Goal: Task Accomplishment & Management: Use online tool/utility

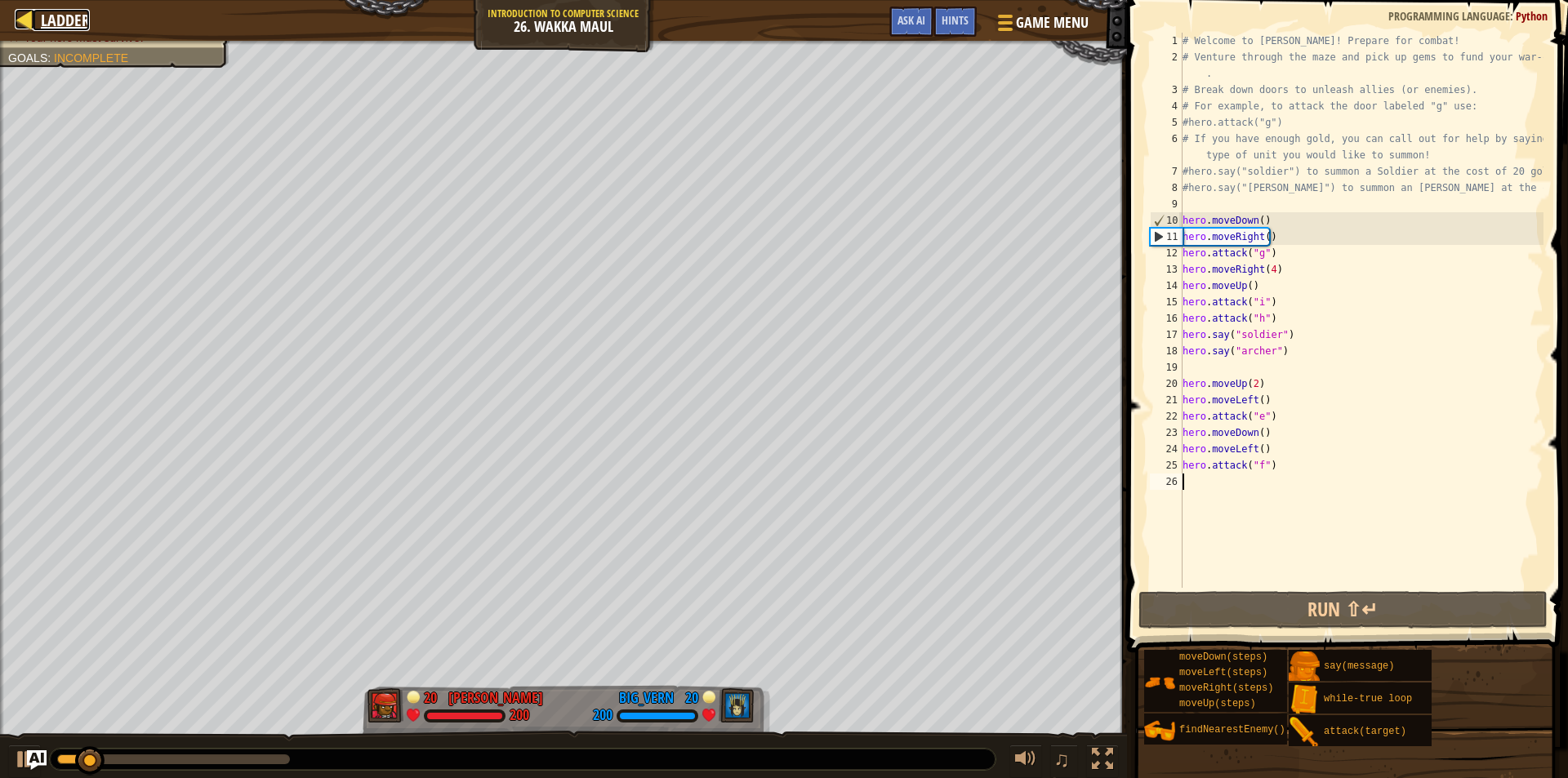
click at [33, 21] on div at bounding box center [24, 19] width 21 height 21
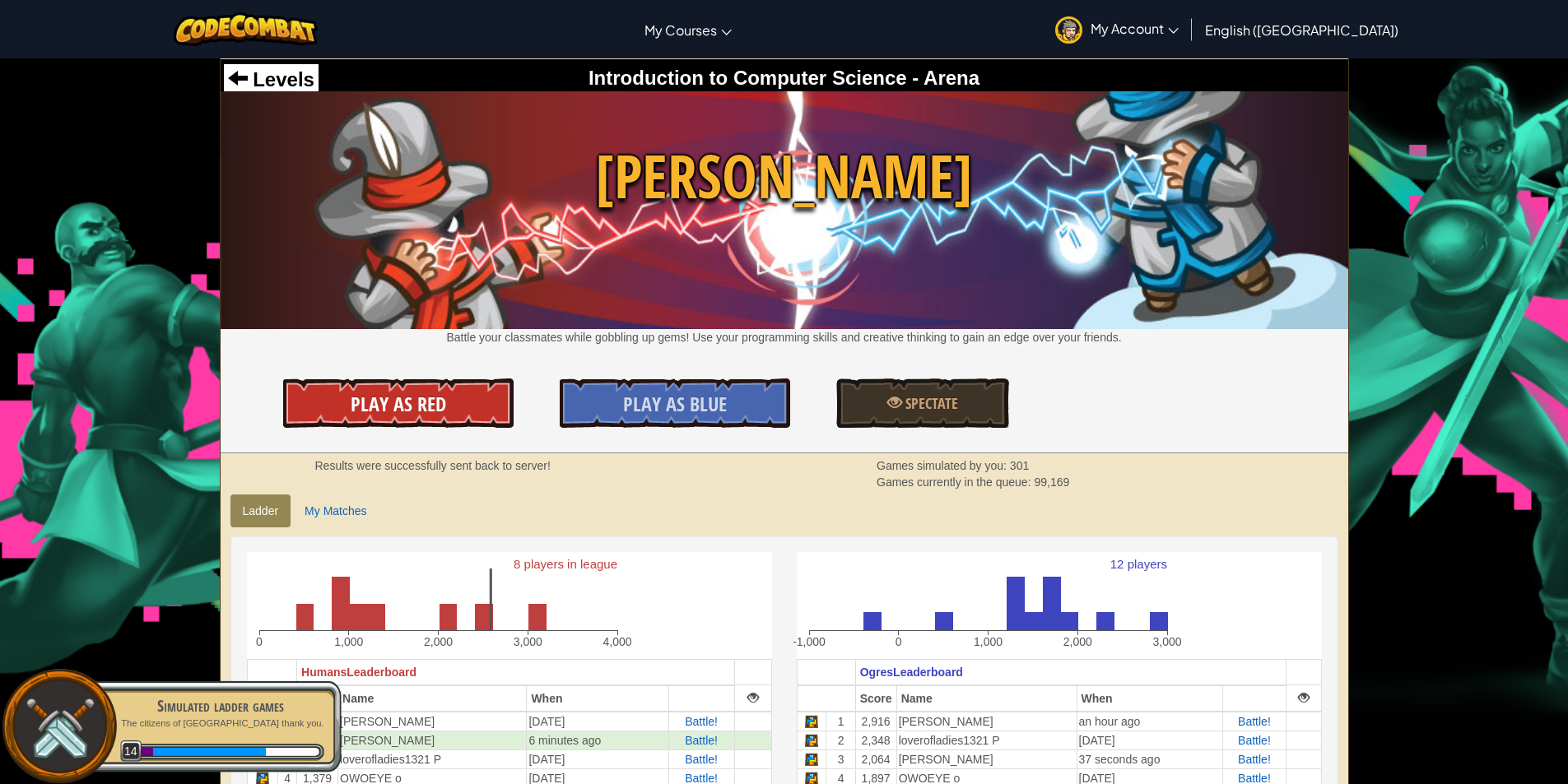
click at [387, 407] on span "Play As Red" at bounding box center [397, 404] width 95 height 26
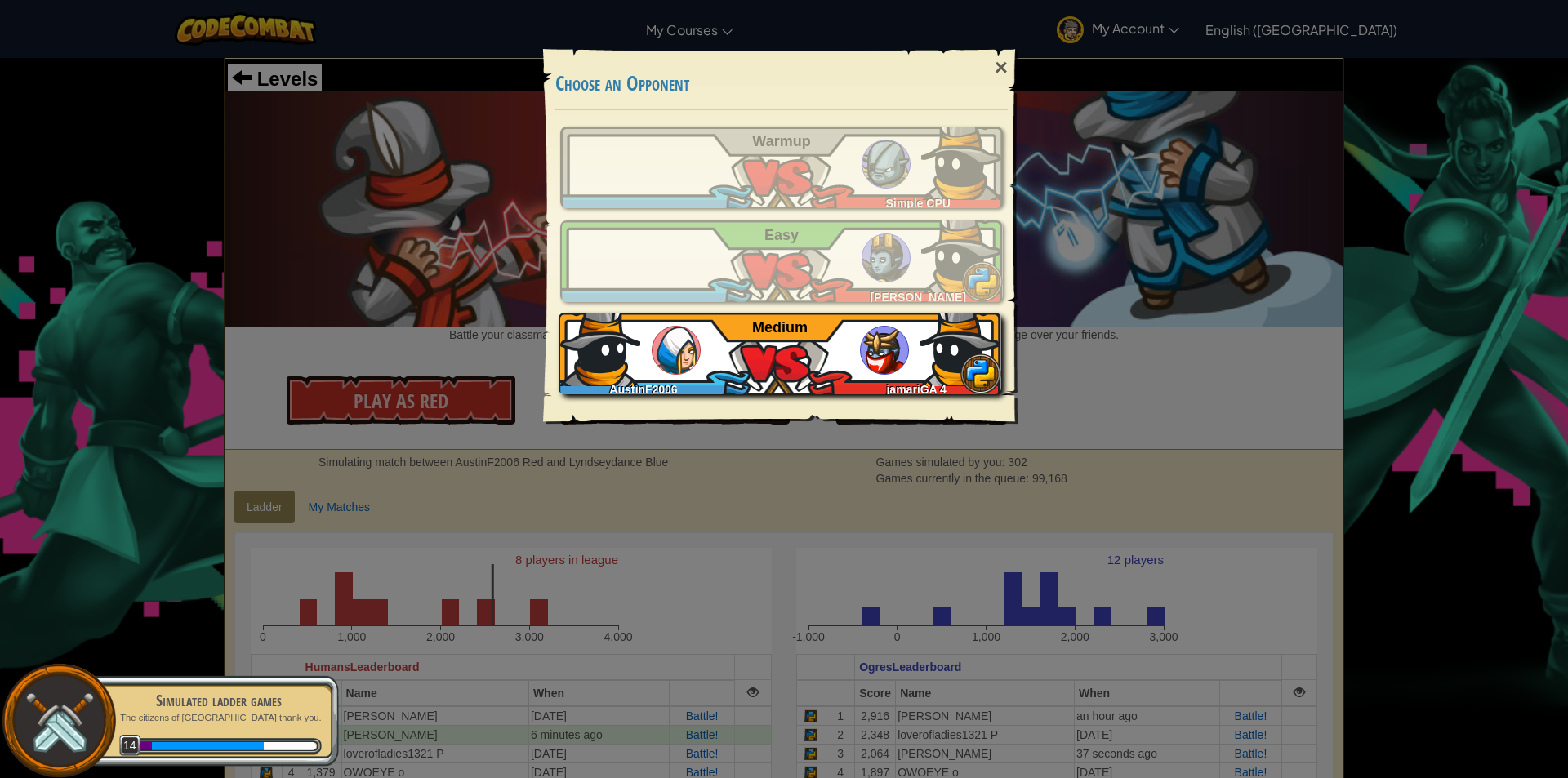
click at [751, 343] on div "AustinF2006 jamariGA 4 Medium" at bounding box center [780, 353] width 443 height 82
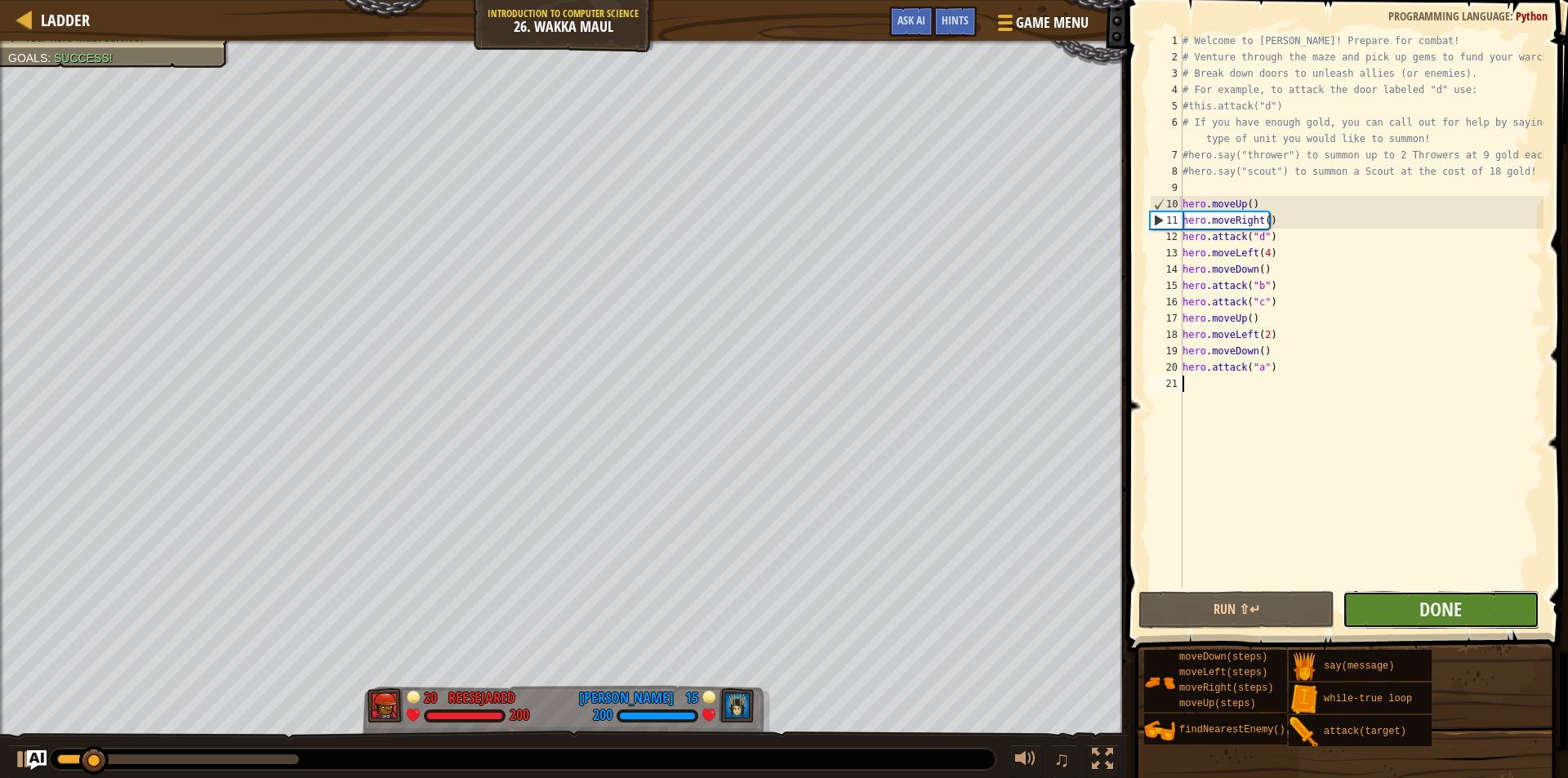
click at [1397, 620] on button "Done" at bounding box center [1441, 611] width 196 height 38
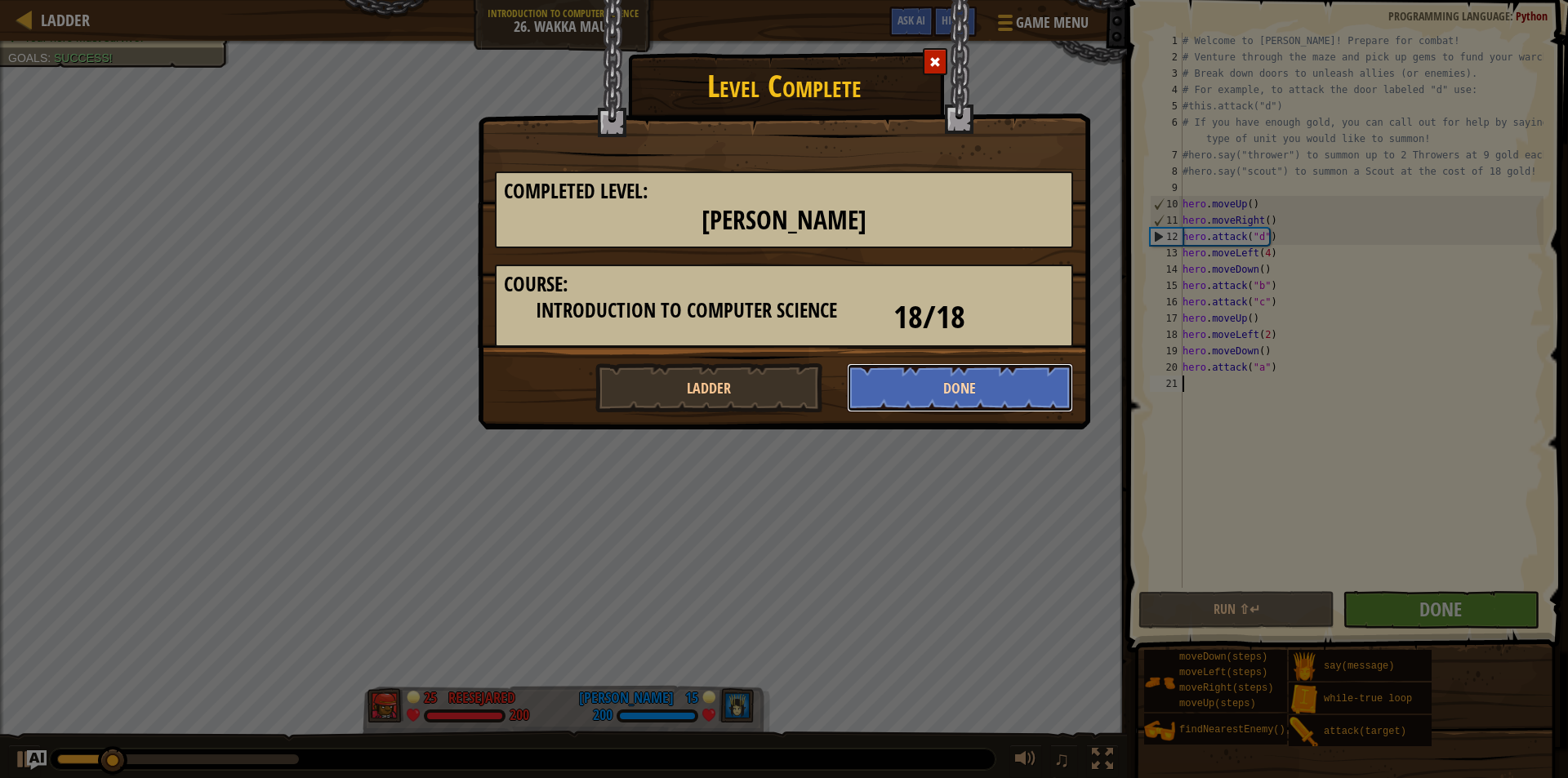
click at [908, 374] on button "Done" at bounding box center [960, 388] width 227 height 49
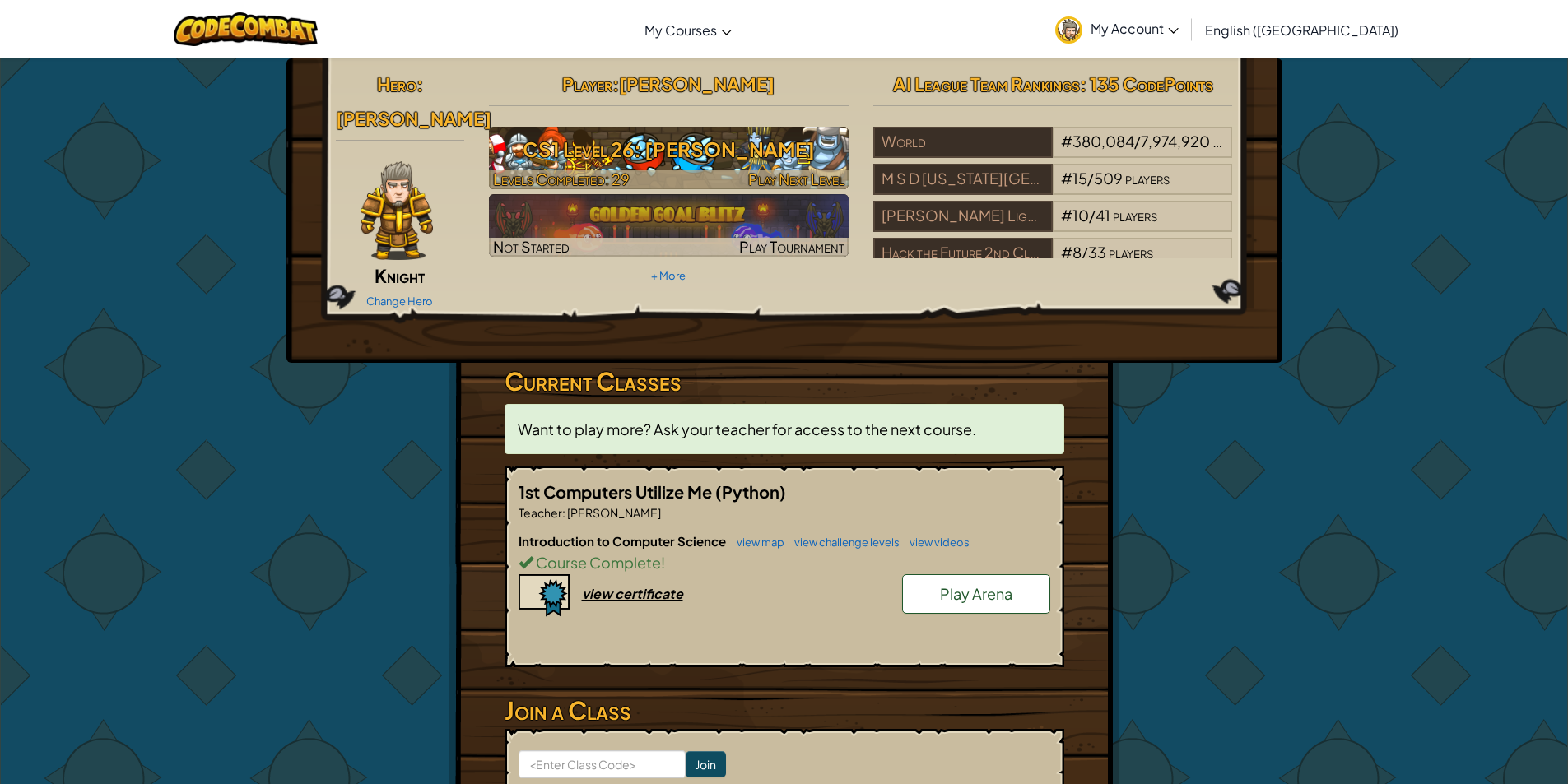
click at [803, 172] on span "Play Next Level" at bounding box center [796, 179] width 96 height 19
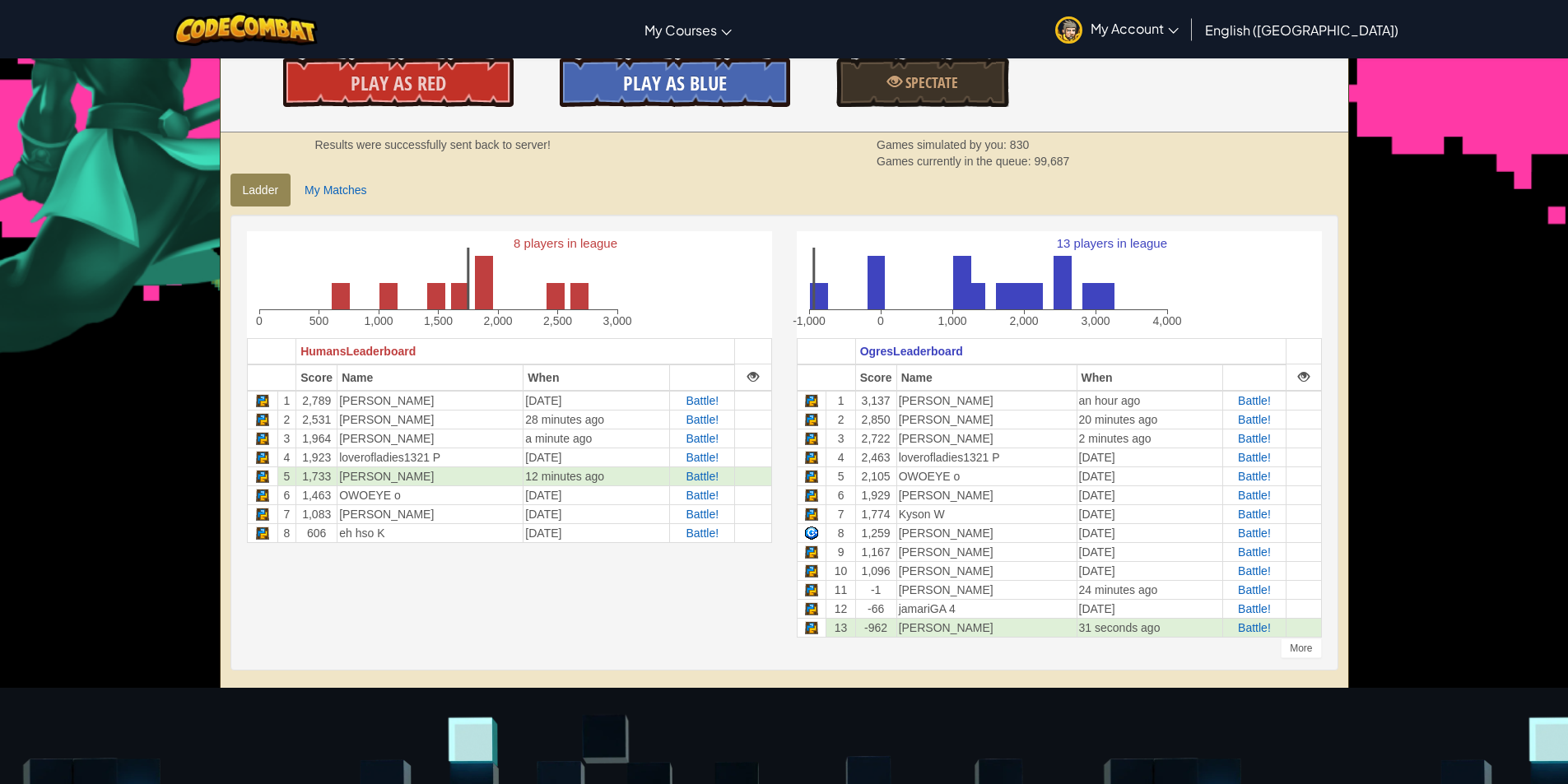
scroll to position [274, 0]
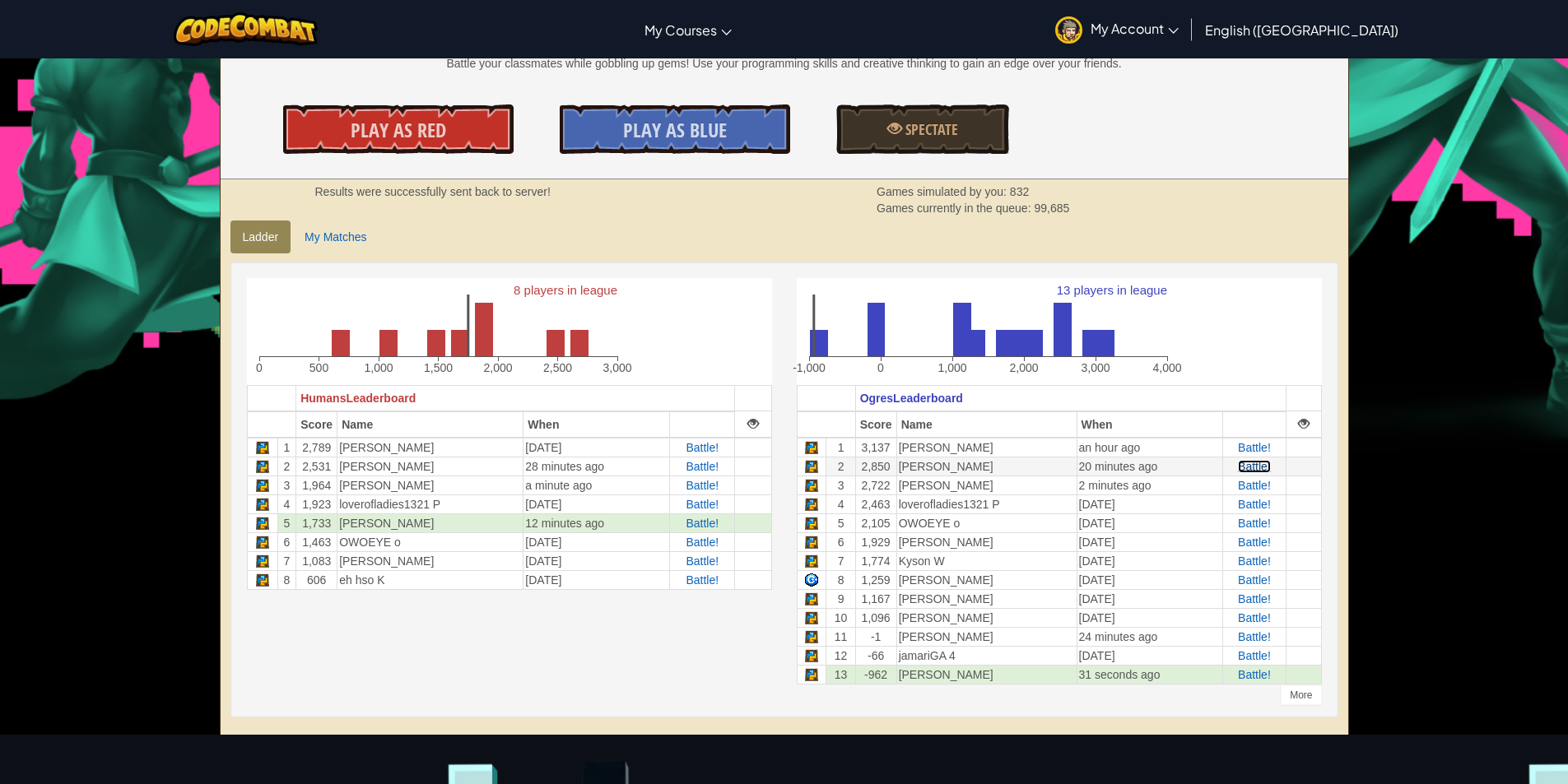
click at [1246, 464] on span "Battle!" at bounding box center [1254, 466] width 33 height 14
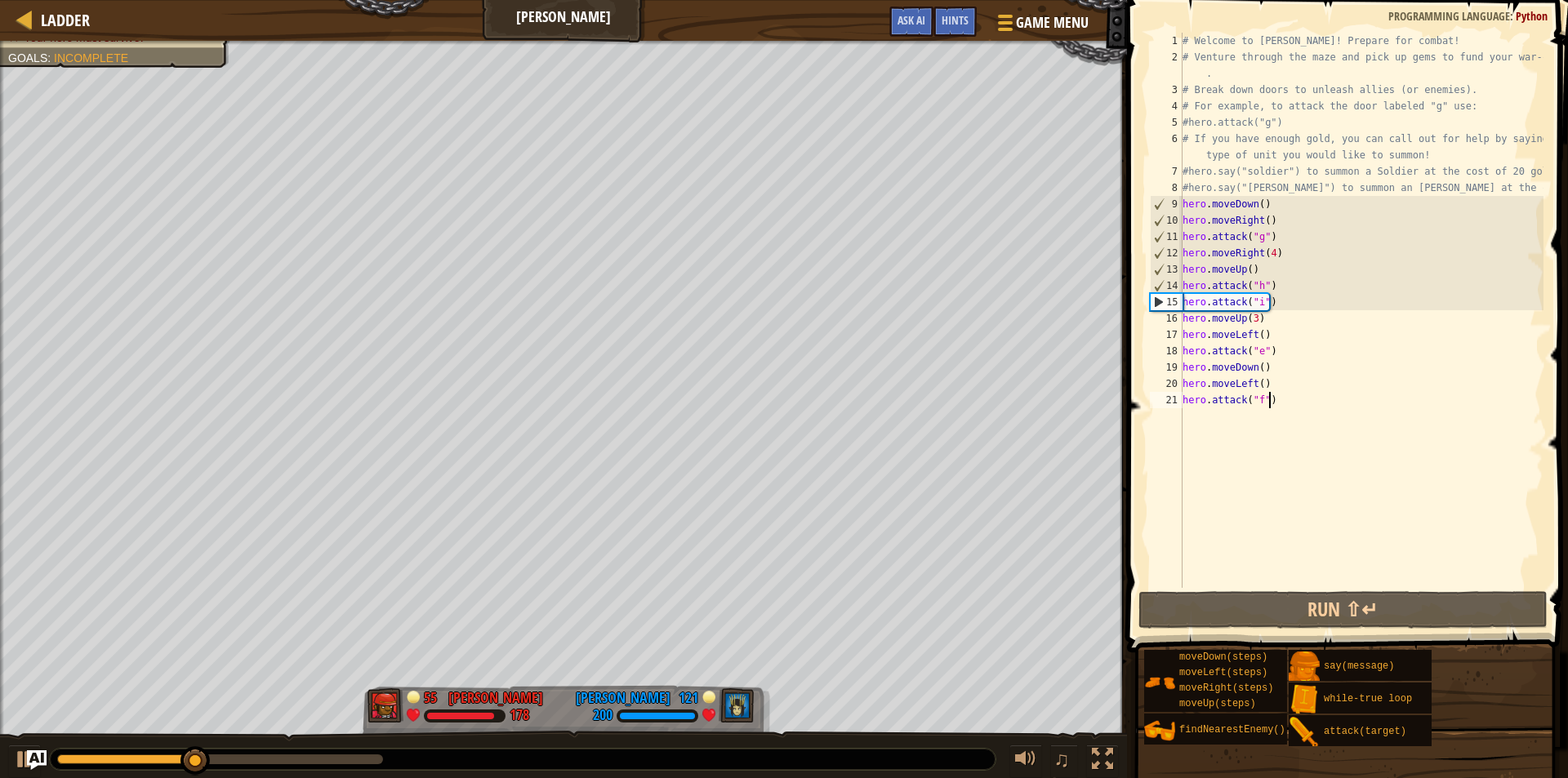
type textarea "h"
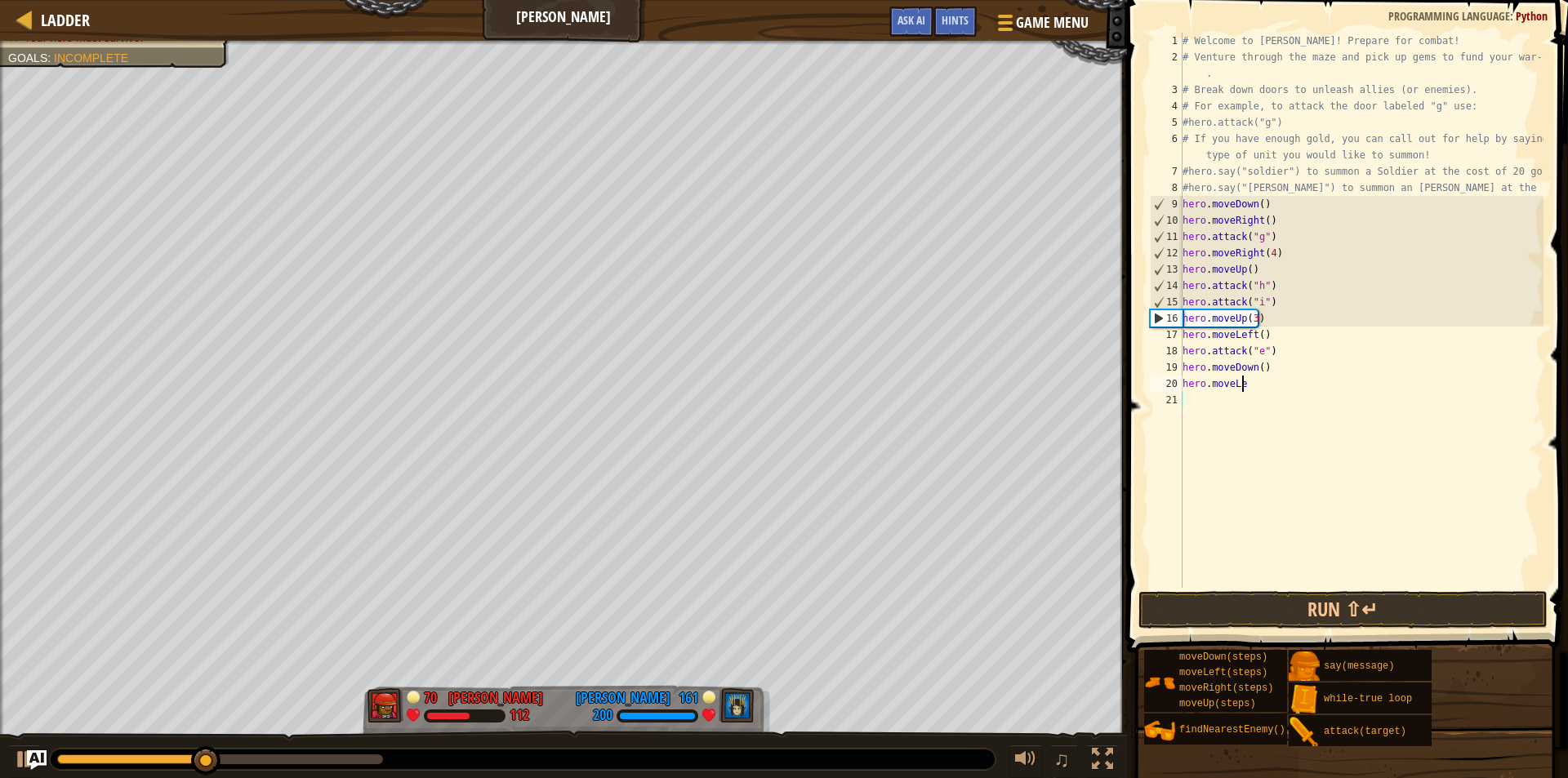
type textarea "h"
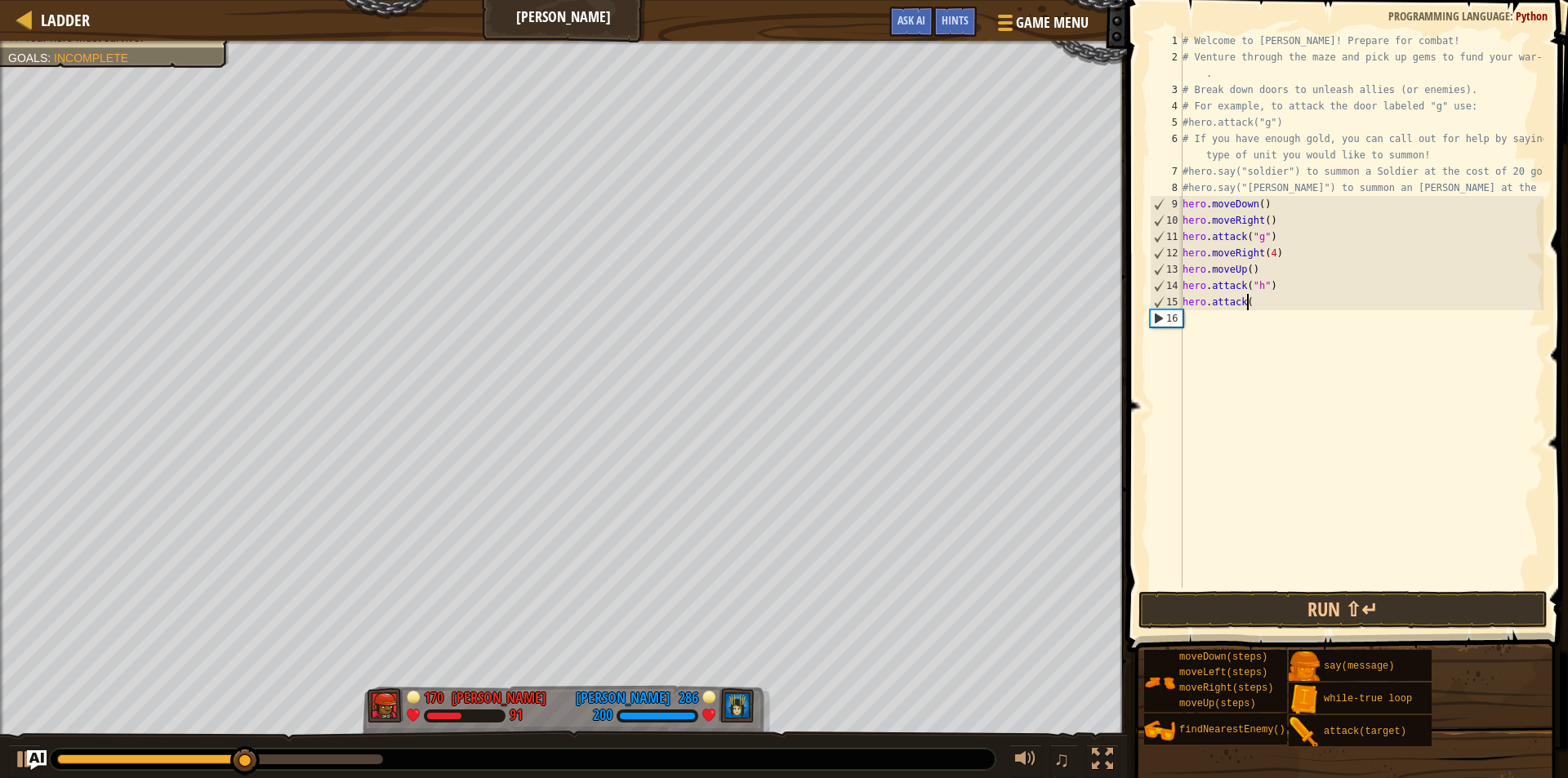
type textarea "h"
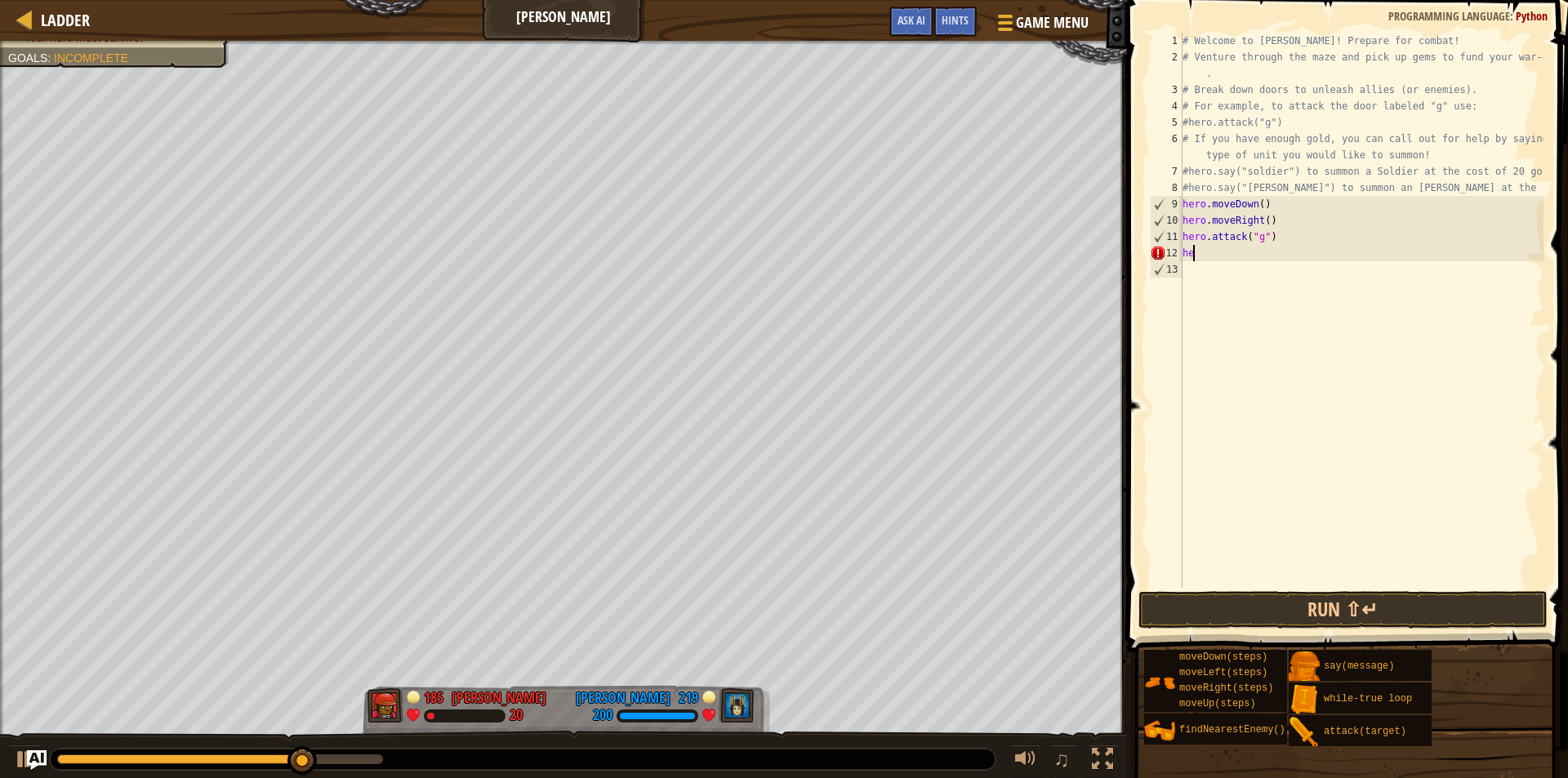
type textarea "h"
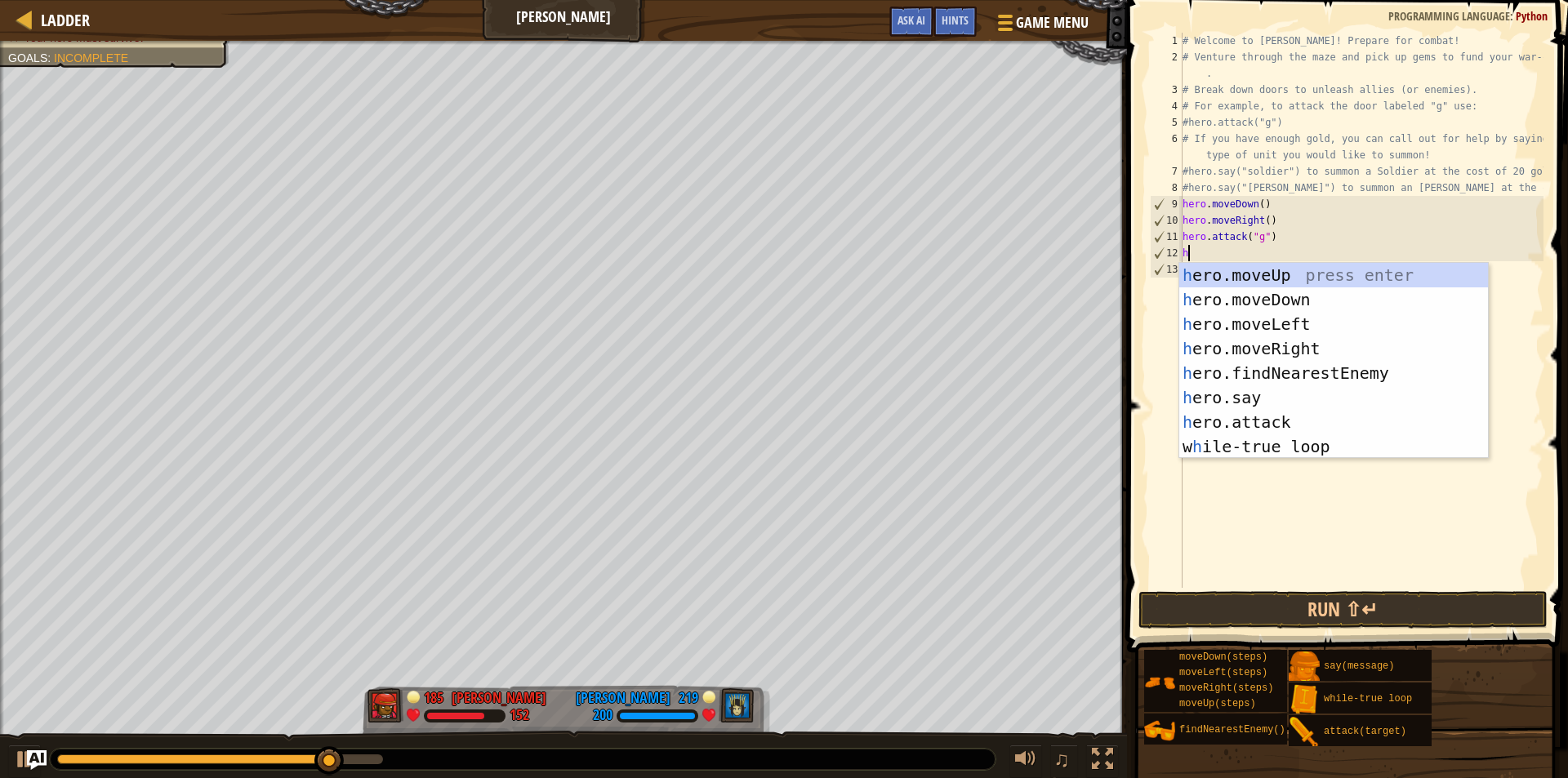
scroll to position [7, 0]
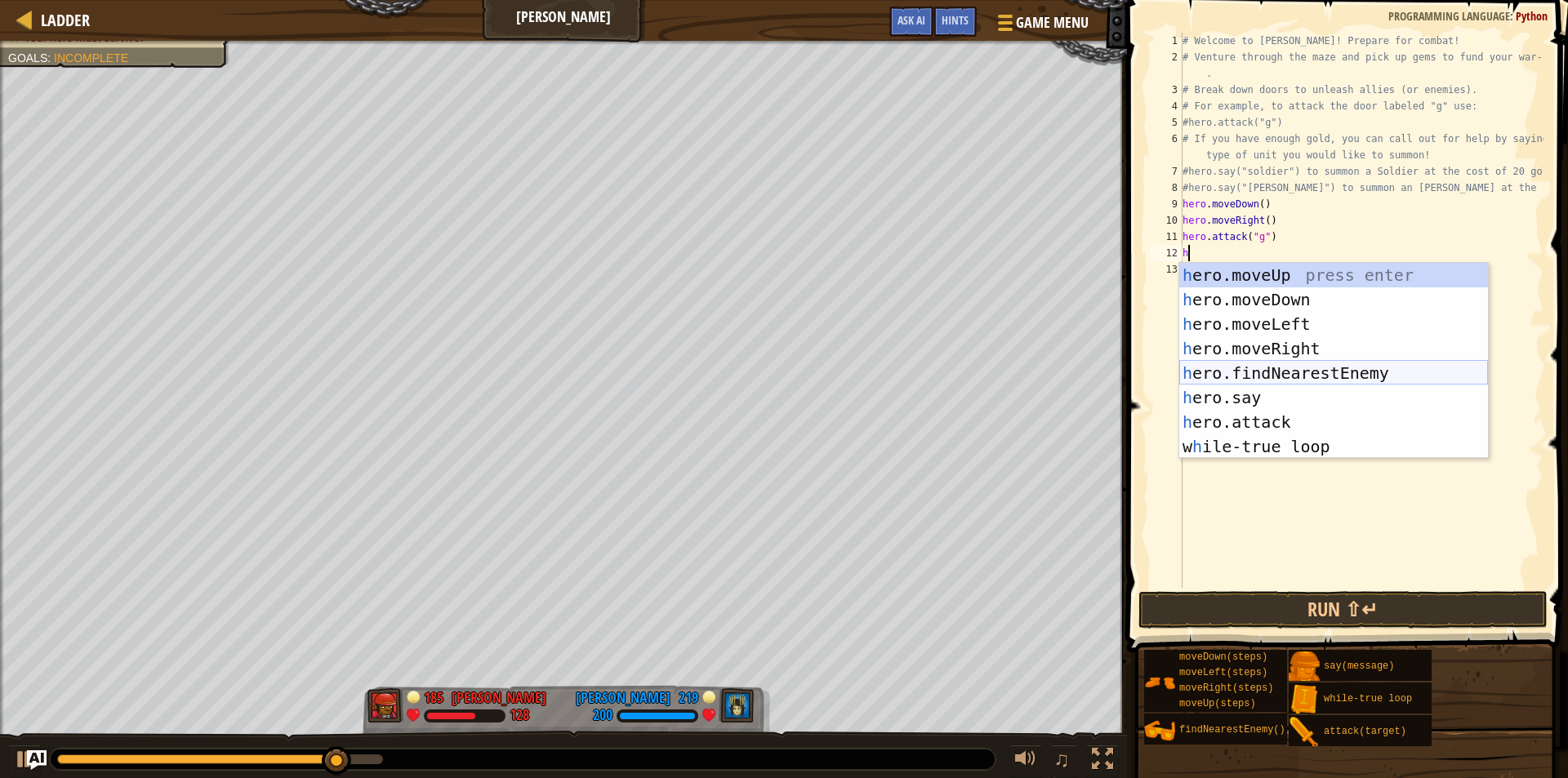
click at [1308, 344] on div "h ero.moveUp press enter h ero.moveDown press enter h ero.moveLeft press enter …" at bounding box center [1334, 385] width 309 height 245
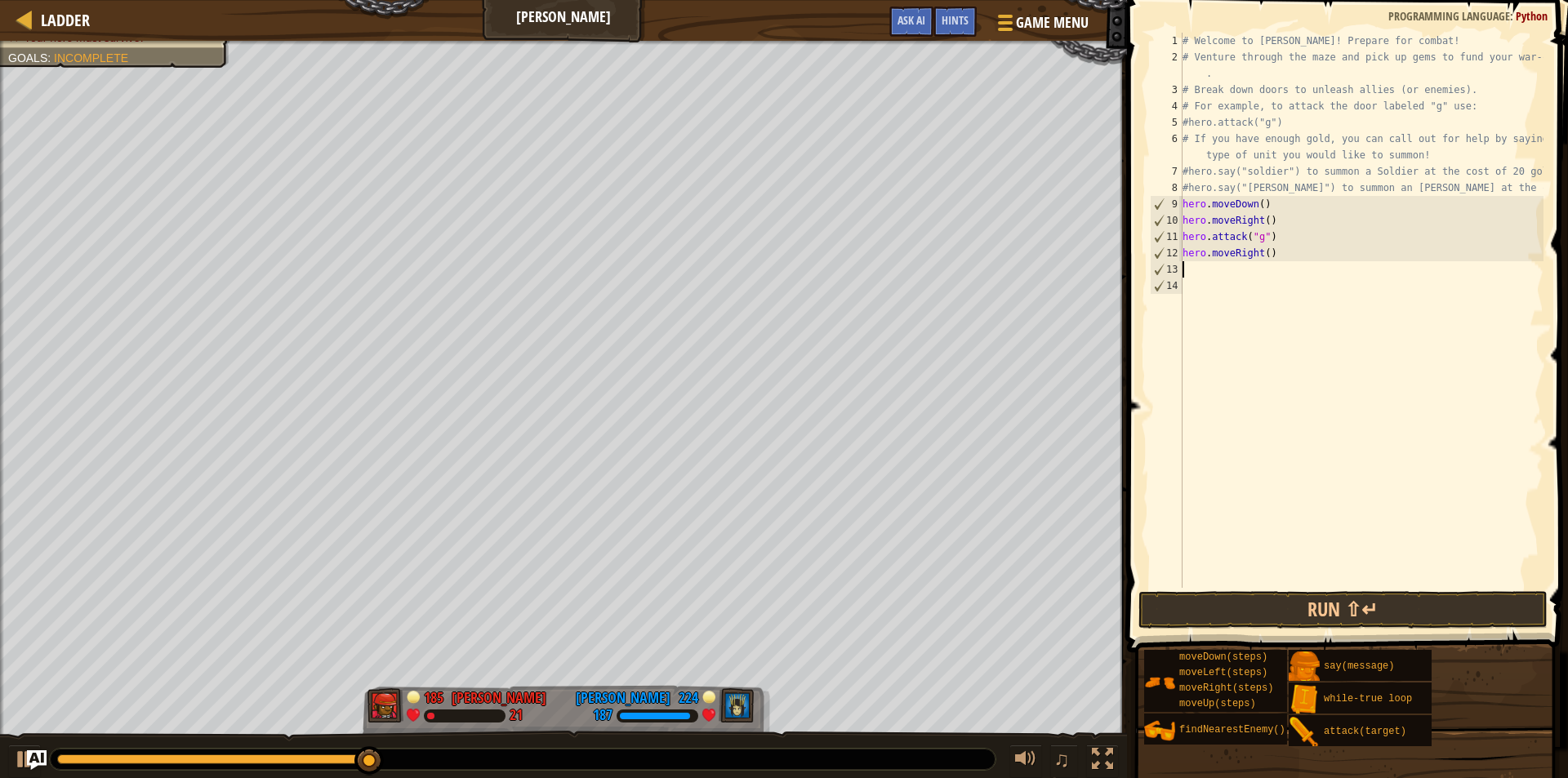
click at [1263, 252] on div "# Welcome to [PERSON_NAME]! Prepare for combat! # Venture through the maze and …" at bounding box center [1362, 326] width 364 height 588
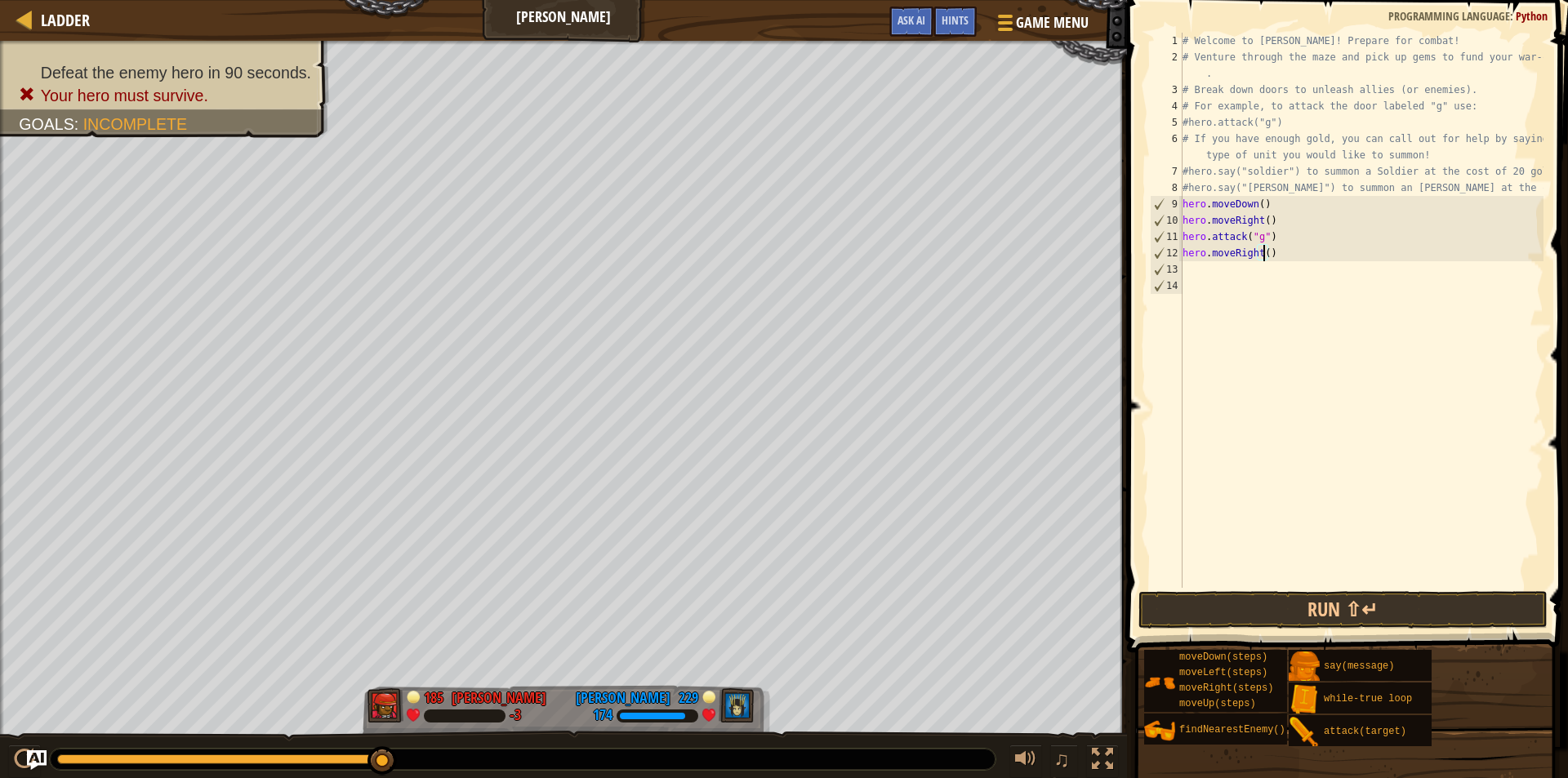
scroll to position [7, 6]
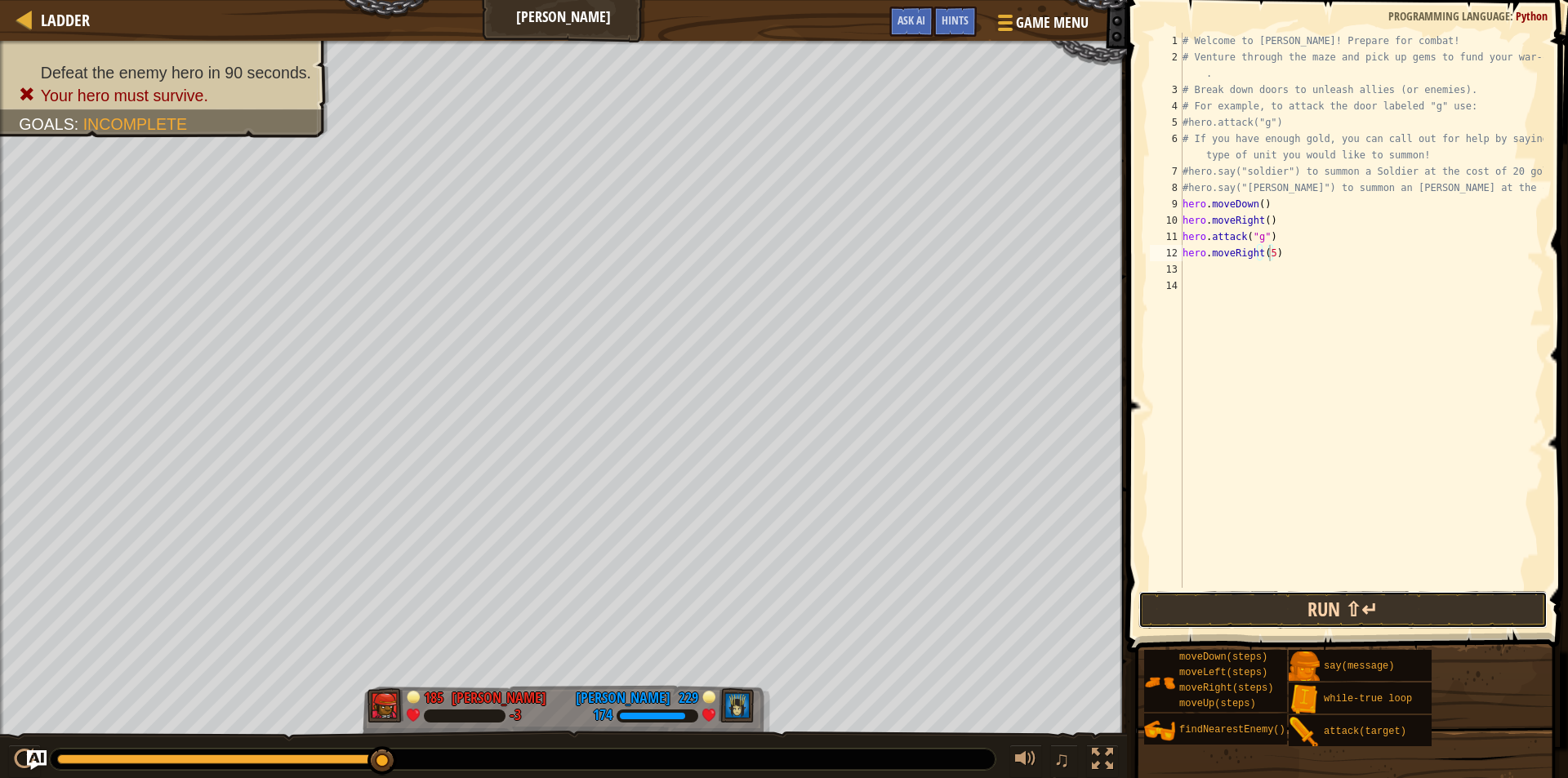
click at [1280, 609] on button "Run ⇧↵" at bounding box center [1343, 611] width 409 height 38
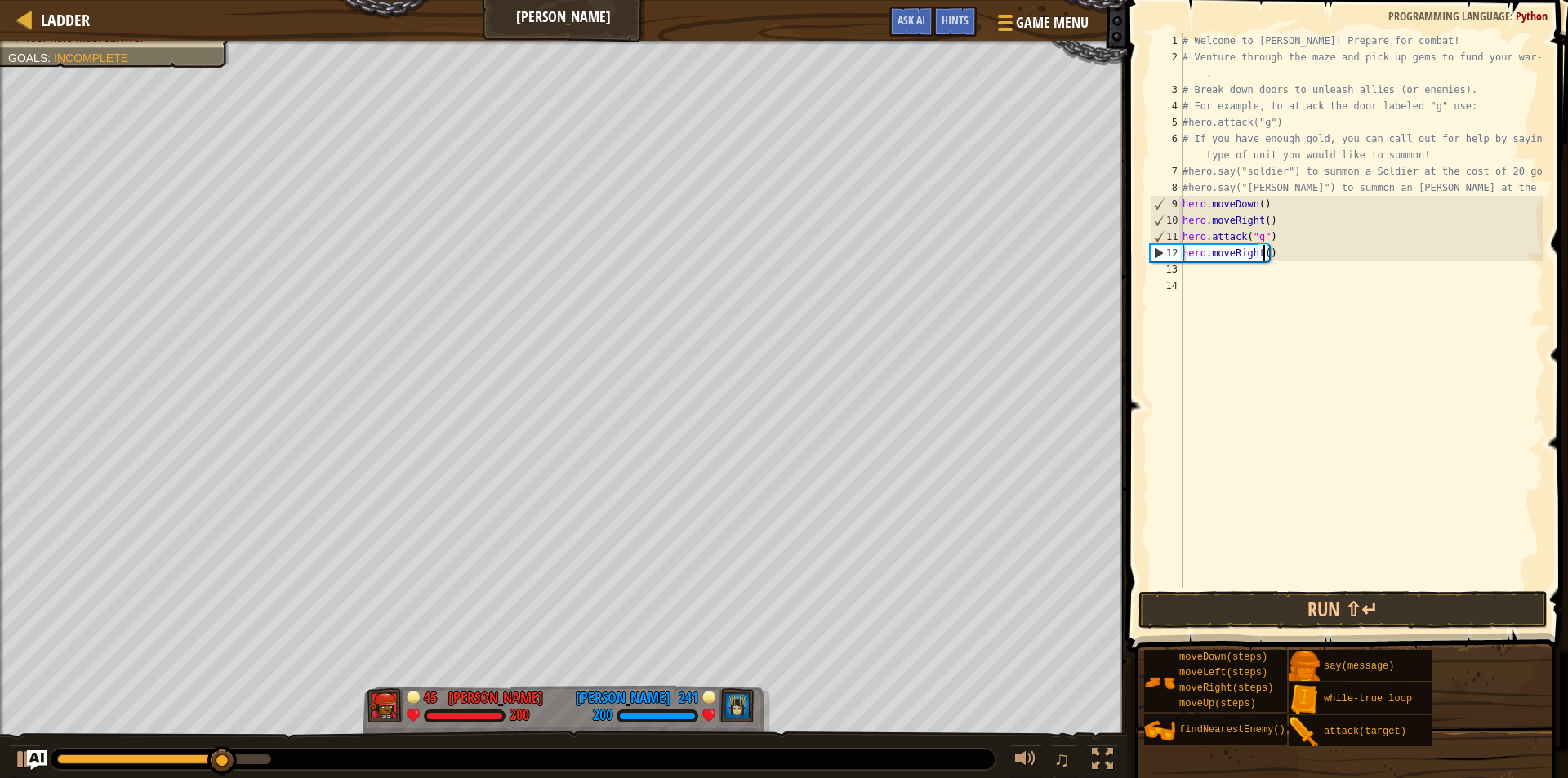
type textarea "hero.moveRight(4)"
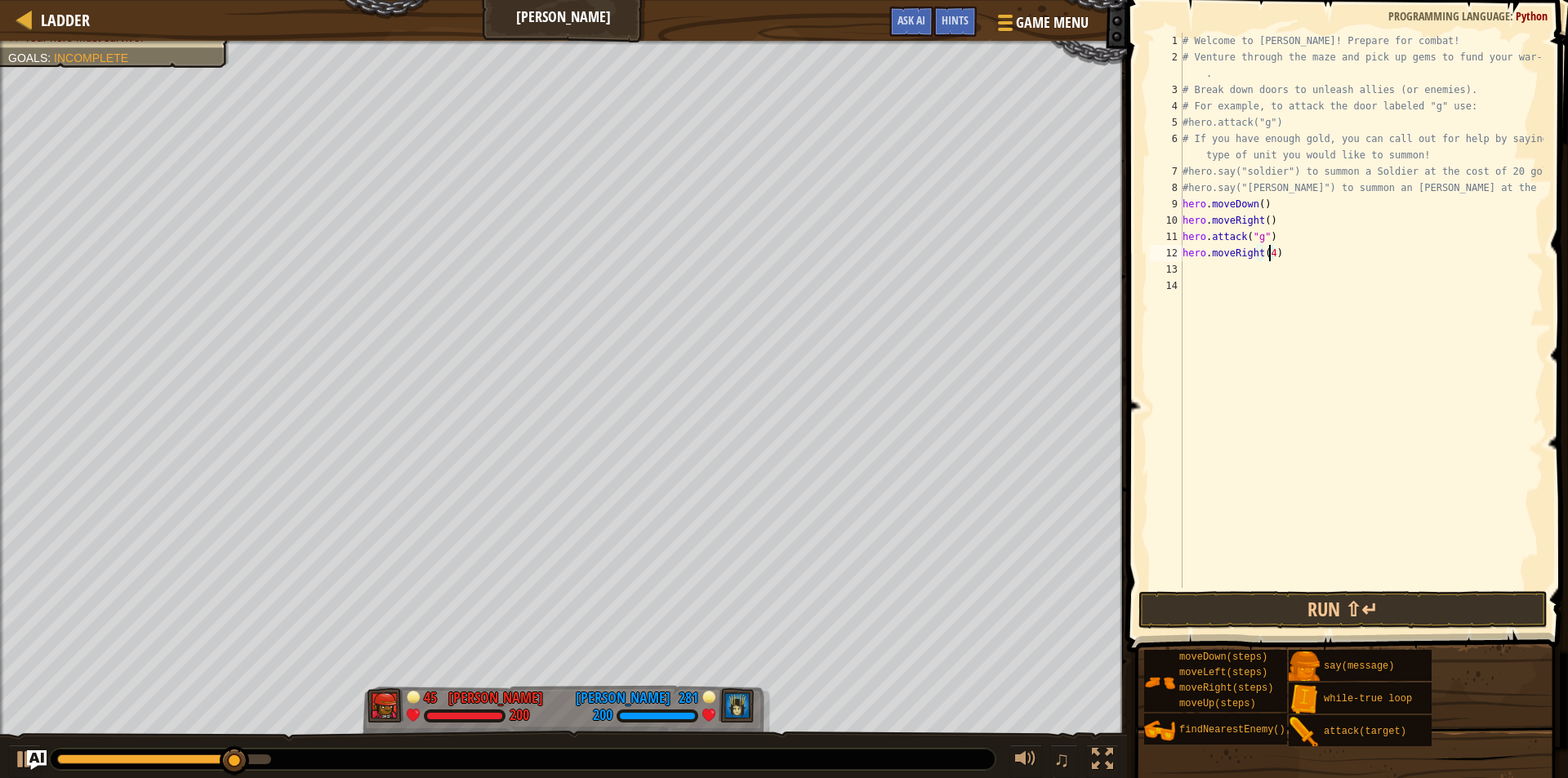
click at [1252, 273] on div "# Welcome to [PERSON_NAME]! Prepare for combat! # Venture through the maze and …" at bounding box center [1362, 326] width 364 height 588
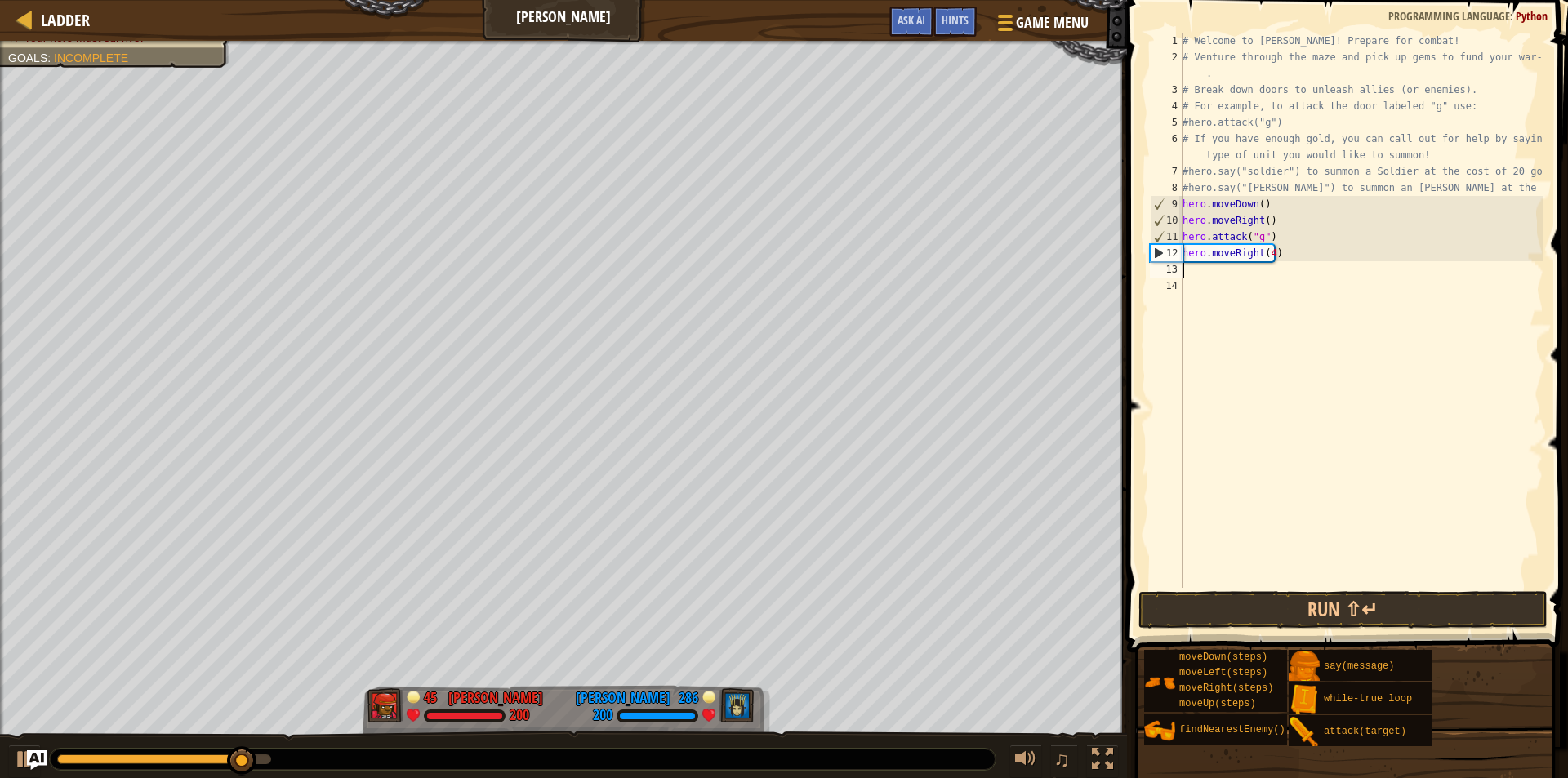
scroll to position [7, 0]
type textarea "u"
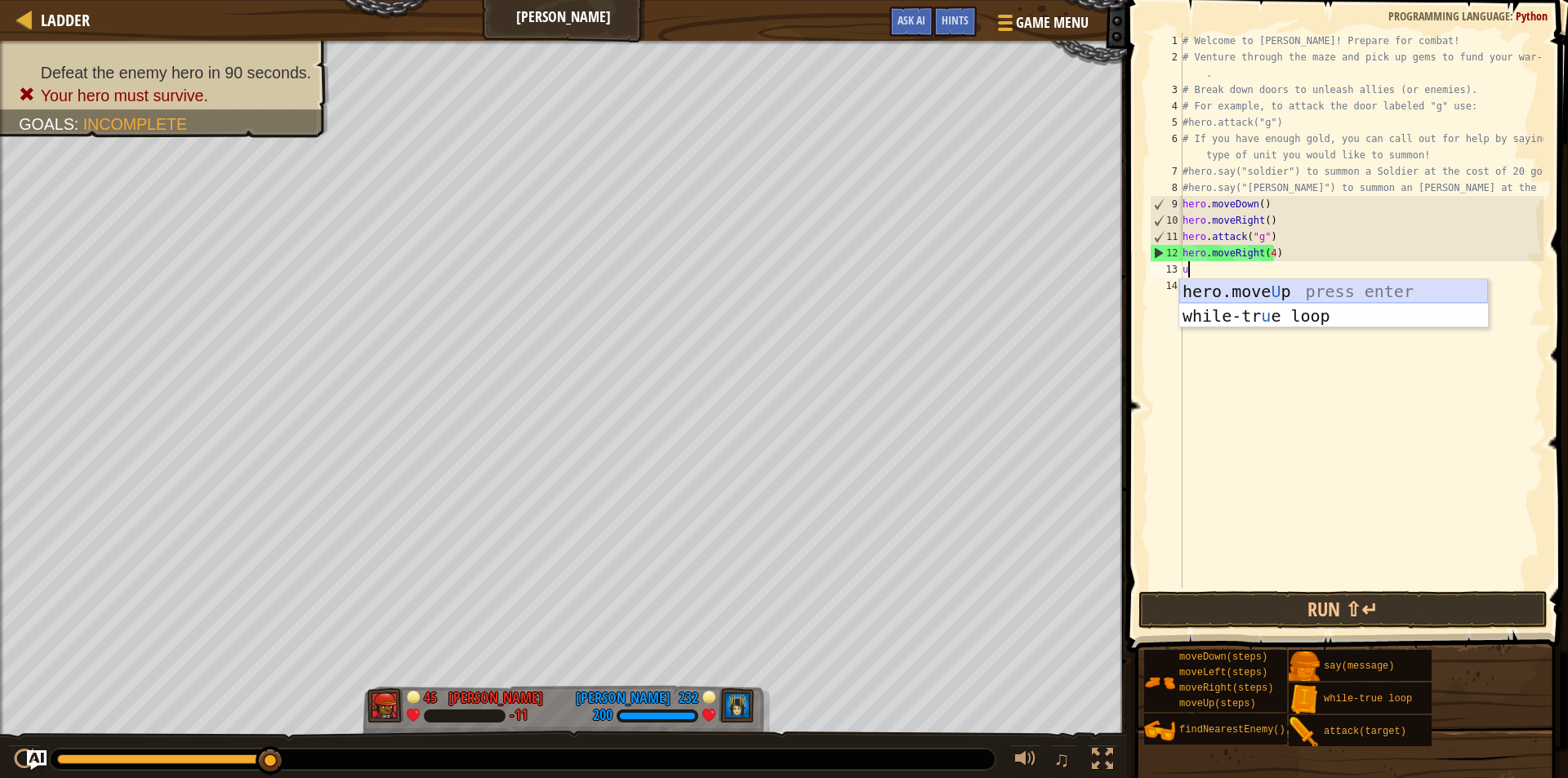
click at [1248, 286] on div "hero.move U p press enter while-tr u e loop press enter" at bounding box center [1334, 328] width 309 height 98
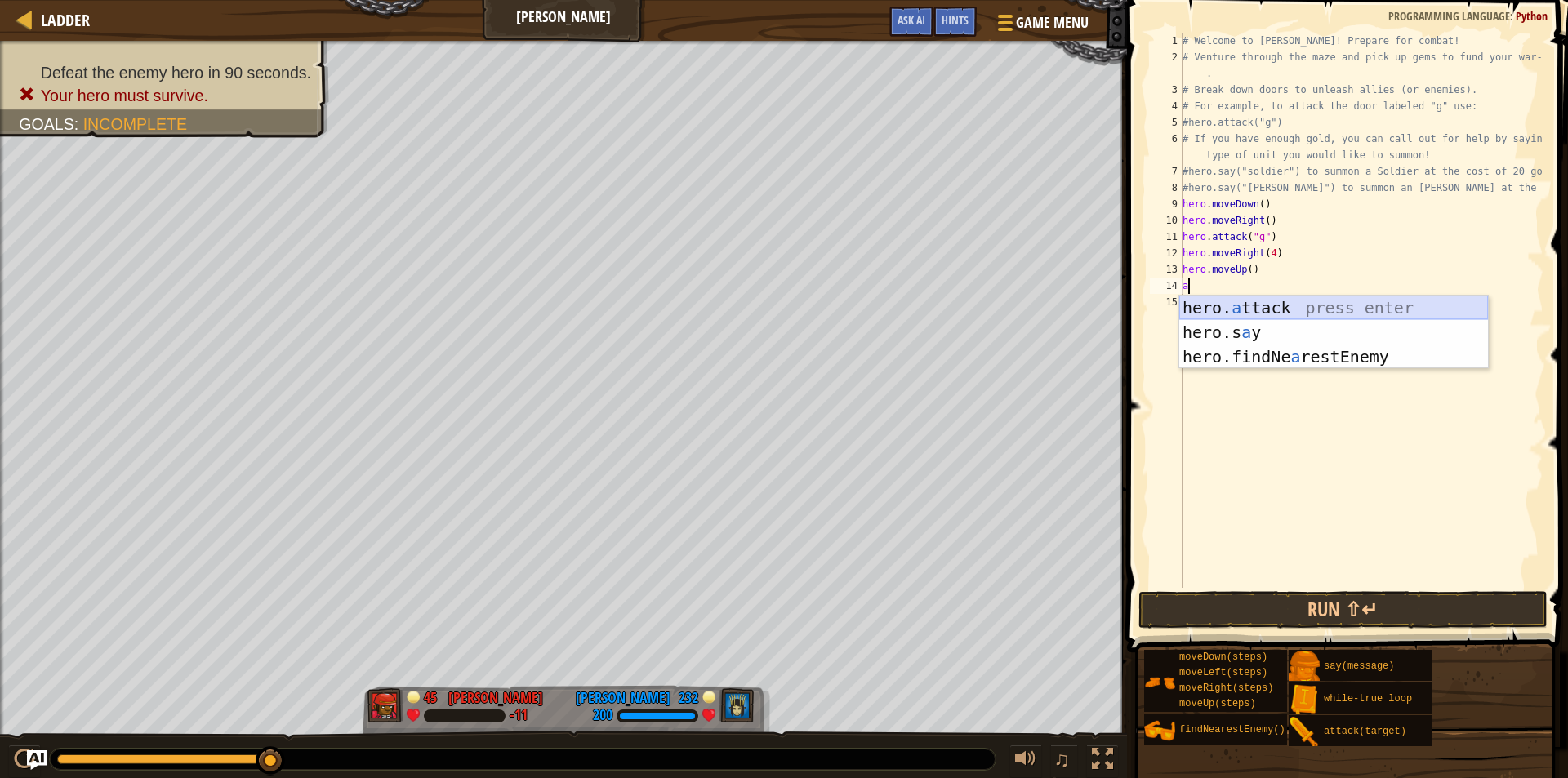
click at [1256, 312] on div "hero. a ttack press enter hero.s a y press enter hero.findNe a restEnemy press …" at bounding box center [1334, 357] width 309 height 122
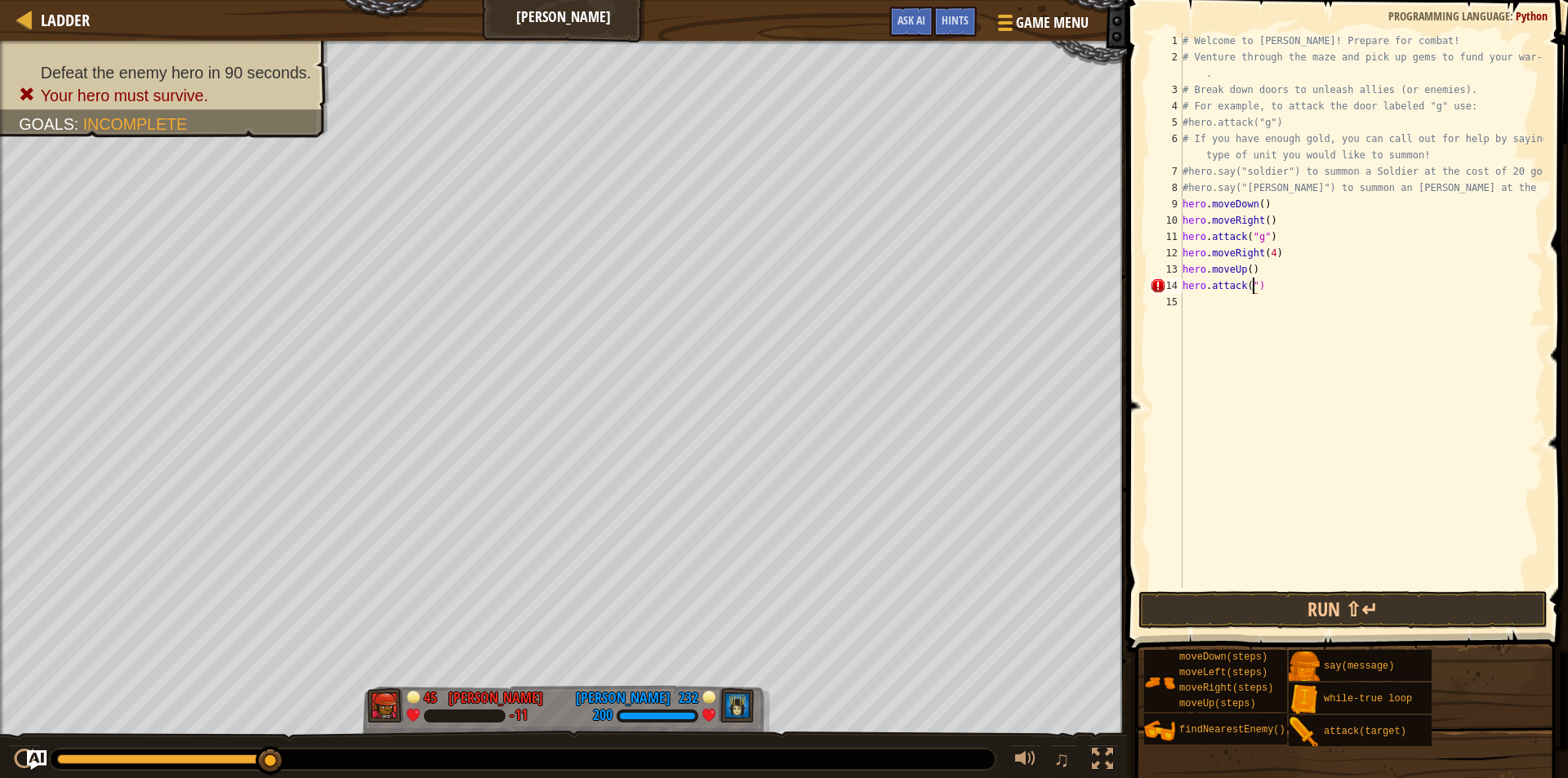
scroll to position [7, 5]
type textarea "hero.attack("h")"
type textarea "h"
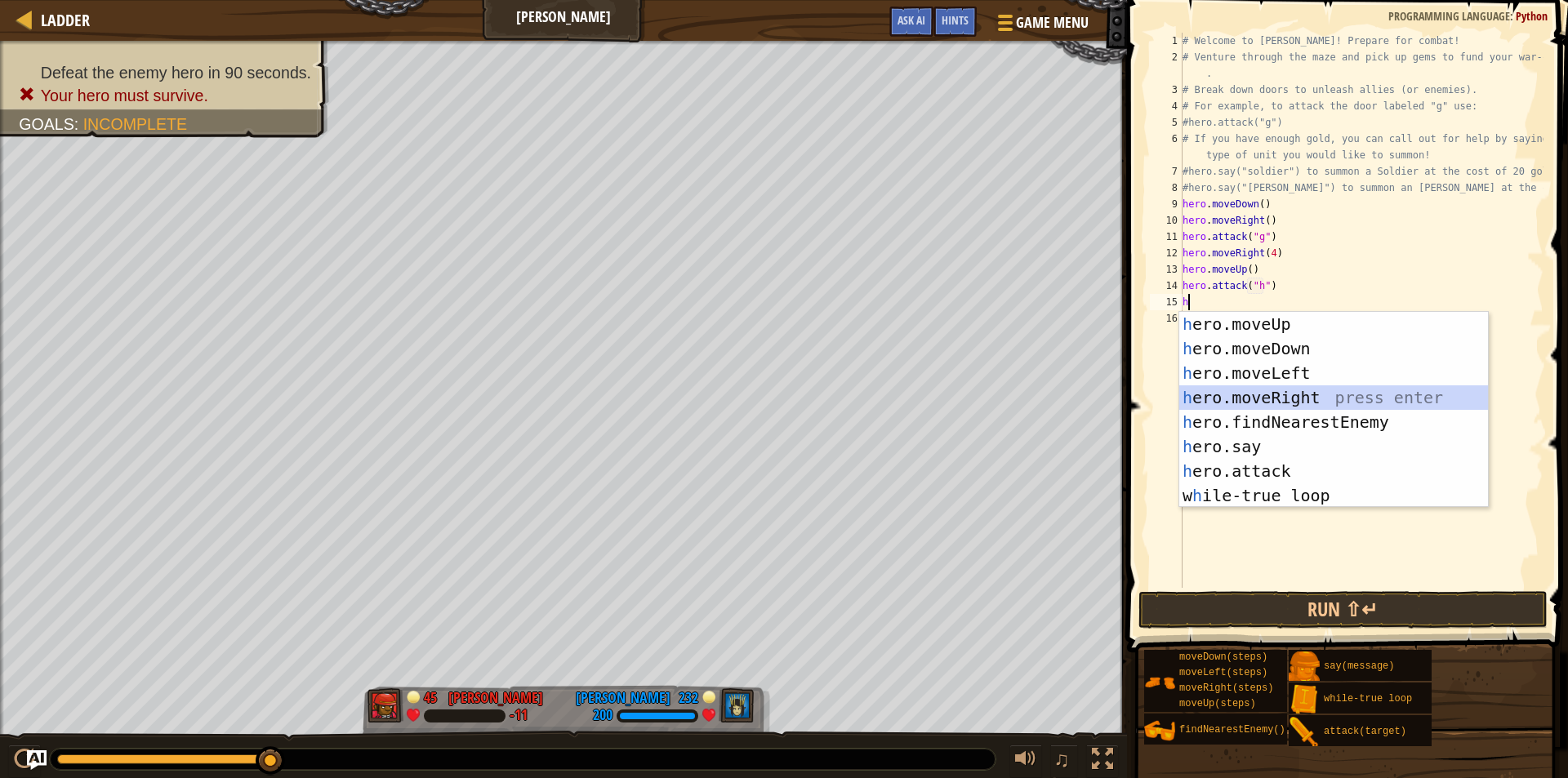
click at [1289, 386] on div "h ero.moveUp press enter h ero.moveDown press enter h ero.moveLeft press enter …" at bounding box center [1334, 434] width 309 height 245
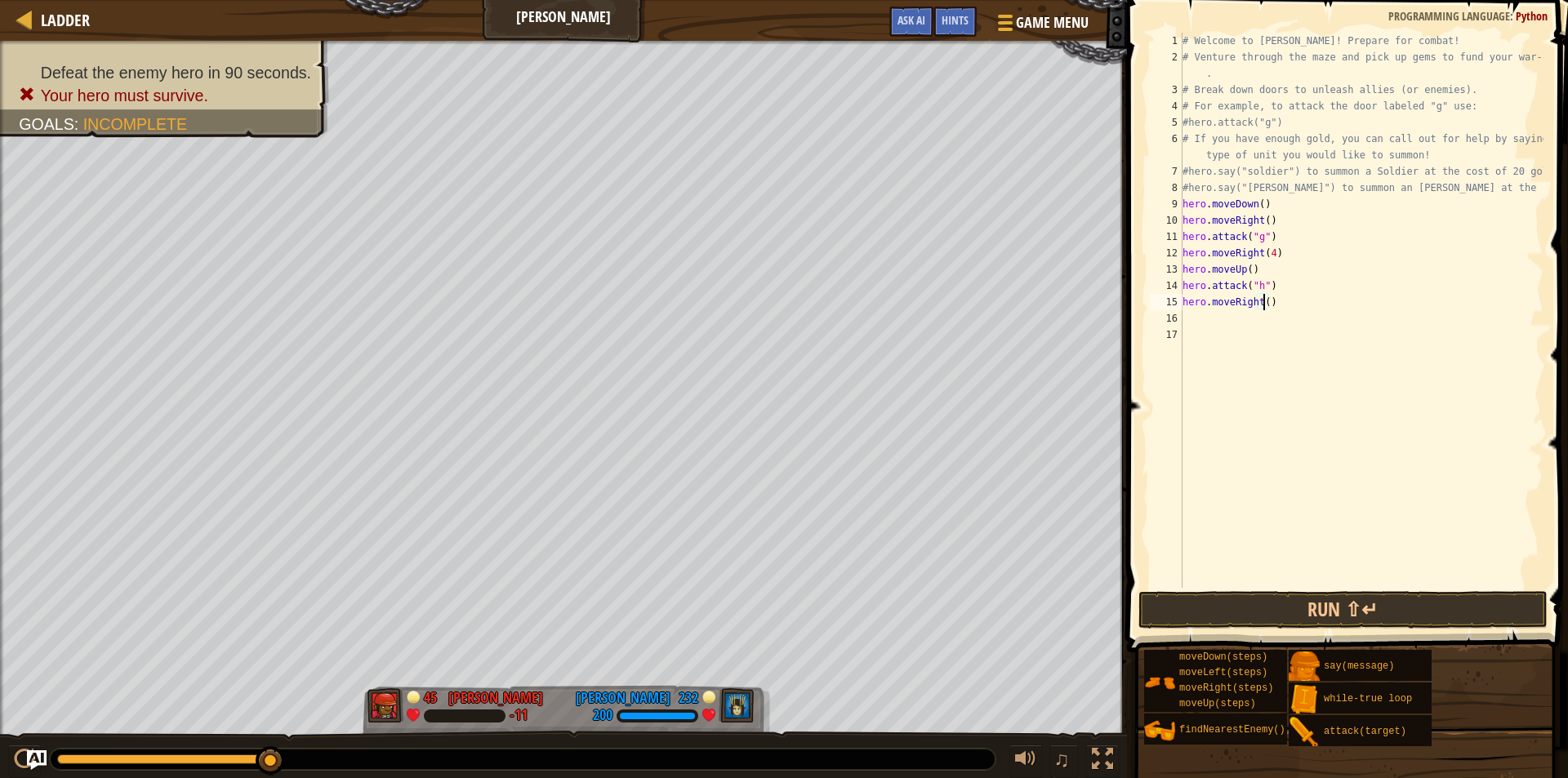
click at [1263, 306] on div "# Welcome to [PERSON_NAME]! Prepare for combat! # Venture through the maze and …" at bounding box center [1362, 326] width 364 height 588
type textarea "hero.moveRight("i")"
drag, startPoint x: 1274, startPoint y: 562, endPoint x: 1266, endPoint y: 601, distance: 39.8
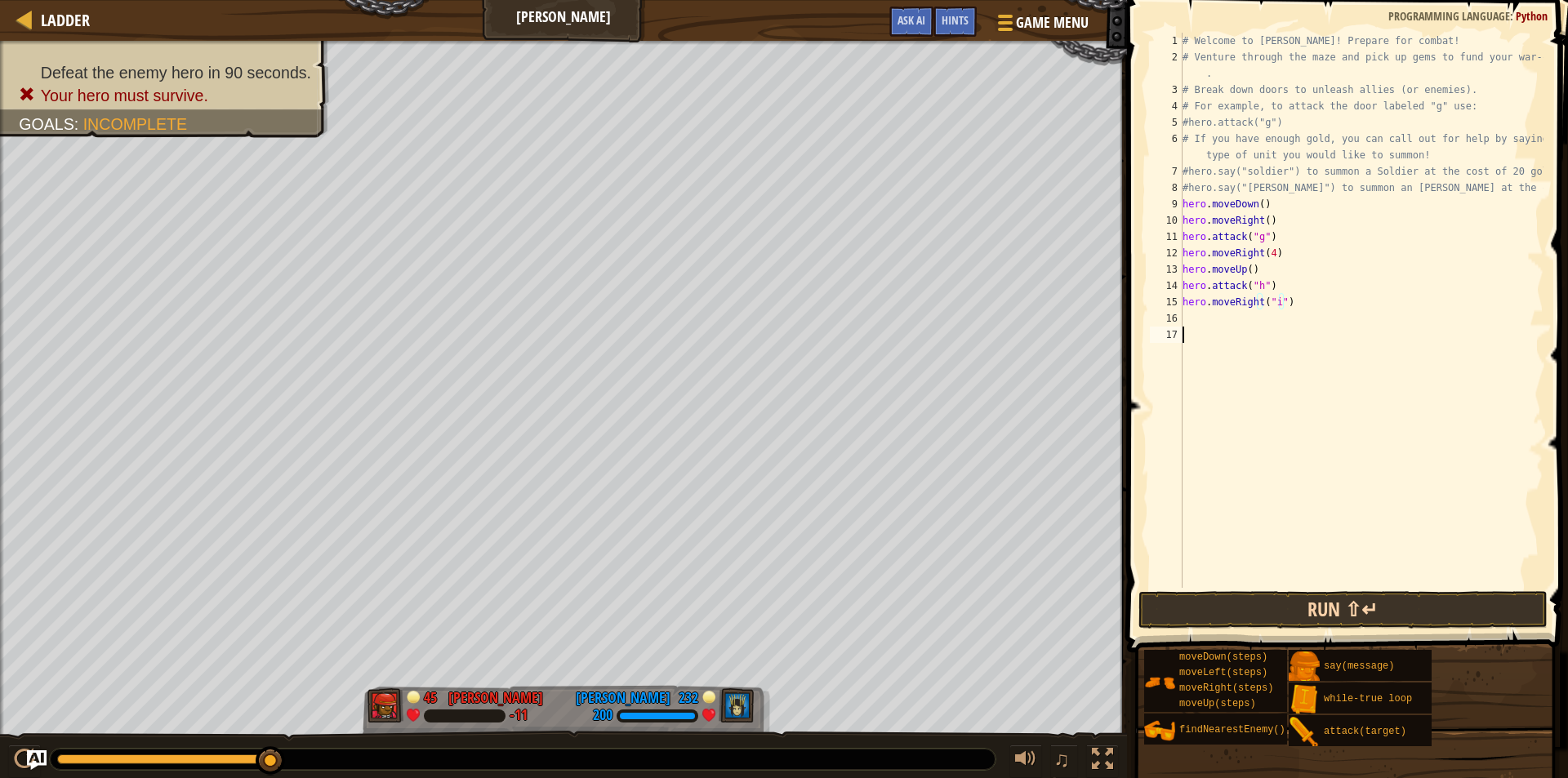
click at [1271, 574] on div "# Welcome to [PERSON_NAME]! Prepare for combat! # Venture through the maze and …" at bounding box center [1362, 326] width 364 height 588
click at [1266, 601] on button "Run ⇧↵" at bounding box center [1343, 611] width 409 height 38
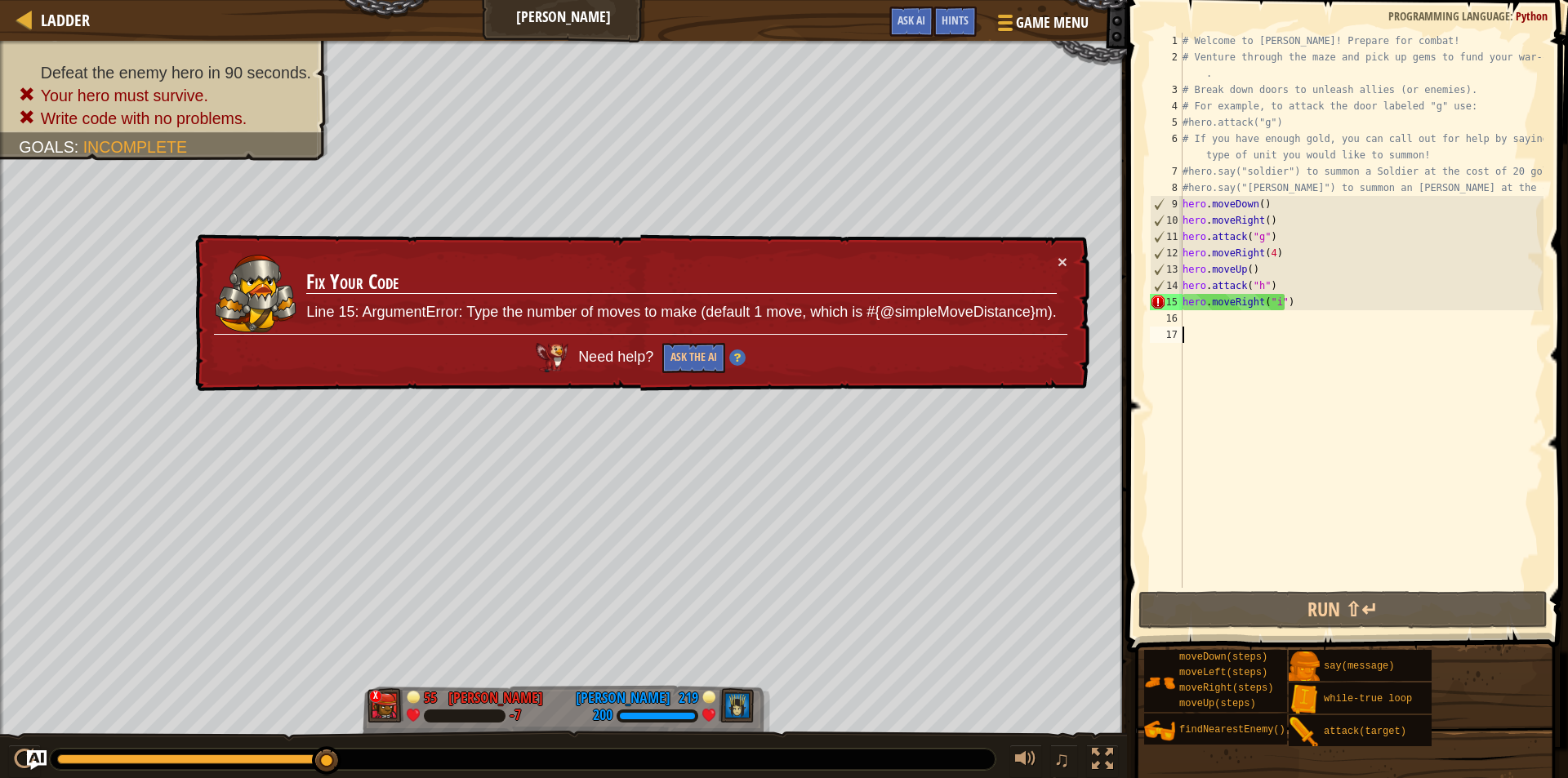
click at [1069, 260] on div "× Fix Your Code Line 15: ArgumentError: Type the number of moves to make (defau…" at bounding box center [640, 312] width 898 height 158
click at [1059, 260] on button "×" at bounding box center [1062, 261] width 10 height 17
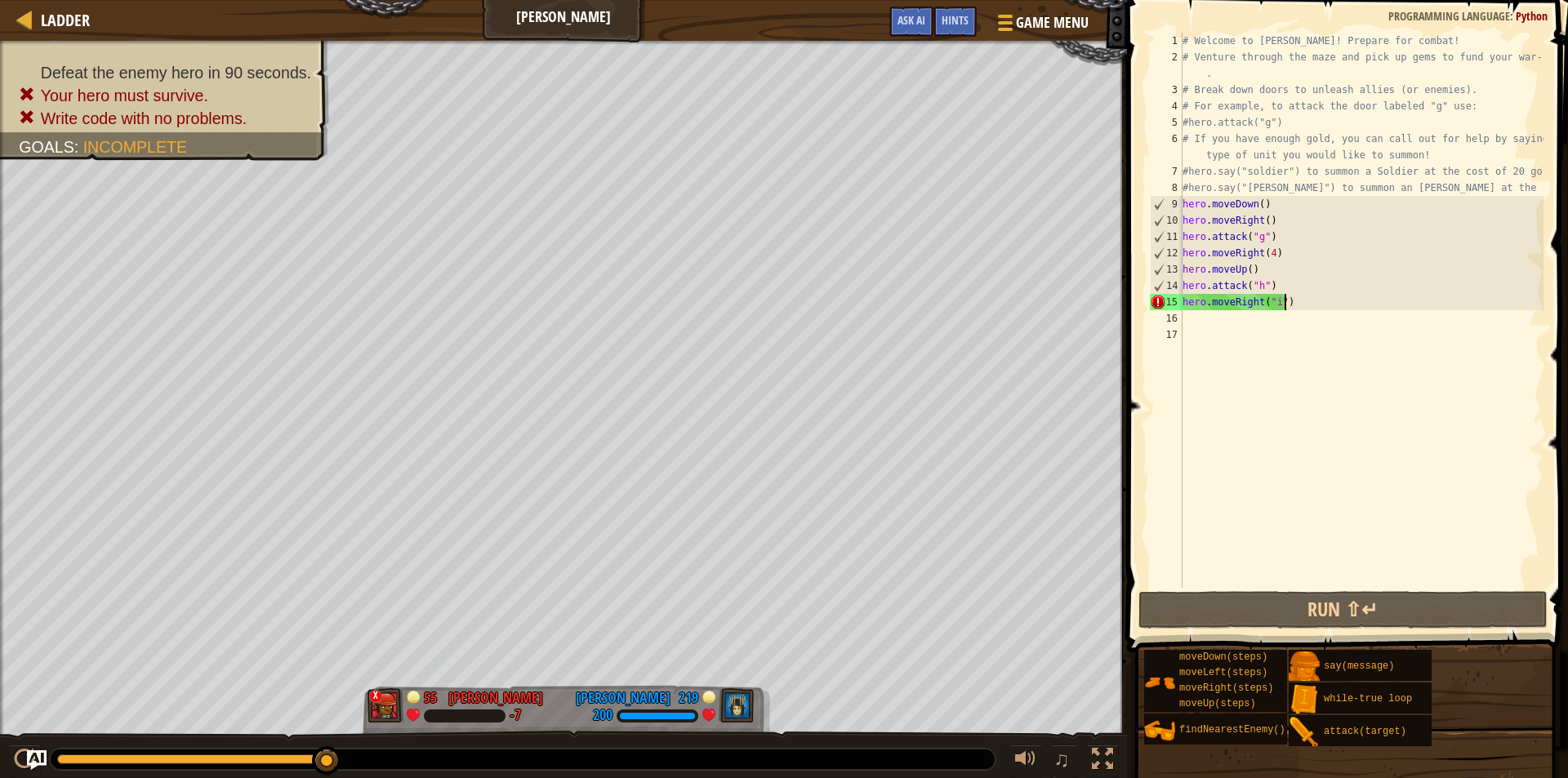
click at [1297, 303] on div "# Welcome to [PERSON_NAME]! Prepare for combat! # Venture through the maze and …" at bounding box center [1362, 326] width 364 height 588
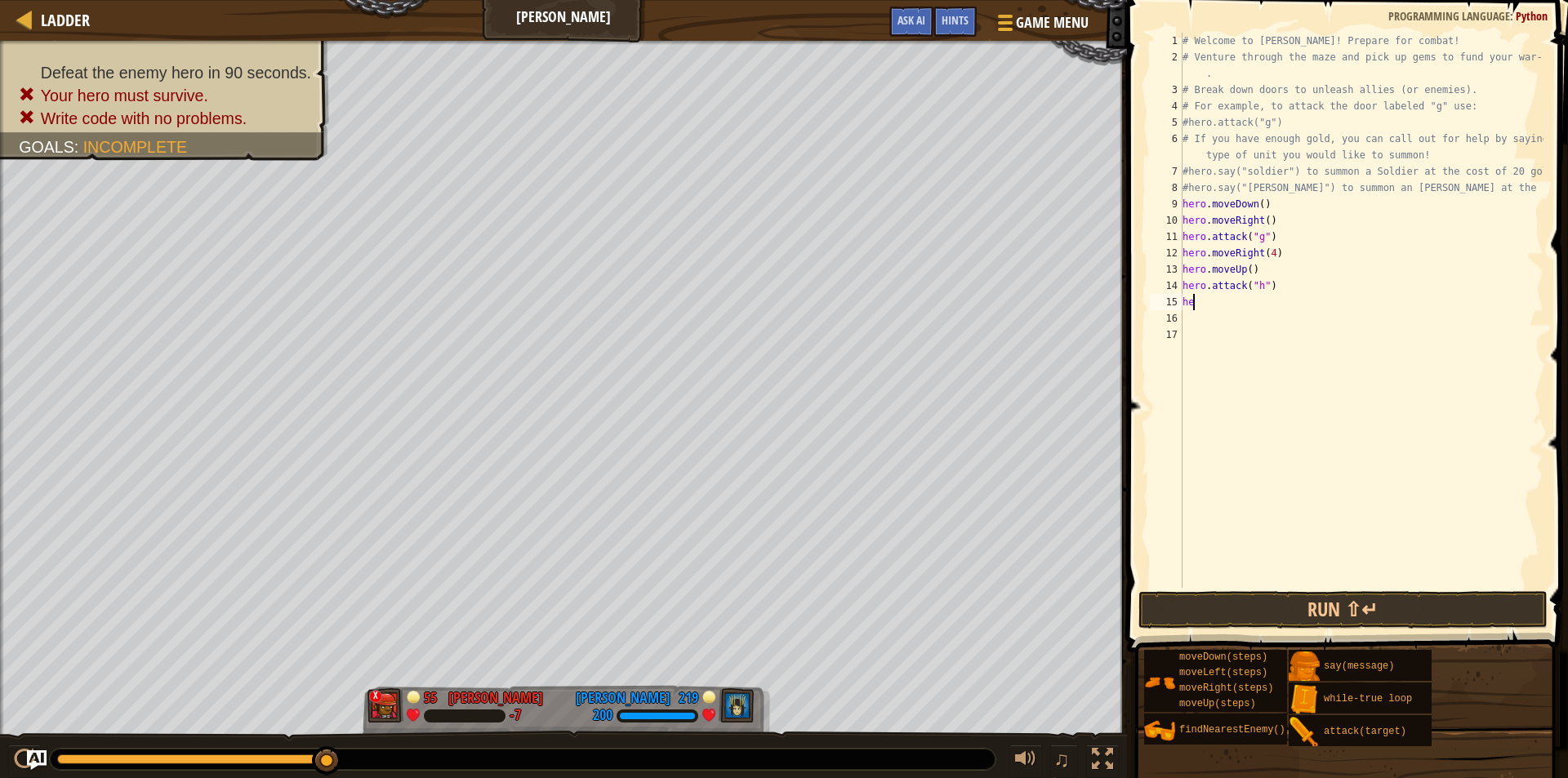
type textarea "h"
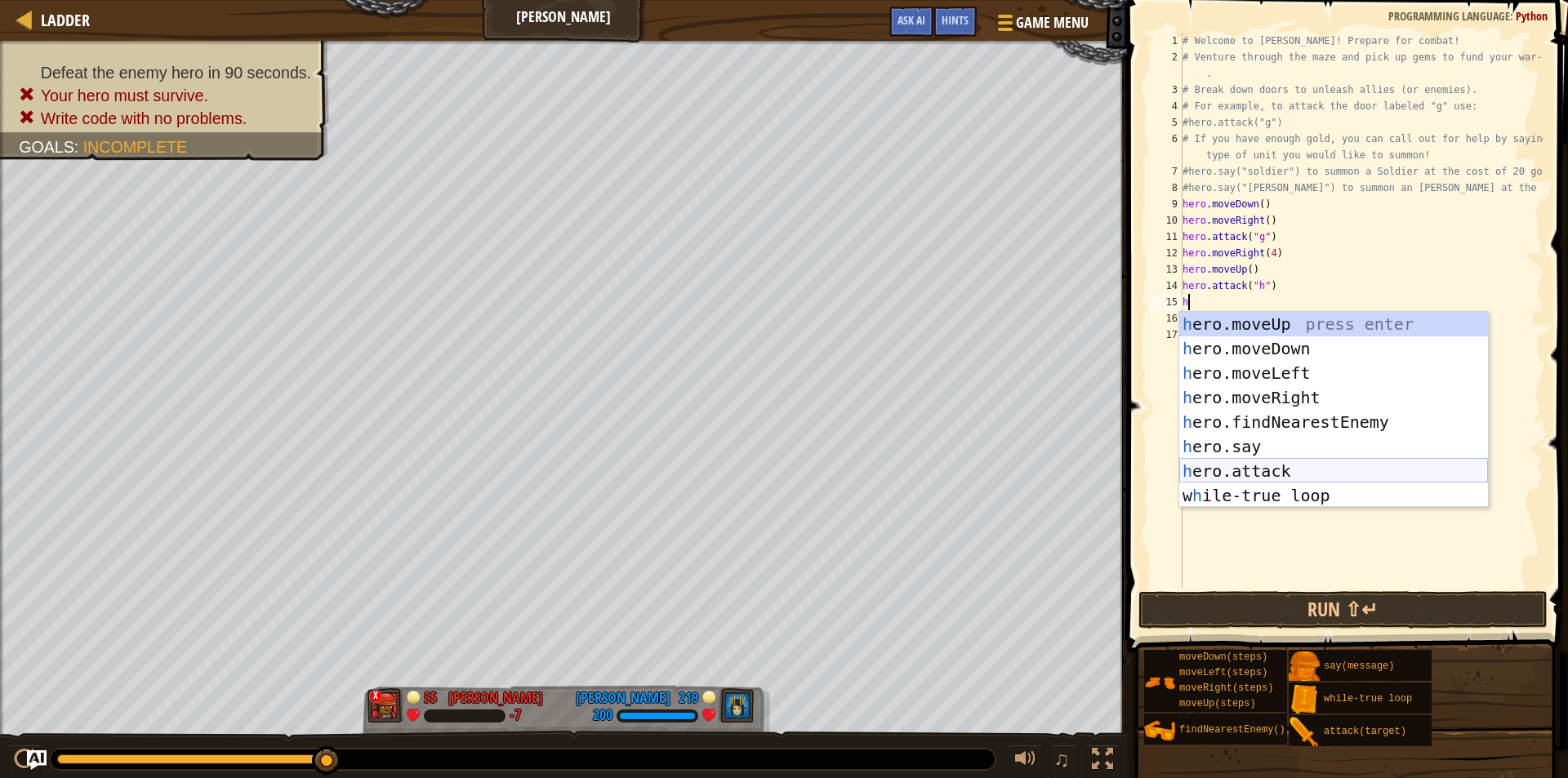
click at [1258, 470] on div "h ero.moveUp press enter h ero.moveDown press enter h ero.moveLeft press enter …" at bounding box center [1334, 434] width 309 height 245
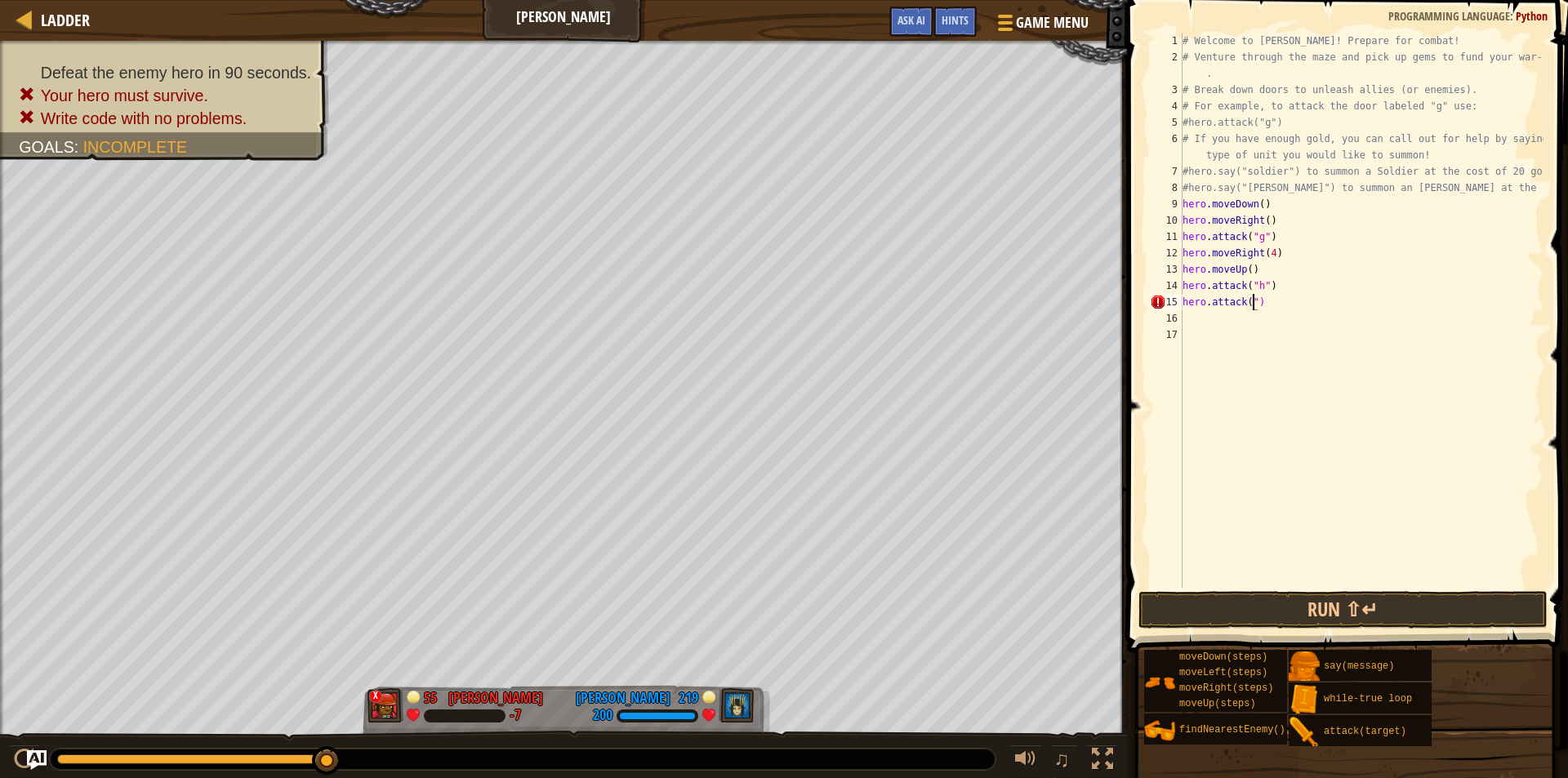
scroll to position [7, 5]
type textarea "hero.attack("i")"
click at [1260, 597] on button "Run ⇧↵" at bounding box center [1343, 611] width 409 height 38
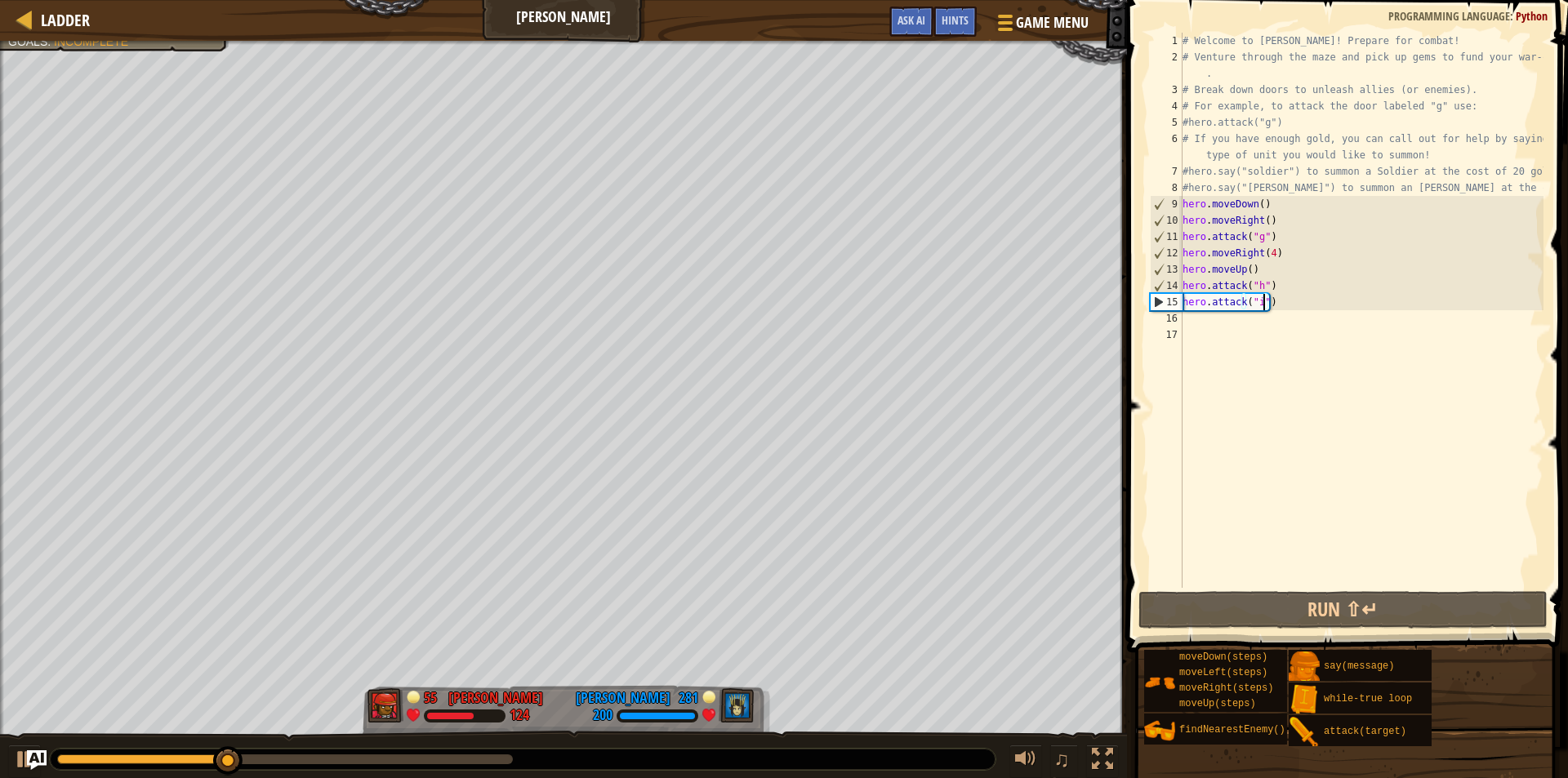
click at [1212, 319] on div "# Welcome to [PERSON_NAME]! Prepare for combat! # Venture through the maze and …" at bounding box center [1362, 326] width 364 height 588
type textarea "u"
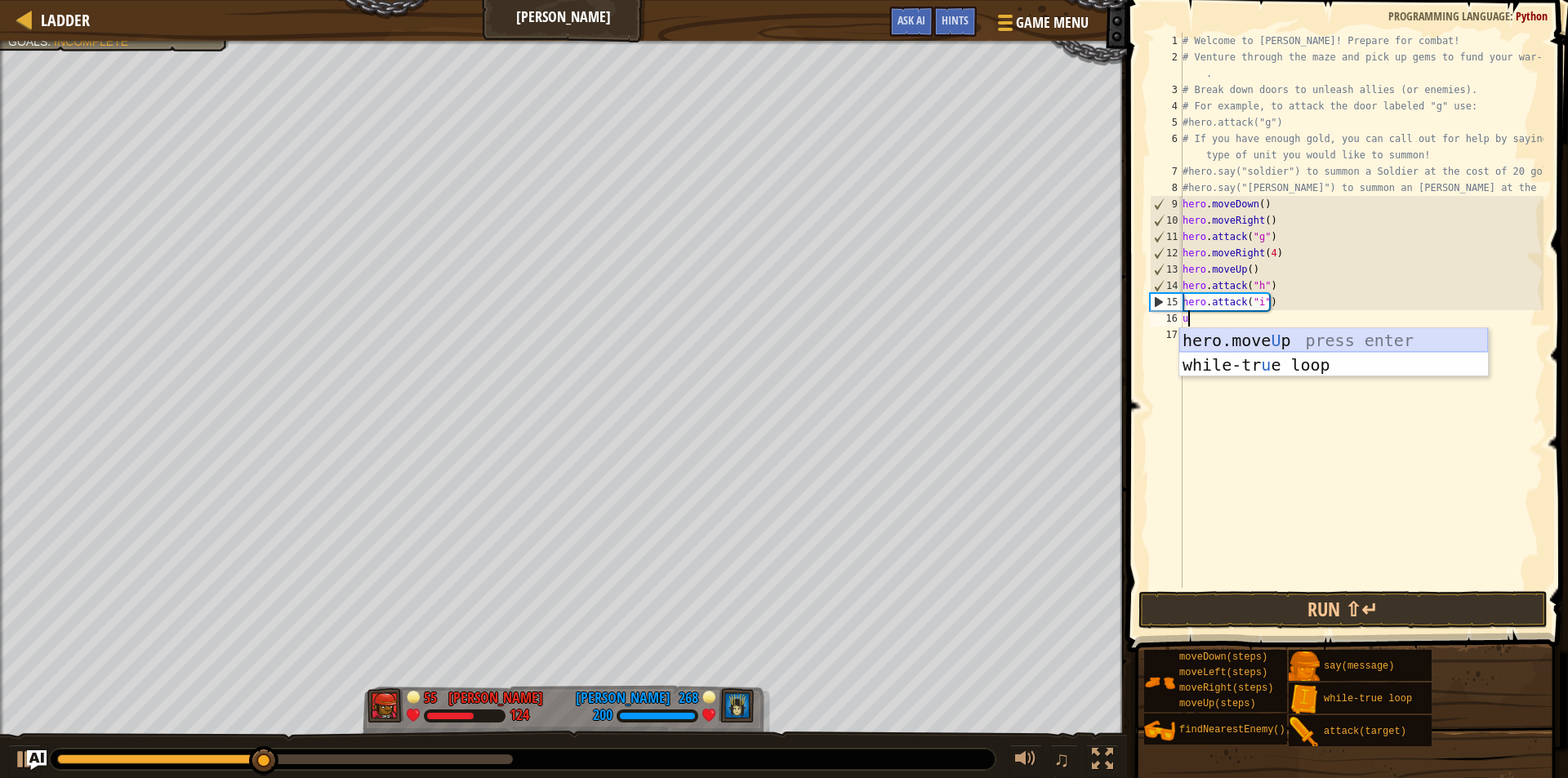
click at [1247, 335] on div "hero.move U p press enter while-tr u e loop press enter" at bounding box center [1334, 377] width 309 height 98
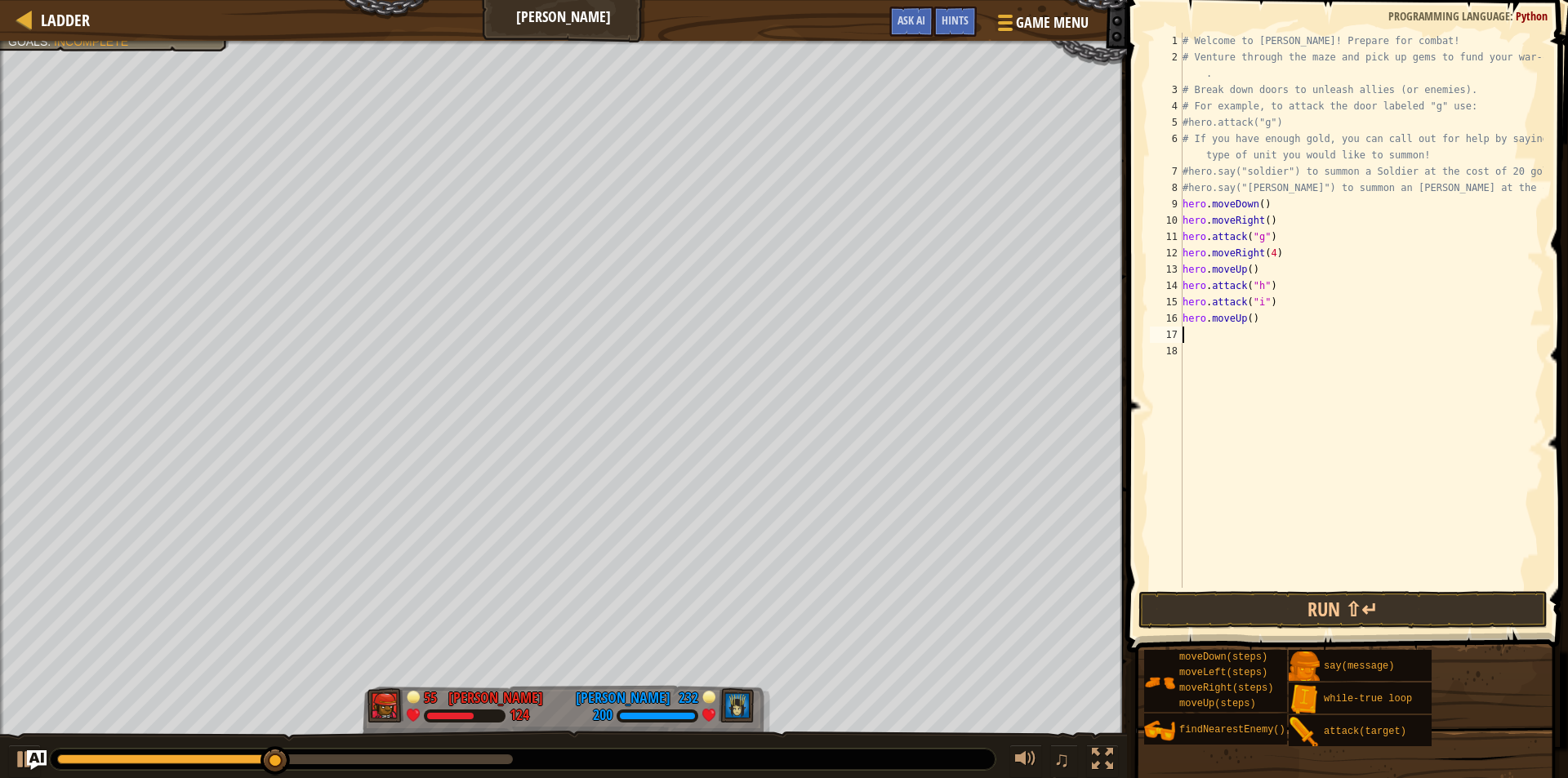
click at [1250, 315] on div "# Welcome to [PERSON_NAME]! Prepare for combat! # Venture through the maze and …" at bounding box center [1362, 326] width 364 height 588
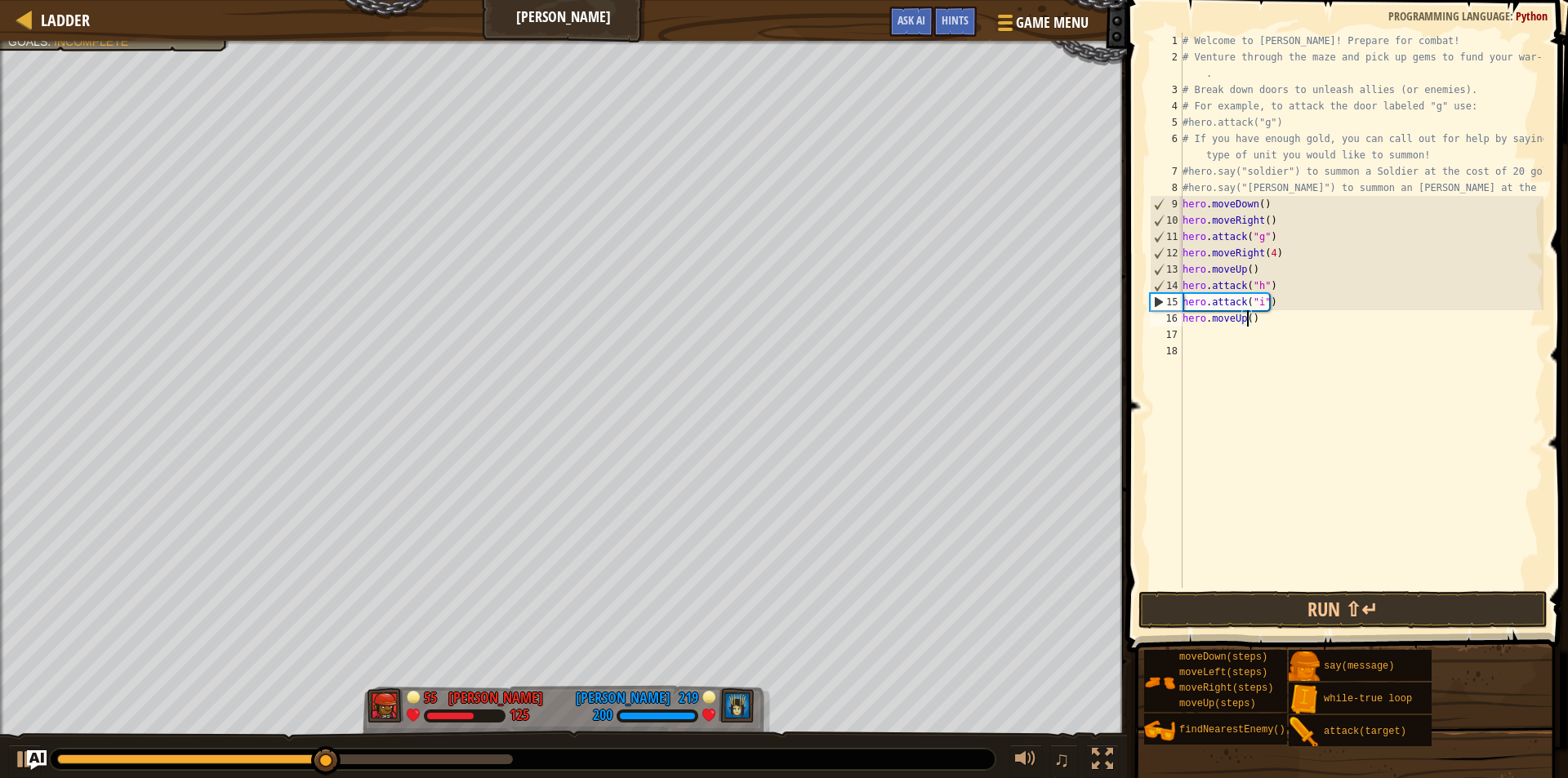
type textarea "hero.moveUp(3)"
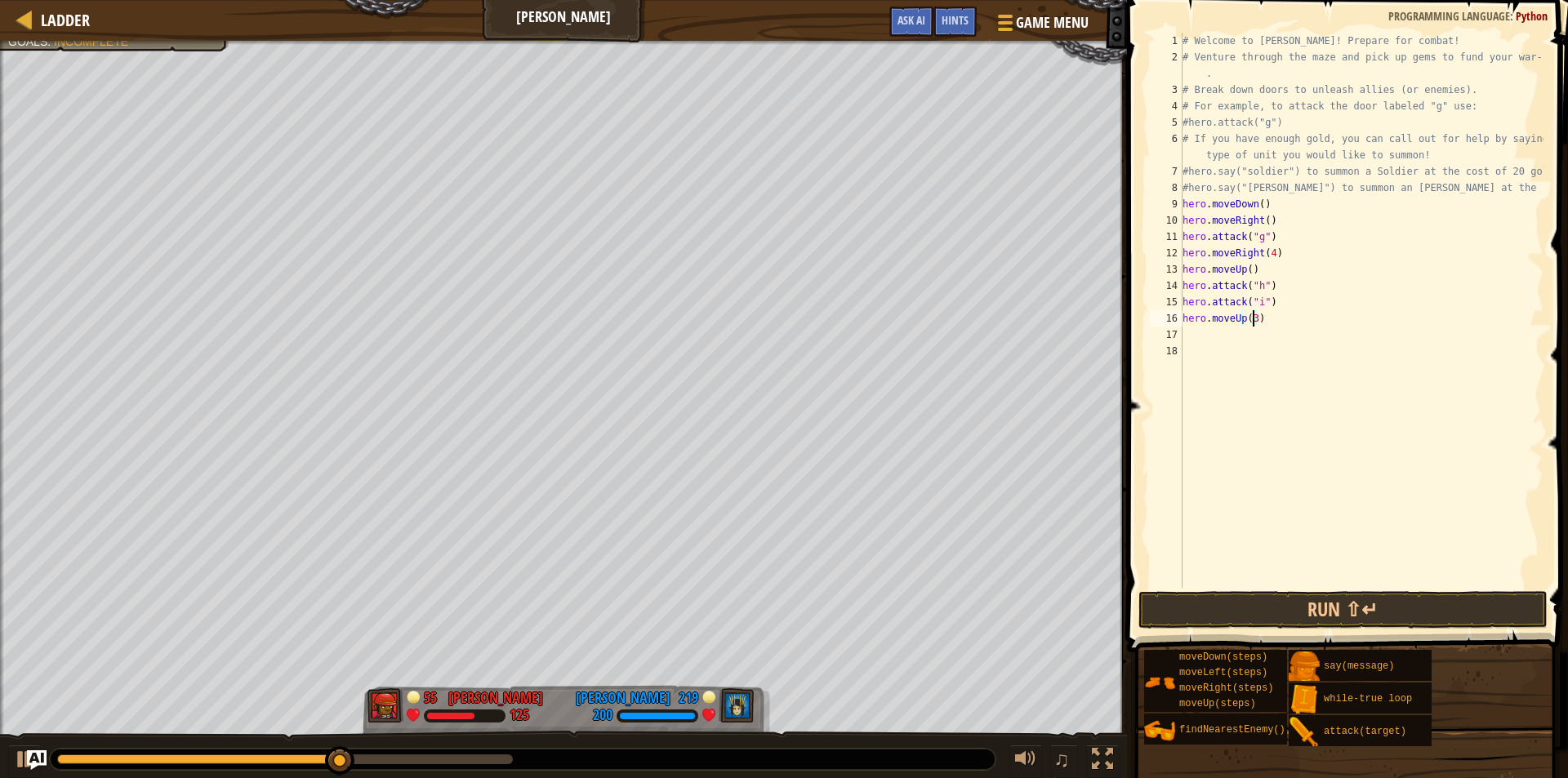
click at [1208, 338] on div "# Welcome to [PERSON_NAME]! Prepare for combat! # Venture through the maze and …" at bounding box center [1362, 326] width 364 height 588
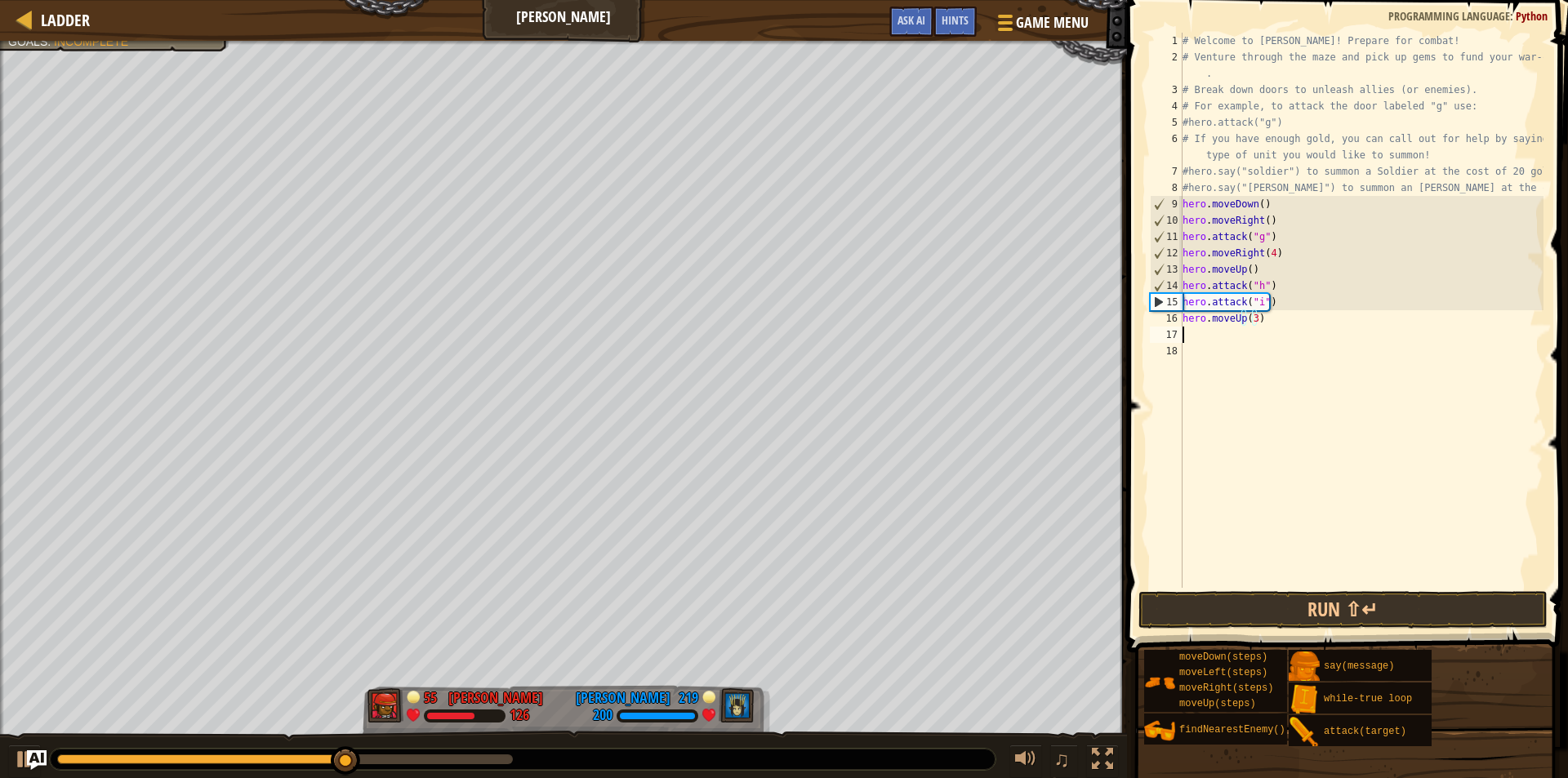
scroll to position [7, 0]
type textarea "l"
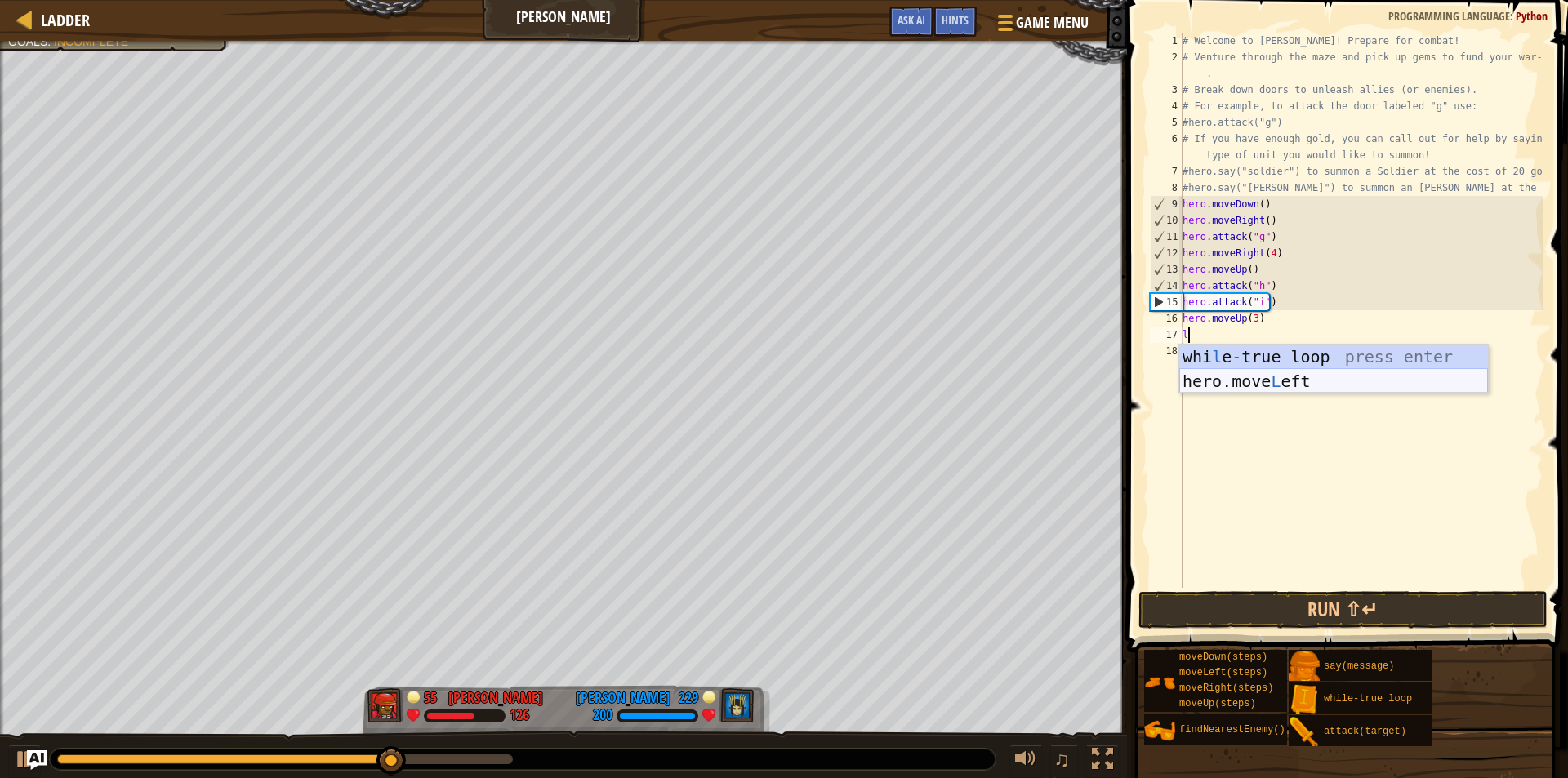
click at [1202, 375] on div "whi l e-true loop press enter hero.move L eft press enter" at bounding box center [1334, 394] width 309 height 98
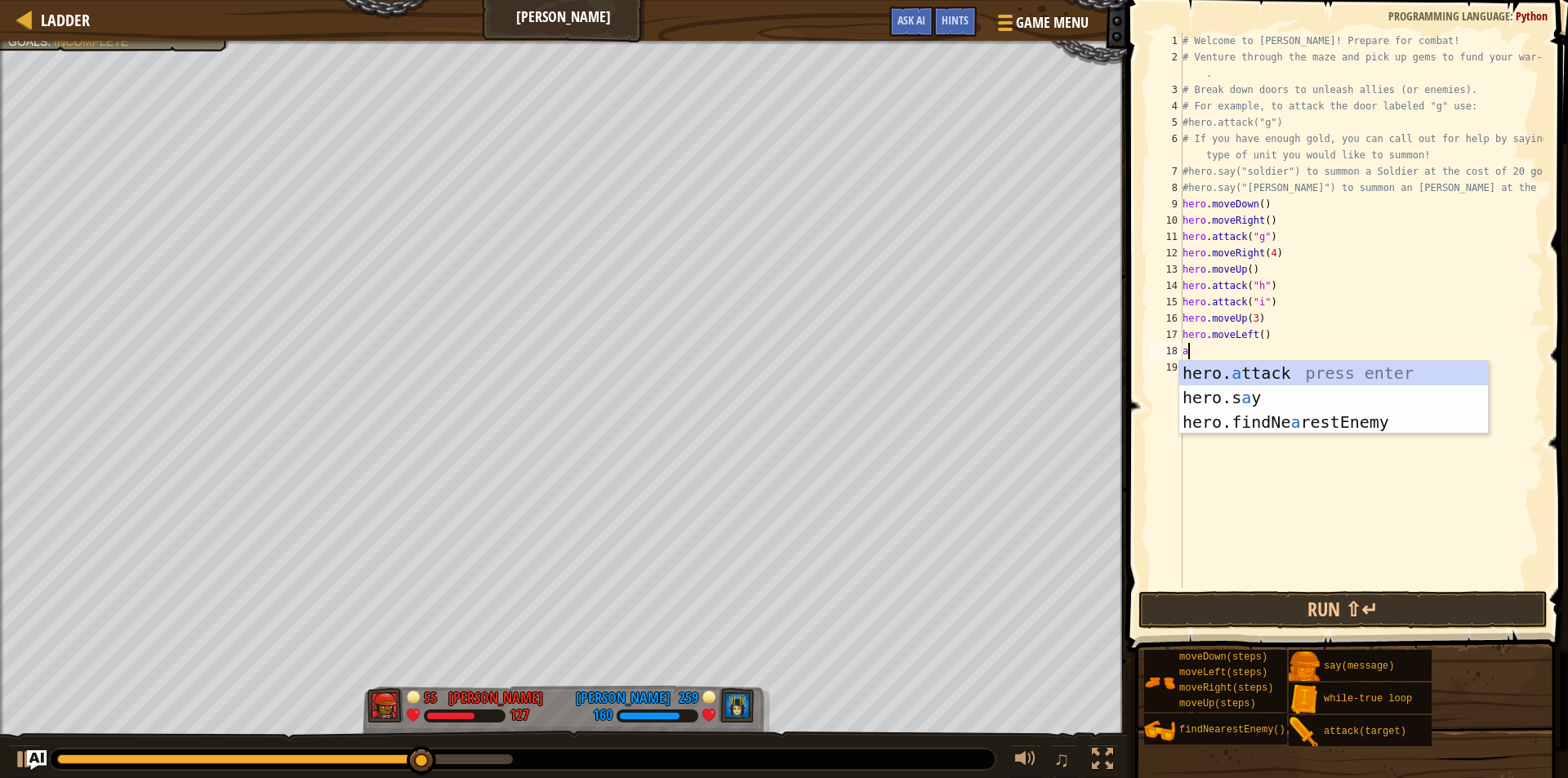
click at [1207, 366] on div "hero. a ttack press enter hero.s a y press enter hero.findNe a restEnemy press …" at bounding box center [1334, 422] width 309 height 122
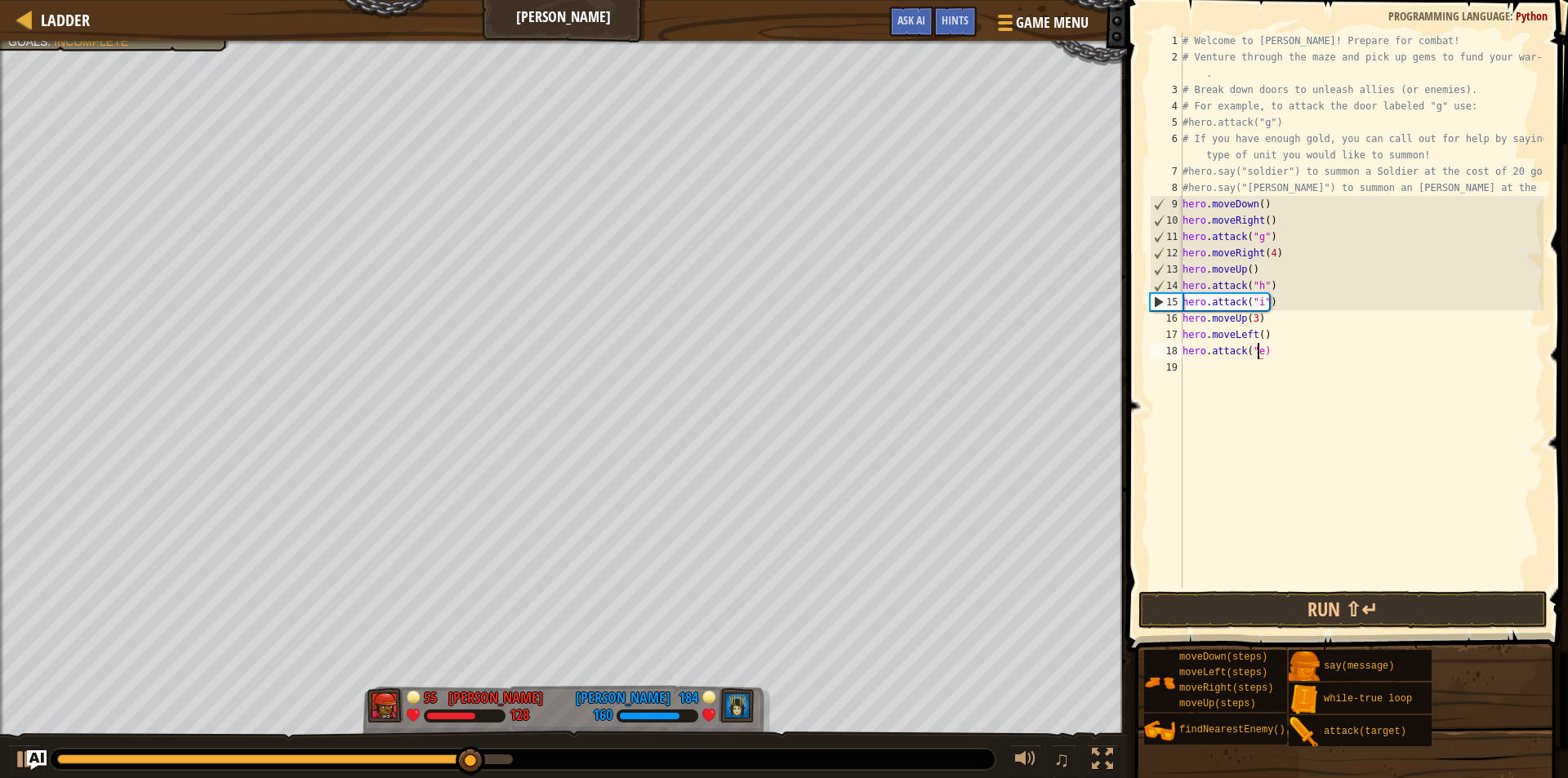
scroll to position [7, 5]
type textarea "hero.attack("e")"
click at [1242, 606] on button "Run ⇧↵" at bounding box center [1343, 611] width 409 height 38
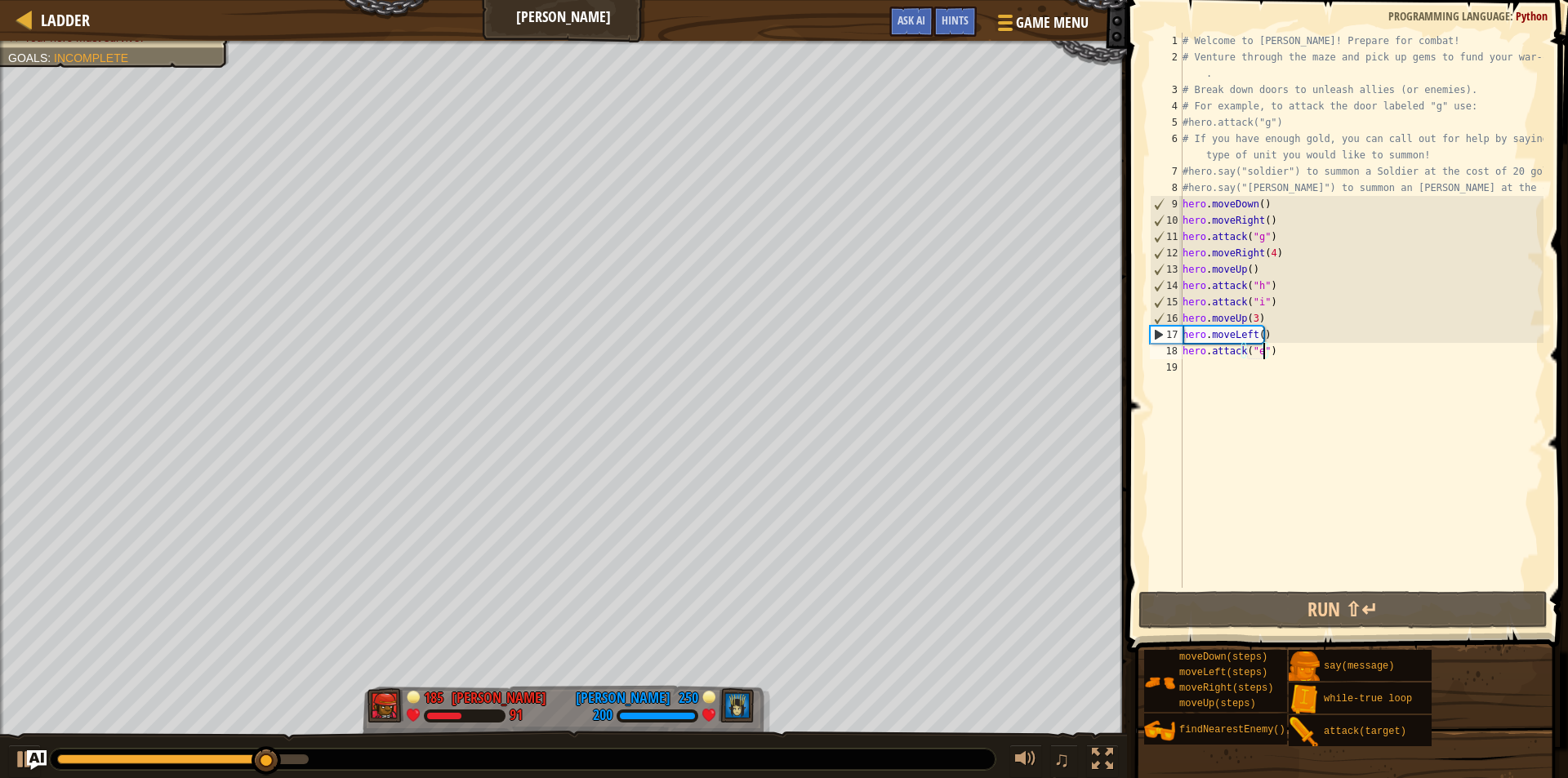
click at [1200, 366] on div "# Welcome to [PERSON_NAME]! Prepare for combat! # Venture through the maze and …" at bounding box center [1362, 326] width 364 height 588
type textarea "d"
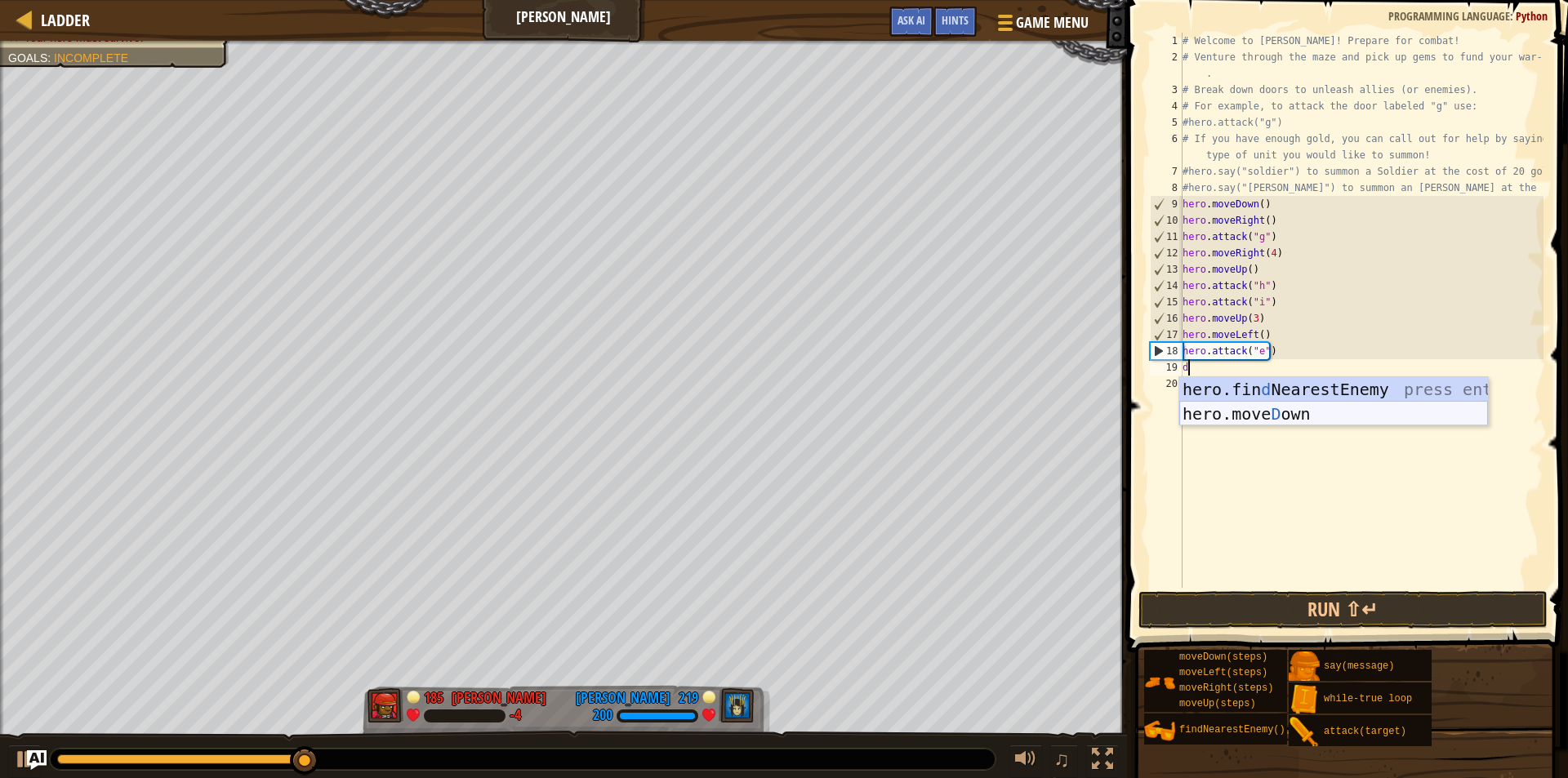
click at [1201, 412] on div "hero.fin d NearestEnemy press enter hero.[PERSON_NAME] own press enter" at bounding box center [1334, 426] width 309 height 98
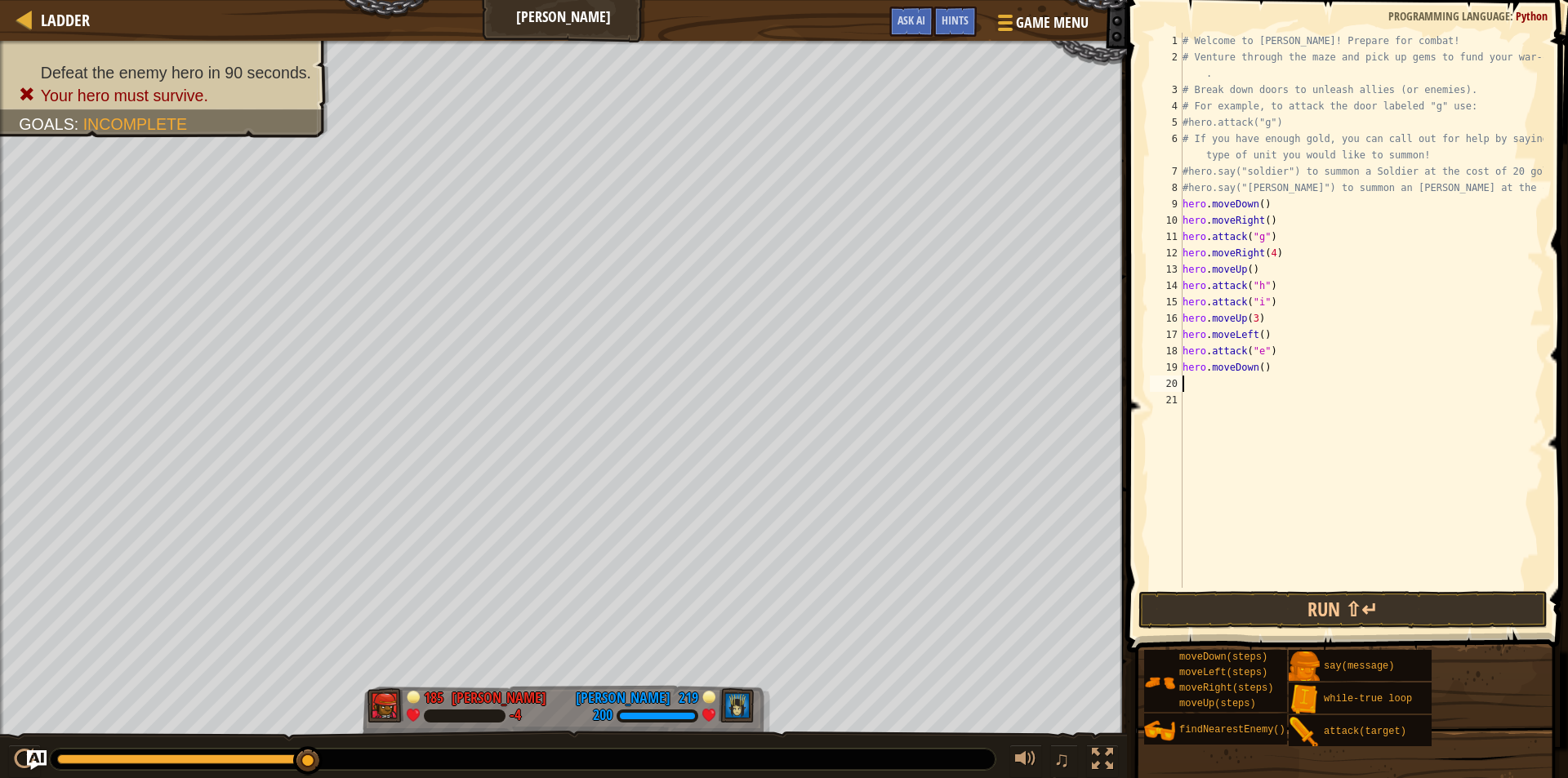
type textarea "l"
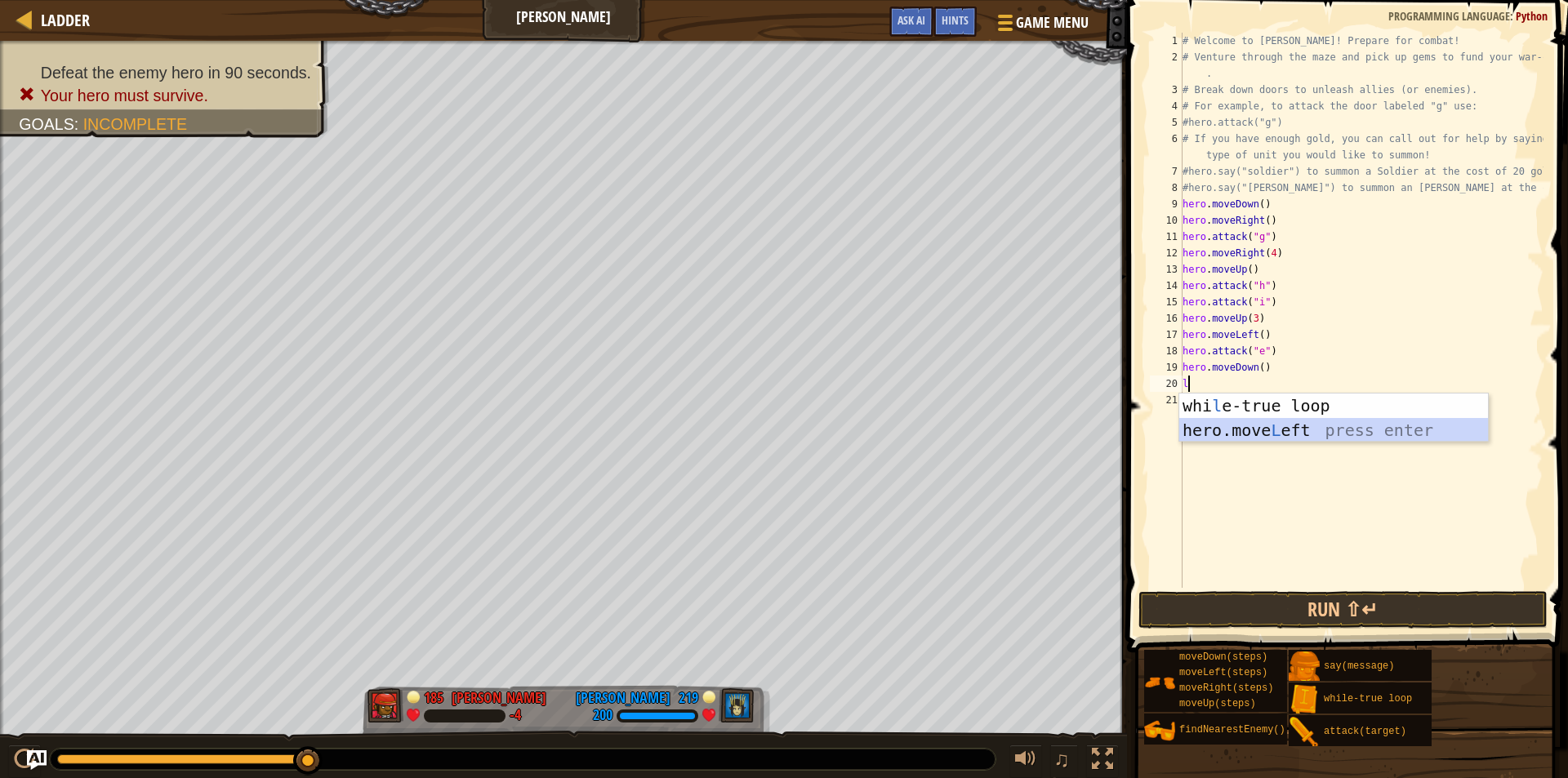
click at [1201, 426] on div "whi l e-true loop press enter hero.move L eft press enter" at bounding box center [1334, 442] width 309 height 98
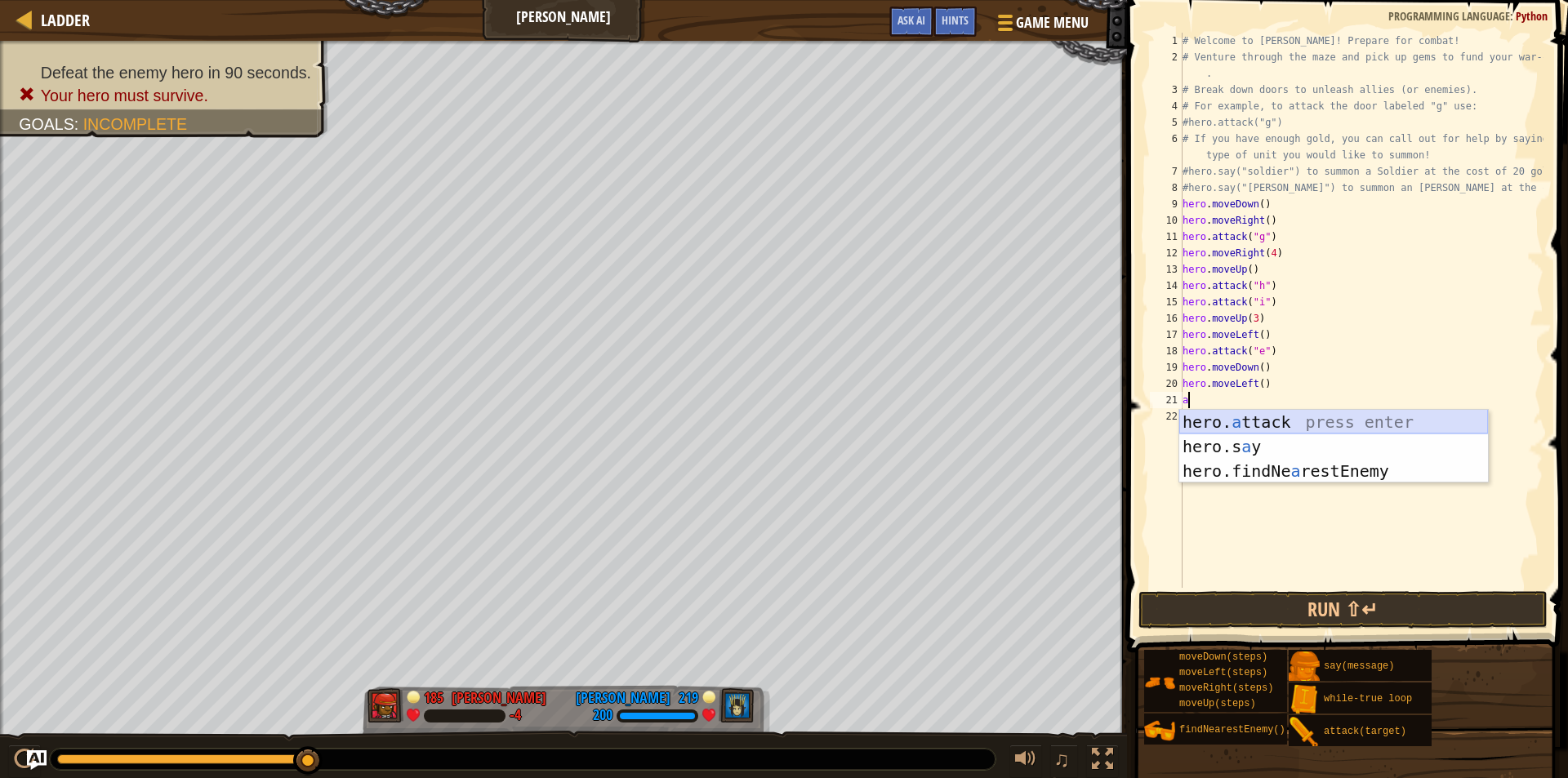
click at [1202, 419] on div "hero. a ttack press enter hero.s a y press enter hero.findNe a restEnemy press …" at bounding box center [1334, 471] width 309 height 122
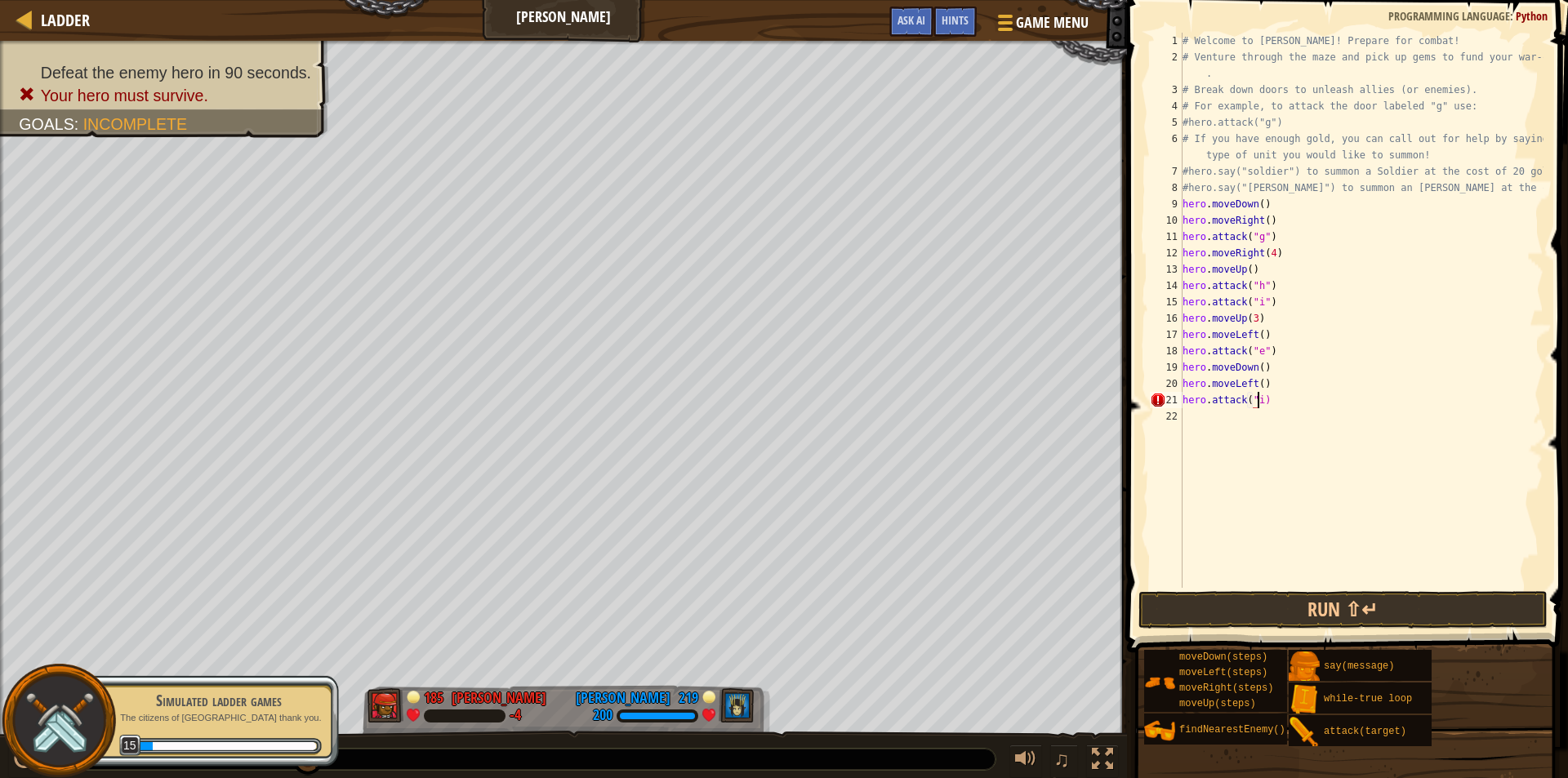
scroll to position [7, 5]
click at [1227, 615] on button "Run ⇧↵" at bounding box center [1343, 611] width 409 height 38
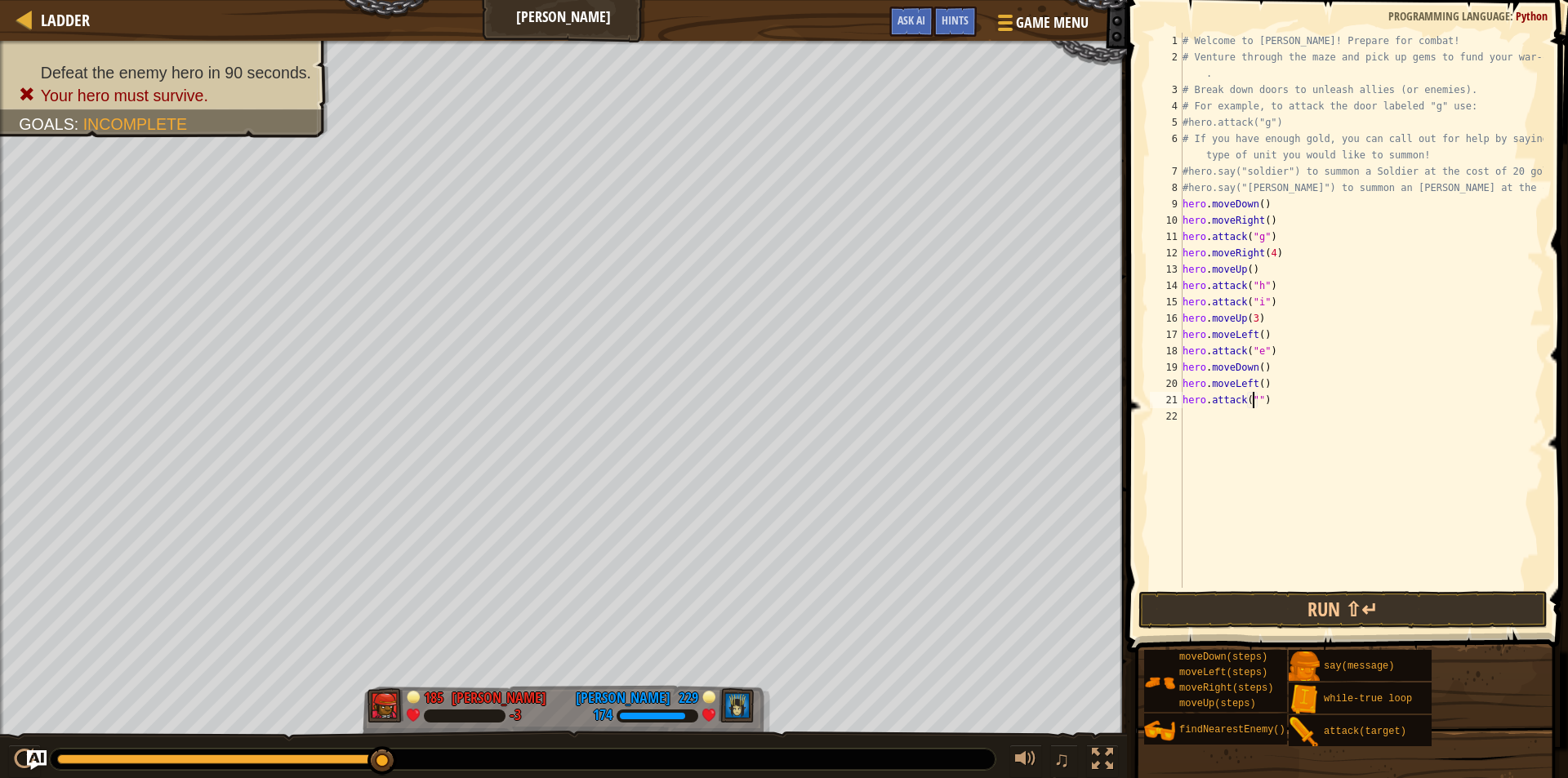
type textarea "hero.attack("f")"
click at [1275, 599] on button "Run ⇧↵" at bounding box center [1343, 611] width 409 height 38
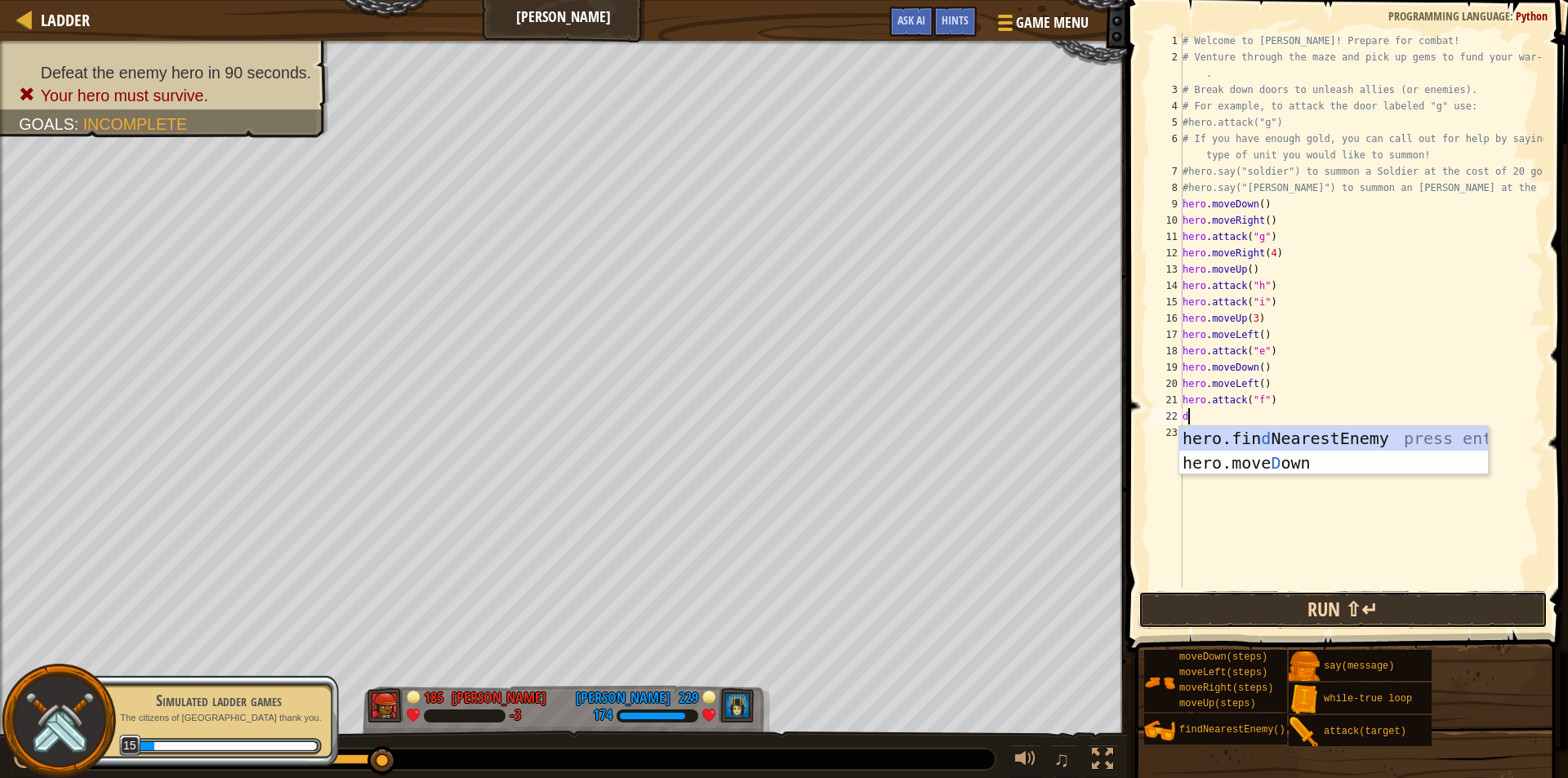
click at [1183, 610] on button "Run ⇧↵" at bounding box center [1343, 611] width 409 height 38
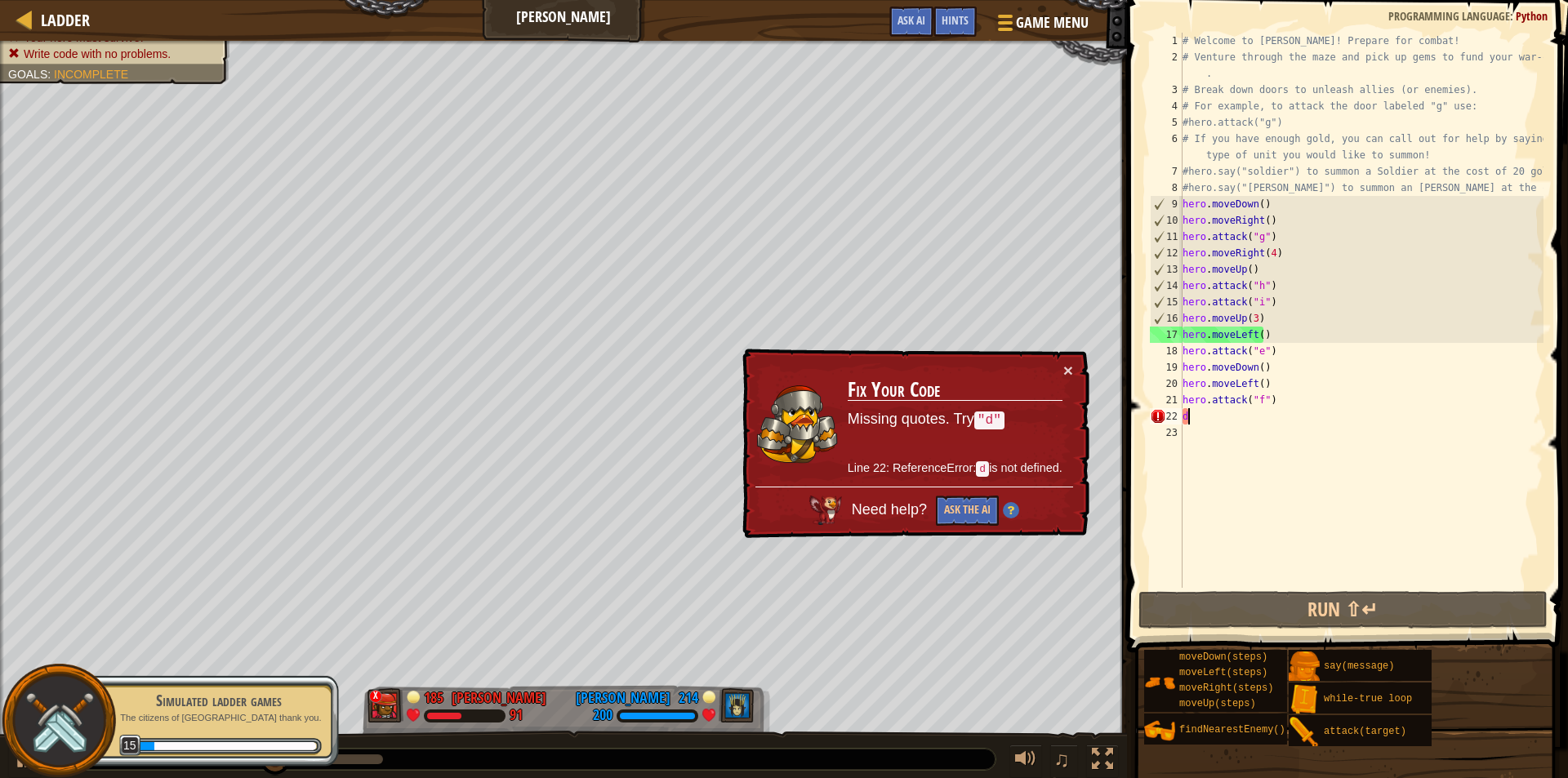
click at [1287, 315] on div "# Welcome to [PERSON_NAME]! Prepare for combat! # Venture through the maze and …" at bounding box center [1362, 326] width 364 height 588
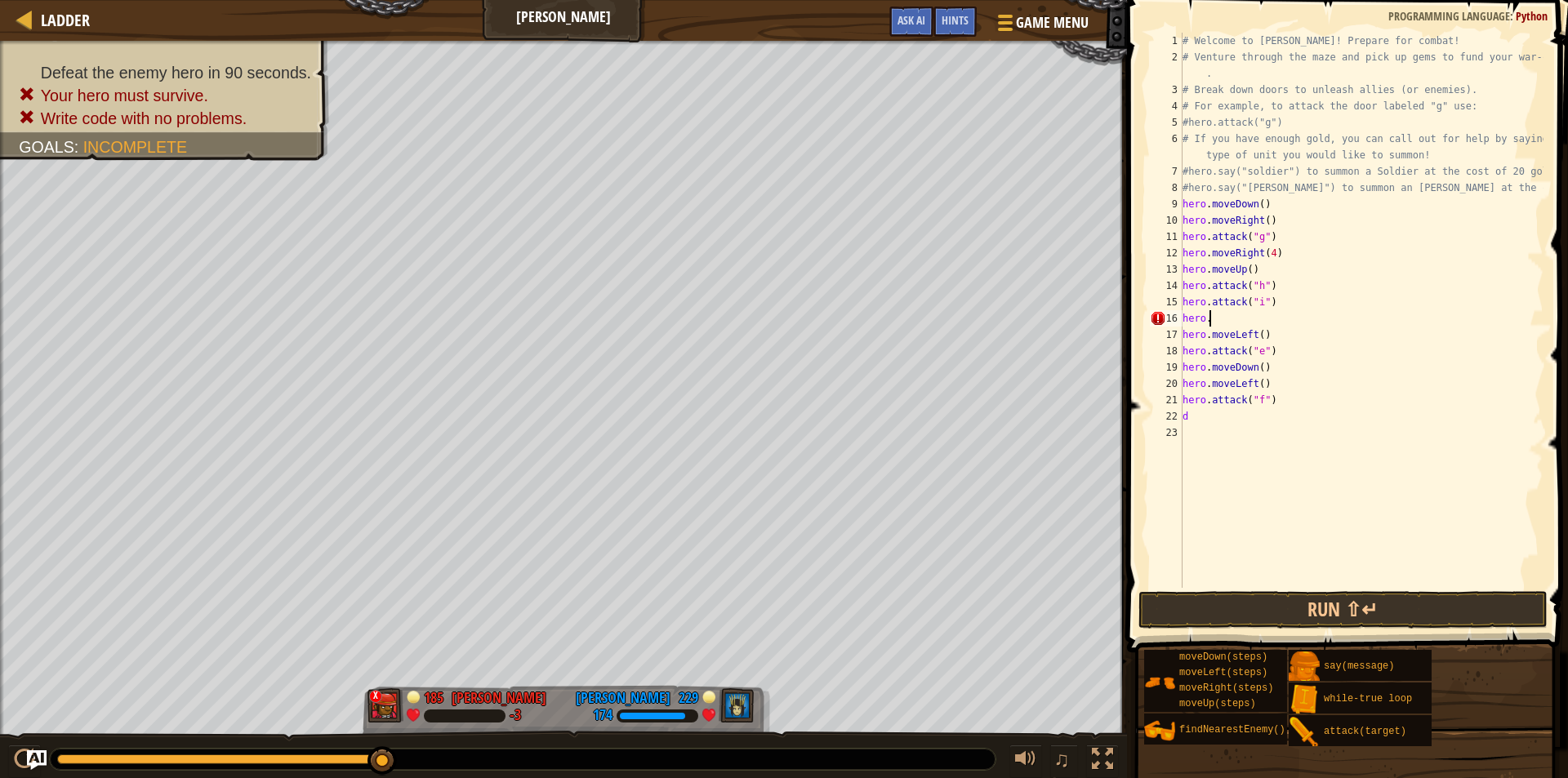
type textarea "hero.r"
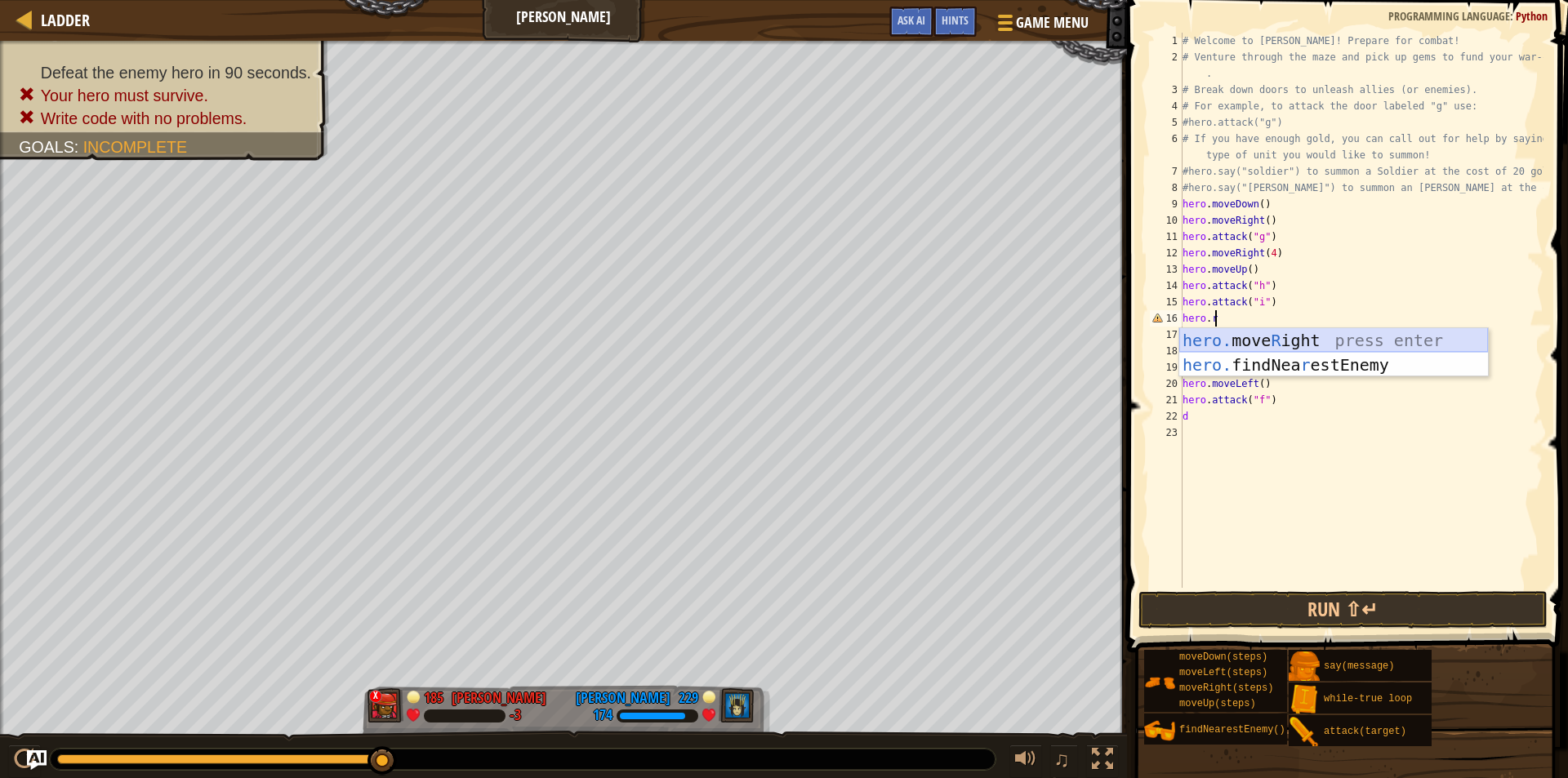
click at [1263, 329] on div "hero. move R ight press enter hero. findNea r estEnemy press enter" at bounding box center [1334, 377] width 309 height 98
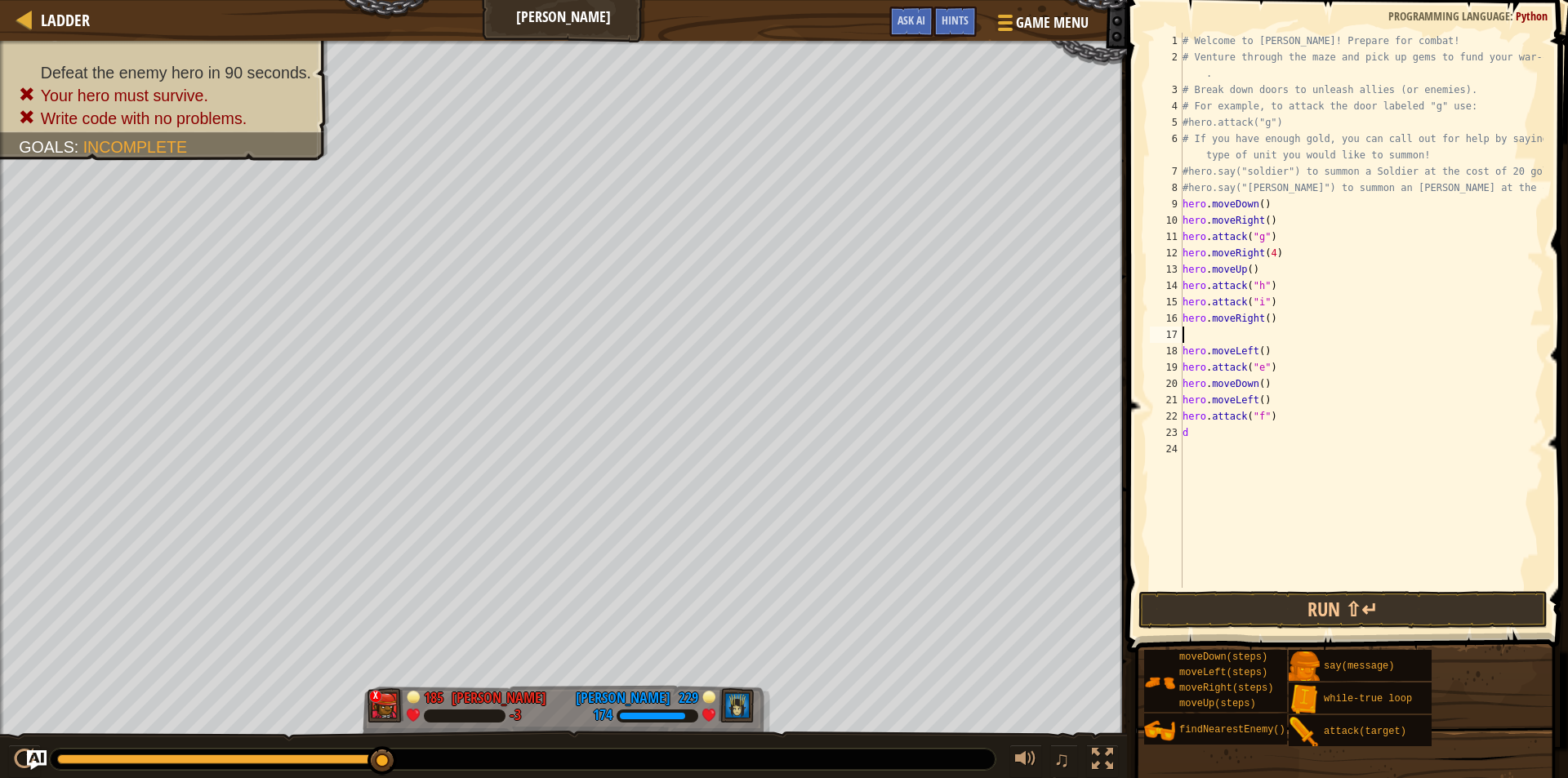
scroll to position [7, 0]
click at [1275, 321] on div "# Welcome to [PERSON_NAME]! Prepare for combat! # Venture through the maze and …" at bounding box center [1362, 326] width 364 height 588
type textarea "hero.moveRight()"
click at [1236, 338] on div "# Welcome to [PERSON_NAME]! Prepare for combat! # Venture through the maze and …" at bounding box center [1362, 326] width 364 height 588
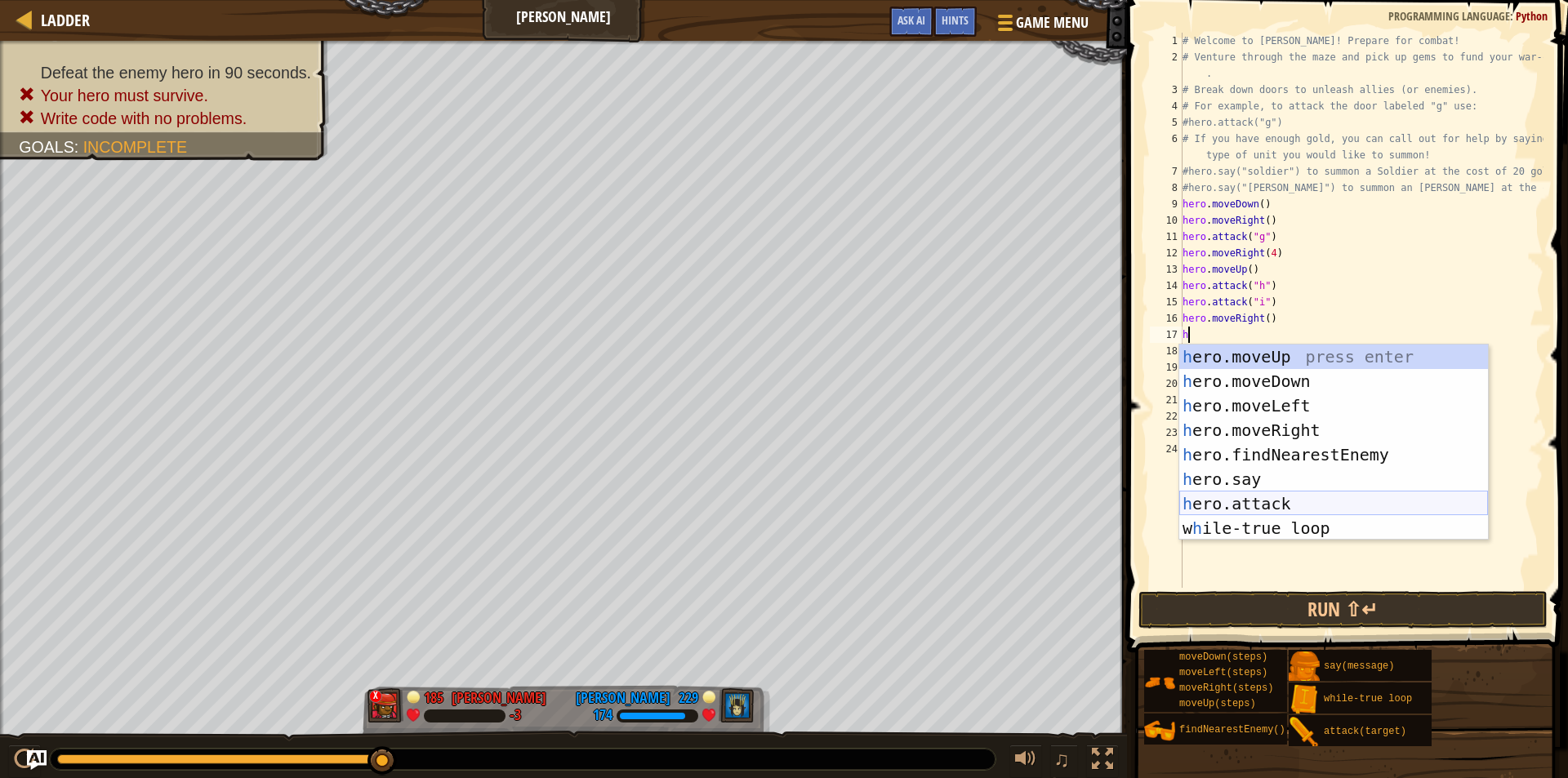
click at [1235, 502] on div "h ero.moveUp press enter h ero.moveDown press enter h ero.moveLeft press enter …" at bounding box center [1334, 467] width 309 height 245
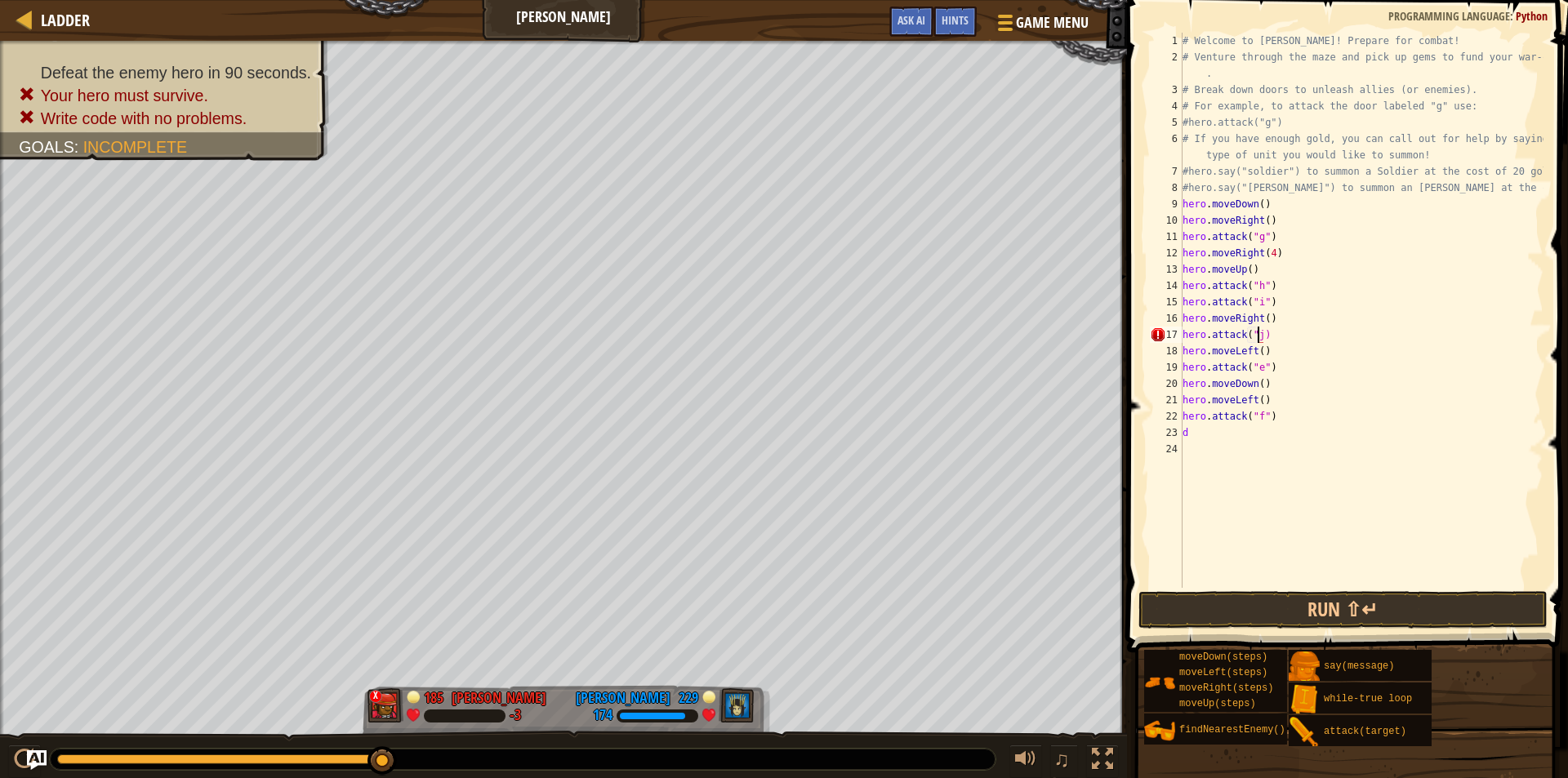
scroll to position [7, 5]
click at [1292, 333] on div "# Welcome to [PERSON_NAME]! Prepare for combat! # Venture through the maze and …" at bounding box center [1362, 326] width 364 height 588
click at [1292, 418] on div "# Welcome to [PERSON_NAME]! Prepare for combat! # Venture through the maze and …" at bounding box center [1362, 326] width 364 height 588
type textarea "h"
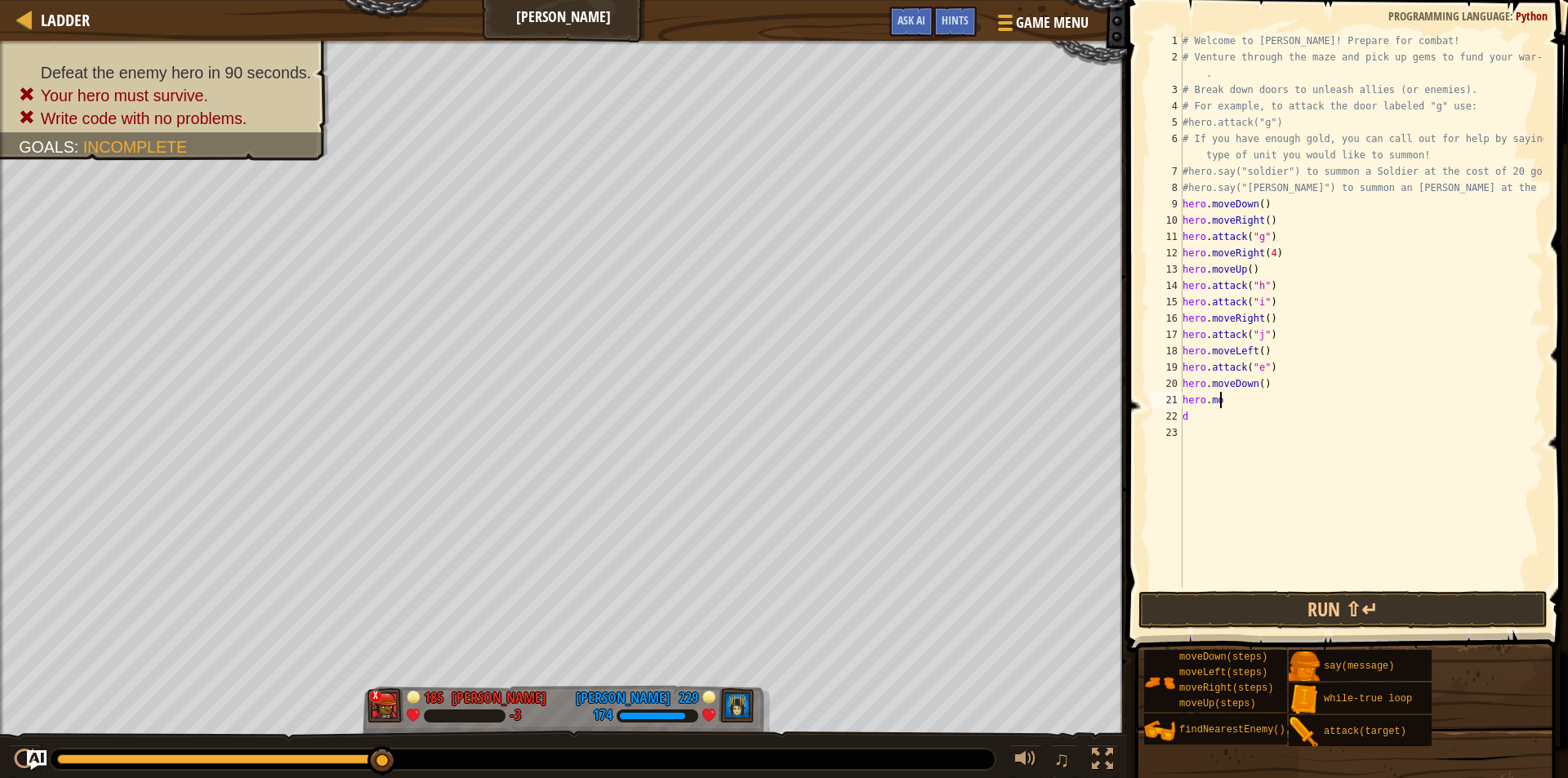
type textarea "h"
click at [1242, 353] on div "# Welcome to [PERSON_NAME]! Prepare for combat! # Venture through the maze and …" at bounding box center [1362, 326] width 364 height 588
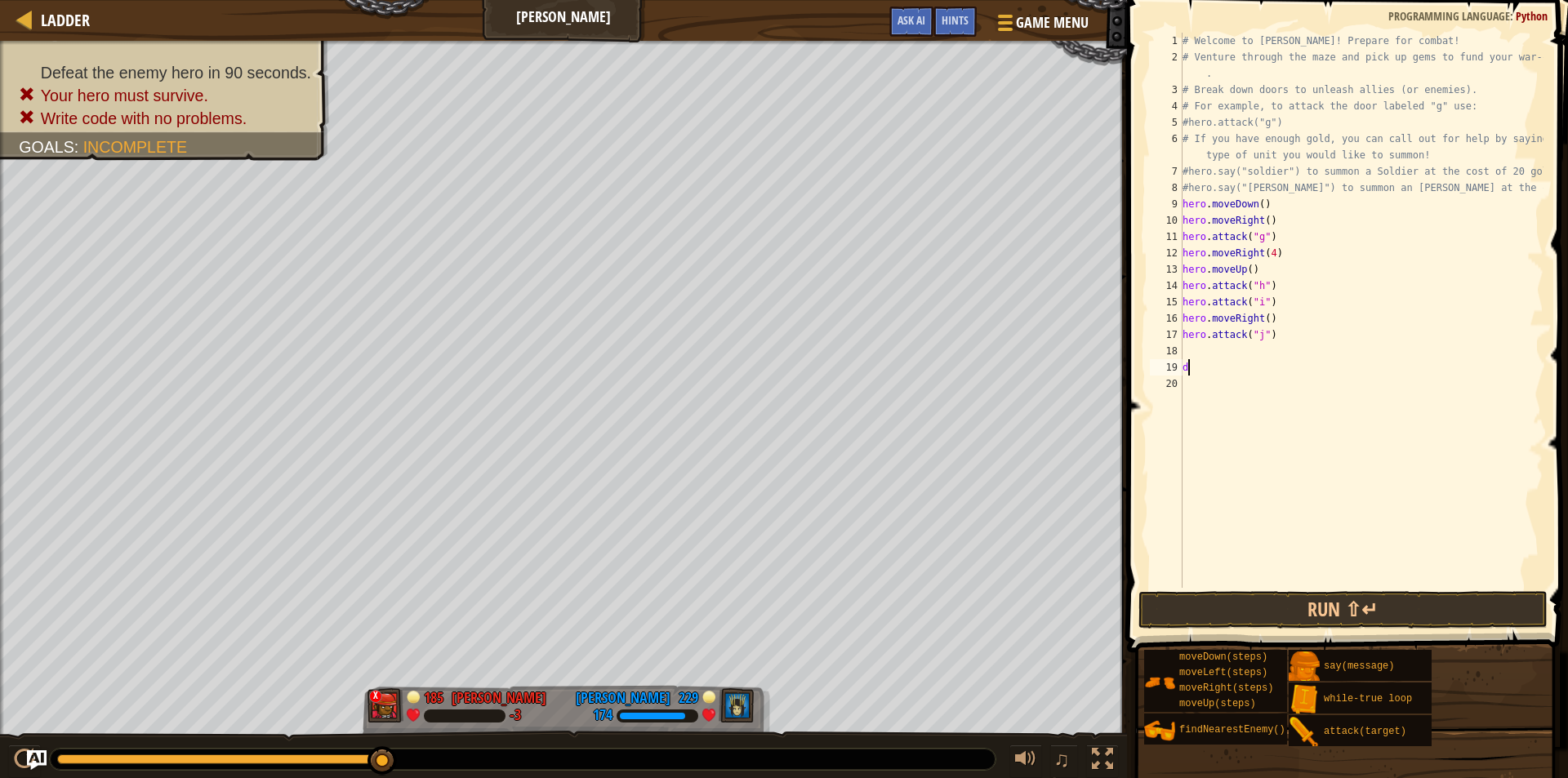
click at [1234, 374] on div "# Welcome to [PERSON_NAME]! Prepare for combat! # Venture through the maze and …" at bounding box center [1362, 326] width 364 height 588
type textarea "d"
click at [1248, 595] on button "Run ⇧↵" at bounding box center [1343, 611] width 409 height 38
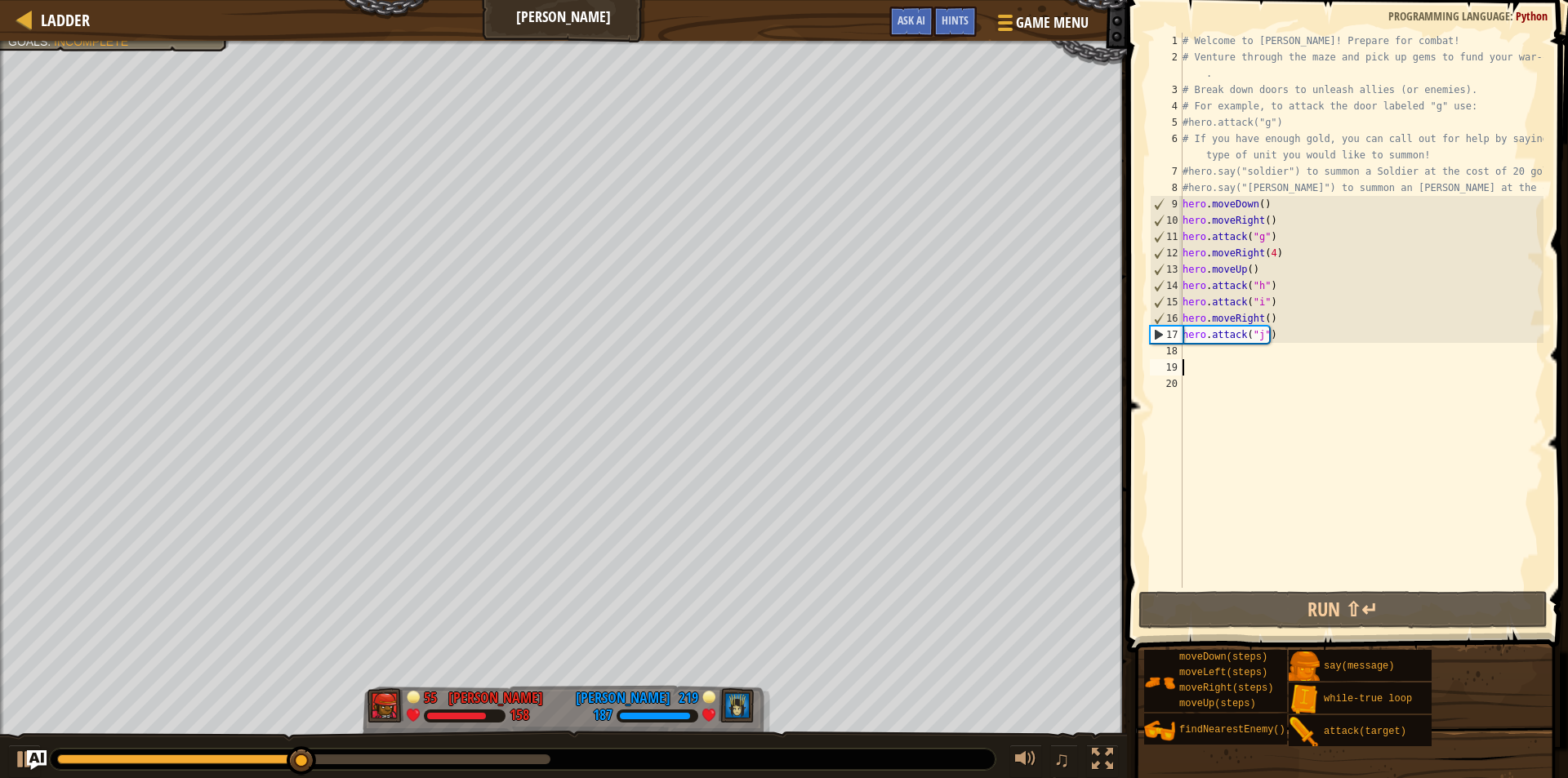
click at [1200, 356] on div "# Welcome to [PERSON_NAME]! Prepare for combat! # Venture through the maze and …" at bounding box center [1362, 326] width 364 height 588
type textarea "u"
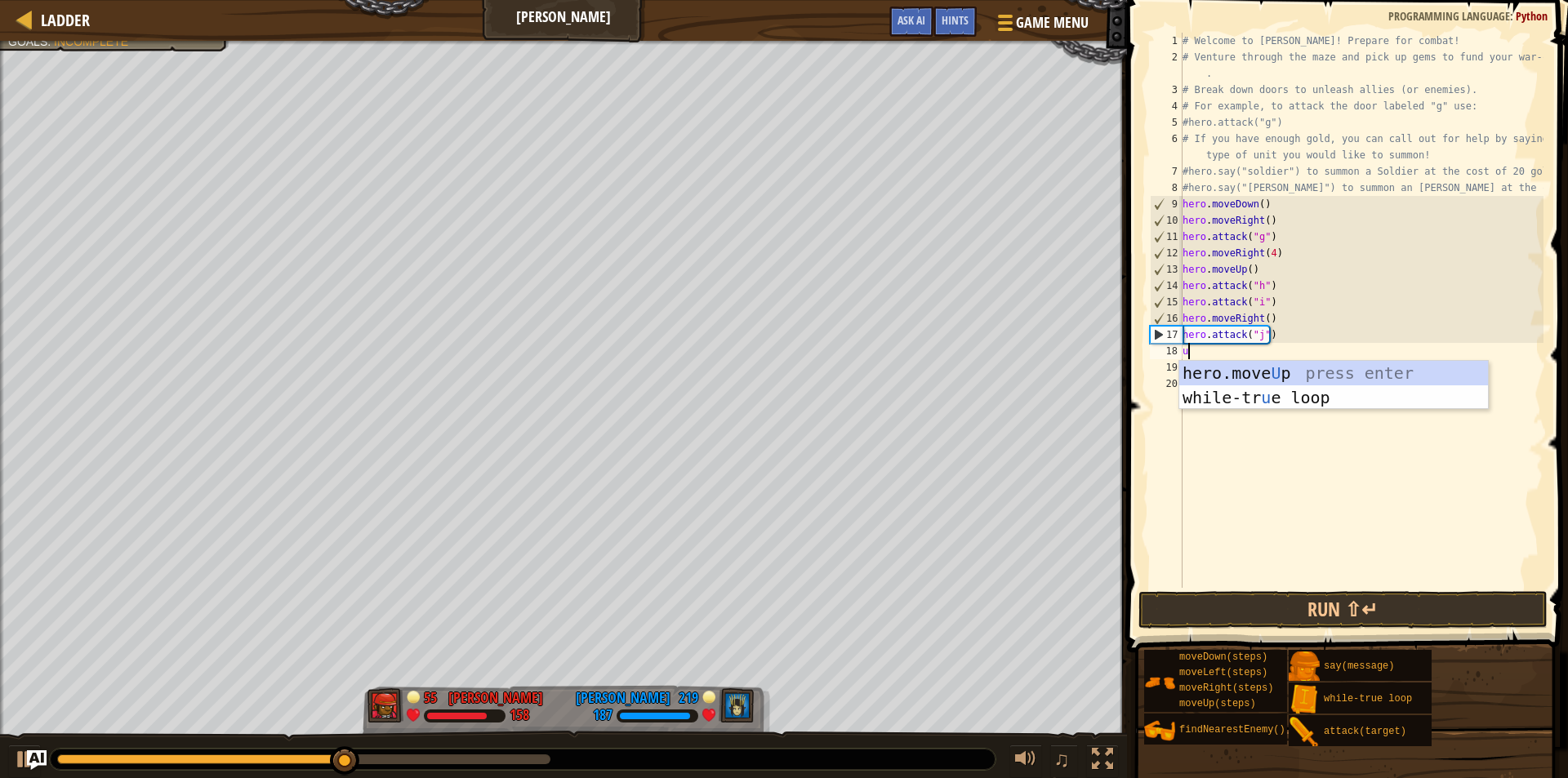
click at [1200, 368] on div "hero.move U p press enter while-tr u e loop press enter" at bounding box center [1334, 410] width 309 height 98
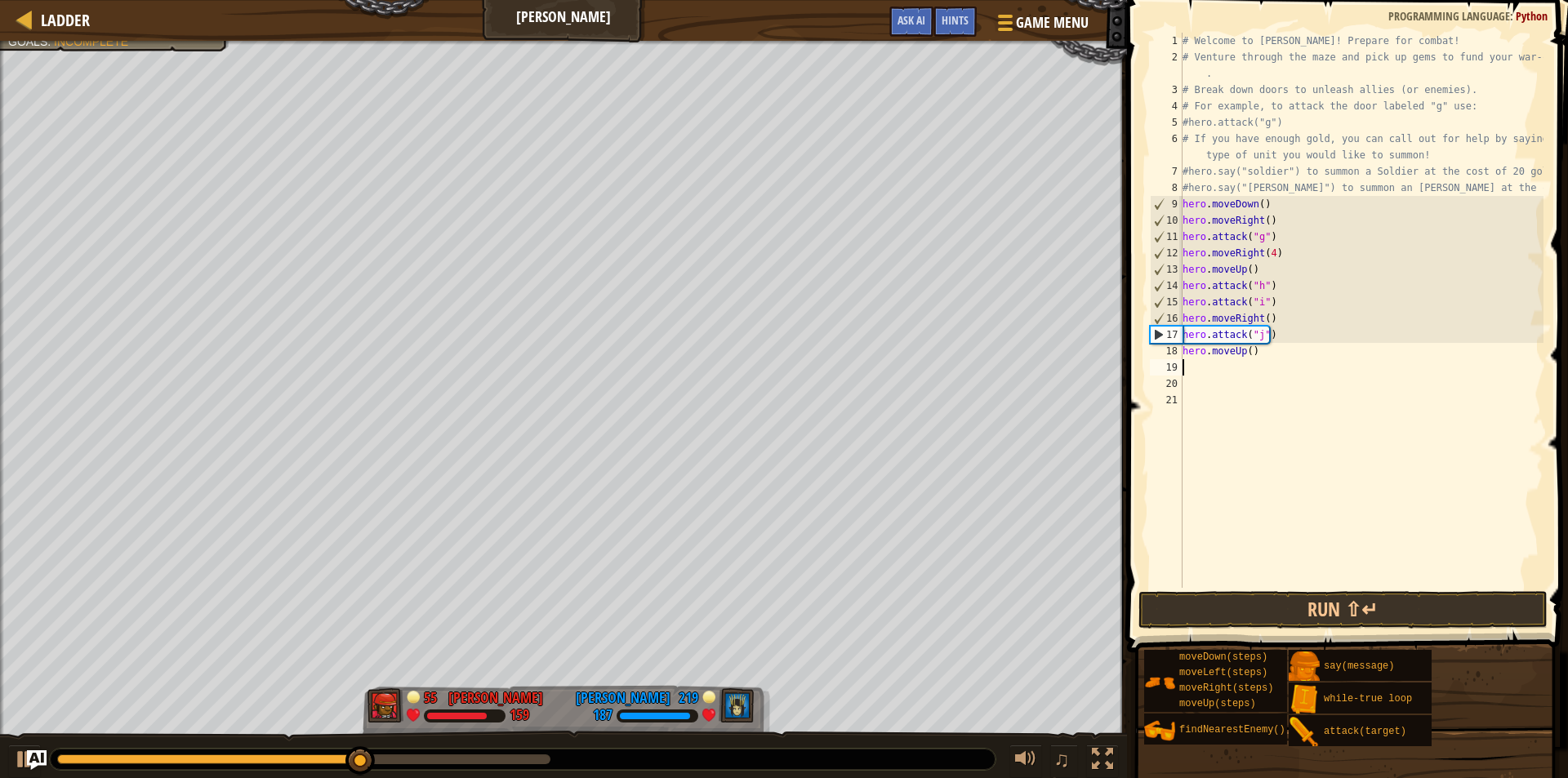
click at [1246, 354] on div "# Welcome to [PERSON_NAME]! Prepare for combat! # Venture through the maze and …" at bounding box center [1362, 326] width 364 height 588
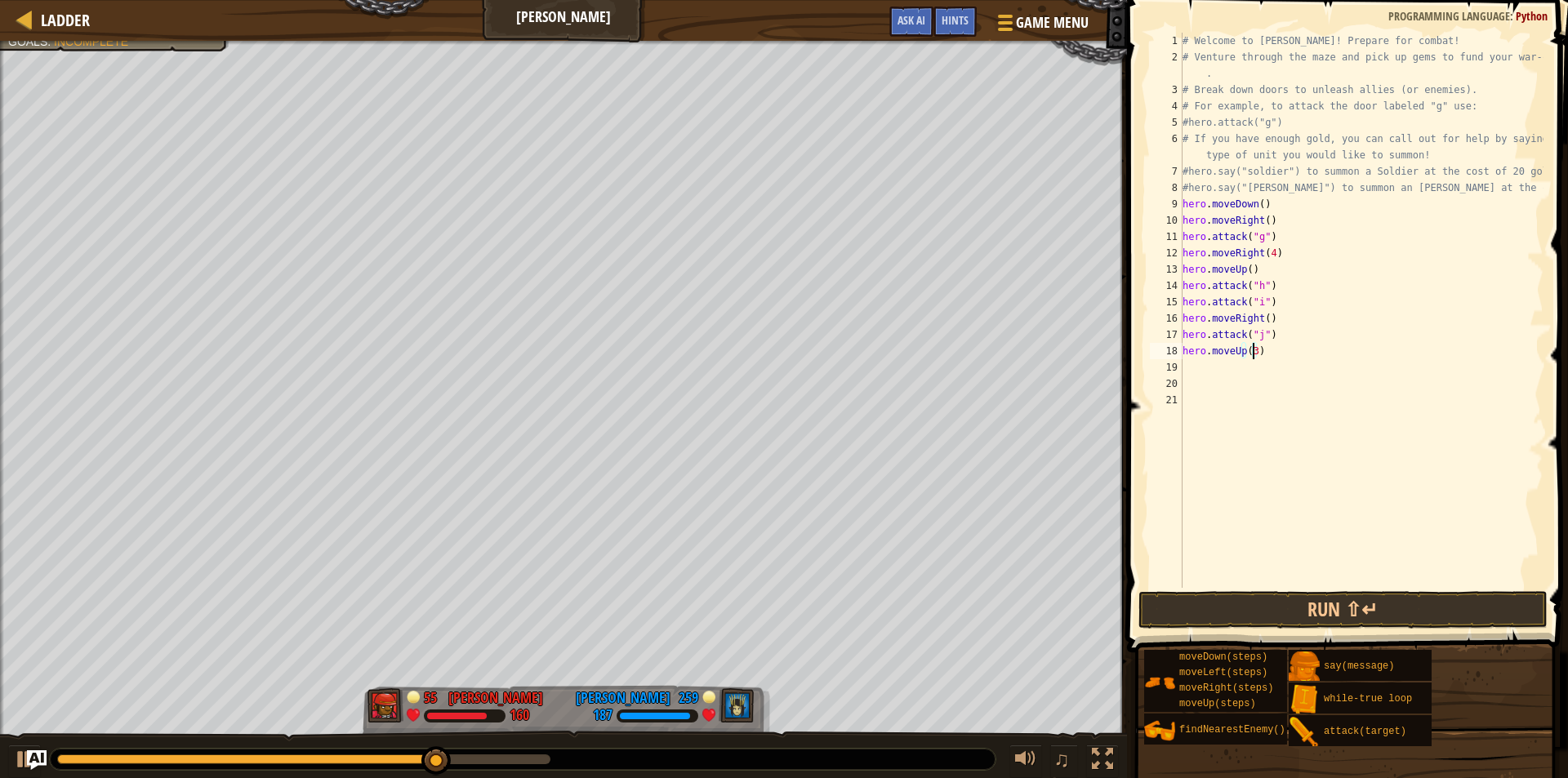
click at [1289, 329] on div "# Welcome to [PERSON_NAME]! Prepare for combat! # Venture through the maze and …" at bounding box center [1362, 326] width 364 height 588
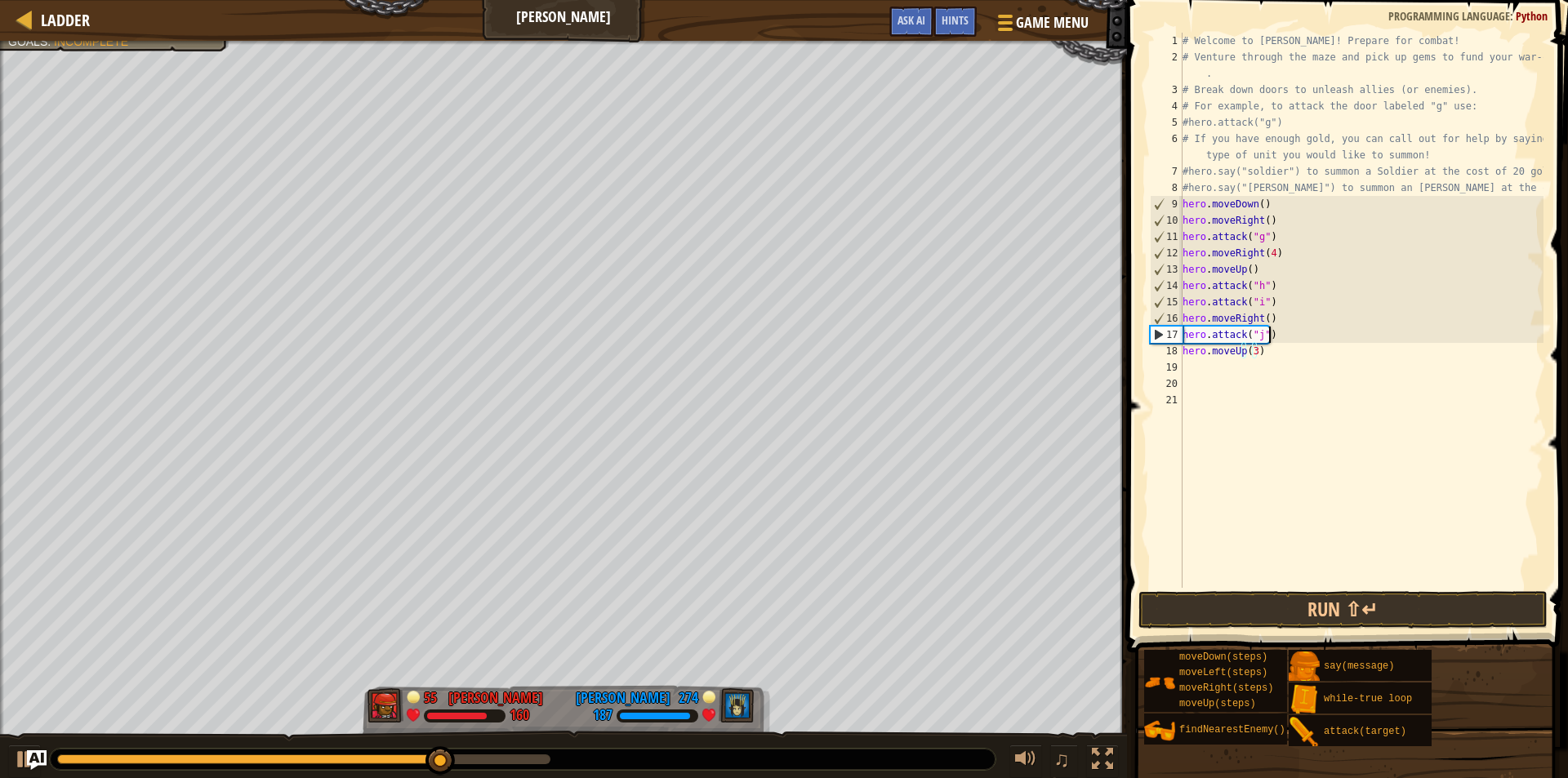
type textarea "hero.attack("j")"
type textarea "h"
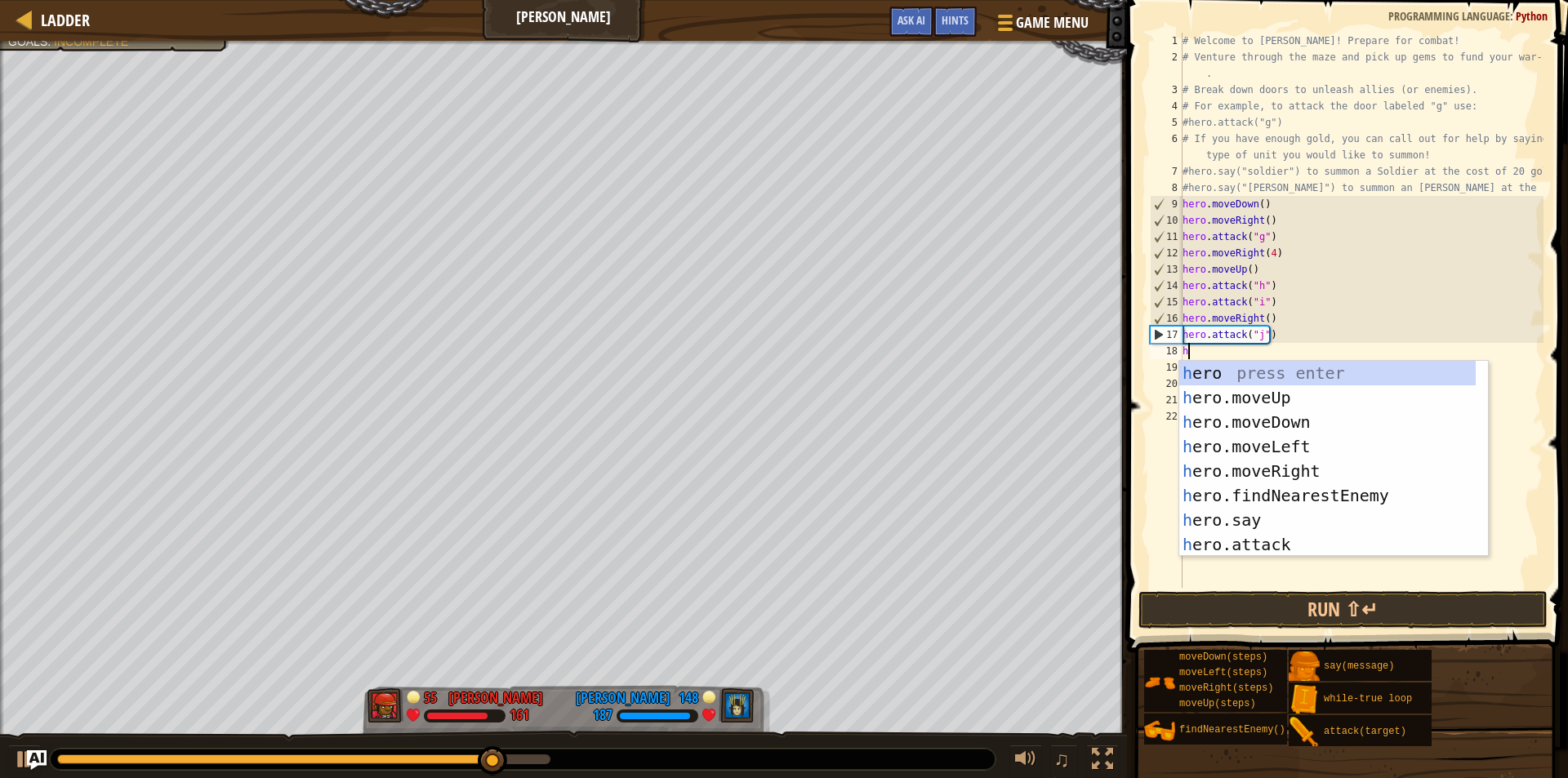
click at [1255, 408] on div "h ero press enter h ero.moveUp press enter h ero.moveDown press enter h ero.mov…" at bounding box center [1334, 484] width 309 height 245
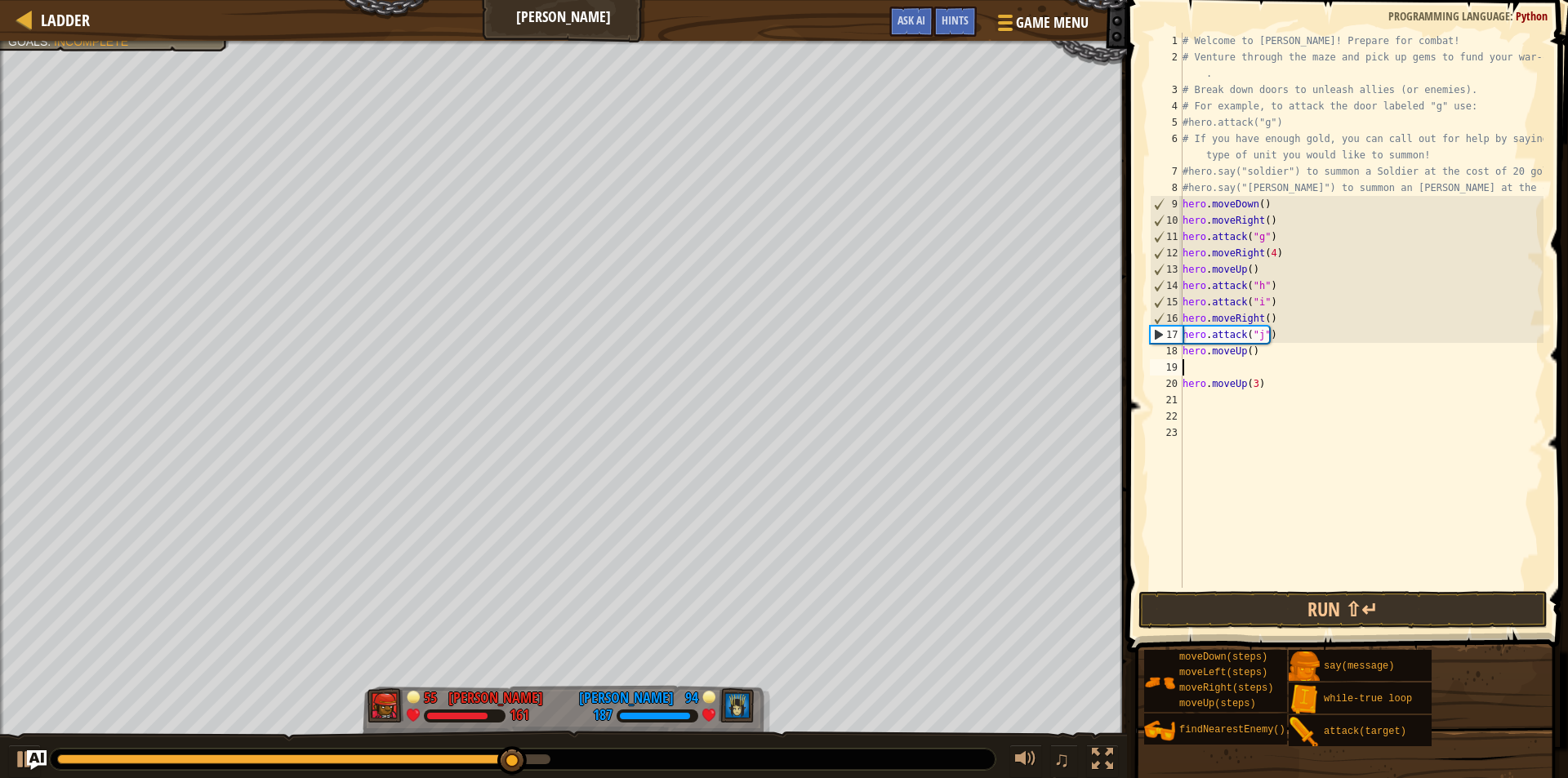
click at [1268, 348] on div "# Welcome to [PERSON_NAME]! Prepare for combat! # Venture through the maze and …" at bounding box center [1362, 326] width 364 height 588
type textarea "h"
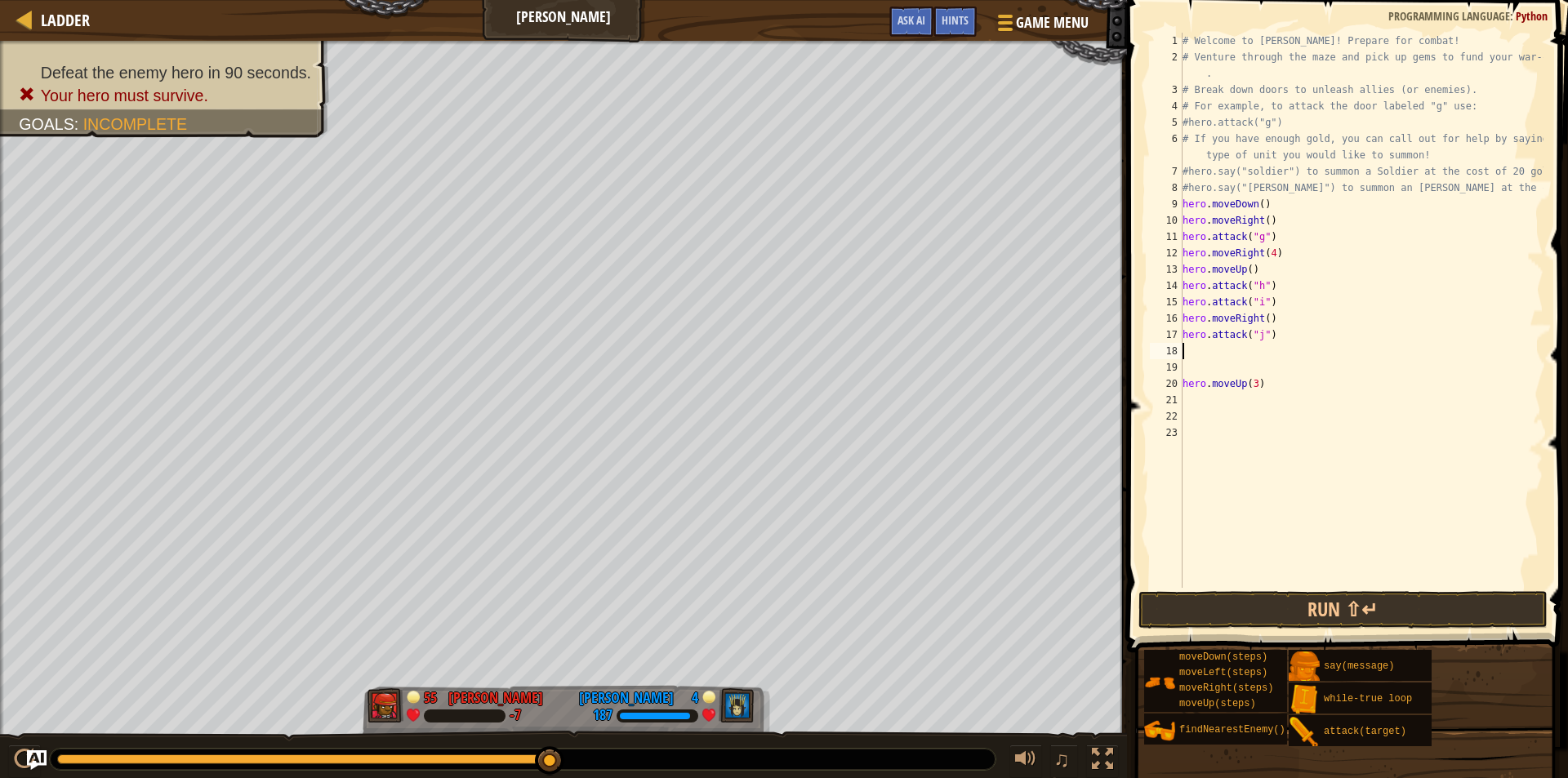
drag, startPoint x: 1193, startPoint y: 355, endPoint x: 1203, endPoint y: 350, distance: 11.2
click at [1203, 350] on div "# Welcome to [PERSON_NAME]! Prepare for combat! # Venture through the maze and …" at bounding box center [1362, 326] width 364 height 588
type textarea "h"
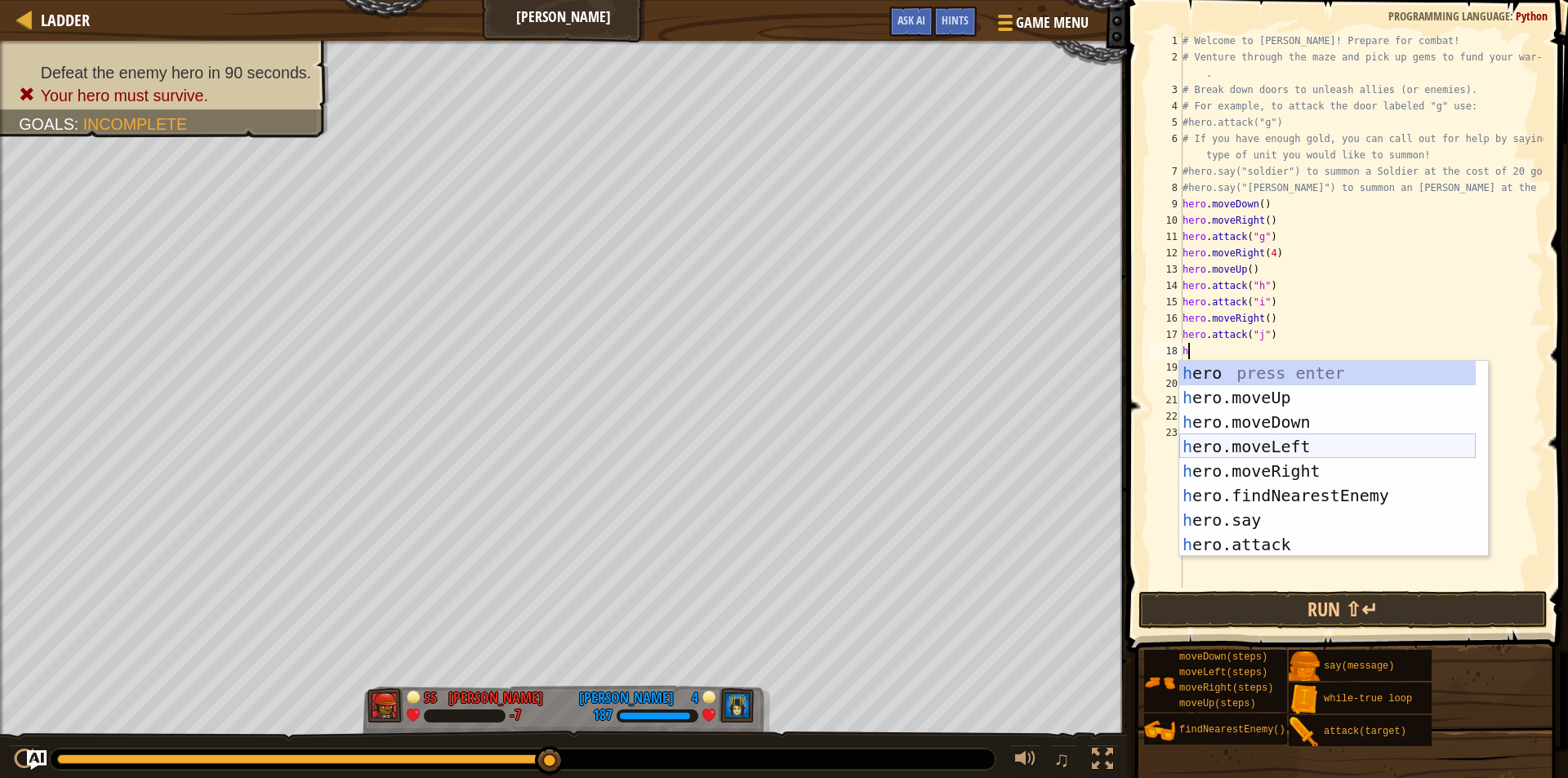
click at [1255, 439] on div "h ero press enter h ero.moveUp press enter h ero.moveDown press enter h ero.mov…" at bounding box center [1328, 484] width 296 height 245
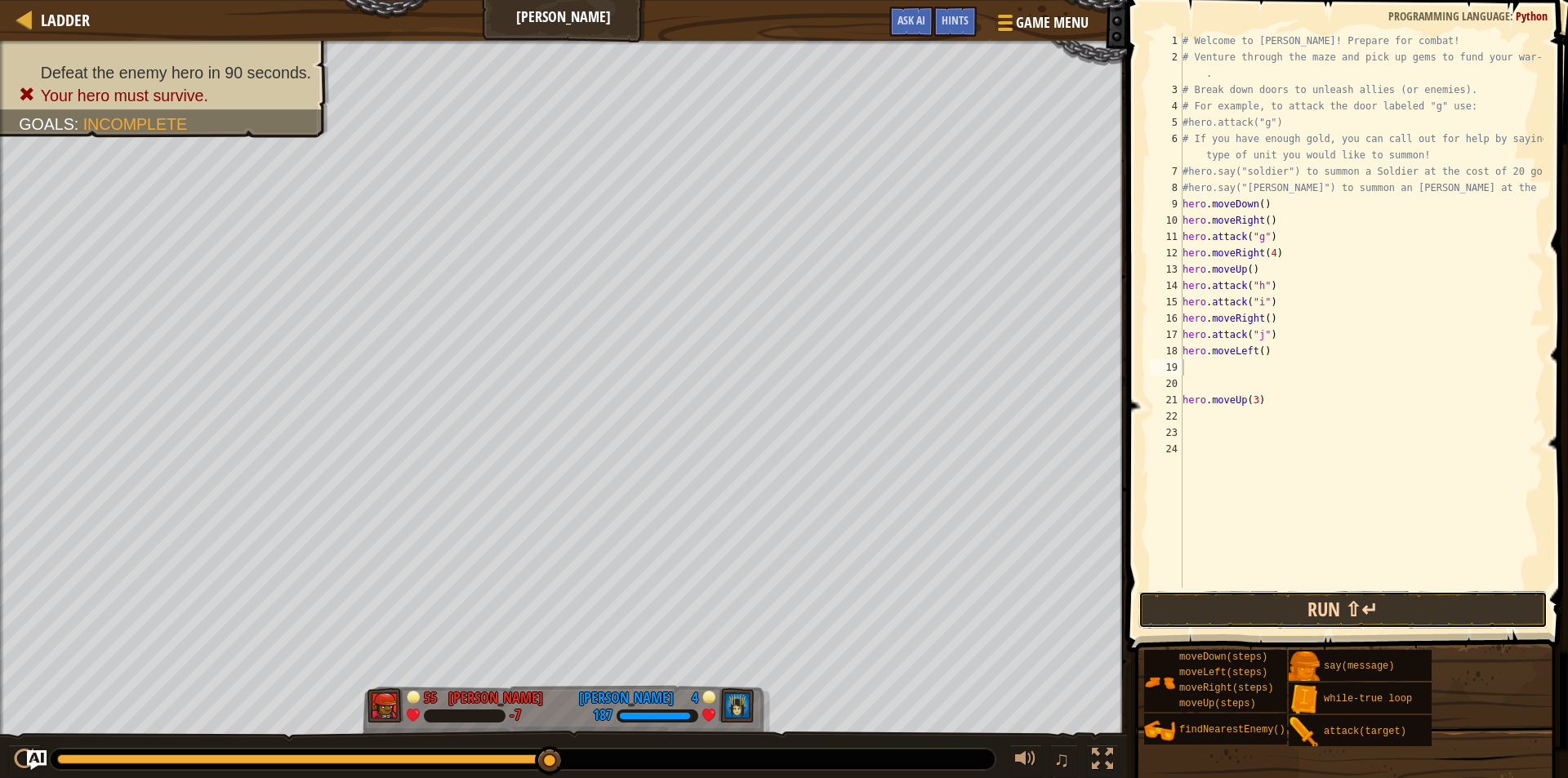
click at [1246, 622] on button "Run ⇧↵" at bounding box center [1343, 611] width 409 height 38
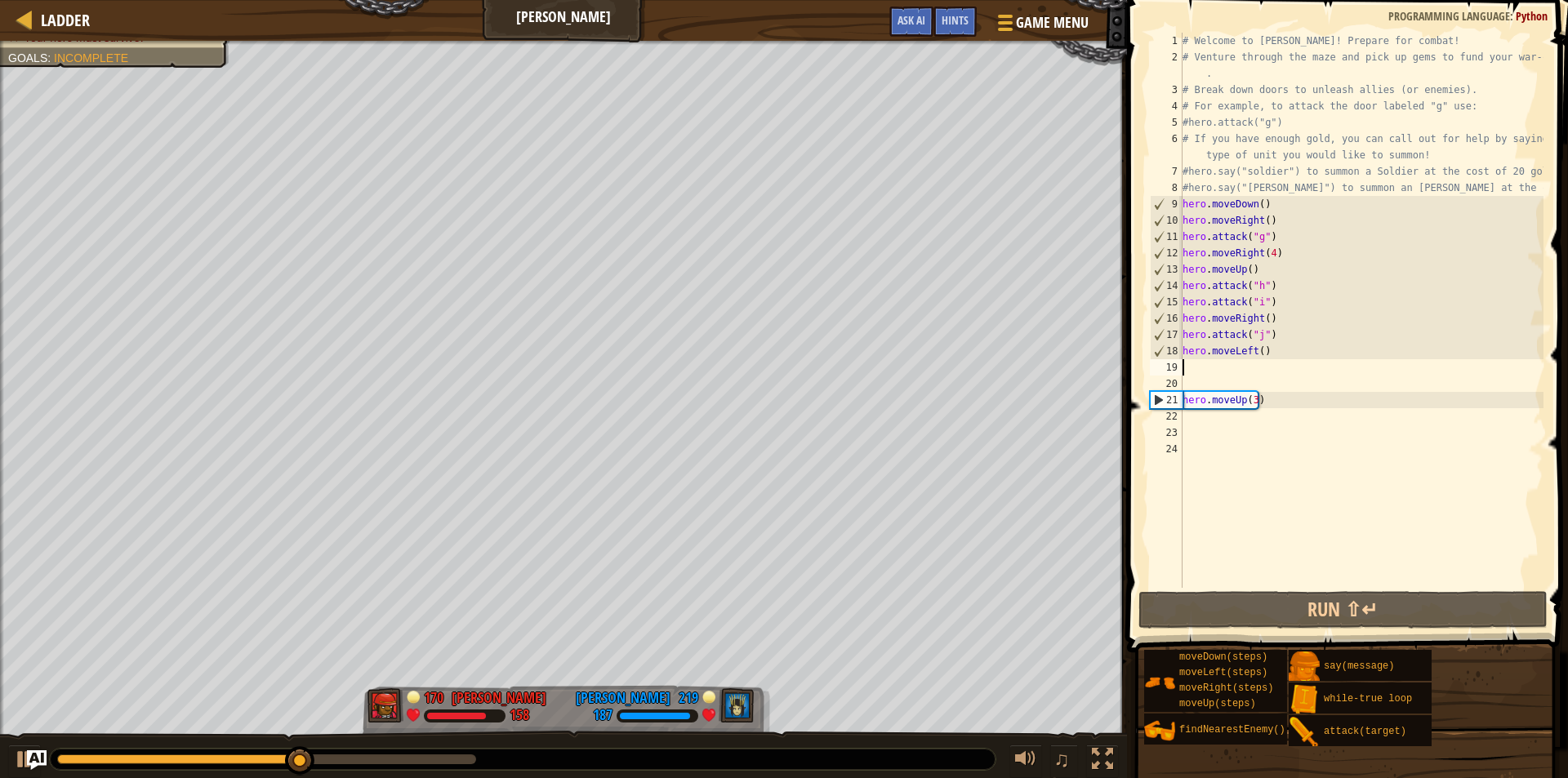
type textarea "l"
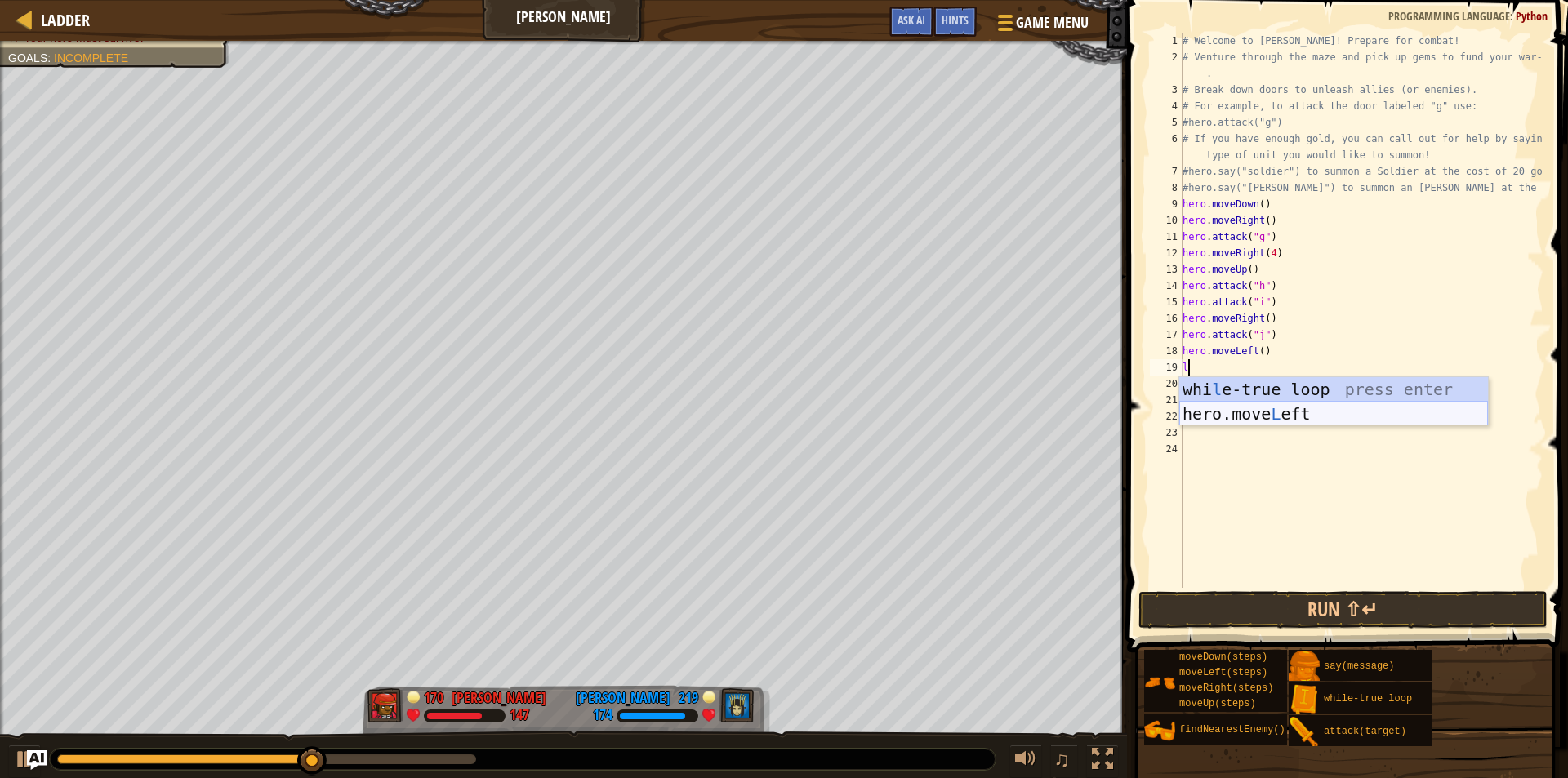
click at [1205, 405] on div "whi l e-true loop press enter hero.move L eft press enter" at bounding box center [1334, 426] width 309 height 98
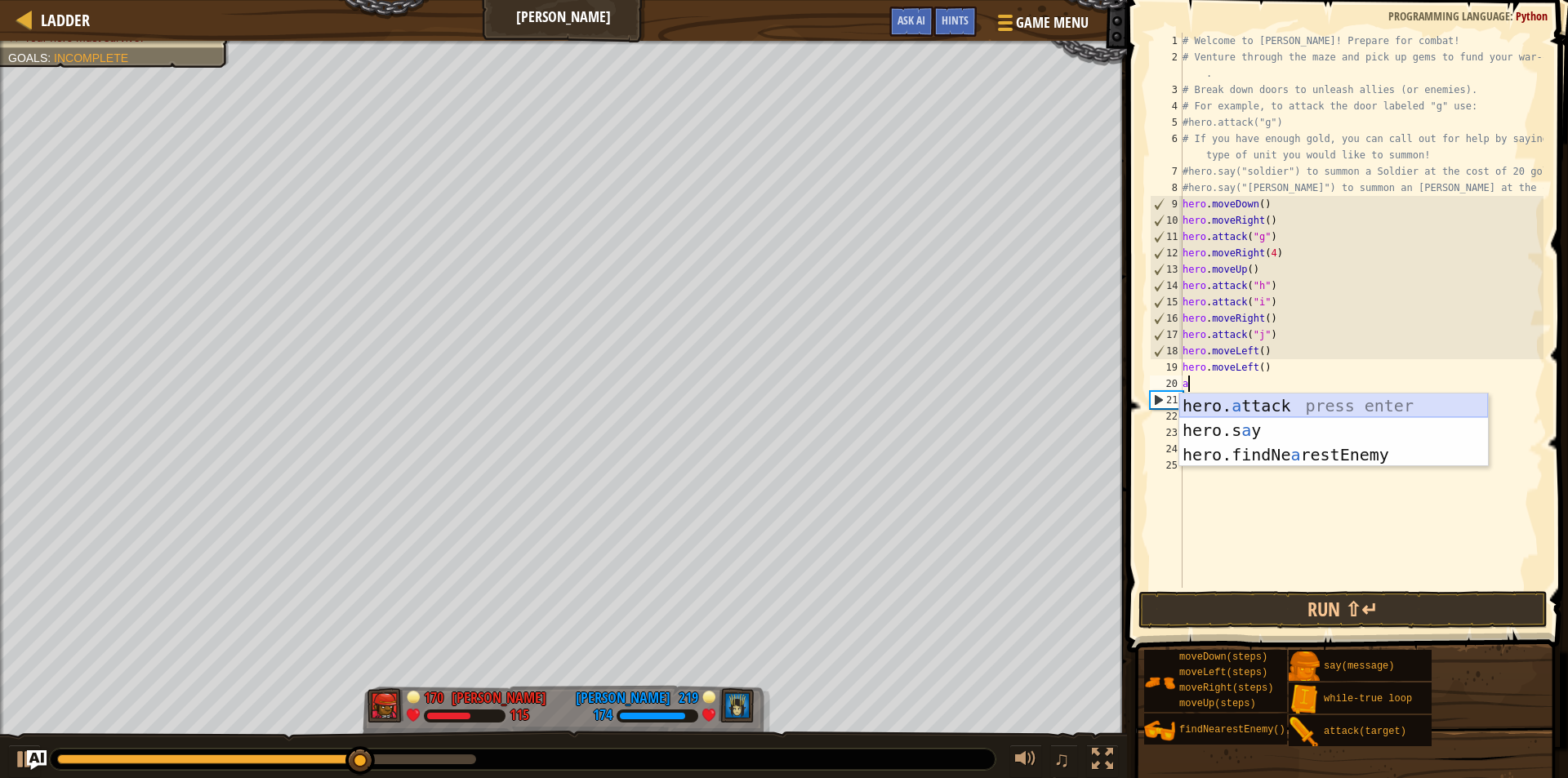
click at [1215, 403] on div "hero. a ttack press enter hero.s a y press enter hero.findNe a restEnemy press …" at bounding box center [1334, 455] width 309 height 122
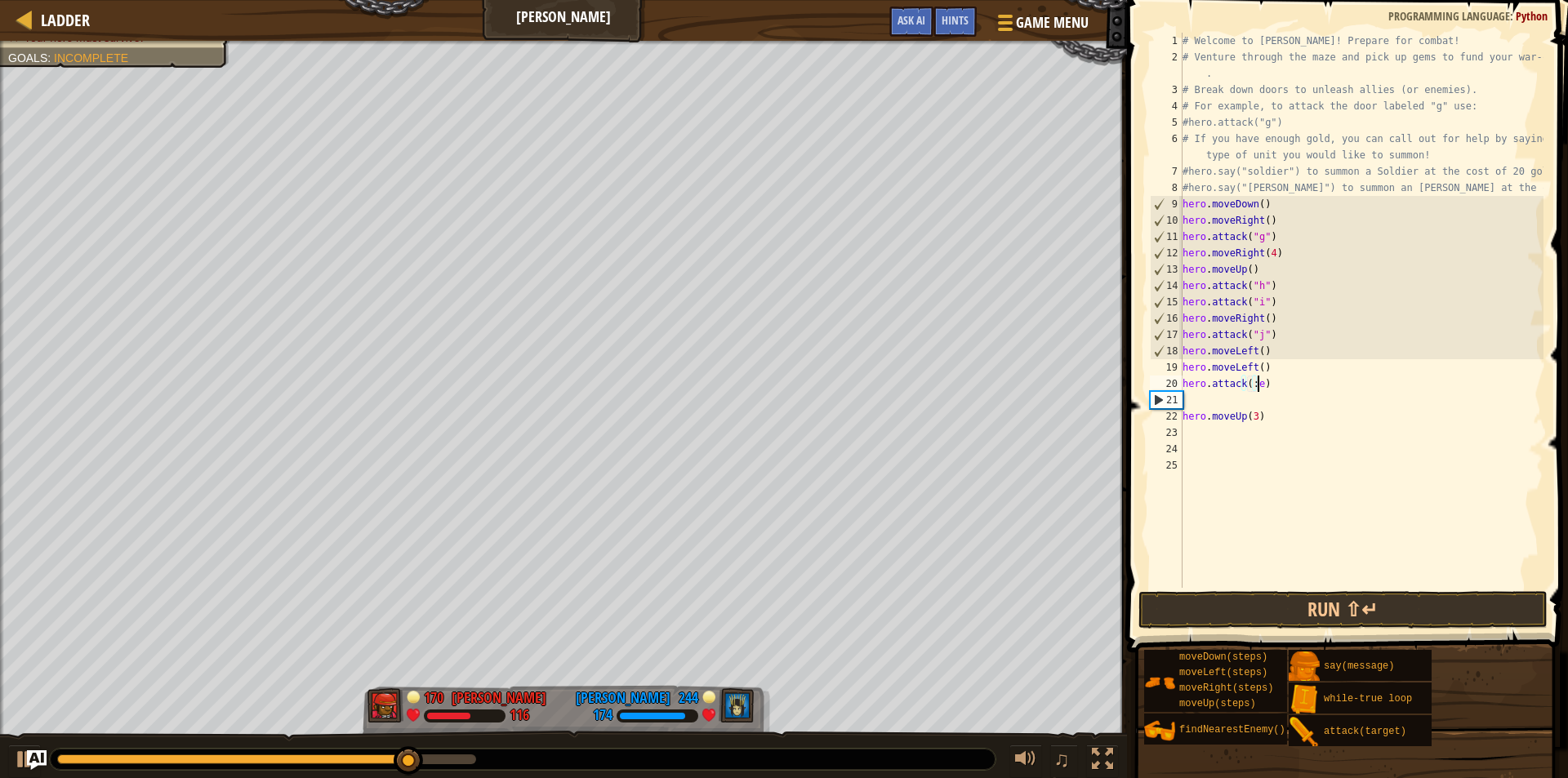
scroll to position [7, 5]
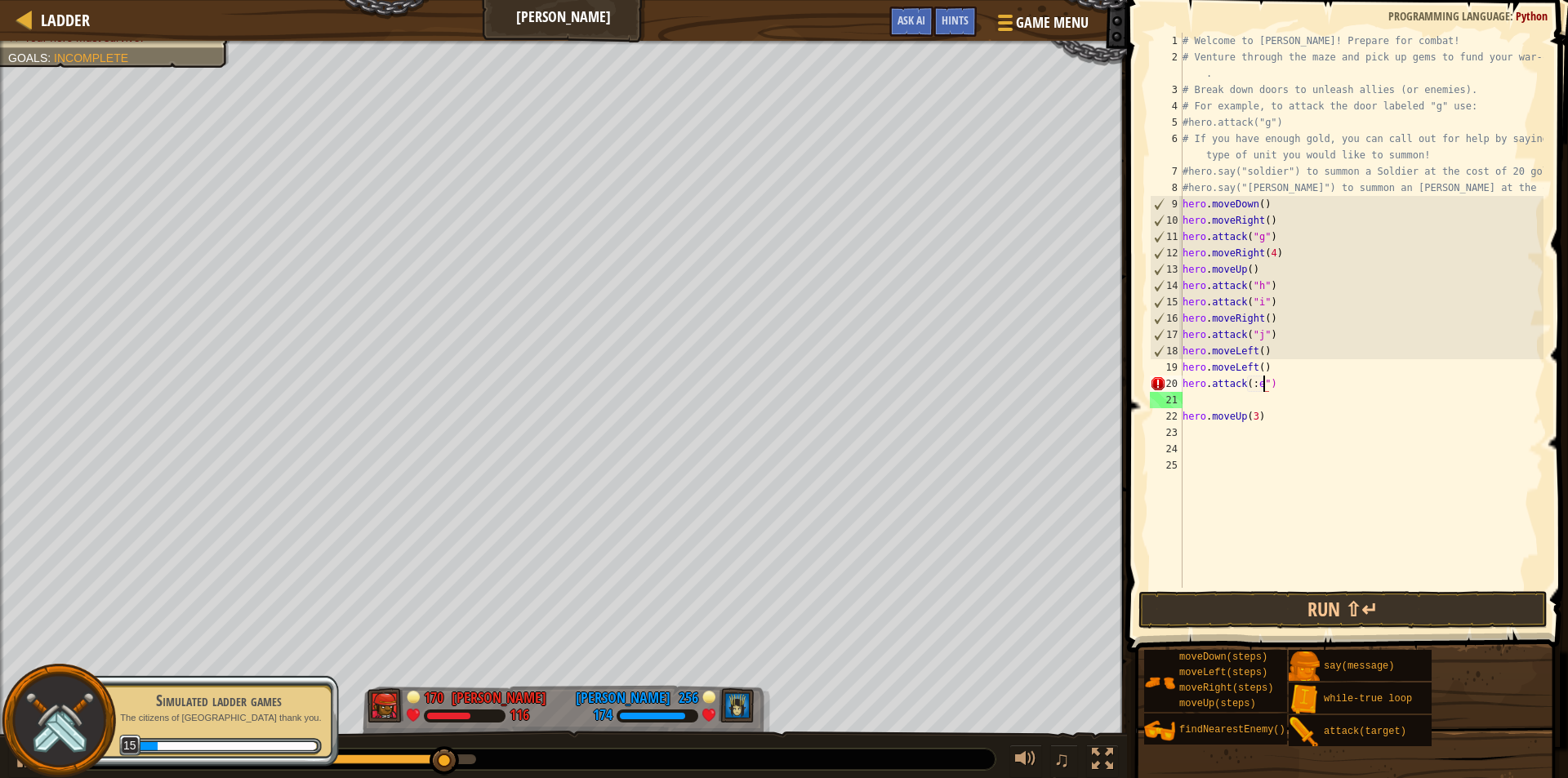
click at [1267, 418] on div "# Welcome to [PERSON_NAME]! Prepare for combat! # Venture through the maze and …" at bounding box center [1362, 326] width 364 height 588
type textarea "h"
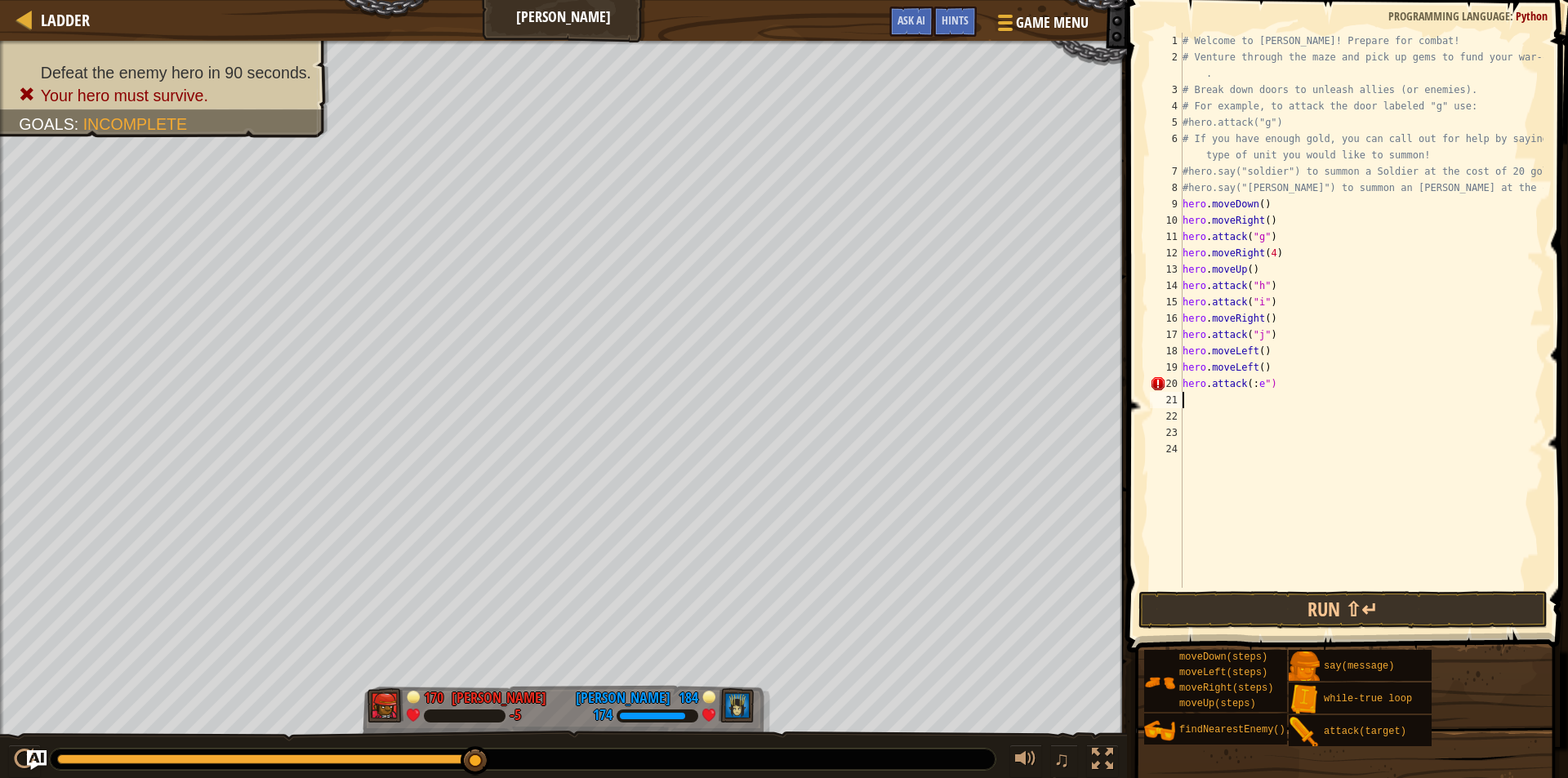
click at [1258, 390] on div "# Welcome to [PERSON_NAME]! Prepare for combat! # Venture through the maze and …" at bounding box center [1362, 326] width 364 height 588
click at [1268, 371] on div "# Welcome to [PERSON_NAME]! Prepare for combat! # Venture through the maze and …" at bounding box center [1362, 326] width 364 height 588
type textarea "hero.moveLeft()"
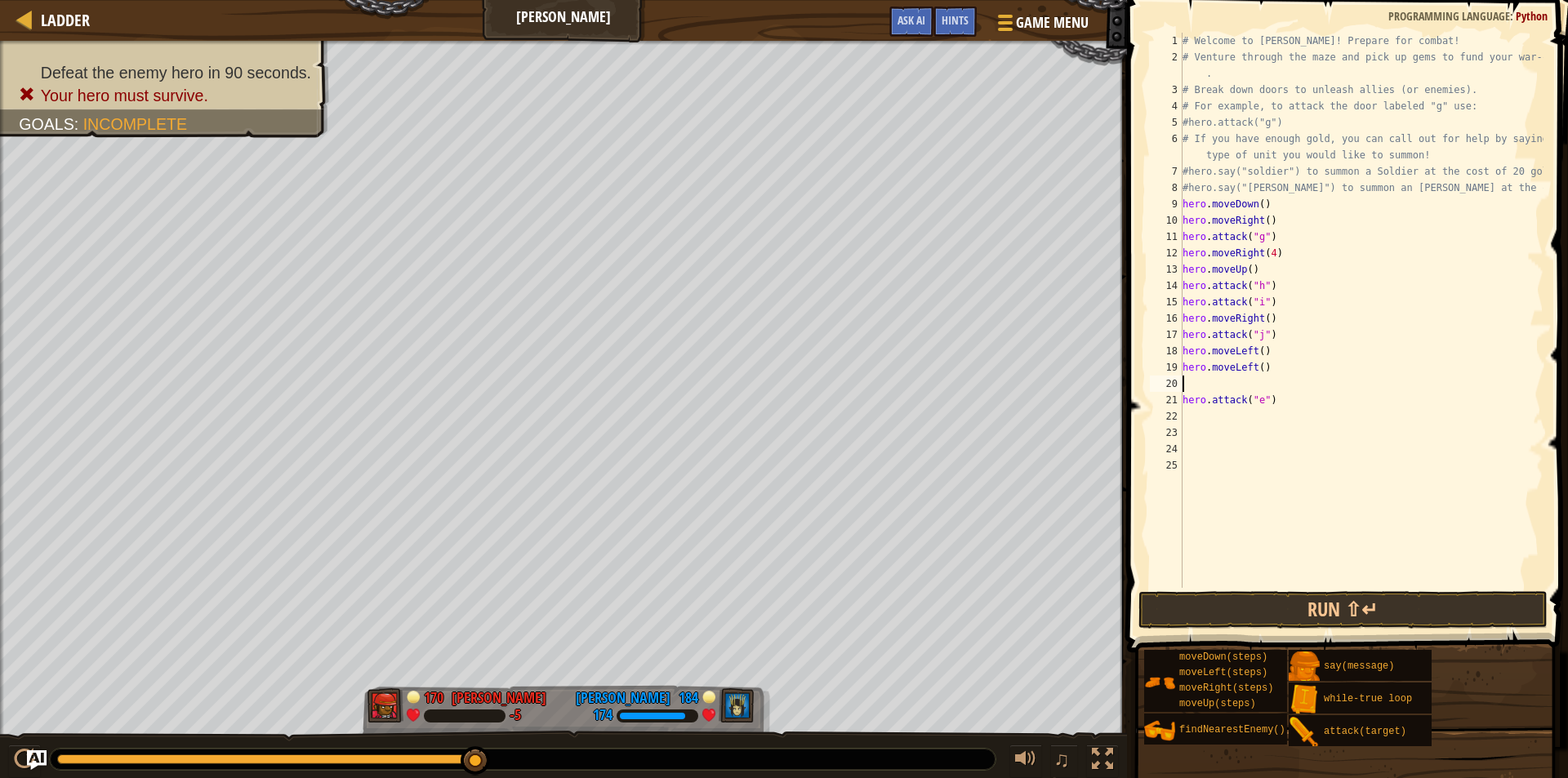
type textarea "u"
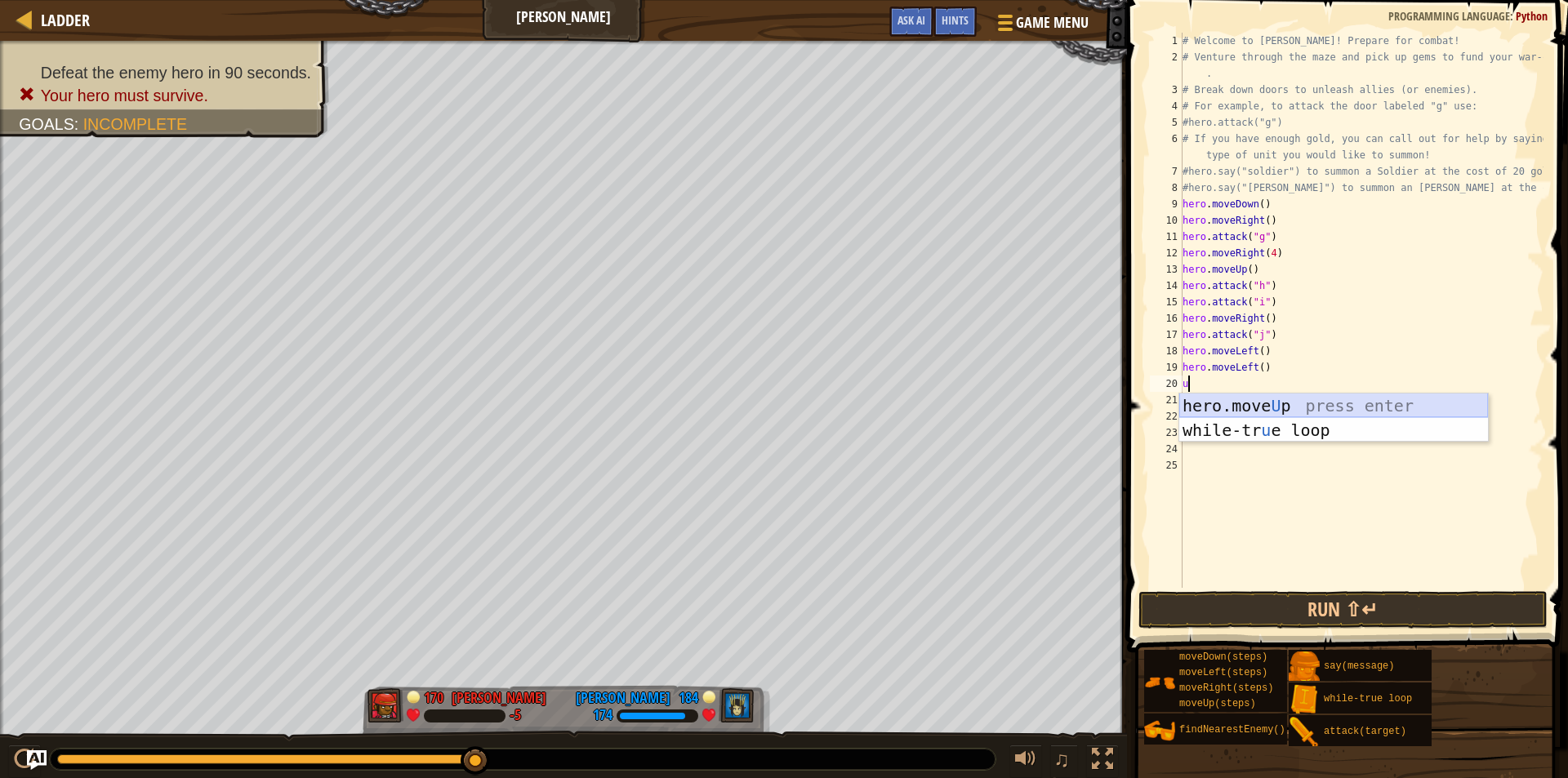
click at [1264, 400] on div "hero.move U p press enter while-tr u e loop press enter" at bounding box center [1334, 442] width 309 height 98
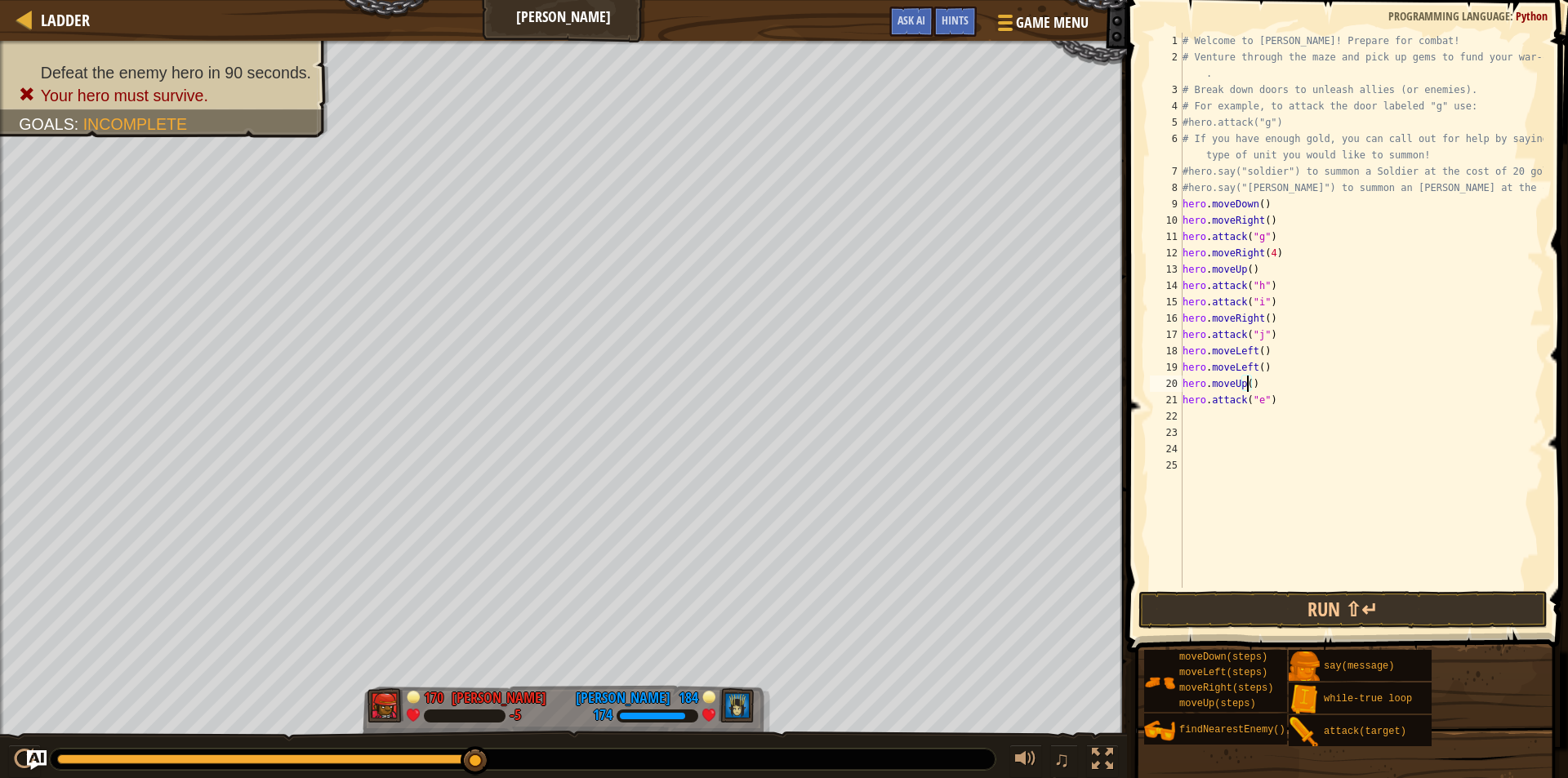
click at [1246, 380] on div "# Welcome to [PERSON_NAME]! Prepare for combat! # Venture through the maze and …" at bounding box center [1362, 326] width 364 height 588
type textarea "hero.moveUp(4)"
click at [1285, 380] on div "# Welcome to [PERSON_NAME]! Prepare for combat! # Venture through the maze and …" at bounding box center [1362, 326] width 364 height 588
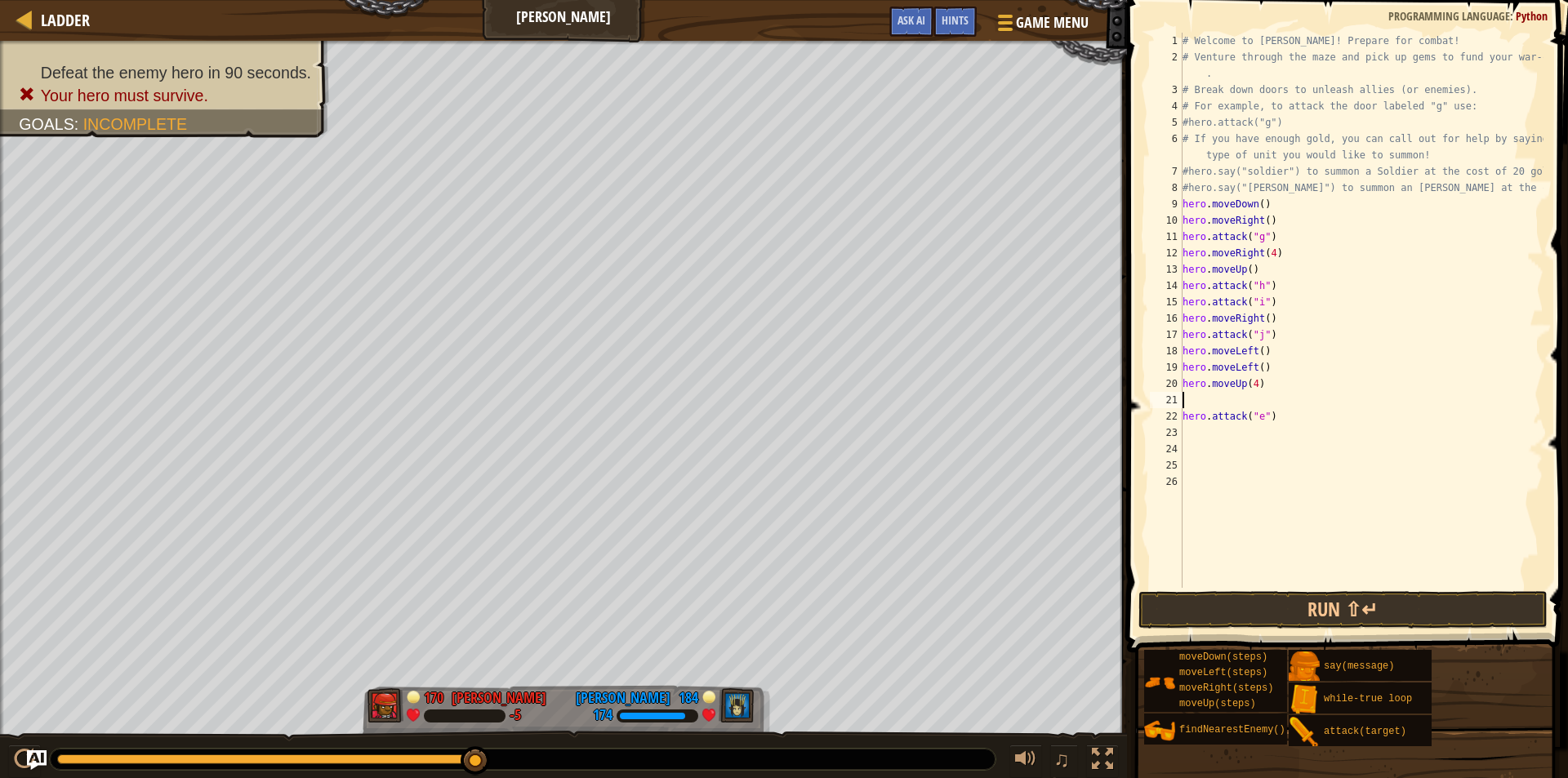
type textarea "l"
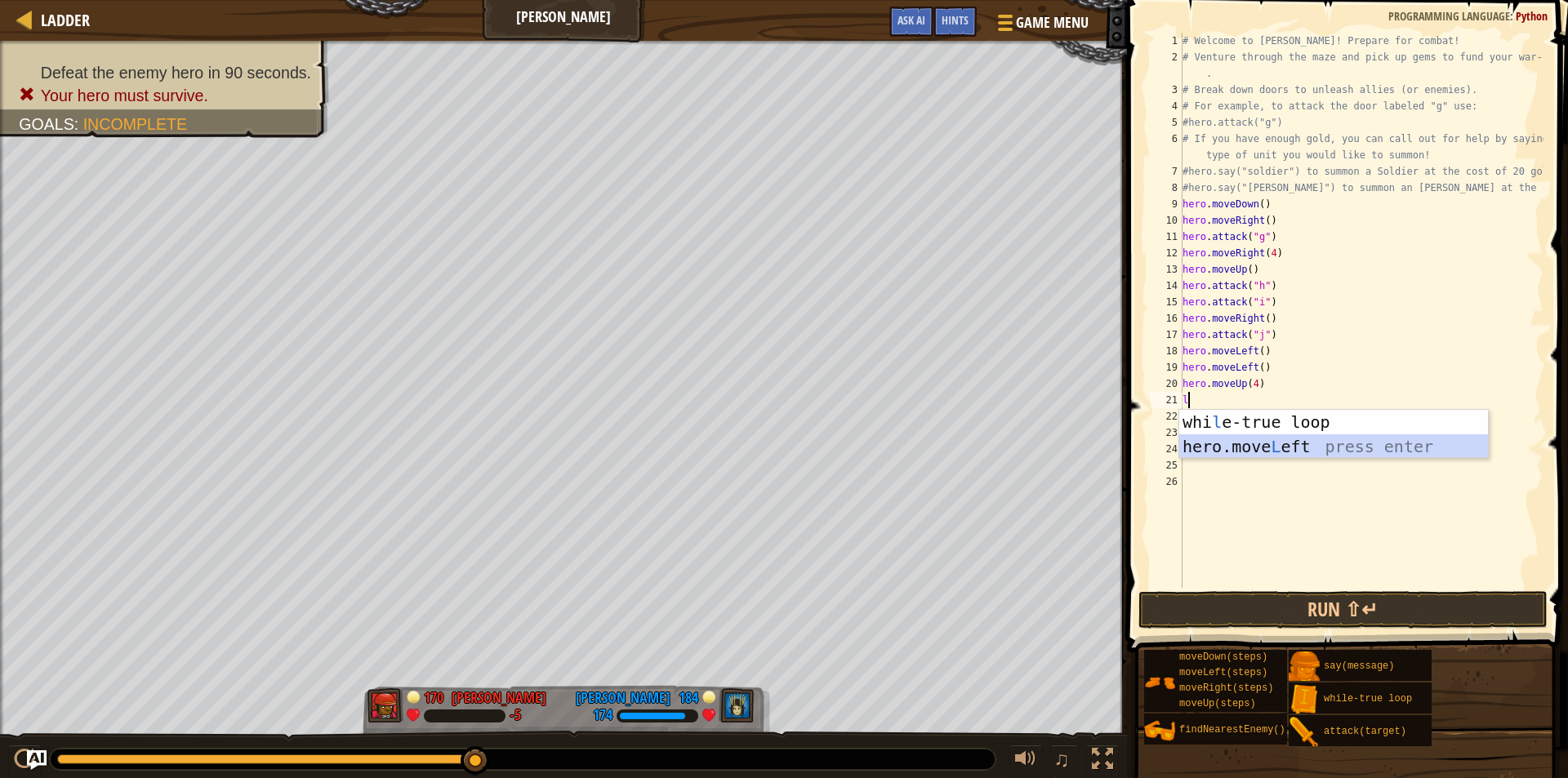
click at [1248, 444] on div "whi l e-true loop press enter hero.move L eft press enter" at bounding box center [1334, 458] width 309 height 98
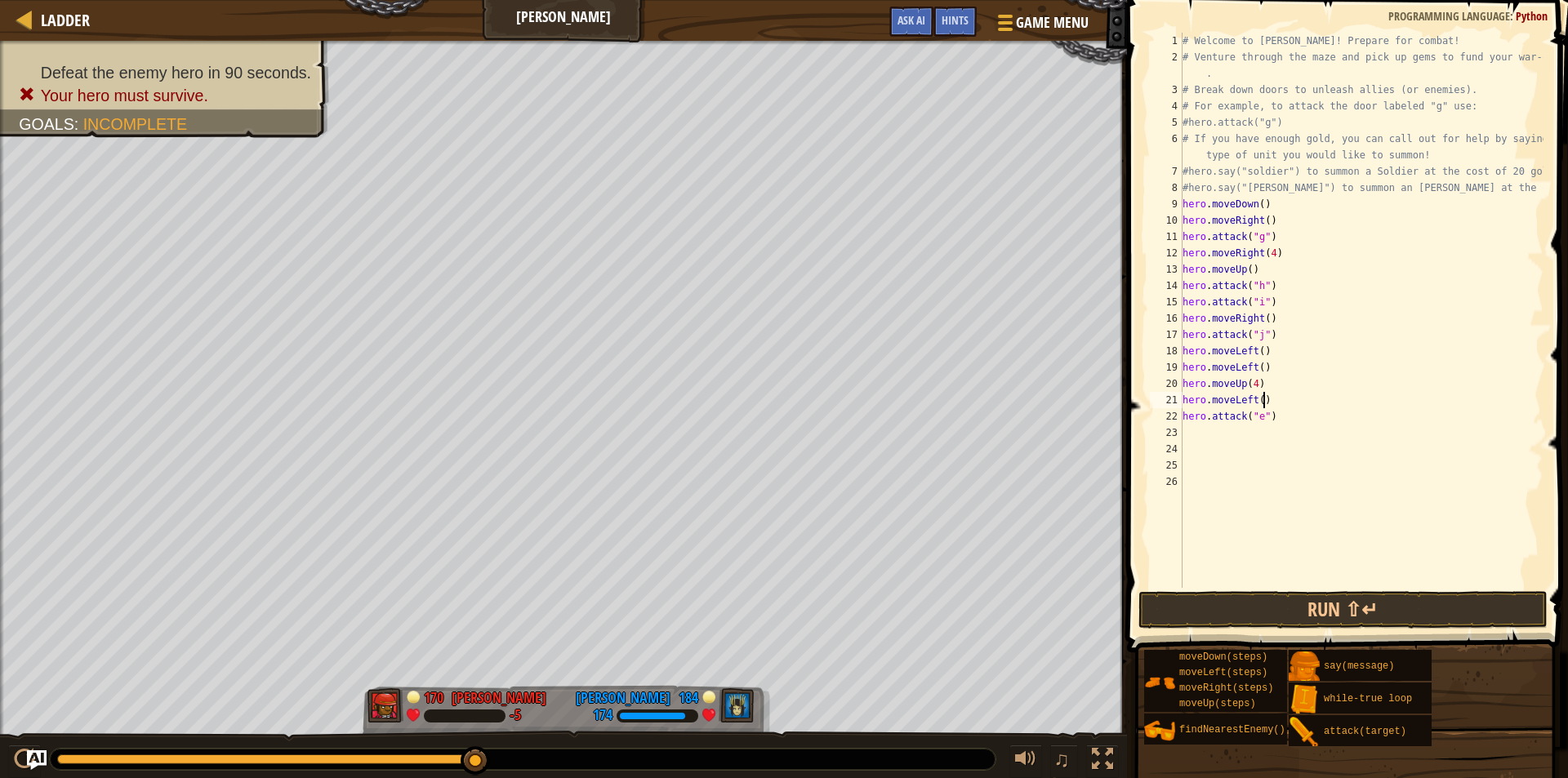
type textarea "hero.moveLeft()"
click at [1243, 427] on div "# Welcome to [PERSON_NAME]! Prepare for combat! # Venture through the maze and …" at bounding box center [1362, 326] width 364 height 588
click at [1221, 610] on button "Run ⇧↵" at bounding box center [1343, 611] width 409 height 38
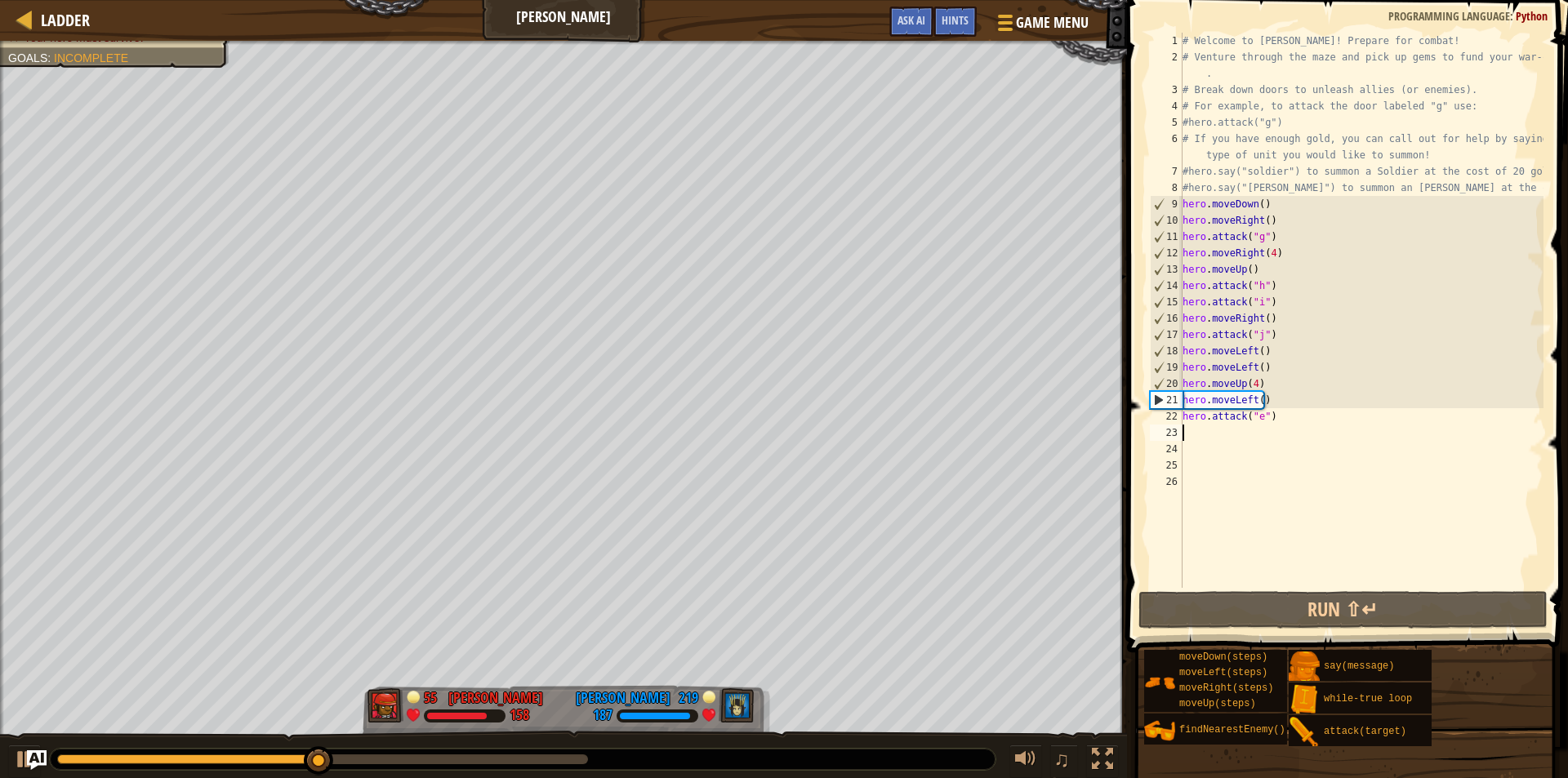
click at [1274, 412] on div "# Welcome to [PERSON_NAME]! Prepare for combat! # Venture through the maze and …" at bounding box center [1362, 326] width 364 height 588
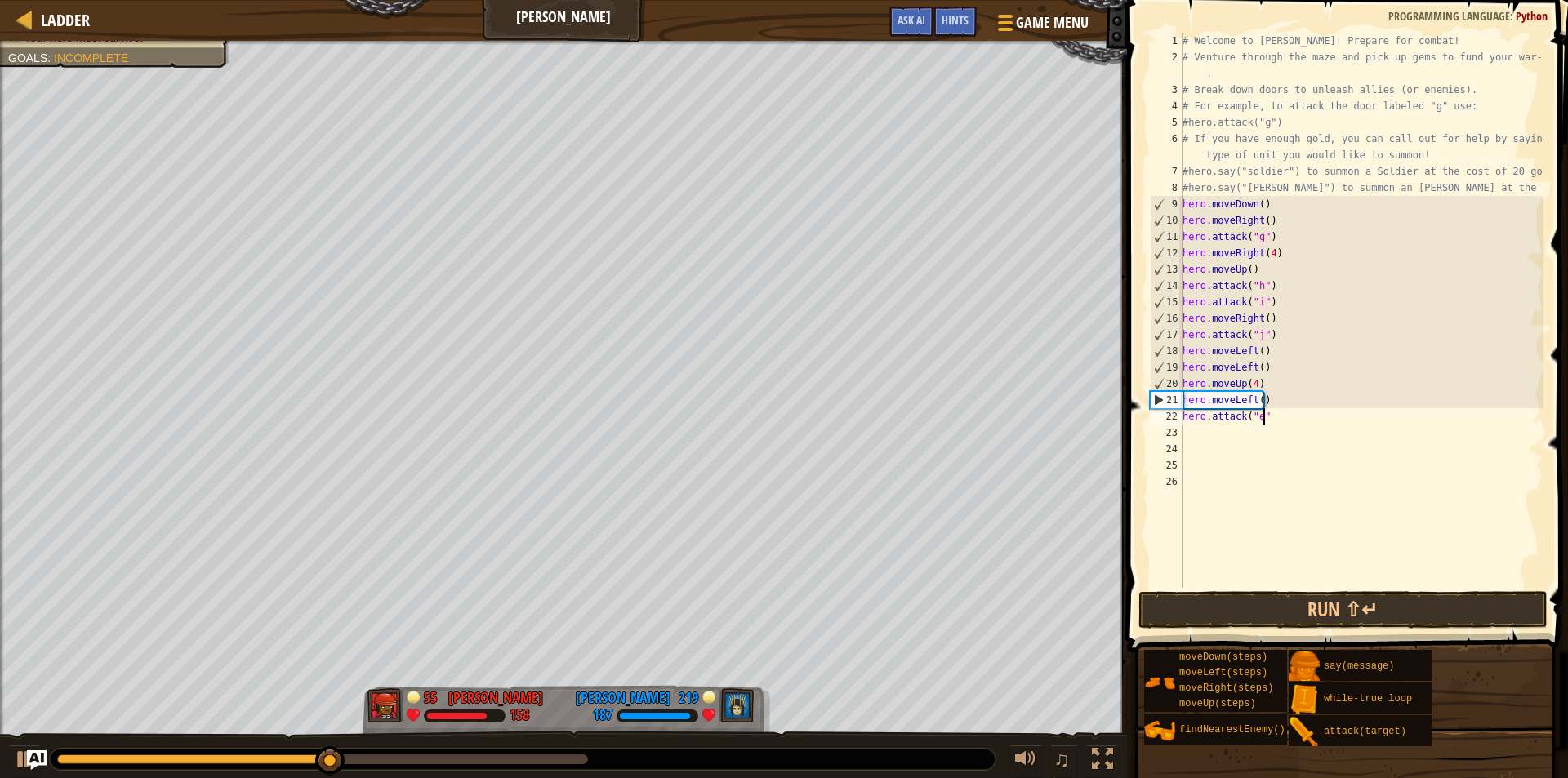
type textarea "h"
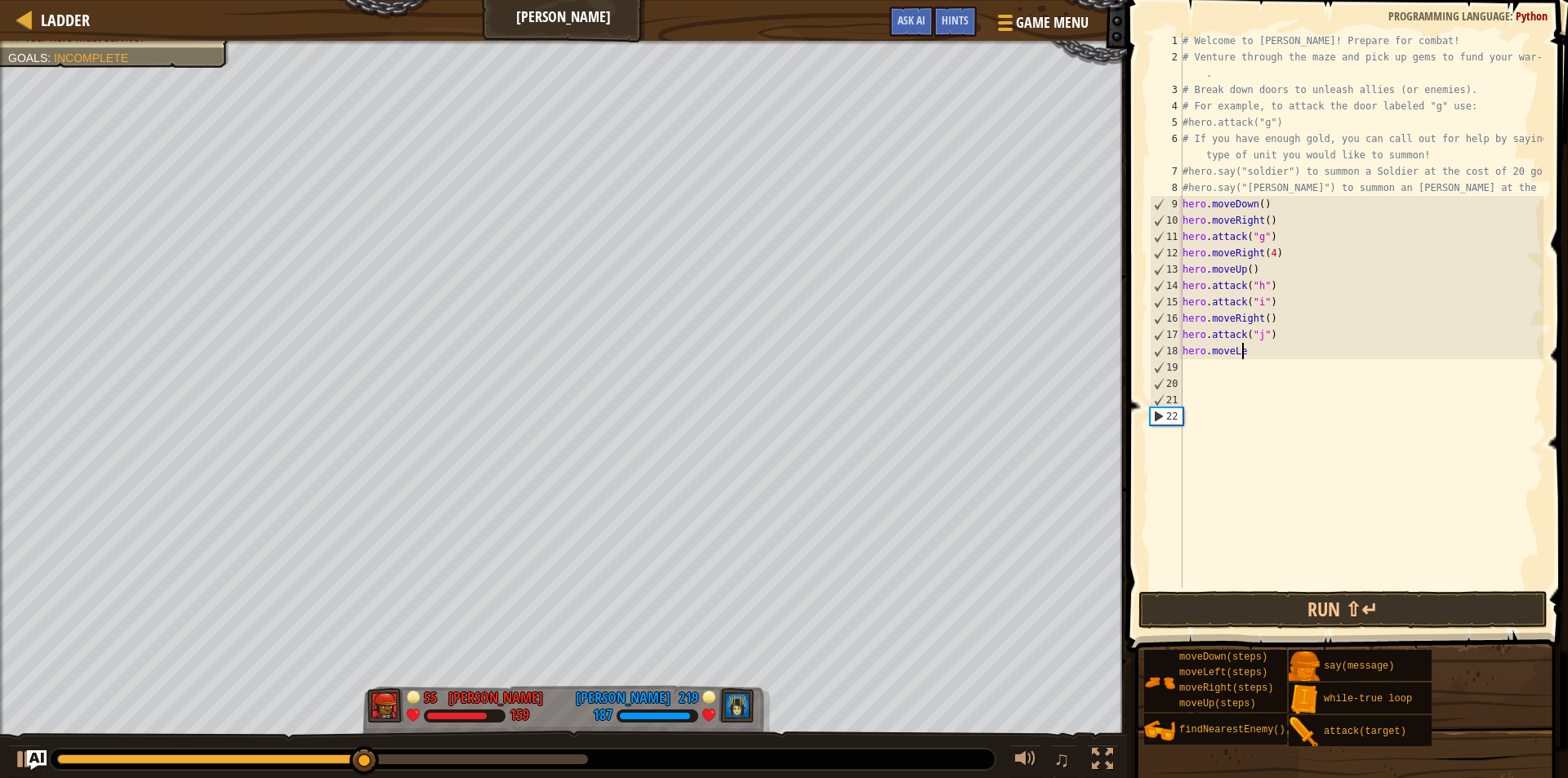
type textarea "h"
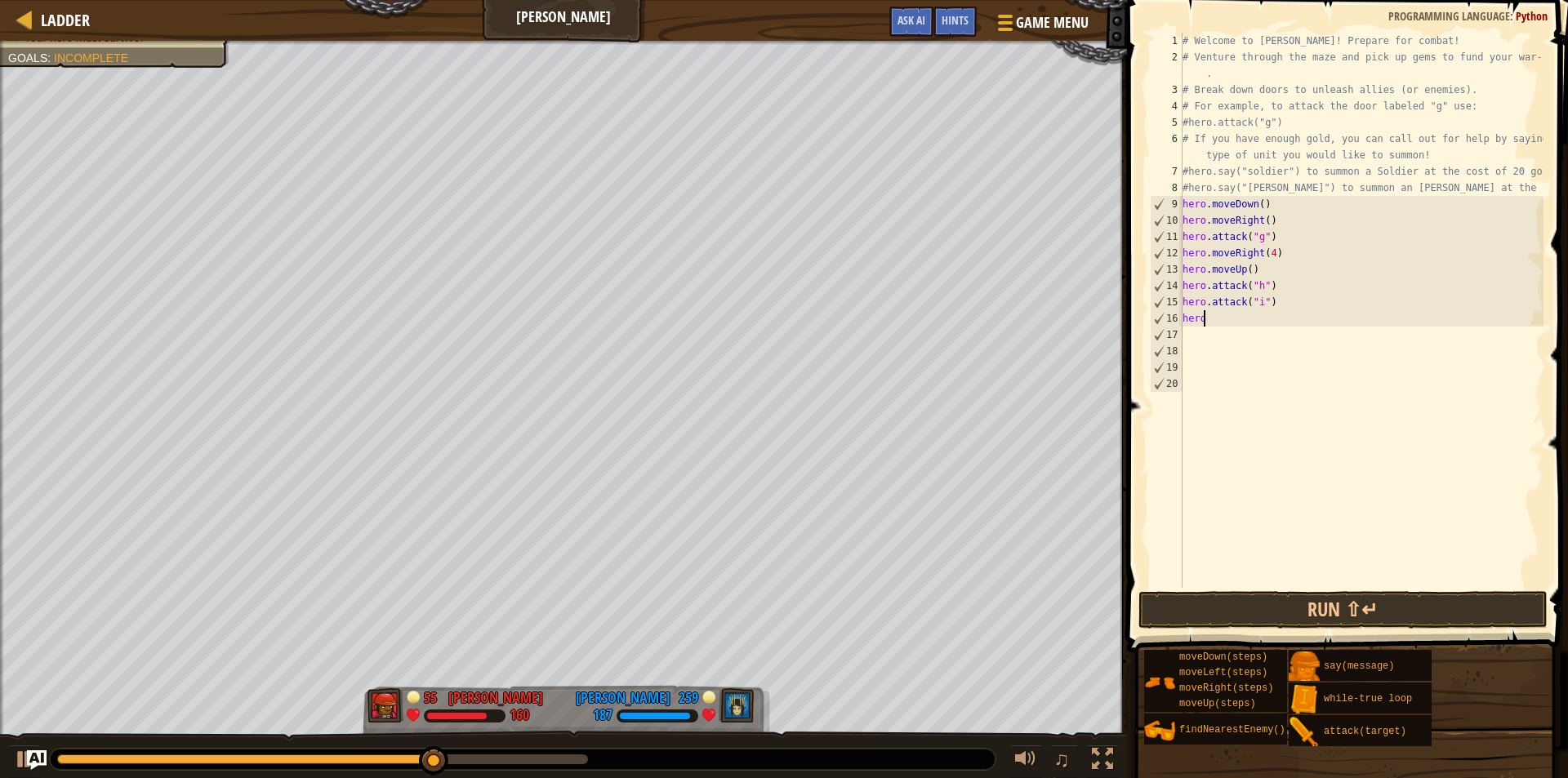
type textarea "h"
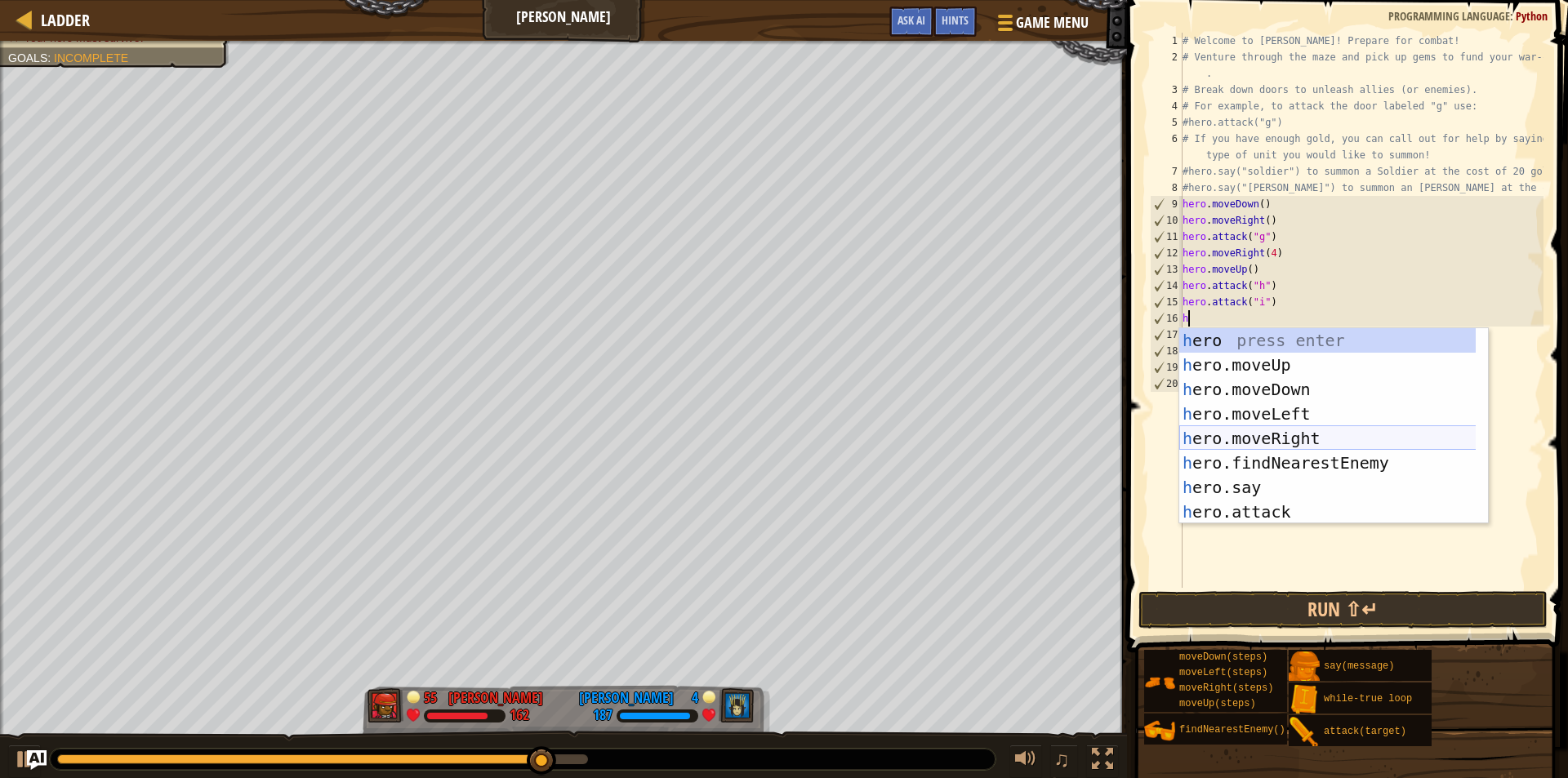
click at [1268, 434] on div "h ero press enter h ero.moveUp press enter h ero.moveDown press enter h ero.mov…" at bounding box center [1334, 451] width 309 height 245
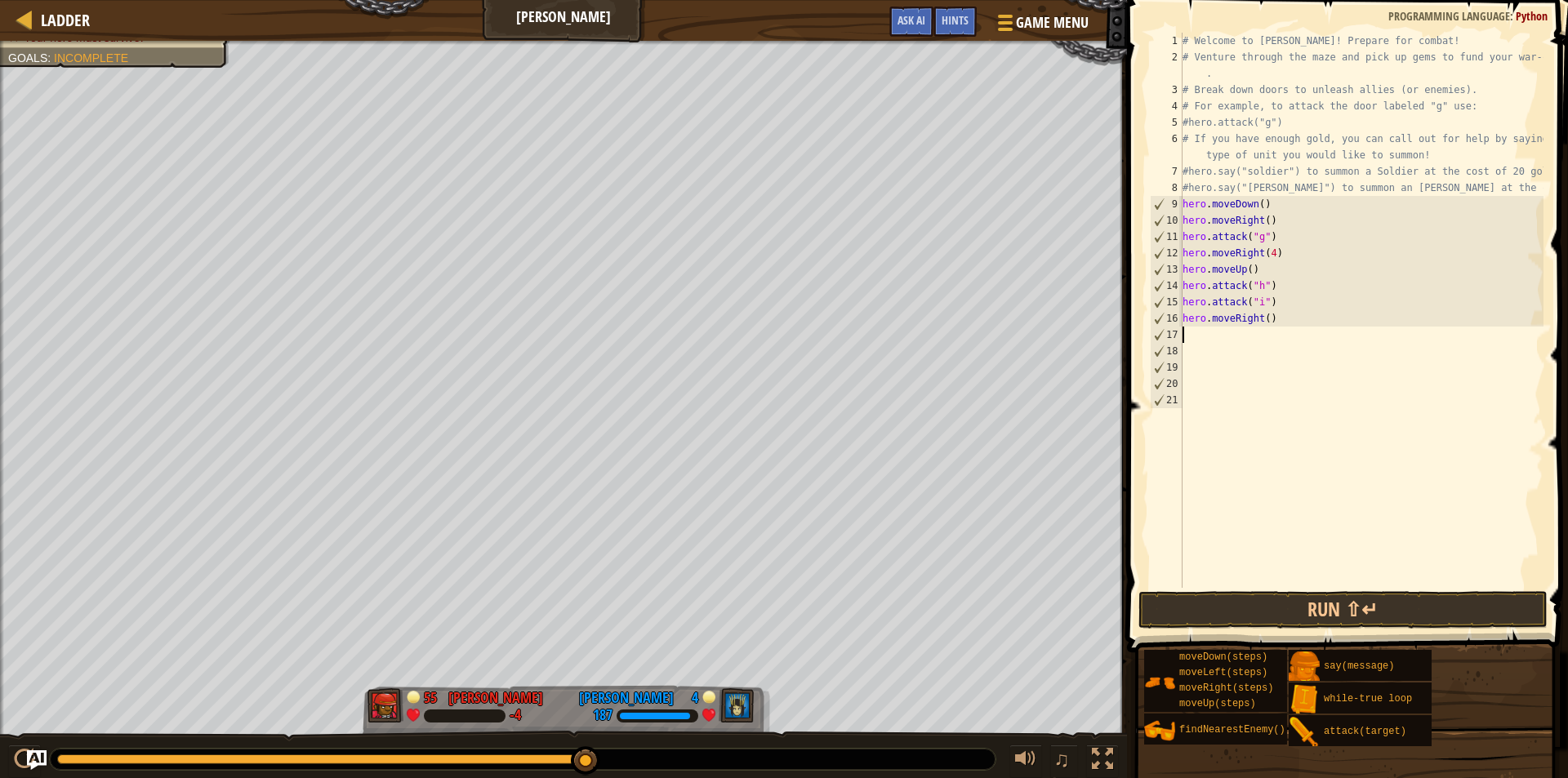
click at [1262, 319] on div "# Welcome to [PERSON_NAME]! Prepare for combat! # Venture through the maze and …" at bounding box center [1362, 326] width 364 height 588
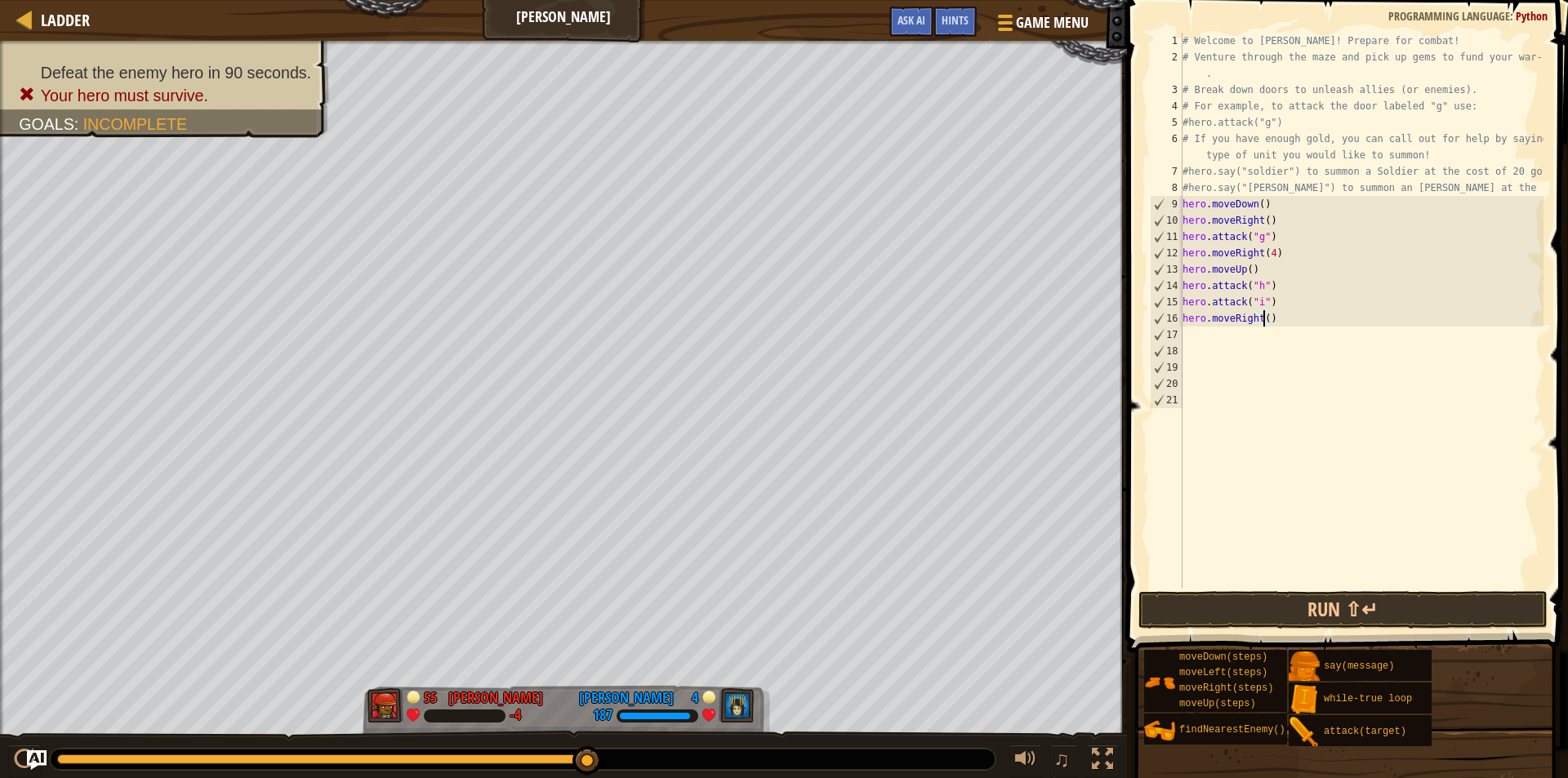
scroll to position [7, 6]
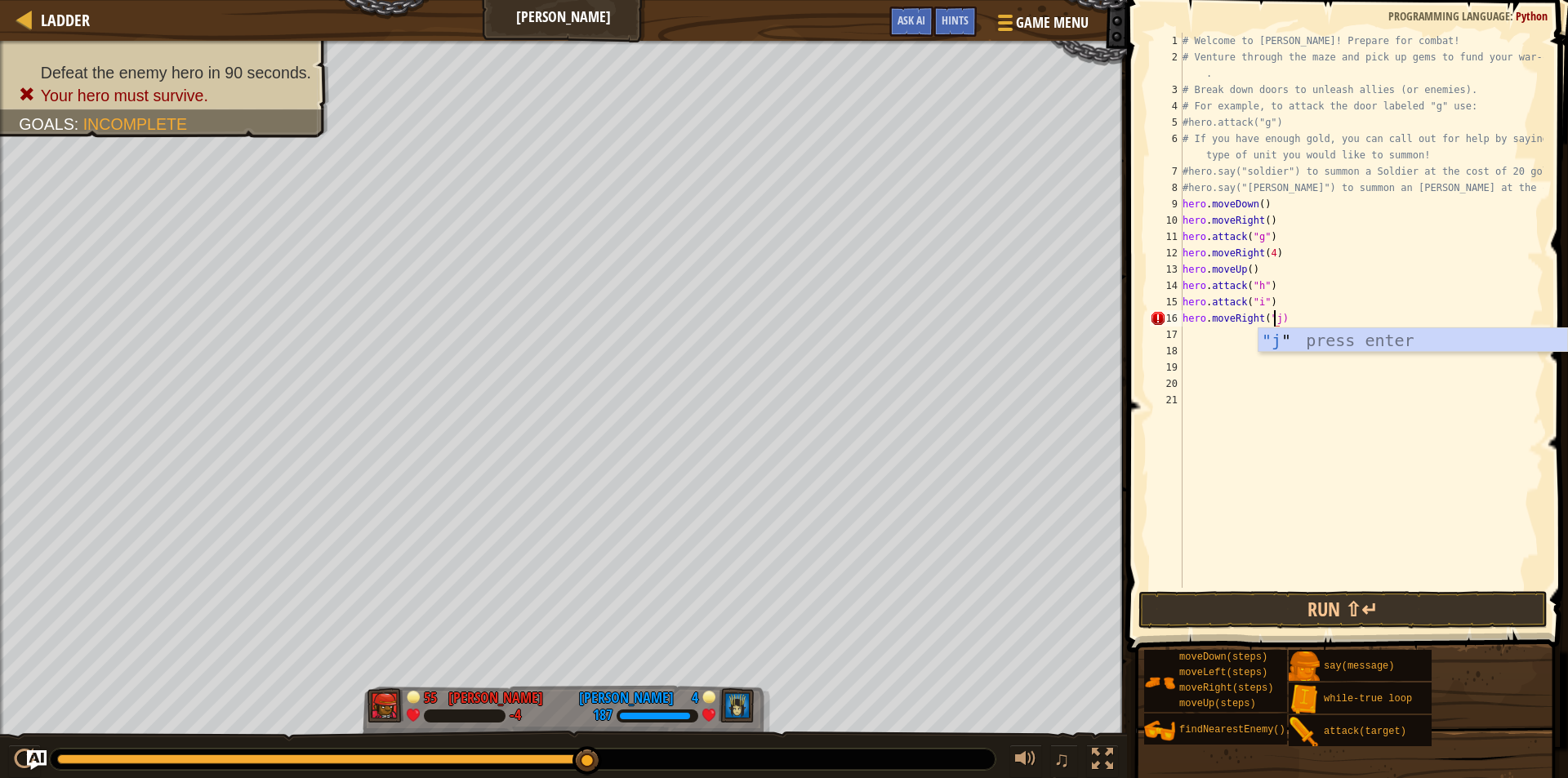
type textarea "hero.moveRight("j")"
click at [1240, 384] on div "# Welcome to [PERSON_NAME]! Prepare for combat! # Venture through the maze and …" at bounding box center [1362, 326] width 364 height 588
click at [1255, 622] on button "Run ⇧↵" at bounding box center [1343, 611] width 409 height 38
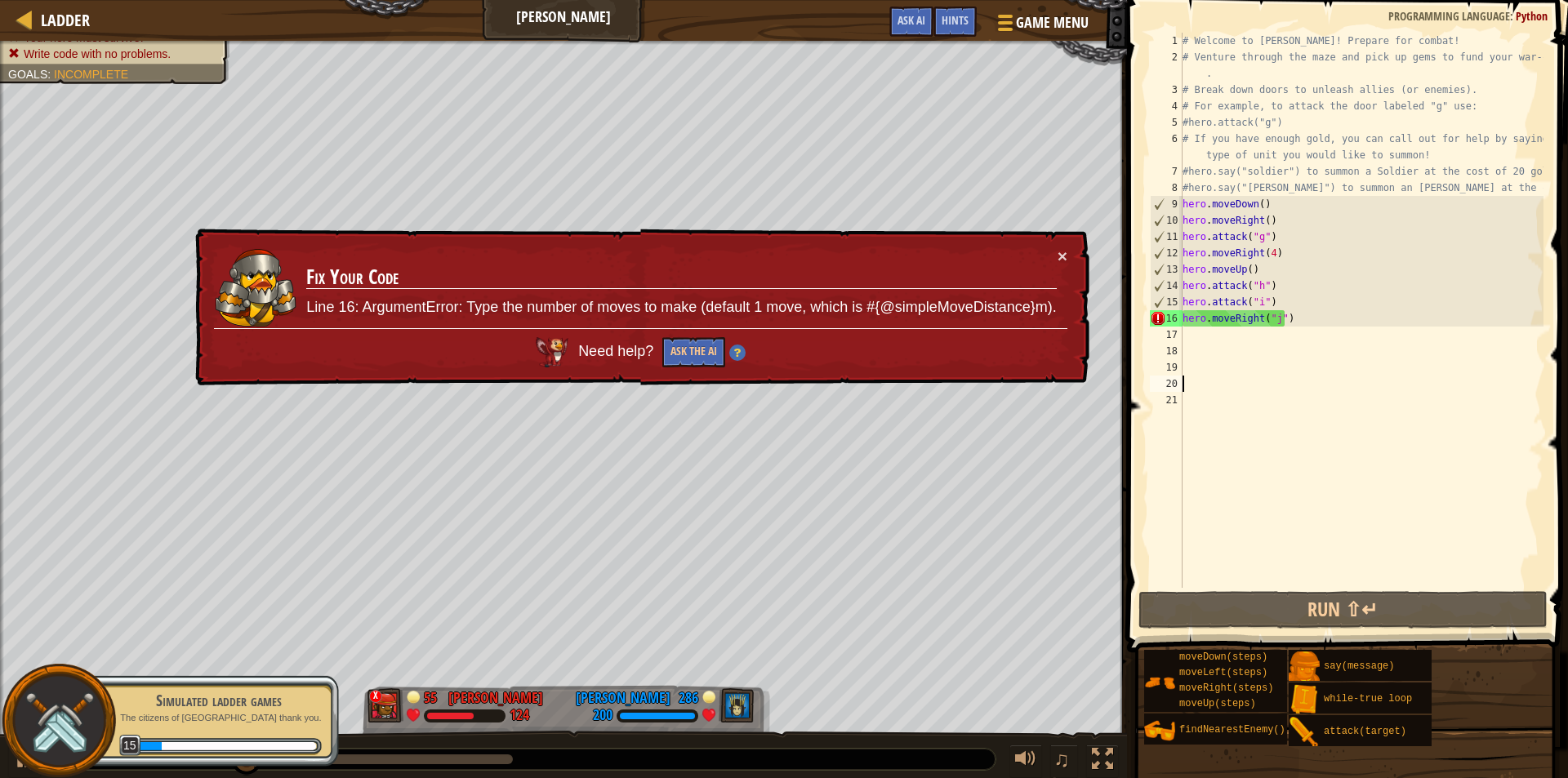
click at [1310, 321] on div "# Welcome to [PERSON_NAME]! Prepare for combat! # Venture through the maze and …" at bounding box center [1362, 326] width 364 height 588
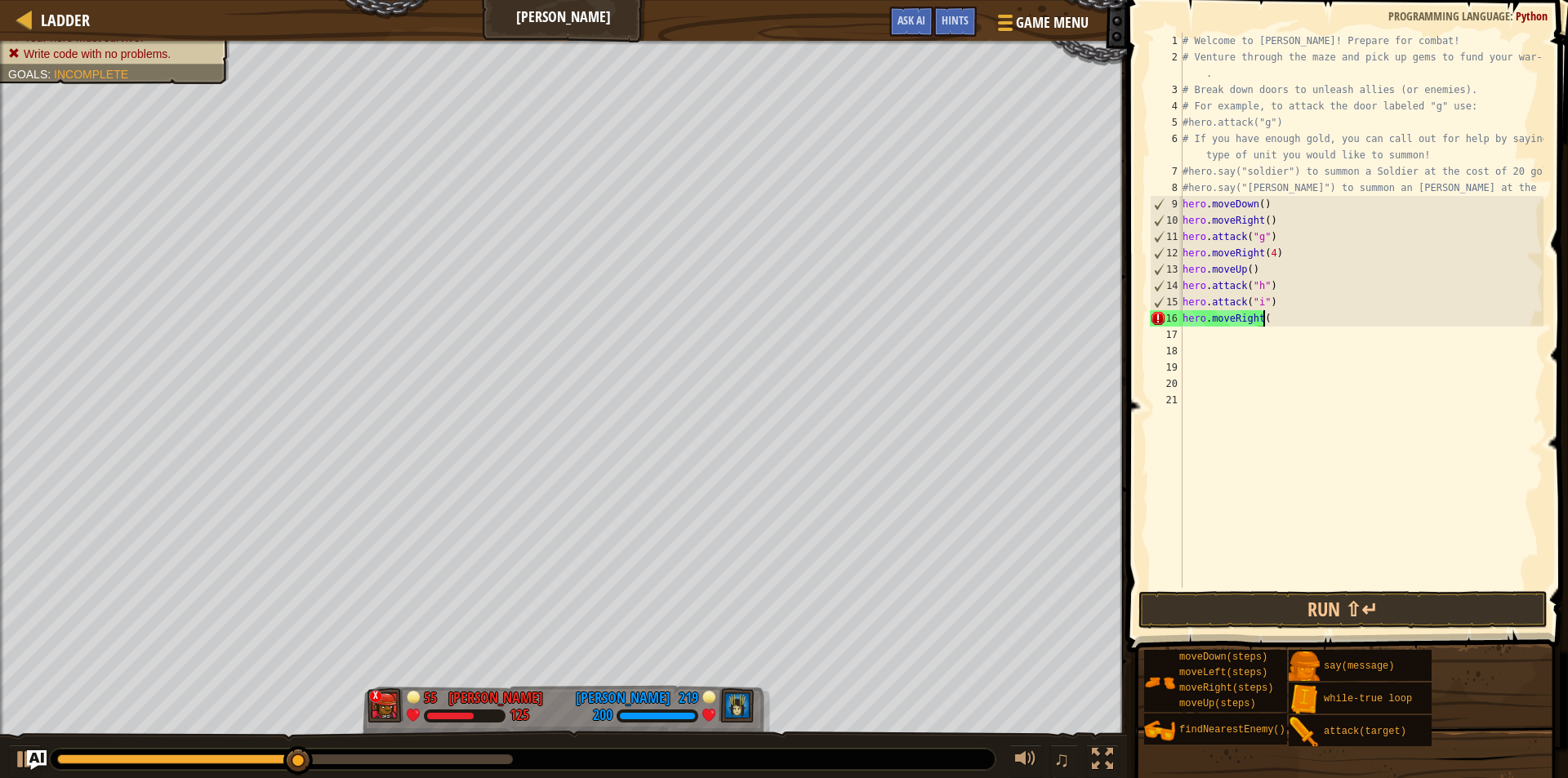
type textarea "hero.moveRight()"
click at [1200, 338] on div "# Welcome to [PERSON_NAME]! Prepare for combat! # Venture through the maze and …" at bounding box center [1362, 326] width 364 height 588
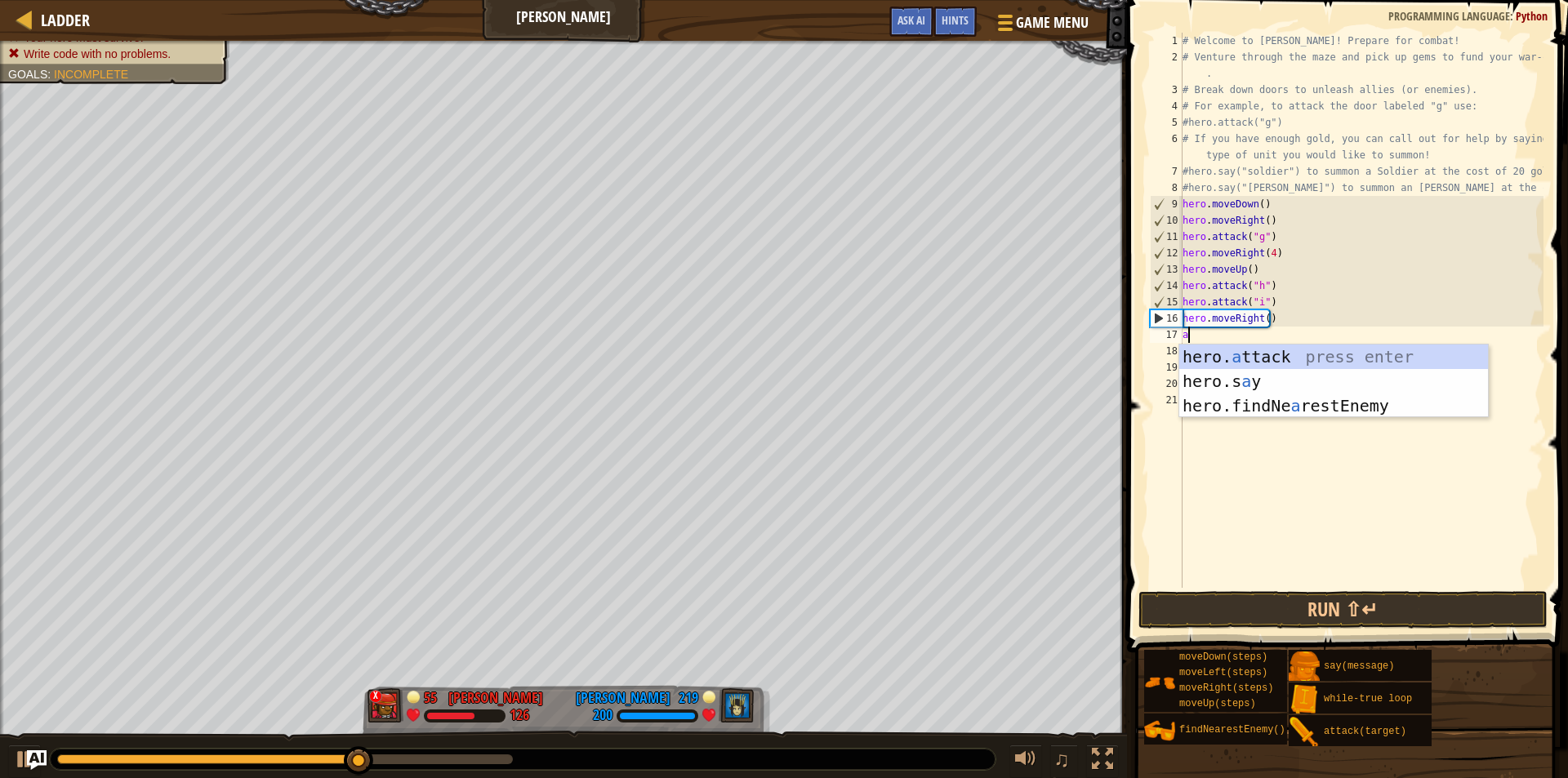
click at [1244, 351] on div "hero. a ttack press enter hero.s a y press enter hero.findNe a restEnemy press …" at bounding box center [1334, 406] width 309 height 122
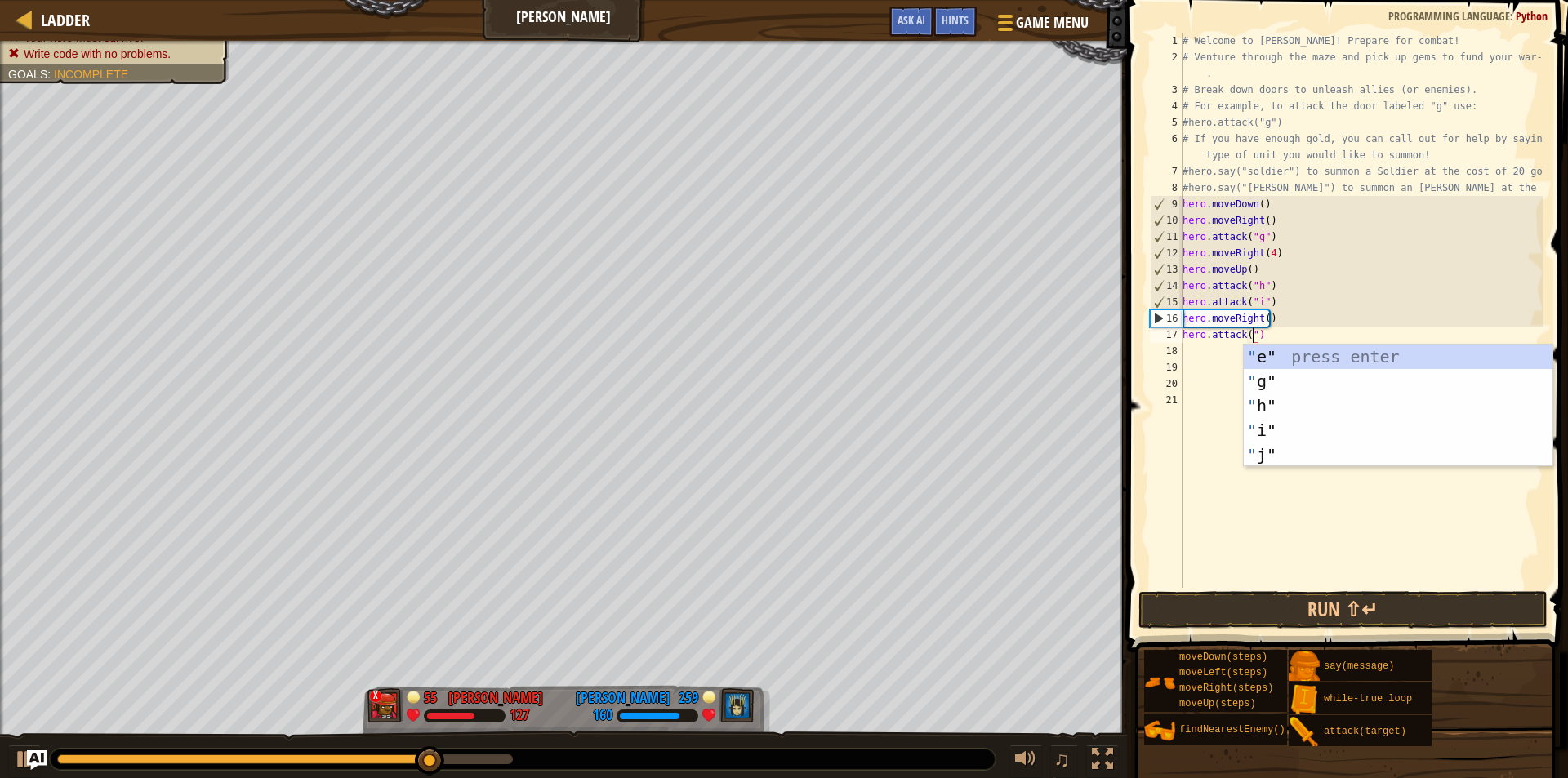
scroll to position [7, 5]
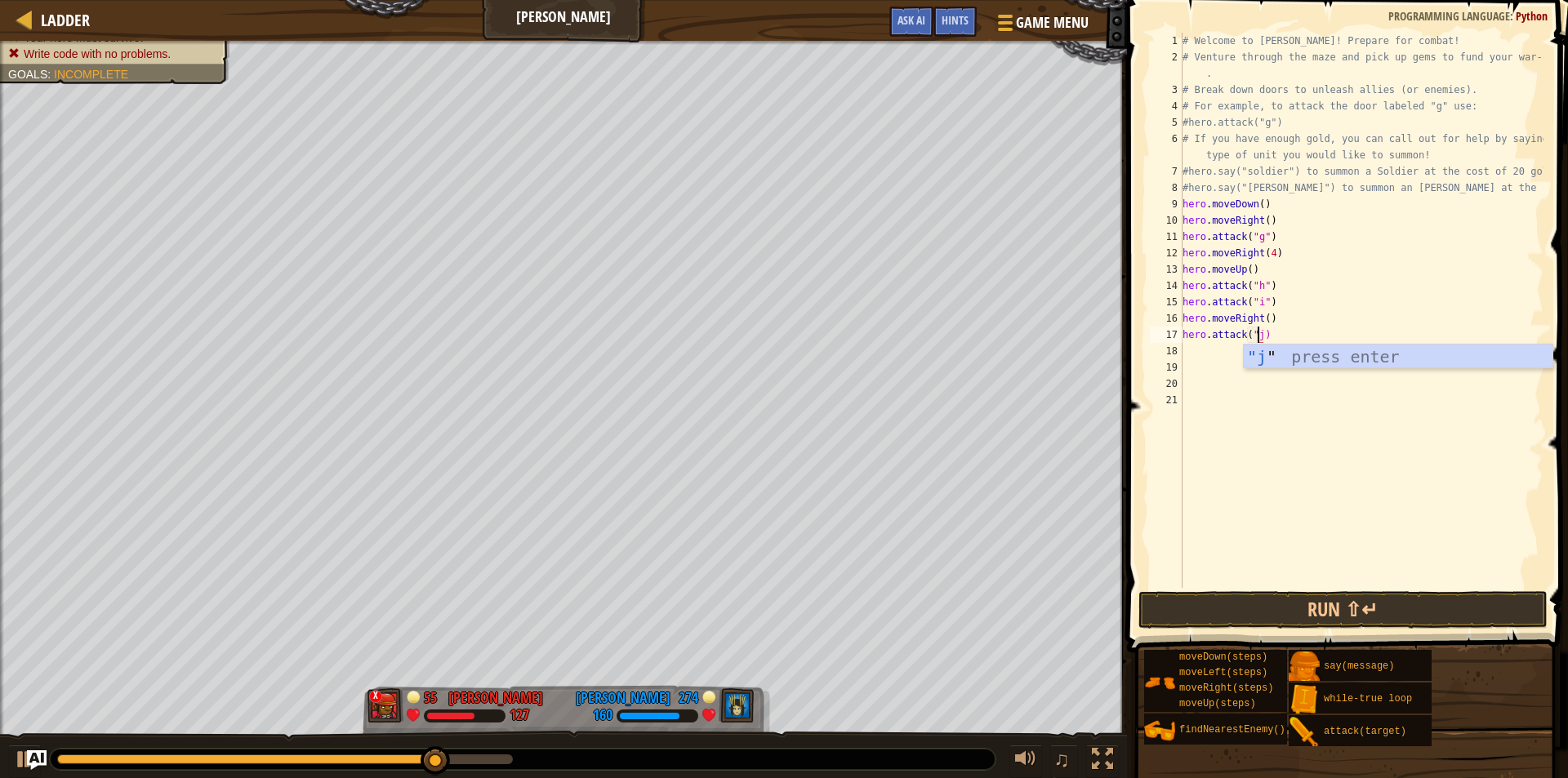
type textarea "hero.attack("j")"
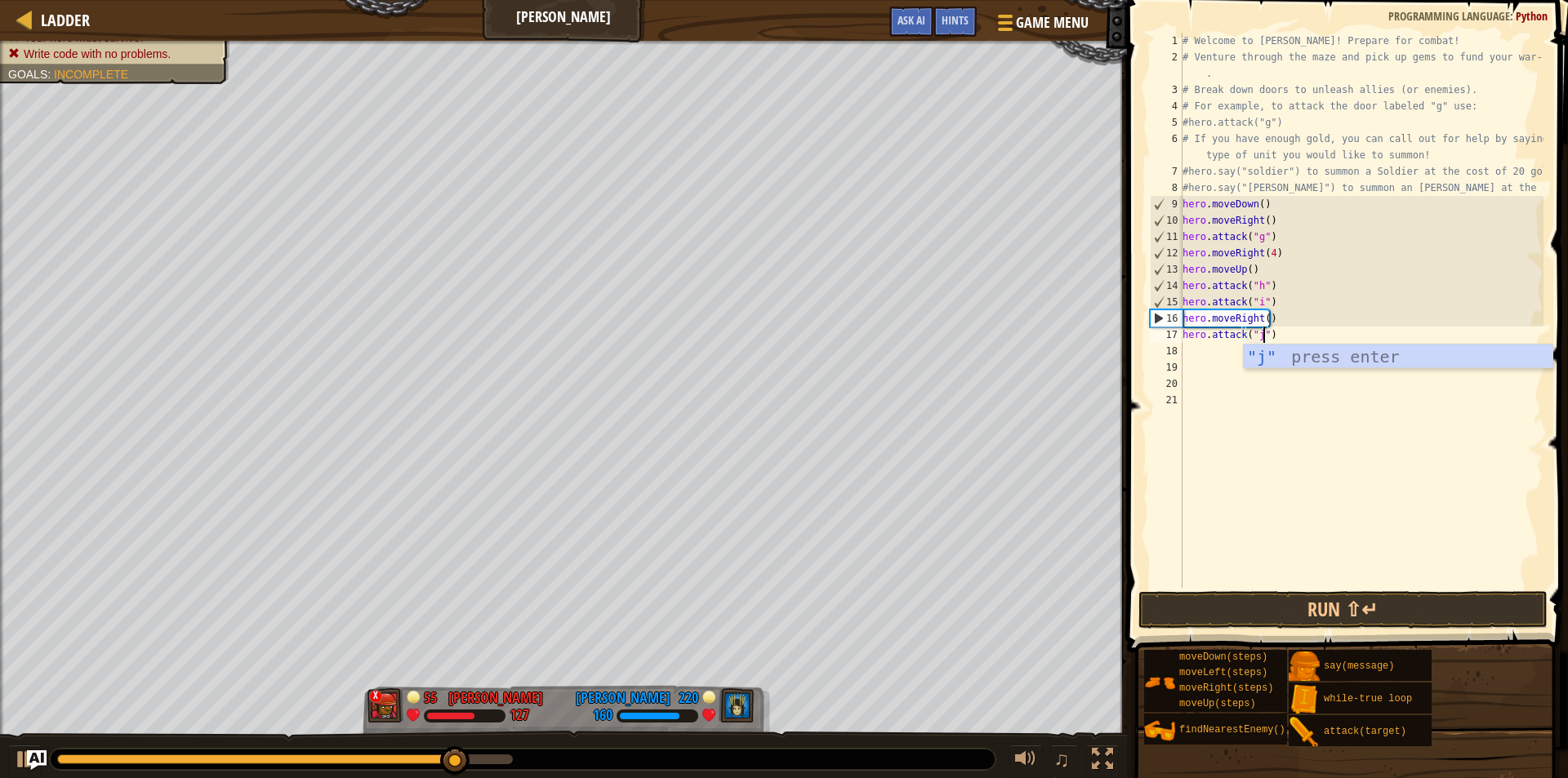
click at [1241, 430] on div "# Welcome to [PERSON_NAME]! Prepare for combat! # Venture through the maze and …" at bounding box center [1362, 326] width 364 height 588
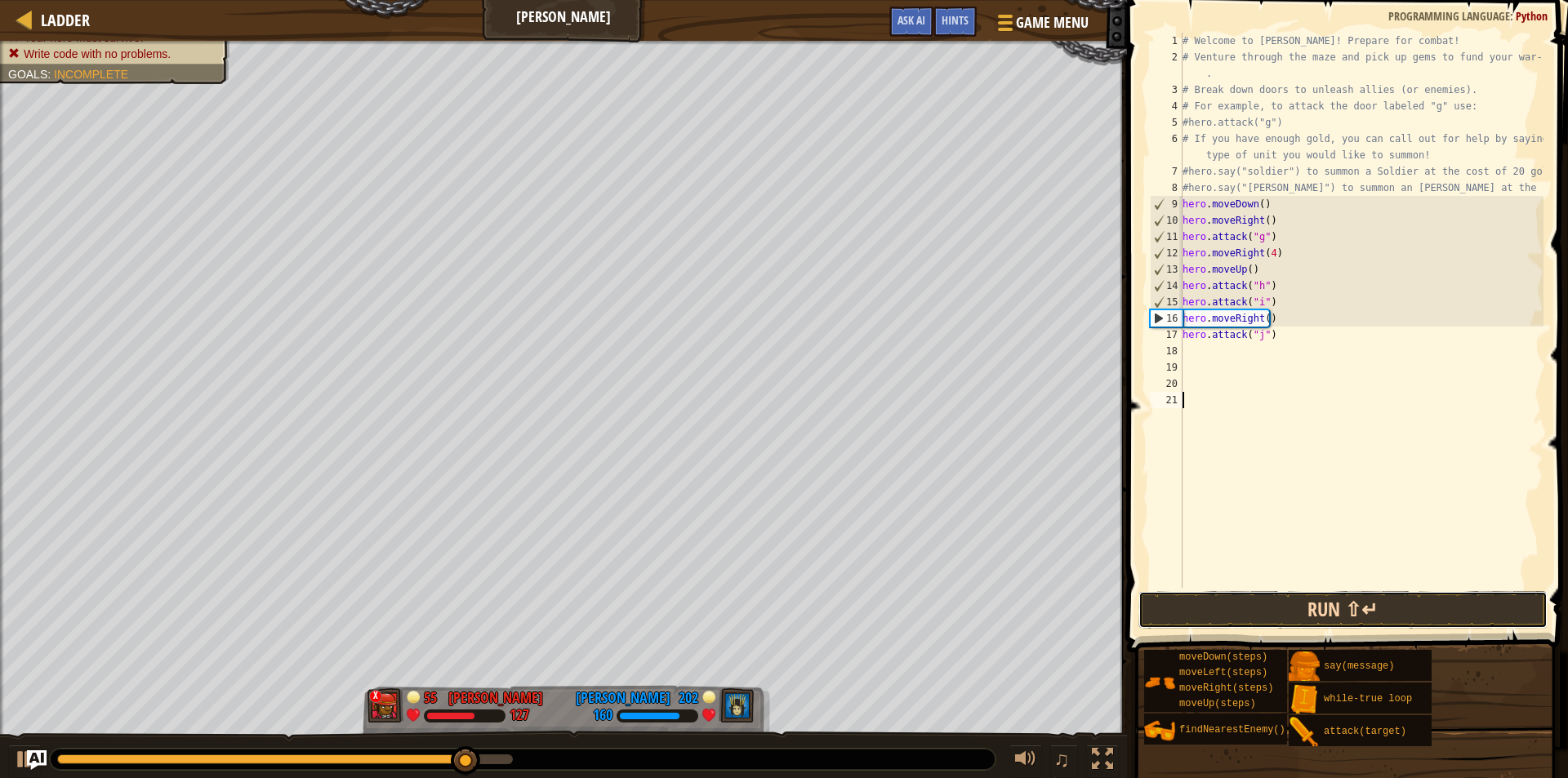
click at [1233, 601] on button "Run ⇧↵" at bounding box center [1343, 611] width 409 height 38
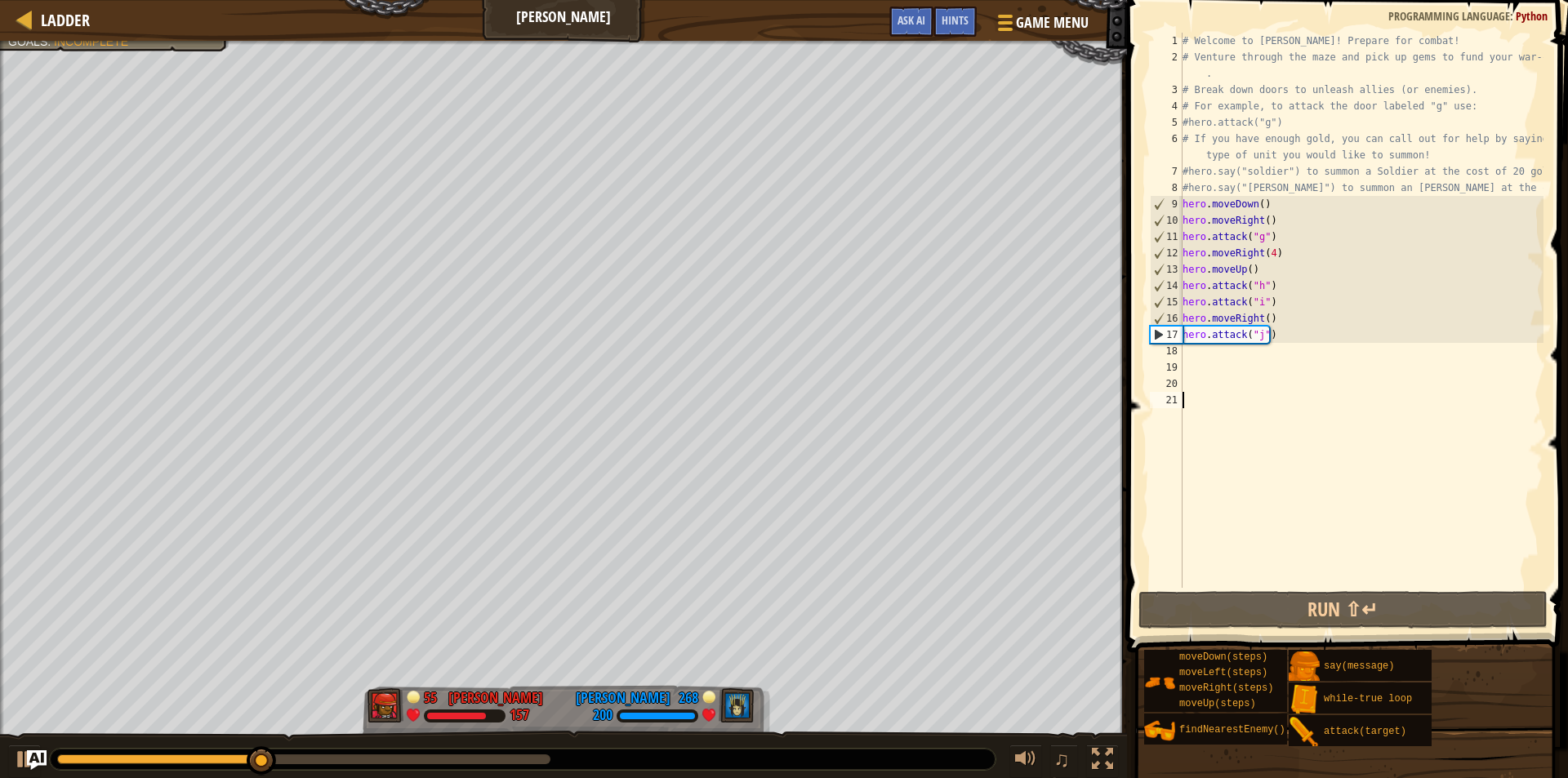
click at [1252, 356] on div "# Welcome to [PERSON_NAME]! Prepare for combat! # Venture through the maze and …" at bounding box center [1362, 326] width 364 height 588
type textarea "l"
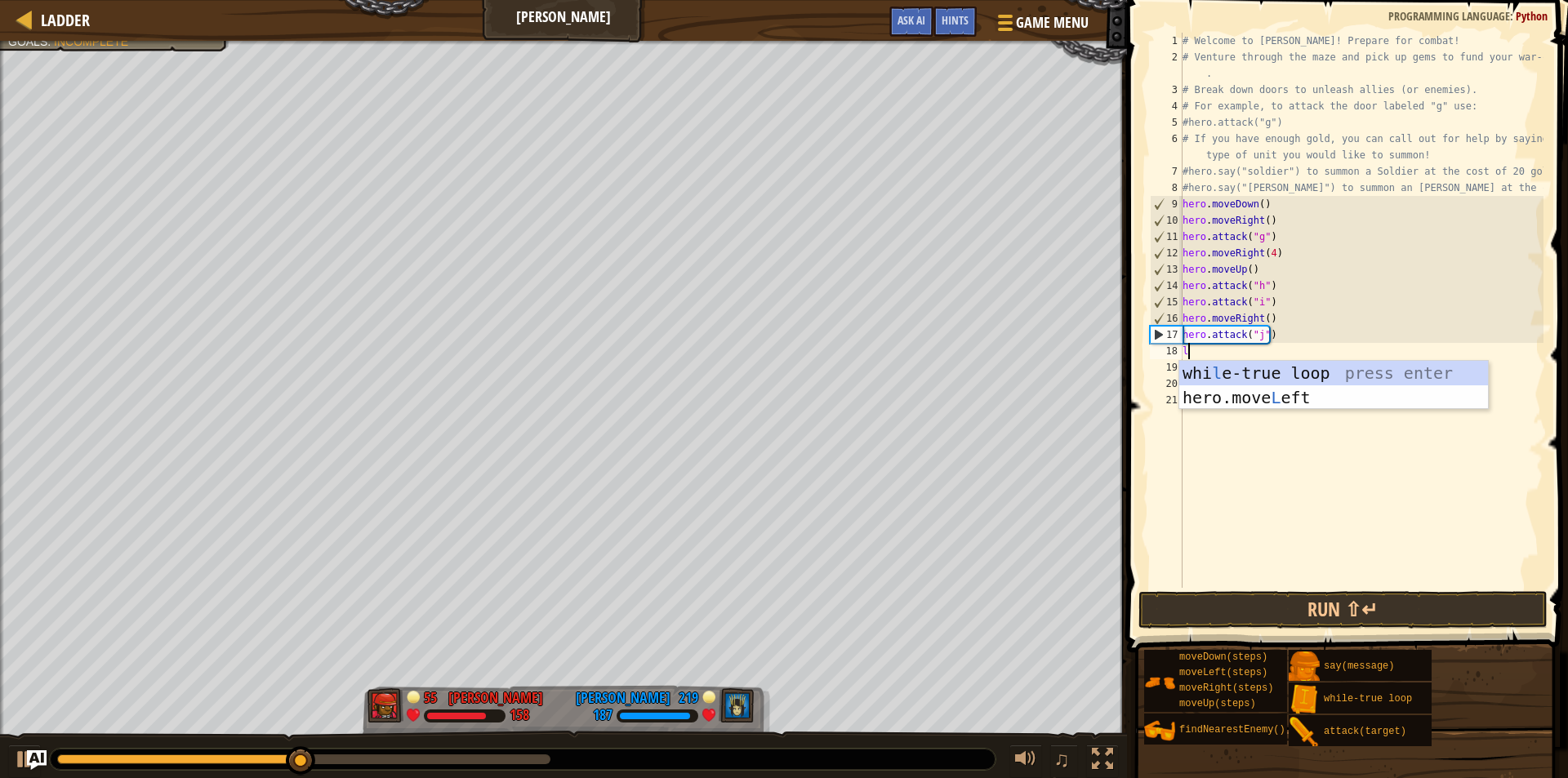
click at [1247, 404] on div "whi l e-true loop press enter hero.move L eft press enter" at bounding box center [1334, 410] width 309 height 98
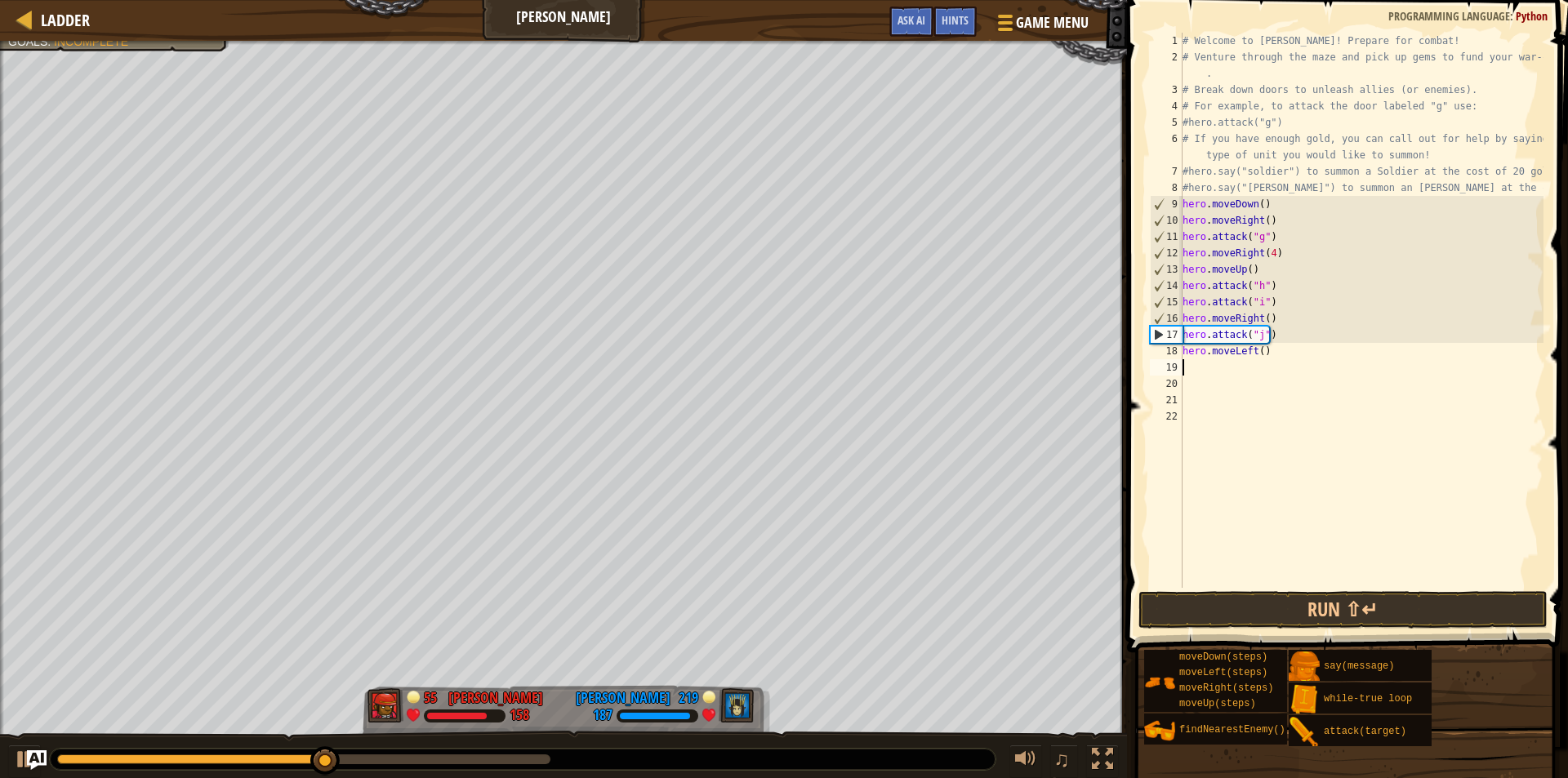
type textarea "u"
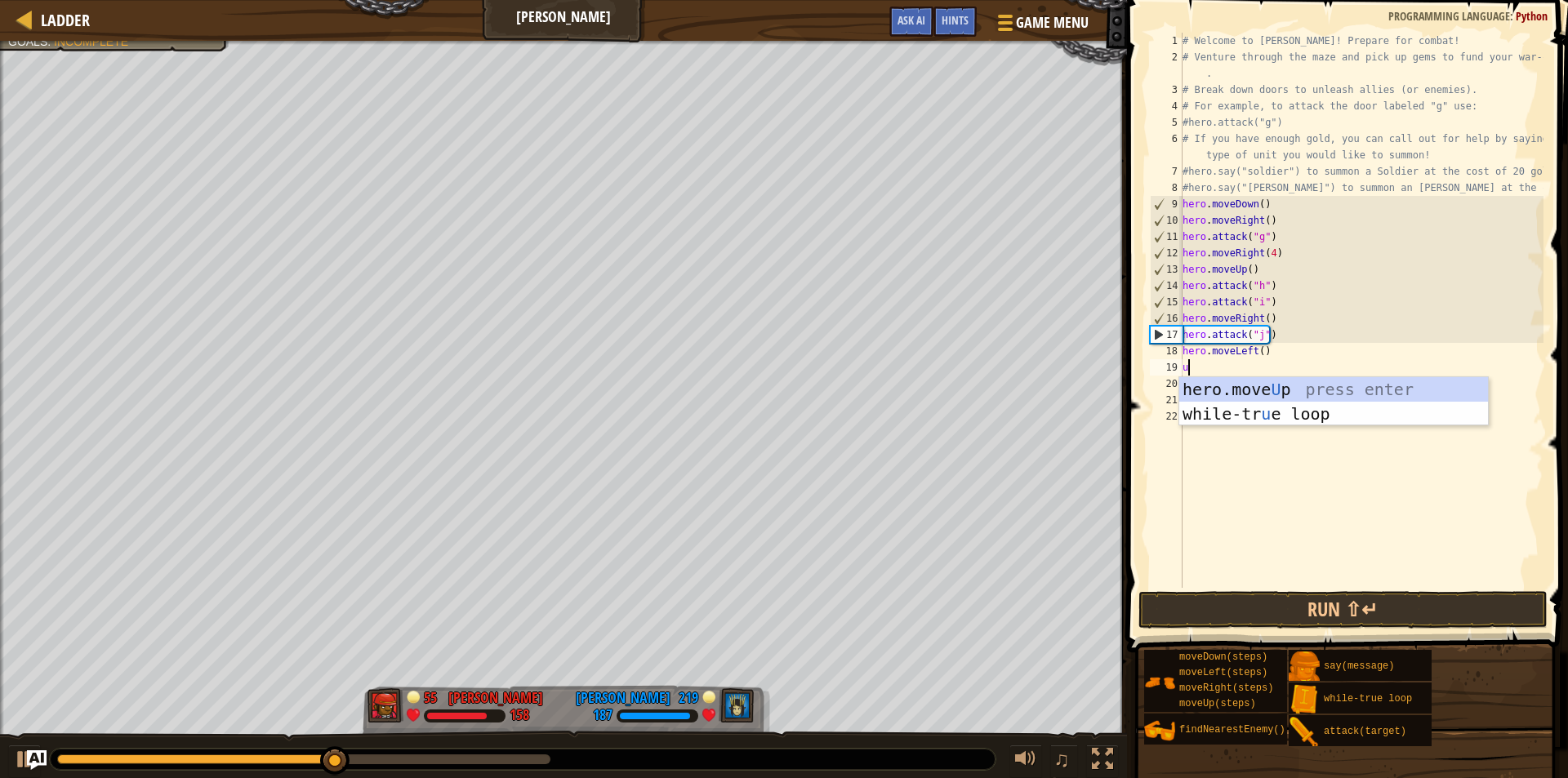
click at [1248, 386] on div "hero.move U p press enter while-tr u e loop press enter" at bounding box center [1334, 426] width 309 height 98
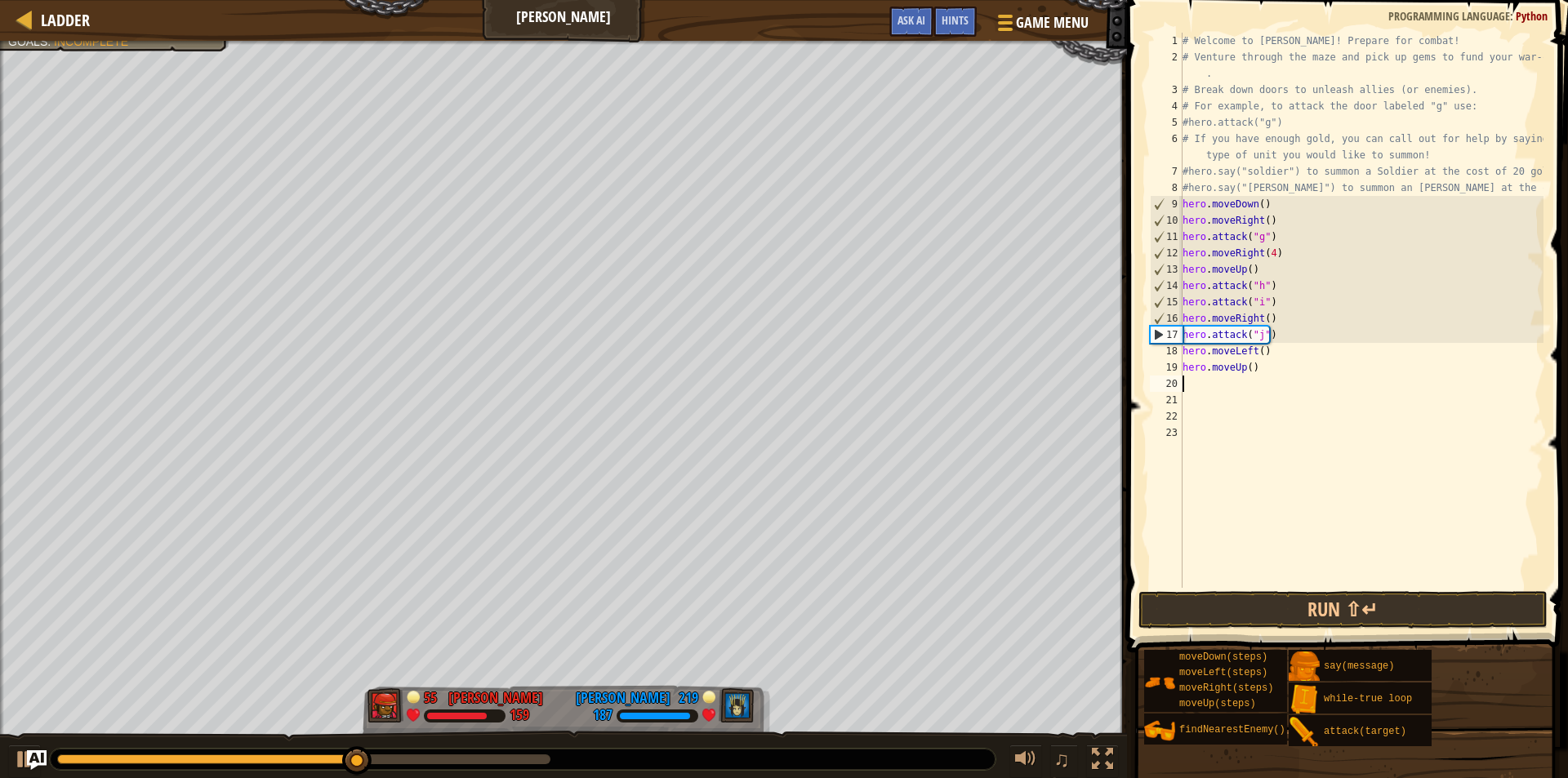
click at [1246, 362] on div "# Welcome to [PERSON_NAME]! Prepare for combat! # Venture through the maze and …" at bounding box center [1362, 326] width 364 height 588
type textarea "hero.moveUp(4)"
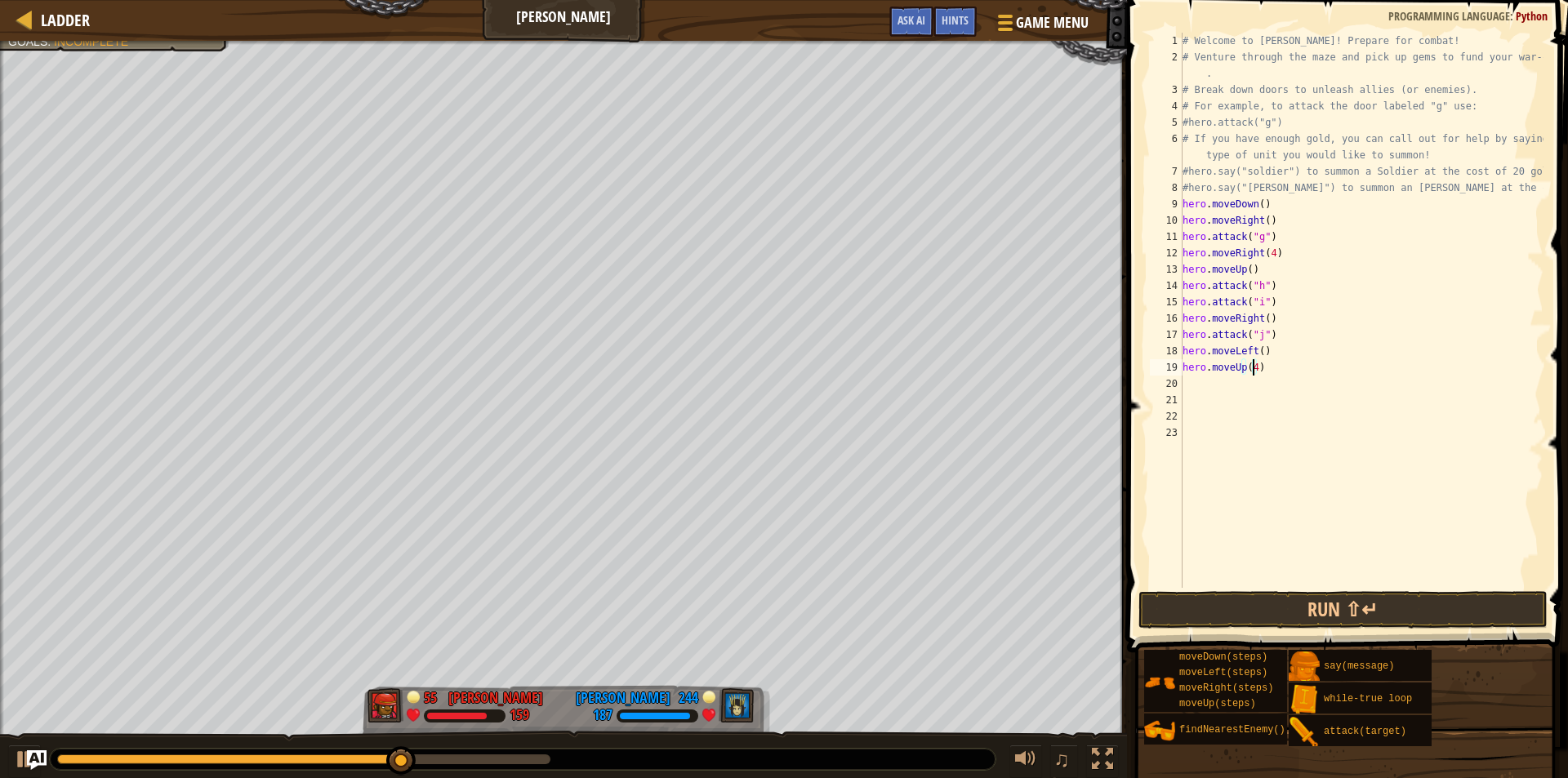
click at [1210, 386] on div "# Welcome to [PERSON_NAME]! Prepare for combat! # Venture through the maze and …" at bounding box center [1362, 326] width 364 height 588
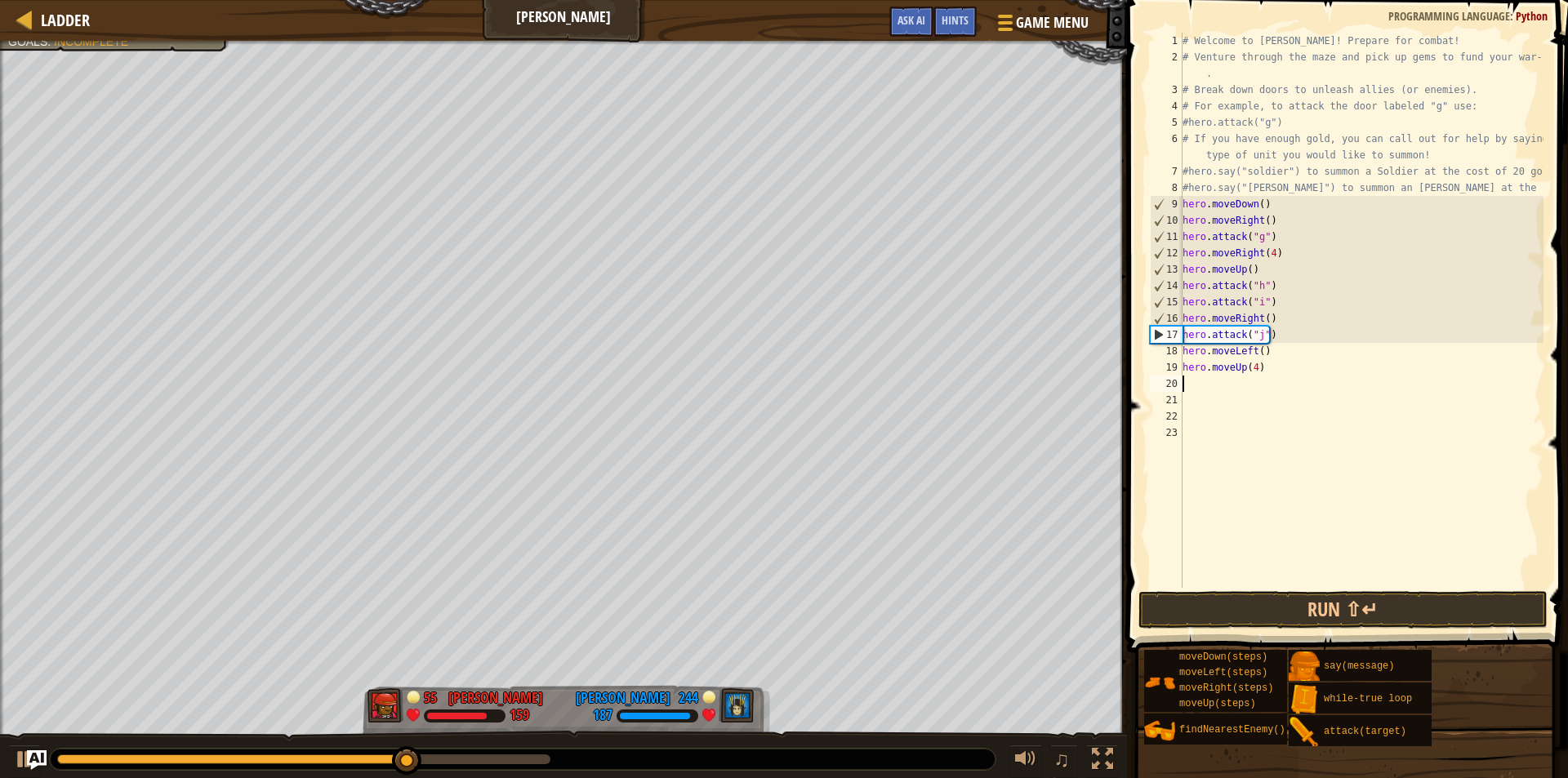
scroll to position [7, 0]
type textarea "l"
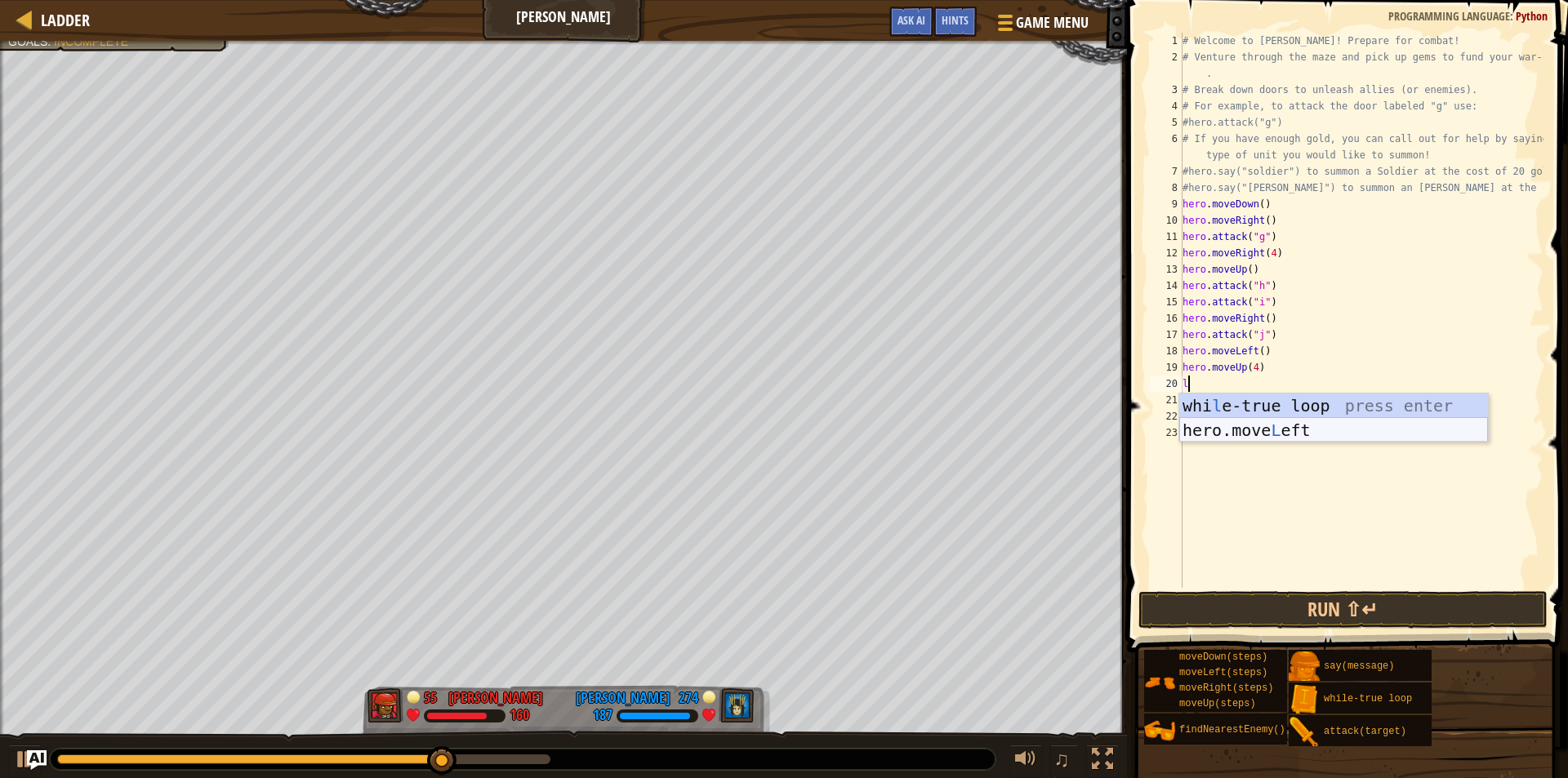
click at [1225, 426] on div "whi l e-true loop press enter hero.move L eft press enter" at bounding box center [1334, 442] width 309 height 98
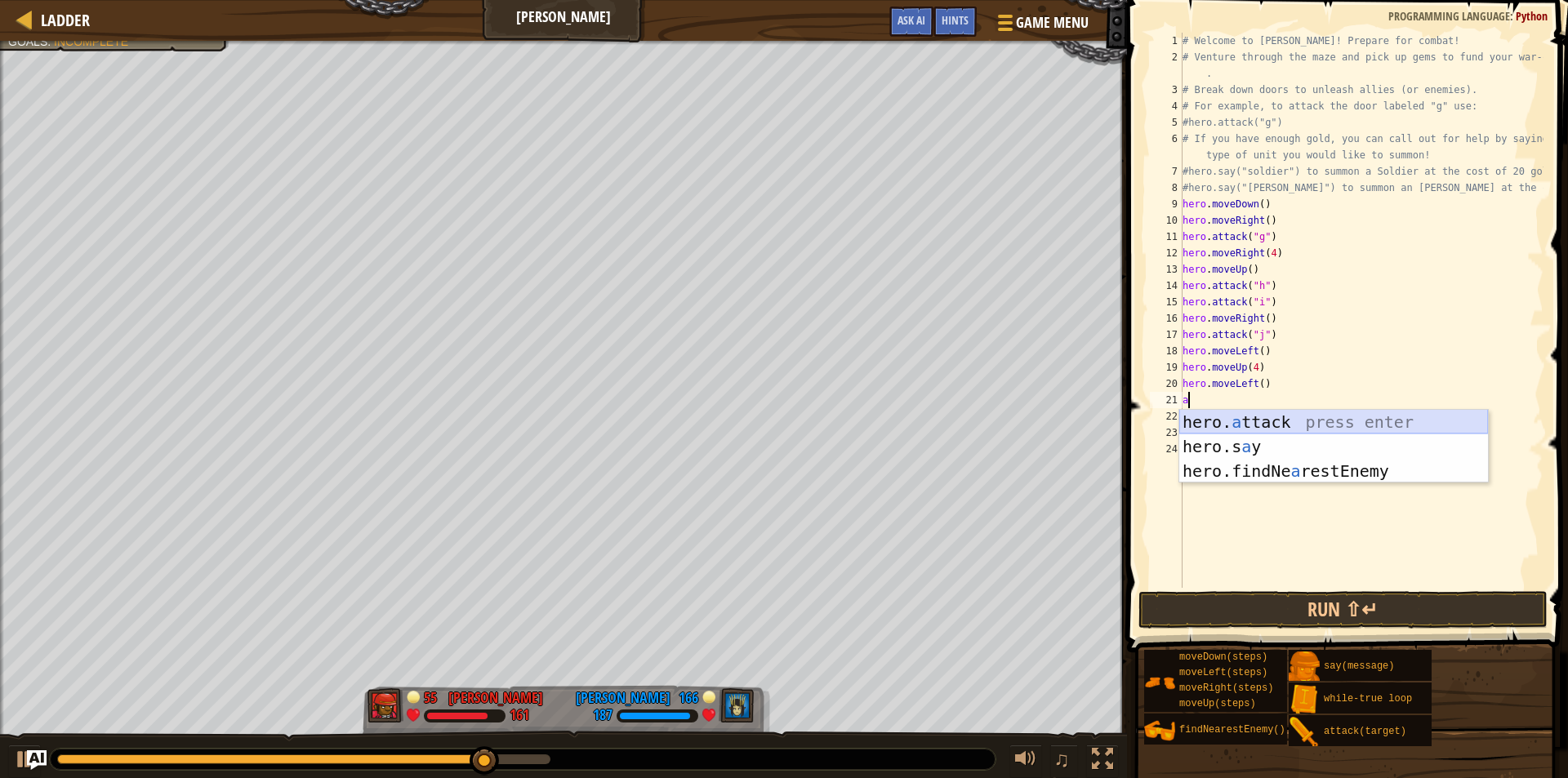
click at [1233, 426] on div "hero. a ttack press enter hero.s a y press enter hero.findNe a restEnemy press …" at bounding box center [1334, 471] width 309 height 122
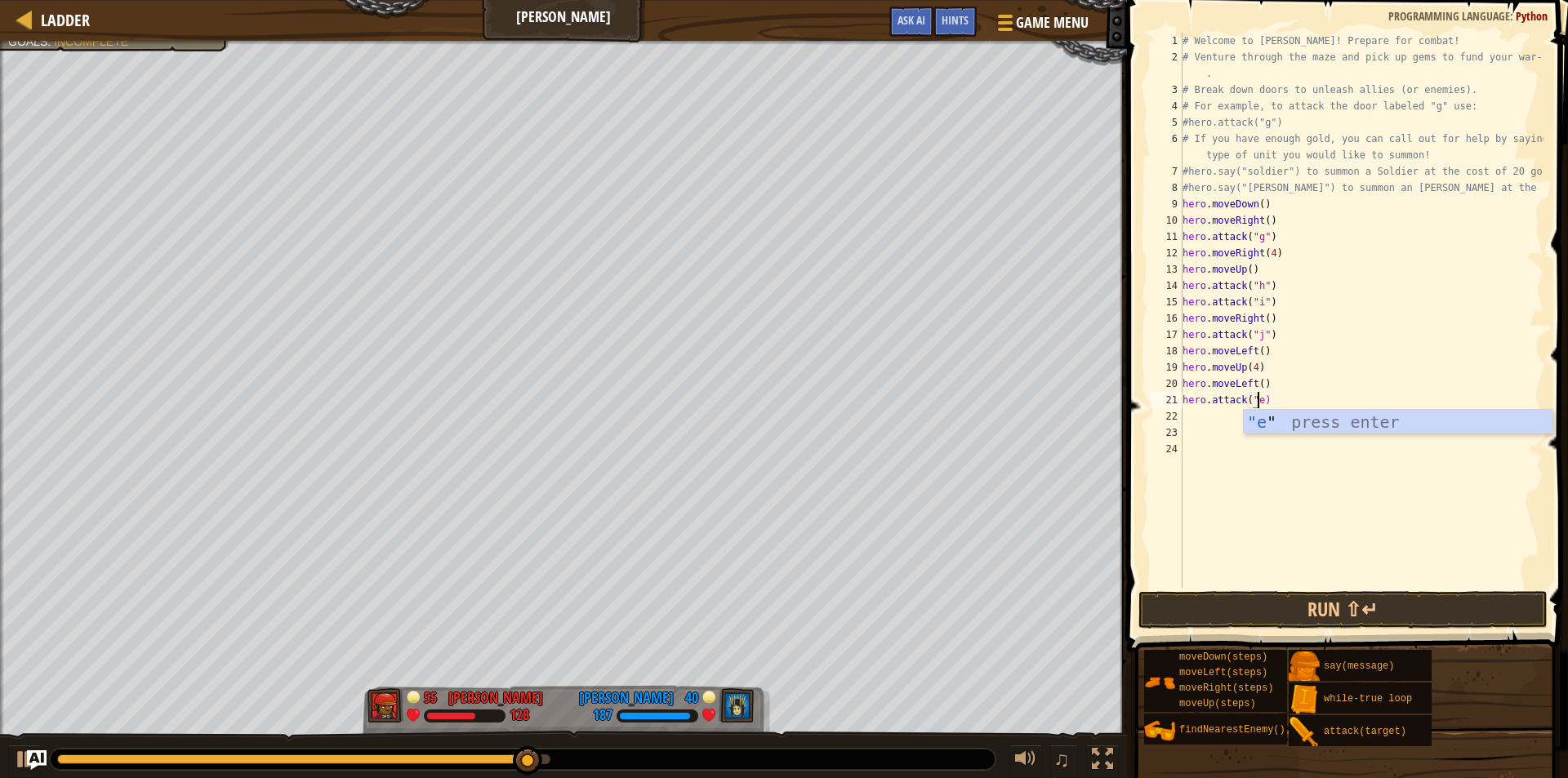
scroll to position [7, 5]
type textarea "hero.attack("e")"
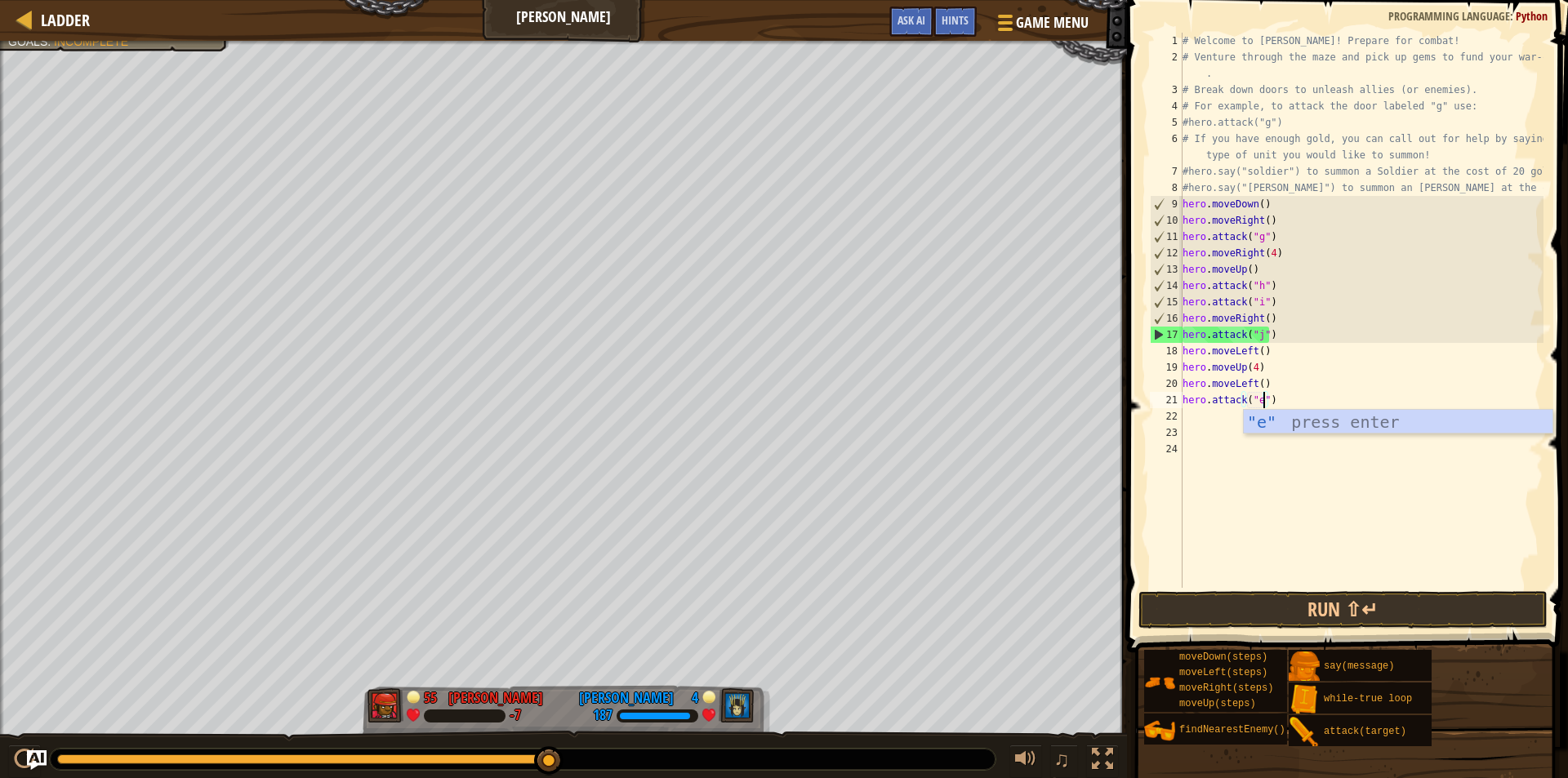
click at [1280, 405] on div "# Welcome to [PERSON_NAME]! Prepare for combat! # Venture through the maze and …" at bounding box center [1362, 326] width 364 height 588
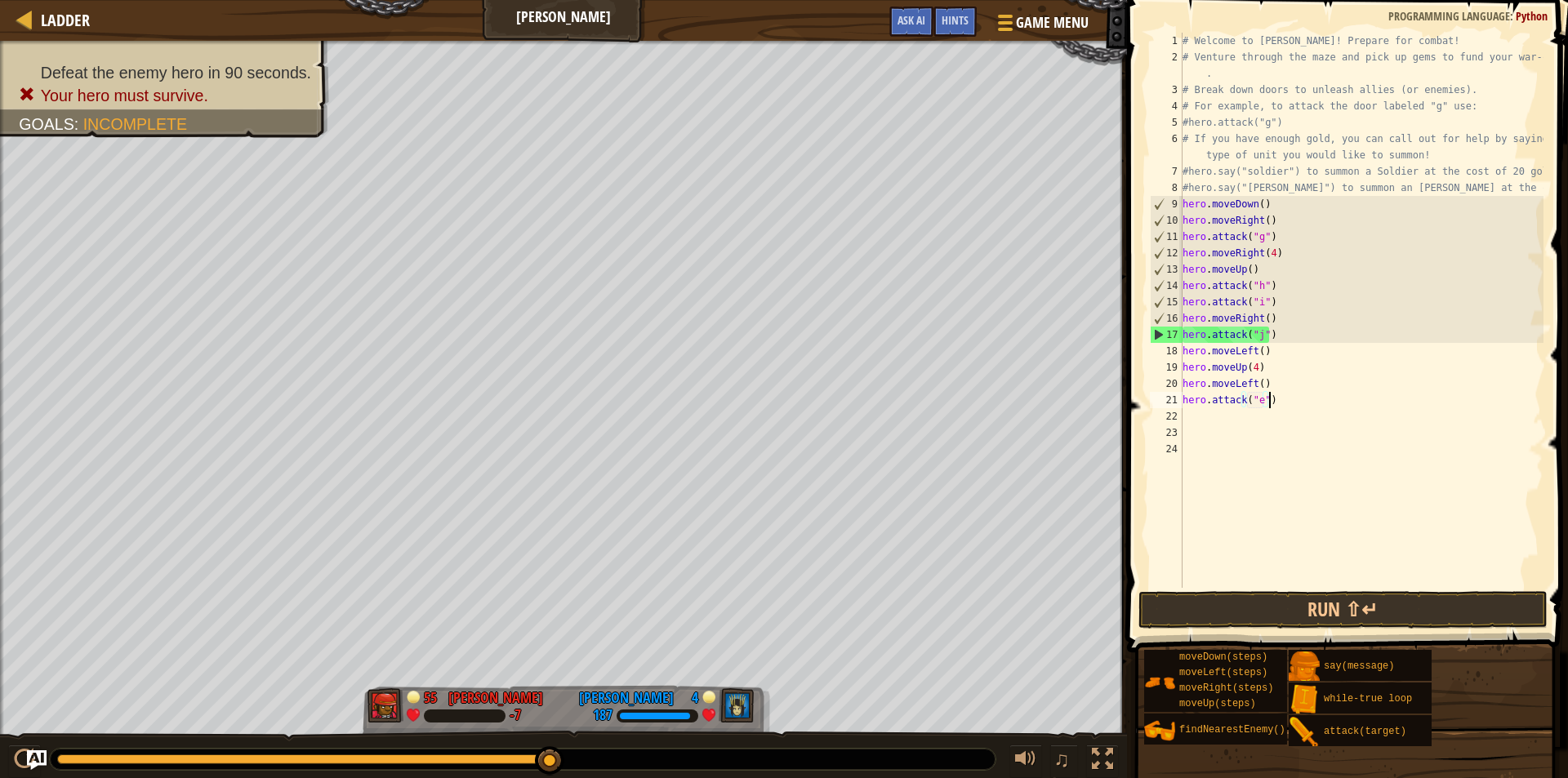
scroll to position [7, 0]
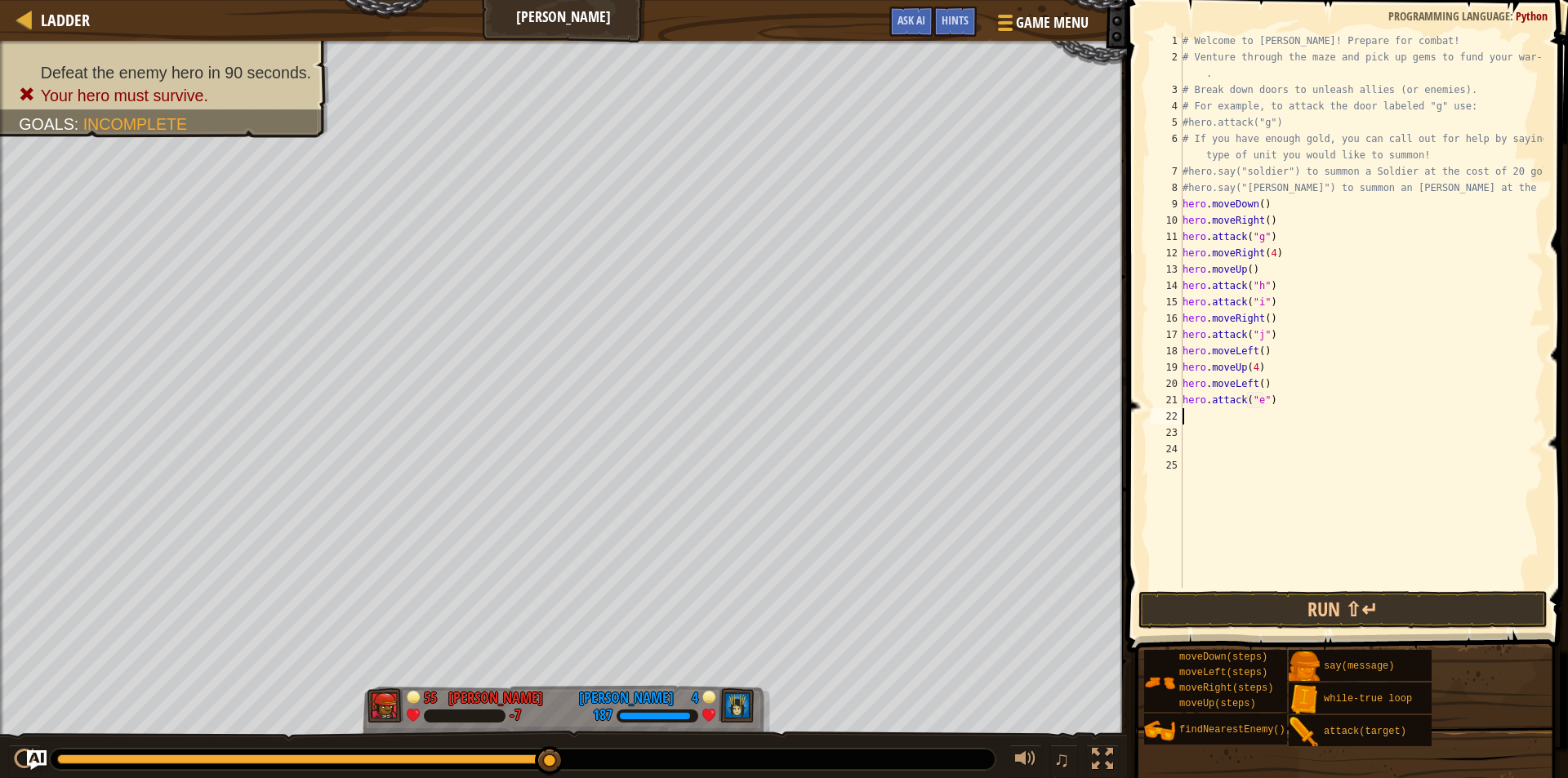
type textarea "d"
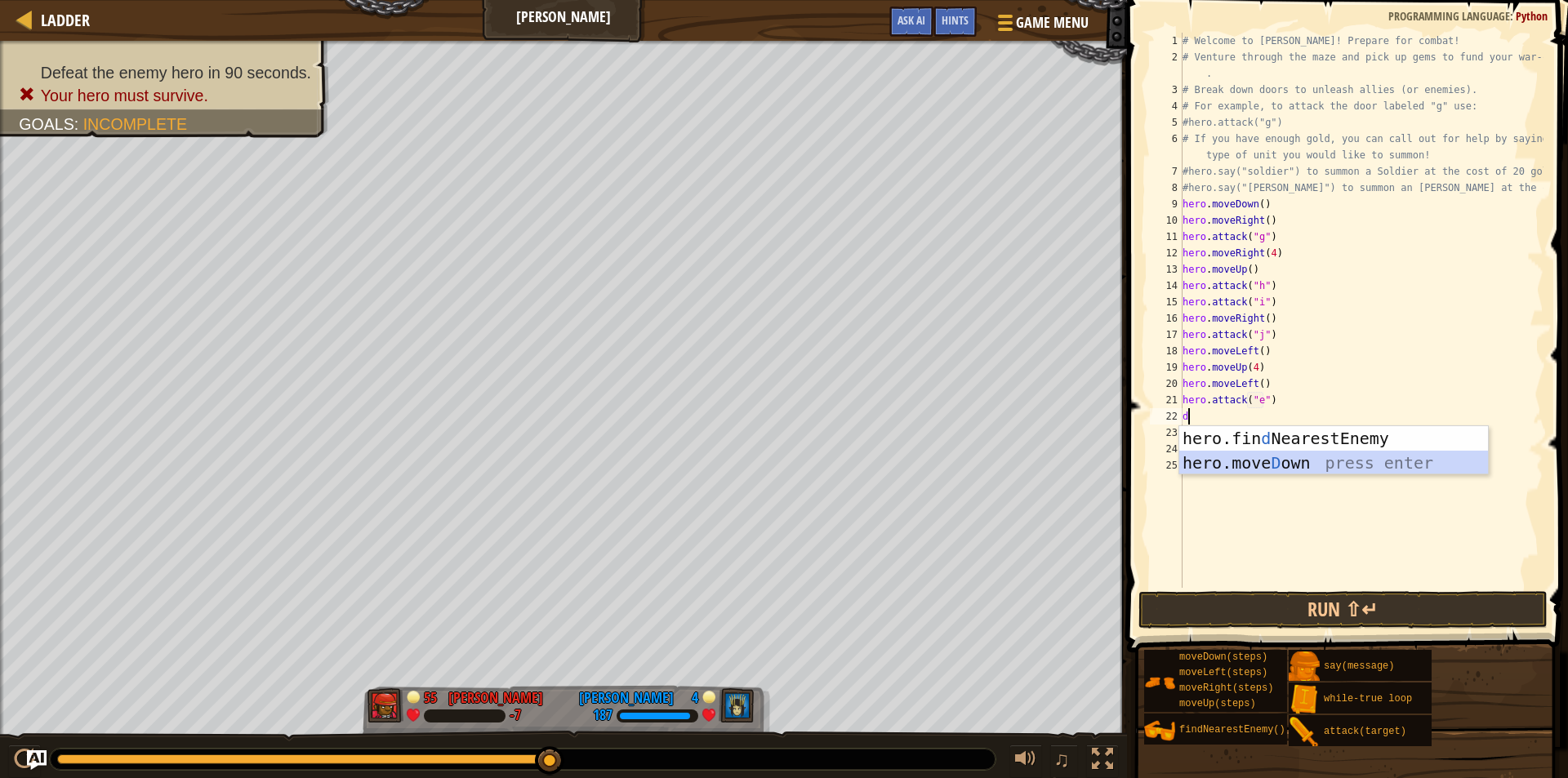
click at [1273, 457] on div "hero.fin d NearestEnemy press enter hero.[PERSON_NAME] own press enter" at bounding box center [1334, 475] width 309 height 98
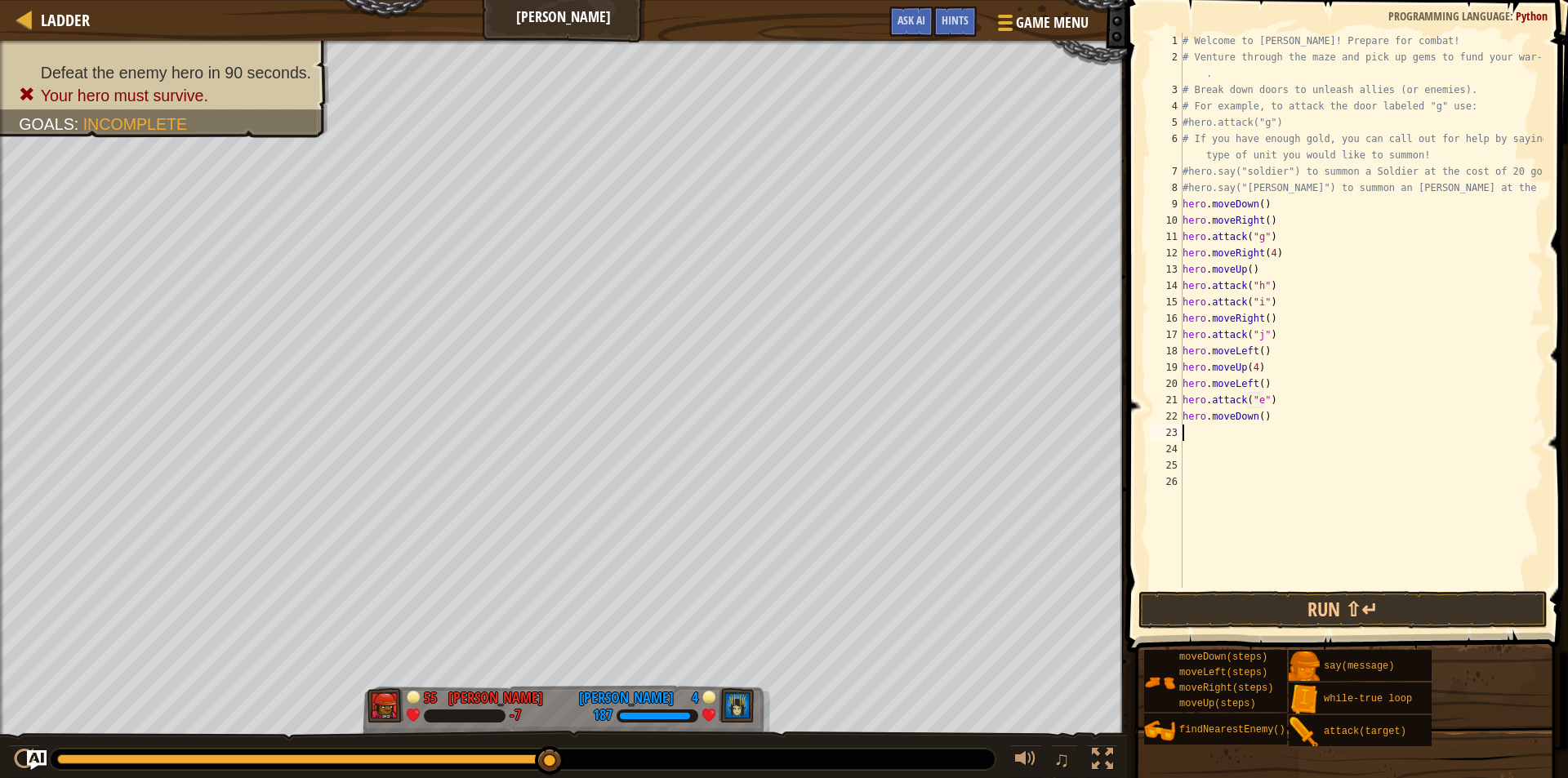
type textarea "l"
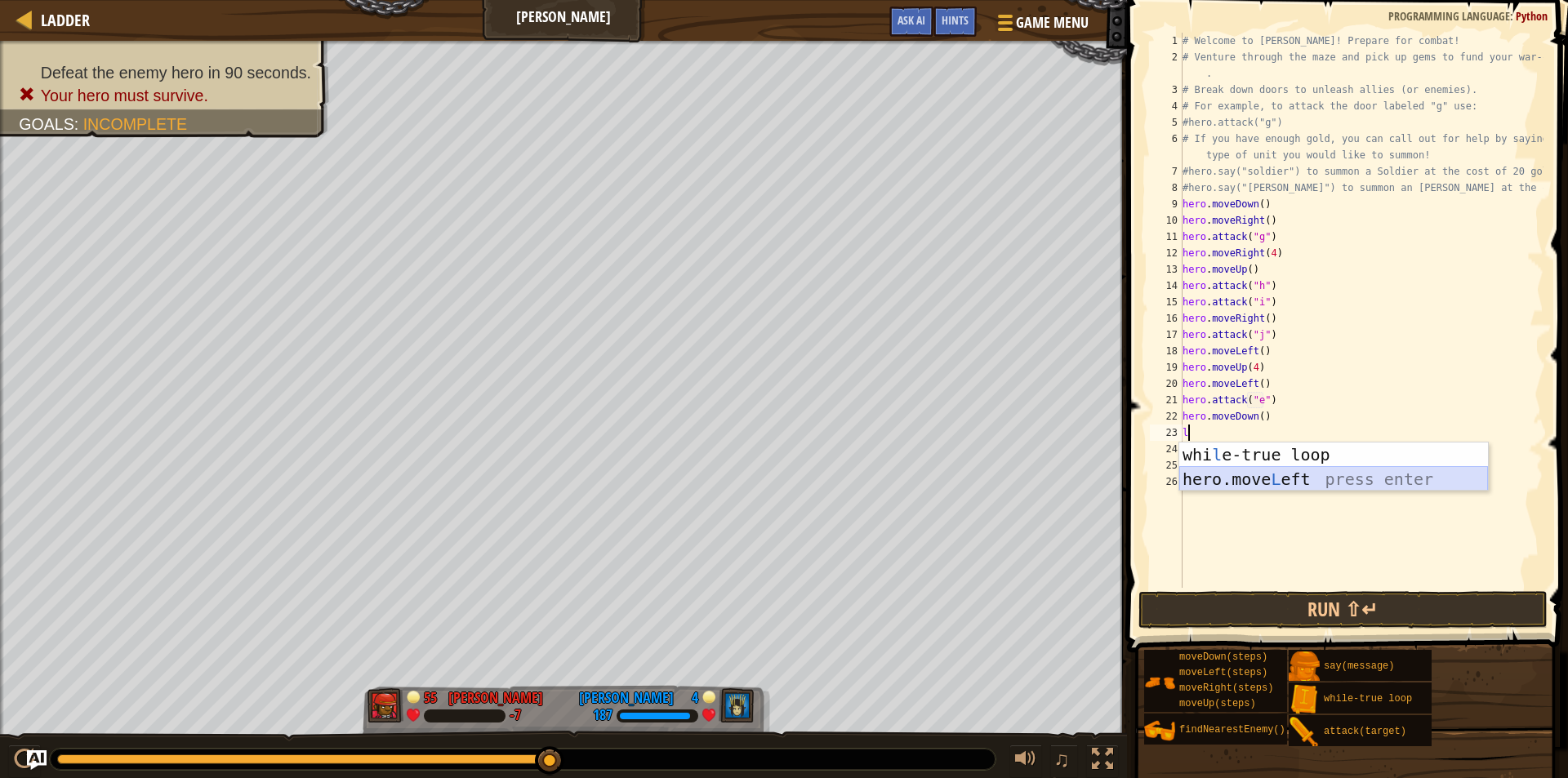
click at [1250, 478] on div "whi l e-true loop press enter hero.move L eft press enter" at bounding box center [1334, 492] width 309 height 98
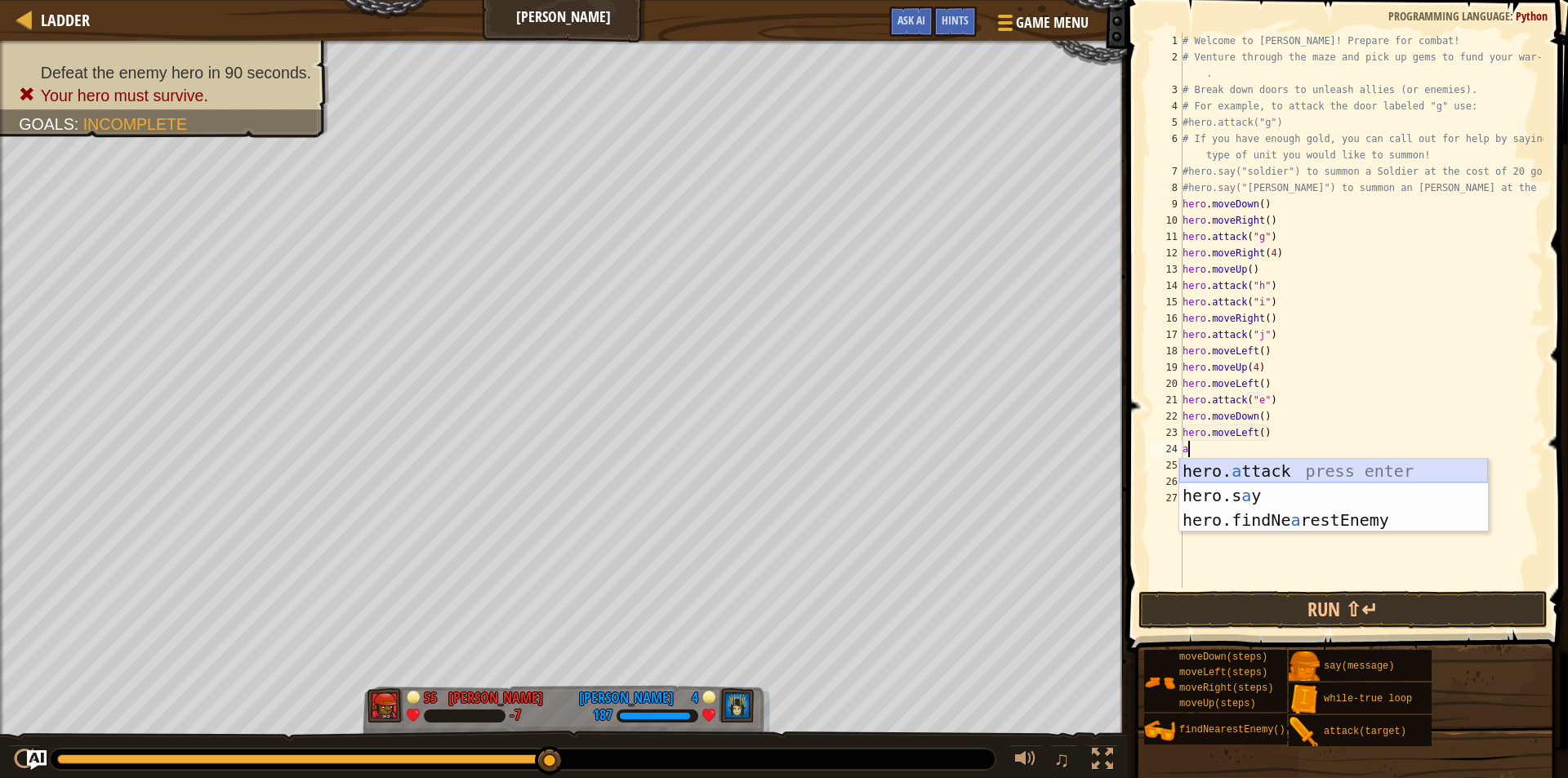
click at [1242, 466] on div "hero. a ttack press enter hero.s a y press enter hero.findNe a restEnemy press …" at bounding box center [1334, 520] width 309 height 122
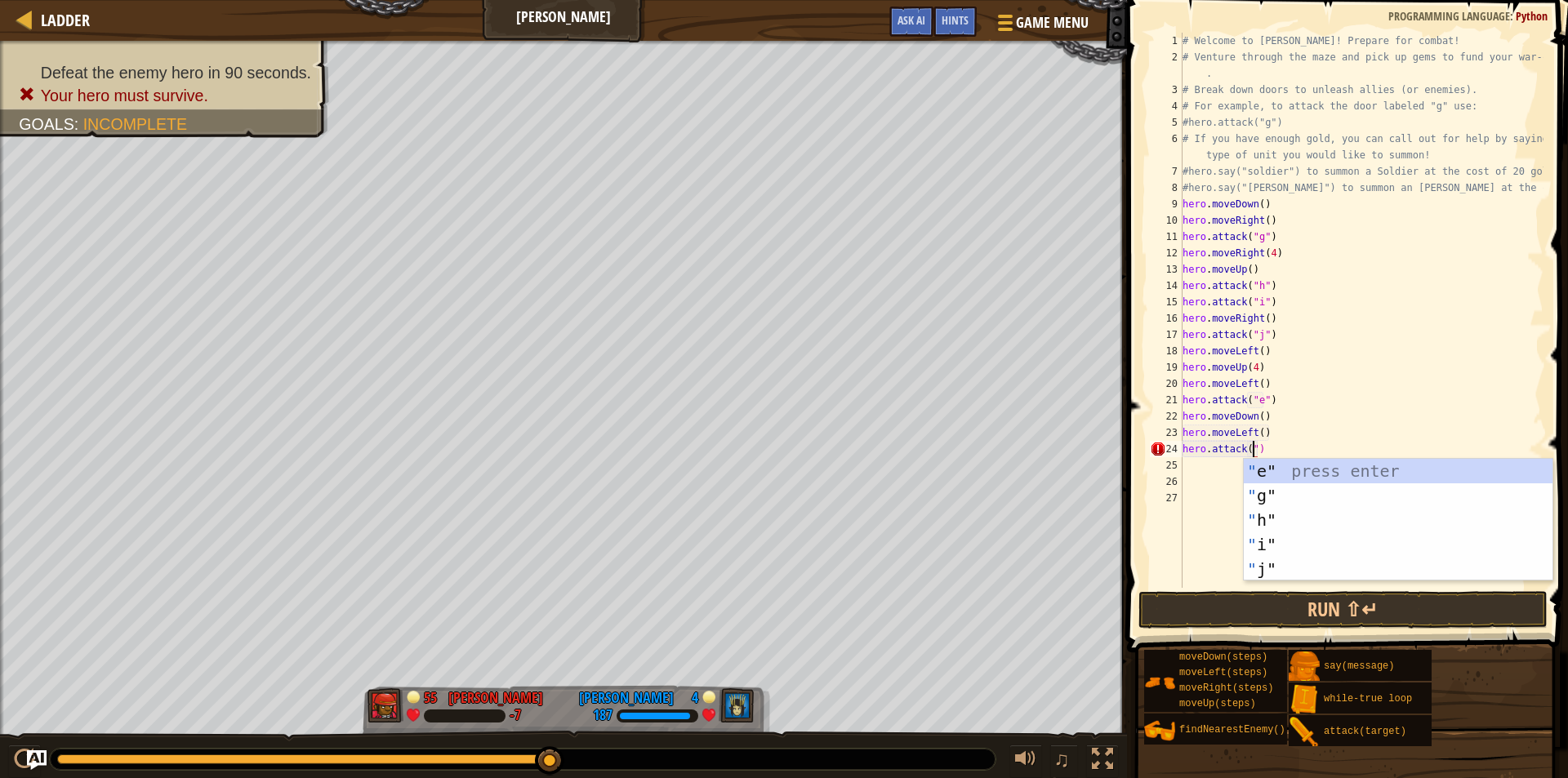
scroll to position [7, 5]
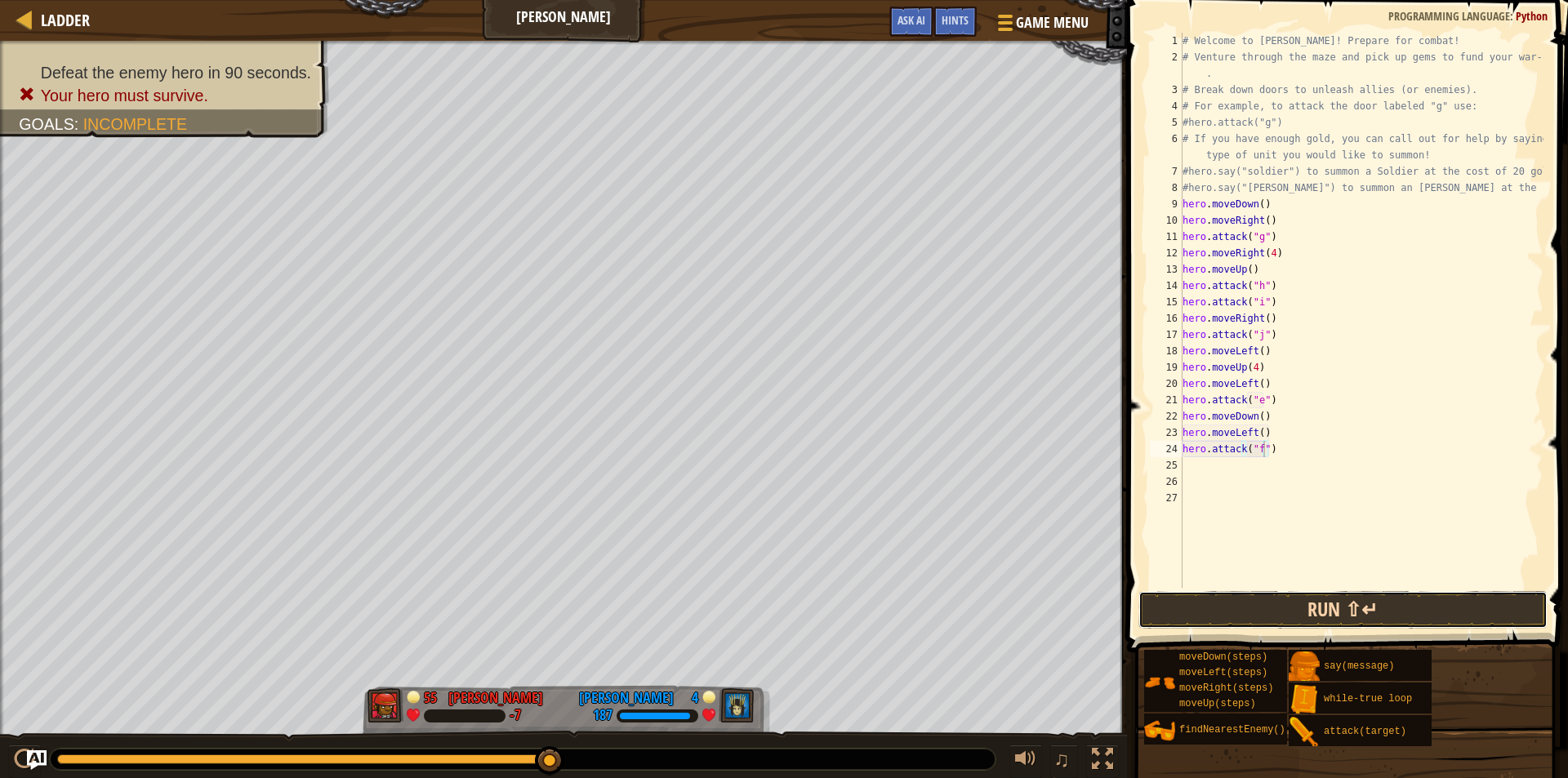
click at [1255, 598] on button "Run ⇧↵" at bounding box center [1343, 611] width 409 height 38
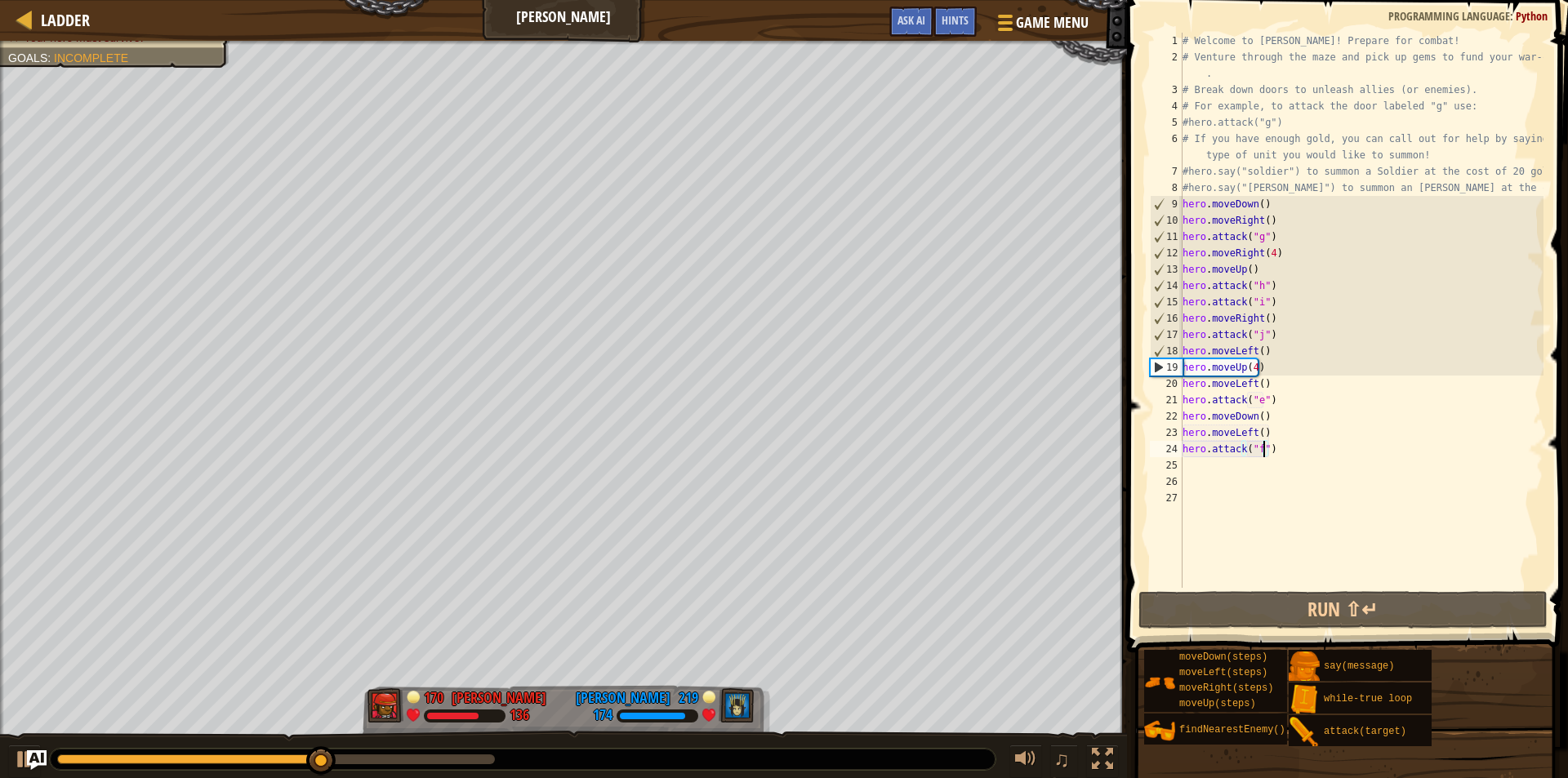
click at [1285, 340] on div "# Welcome to [PERSON_NAME]! Prepare for combat! # Venture through the maze and …" at bounding box center [1362, 326] width 364 height 588
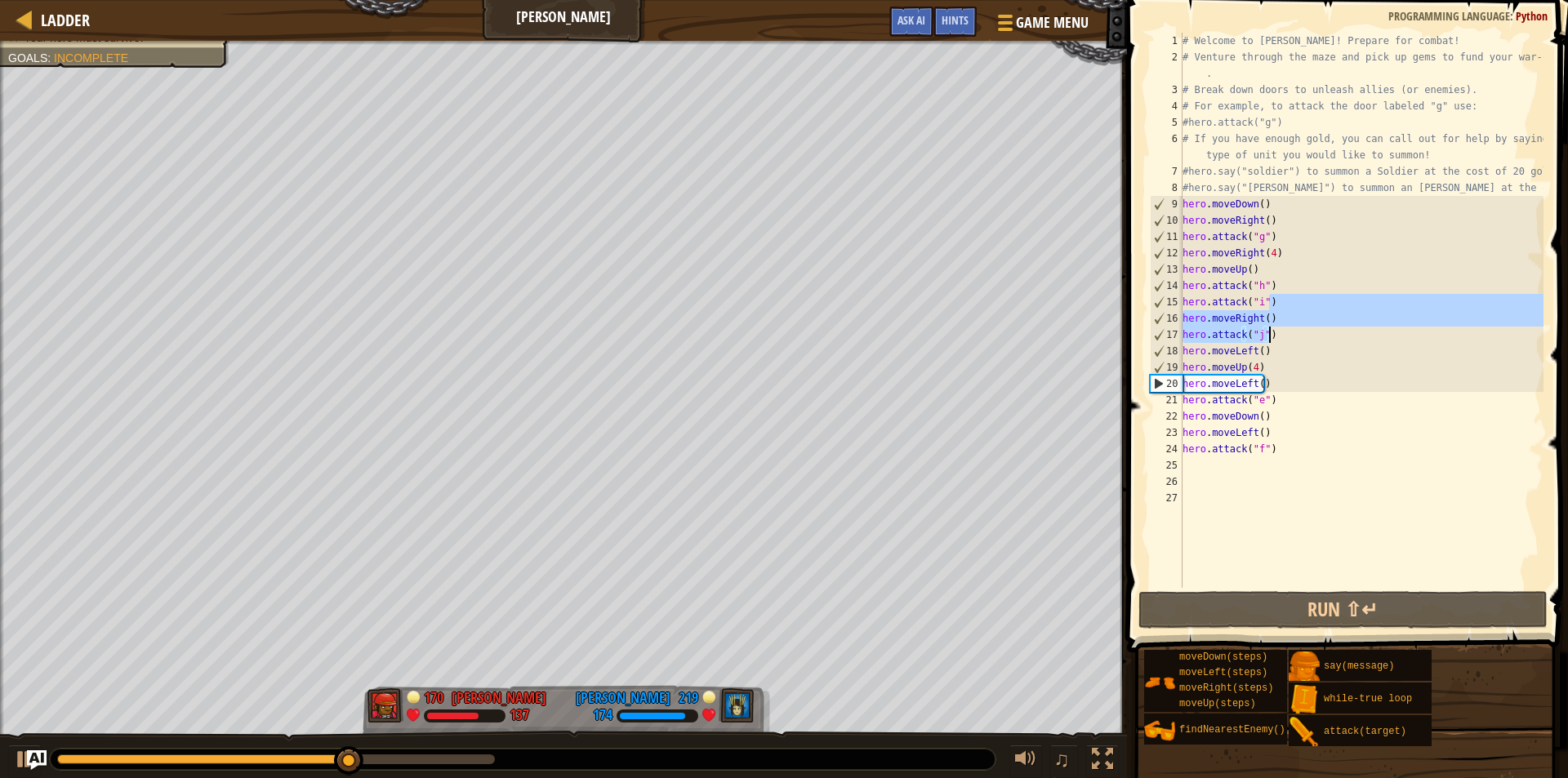
click at [1249, 370] on div "# Welcome to [PERSON_NAME]! Prepare for combat! # Venture through the maze and …" at bounding box center [1362, 326] width 364 height 588
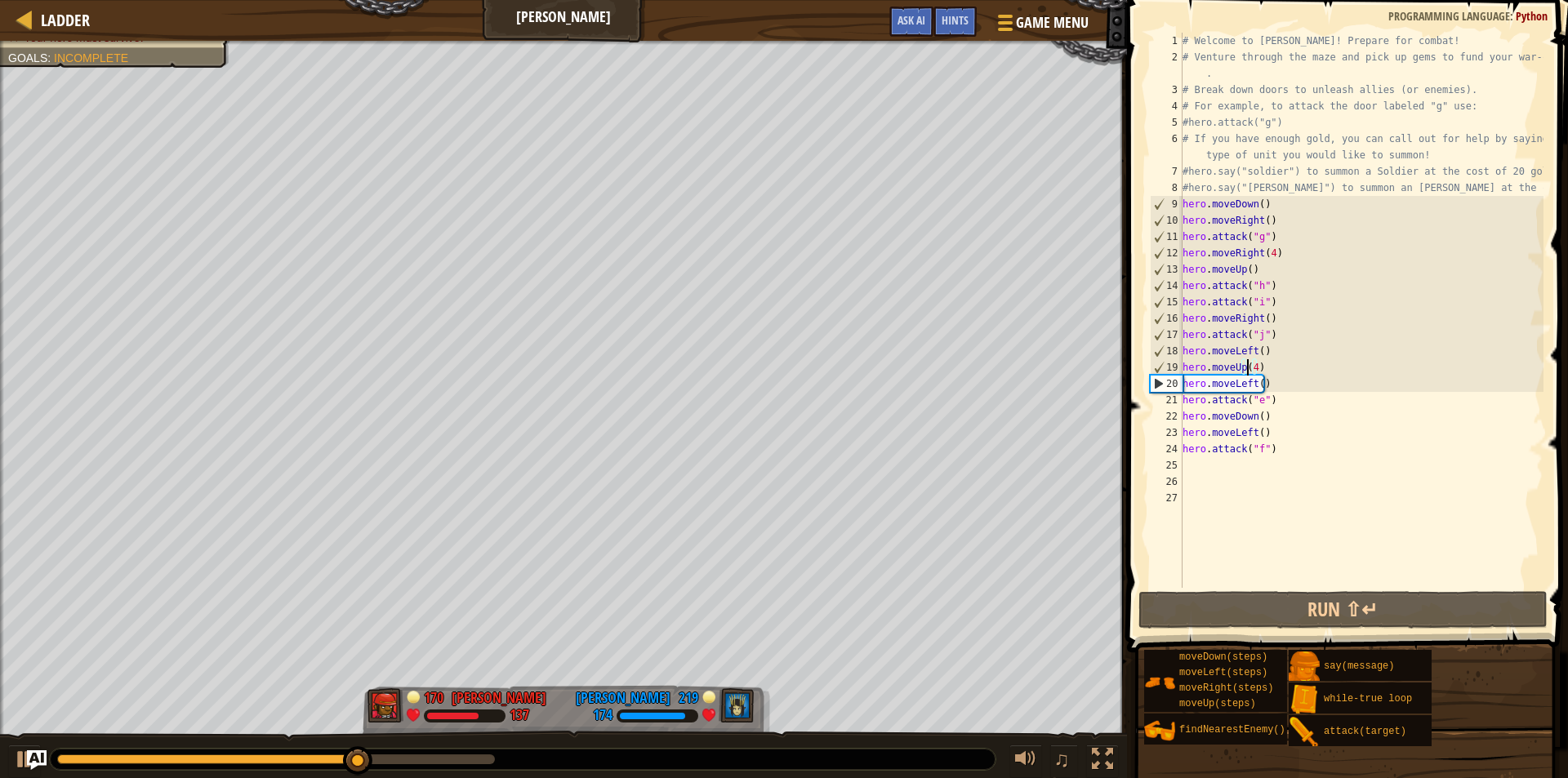
click at [1255, 371] on div "# Welcome to [PERSON_NAME]! Prepare for combat! # Venture through the maze and …" at bounding box center [1362, 326] width 364 height 588
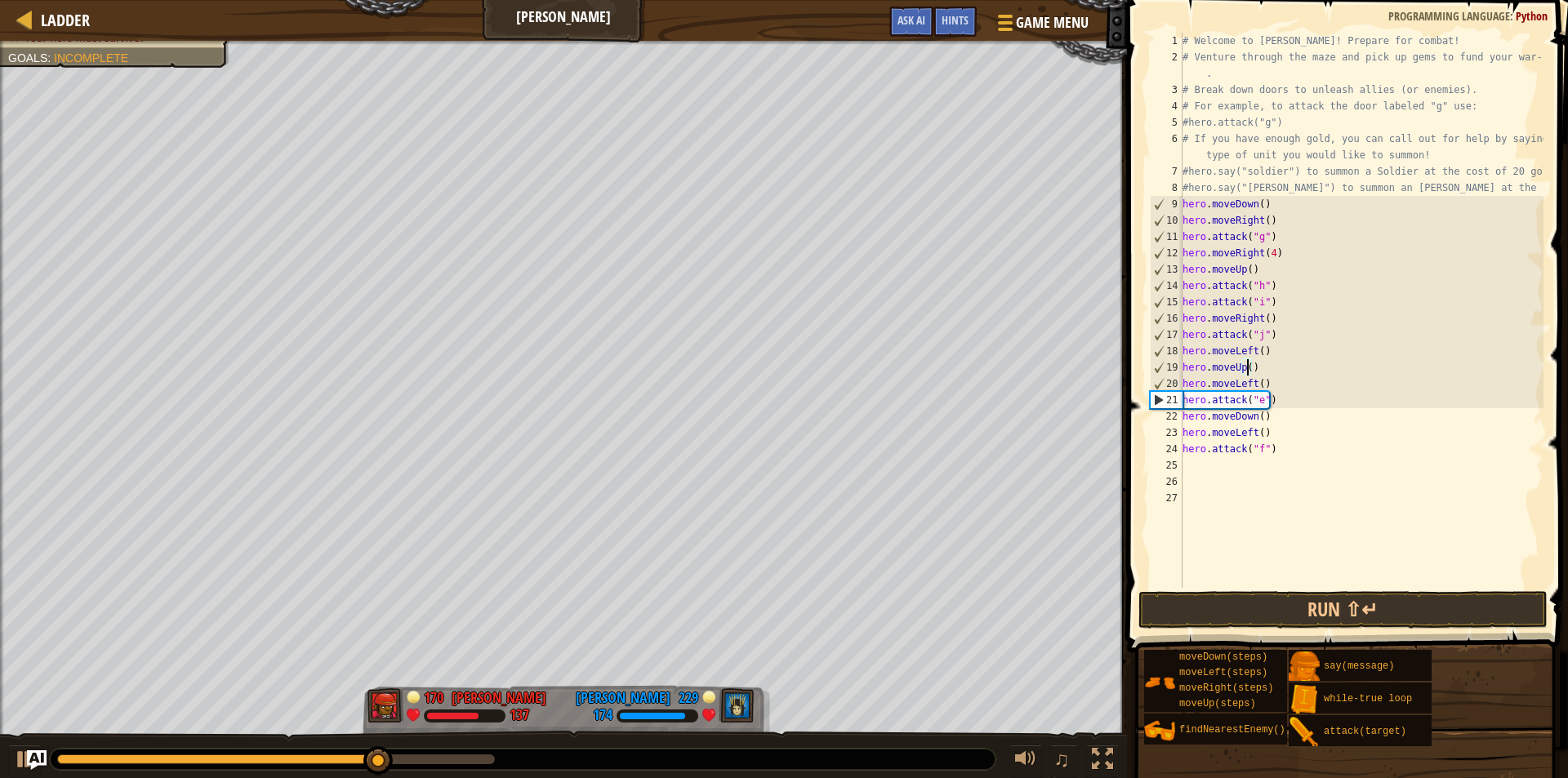
scroll to position [7, 5]
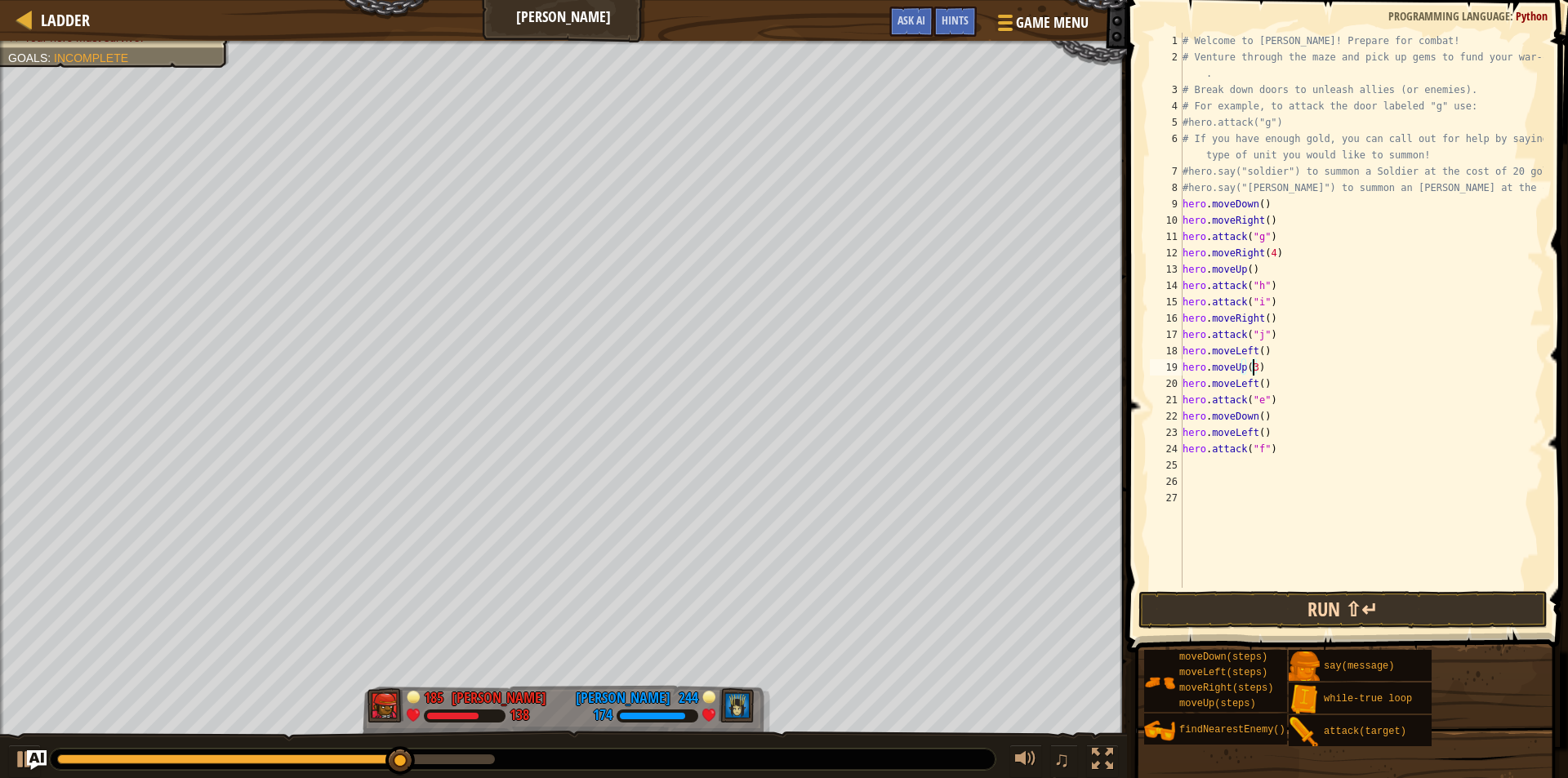
type textarea "hero.moveUp(3)"
click at [1262, 601] on button "Run ⇧↵" at bounding box center [1343, 611] width 409 height 38
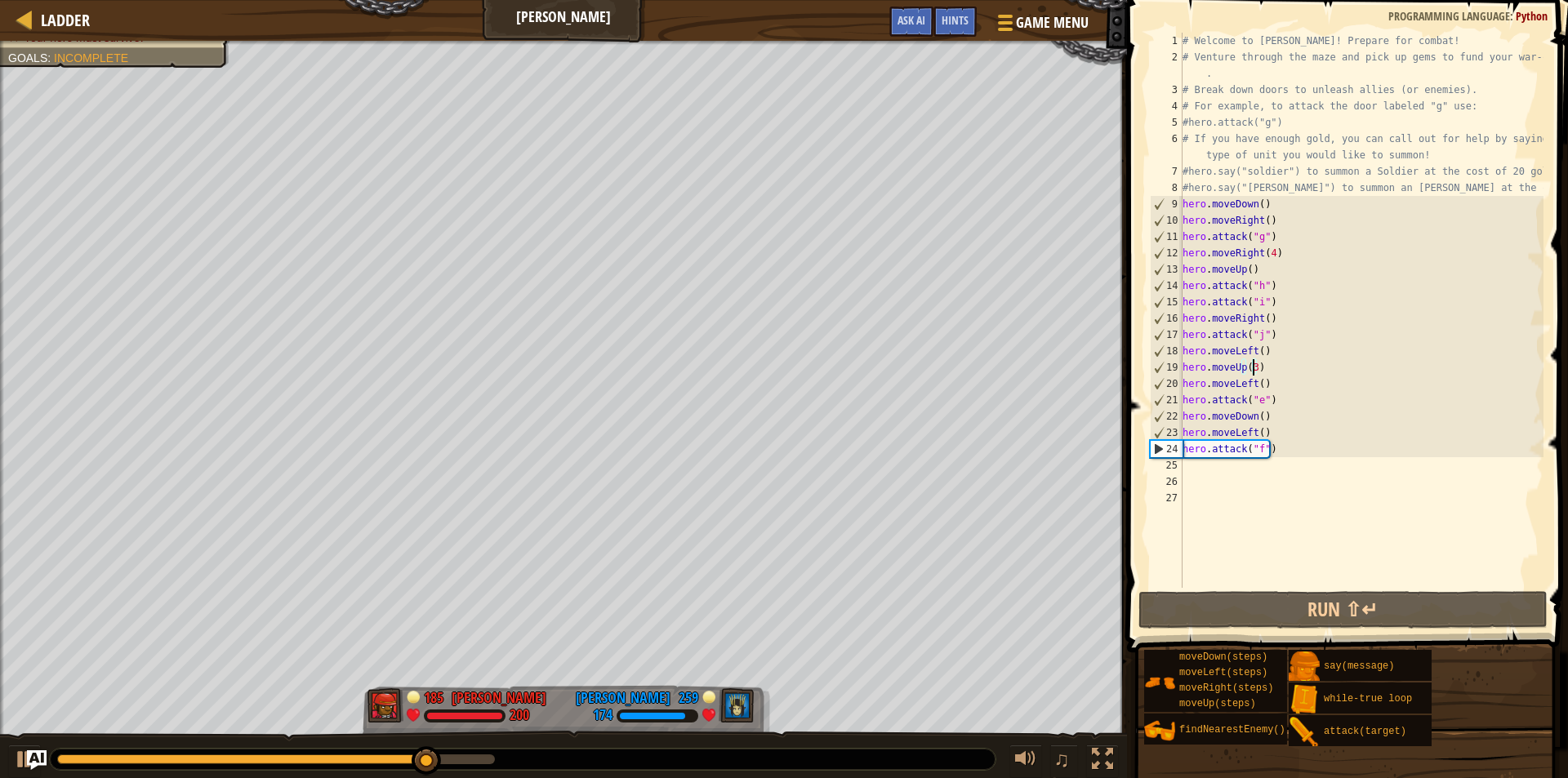
click at [1203, 475] on div "# Welcome to [PERSON_NAME]! Prepare for combat! # Venture through the maze and …" at bounding box center [1362, 326] width 364 height 588
click at [1192, 469] on div "# Welcome to [PERSON_NAME]! Prepare for combat! # Venture through the maze and …" at bounding box center [1362, 326] width 364 height 588
type textarea "d"
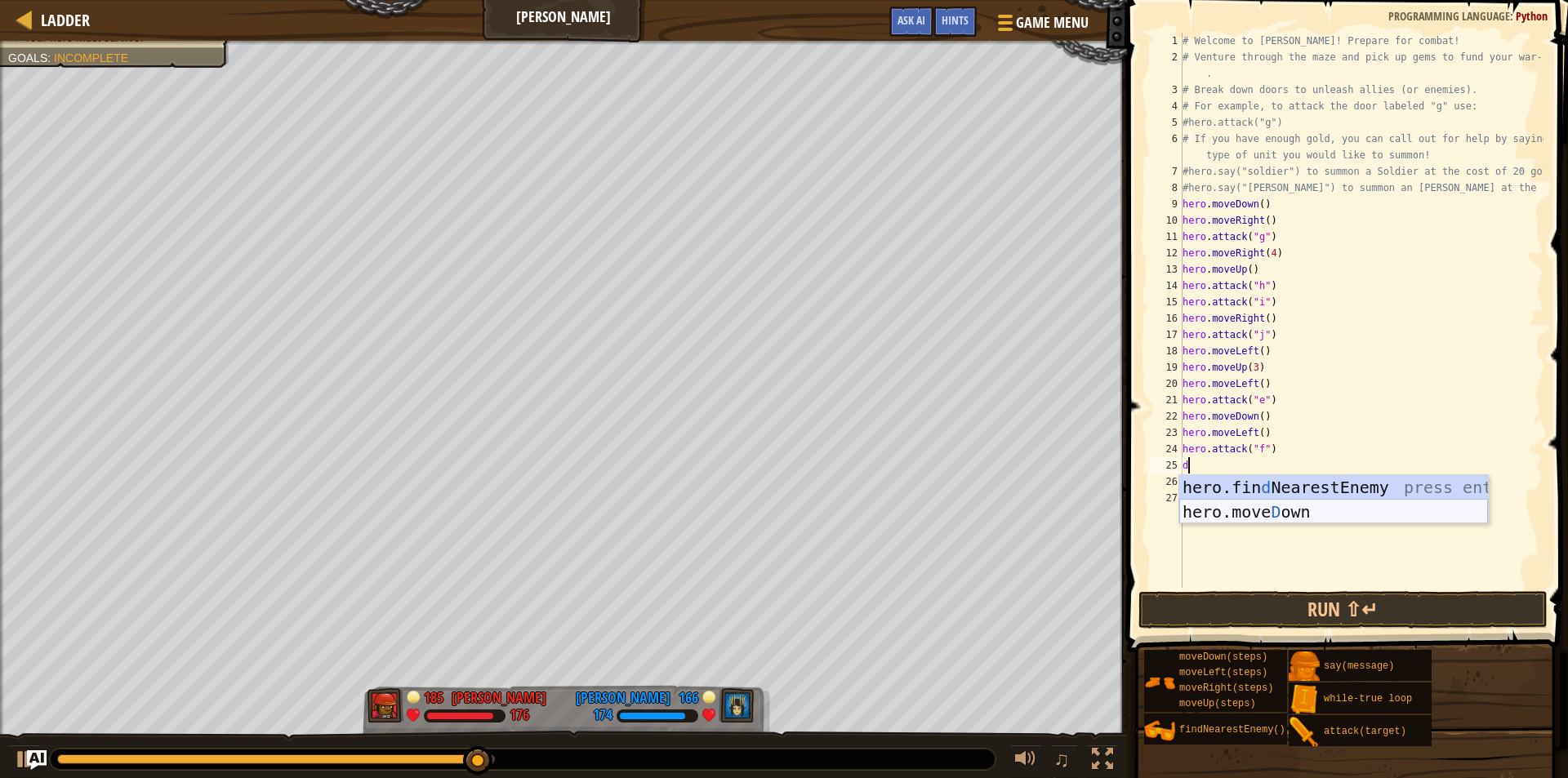
click at [1204, 511] on div "hero.fin d NearestEnemy press enter hero.[PERSON_NAME] own press enter" at bounding box center [1334, 524] width 309 height 98
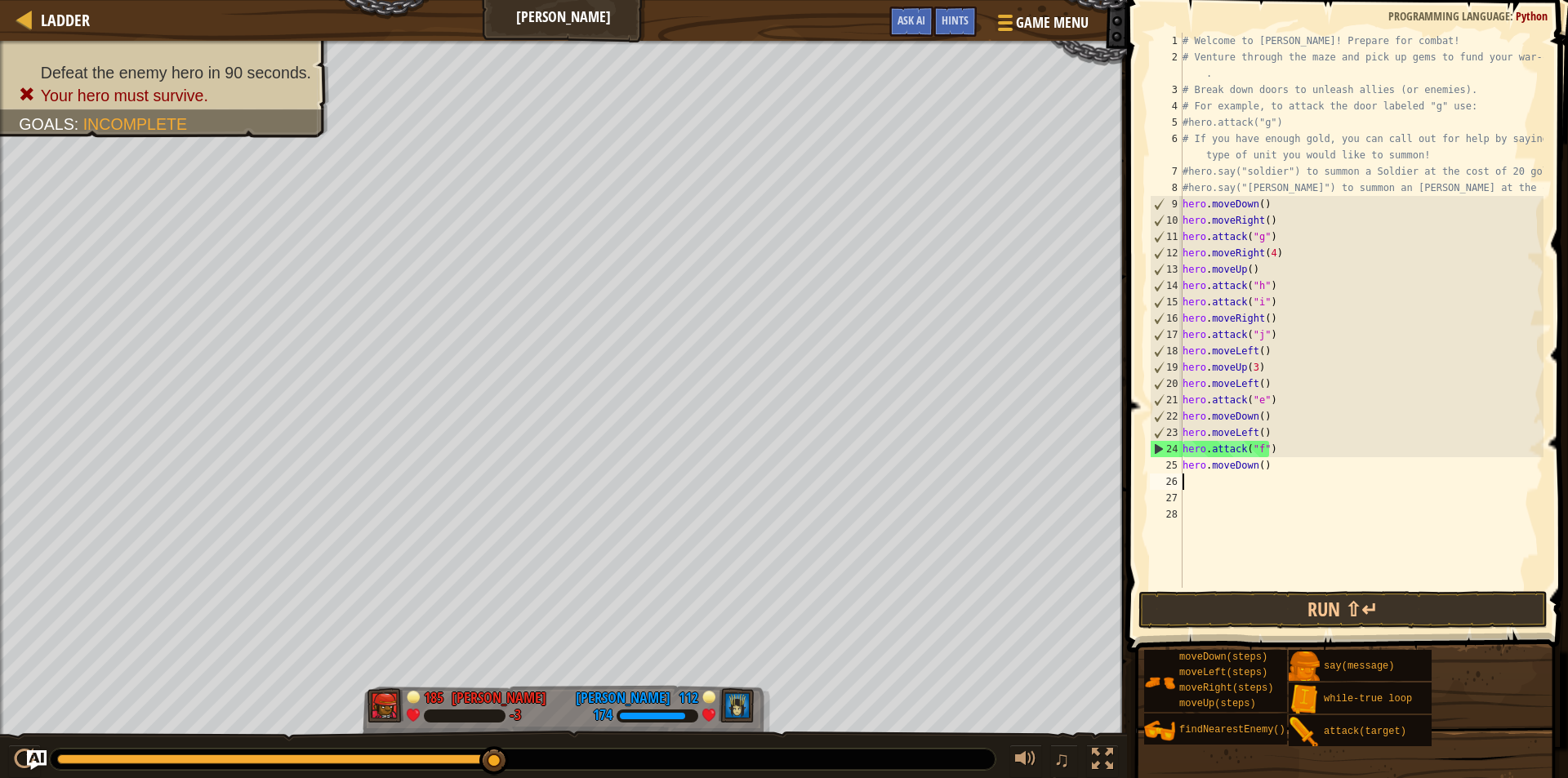
type textarea "l"
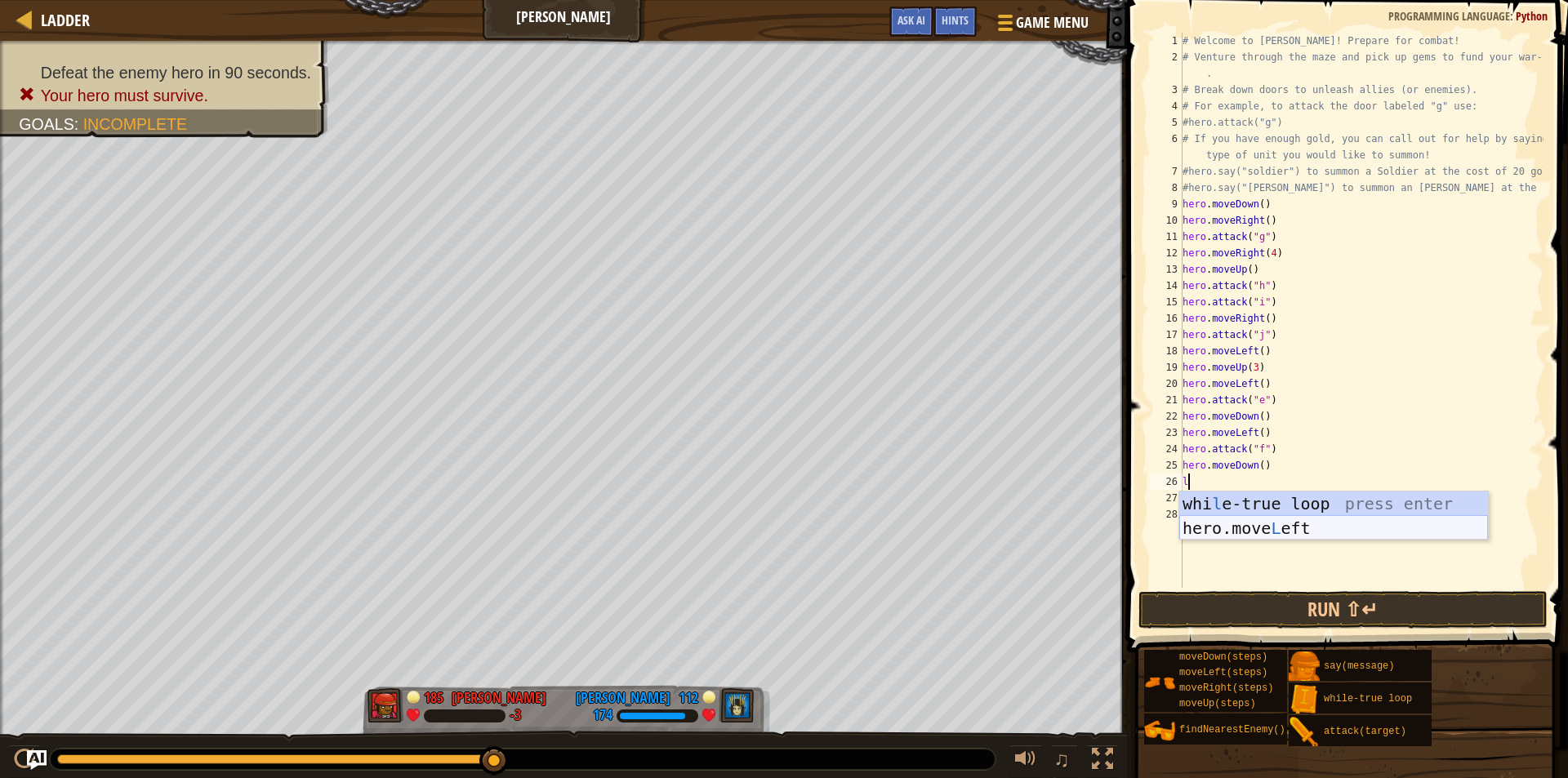
click at [1201, 522] on div "whi l e-true loop press enter hero.move L eft press enter" at bounding box center [1334, 540] width 309 height 98
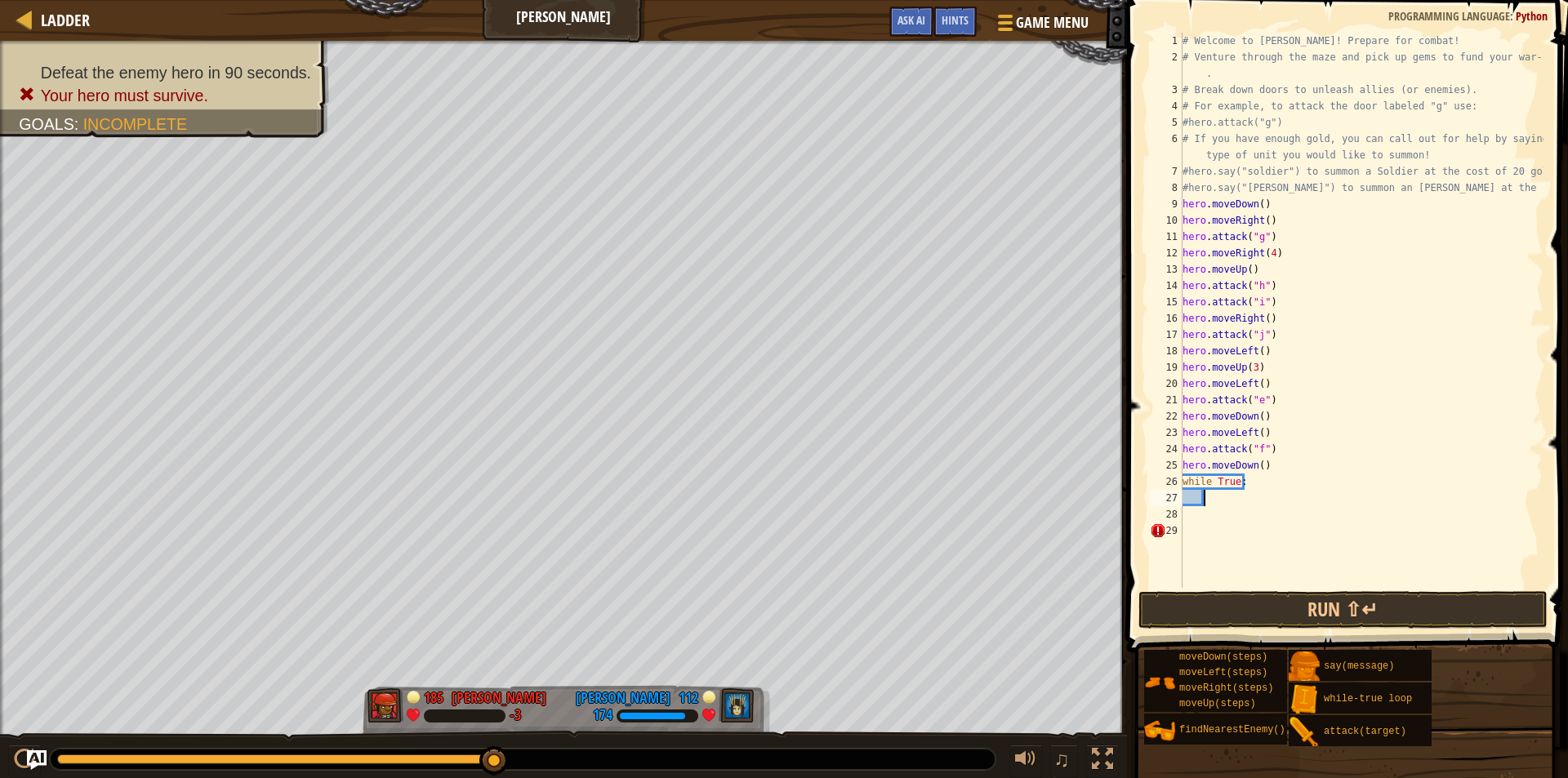
click at [1244, 482] on div "# Welcome to [PERSON_NAME]! Prepare for combat! # Venture through the maze and …" at bounding box center [1362, 326] width 364 height 588
type textarea "w"
type textarea "l"
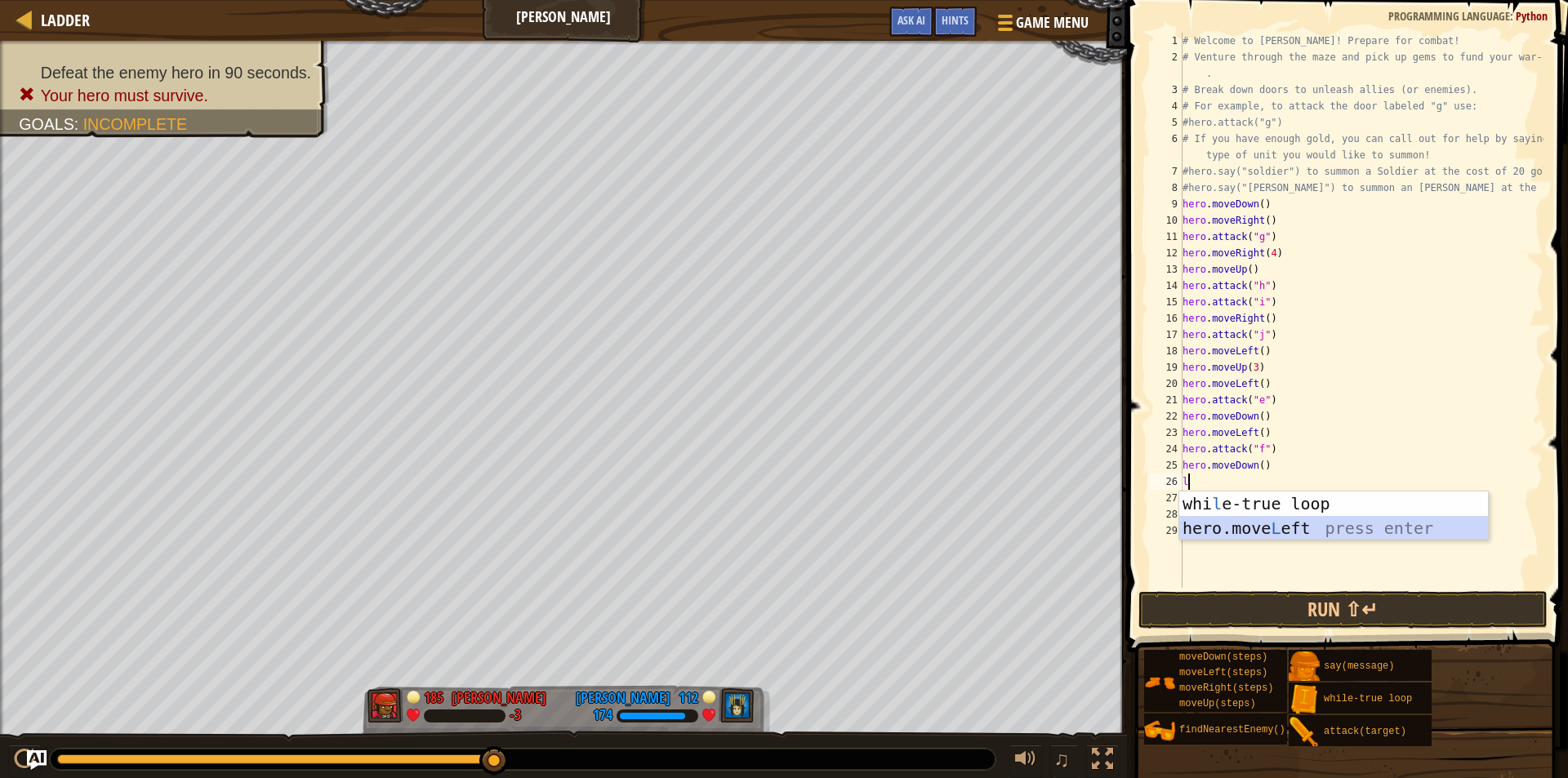
click at [1212, 522] on div "whi l e-true loop press enter hero.move L eft press enter" at bounding box center [1334, 540] width 309 height 98
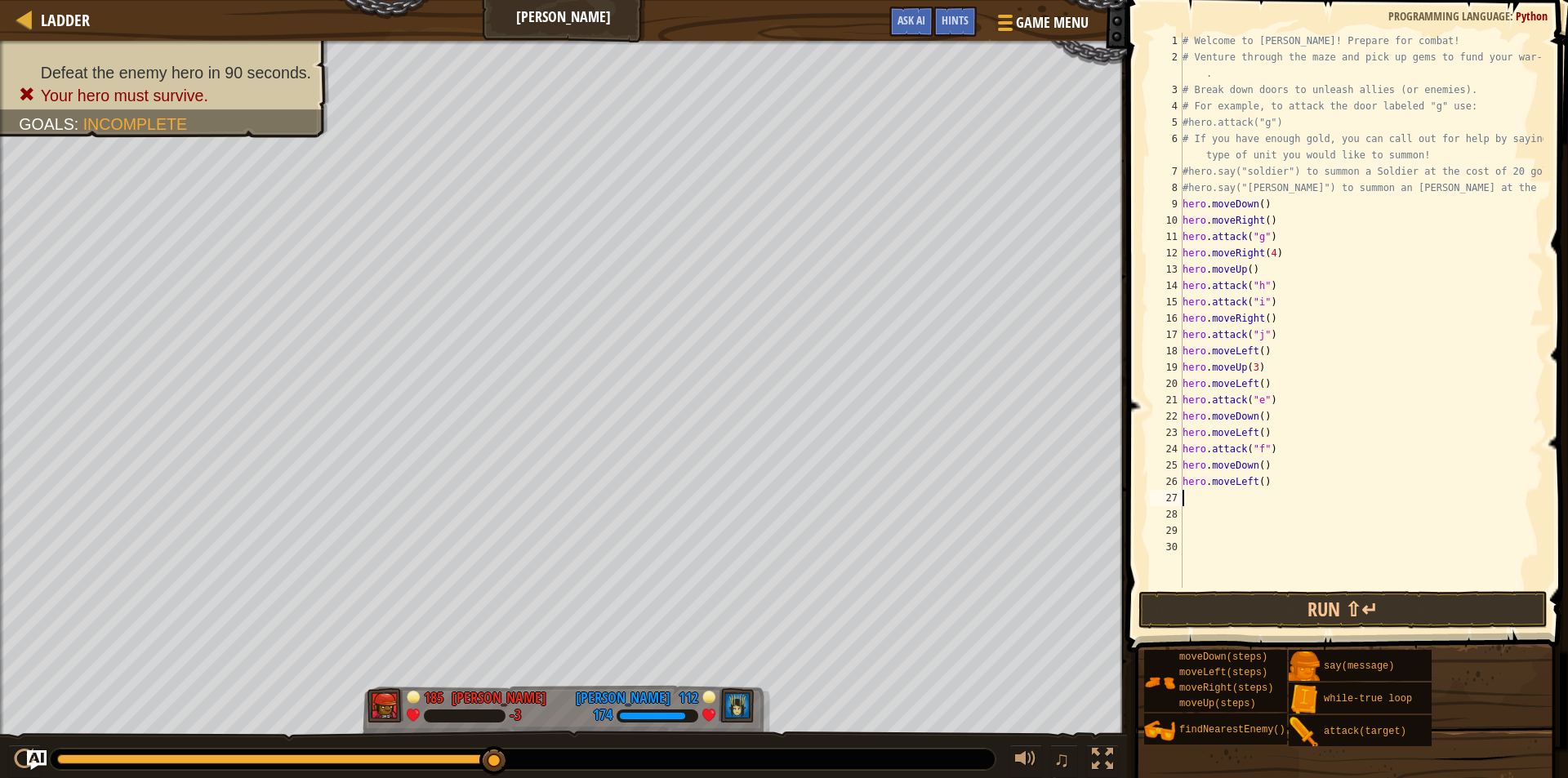
type textarea "u"
click at [1229, 513] on div "hero.move U p press enter while-tr u e loop press enter" at bounding box center [1334, 556] width 309 height 98
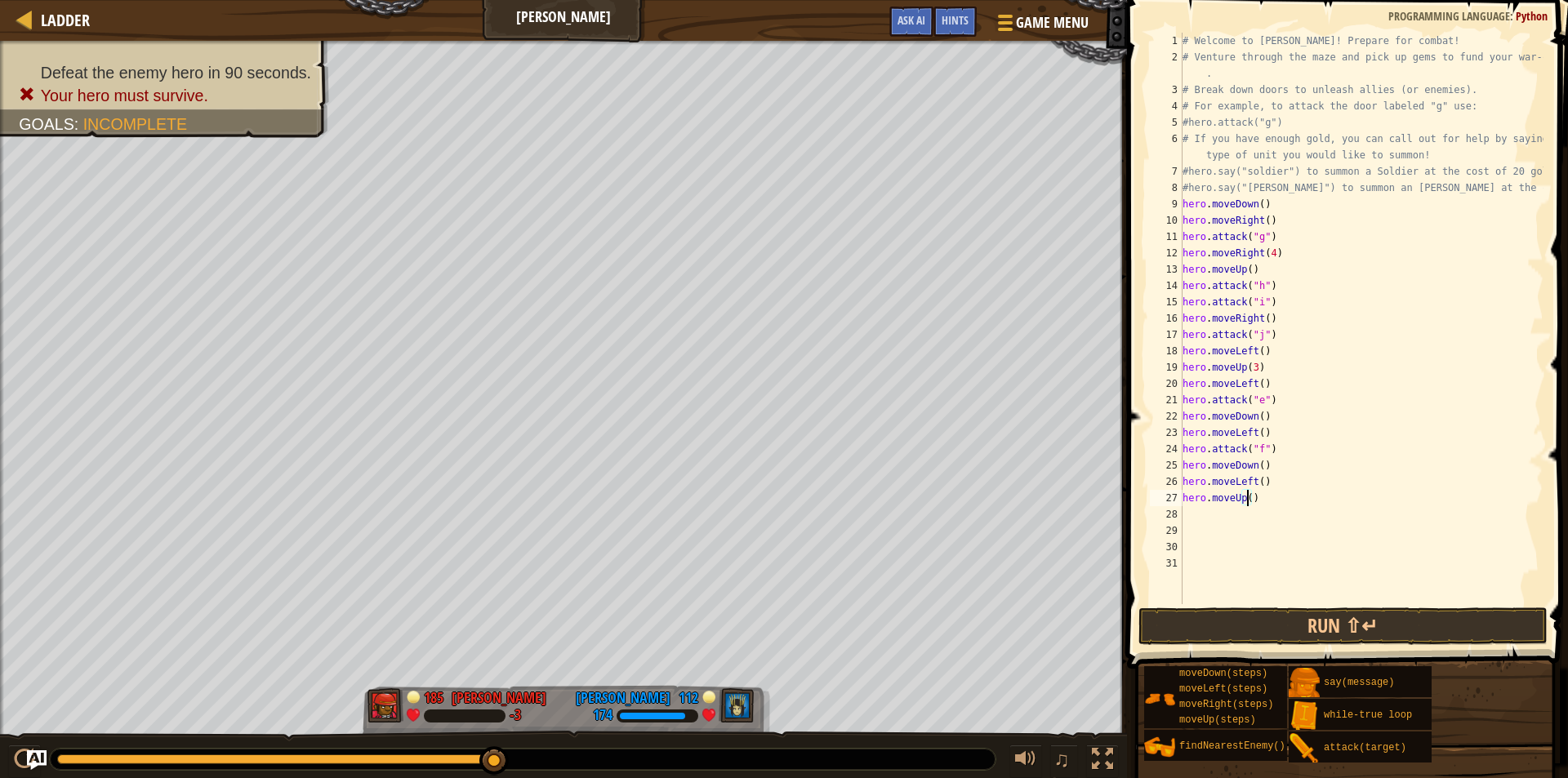
click at [1248, 500] on div "# Welcome to [PERSON_NAME]! Prepare for combat! # Venture through the maze and …" at bounding box center [1362, 334] width 364 height 604
click at [1238, 616] on button "Run ⇧↵" at bounding box center [1343, 627] width 409 height 38
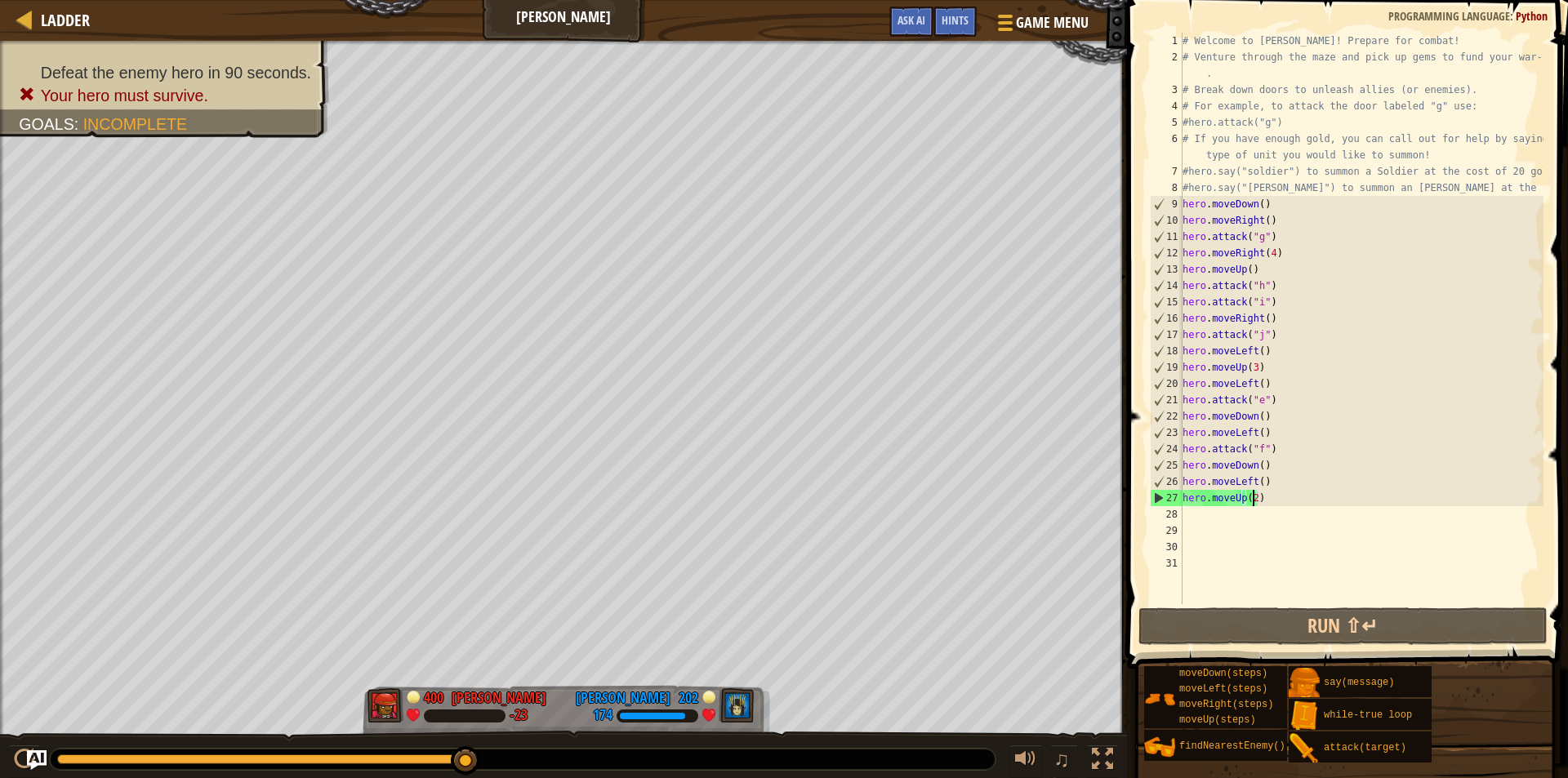
type textarea "hero.moveUp()"
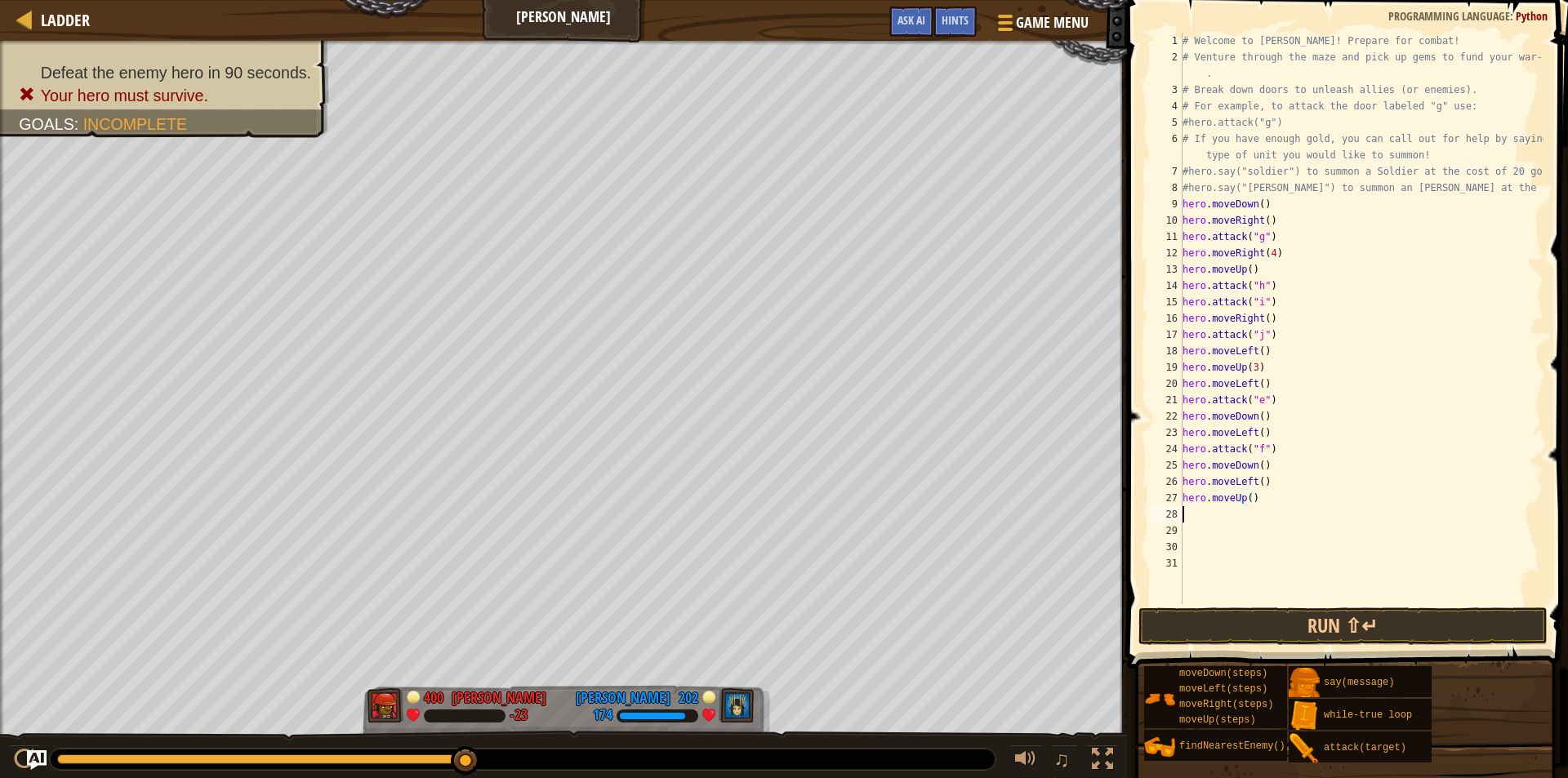
click at [1202, 519] on div "# Welcome to [PERSON_NAME]! Prepare for combat! # Venture through the maze and …" at bounding box center [1362, 334] width 364 height 604
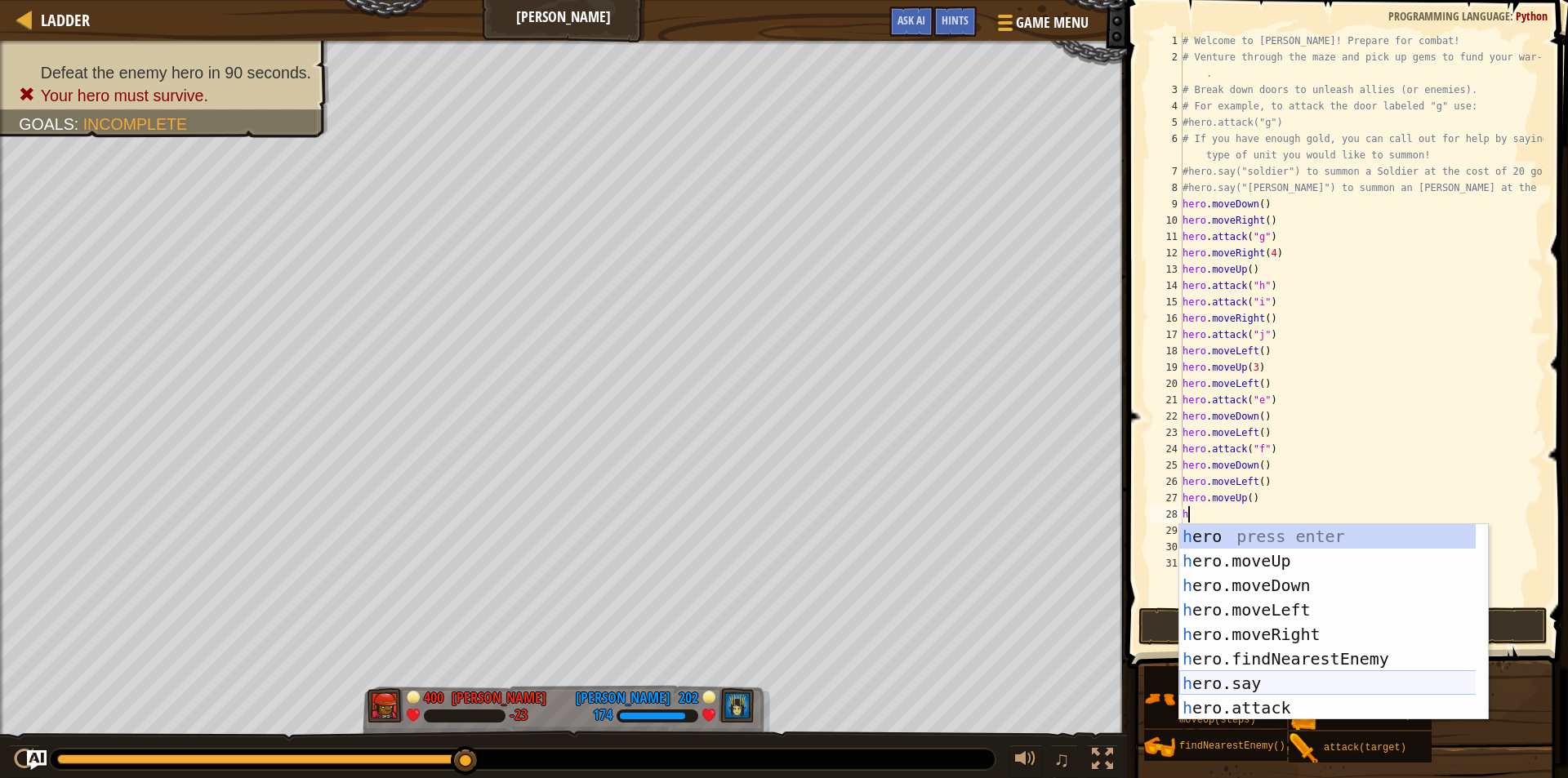
click at [1216, 680] on div "h ero press enter h ero.moveUp press enter h ero.moveDown press enter h ero.mov…" at bounding box center [1334, 647] width 309 height 245
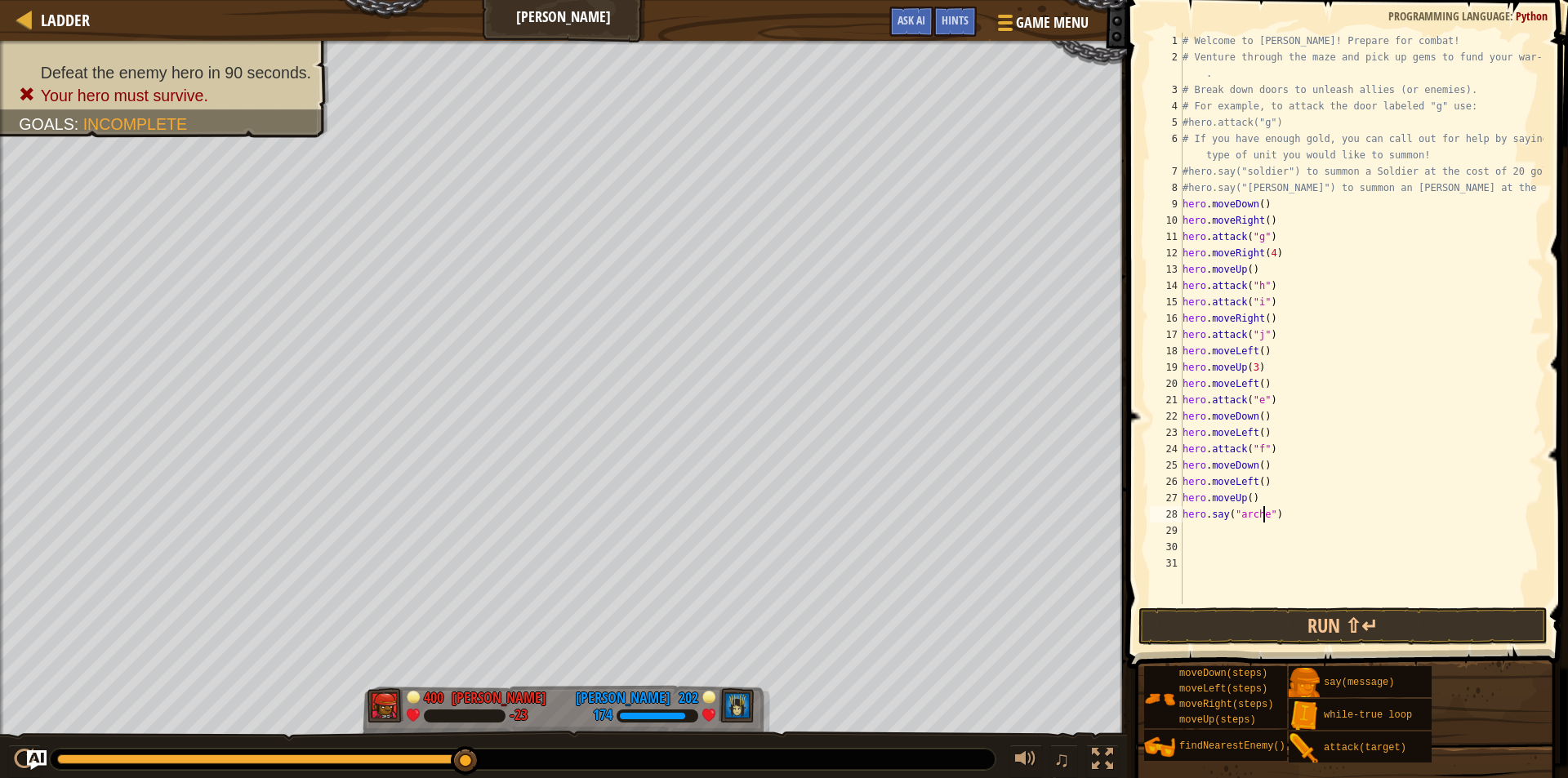
scroll to position [7, 6]
type textarea "hero.say("archer")"
click at [1213, 527] on div "# Welcome to [PERSON_NAME]! Prepare for combat! # Venture through the maze and …" at bounding box center [1362, 334] width 364 height 604
click at [1188, 532] on div "# Welcome to [PERSON_NAME]! Prepare for combat! # Venture through the maze and …" at bounding box center [1362, 334] width 364 height 604
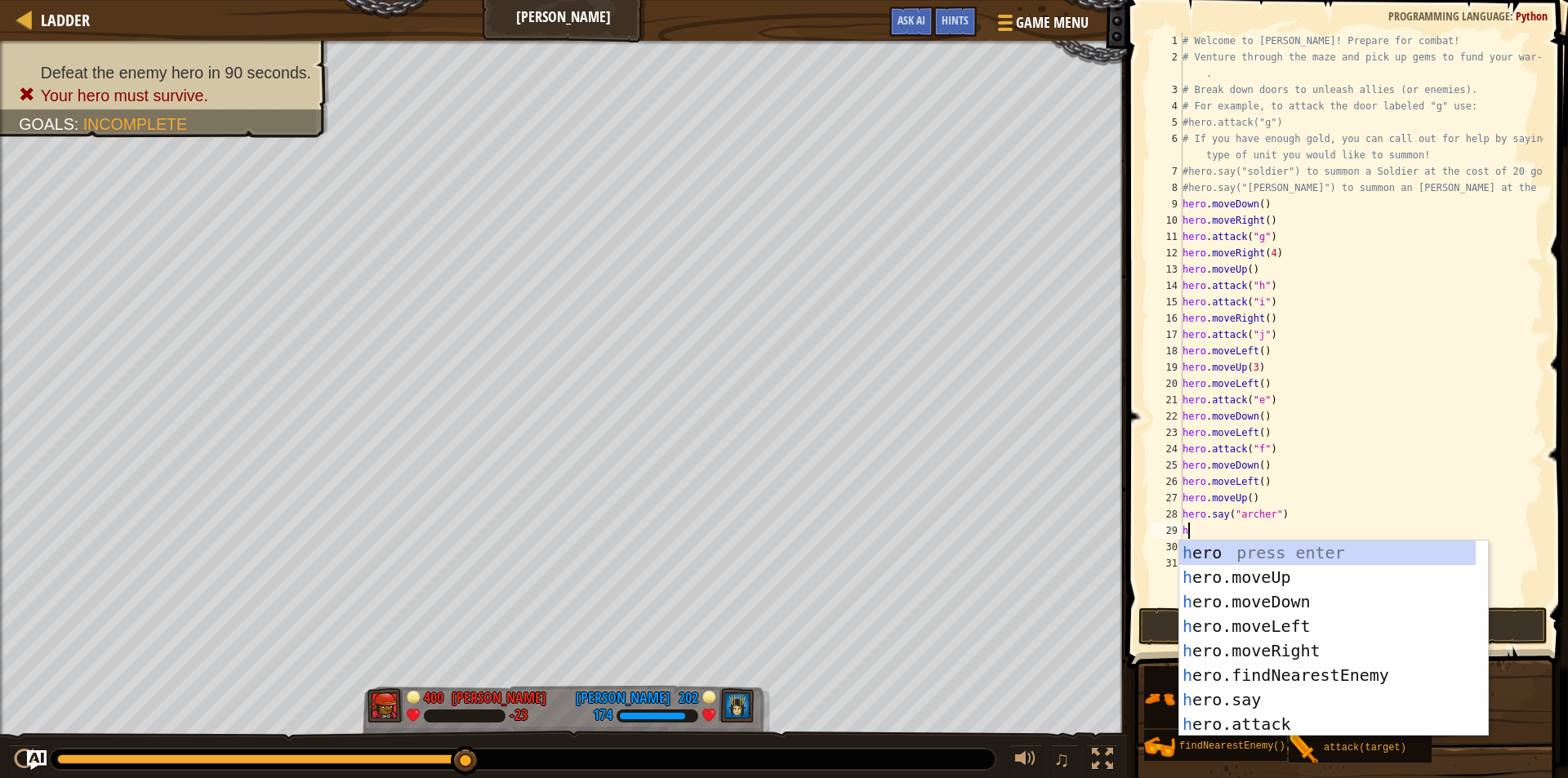
scroll to position [7, 0]
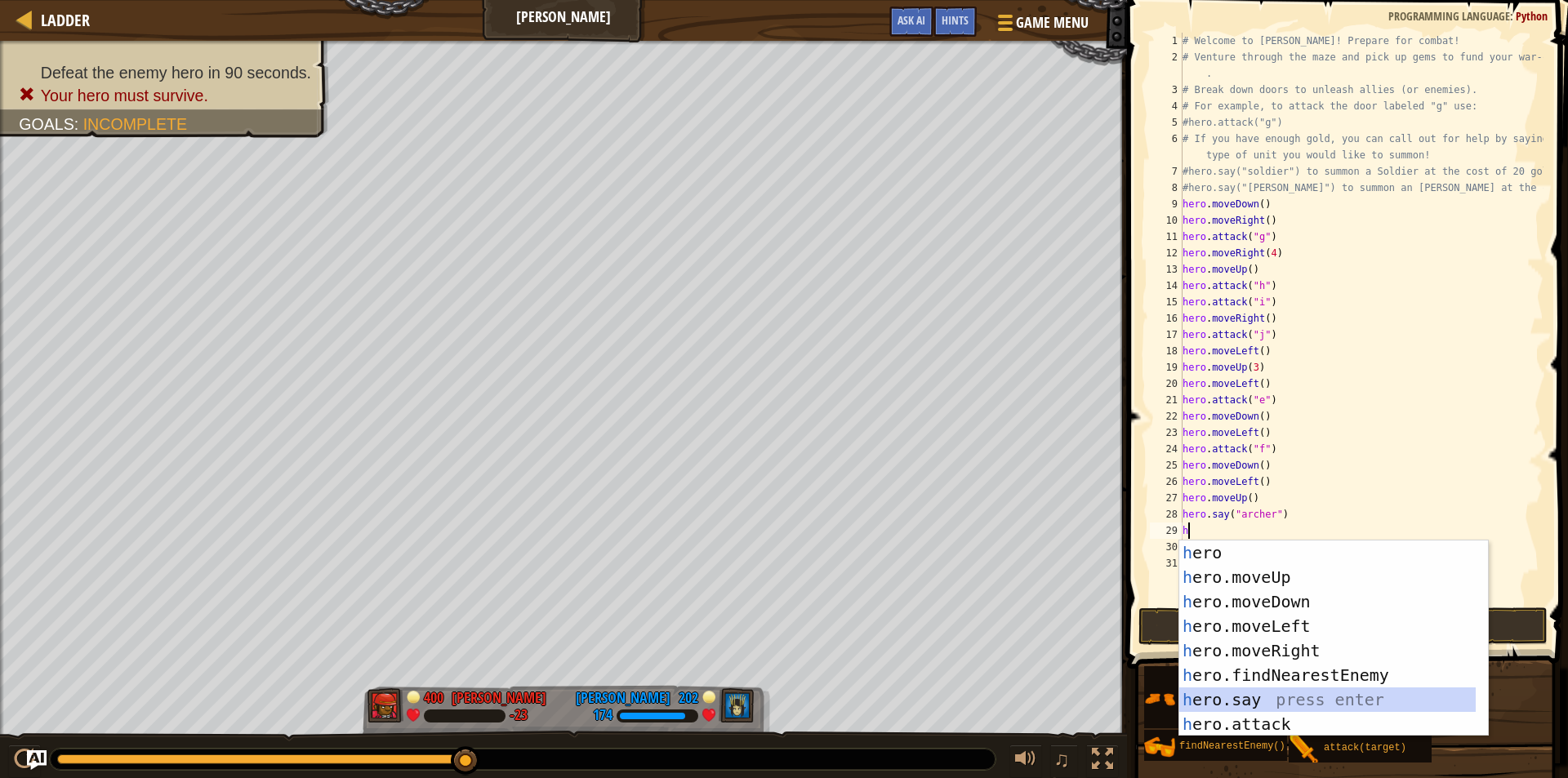
click at [1253, 694] on div "h ero press enter h ero.moveUp press enter h ero.moveDown press enter h ero.mov…" at bounding box center [1328, 663] width 296 height 245
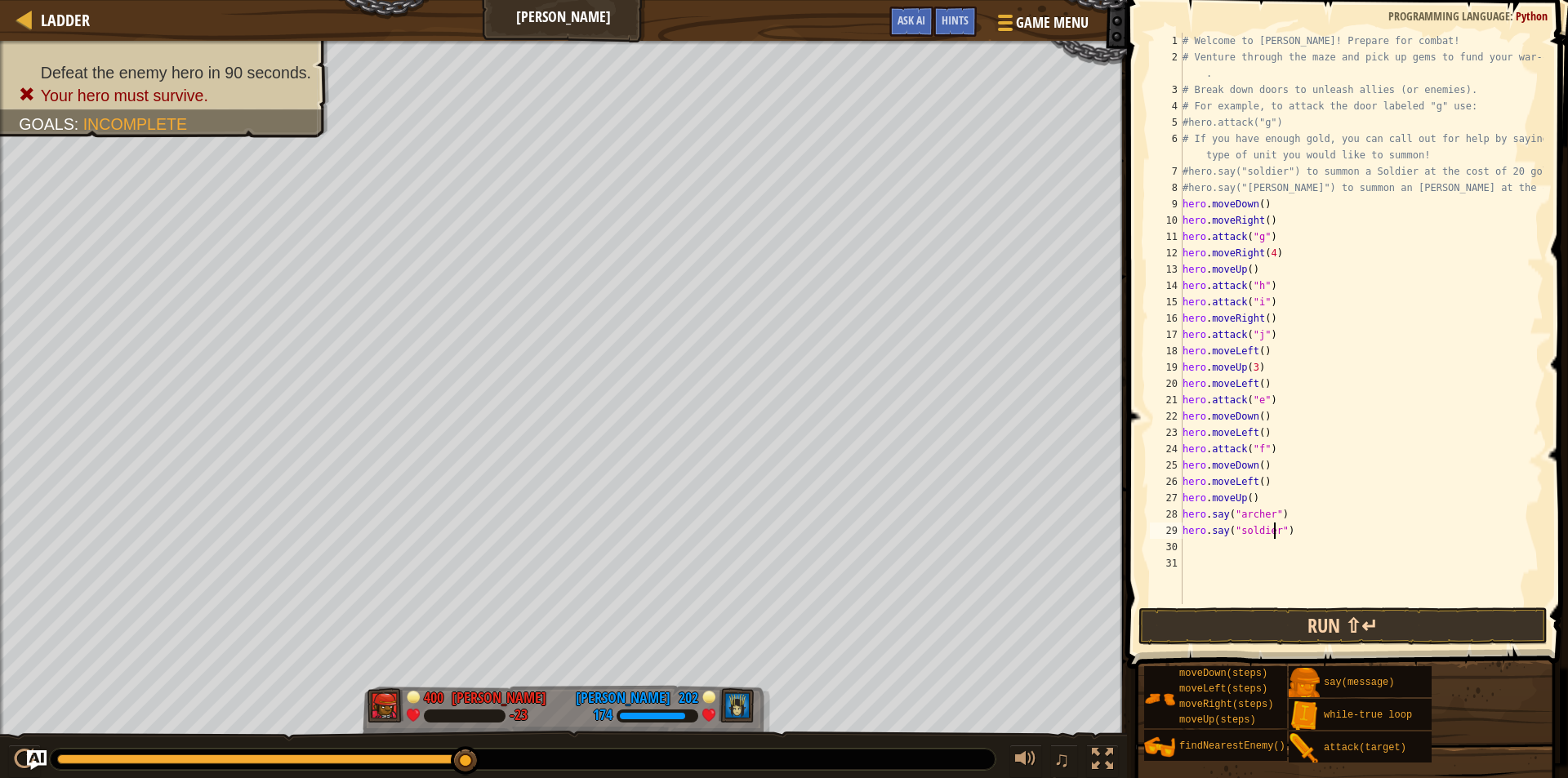
scroll to position [7, 7]
click at [1273, 619] on button "Run ⇧↵" at bounding box center [1343, 627] width 409 height 38
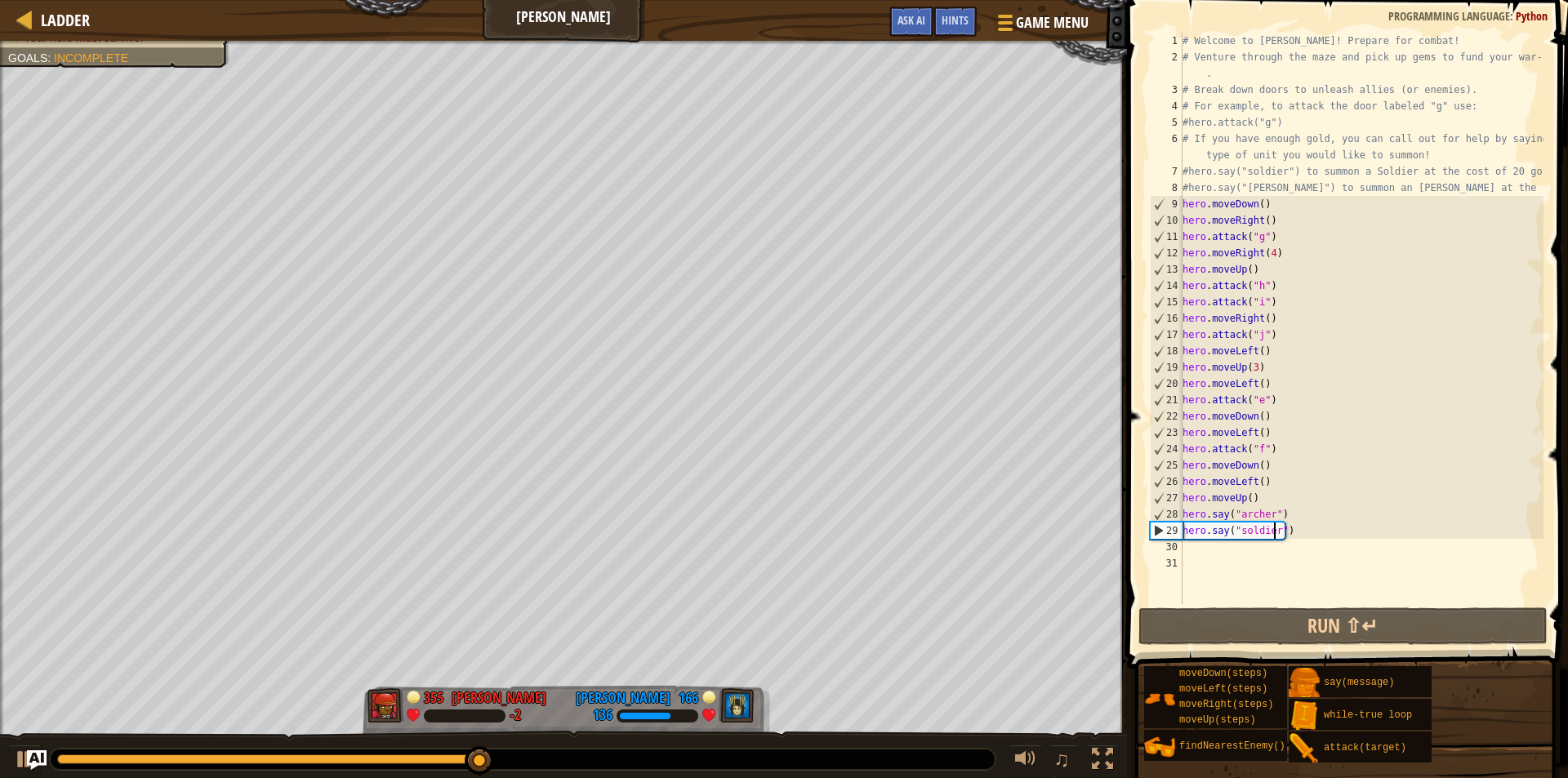
click at [1301, 532] on div "# Welcome to [PERSON_NAME]! Prepare for combat! # Venture through the maze and …" at bounding box center [1362, 334] width 364 height 604
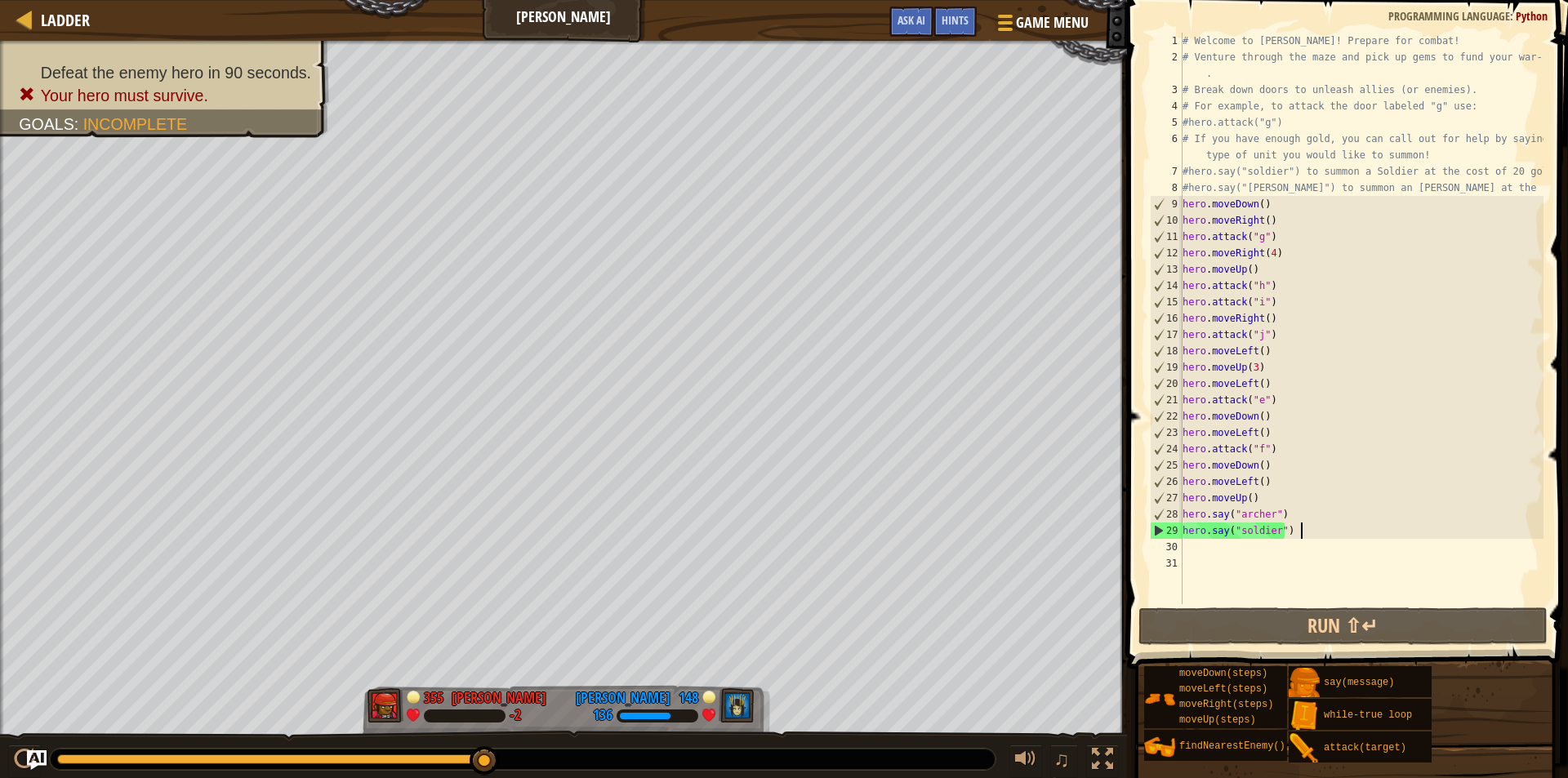
click at [1301, 532] on div "# Welcome to [PERSON_NAME]! Prepare for combat! # Venture through the maze and …" at bounding box center [1362, 334] width 364 height 604
click at [1276, 332] on div "# Welcome to [PERSON_NAME]! Prepare for combat! # Venture through the maze and …" at bounding box center [1362, 334] width 364 height 604
type textarea "hero.attack("j")"
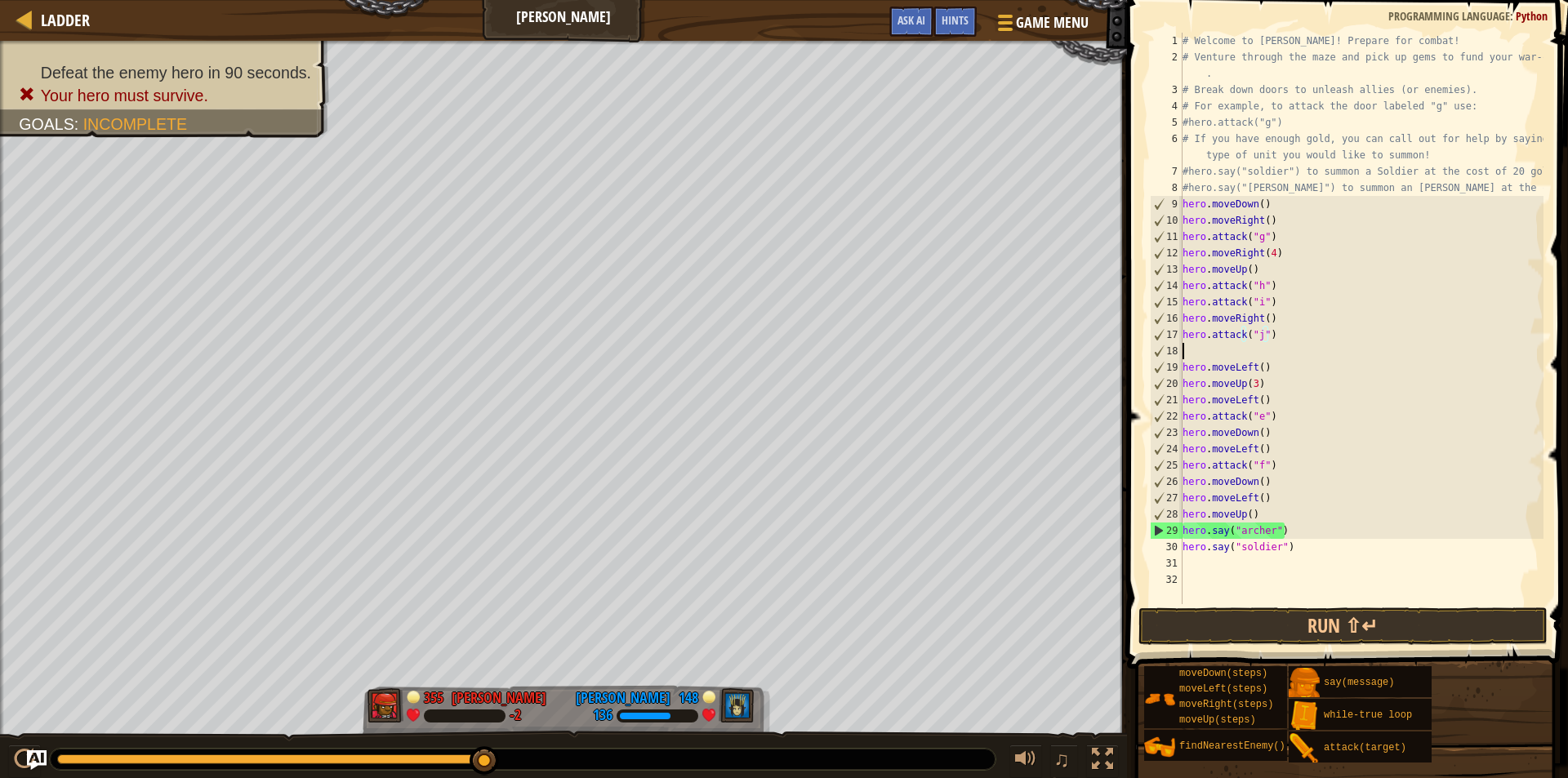
scroll to position [7, 0]
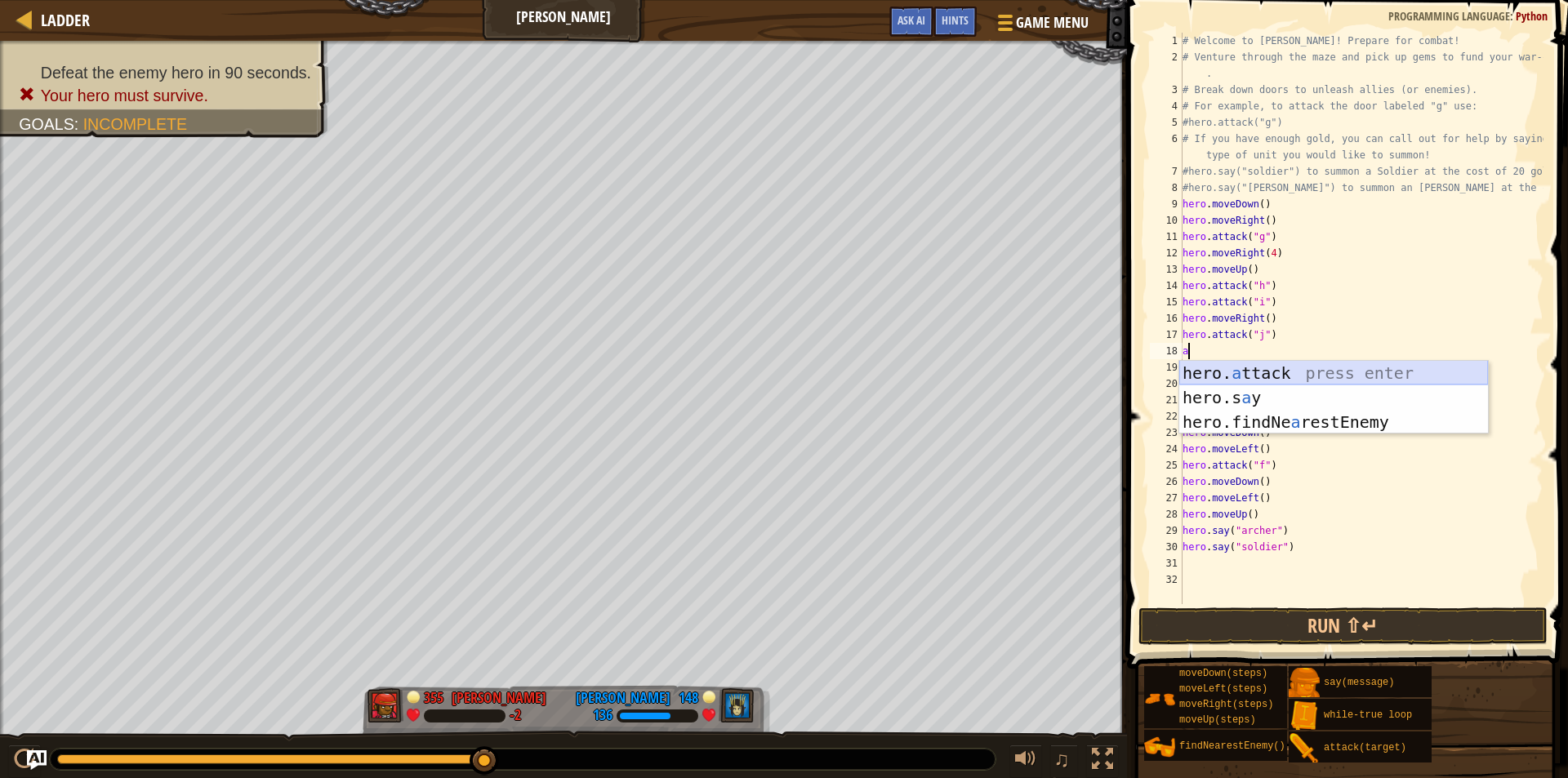
click at [1267, 371] on div "hero. a ttack press enter hero.s a y press enter hero.findNe a restEnemy press …" at bounding box center [1334, 422] width 309 height 122
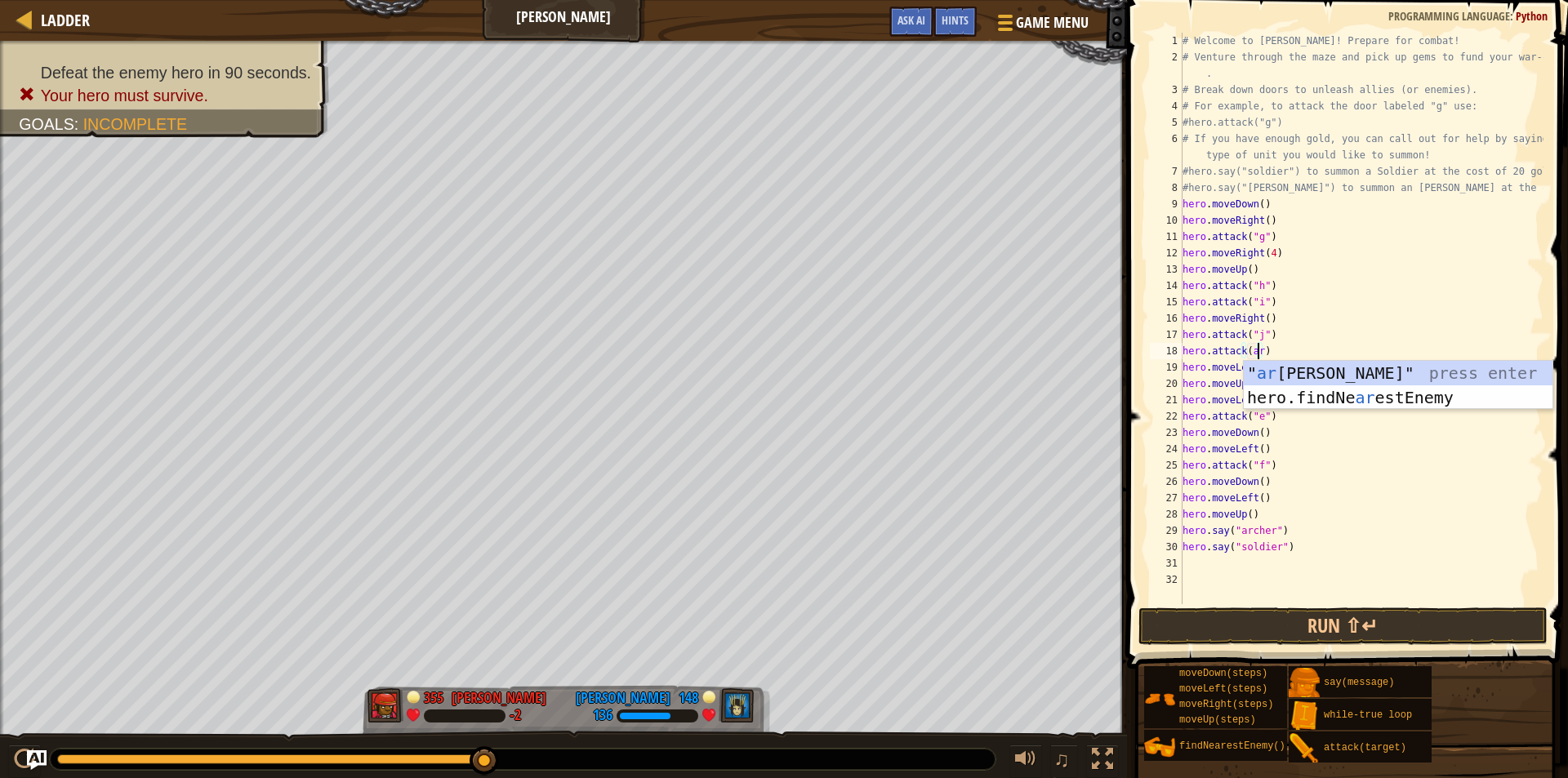
scroll to position [7, 5]
type textarea "hero.attack([PERSON_NAME])"
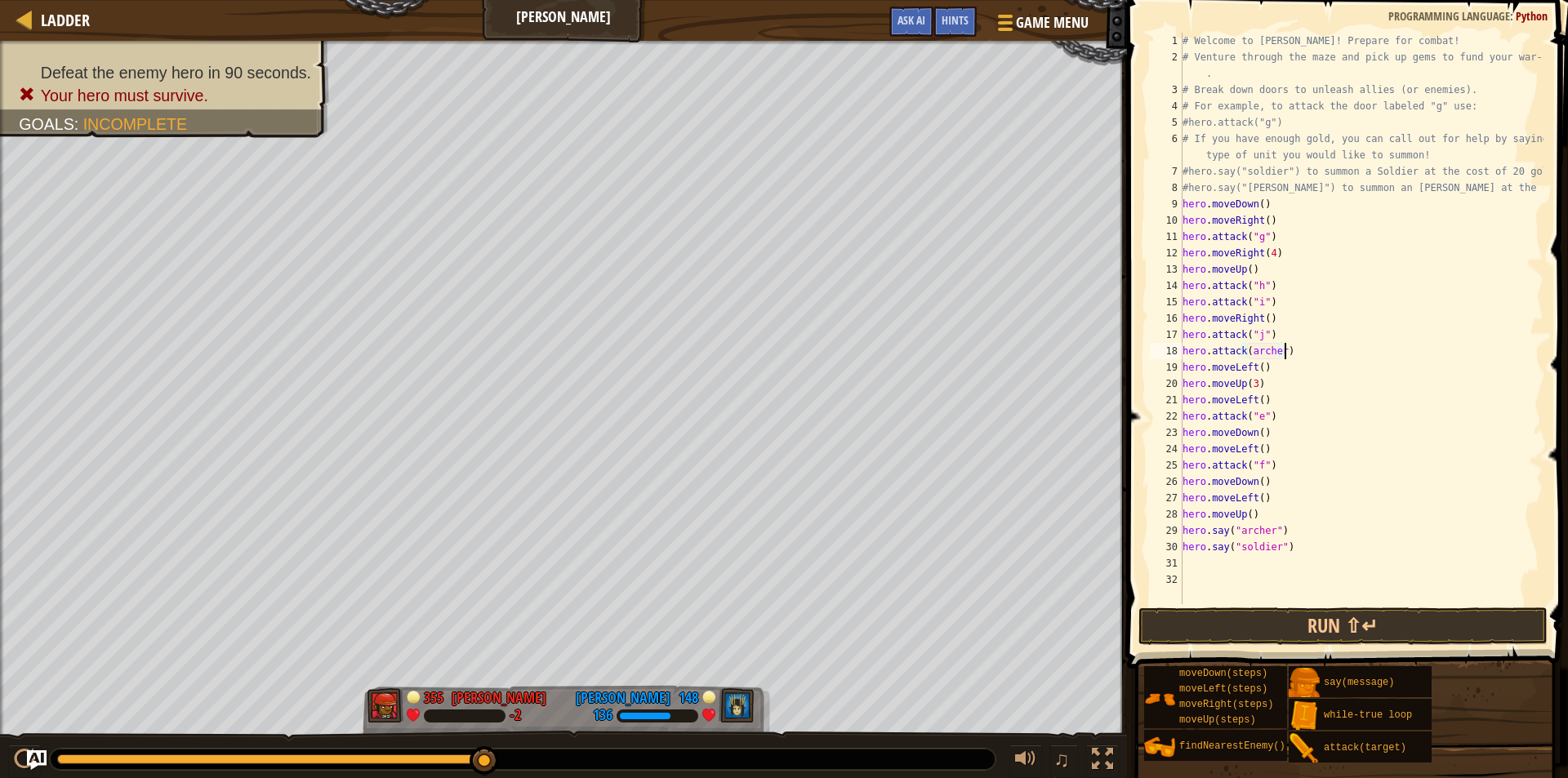
click at [1287, 347] on div "# Welcome to [PERSON_NAME]! Prepare for combat! # Venture through the maze and …" at bounding box center [1362, 334] width 364 height 604
drag, startPoint x: 1327, startPoint y: 348, endPoint x: 1198, endPoint y: 357, distance: 129.3
click at [1198, 357] on div "# Welcome to [PERSON_NAME]! Prepare for combat! # Venture through the maze and …" at bounding box center [1362, 334] width 364 height 604
type textarea "h"
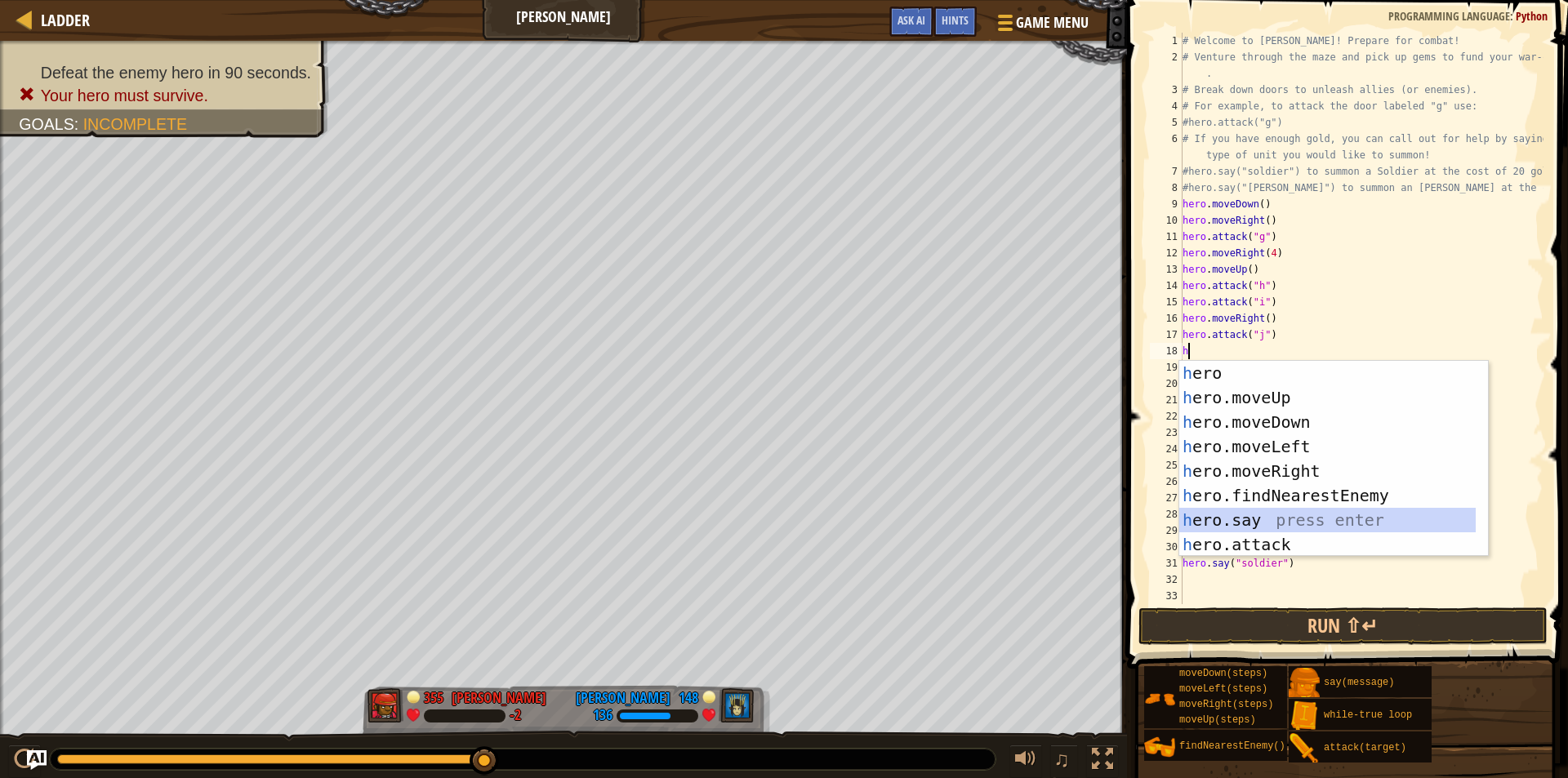
click at [1234, 518] on div "h ero press enter h ero.moveUp press enter h ero.moveDown press enter h ero.mov…" at bounding box center [1334, 484] width 309 height 245
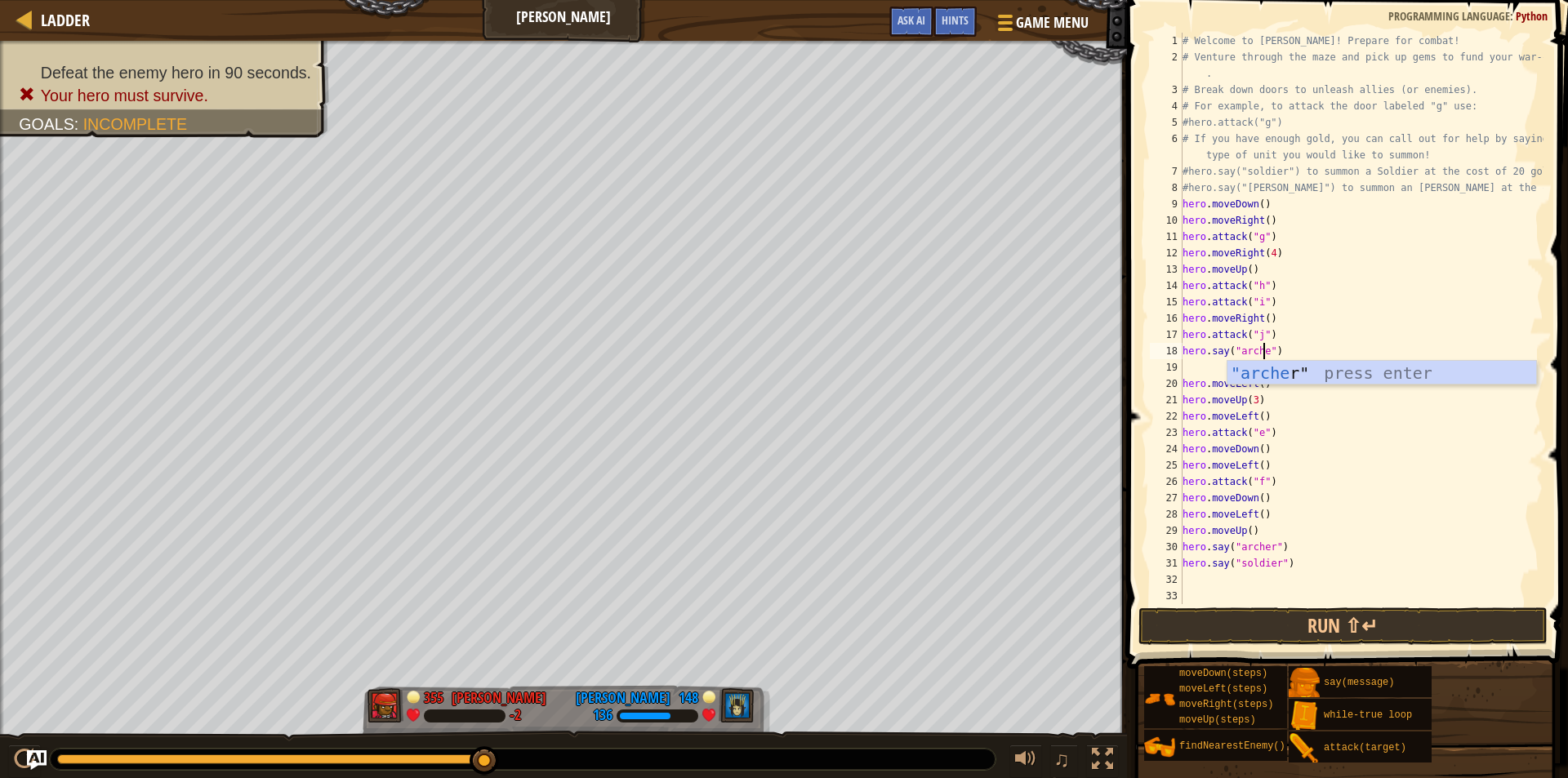
scroll to position [7, 6]
type textarea "hero.say("archer")"
click at [1317, 346] on div "# Welcome to [PERSON_NAME]! Prepare for combat! # Venture through the maze and …" at bounding box center [1362, 334] width 364 height 604
click at [1189, 364] on div "# Welcome to [PERSON_NAME]! Prepare for combat! # Venture through the maze and …" at bounding box center [1362, 334] width 364 height 604
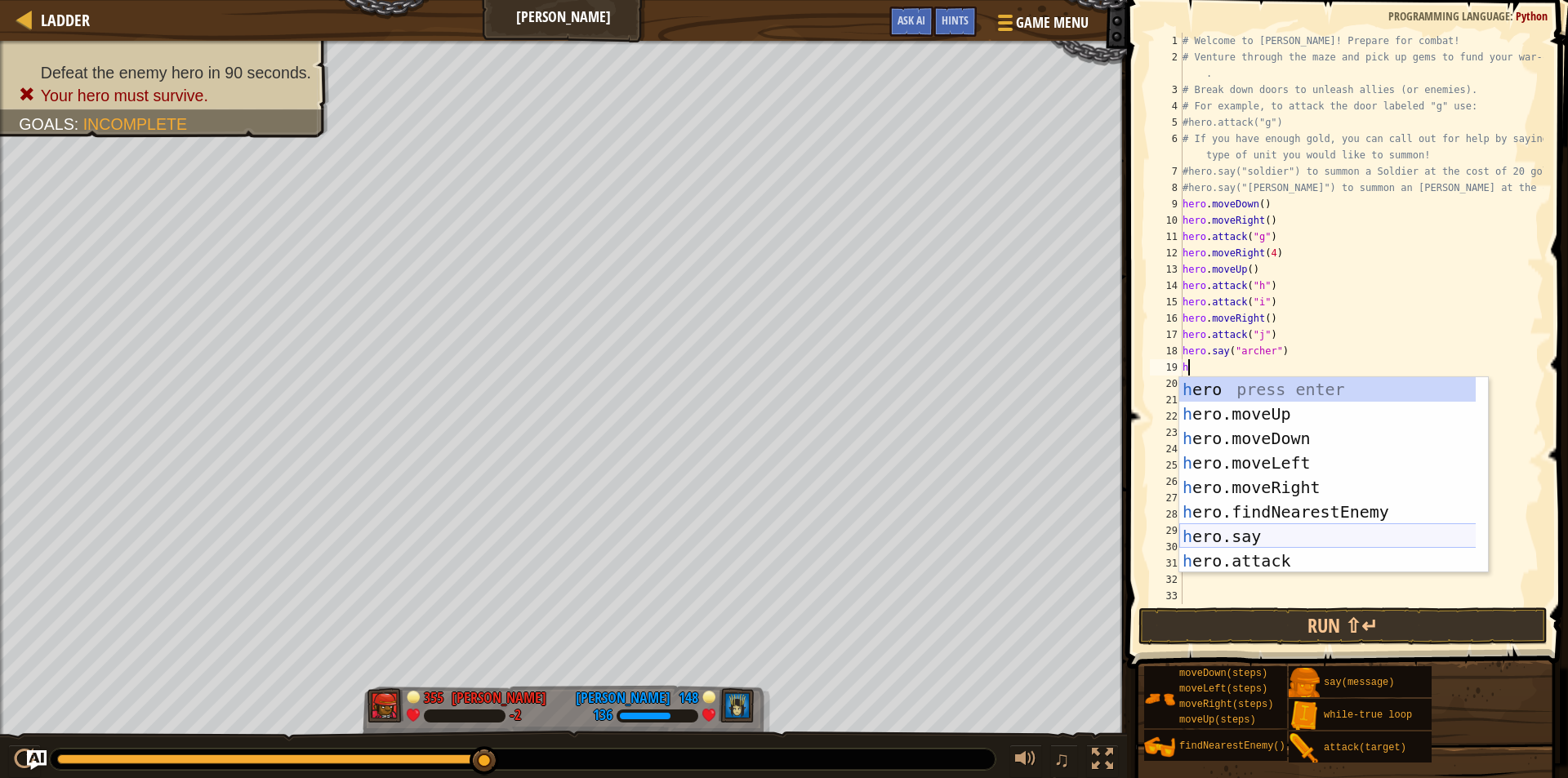
click at [1241, 538] on div "h ero press enter h ero.moveUp press enter h ero.moveDown press enter h ero.mov…" at bounding box center [1334, 500] width 309 height 245
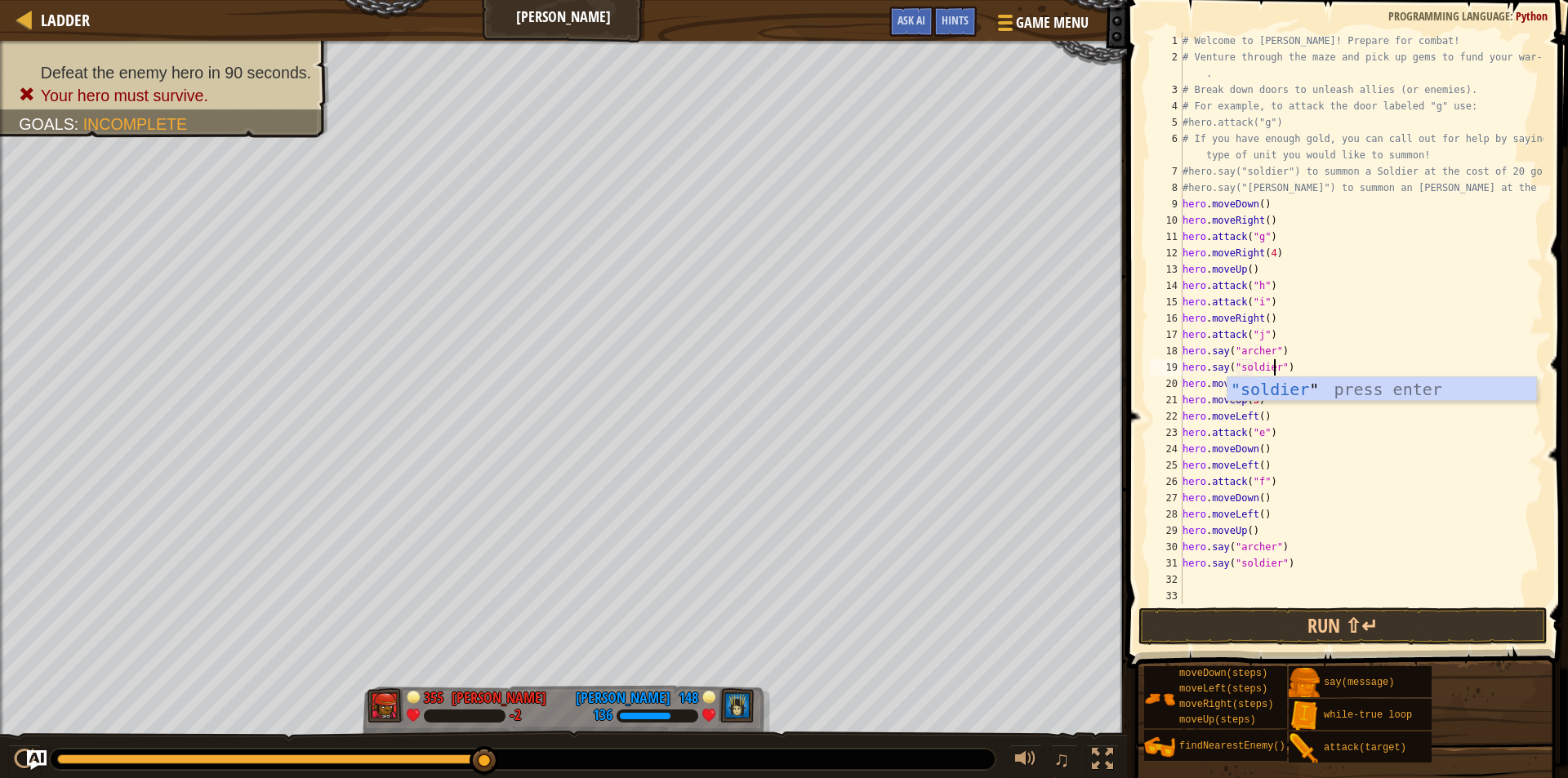
scroll to position [7, 7]
click at [1250, 526] on div "# Welcome to [PERSON_NAME]! Prepare for combat! # Venture through the maze and …" at bounding box center [1362, 334] width 364 height 604
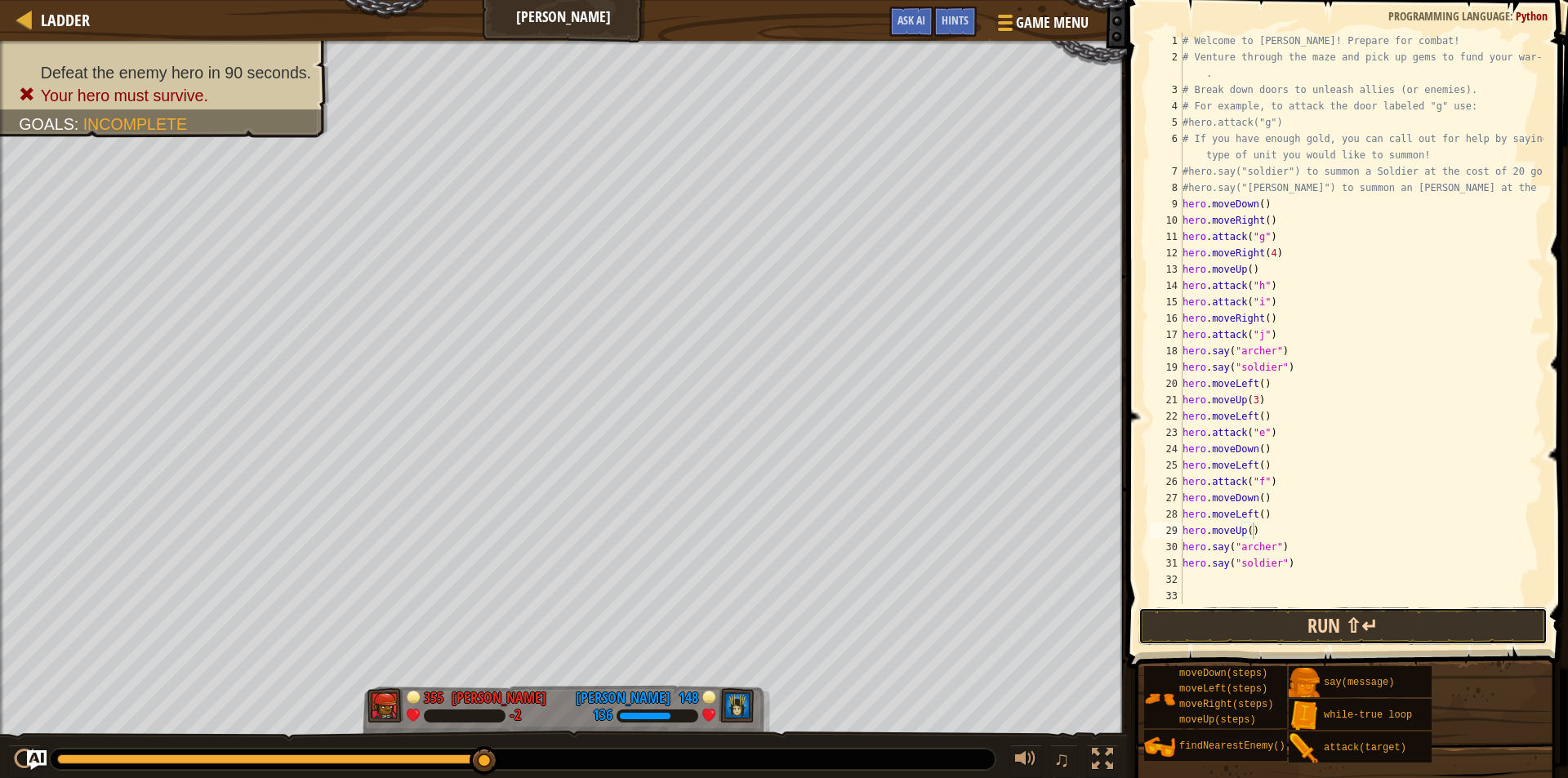
click at [1243, 622] on button "Run ⇧↵" at bounding box center [1343, 627] width 409 height 38
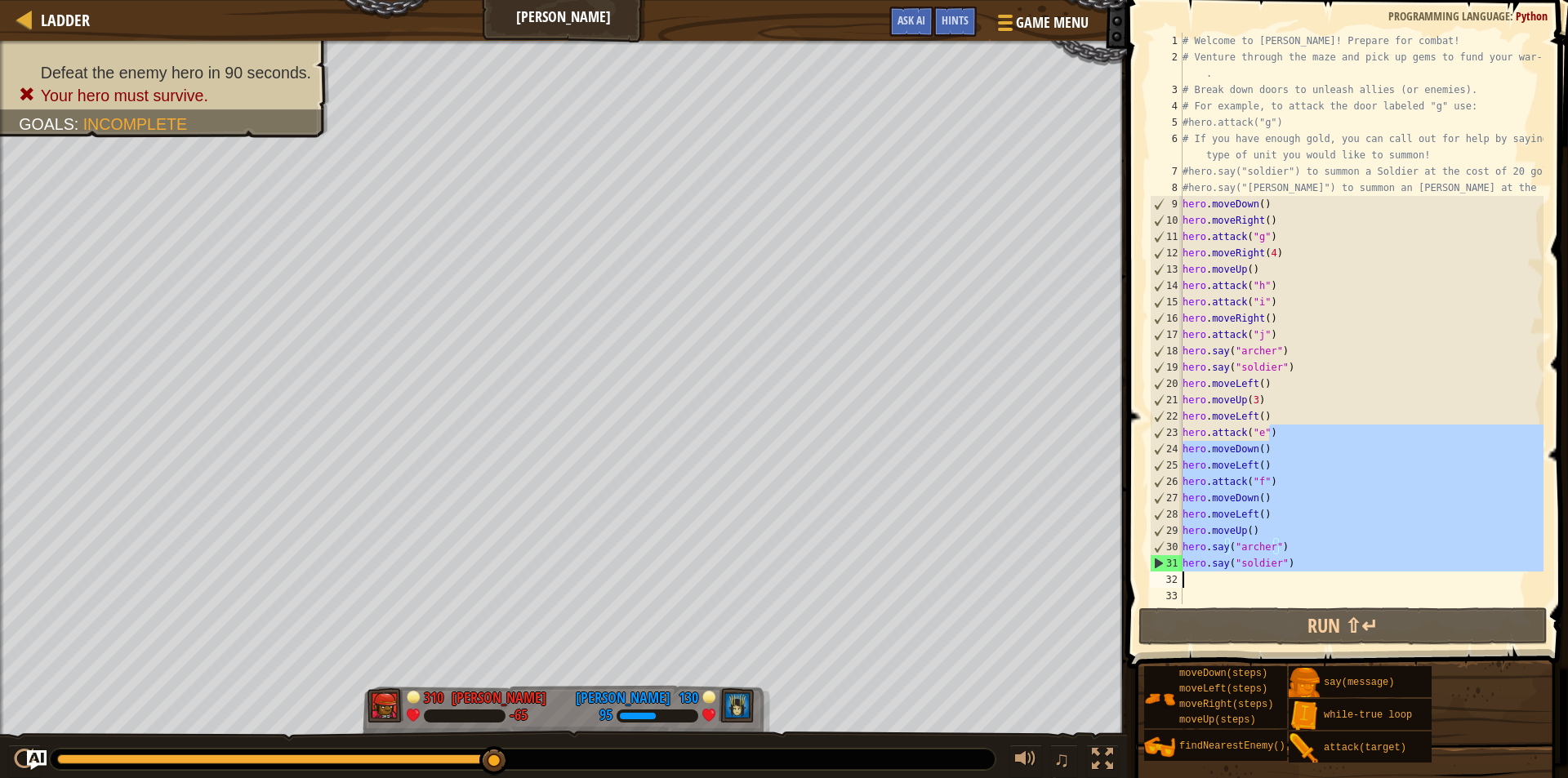
click at [1320, 584] on div "# Welcome to [PERSON_NAME]! Prepare for combat! # Venture through the maze and …" at bounding box center [1362, 334] width 364 height 604
click at [1334, 554] on div "# Welcome to [PERSON_NAME]! Prepare for combat! # Venture through the maze and …" at bounding box center [1362, 318] width 364 height 572
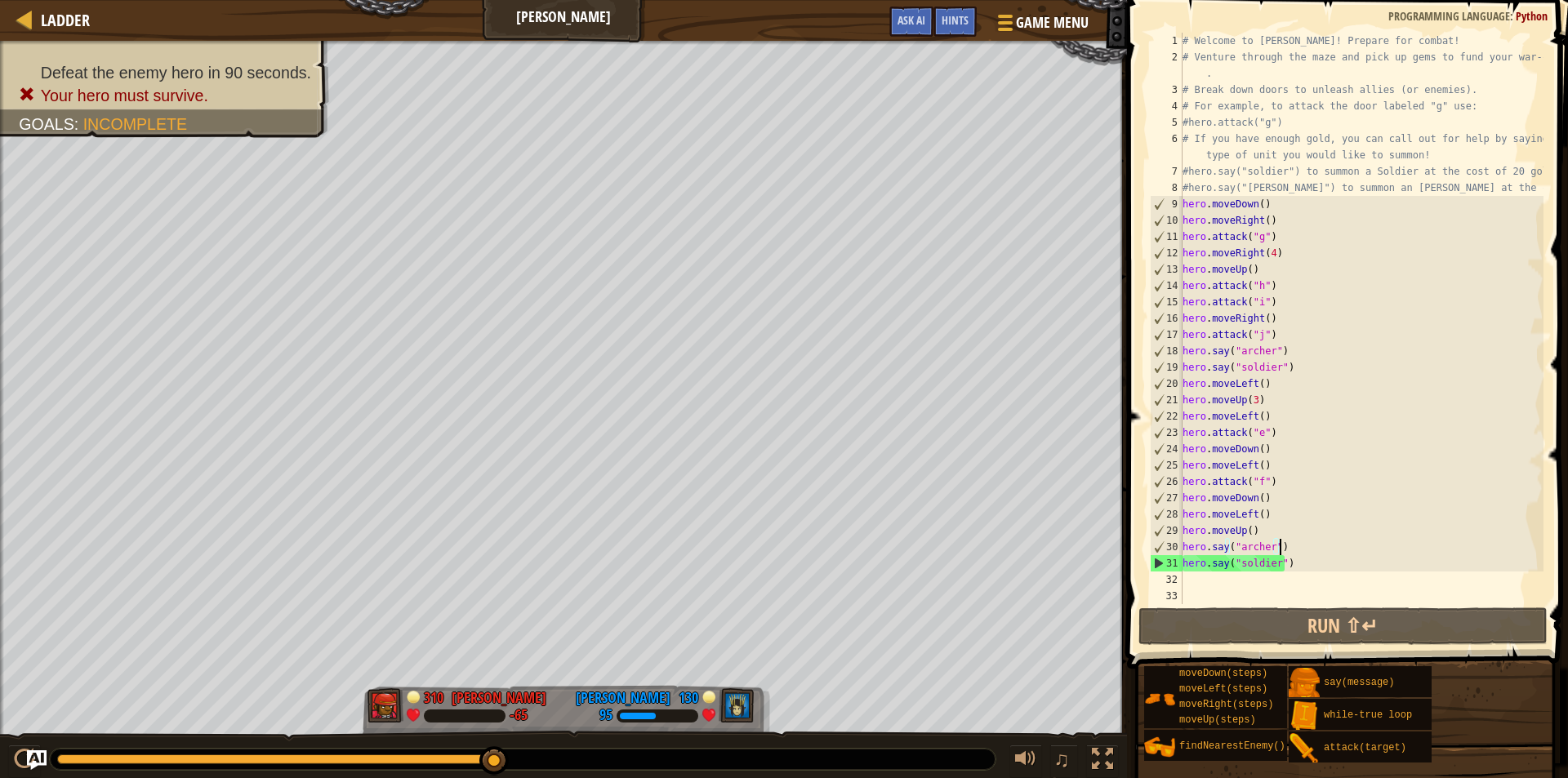
click at [1258, 531] on div "# Welcome to [PERSON_NAME]! Prepare for combat! # Venture through the maze and …" at bounding box center [1362, 334] width 364 height 604
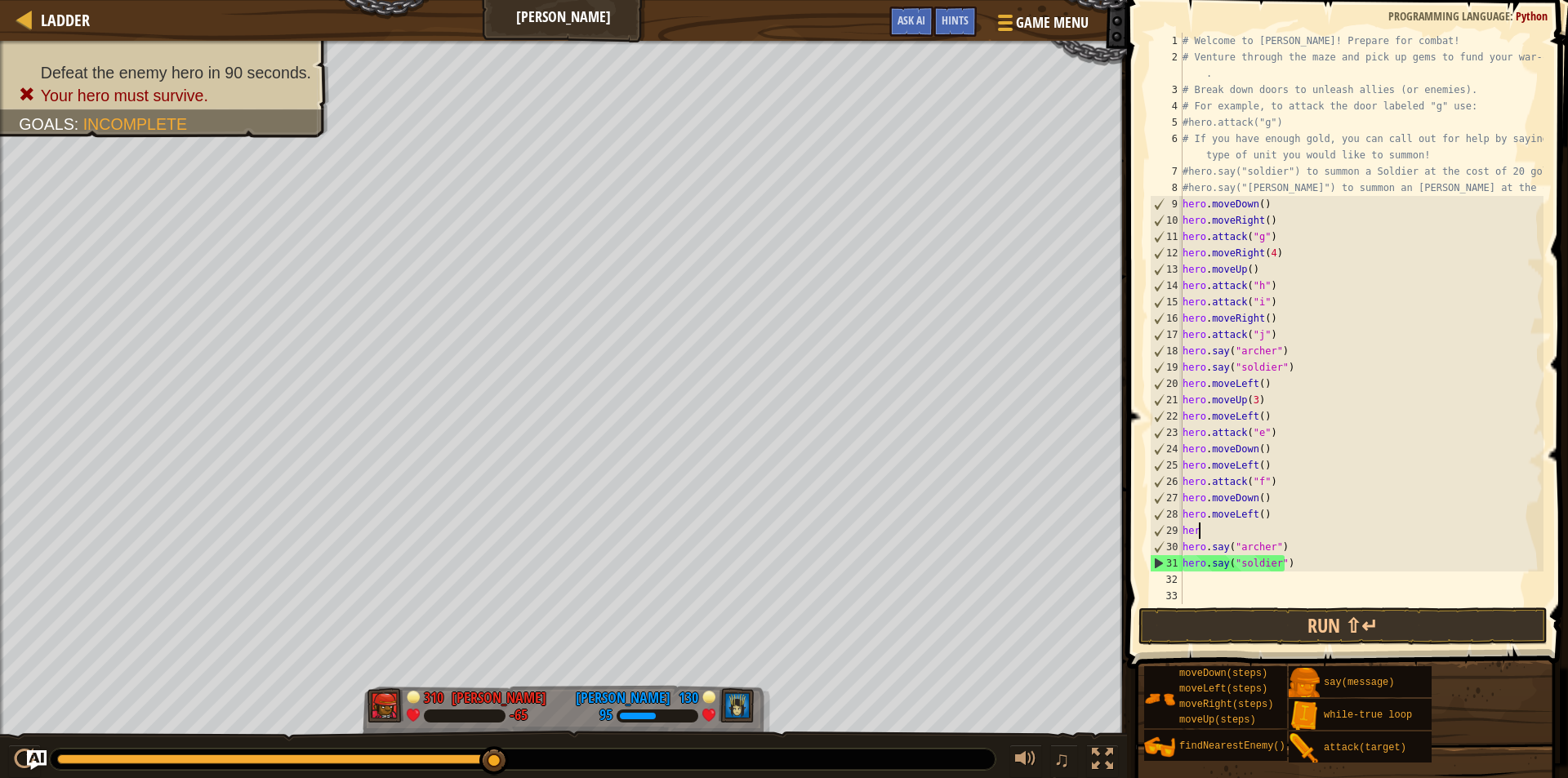
scroll to position [7, 0]
type textarea "h"
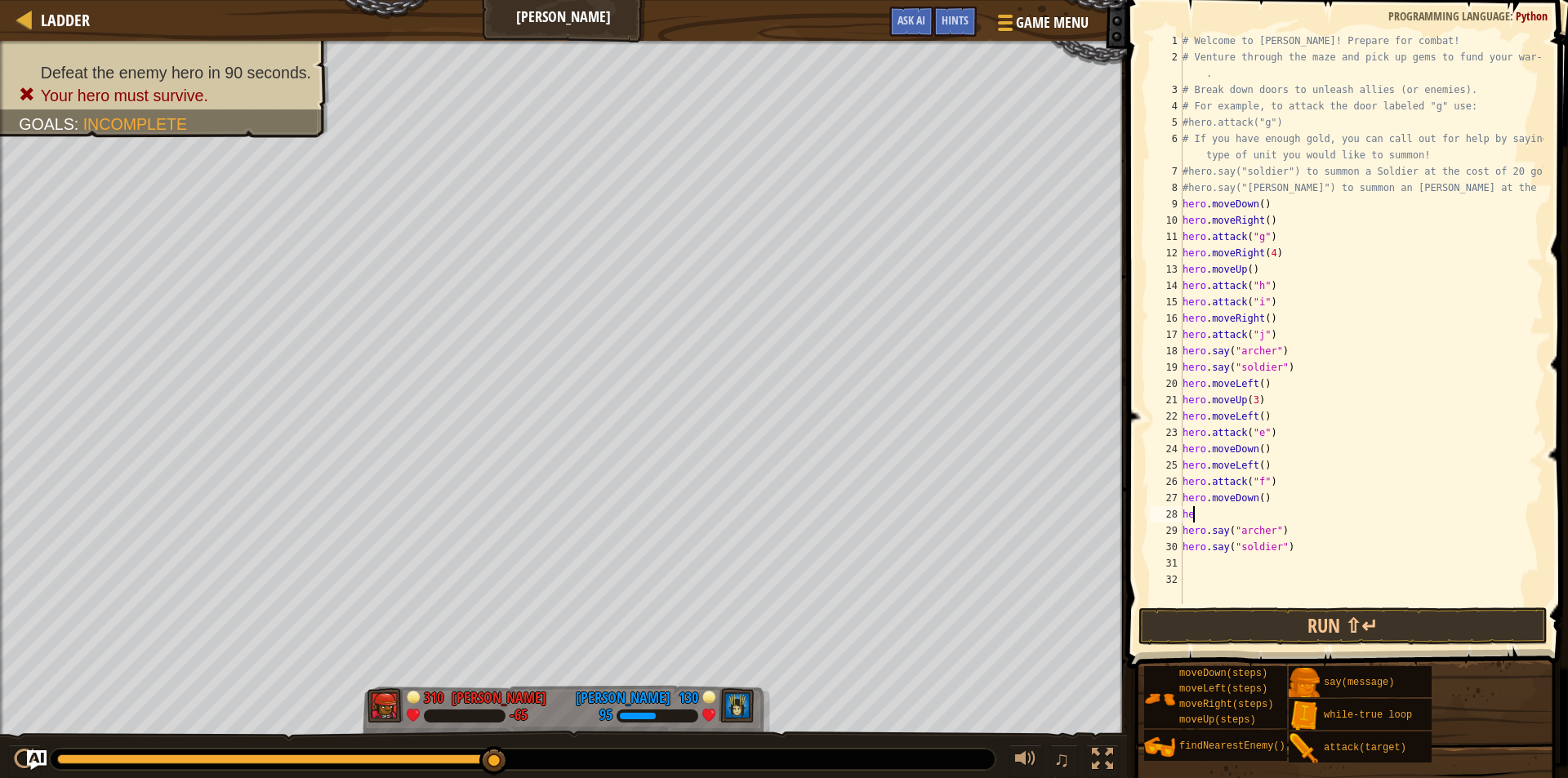
type textarea "h"
type textarea "hero.moveDown()"
click at [1223, 549] on div "# Welcome to [PERSON_NAME]! Prepare for combat! # Venture through the maze and …" at bounding box center [1362, 334] width 364 height 604
type textarea "d"
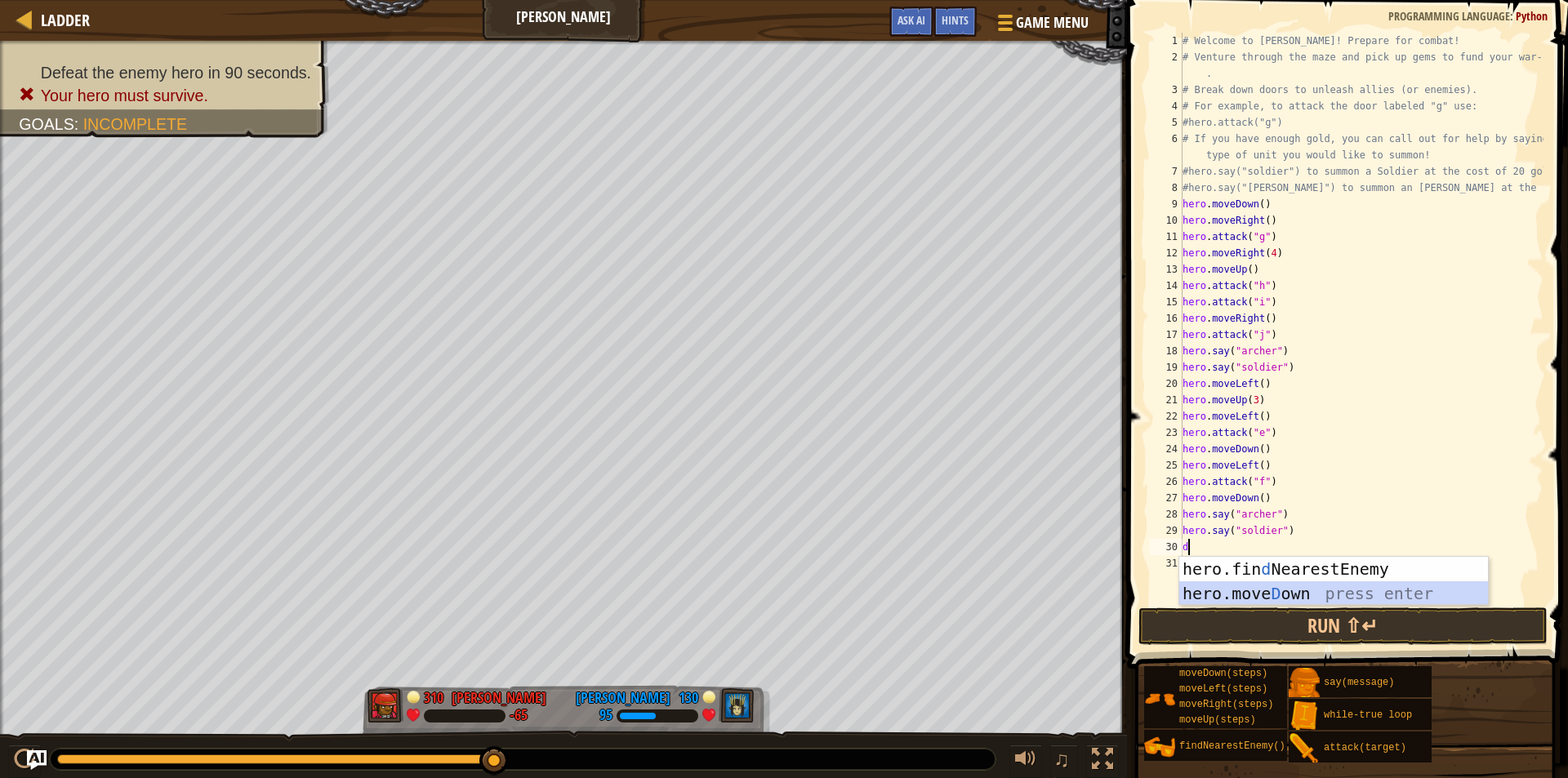
click at [1249, 592] on div "hero.fin d NearestEnemy press enter hero.[PERSON_NAME] own press enter" at bounding box center [1334, 606] width 309 height 98
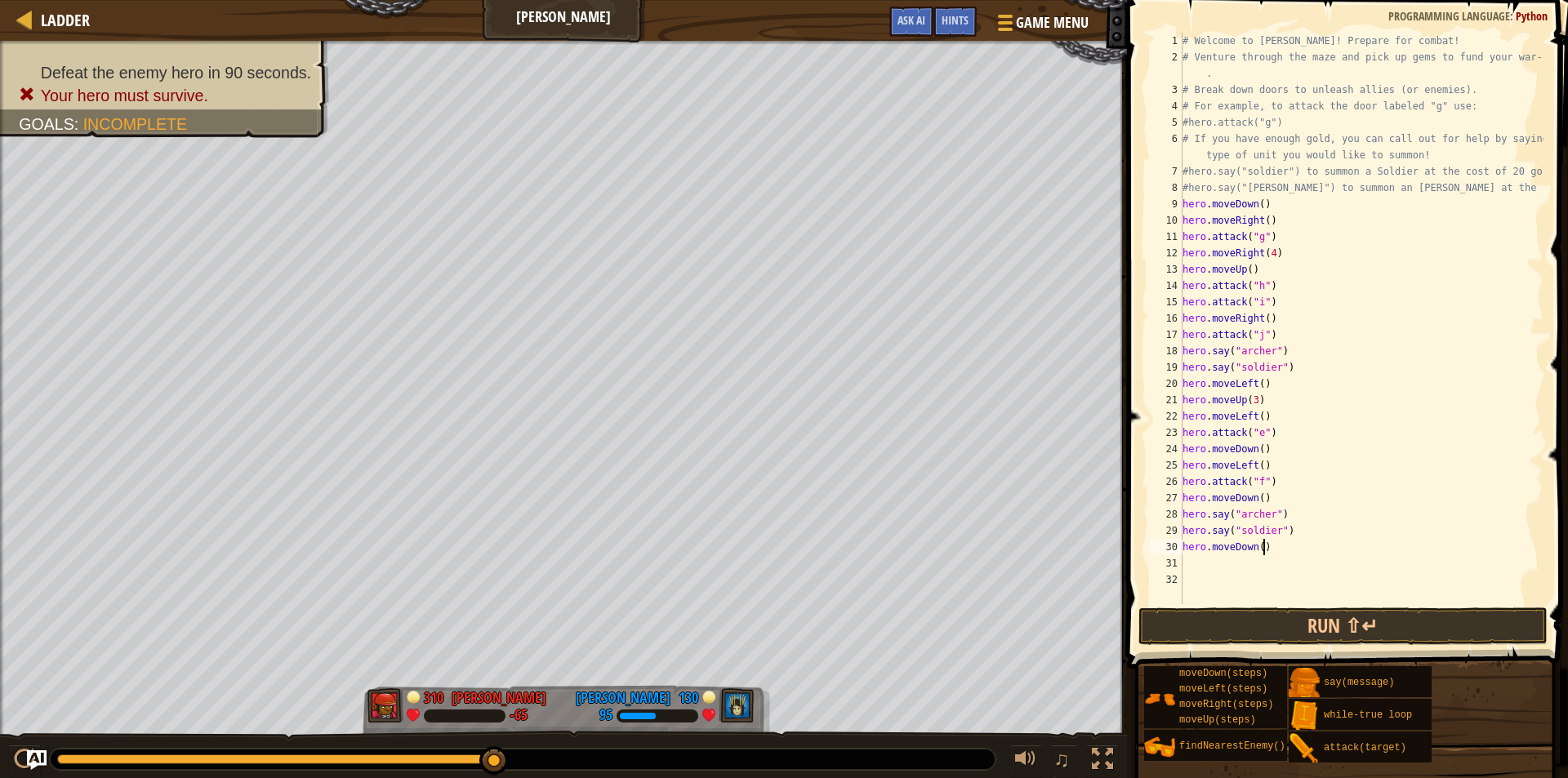
click at [1261, 547] on div "# Welcome to [PERSON_NAME]! Prepare for combat! # Venture through the maze and …" at bounding box center [1362, 334] width 364 height 604
click at [1259, 550] on div "# Welcome to [PERSON_NAME]! Prepare for combat! # Venture through the maze and …" at bounding box center [1362, 334] width 364 height 604
type textarea "hero.moveDown(2)"
click at [1254, 610] on button "Run ⇧↵" at bounding box center [1343, 627] width 409 height 38
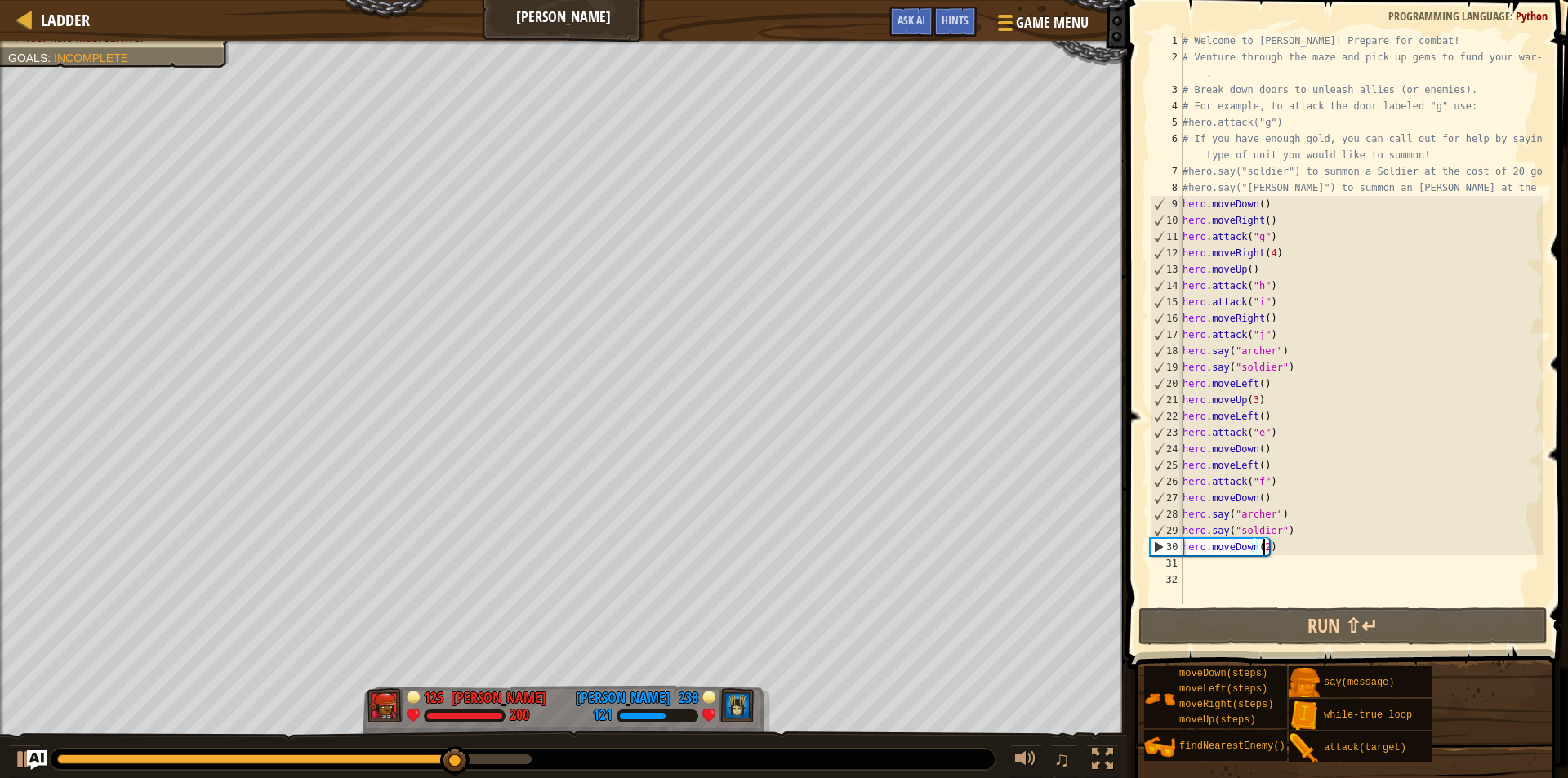
click at [1298, 556] on div "# Welcome to [PERSON_NAME]! Prepare for combat! # Venture through the maze and …" at bounding box center [1362, 334] width 364 height 604
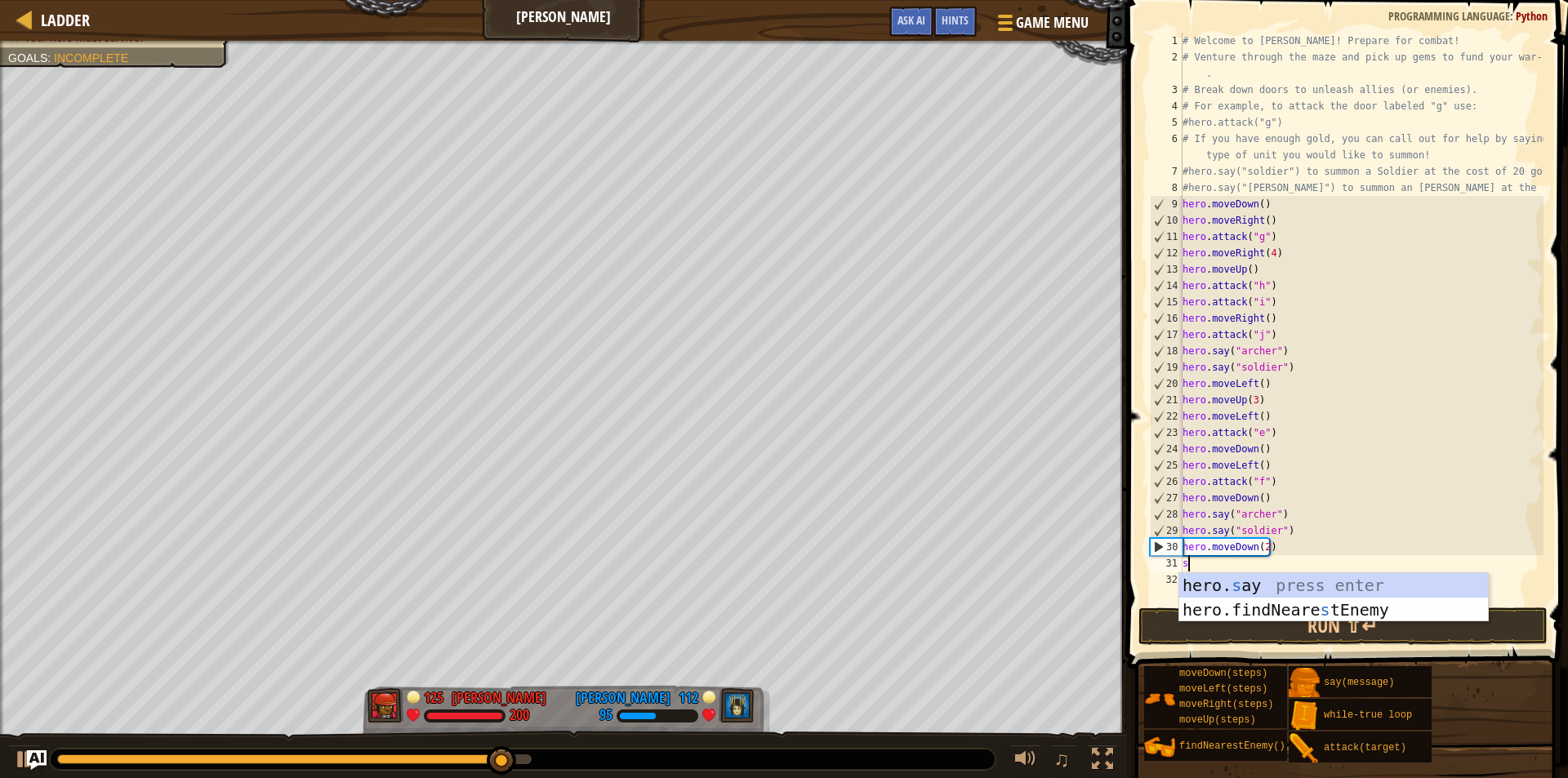
click at [1269, 584] on div "hero. s ay press enter hero.findNeare s tEnemy press enter" at bounding box center [1334, 622] width 309 height 98
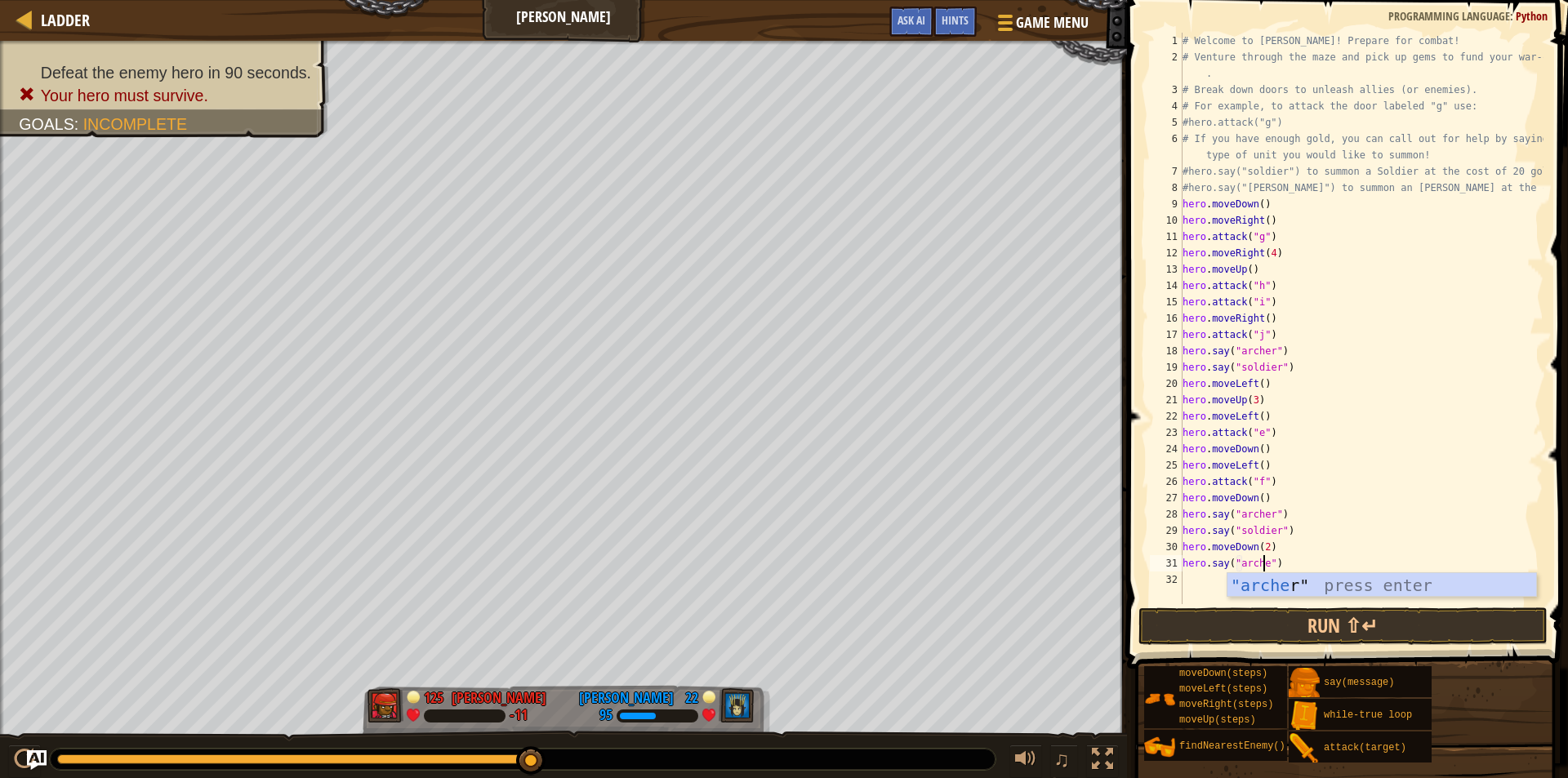
scroll to position [7, 6]
type textarea "hero.say("archer")"
click at [1282, 560] on div "# Welcome to [PERSON_NAME]! Prepare for combat! # Venture through the maze and …" at bounding box center [1362, 334] width 364 height 604
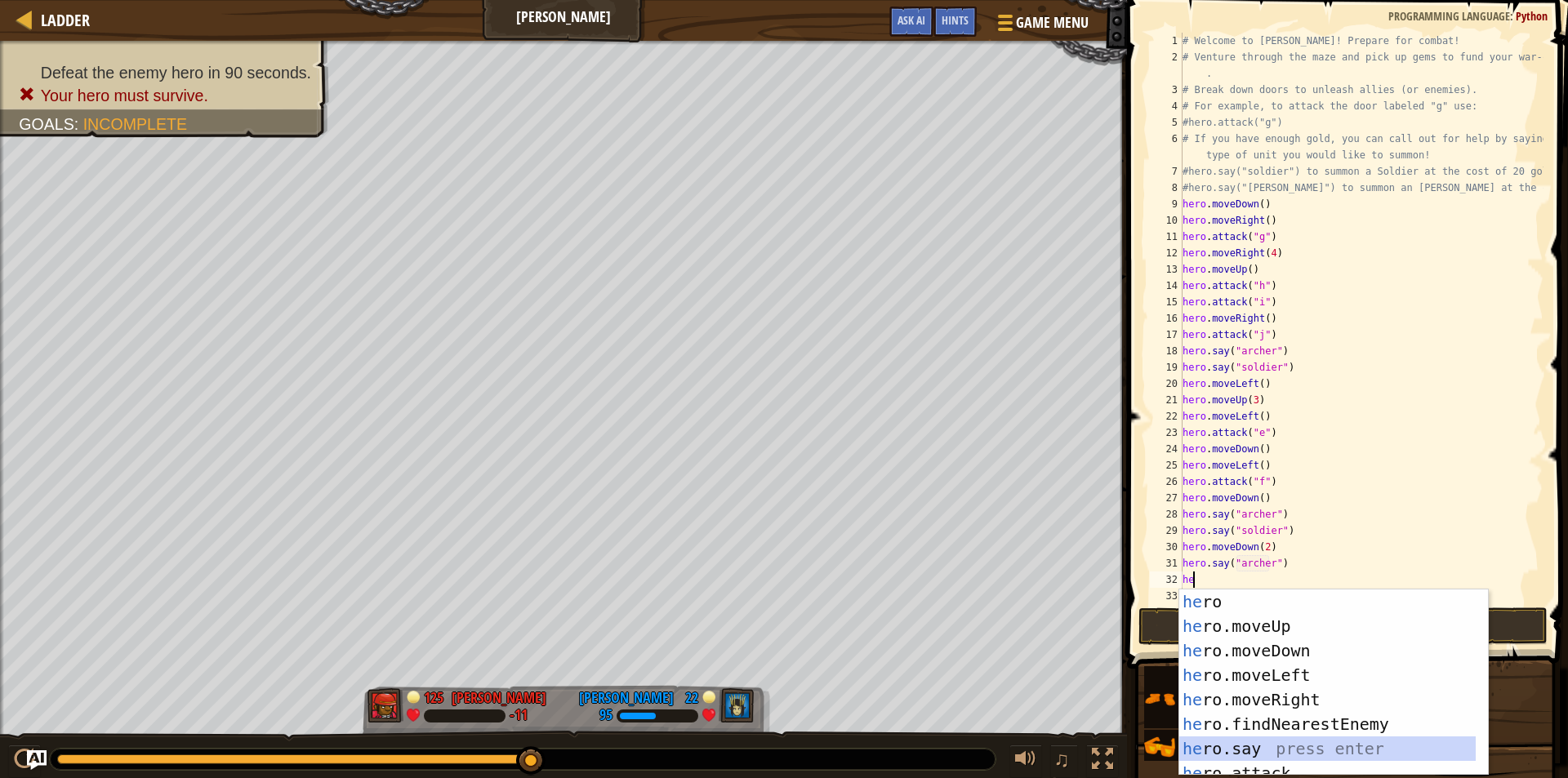
click at [1254, 750] on div "he ro press enter he ro.moveUp press enter he ro.moveDown press enter he ro.mov…" at bounding box center [1328, 707] width 296 height 235
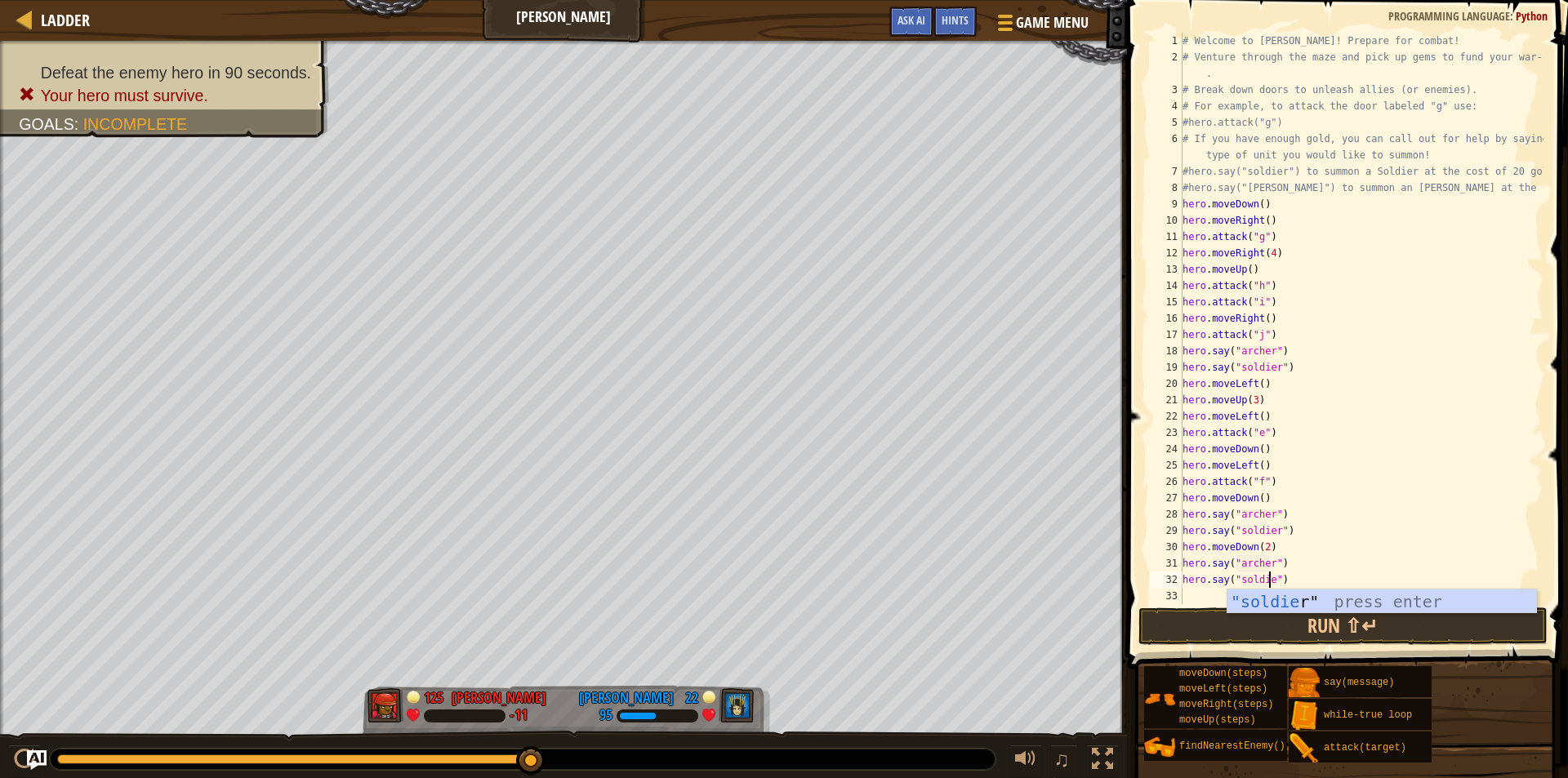
scroll to position [7, 7]
click at [1269, 636] on button "Run ⇧↵" at bounding box center [1343, 627] width 409 height 38
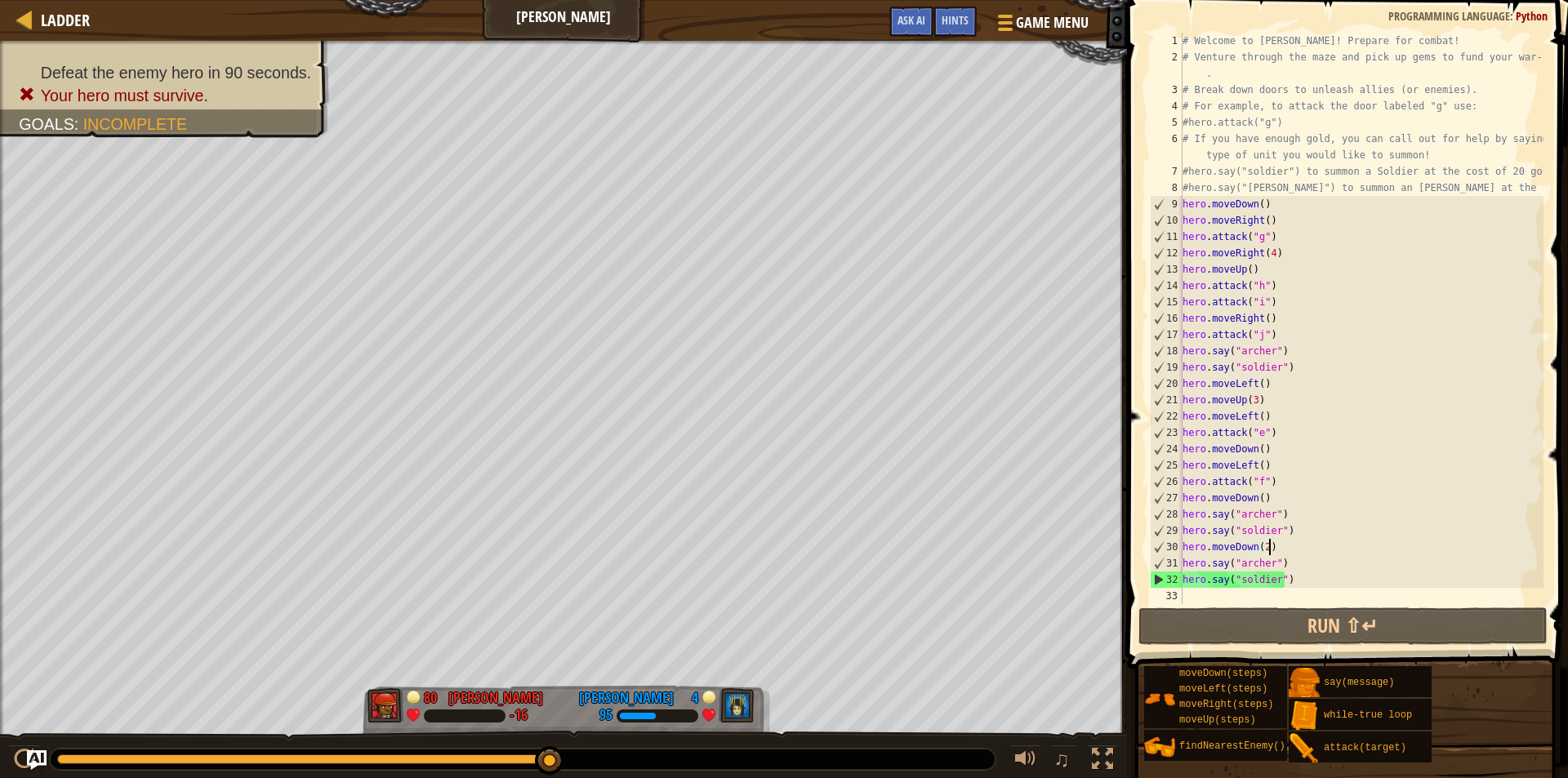
click at [1273, 545] on div "# Welcome to [PERSON_NAME]! Prepare for combat! # Venture through the maze and …" at bounding box center [1362, 334] width 364 height 604
click at [1261, 547] on div "# Welcome to [PERSON_NAME]! Prepare for combat! # Venture through the maze and …" at bounding box center [1362, 334] width 364 height 604
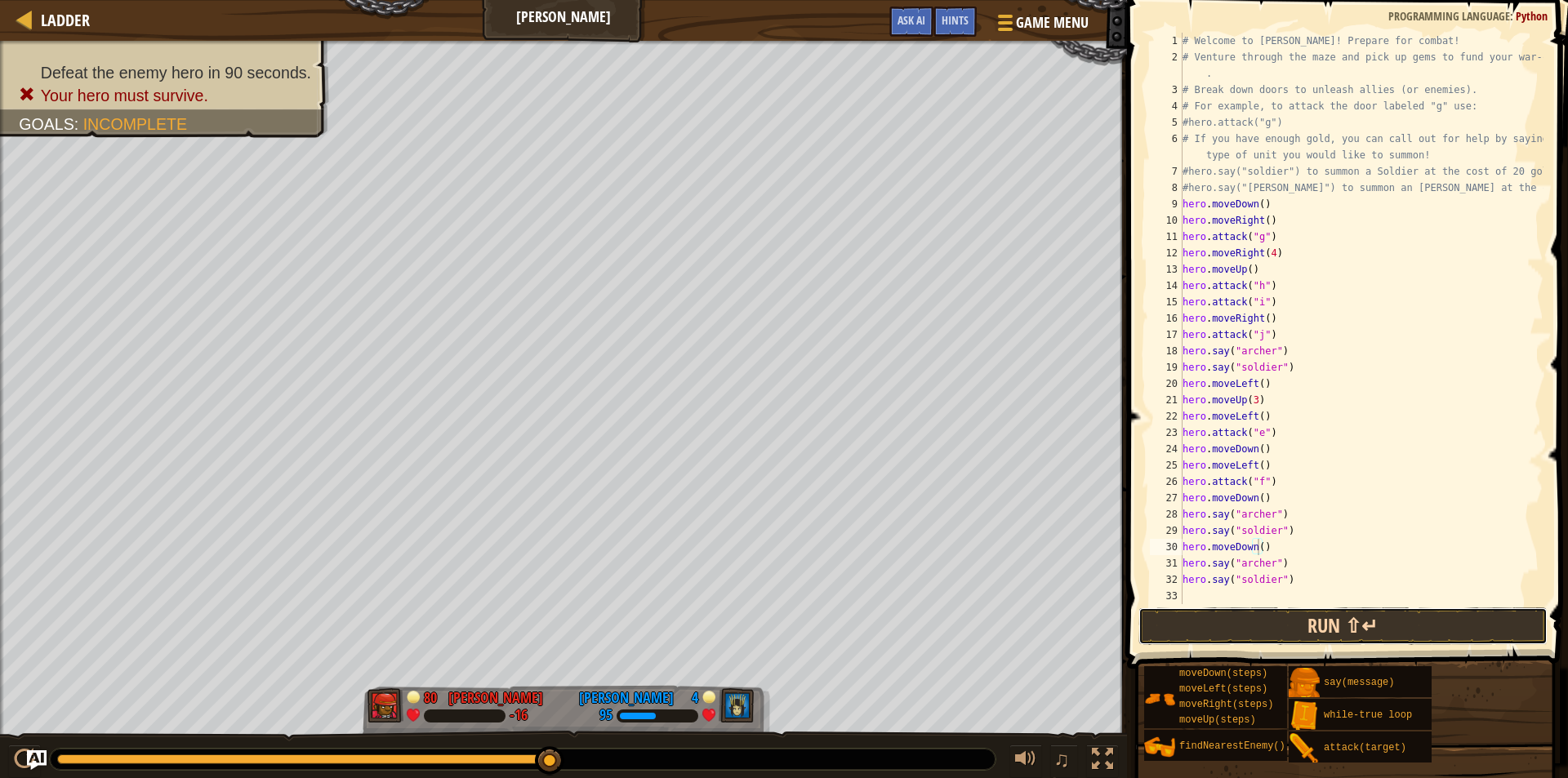
click at [1279, 621] on button "Run ⇧↵" at bounding box center [1343, 627] width 409 height 38
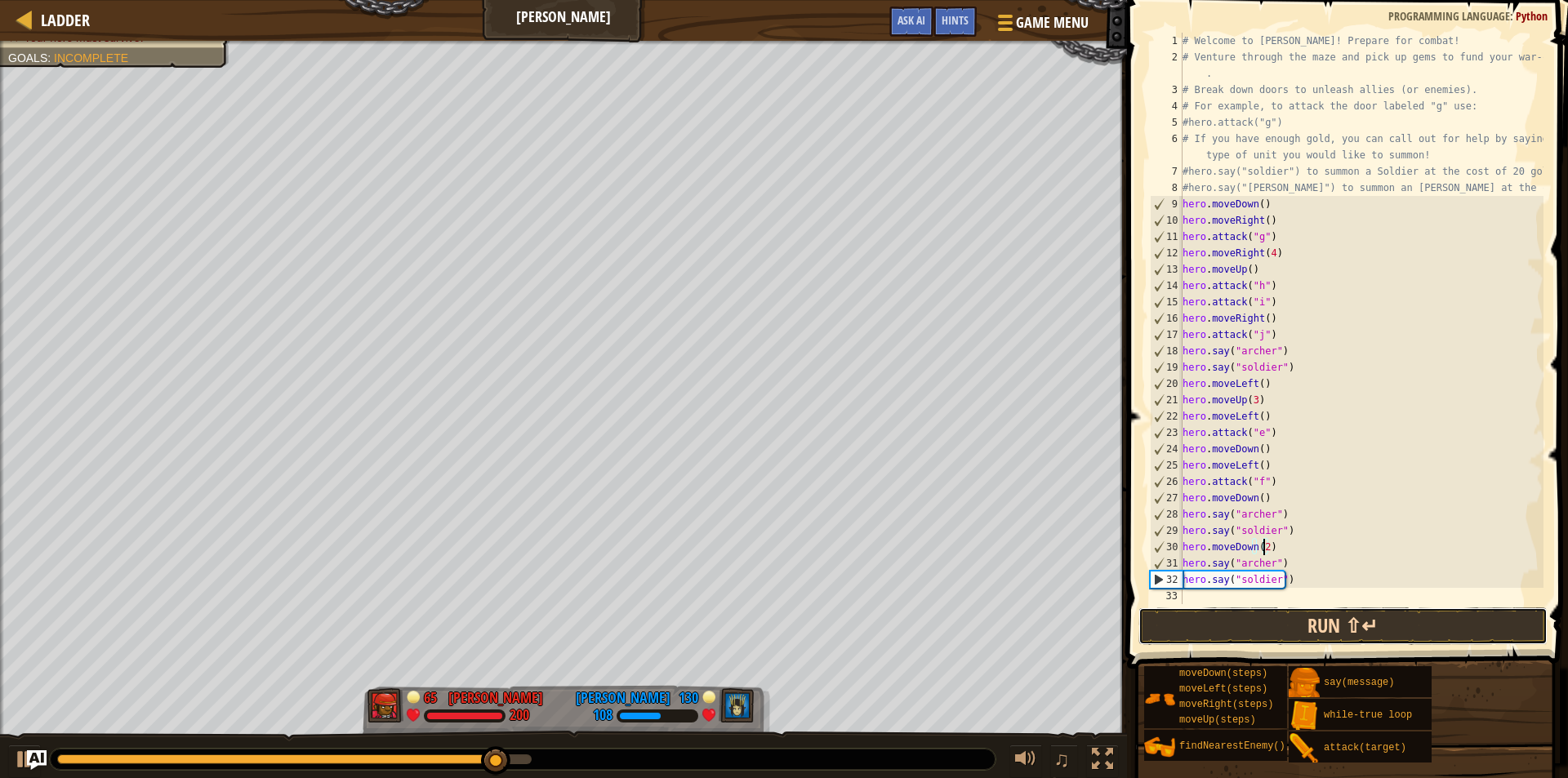
click at [1280, 627] on button "Run ⇧↵" at bounding box center [1343, 627] width 409 height 38
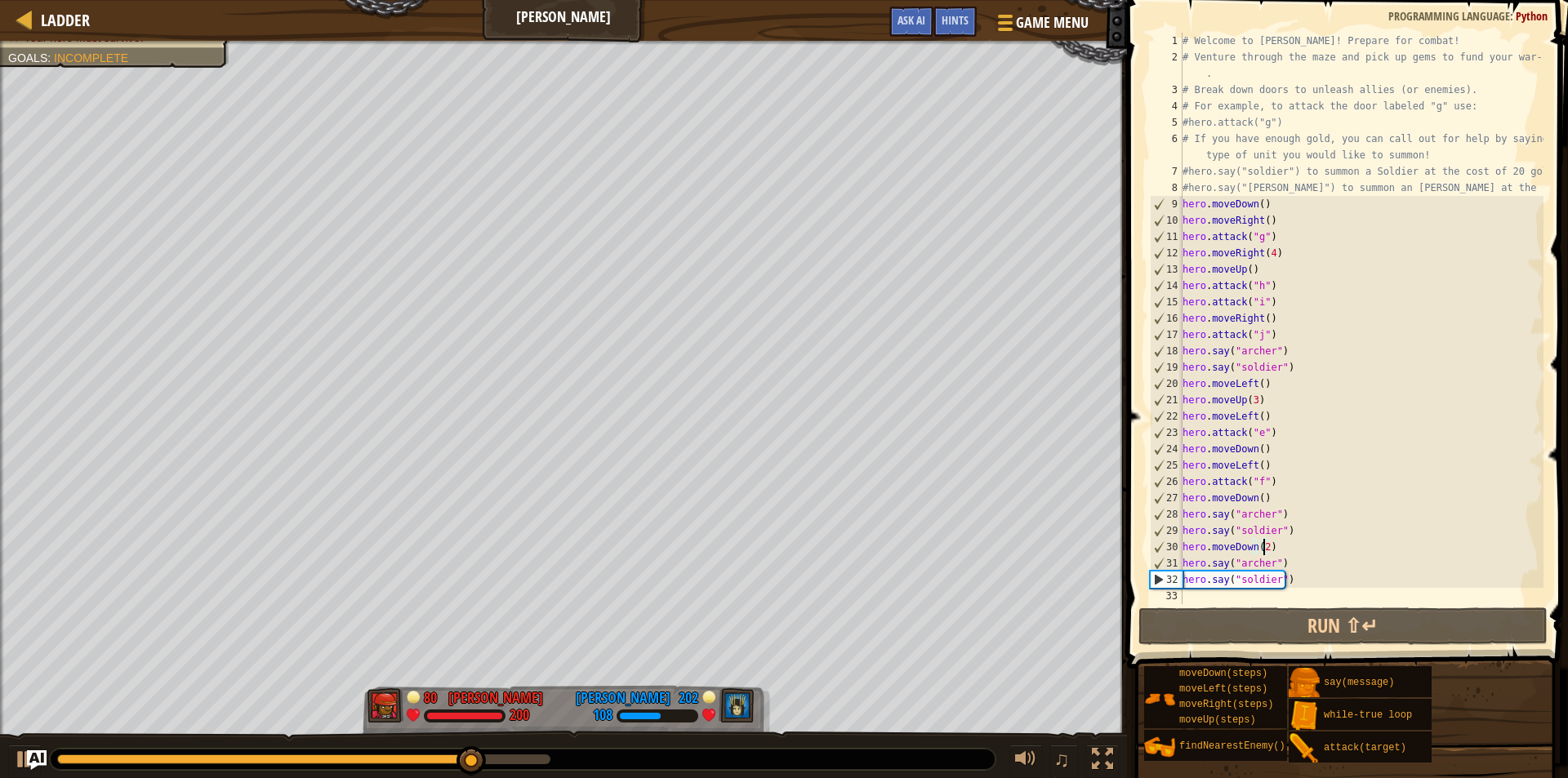
click at [1306, 574] on div "# Welcome to [PERSON_NAME]! Prepare for combat! # Venture through the maze and …" at bounding box center [1362, 334] width 364 height 604
click at [1297, 584] on div "# Welcome to [PERSON_NAME]! Prepare for combat! # Venture through the maze and …" at bounding box center [1362, 334] width 364 height 604
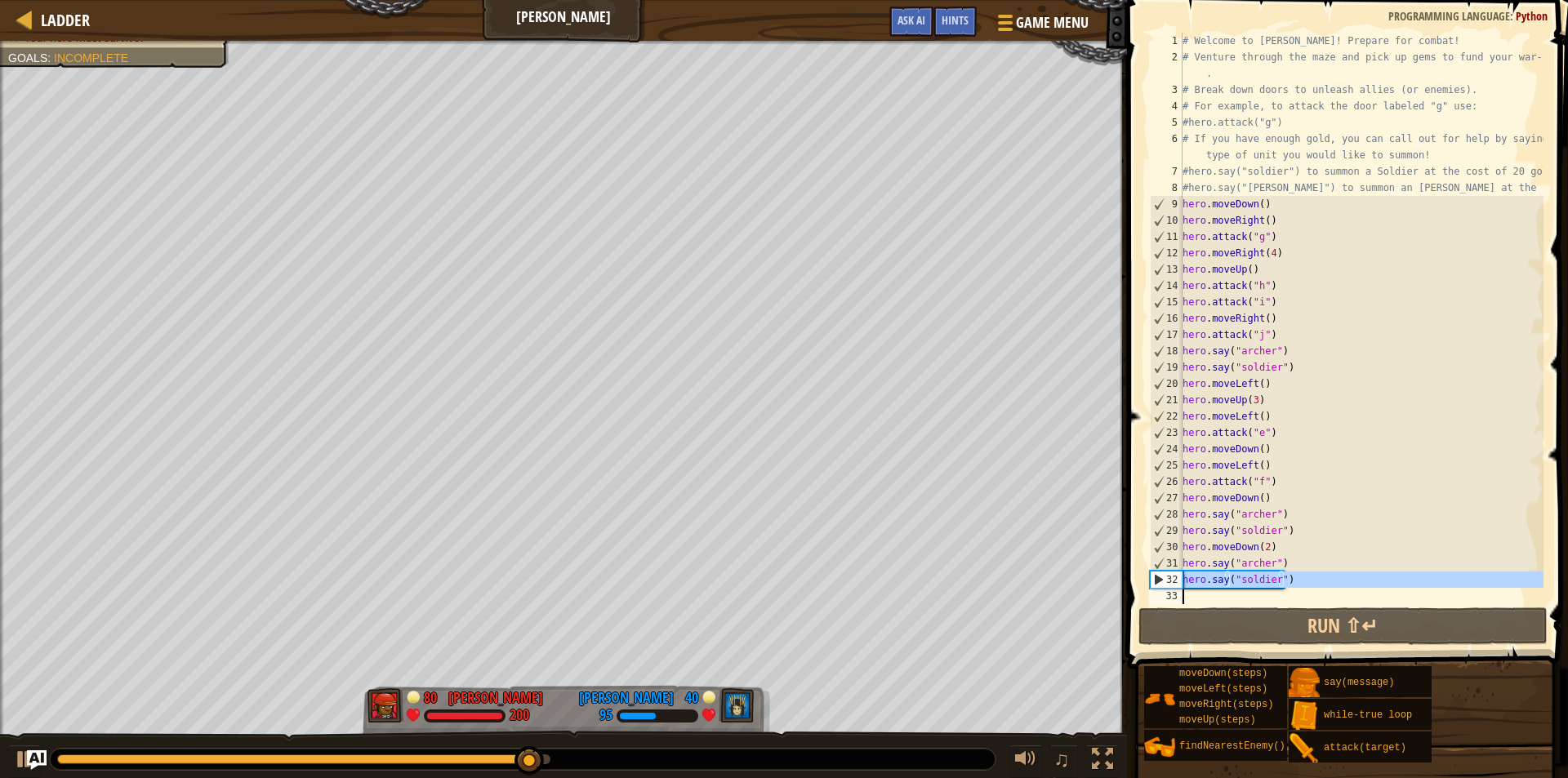
click at [1297, 584] on div "# Welcome to [PERSON_NAME]! Prepare for combat! # Venture through the maze and …" at bounding box center [1362, 318] width 364 height 572
type textarea "hero.say("soldier")"
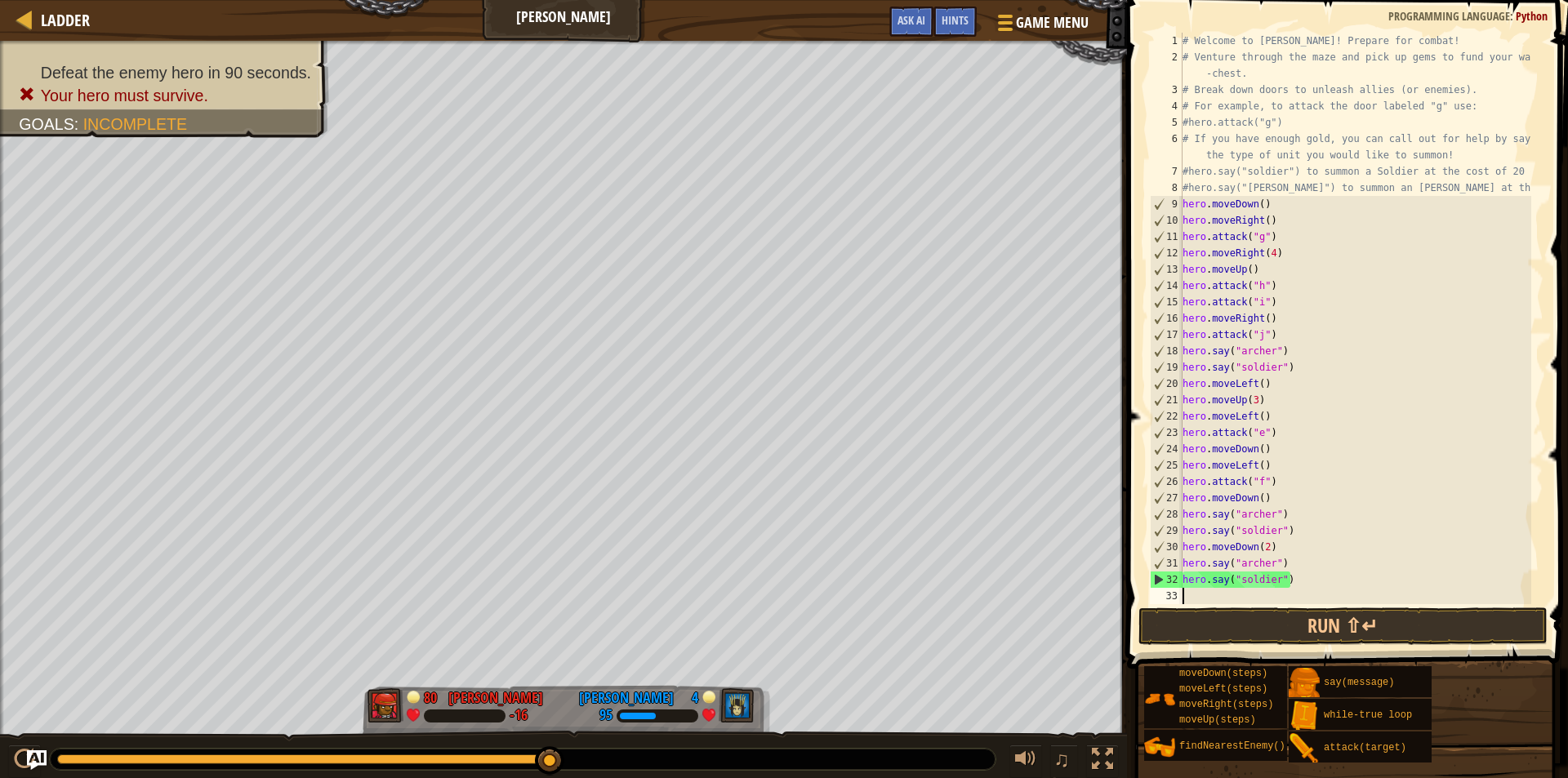
scroll to position [7, 0]
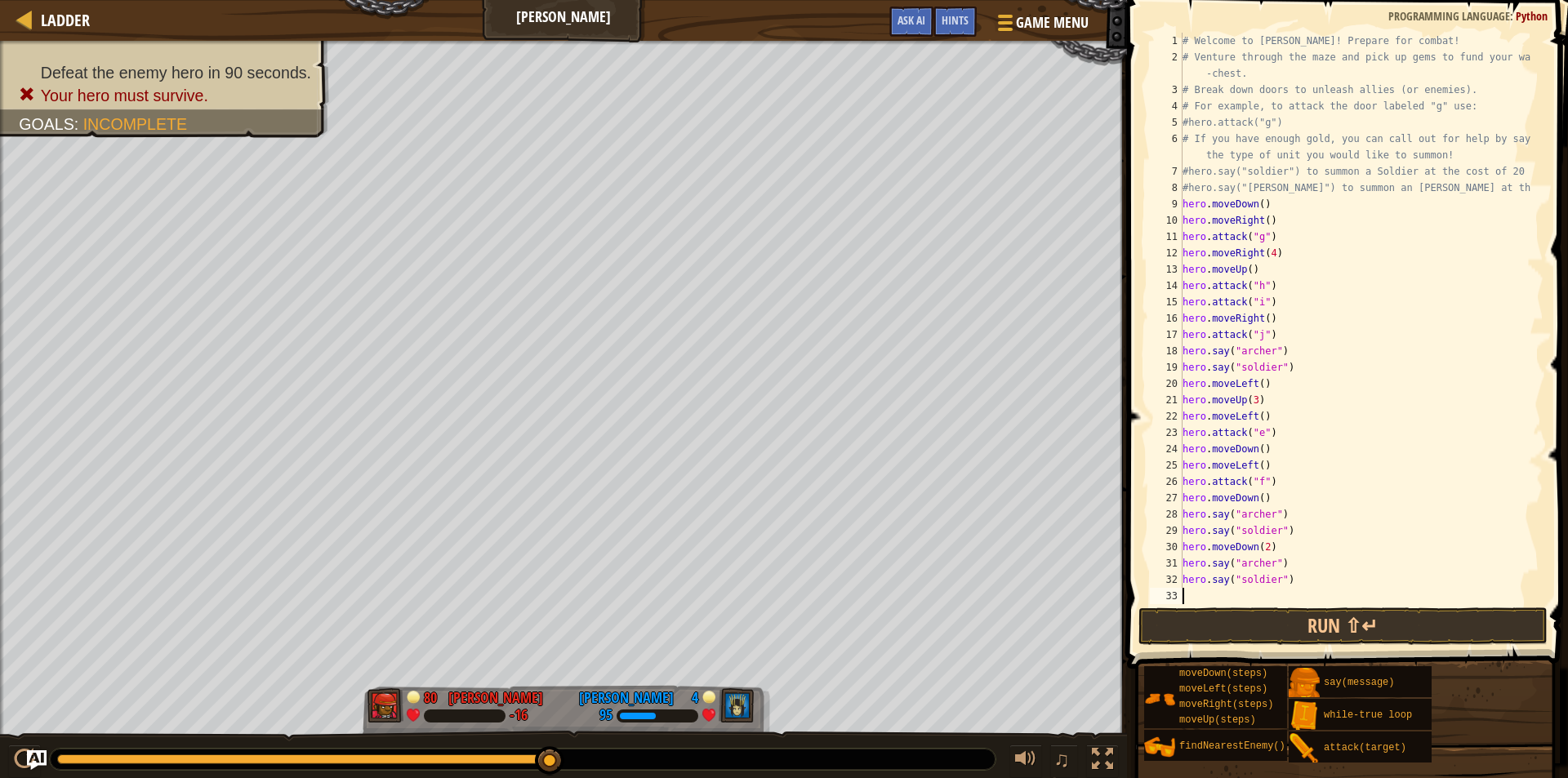
type textarea "l"
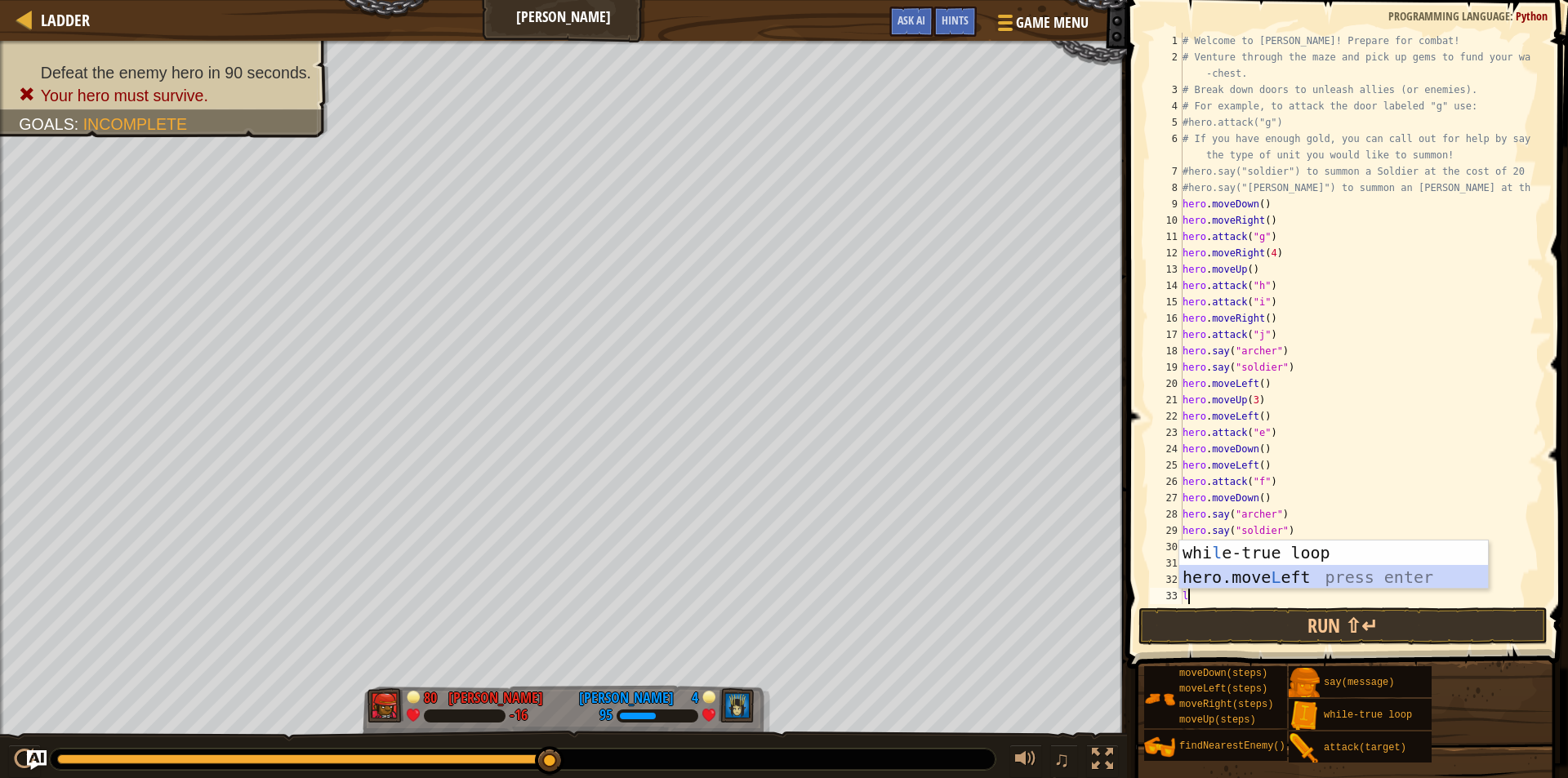
click at [1288, 568] on div "whi l e-true loop press enter hero.move L eft press enter" at bounding box center [1334, 589] width 309 height 98
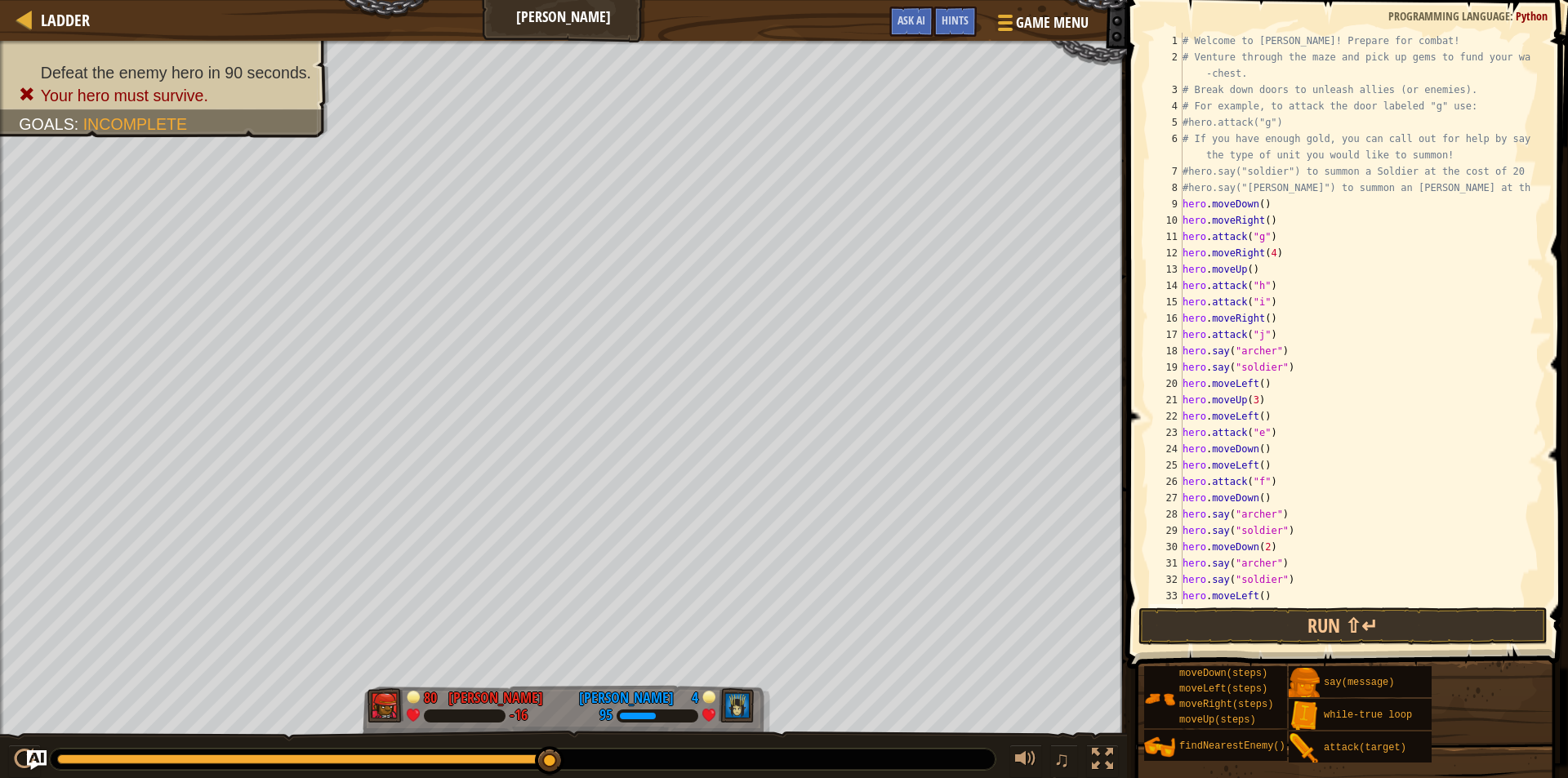
click at [1275, 591] on div "# Welcome to [PERSON_NAME]! Prepare for combat! # Venture through the maze and …" at bounding box center [1355, 334] width 352 height 604
type textarea "hero.moveLeft()"
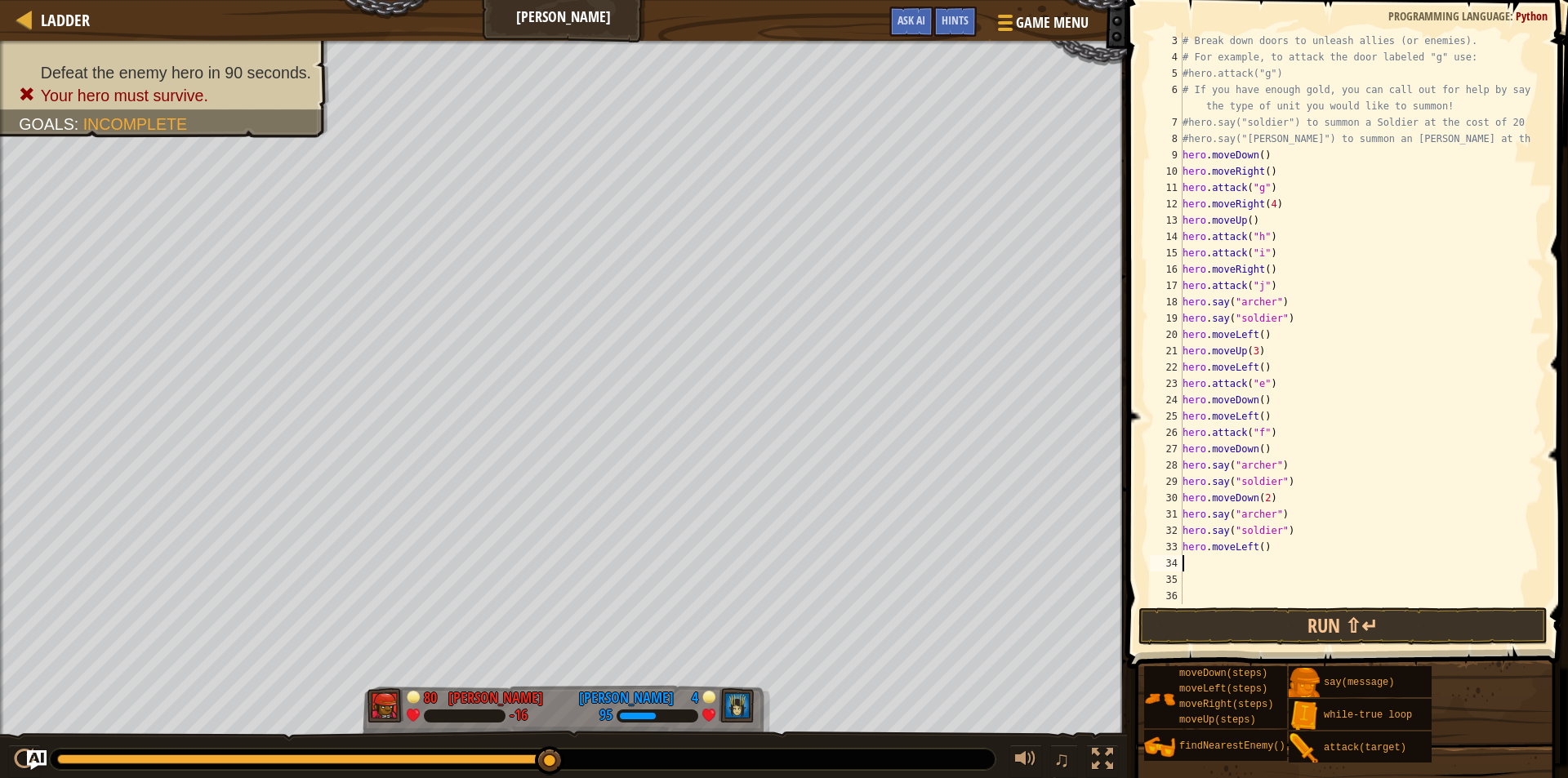
scroll to position [49, 0]
type textarea "u"
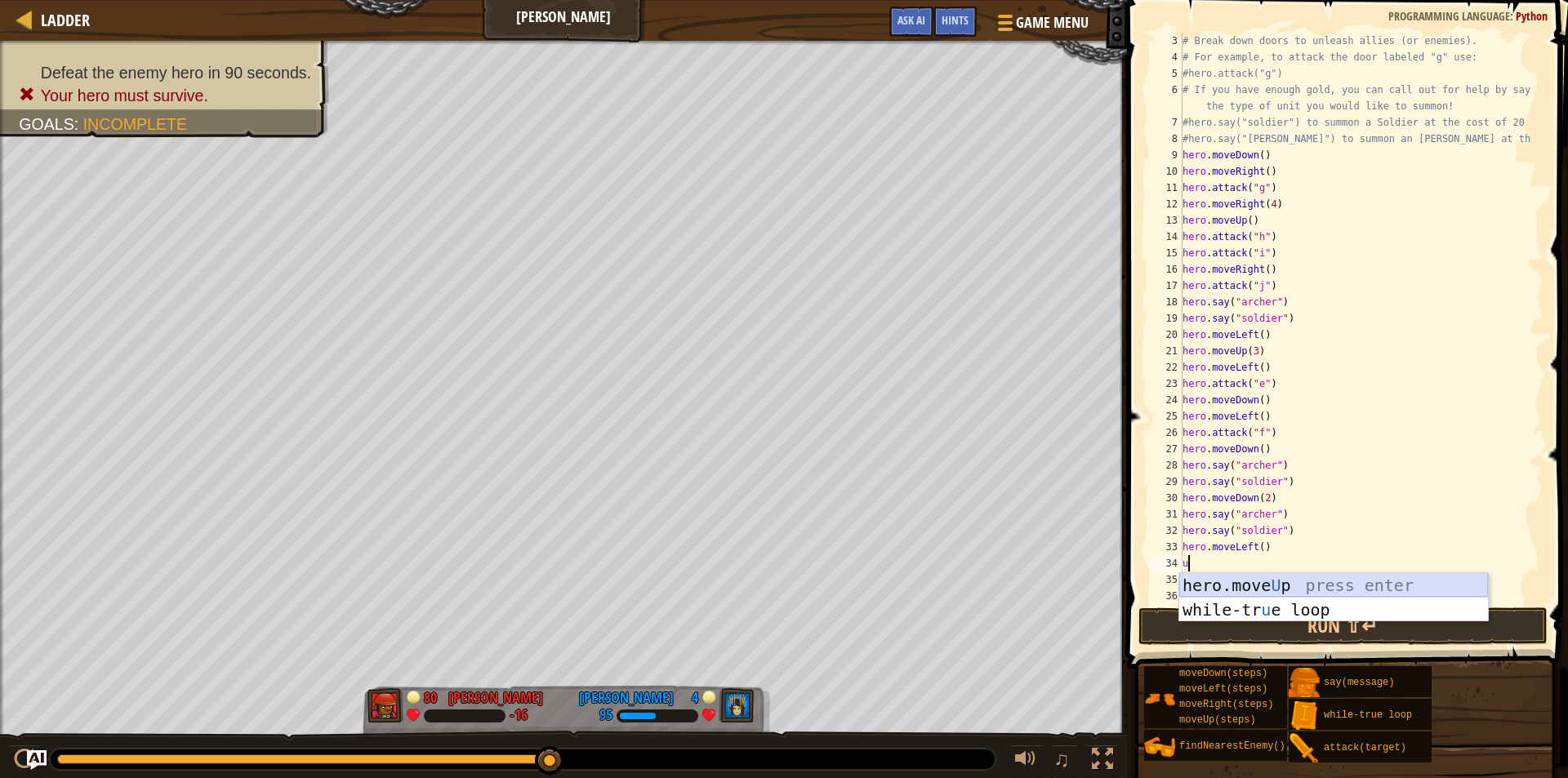
click at [1273, 592] on div "hero.move U p press enter while-tr u e loop press enter" at bounding box center [1334, 622] width 309 height 98
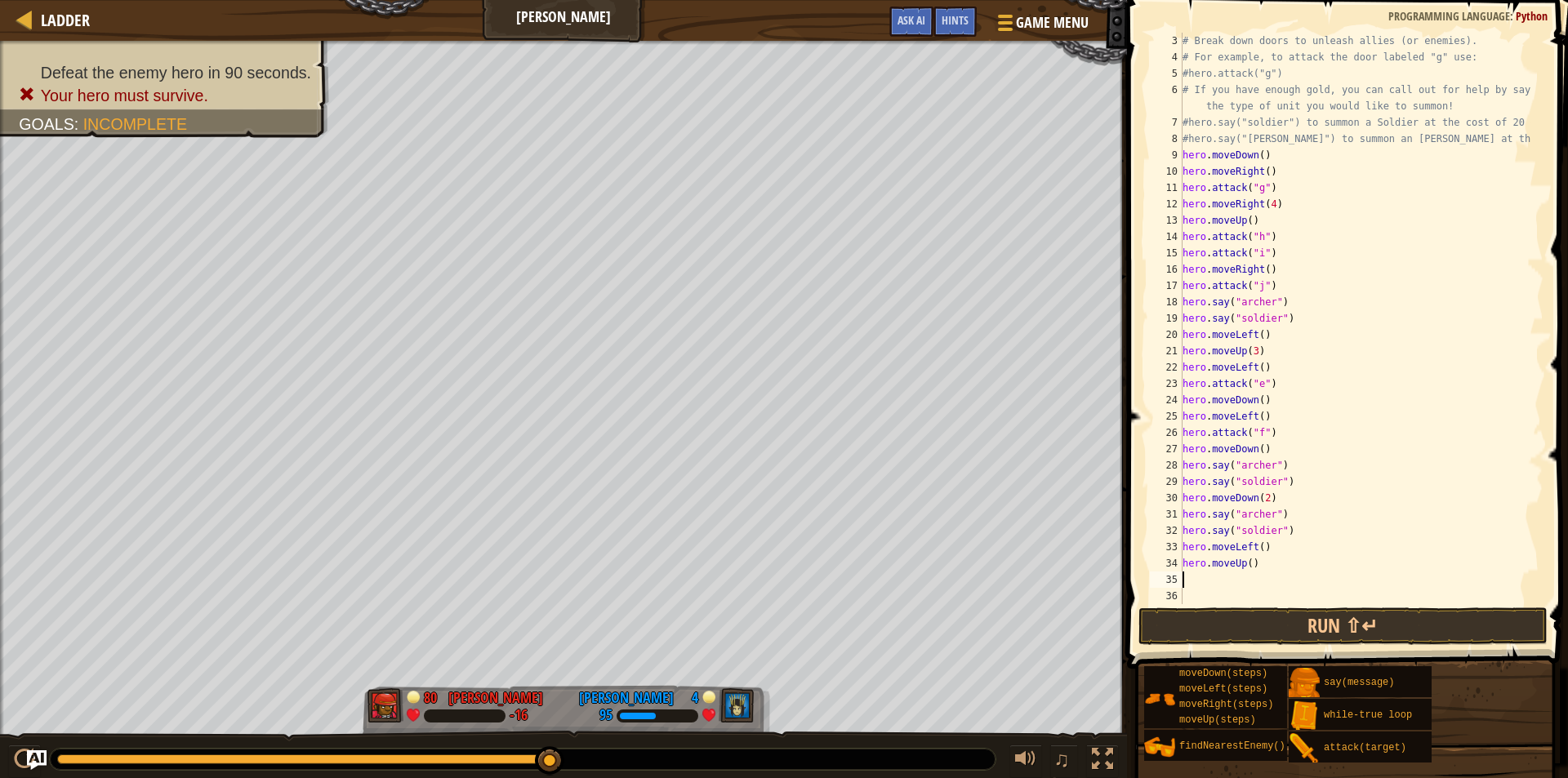
click at [1246, 565] on div "# Break down doors to unleash allies (or enemies). # For example, to attack the…" at bounding box center [1355, 334] width 352 height 604
click at [1275, 610] on button "Run ⇧↵" at bounding box center [1343, 627] width 409 height 38
type textarea "hero.moveUp(2)"
click at [1253, 626] on button "Run ⇧↵" at bounding box center [1343, 627] width 409 height 38
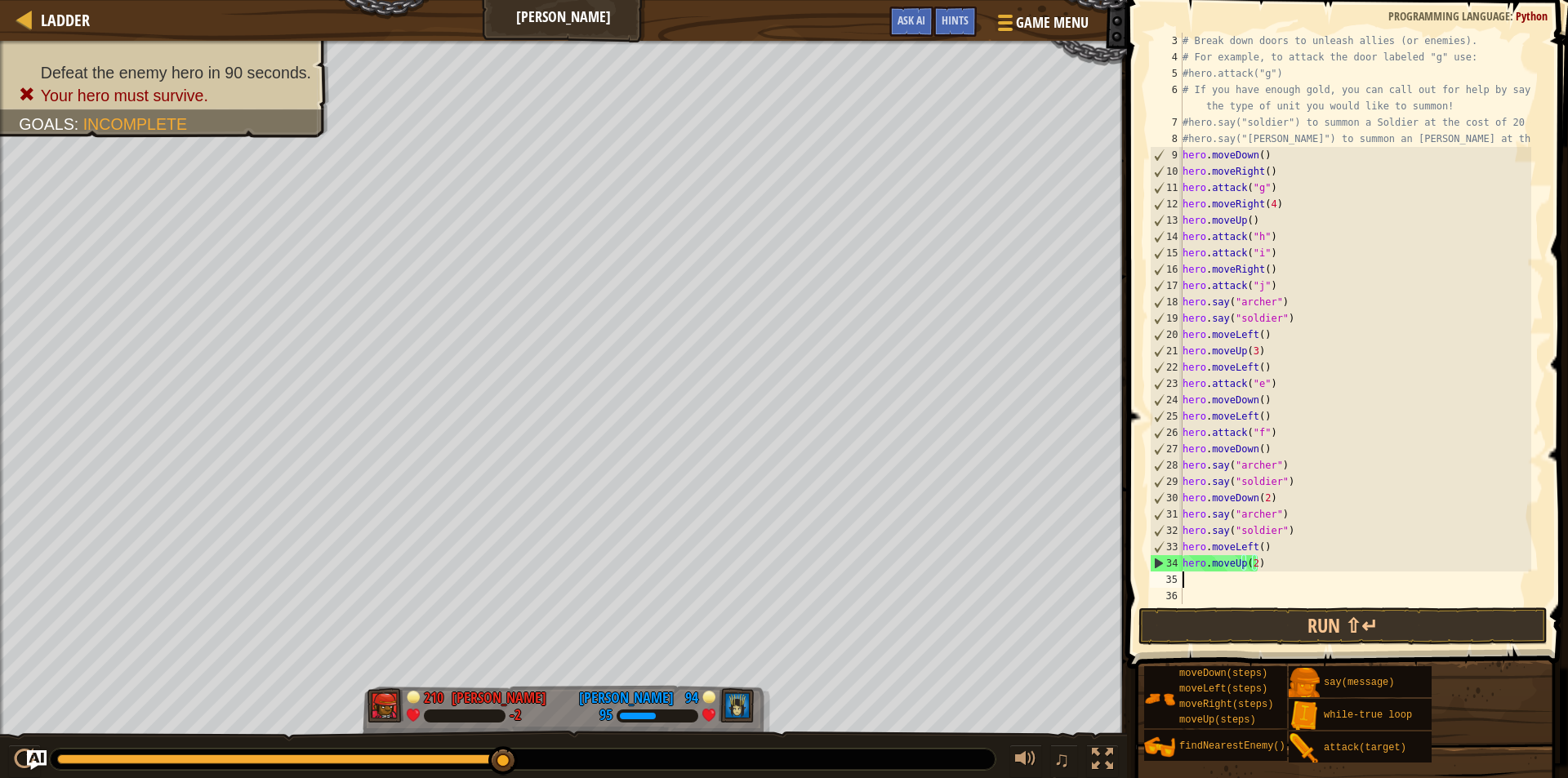
scroll to position [7, 0]
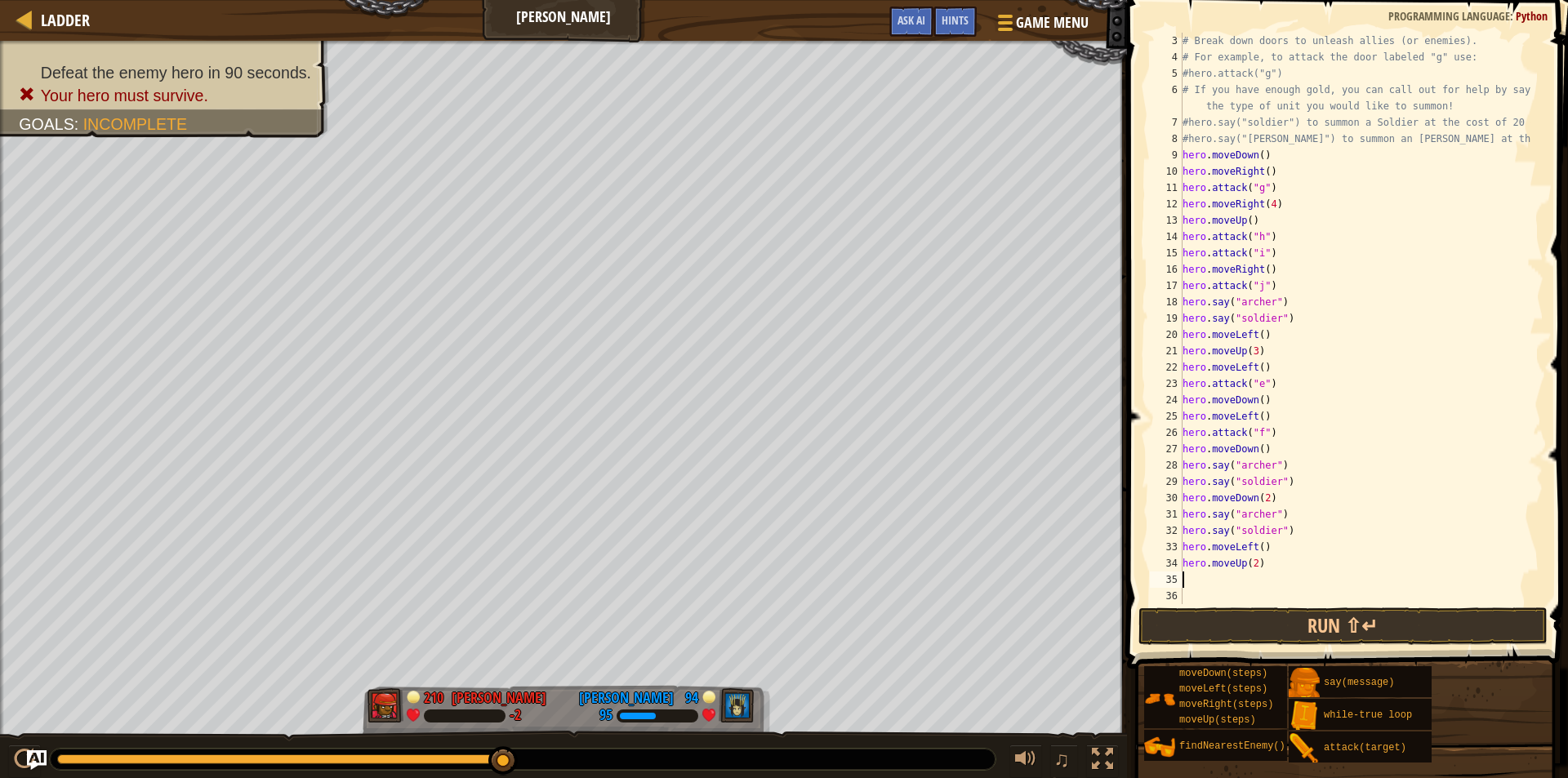
type textarea "l"
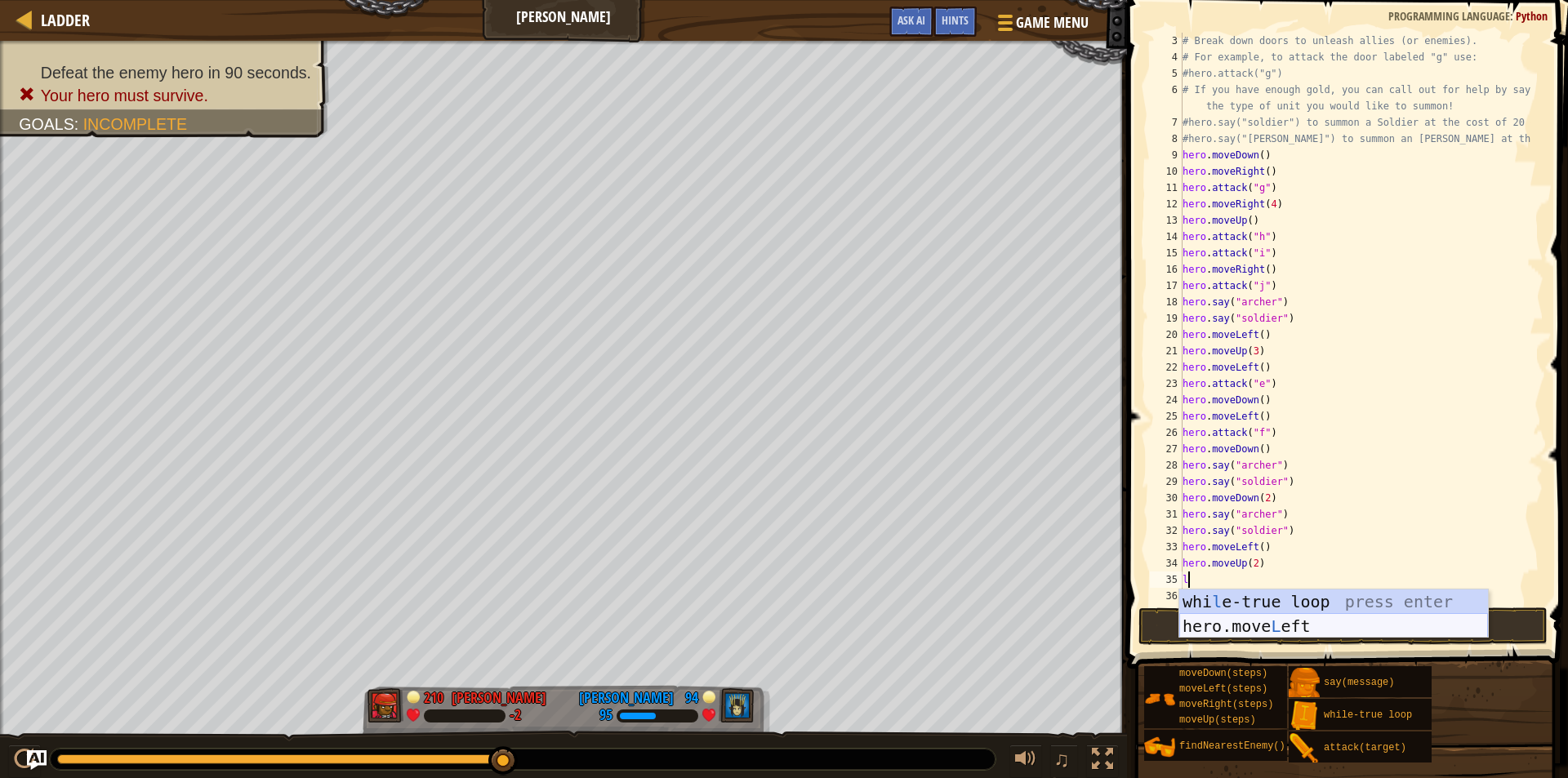
click at [1252, 623] on div "whi l e-true loop press enter hero.move L eft press enter" at bounding box center [1334, 638] width 309 height 98
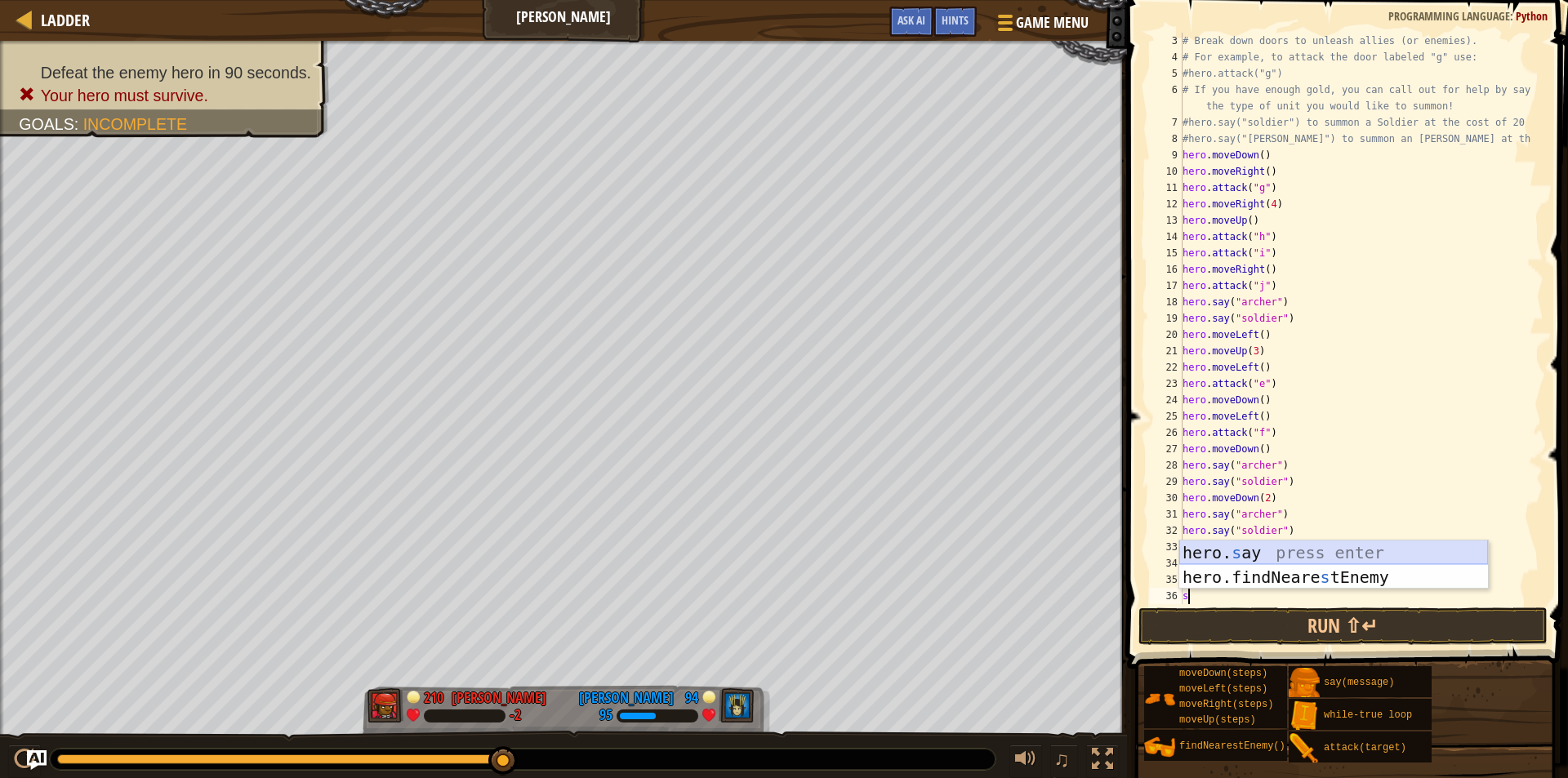
click at [1259, 549] on div "hero. s ay press enter hero.findNeare s tEnemy press enter" at bounding box center [1334, 589] width 309 height 98
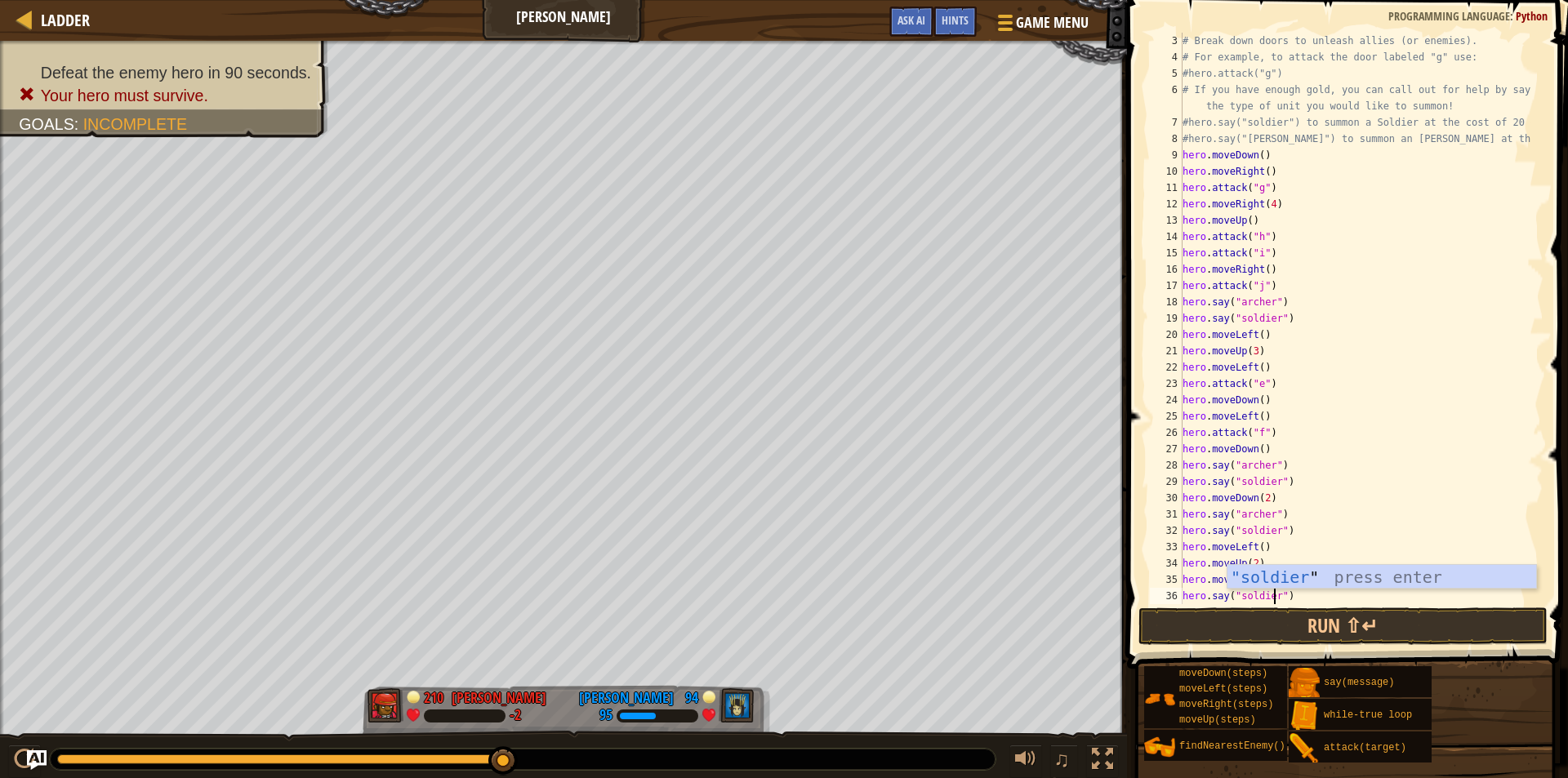
scroll to position [7, 7]
click at [1259, 572] on div ""soldier " press enter" at bounding box center [1382, 602] width 309 height 74
click at [1338, 583] on div "# Break down doors to unleash allies (or enemies). # For example, to attack the…" at bounding box center [1355, 334] width 352 height 604
click at [1324, 589] on div "# Break down doors to unleash allies (or enemies). # For example, to attack the…" at bounding box center [1355, 334] width 352 height 604
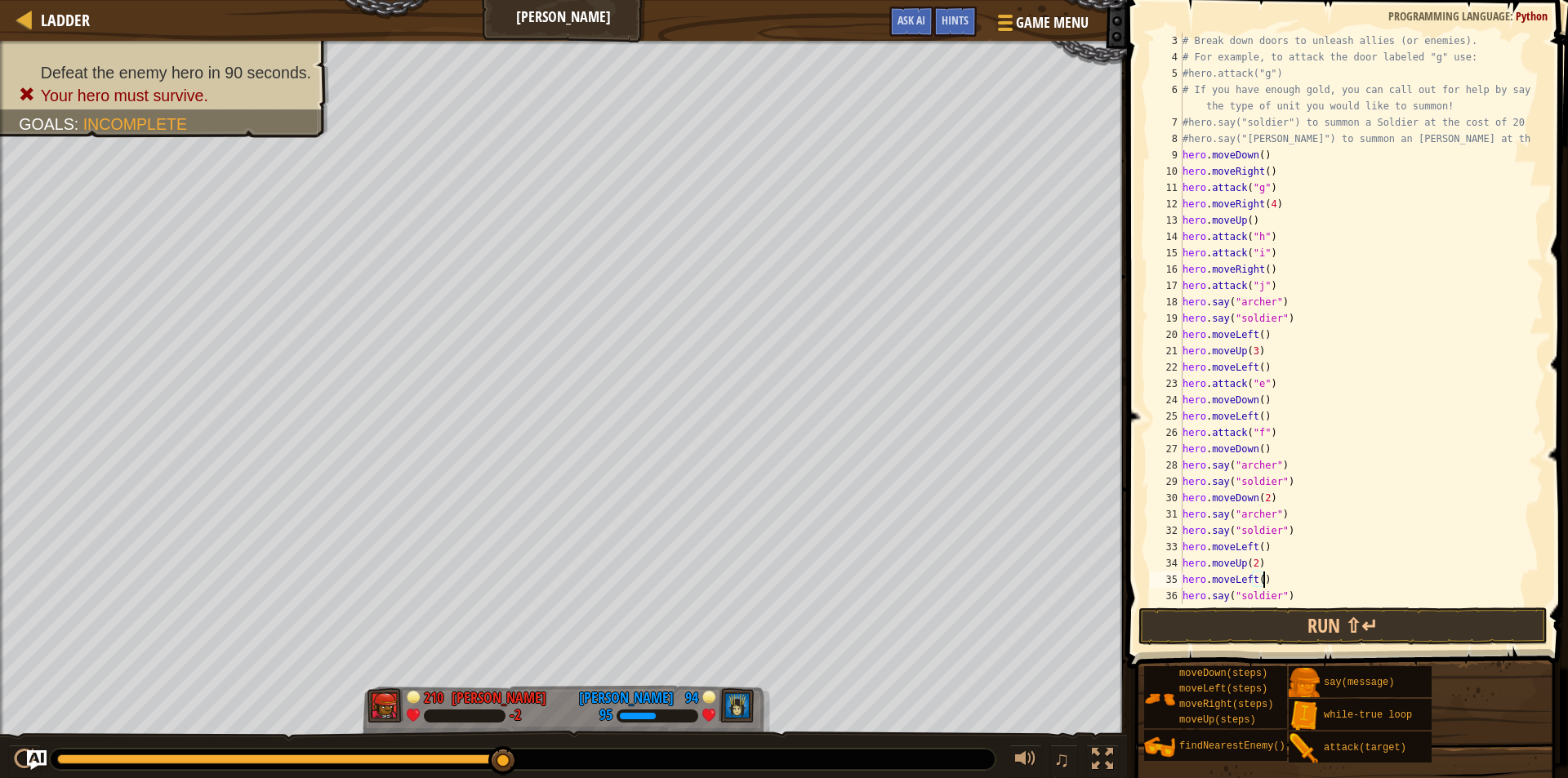
type textarea "hero.say("soldier")"
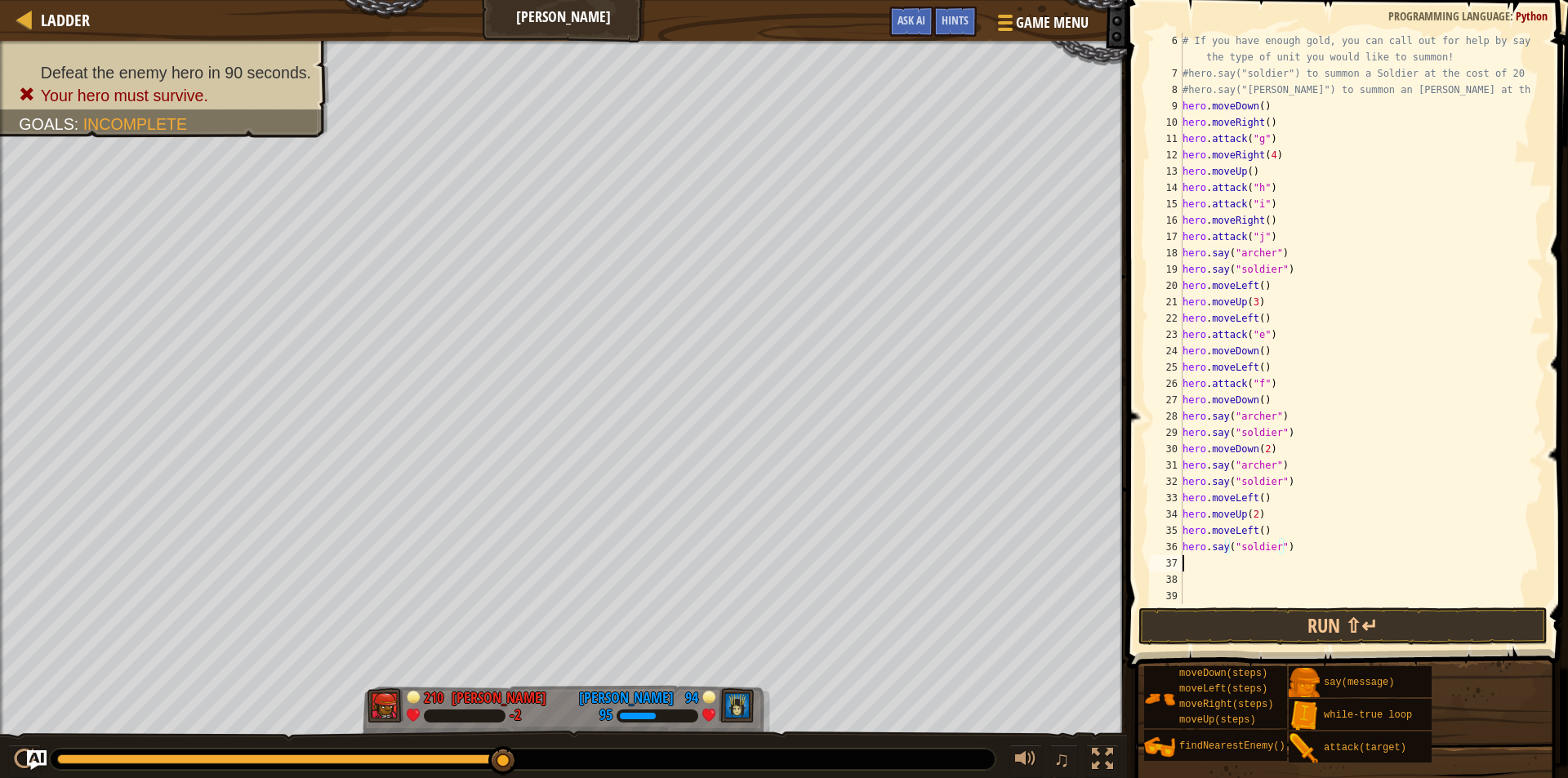
scroll to position [7, 0]
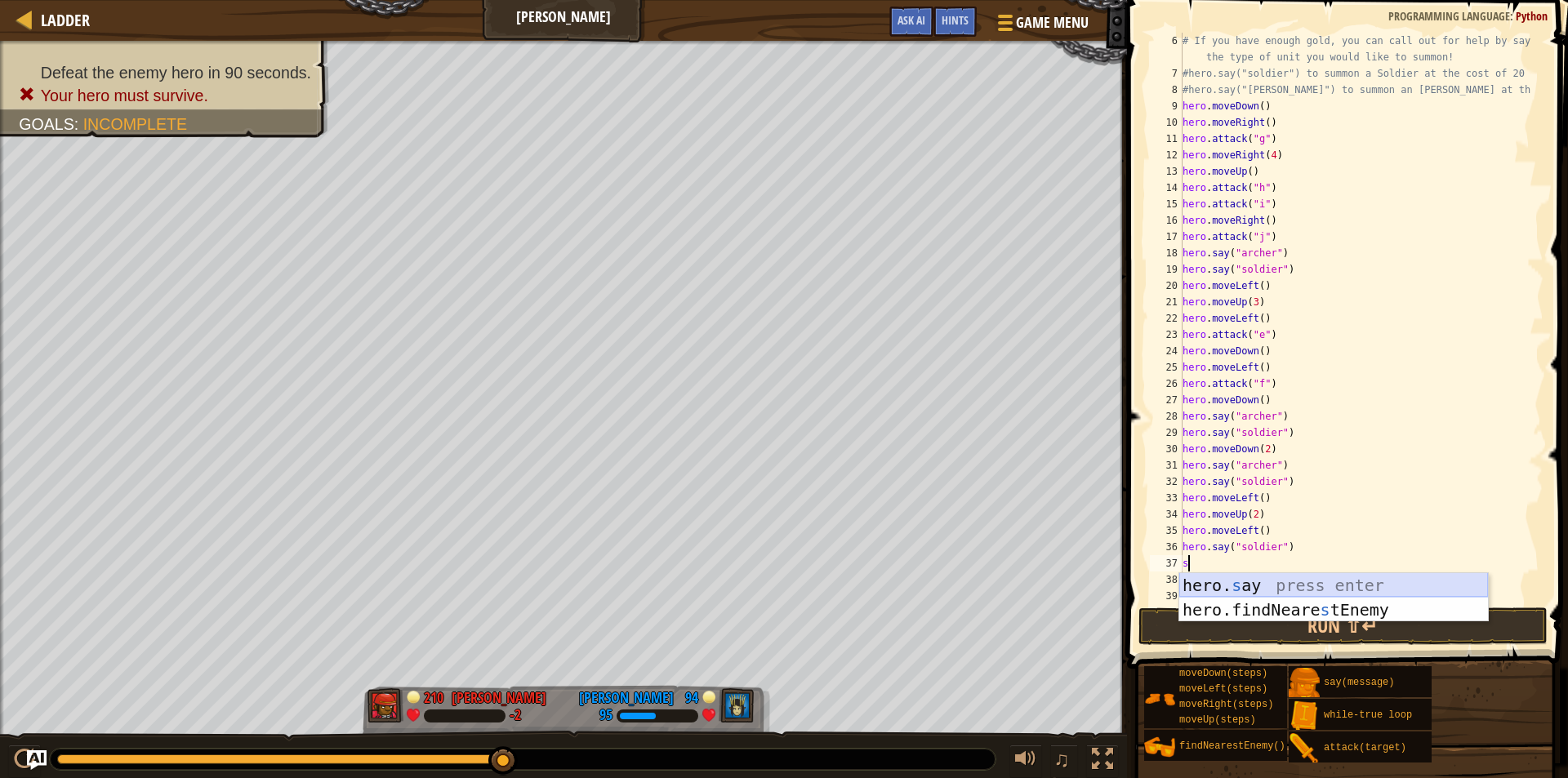
click at [1284, 579] on div "hero. s ay press enter hero.findNeare s tEnemy press enter" at bounding box center [1334, 622] width 309 height 98
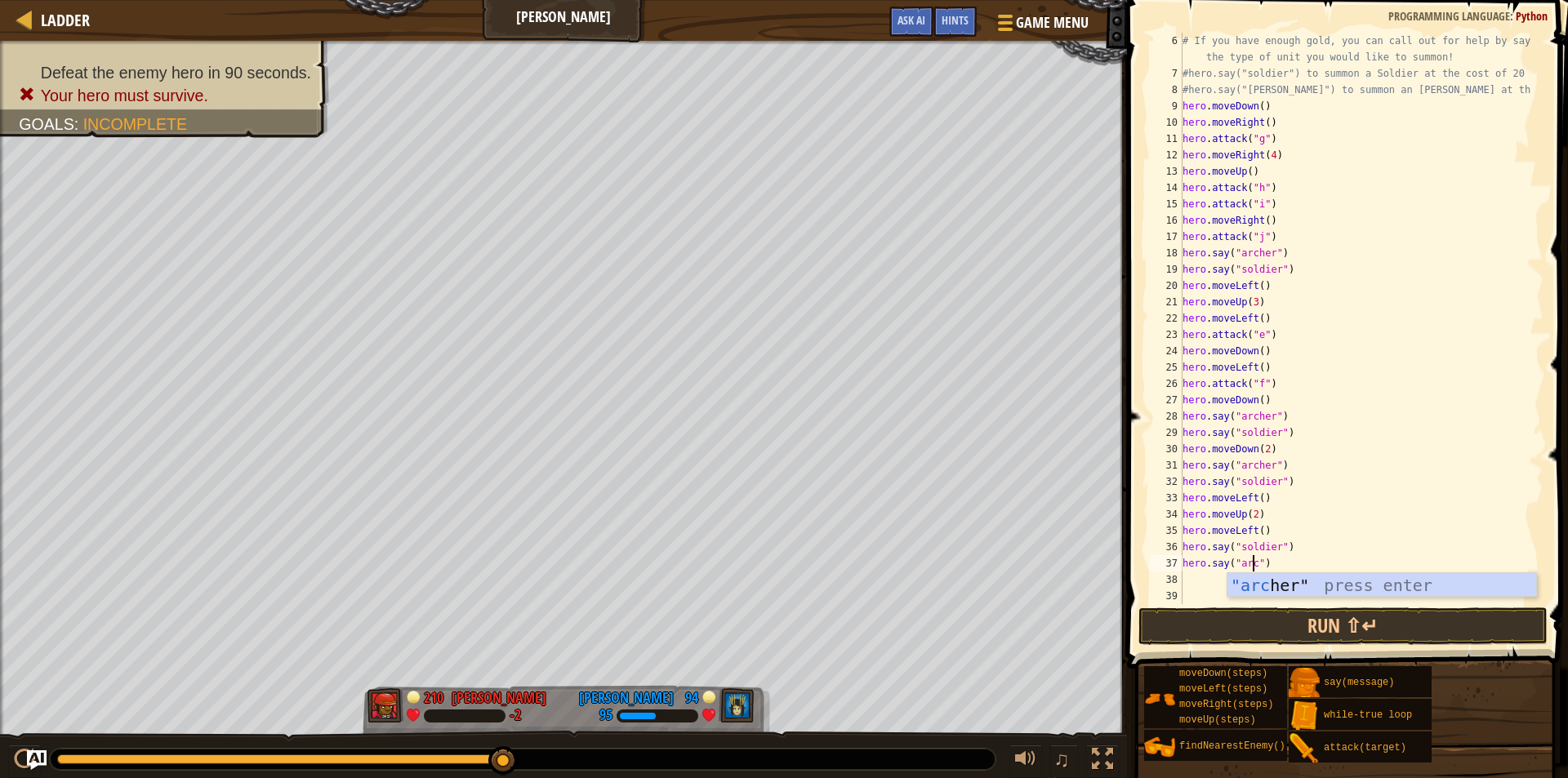
scroll to position [7, 5]
click at [1275, 584] on div ""arch er" press enter" at bounding box center [1382, 611] width 309 height 74
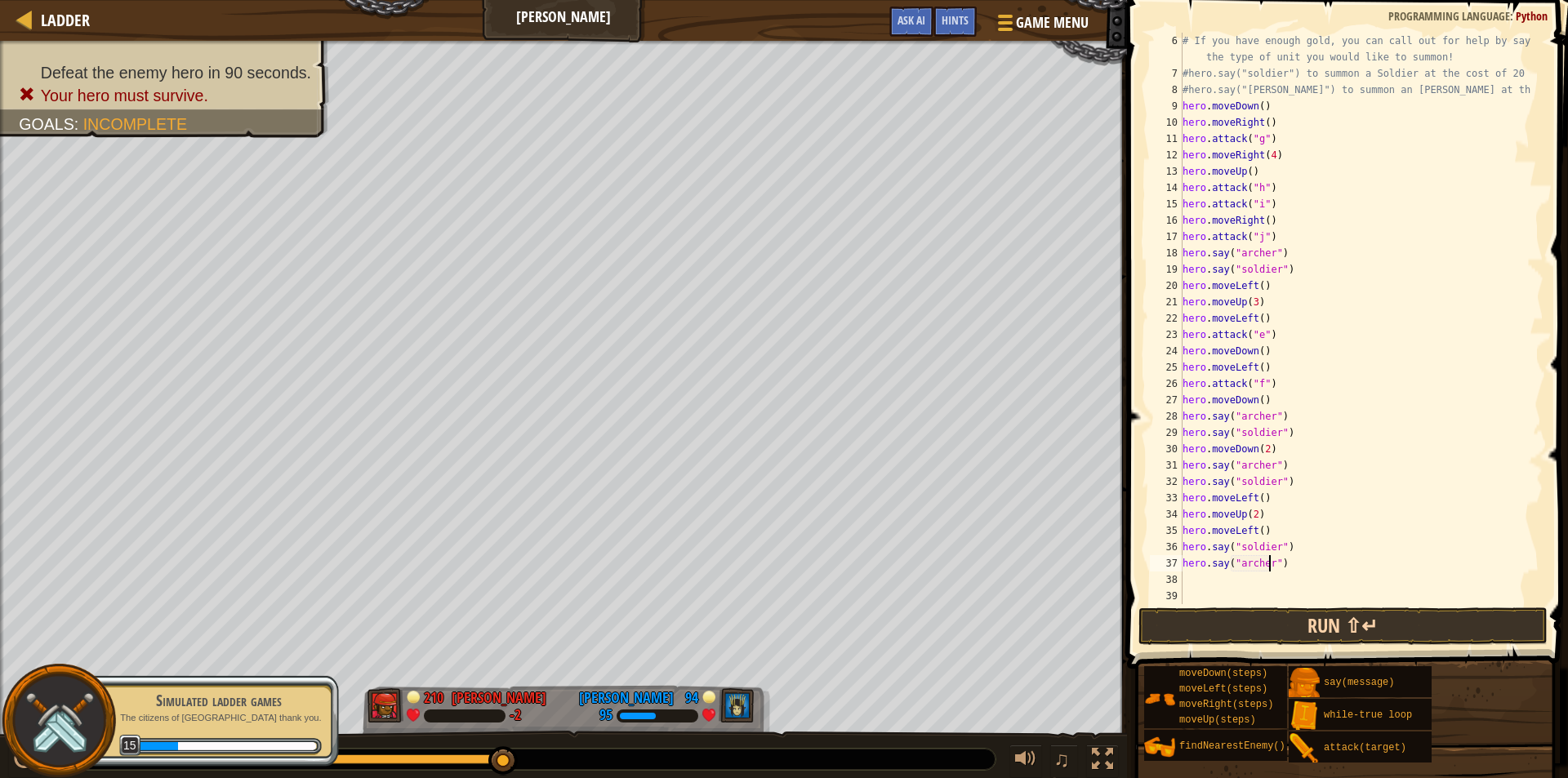
type textarea "hero.say("archer")"
click at [1276, 619] on button "Run ⇧↵" at bounding box center [1343, 627] width 409 height 38
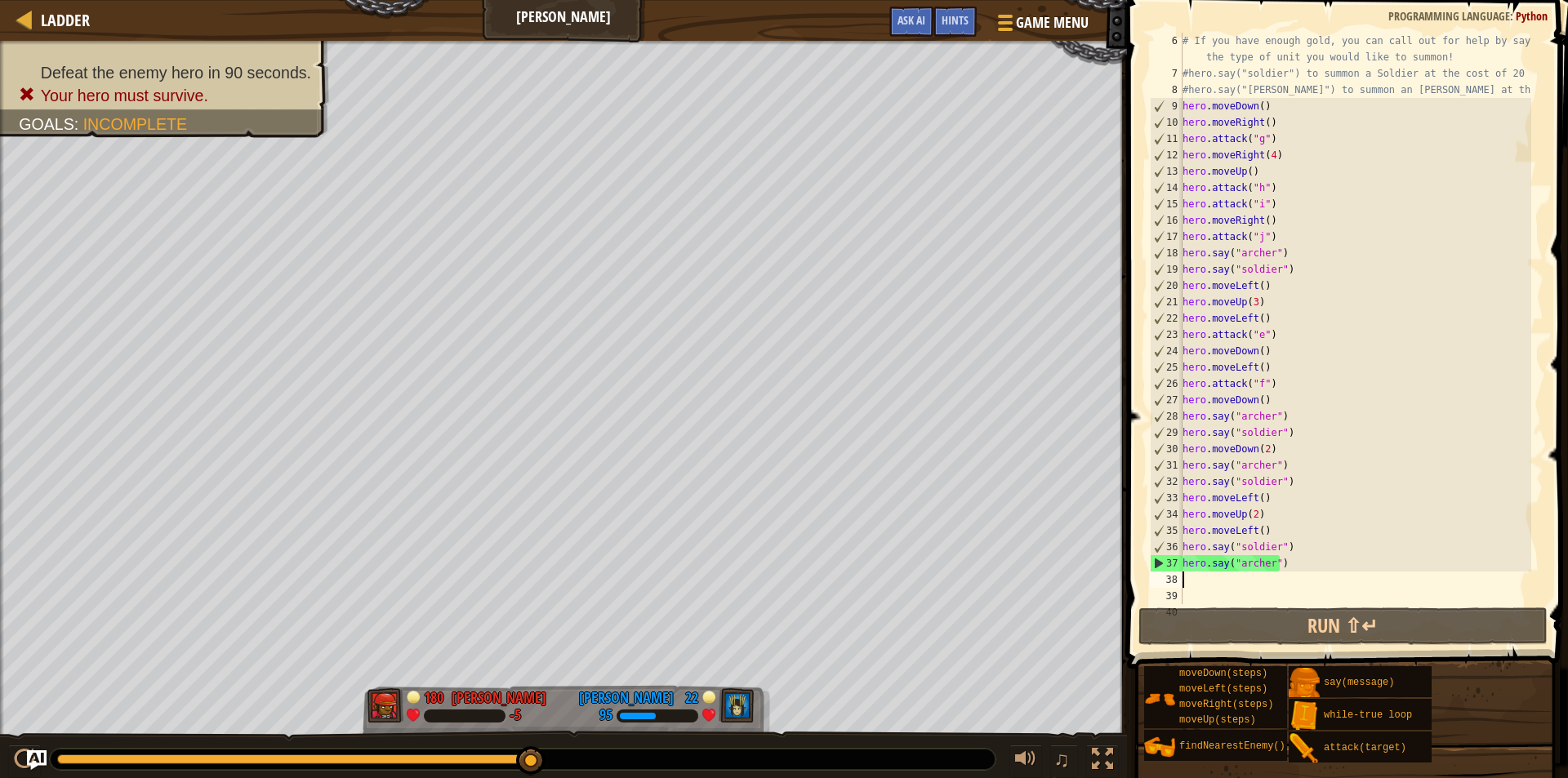
click at [1225, 576] on div "# If you have enough gold, you can call out for help by saying the type of unit…" at bounding box center [1355, 342] width 352 height 620
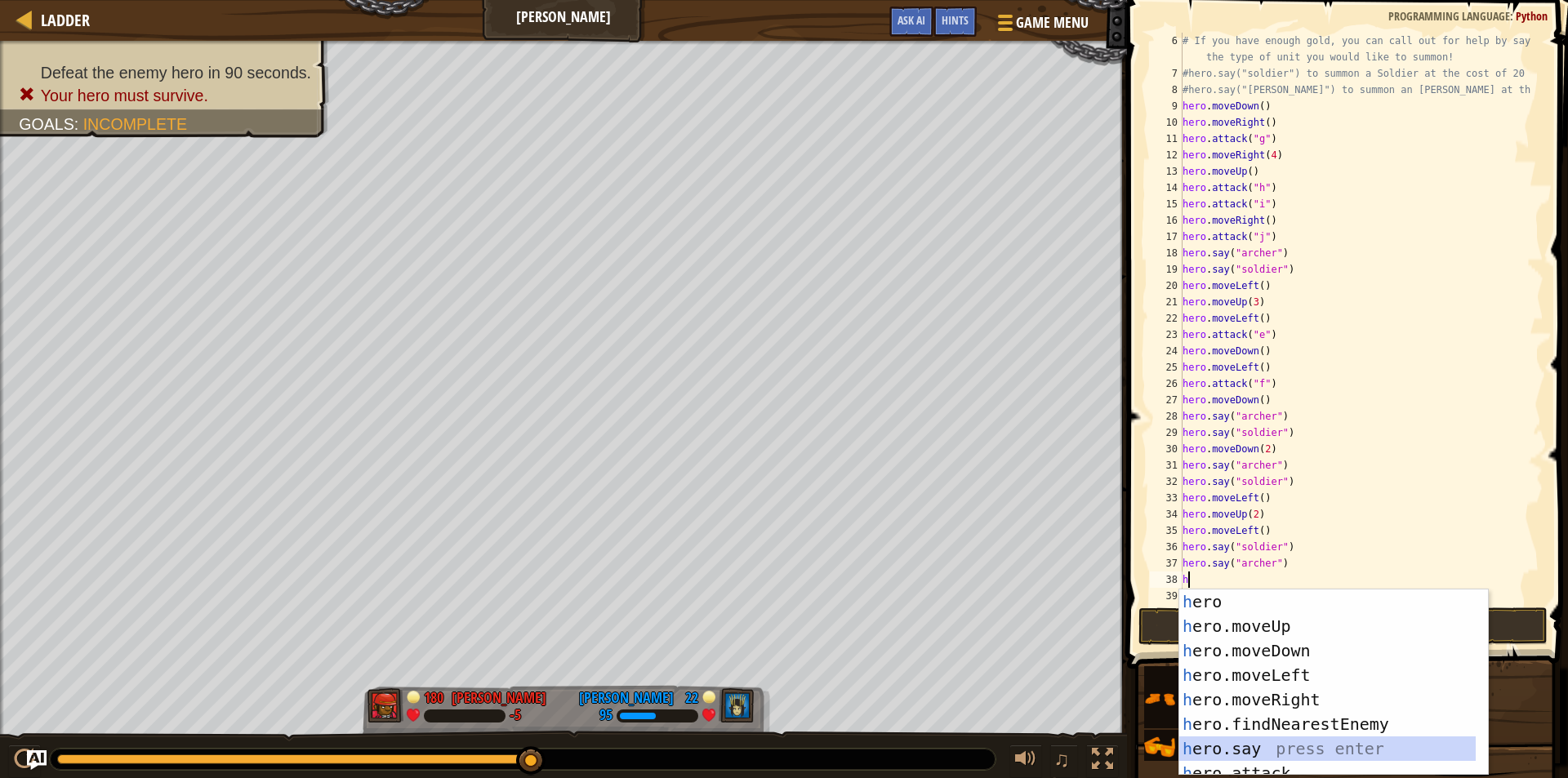
click at [1231, 752] on div "h ero press enter h ero.moveUp press enter h ero.moveDown press enter h ero.mov…" at bounding box center [1334, 707] width 309 height 235
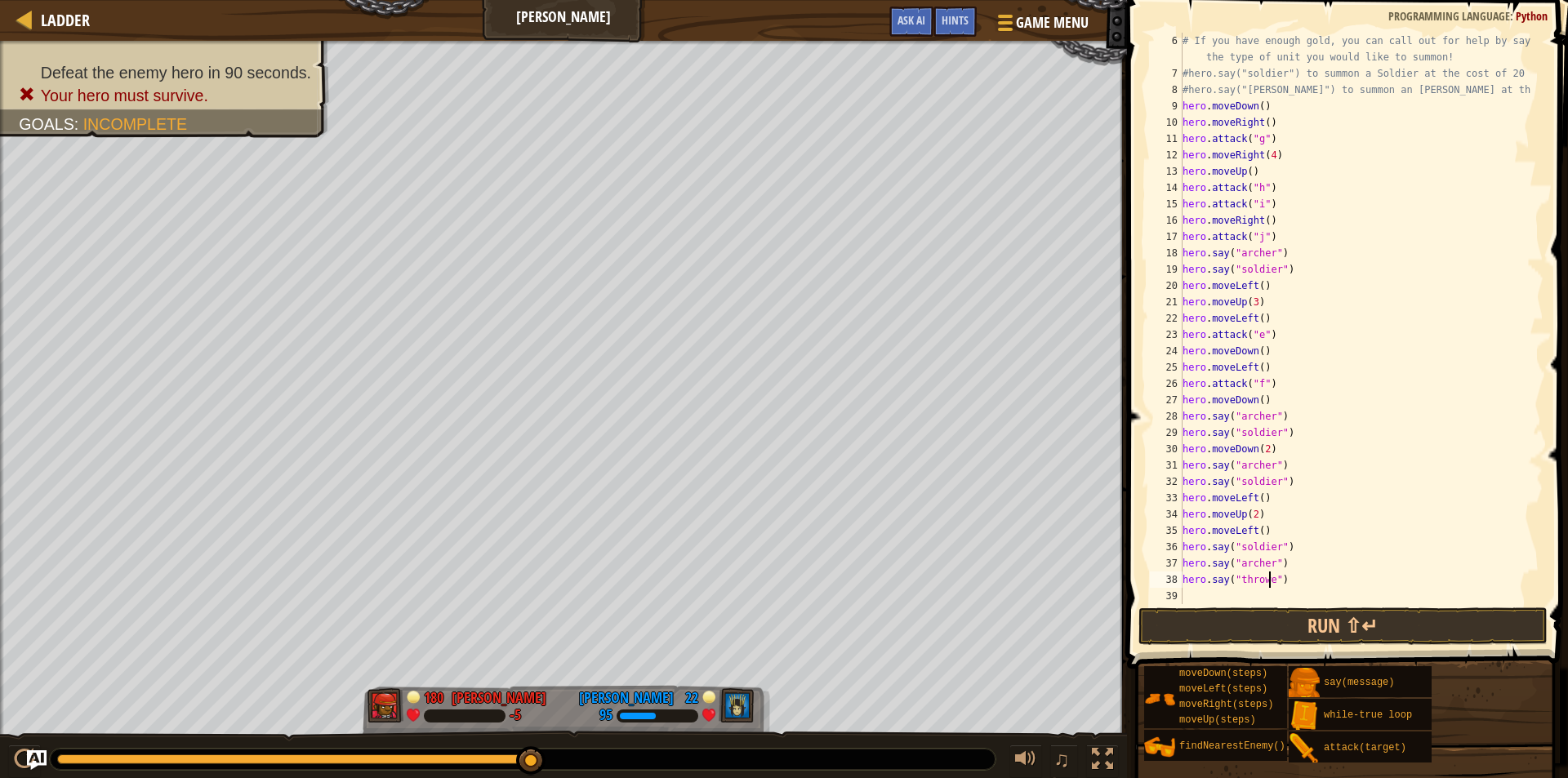
scroll to position [7, 7]
click at [1273, 620] on button "Run ⇧↵" at bounding box center [1343, 627] width 409 height 38
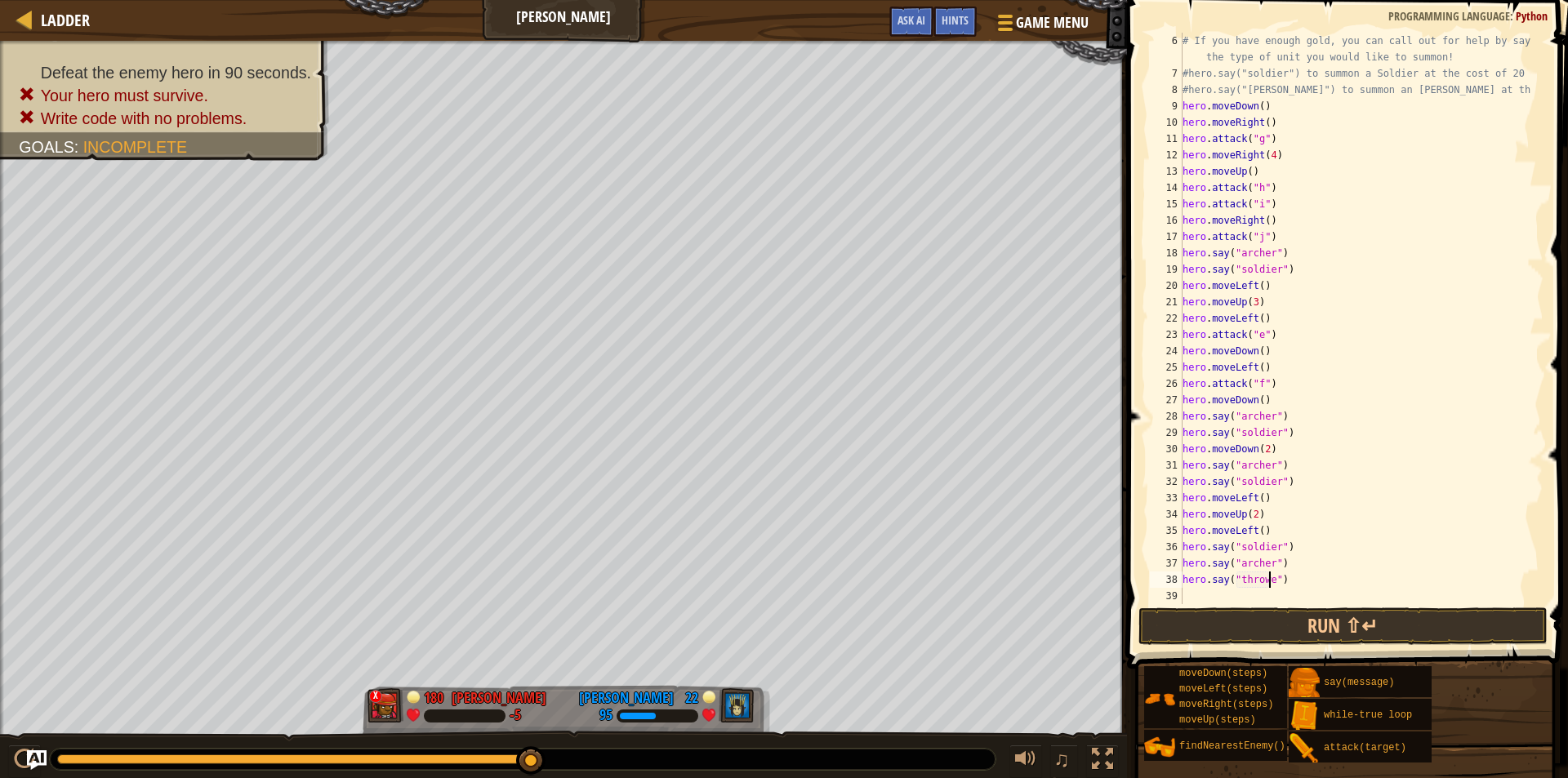
click at [1285, 584] on div "# If you have enough gold, you can call out for help by saying the type of unit…" at bounding box center [1355, 342] width 352 height 620
type textarea "h"
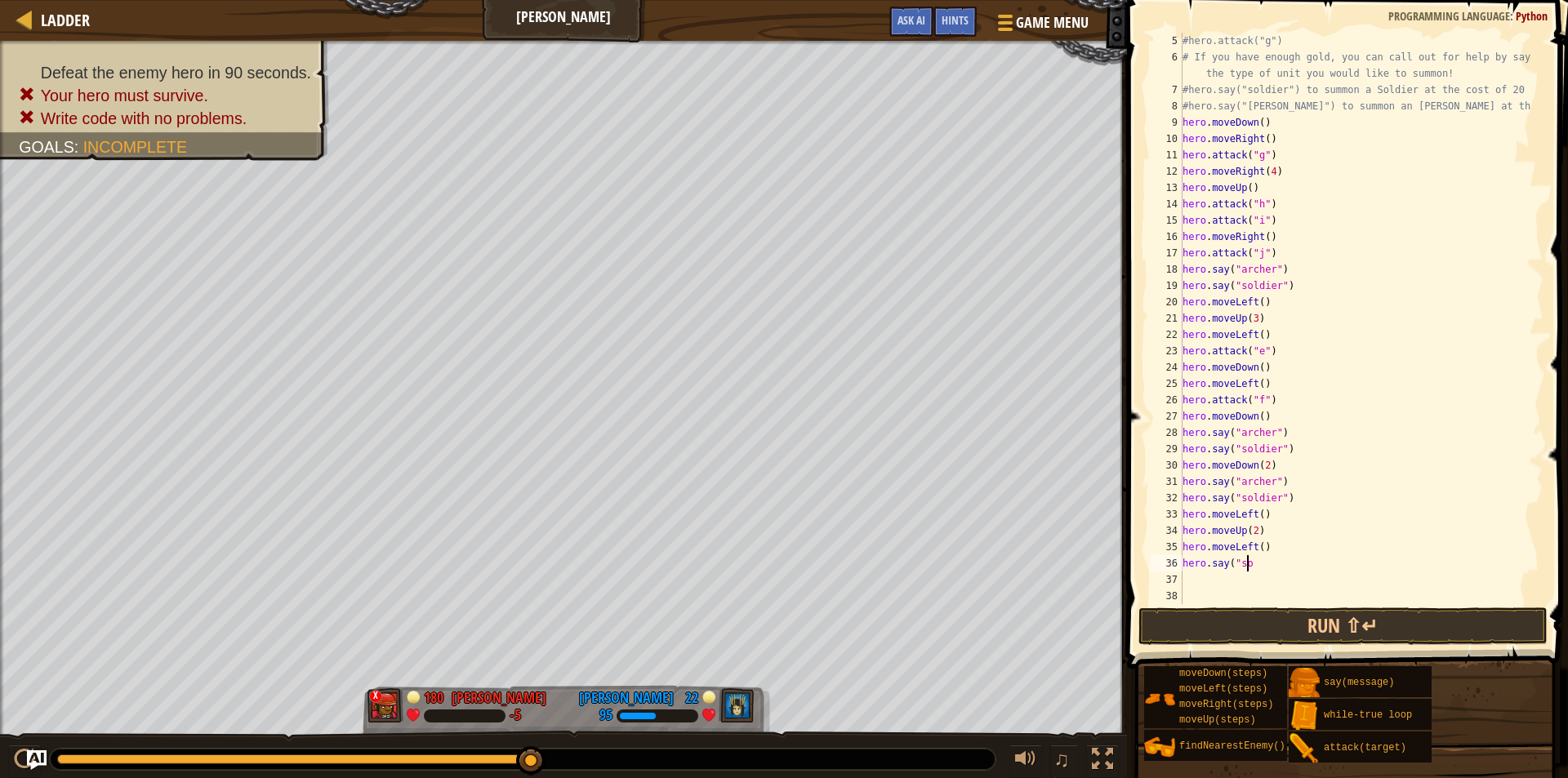
scroll to position [82, 0]
type textarea "h"
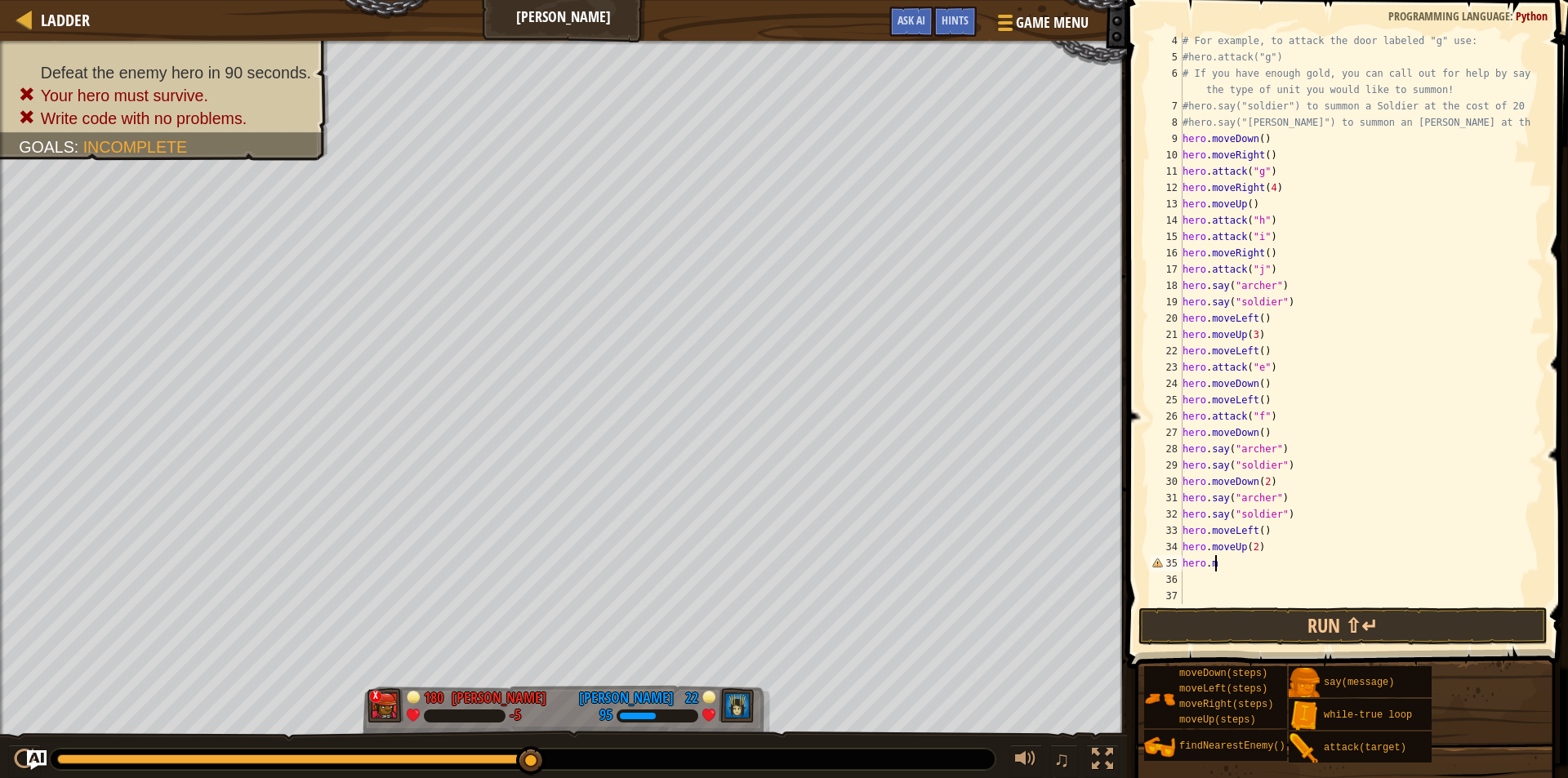
type textarea "h"
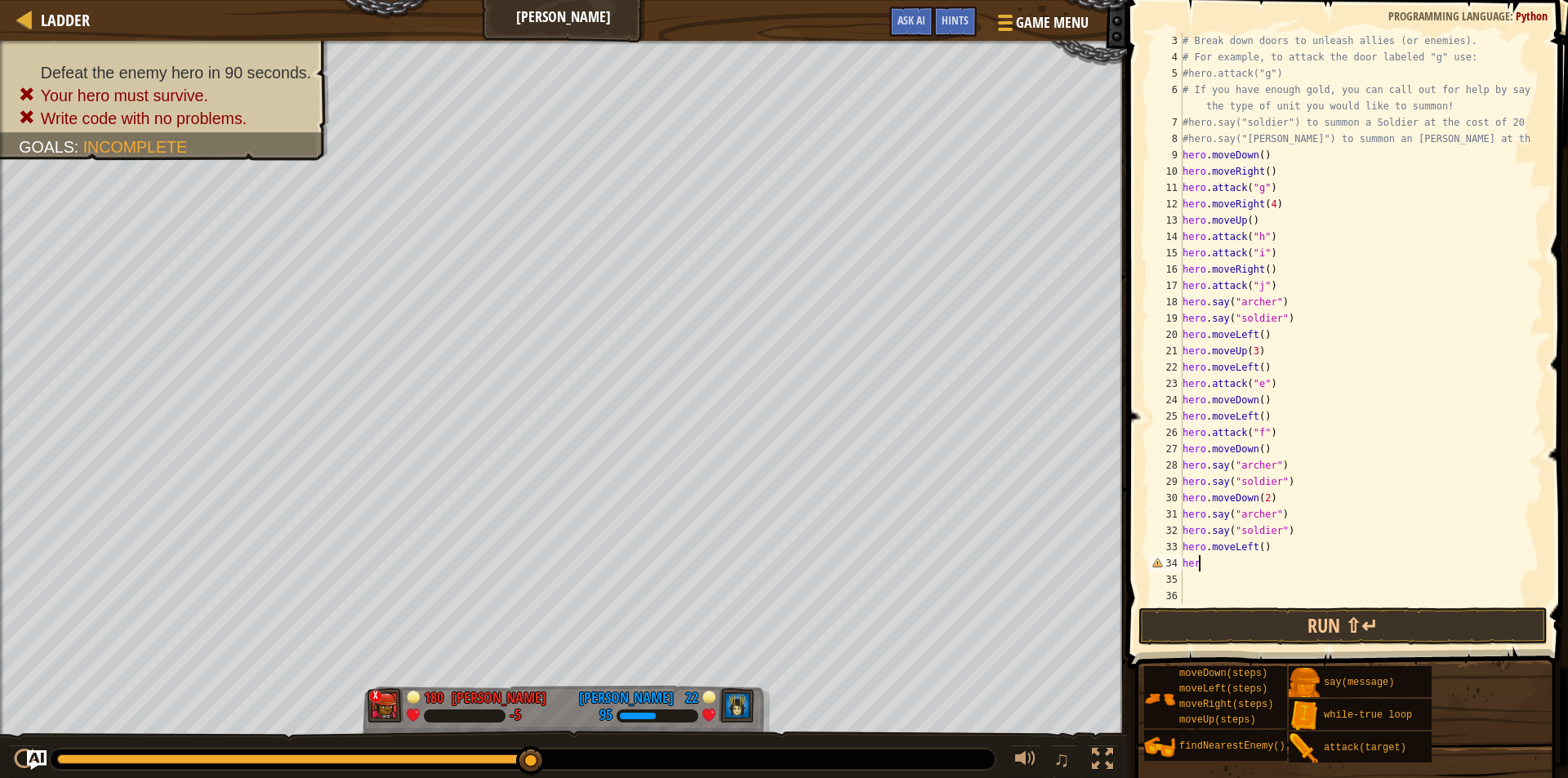
type textarea "h"
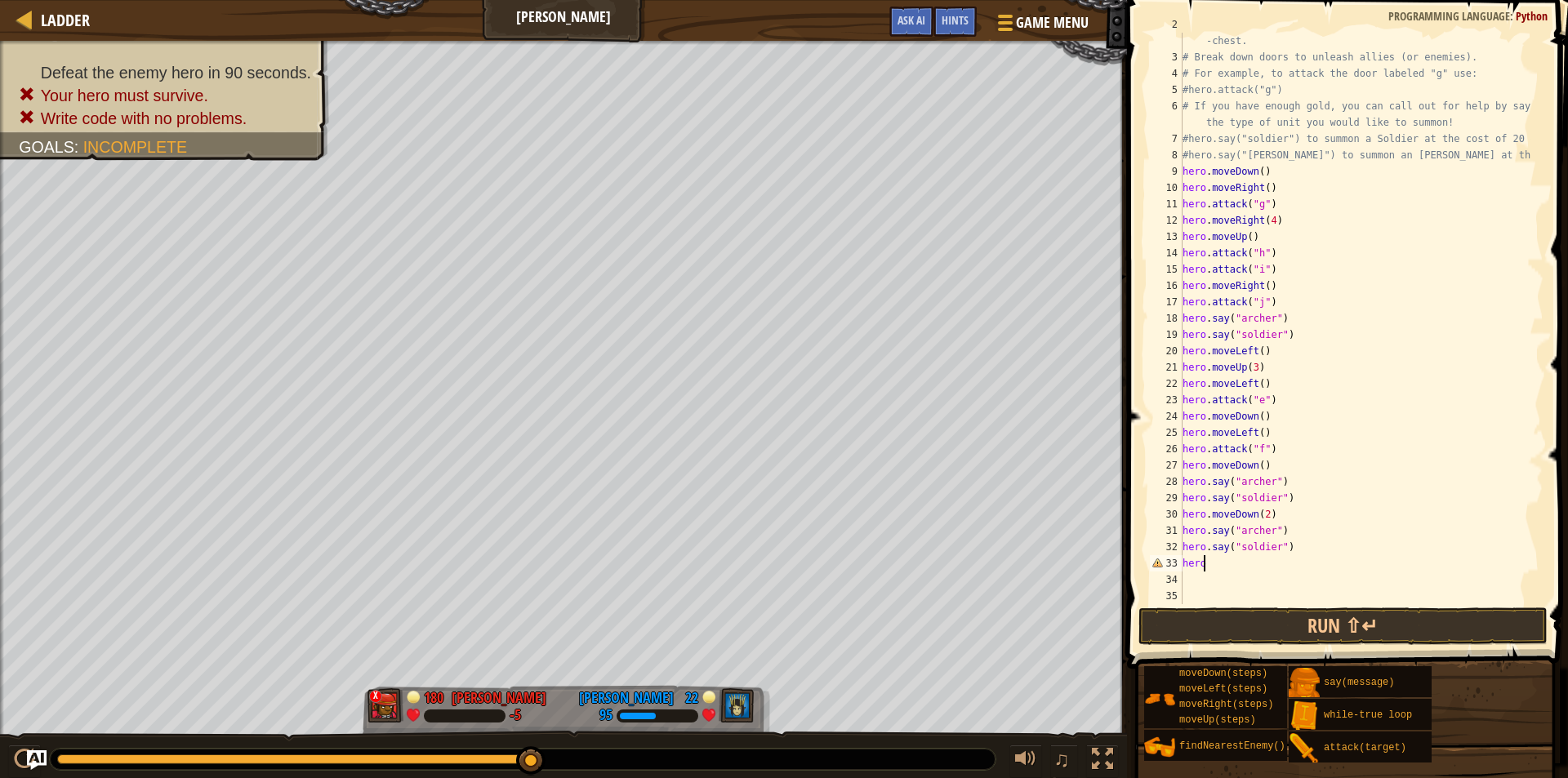
type textarea "h"
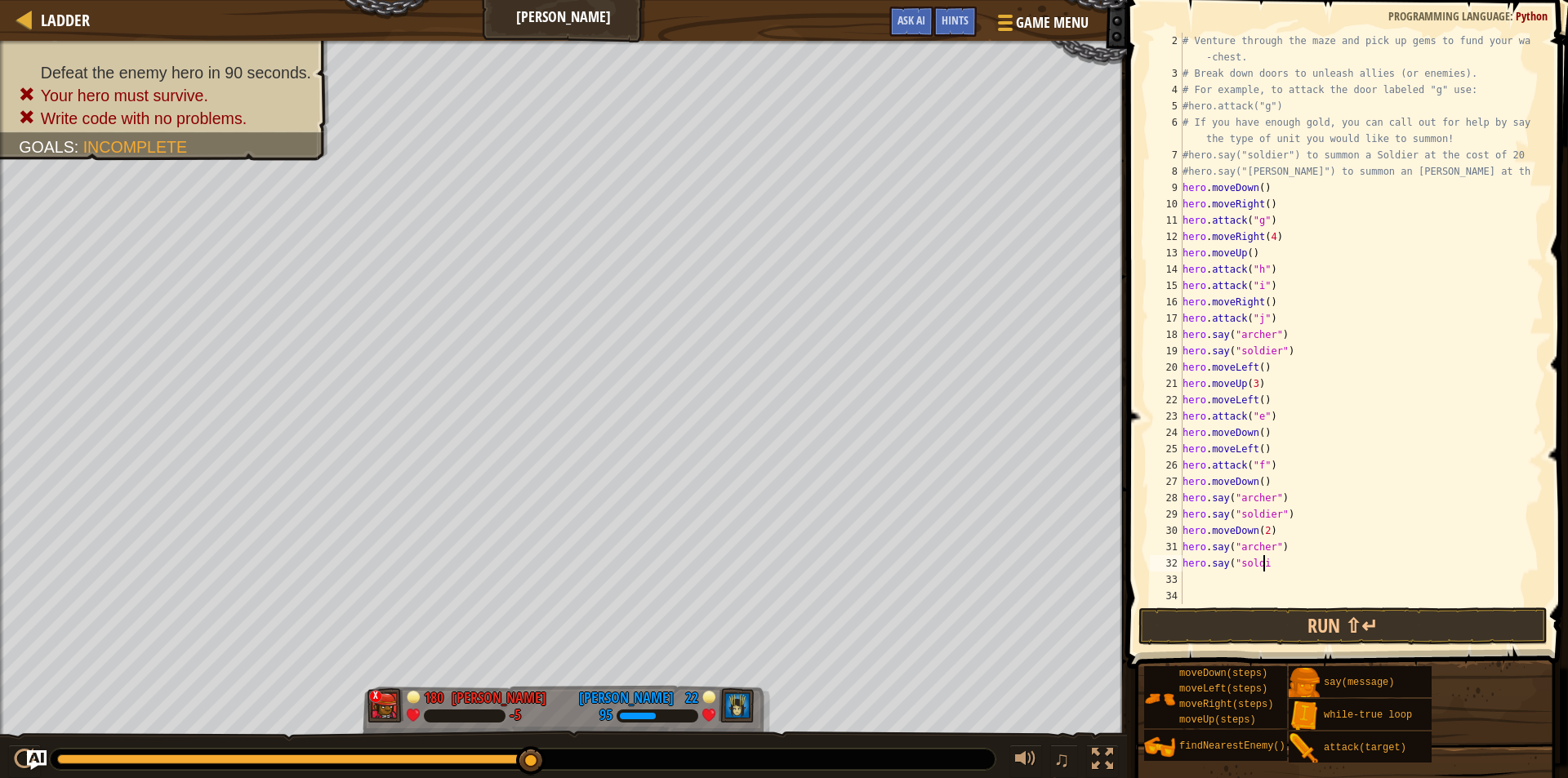
scroll to position [16, 0]
type textarea "h"
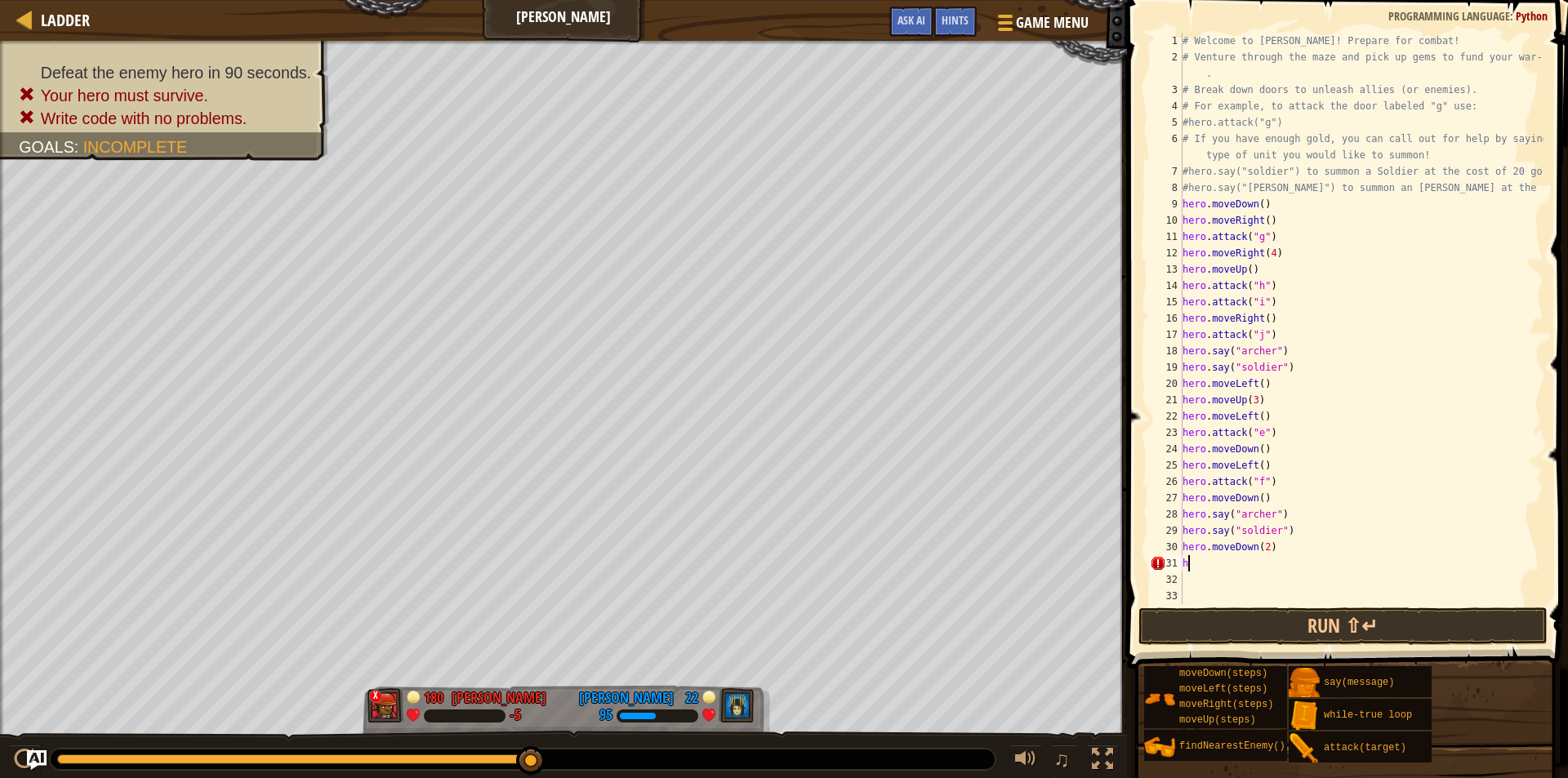
type textarea "h"
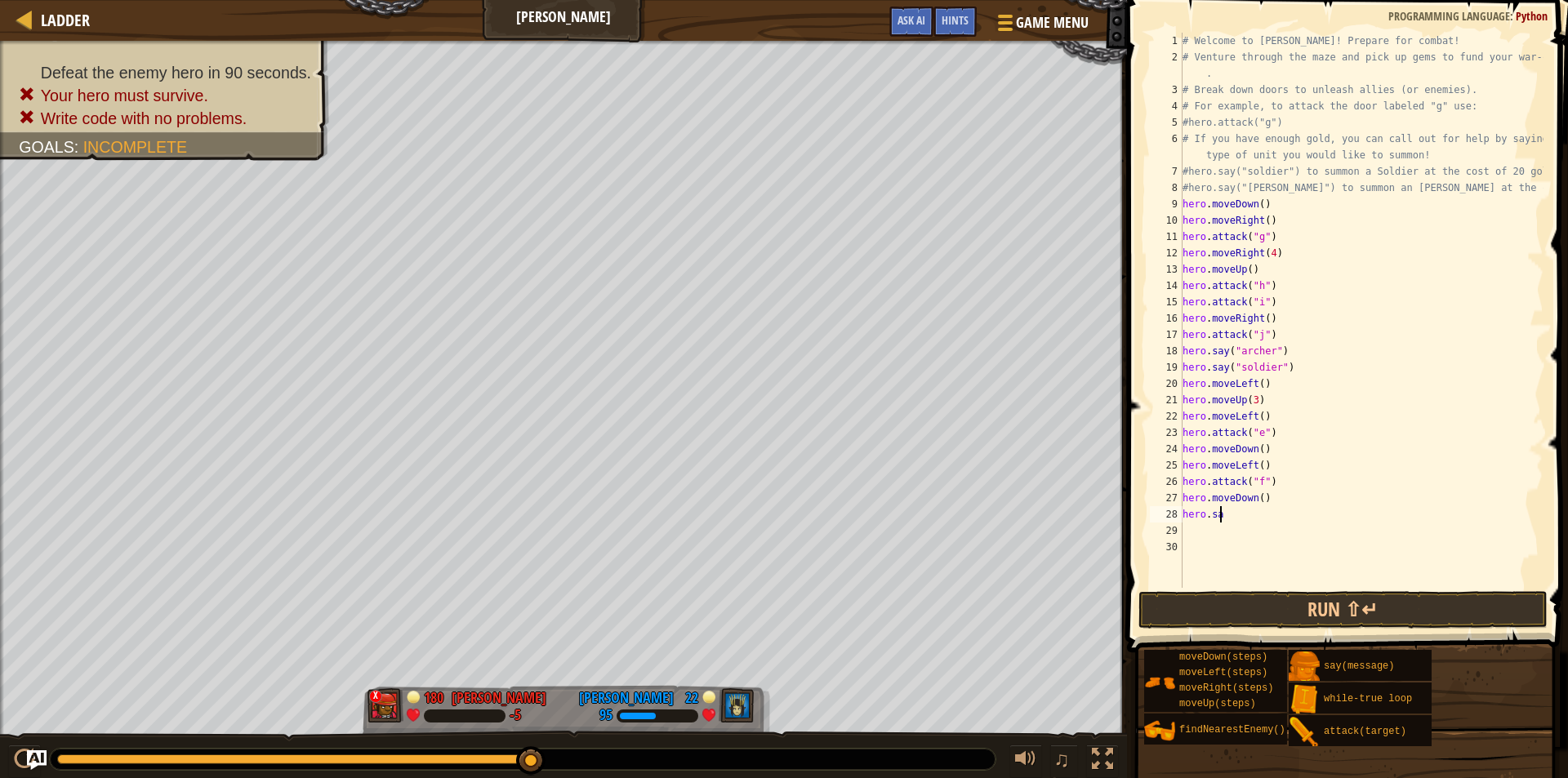
type textarea "h"
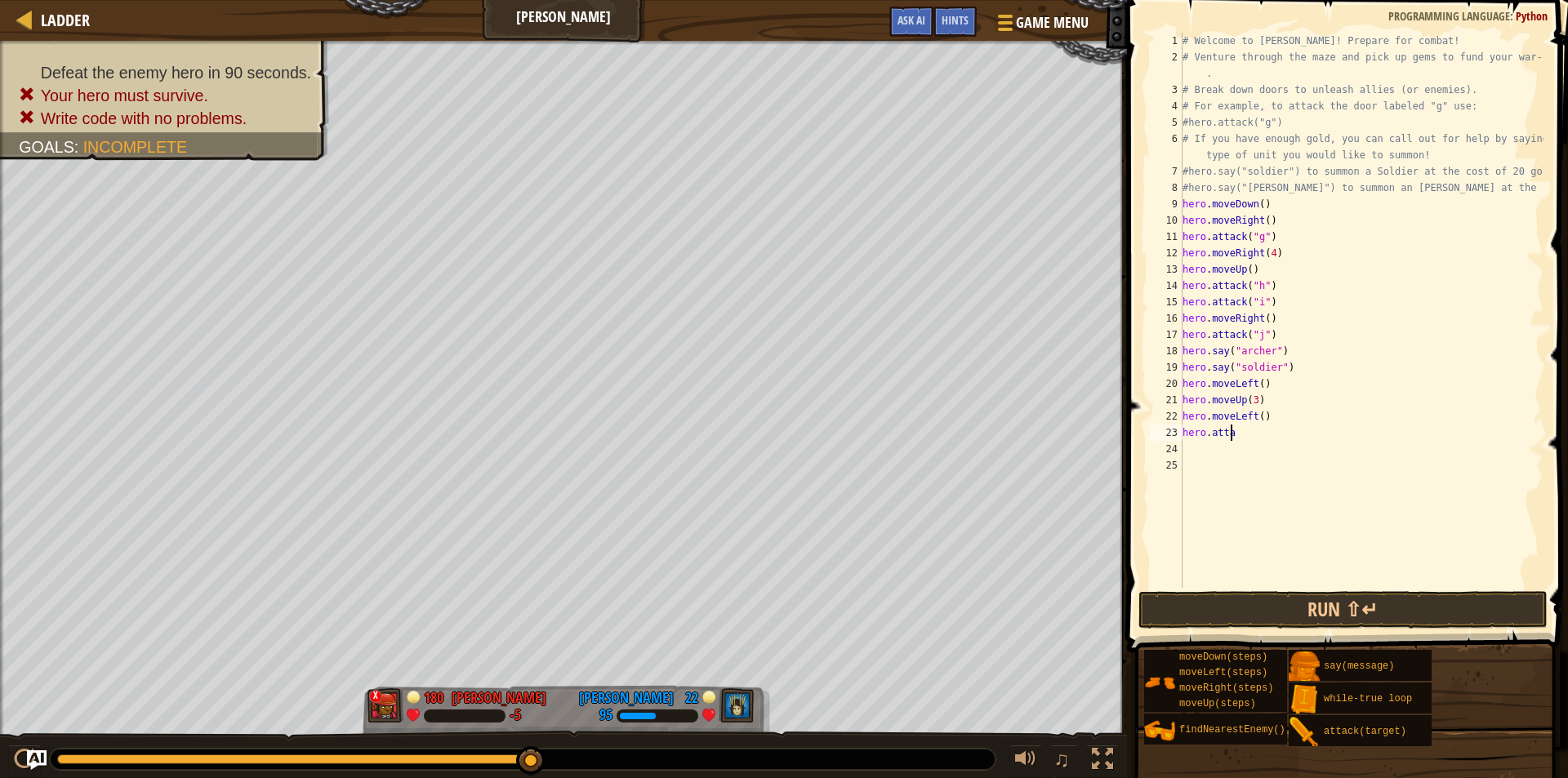
type textarea "h"
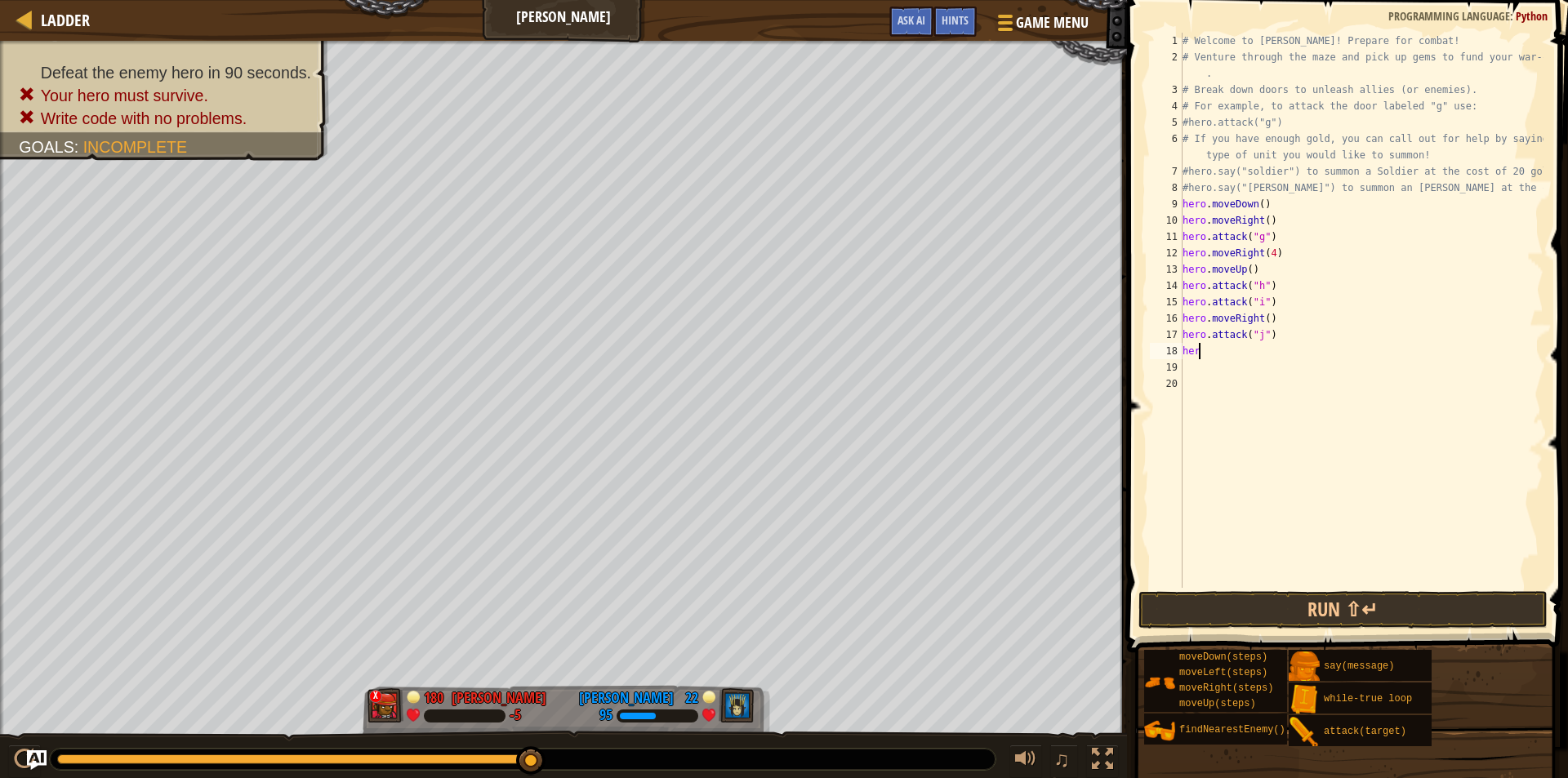
type textarea "h"
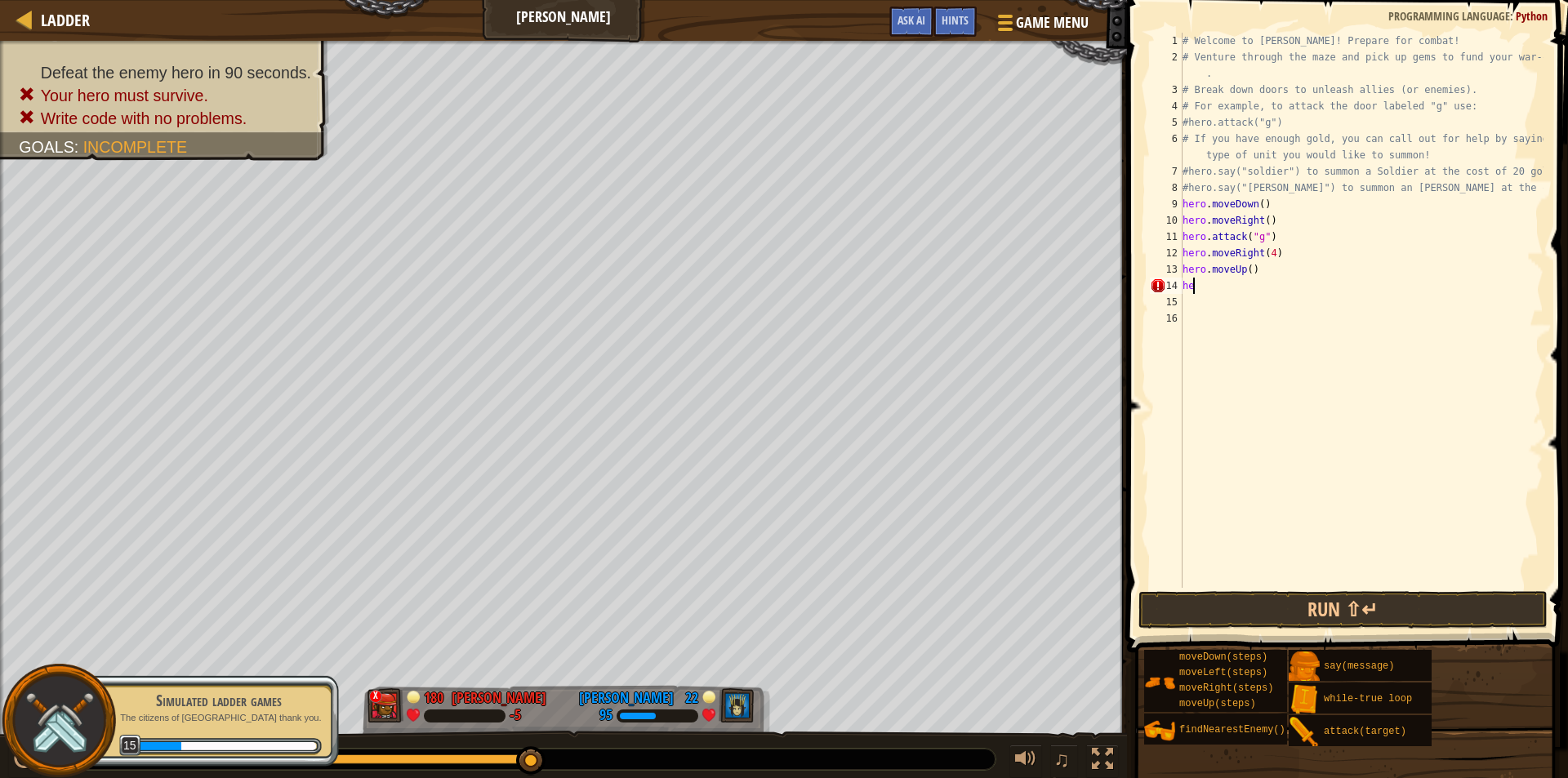
type textarea "h"
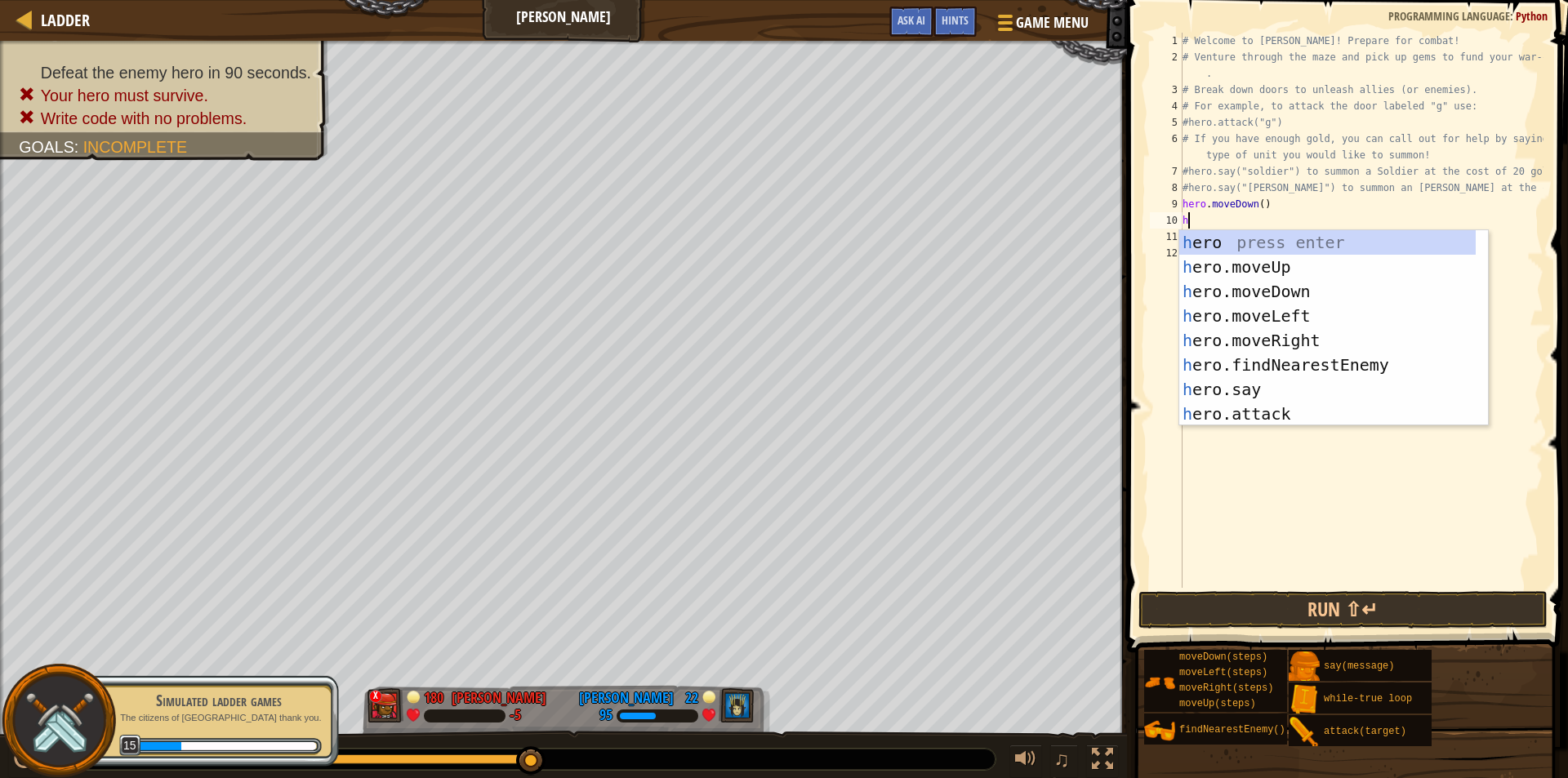
type textarea "he"
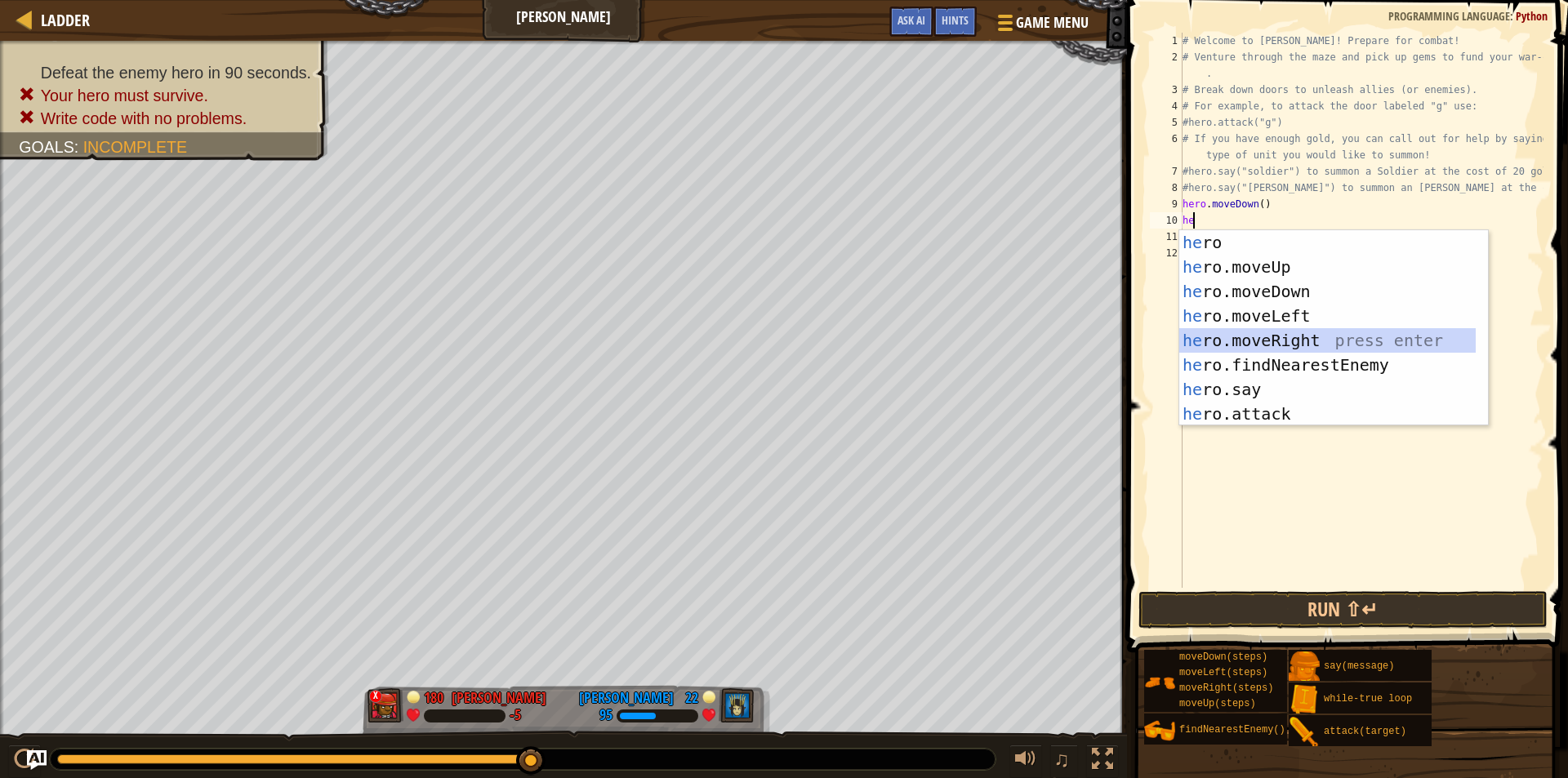
click at [1268, 335] on div "he ro press enter he ro.moveUp press enter he ro.moveDown press enter he ro.mov…" at bounding box center [1328, 353] width 296 height 245
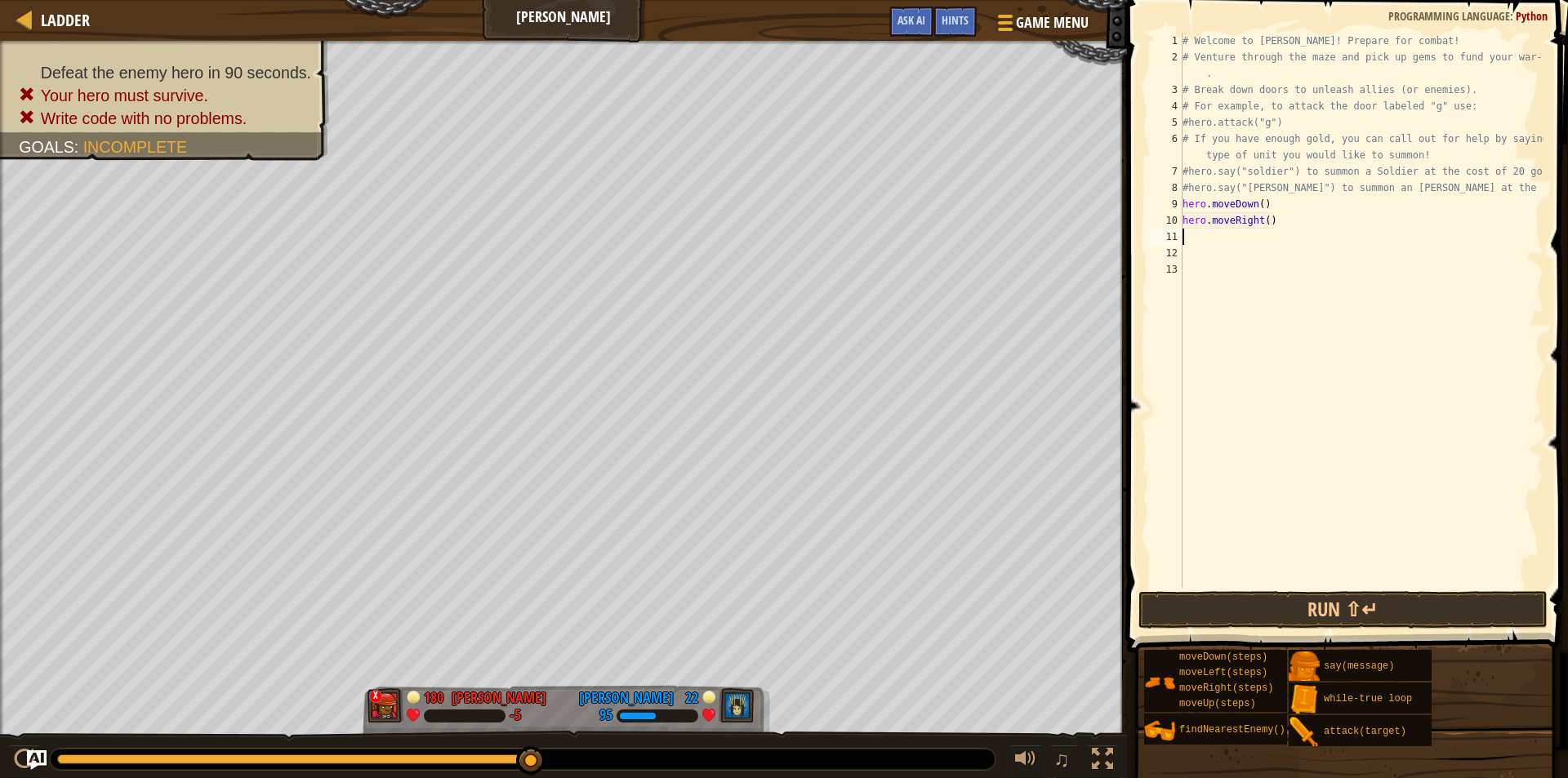
click at [1263, 216] on div "# Welcome to [PERSON_NAME]! Prepare for combat! # Venture through the maze and …" at bounding box center [1362, 326] width 364 height 588
type textarea "hero.moveRight(6)"
click at [1193, 603] on button "Run ⇧↵" at bounding box center [1343, 611] width 409 height 38
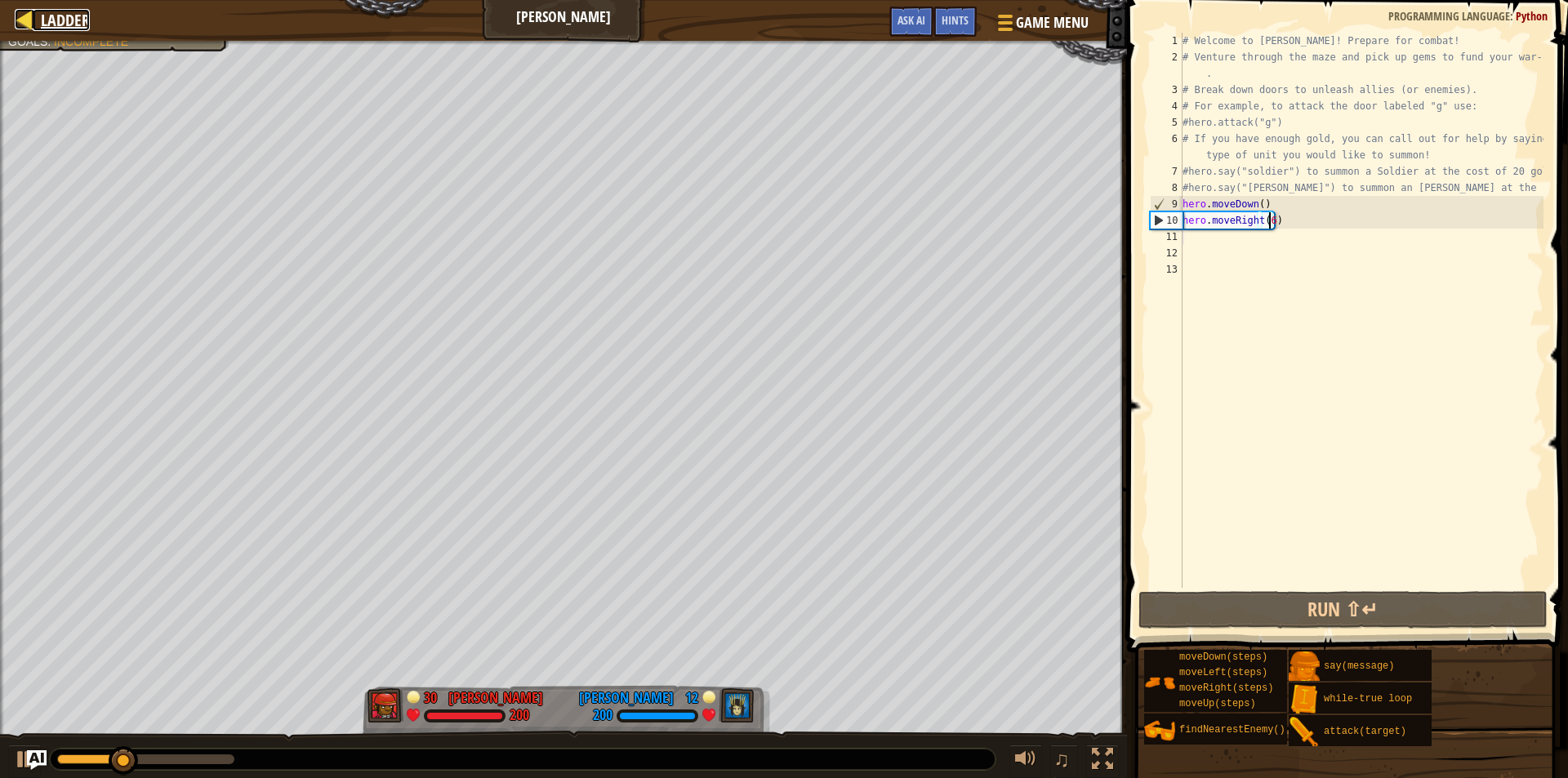
click at [23, 15] on div at bounding box center [24, 19] width 21 height 21
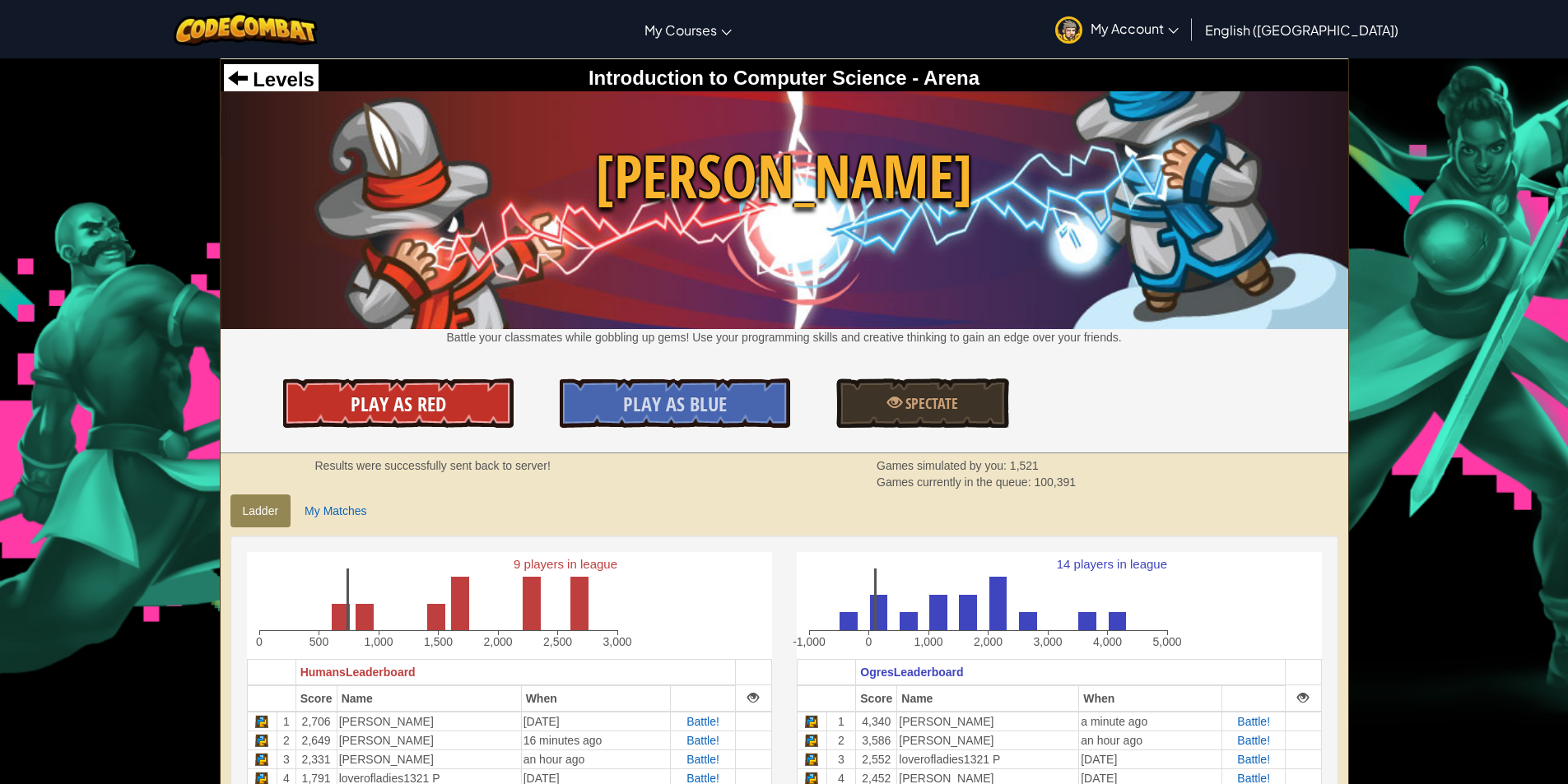
click at [425, 392] on span "Play As Red" at bounding box center [397, 404] width 95 height 26
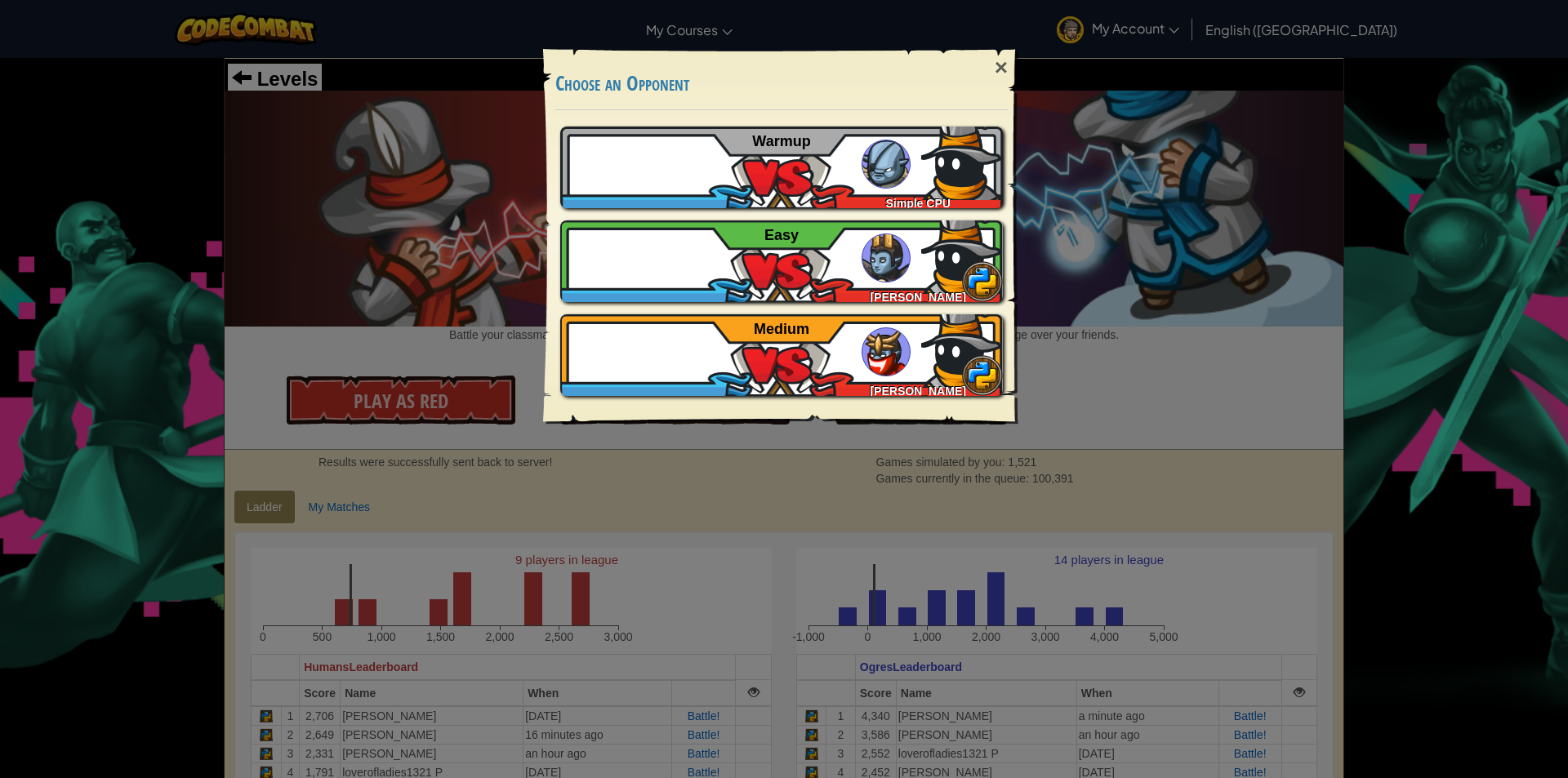
click at [507, 494] on div "× Choose an Opponent Play Tutorial Recommended if you've never played before Sk…" at bounding box center [784, 389] width 1568 height 778
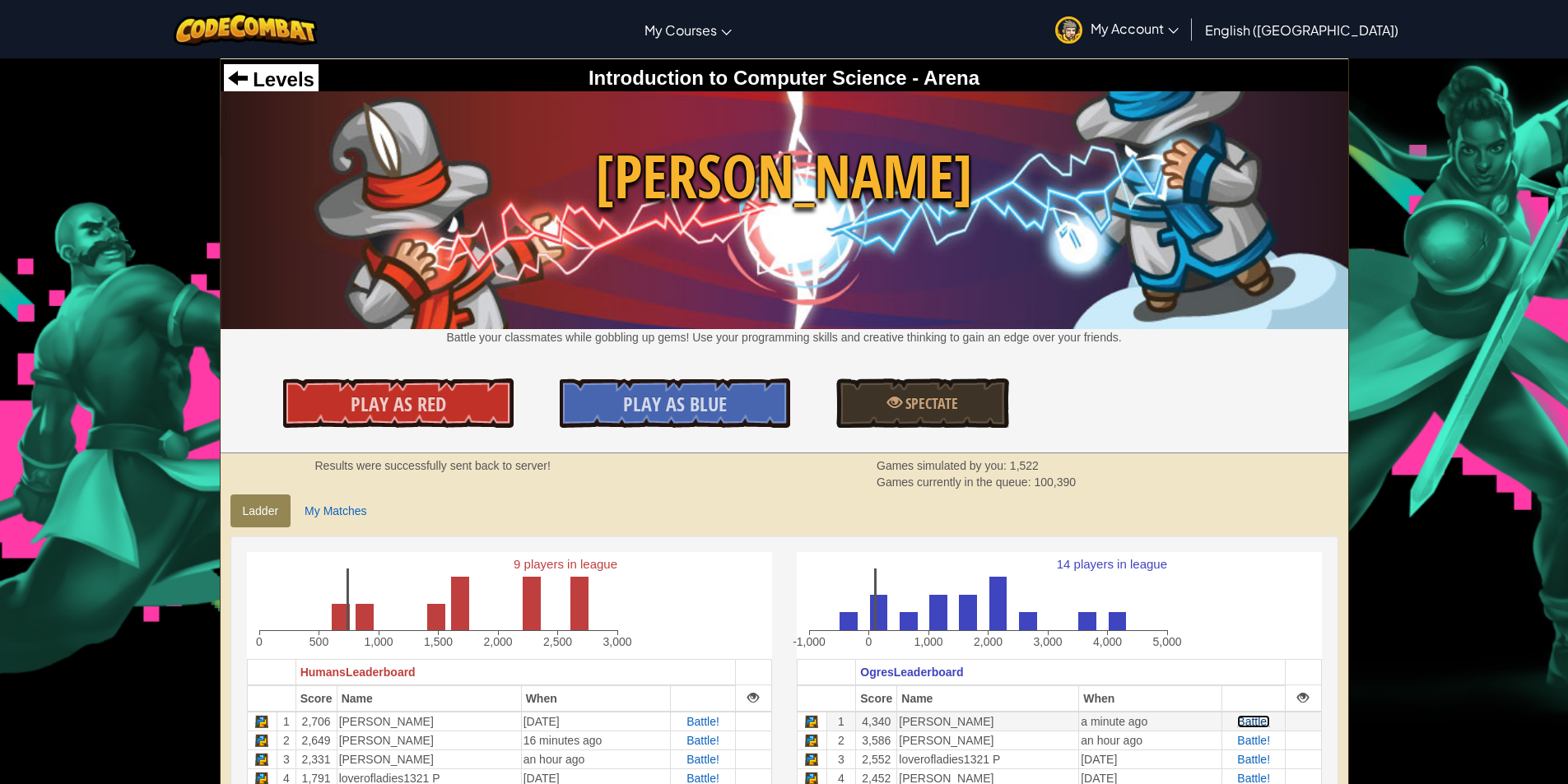
click at [1250, 720] on span "Battle!" at bounding box center [1253, 721] width 33 height 14
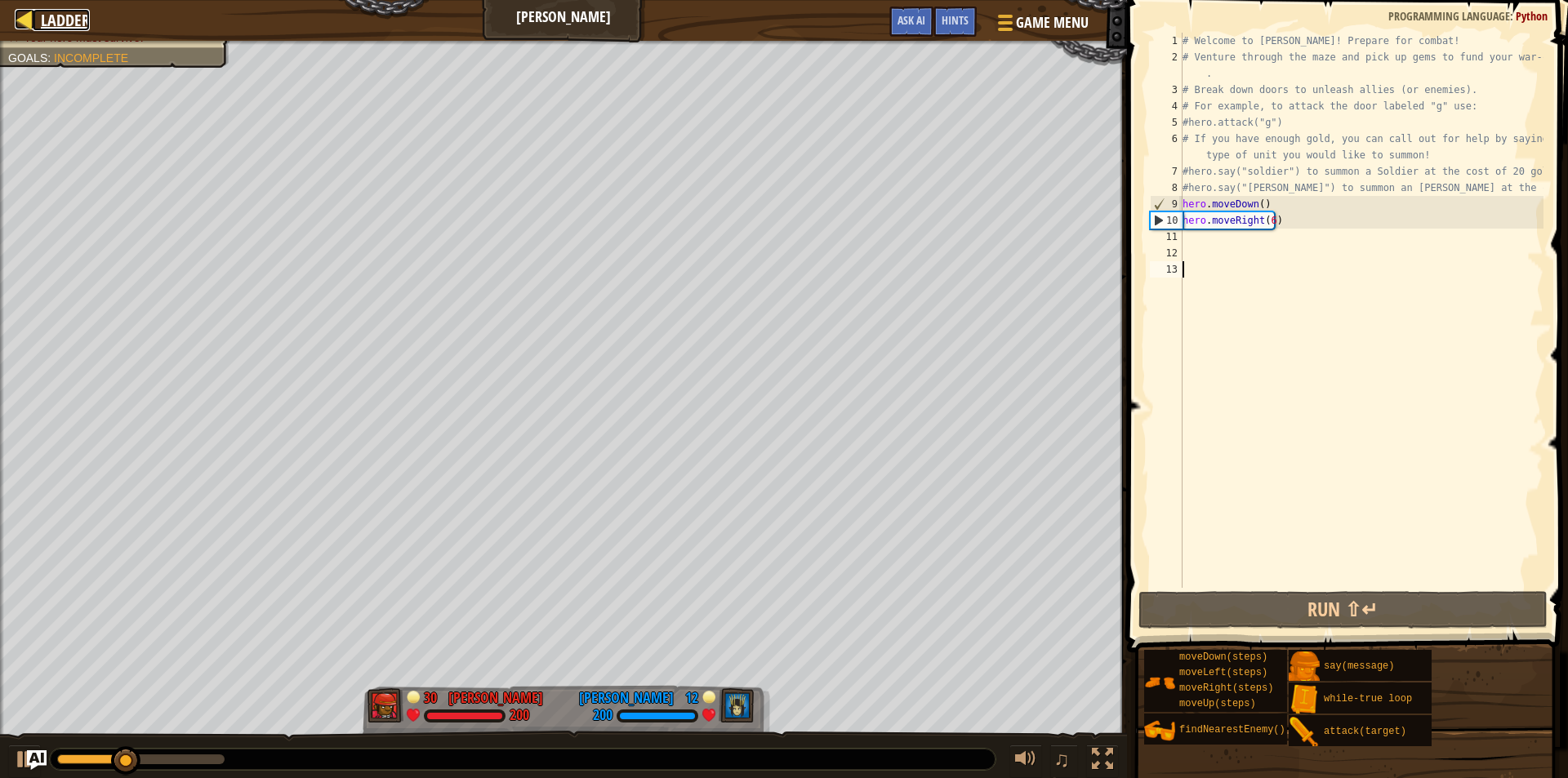
click at [28, 27] on div at bounding box center [24, 19] width 21 height 21
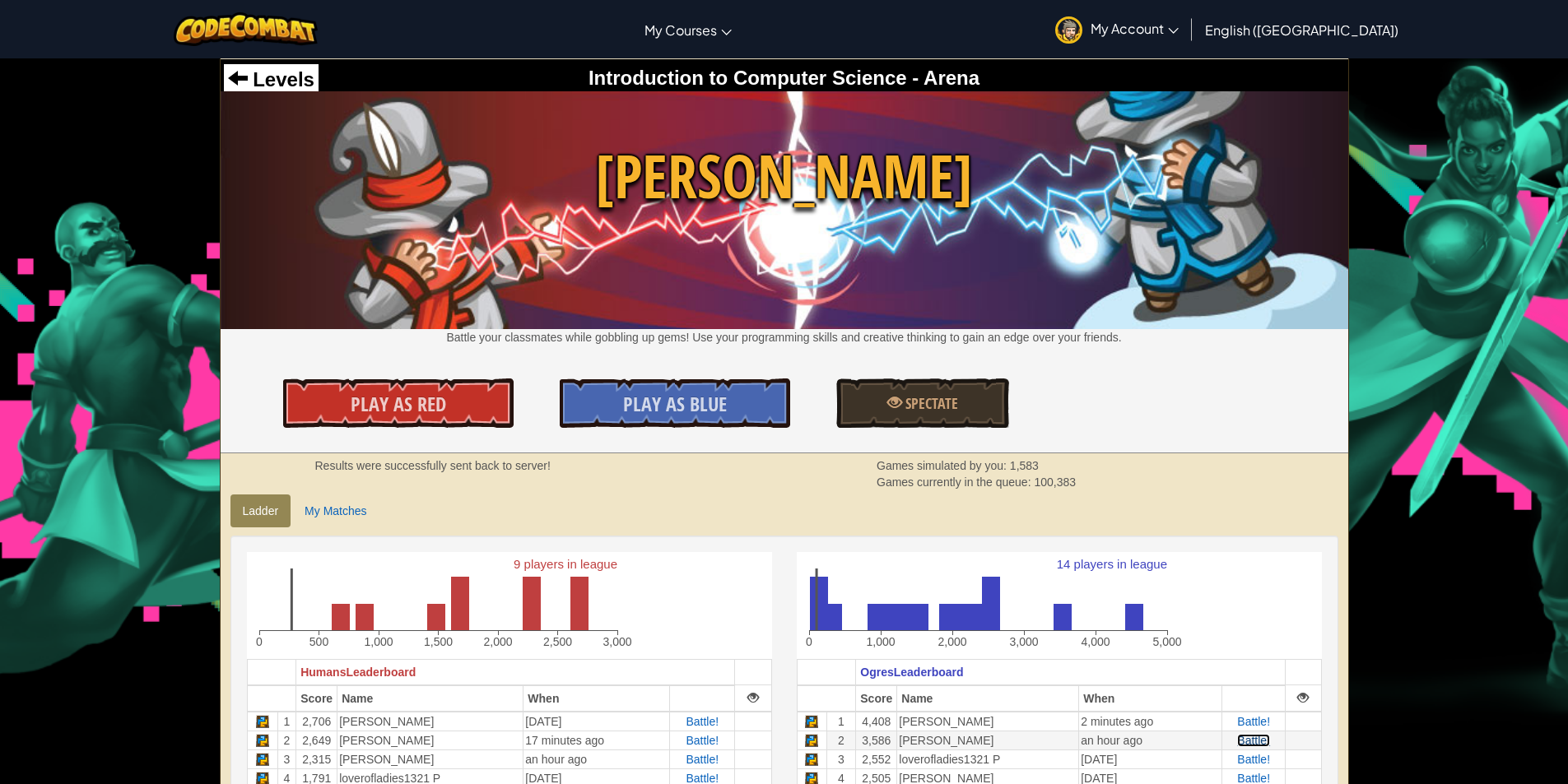
click at [1266, 740] on span "Battle!" at bounding box center [1253, 740] width 33 height 14
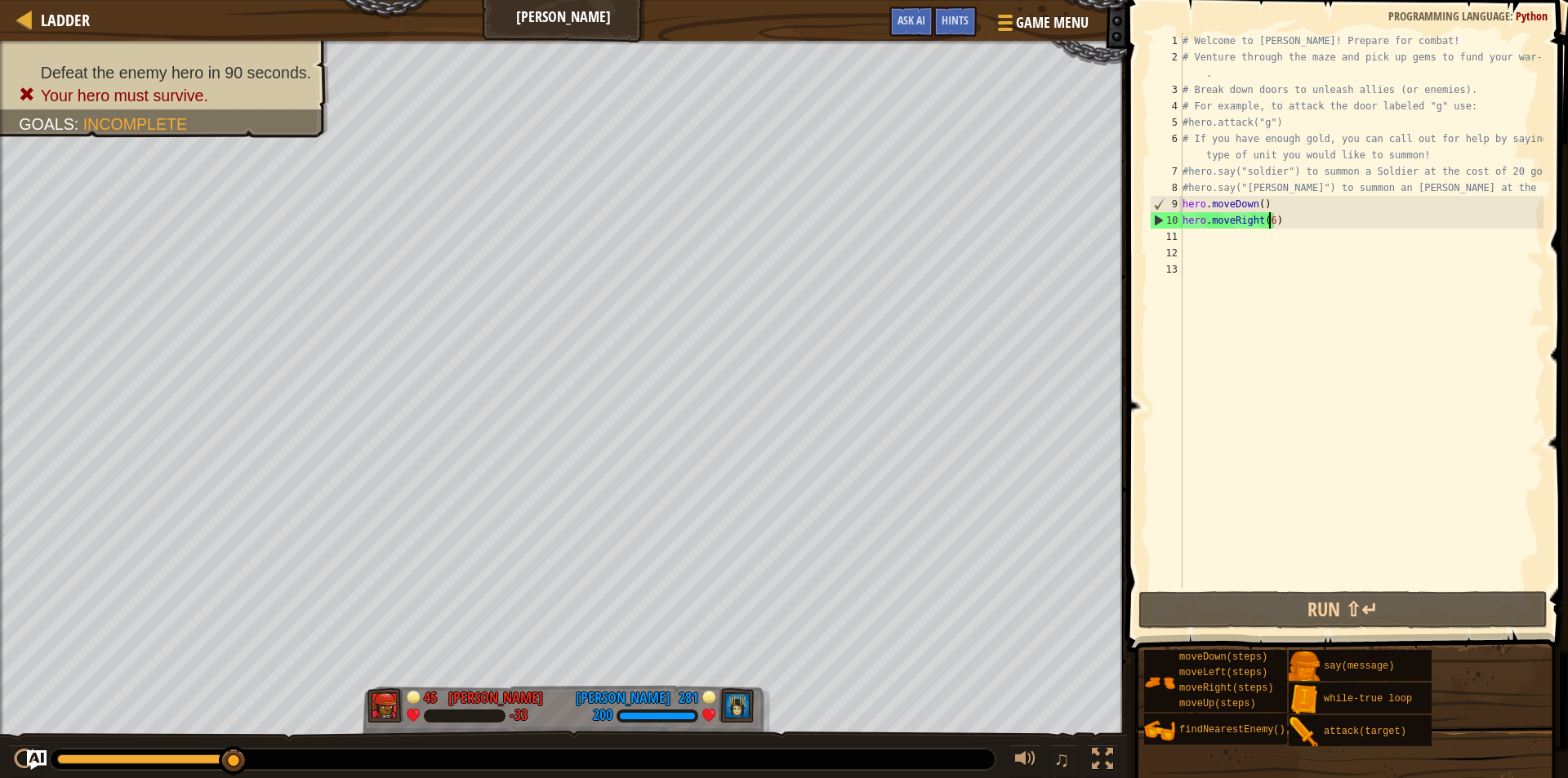
click at [1269, 219] on div "# Welcome to [PERSON_NAME]! Prepare for combat! # Venture through the maze and …" at bounding box center [1362, 326] width 364 height 588
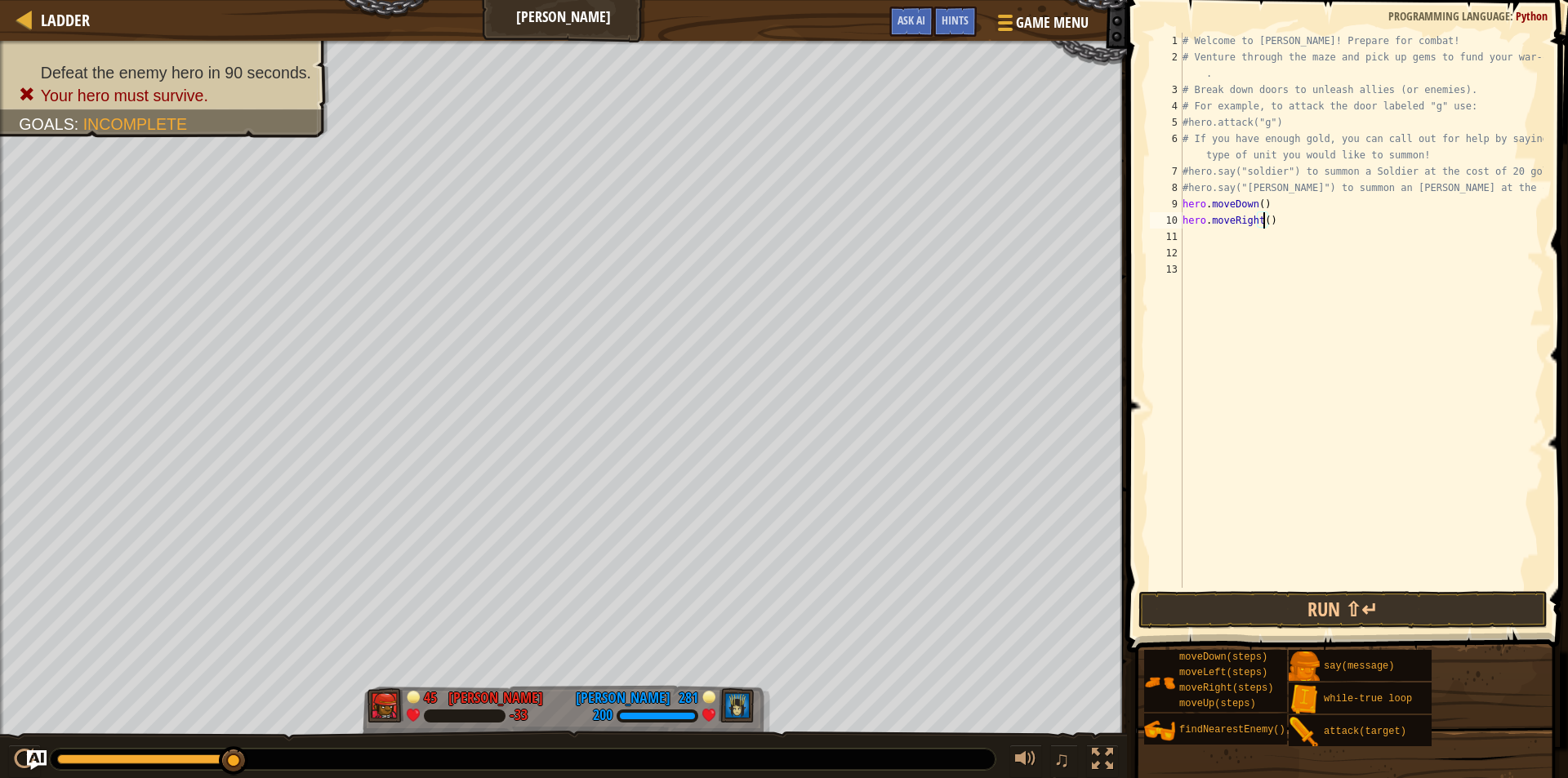
scroll to position [7, 6]
type textarea "hero.moveRight(7)"
click at [1254, 620] on button "Run ⇧↵" at bounding box center [1343, 611] width 409 height 38
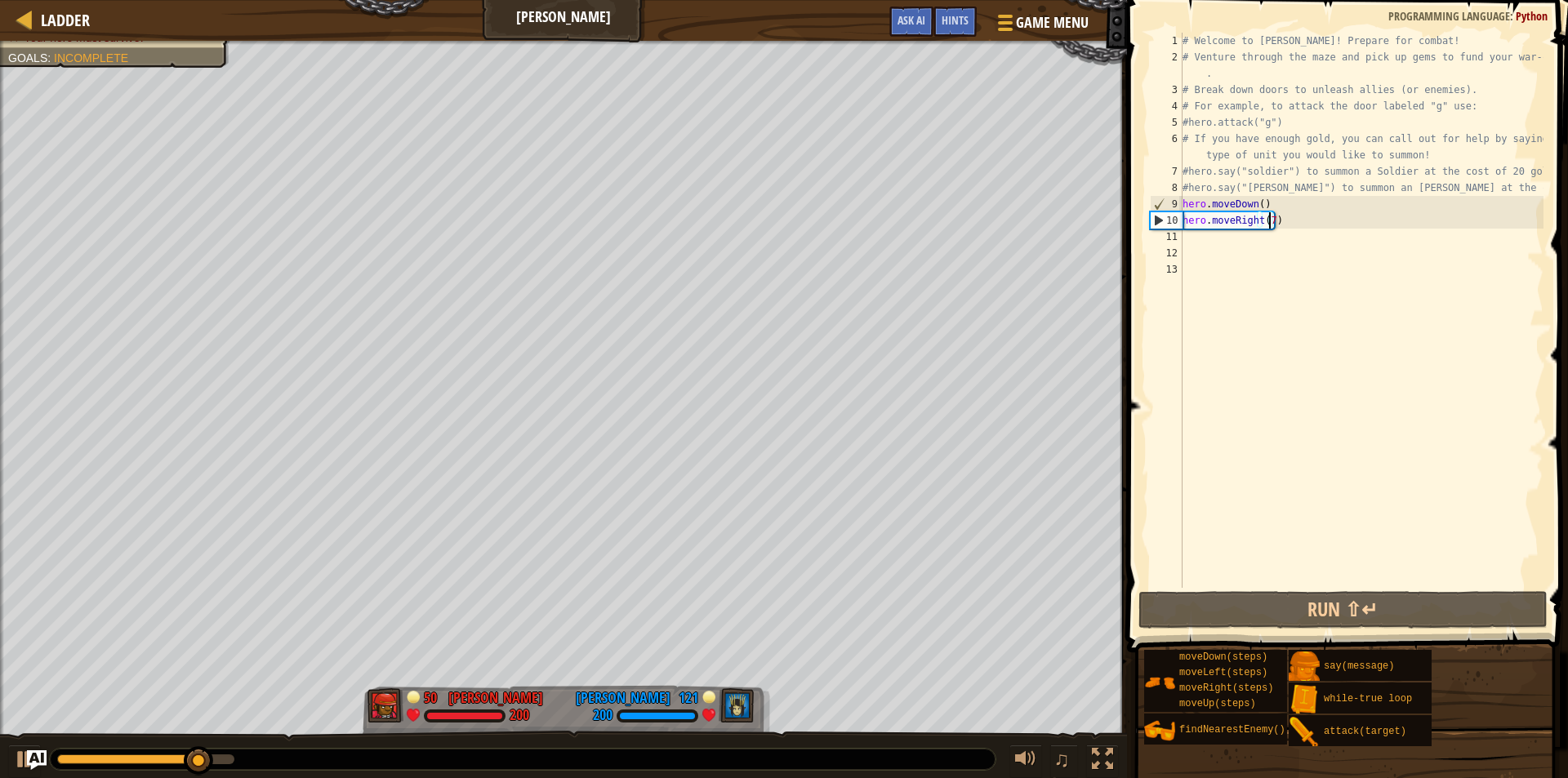
click at [1212, 246] on div "# Welcome to [PERSON_NAME]! Prepare for combat! # Venture through the maze and …" at bounding box center [1362, 326] width 364 height 588
click at [1216, 243] on div "# Welcome to [PERSON_NAME]! Prepare for combat! # Venture through the maze and …" at bounding box center [1362, 326] width 364 height 588
type textarea "u"
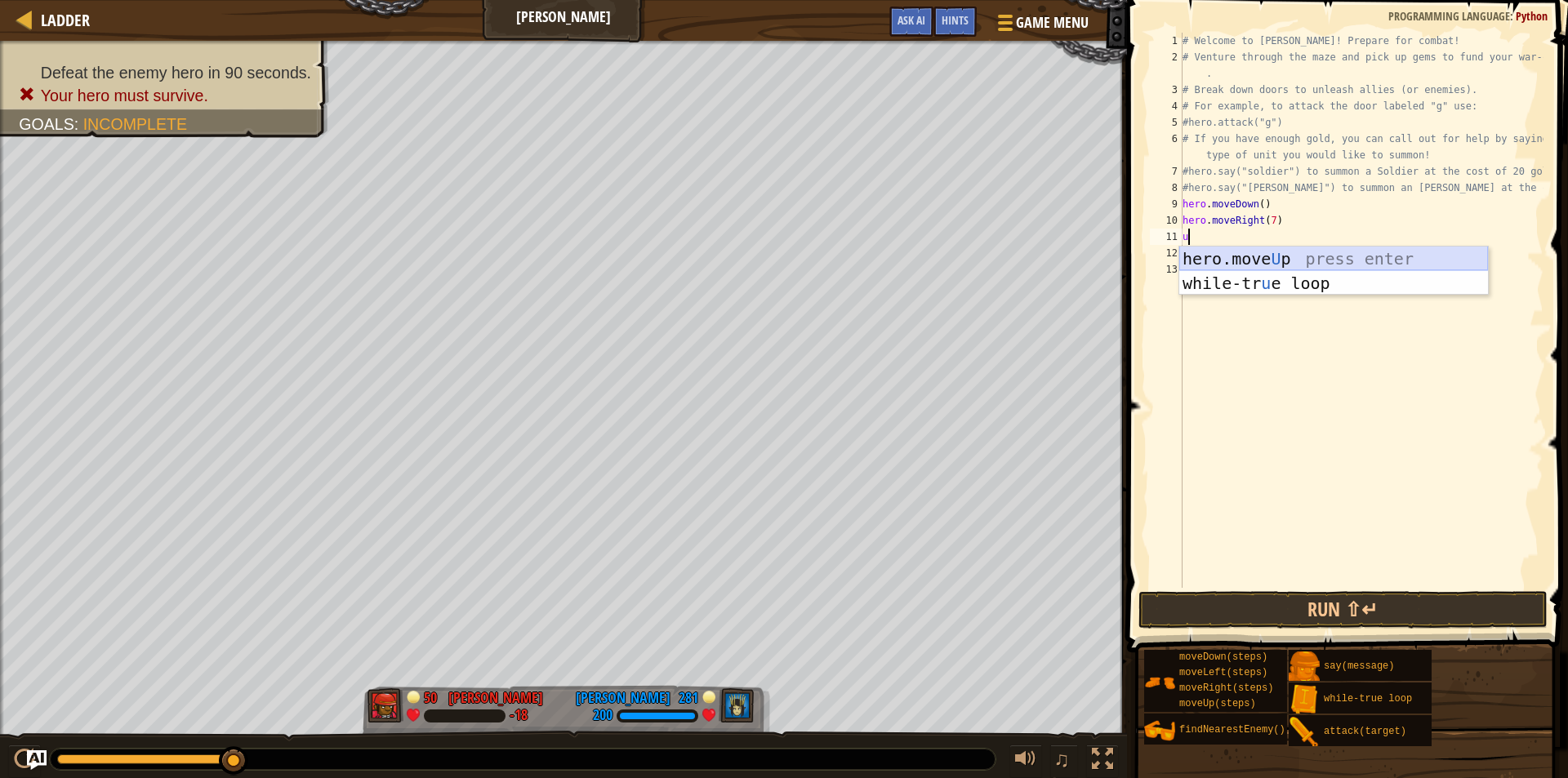
click at [1234, 254] on div "hero.move U p press enter while-tr u e loop press enter" at bounding box center [1334, 295] width 309 height 98
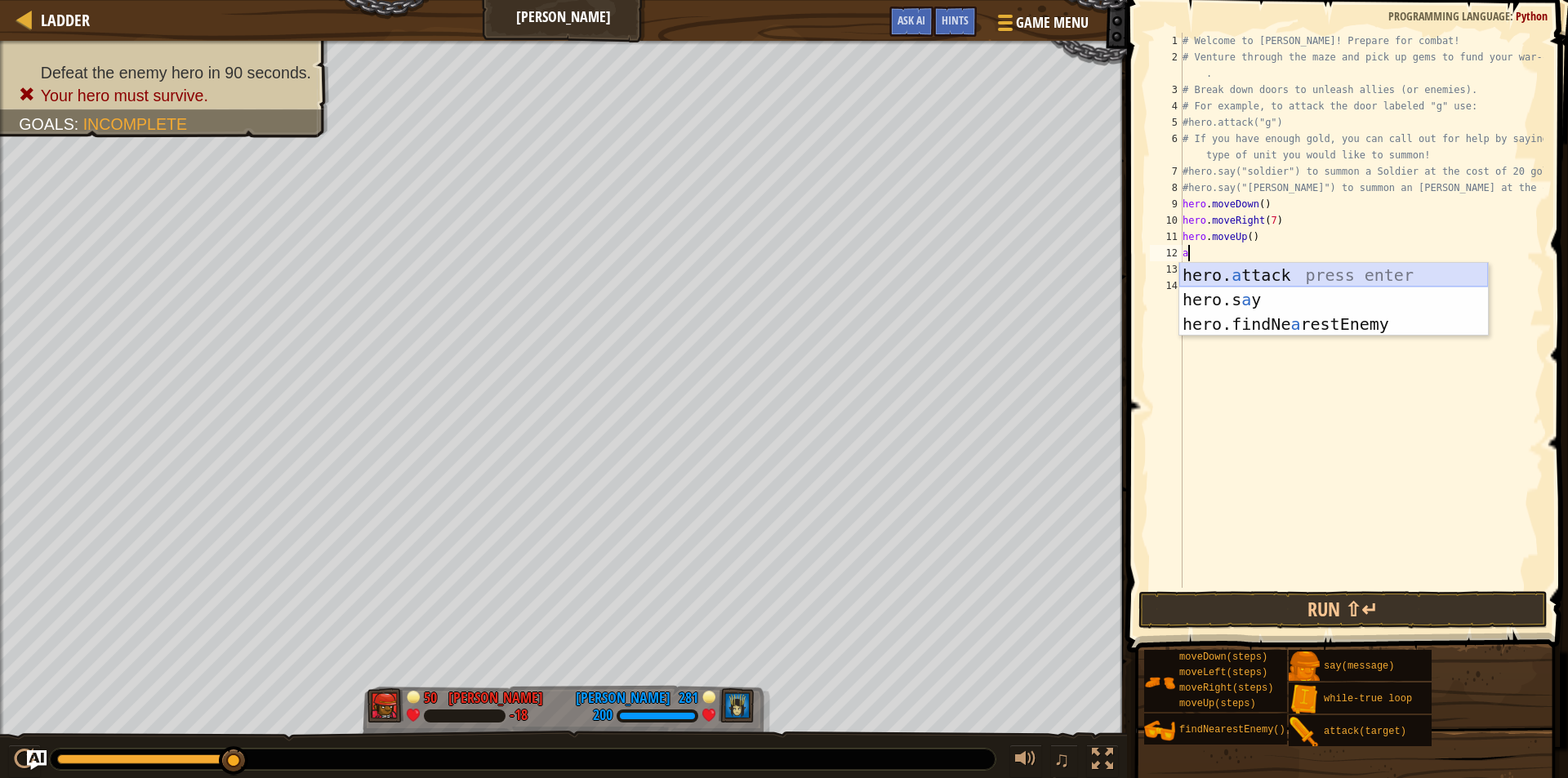
click at [1228, 276] on div "hero. a ttack press enter hero.s a y press enter hero.findNe a restEnemy press …" at bounding box center [1334, 324] width 309 height 122
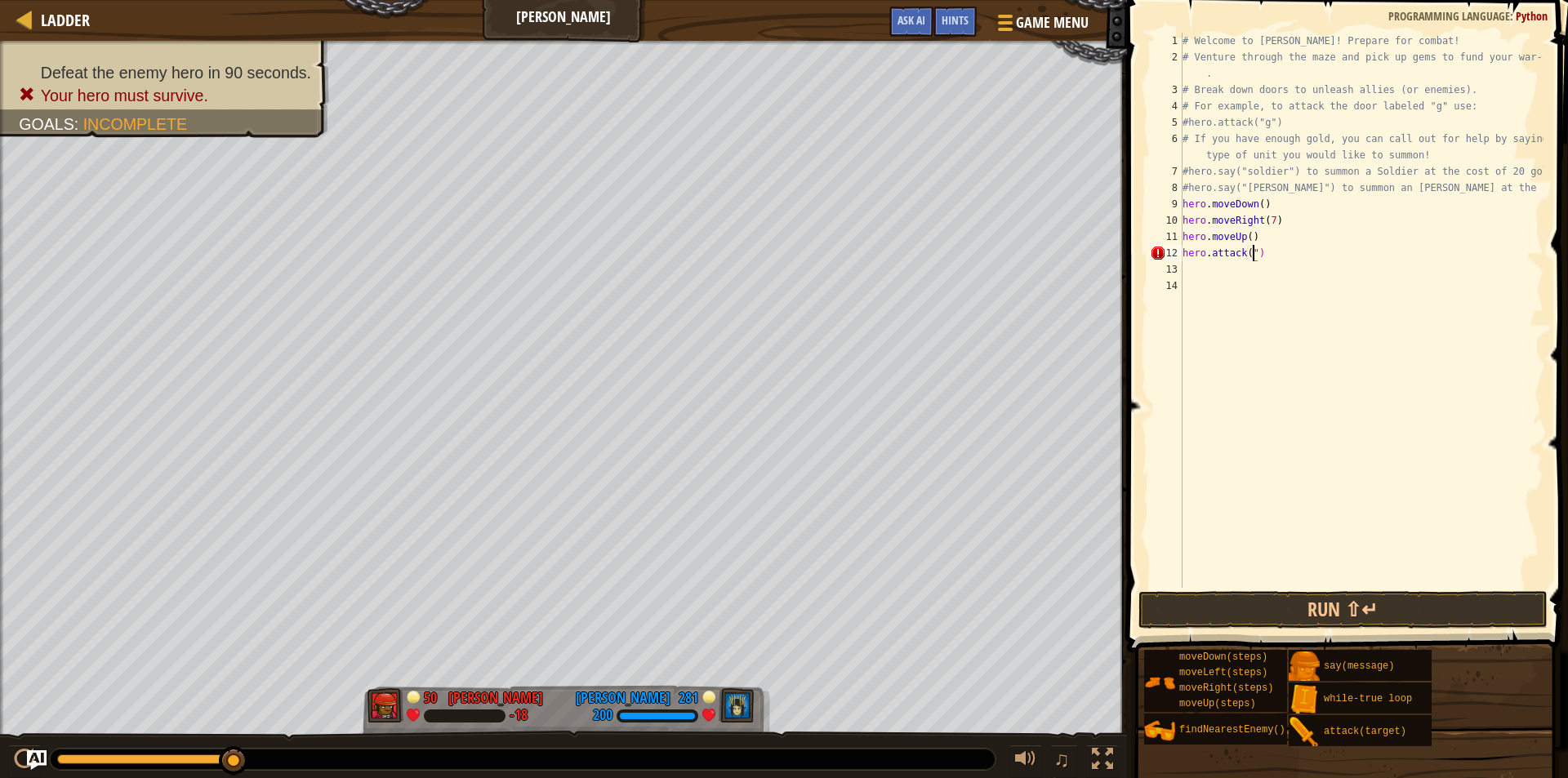
scroll to position [7, 5]
click at [1238, 596] on button "Run ⇧↵" at bounding box center [1343, 611] width 409 height 38
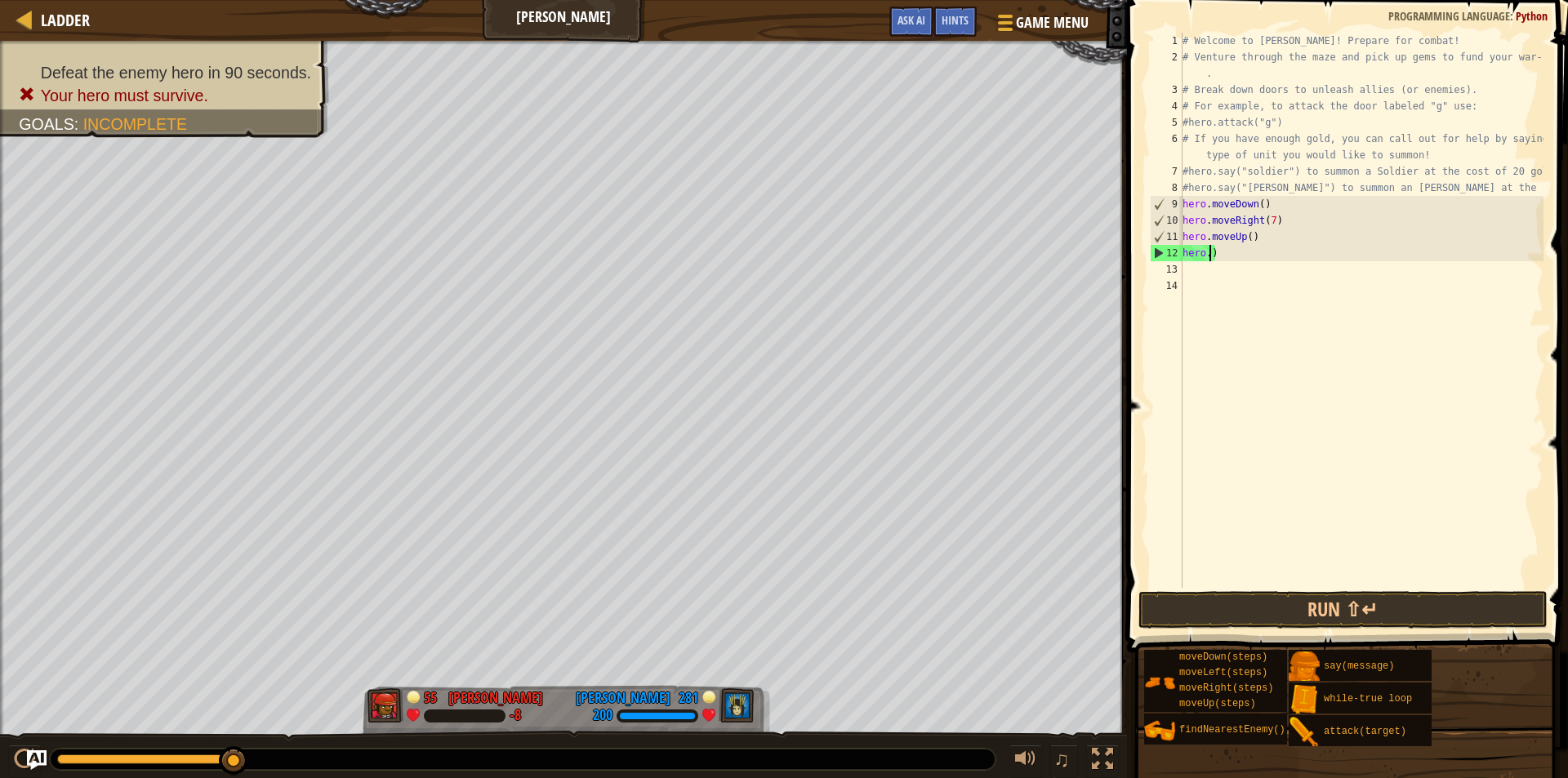
scroll to position [7, 0]
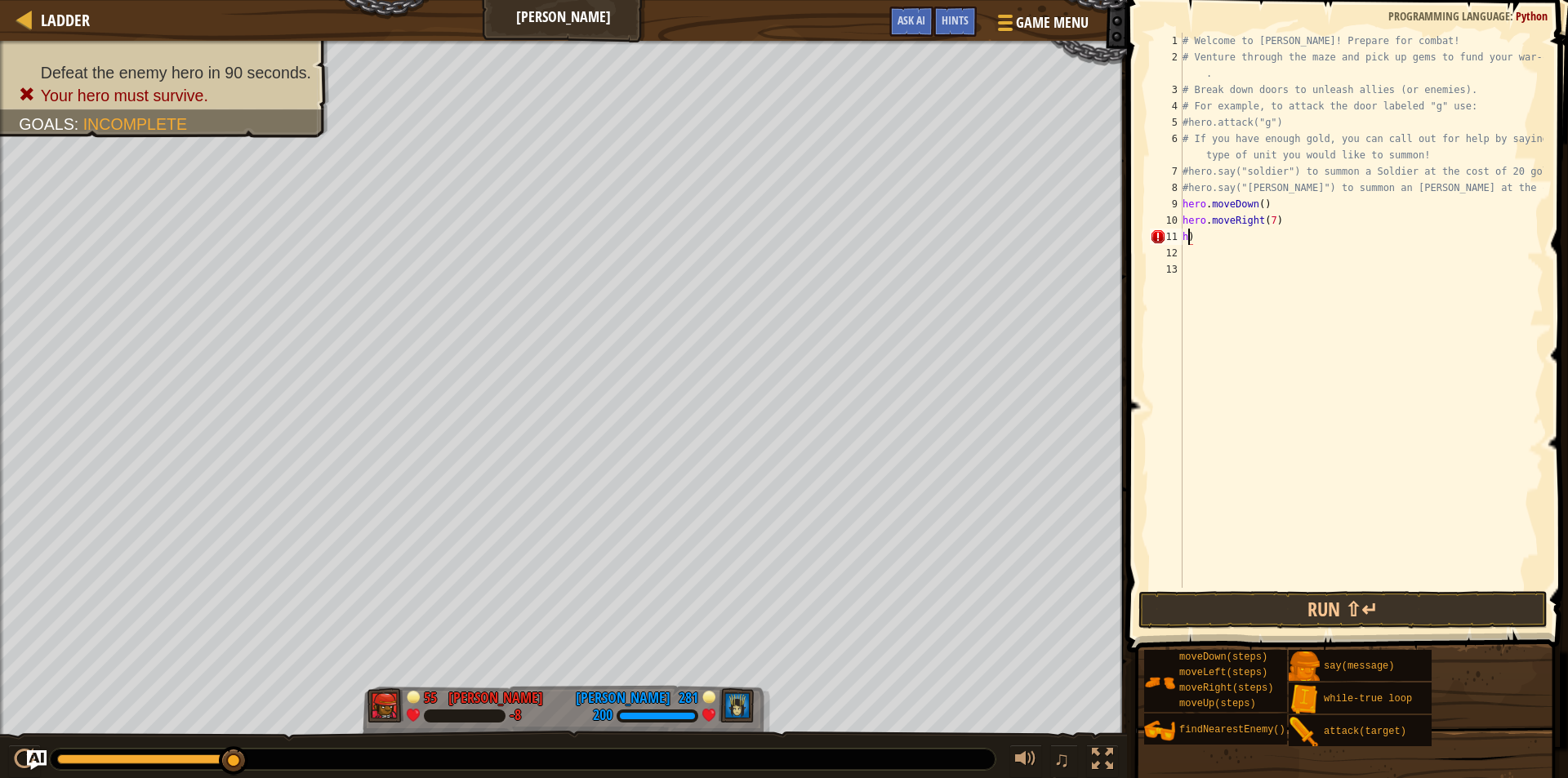
type textarea ")"
click at [1298, 259] on div "# Welcome to [PERSON_NAME]! Prepare for combat! # Venture through the maze and …" at bounding box center [1362, 326] width 364 height 588
click at [1217, 240] on div "# Welcome to [PERSON_NAME]! Prepare for combat! # Venture through the maze and …" at bounding box center [1362, 326] width 364 height 588
type textarea ")"
click at [1277, 216] on div "# Welcome to [PERSON_NAME]! Prepare for combat! # Venture through the maze and …" at bounding box center [1362, 326] width 364 height 588
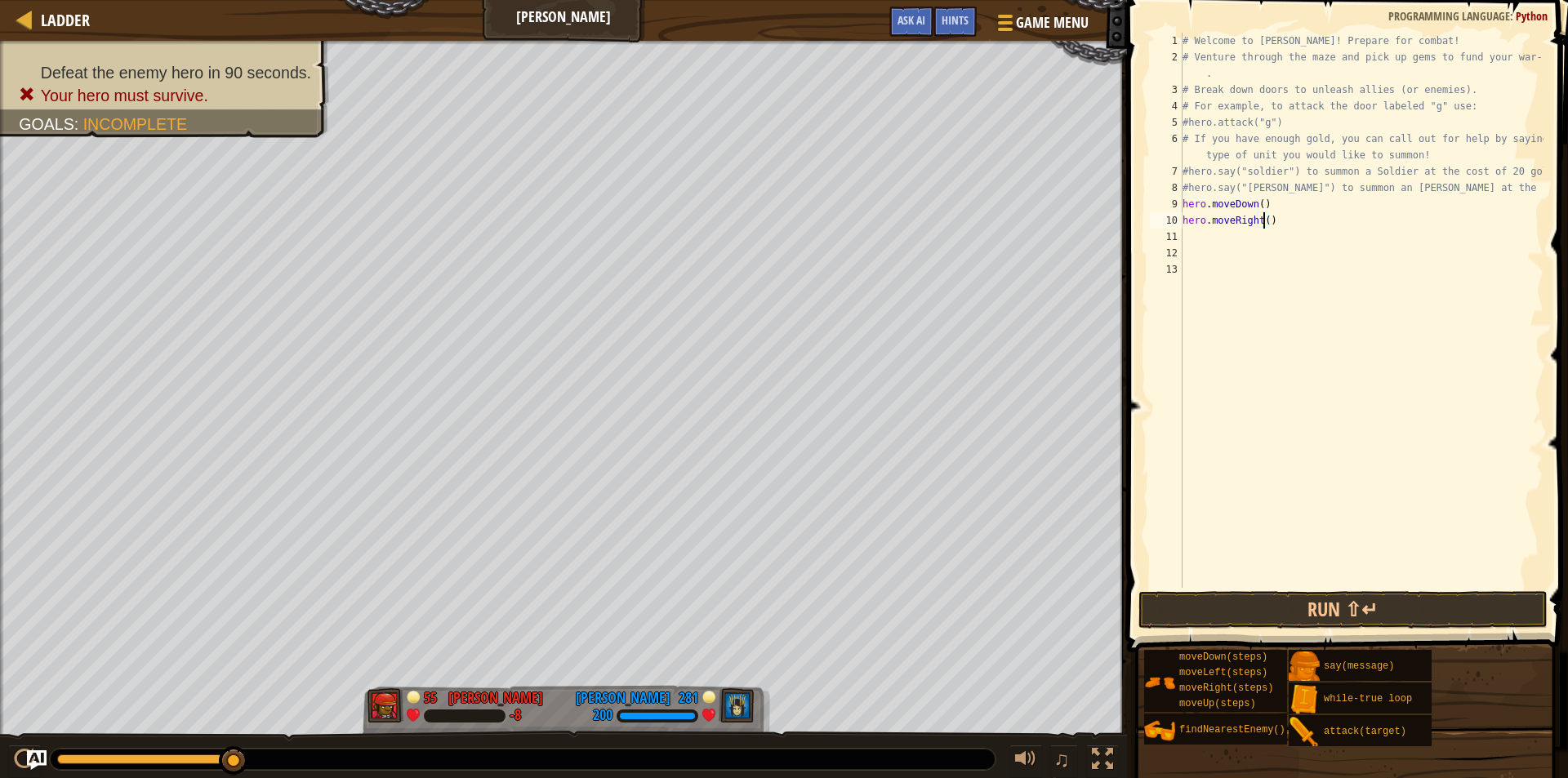
scroll to position [7, 6]
click at [1181, 619] on button "Run ⇧↵" at bounding box center [1343, 611] width 409 height 38
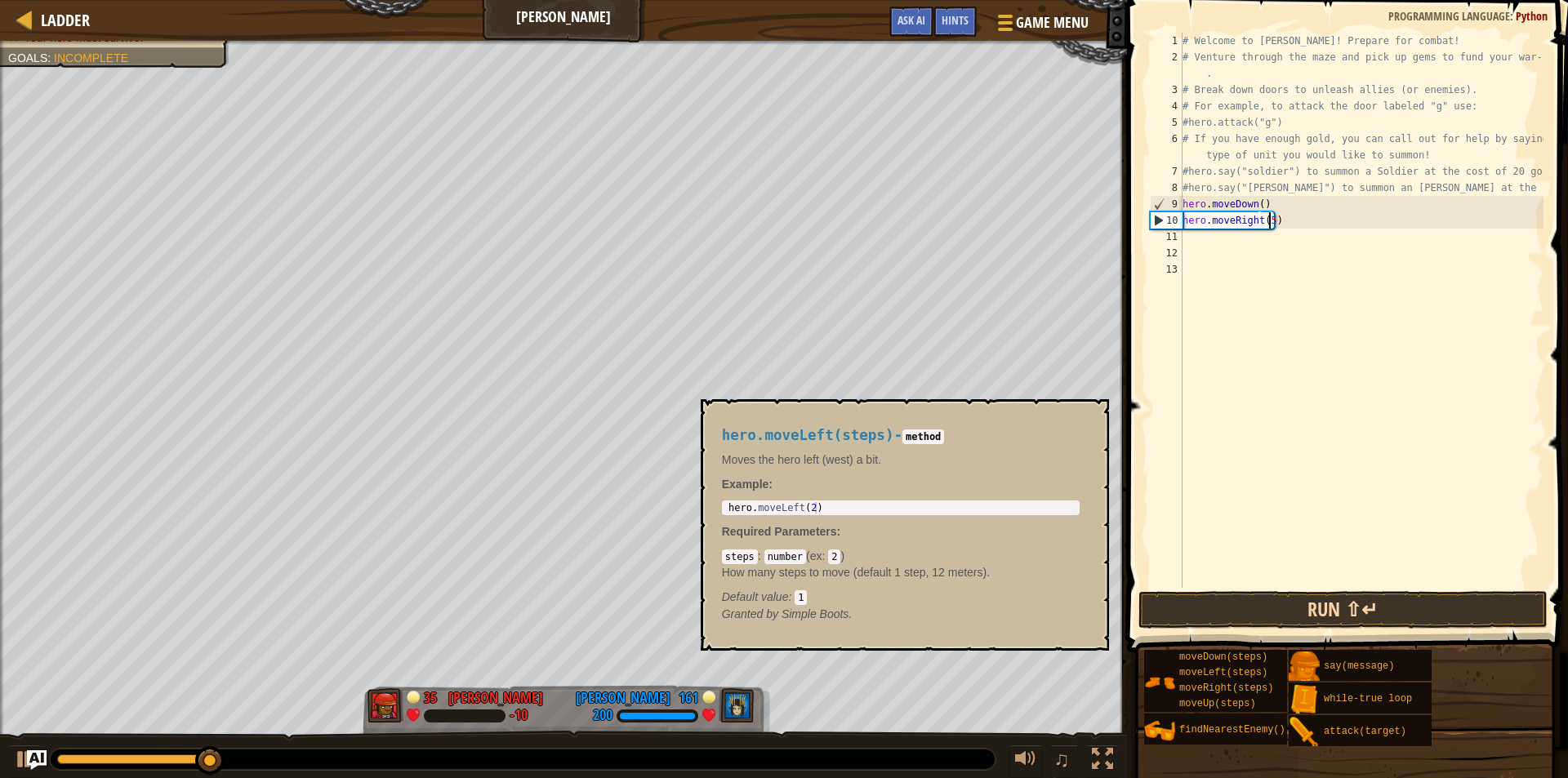
type textarea "hero.moveRight(5)"
click at [1247, 599] on button "Run ⇧↵" at bounding box center [1343, 611] width 409 height 38
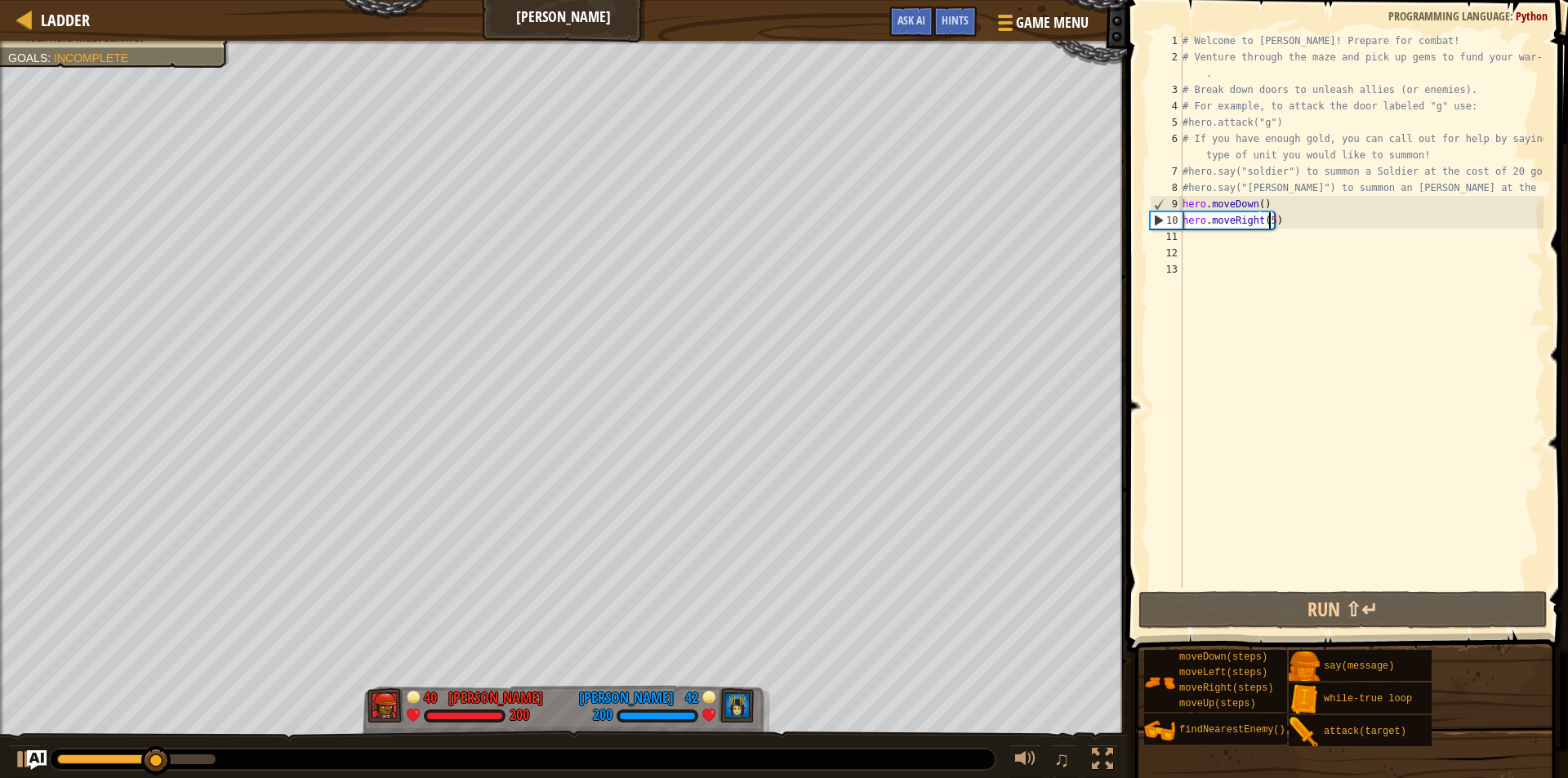
click at [1206, 233] on div "# Welcome to [PERSON_NAME]! Prepare for combat! # Venture through the maze and …" at bounding box center [1362, 326] width 364 height 588
type textarea "u"
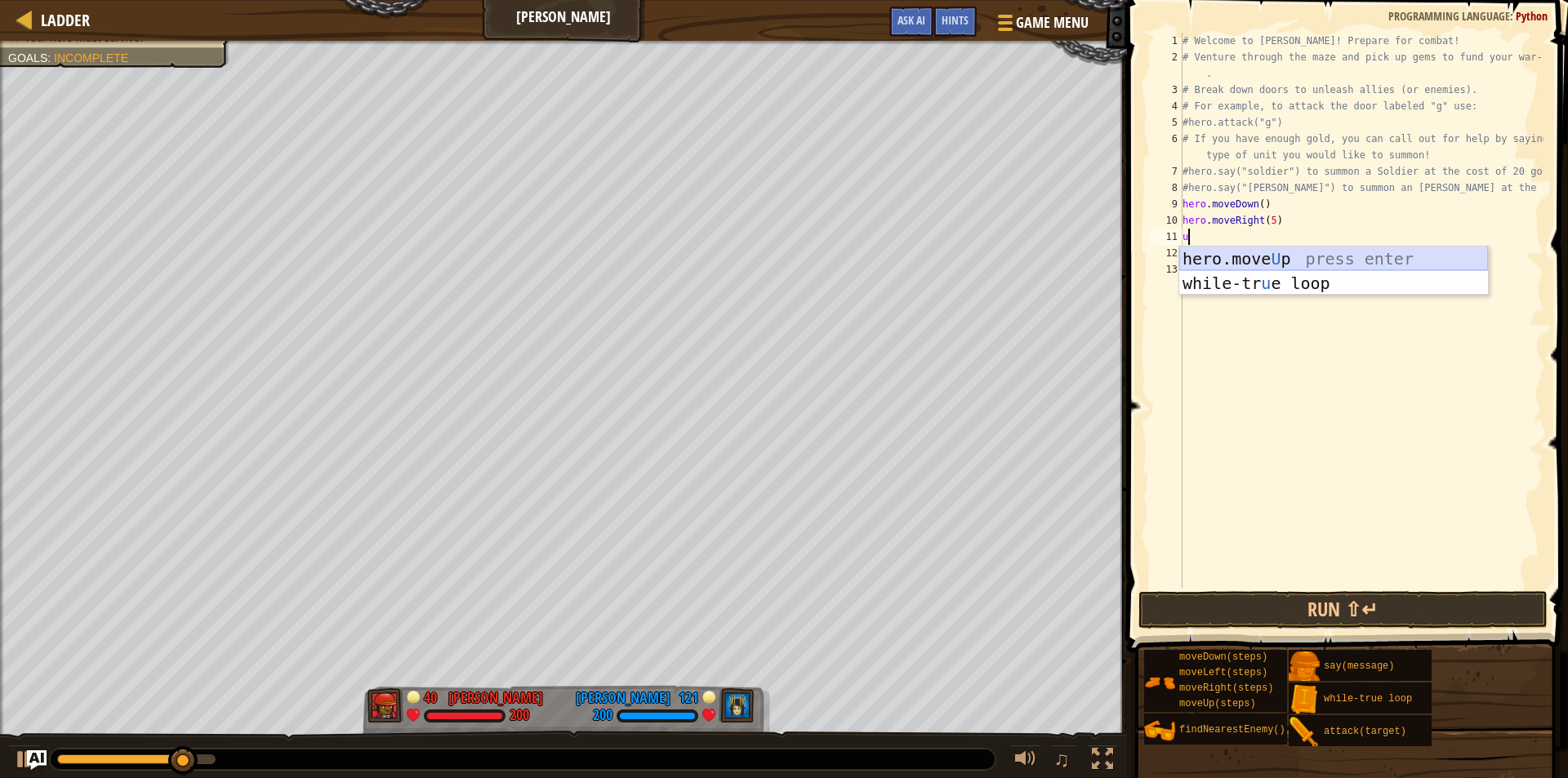
click at [1210, 253] on div "hero.move U p press enter while-tr u e loop press enter" at bounding box center [1334, 295] width 309 height 98
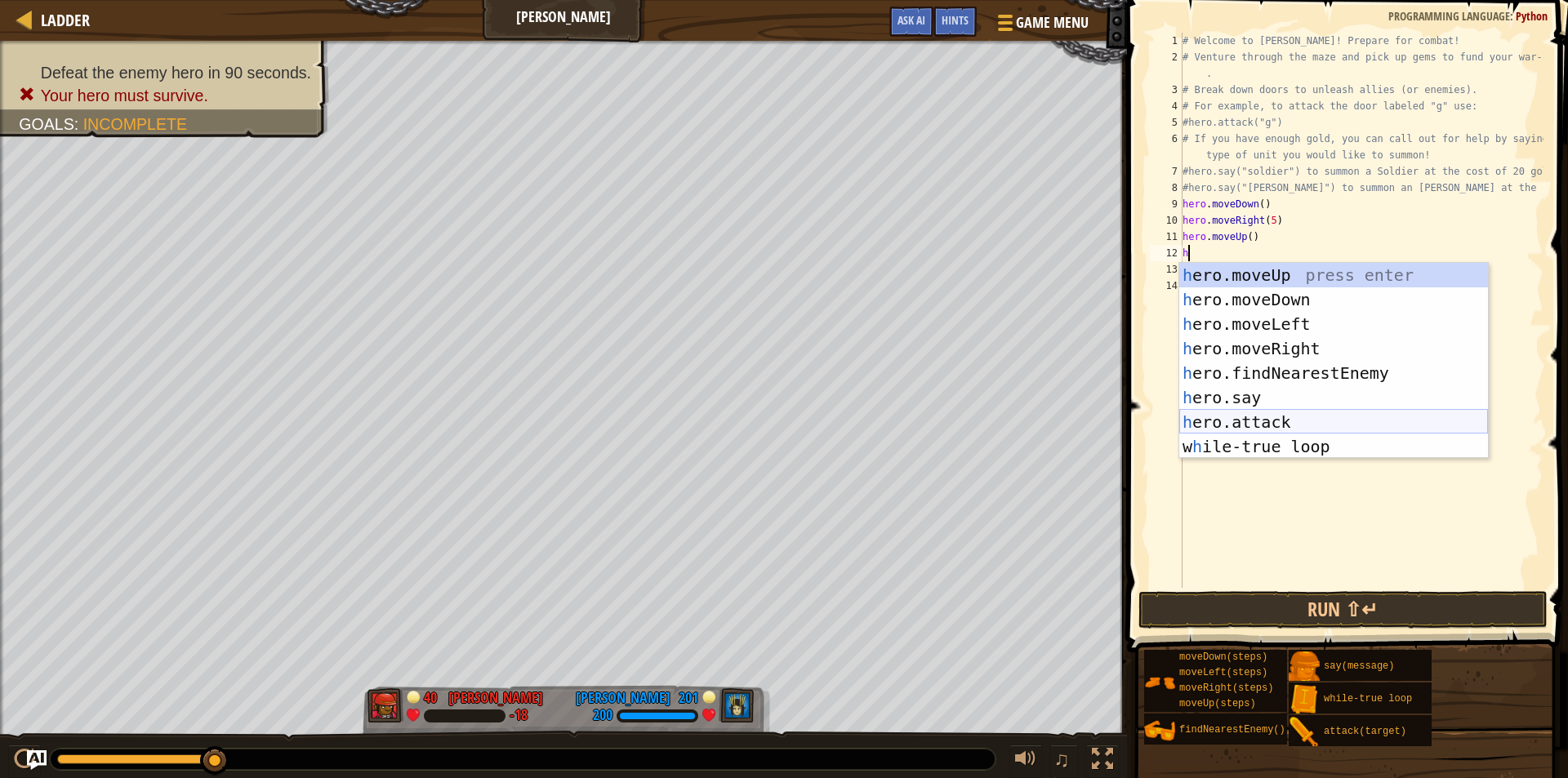
click at [1247, 421] on div "h ero.moveUp press enter h ero.moveDown press enter h ero.moveLeft press enter …" at bounding box center [1334, 385] width 309 height 245
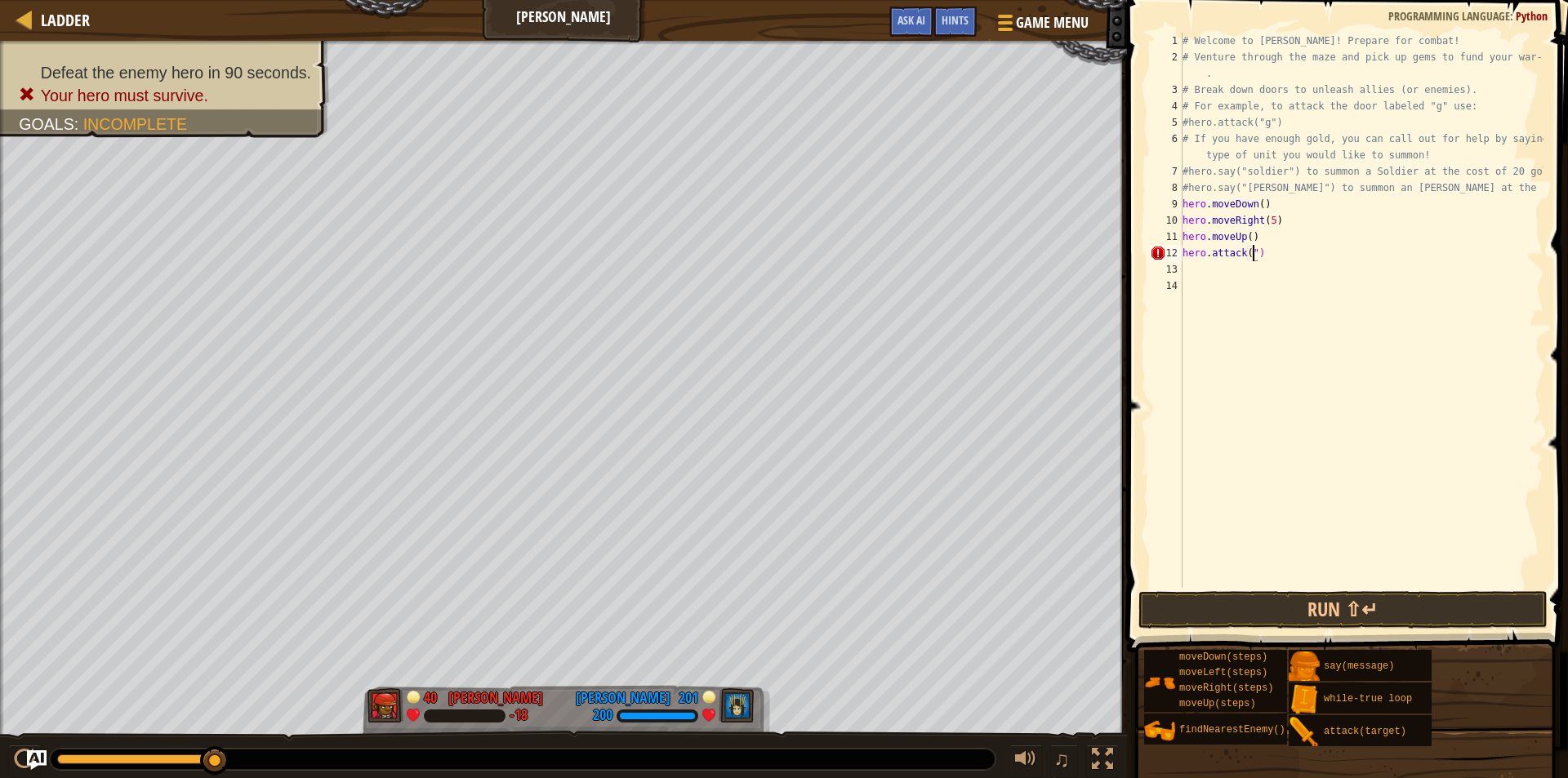
scroll to position [7, 5]
type textarea "hero.attack("h")"
click at [1220, 279] on div "# Welcome to [PERSON_NAME]! Prepare for combat! # Venture through the maze and …" at bounding box center [1362, 326] width 364 height 588
click at [1217, 266] on div "# Welcome to [PERSON_NAME]! Prepare for combat! # Venture through the maze and …" at bounding box center [1362, 326] width 364 height 588
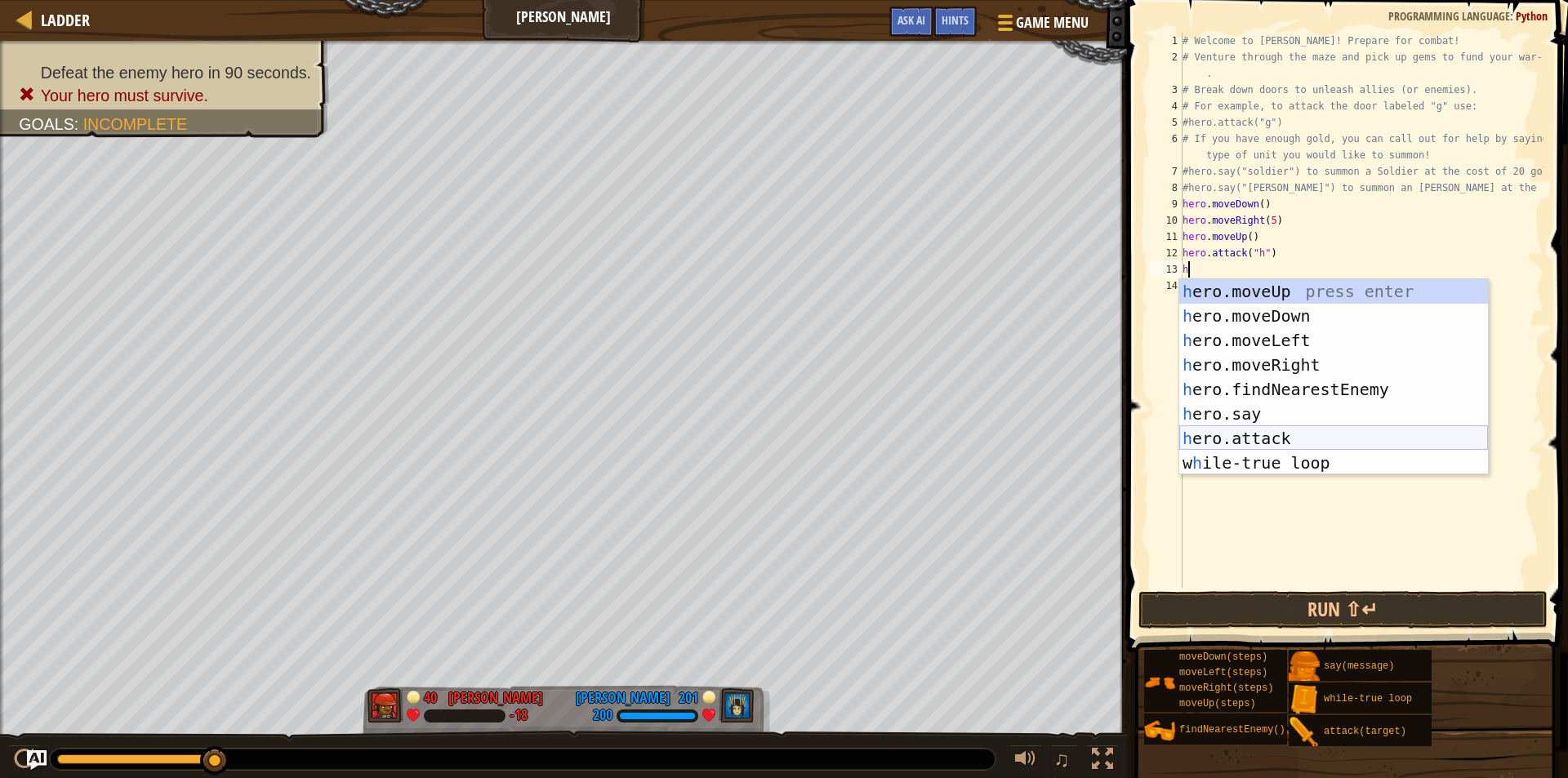
click at [1244, 434] on div "h ero.moveUp press enter h ero.moveDown press enter h ero.moveLeft press enter …" at bounding box center [1334, 402] width 309 height 245
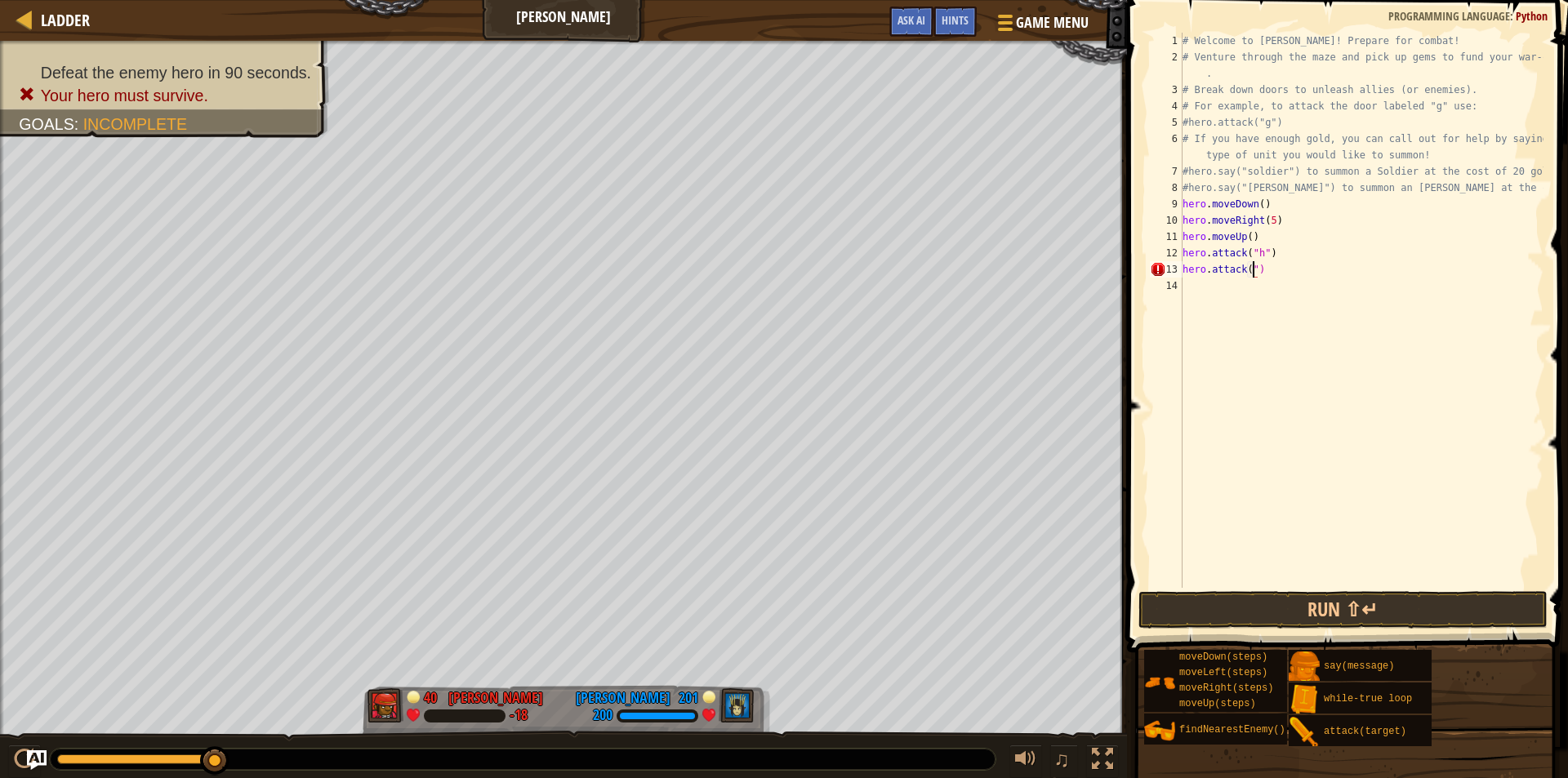
scroll to position [7, 5]
type textarea "hero.attack("i")"
click at [1219, 294] on div "# Welcome to [PERSON_NAME]! Prepare for combat! # Venture through the maze and …" at bounding box center [1362, 326] width 364 height 588
type textarea "r"
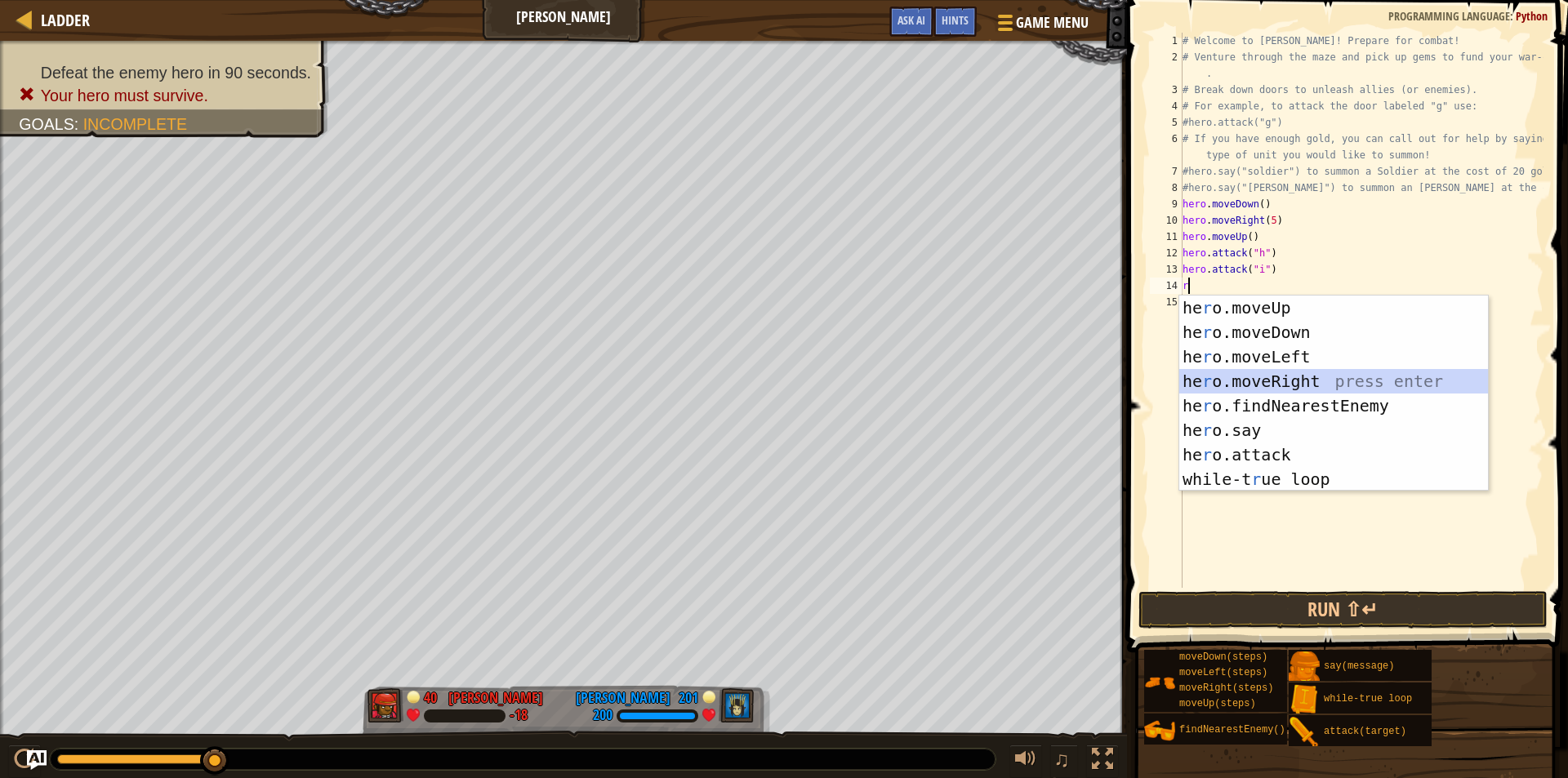
click at [1229, 384] on div "he r o.moveUp press enter he r o.moveDown press enter he r o.moveLeft press ent…" at bounding box center [1334, 418] width 309 height 245
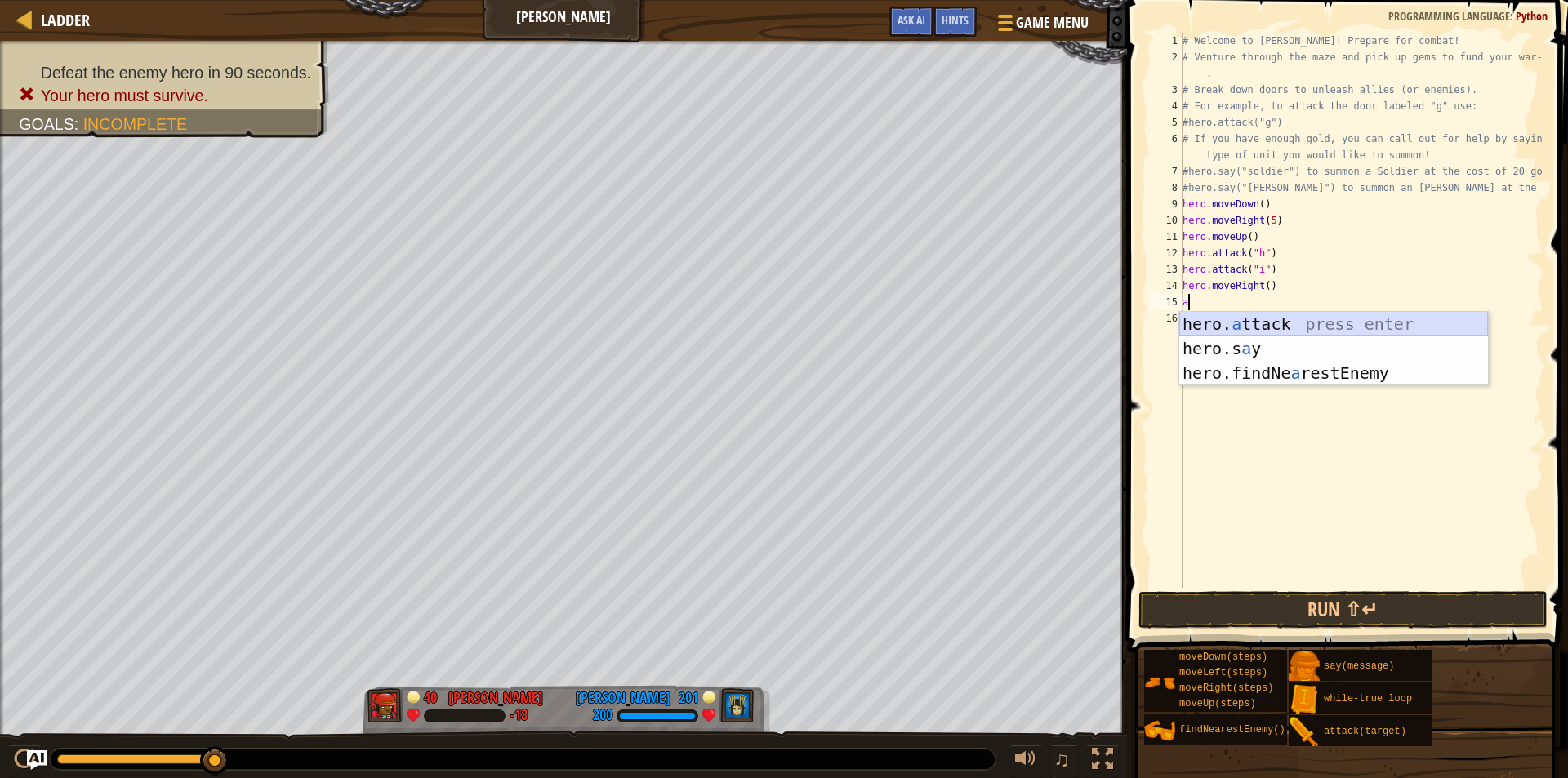
click at [1238, 320] on div "hero. a ttack press enter hero.s a y press enter hero.findNe a restEnemy press …" at bounding box center [1334, 373] width 309 height 122
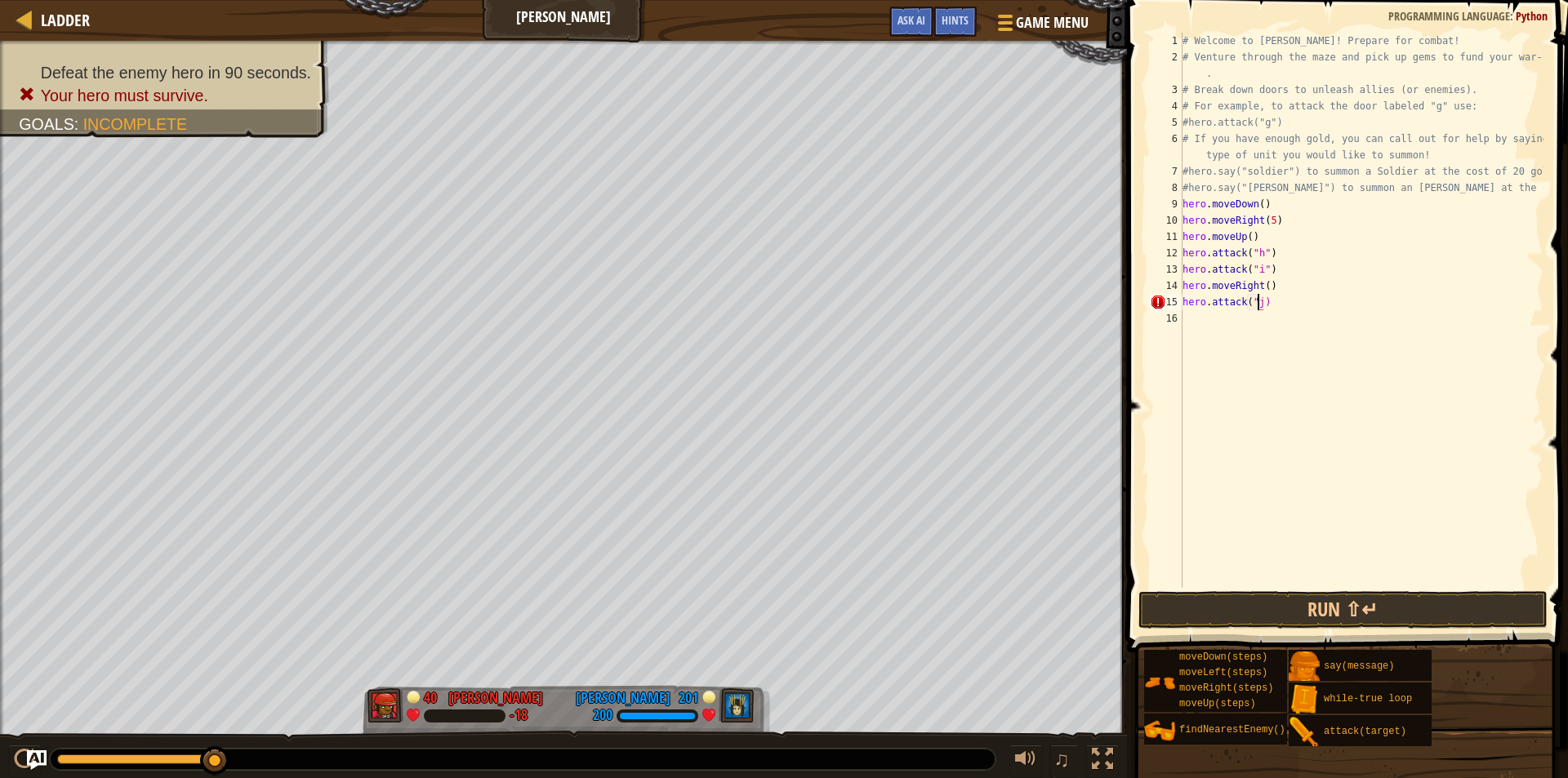
scroll to position [7, 5]
type textarea "hero.attack("j")"
click at [1237, 320] on div "# Welcome to [PERSON_NAME]! Prepare for combat! # Venture through the maze and …" at bounding box center [1362, 326] width 364 height 588
type textarea "m"
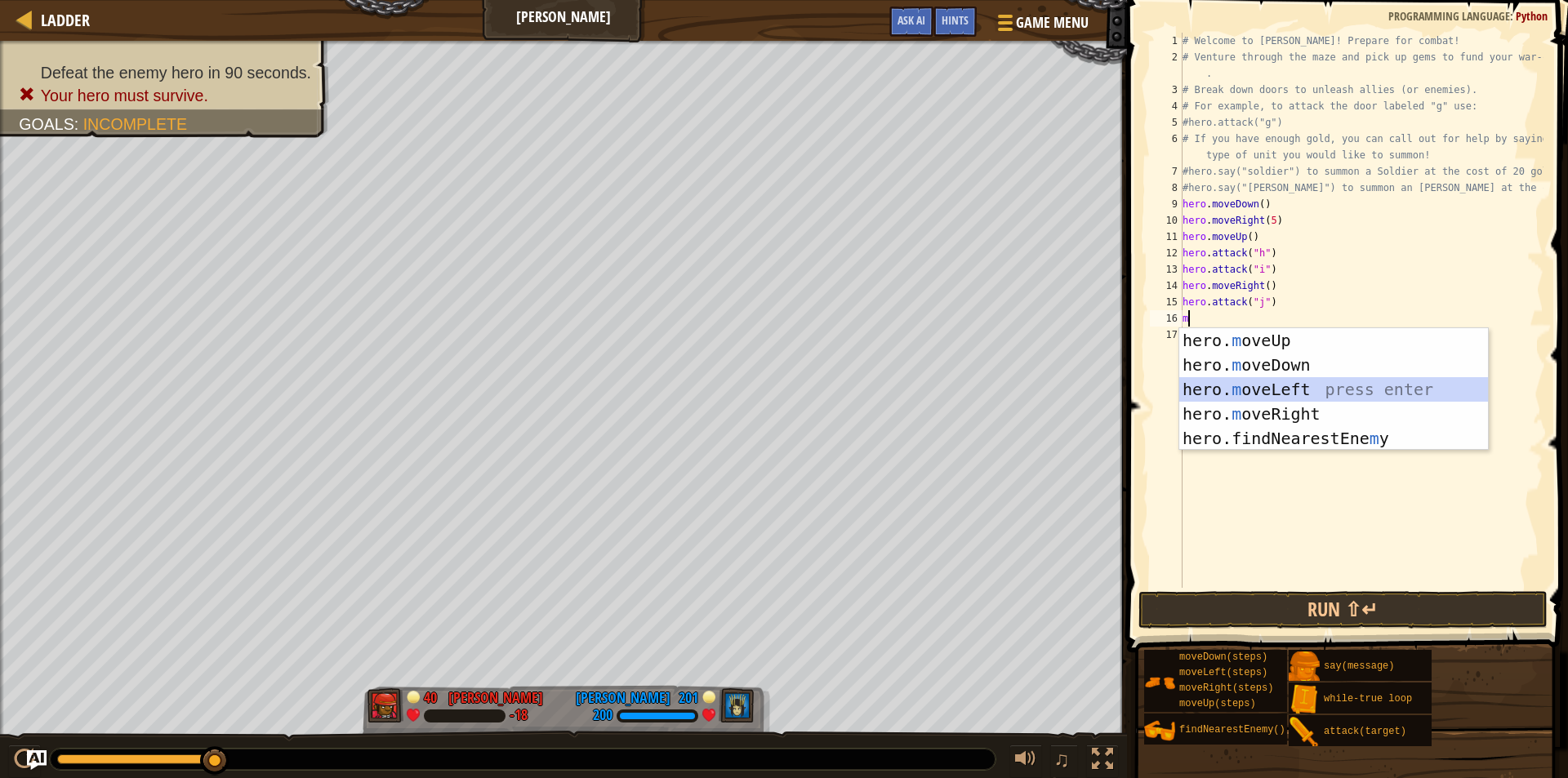
click at [1252, 378] on div "hero. m oveUp press enter hero. m oveDown press enter hero. m oveLeft press ent…" at bounding box center [1334, 414] width 309 height 171
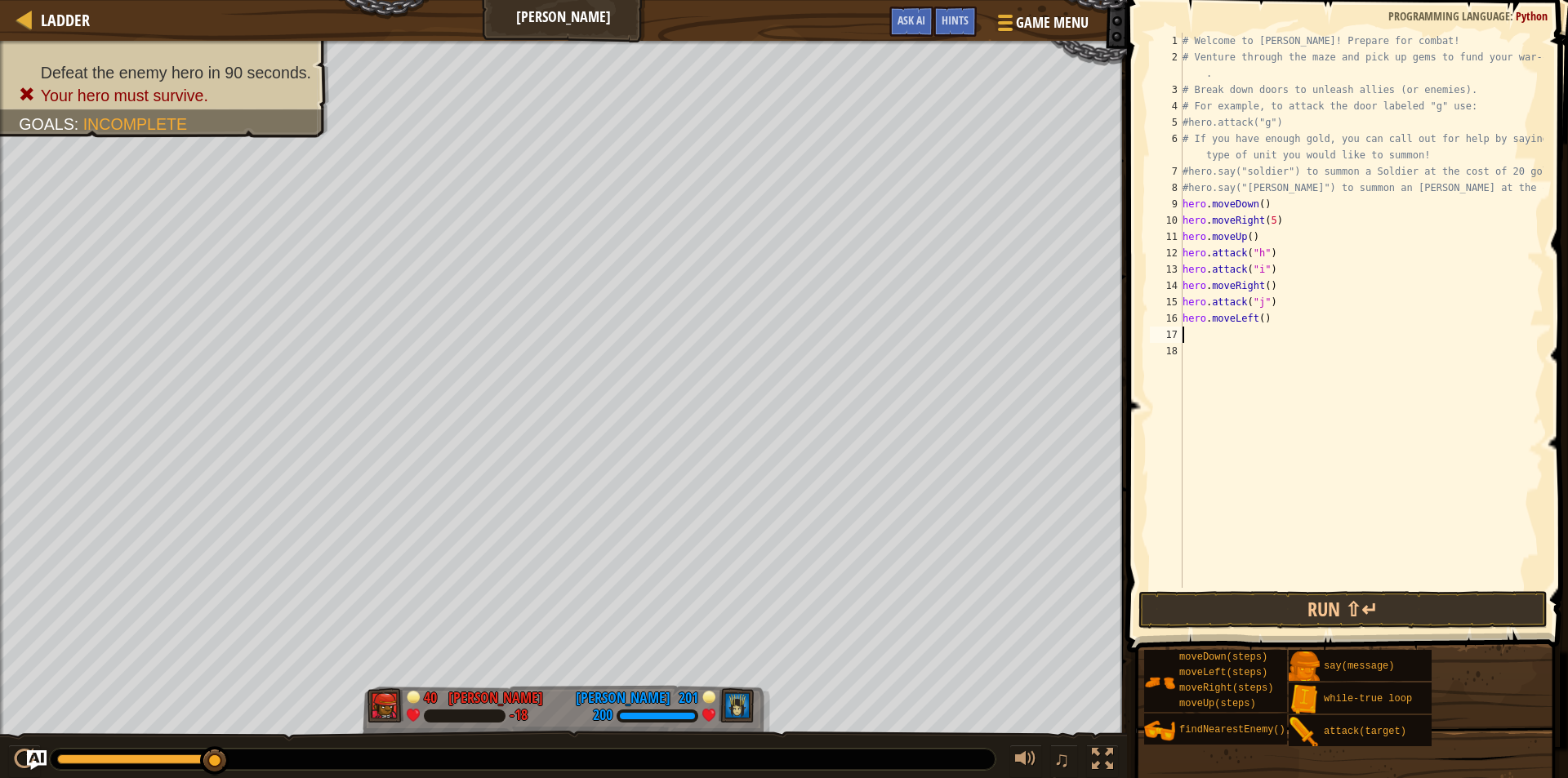
type textarea "m"
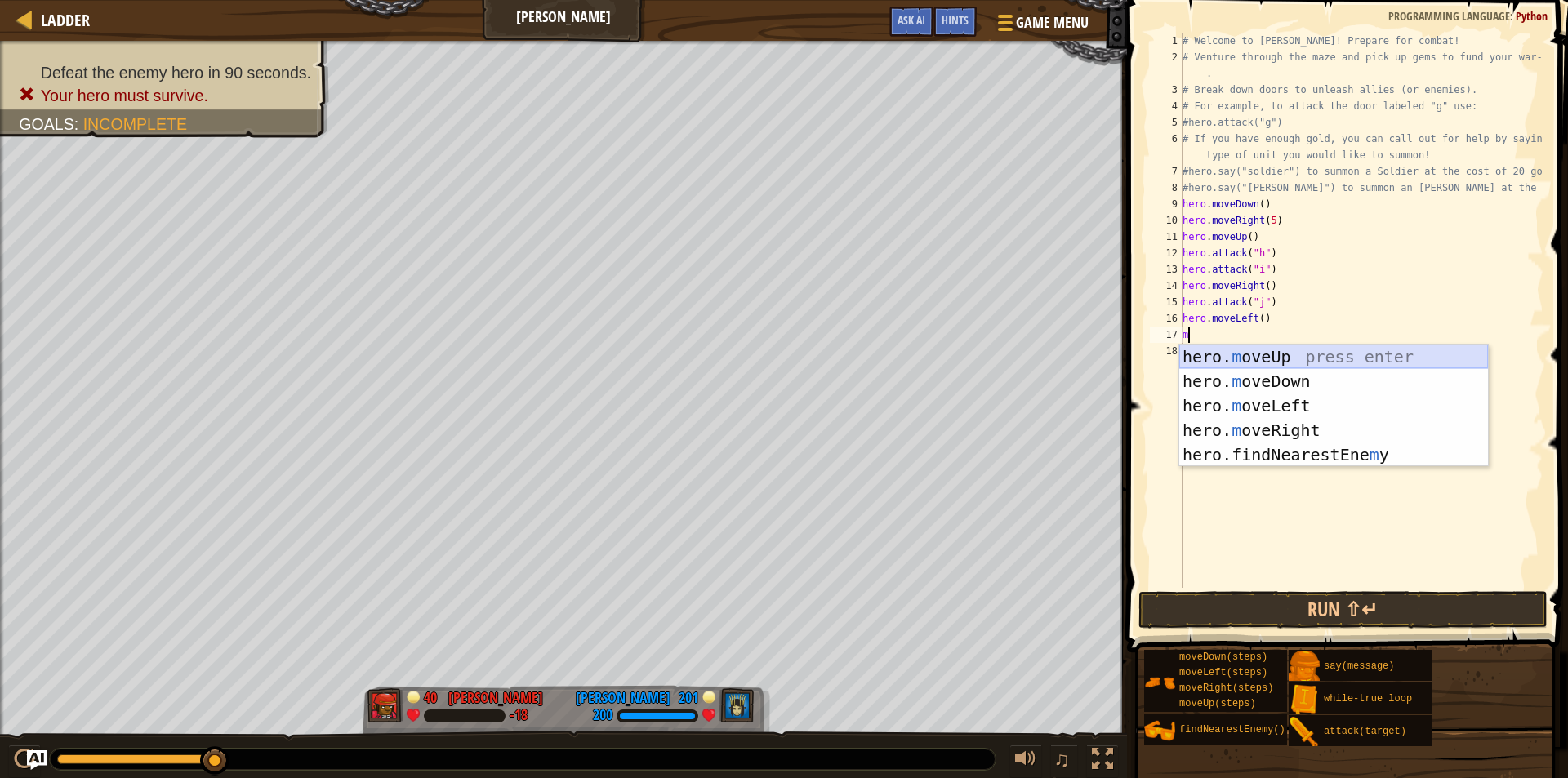
click at [1267, 360] on div "hero. m oveUp press enter hero. m oveDown press enter hero. m oveLeft press ent…" at bounding box center [1334, 430] width 309 height 171
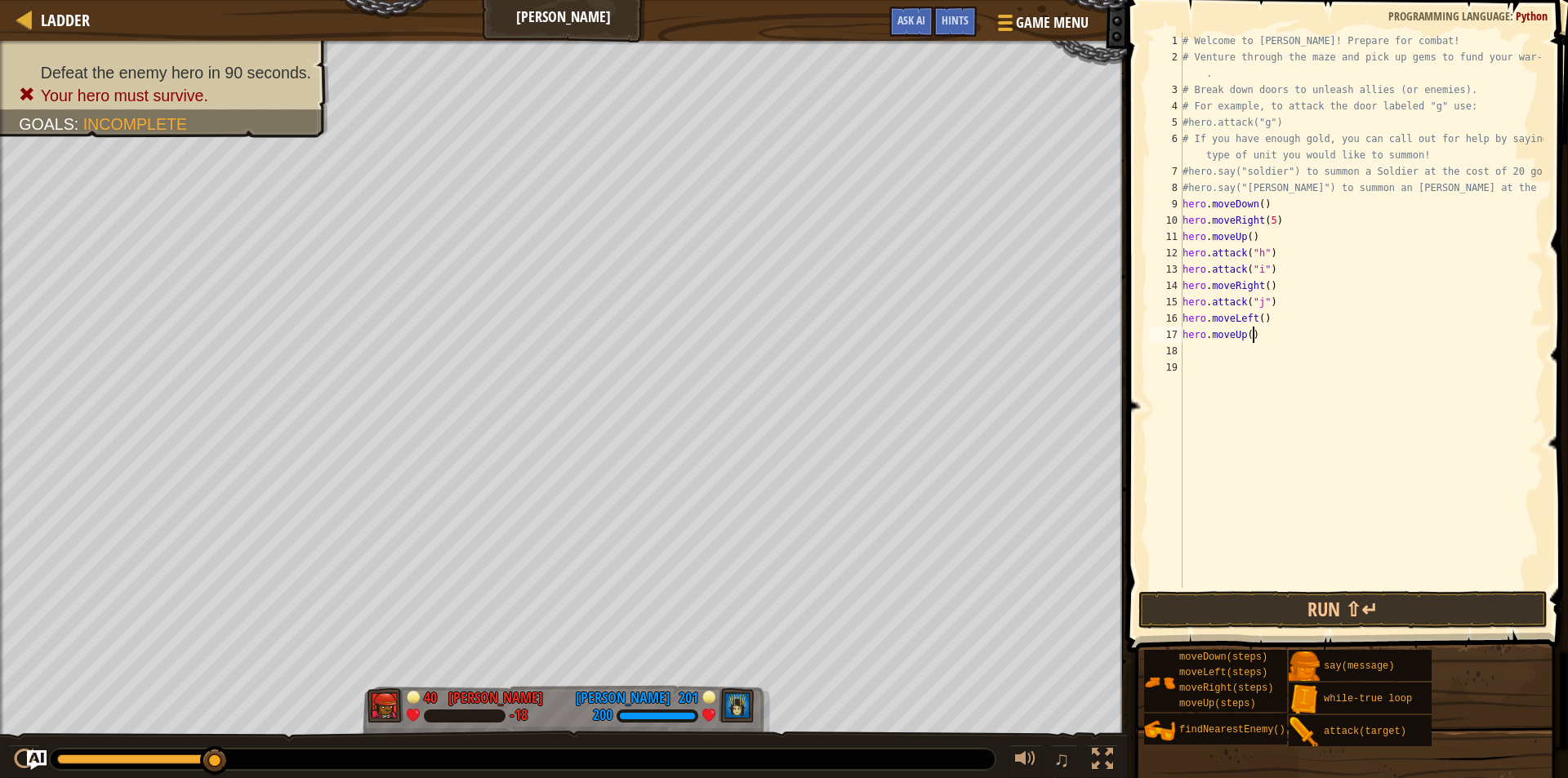
click at [1252, 331] on div "# Welcome to [PERSON_NAME]! Prepare for combat! # Venture through the maze and …" at bounding box center [1362, 326] width 364 height 588
click at [1248, 338] on div "# Welcome to [PERSON_NAME]! Prepare for combat! # Venture through the maze and …" at bounding box center [1362, 326] width 364 height 588
type textarea "hero.moveUp(3)"
click at [1203, 350] on div "# Welcome to [PERSON_NAME]! Prepare for combat! # Venture through the maze and …" at bounding box center [1362, 326] width 364 height 588
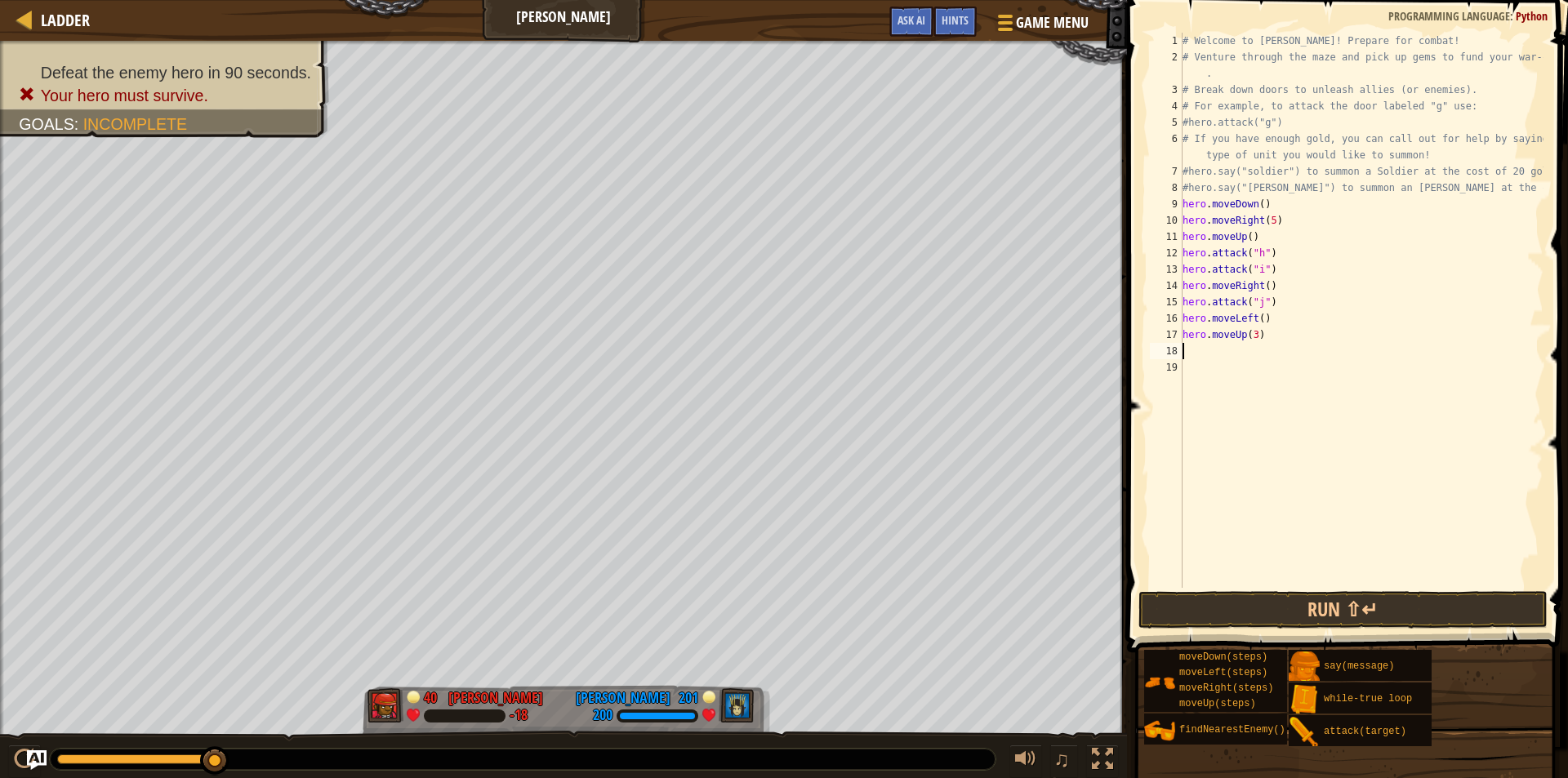
scroll to position [7, 0]
type textarea "h"
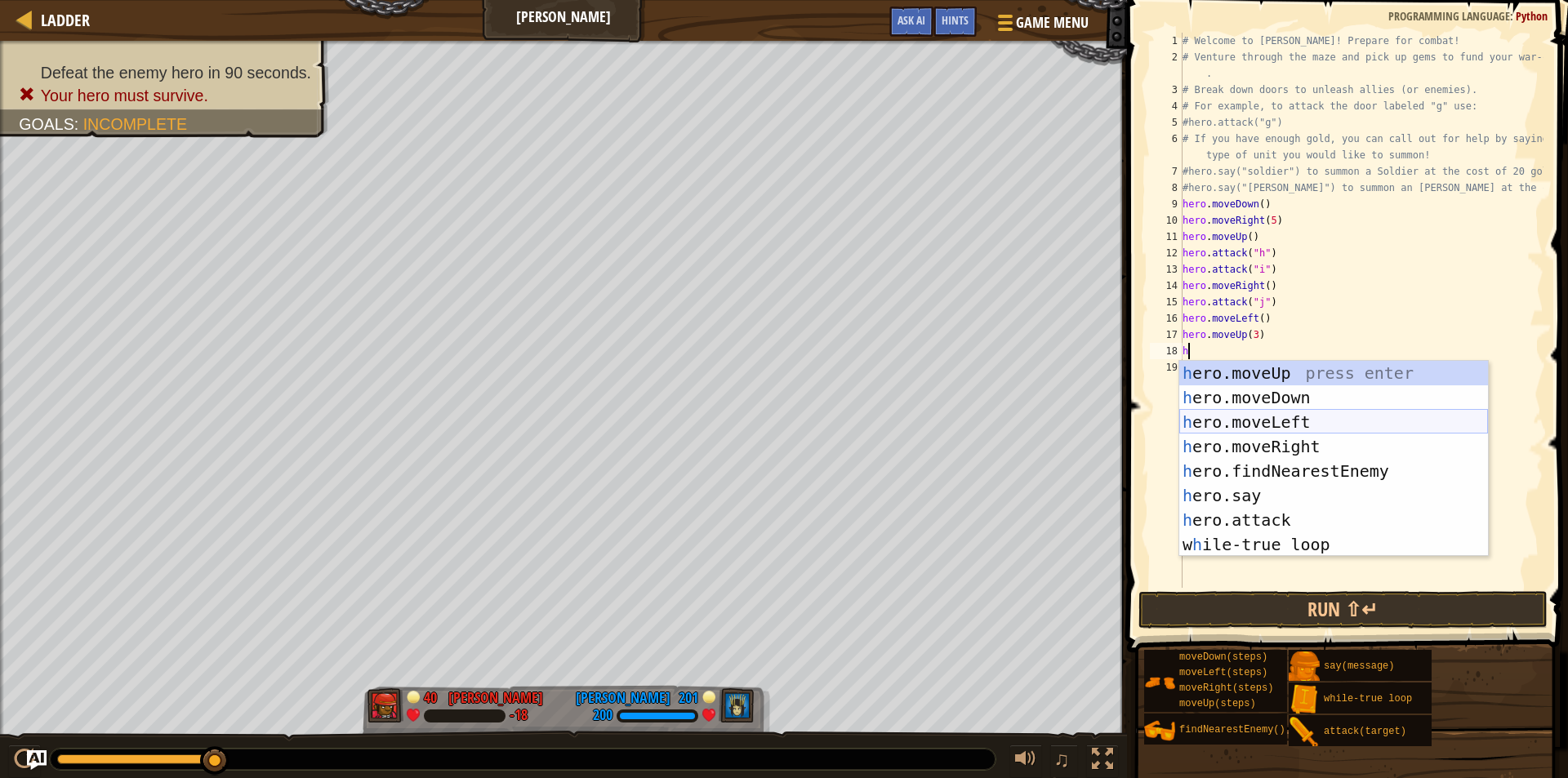
click at [1246, 421] on div "h ero.moveUp press enter h ero.moveDown press enter h ero.moveLeft press enter …" at bounding box center [1334, 484] width 309 height 245
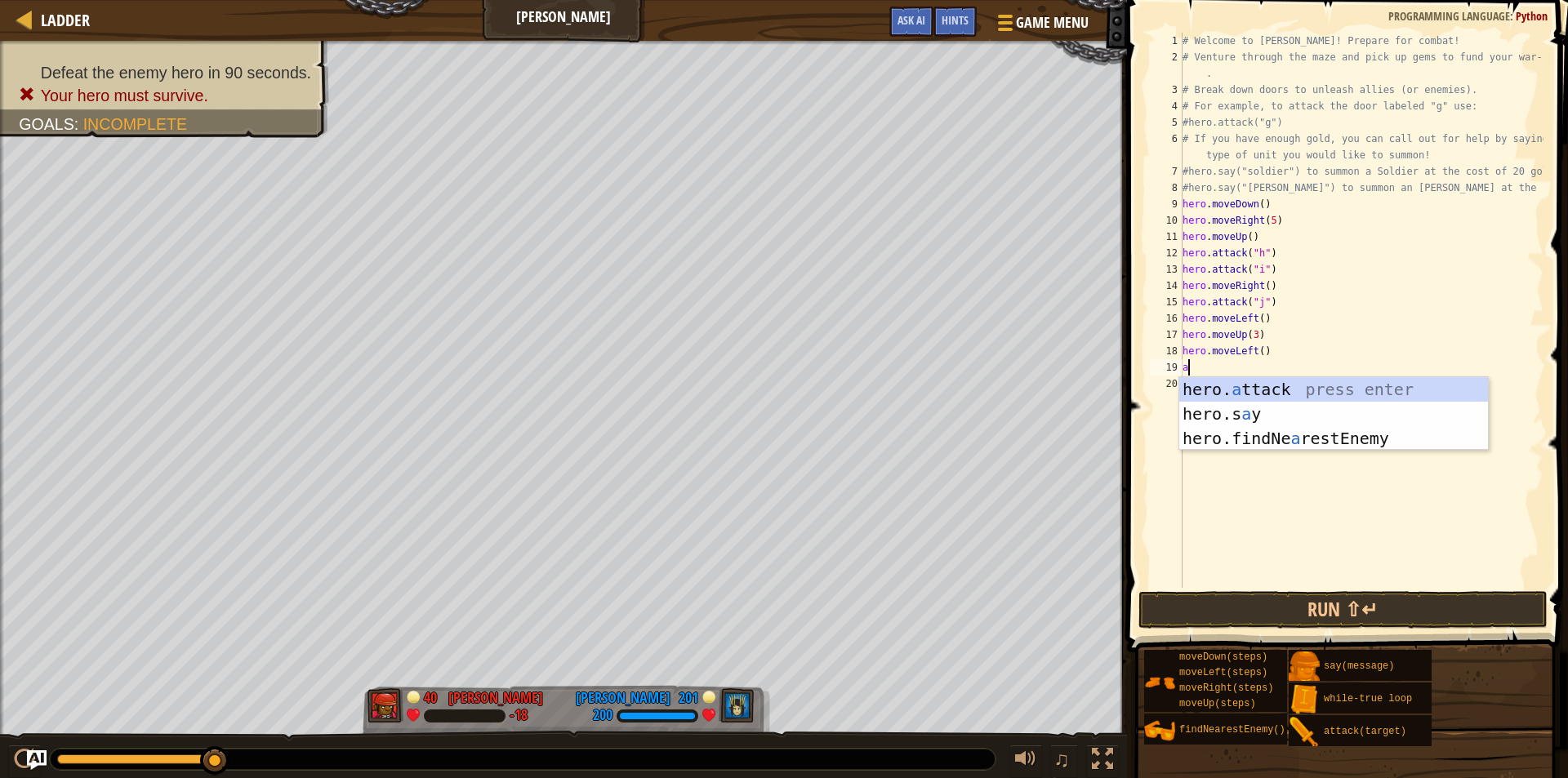
click at [1246, 394] on div "hero. a ttack press enter hero.s a y press enter hero.findNe a restEnemy press …" at bounding box center [1334, 439] width 309 height 122
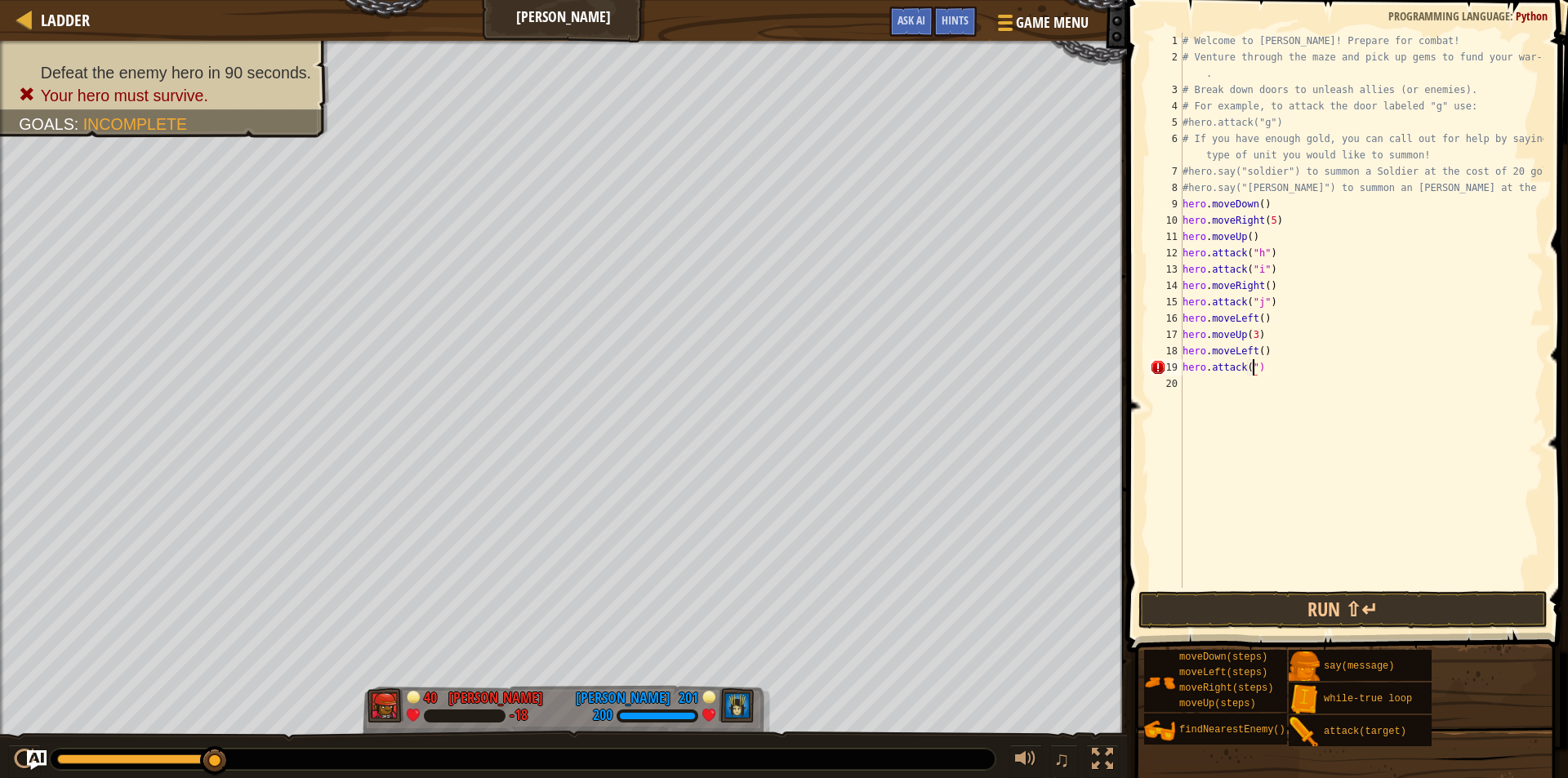
scroll to position [7, 5]
type textarea "hero.attack("e")"
click at [1257, 390] on div "# Welcome to [PERSON_NAME]! Prepare for combat! # Venture through the maze and …" at bounding box center [1362, 326] width 364 height 588
type textarea "d"
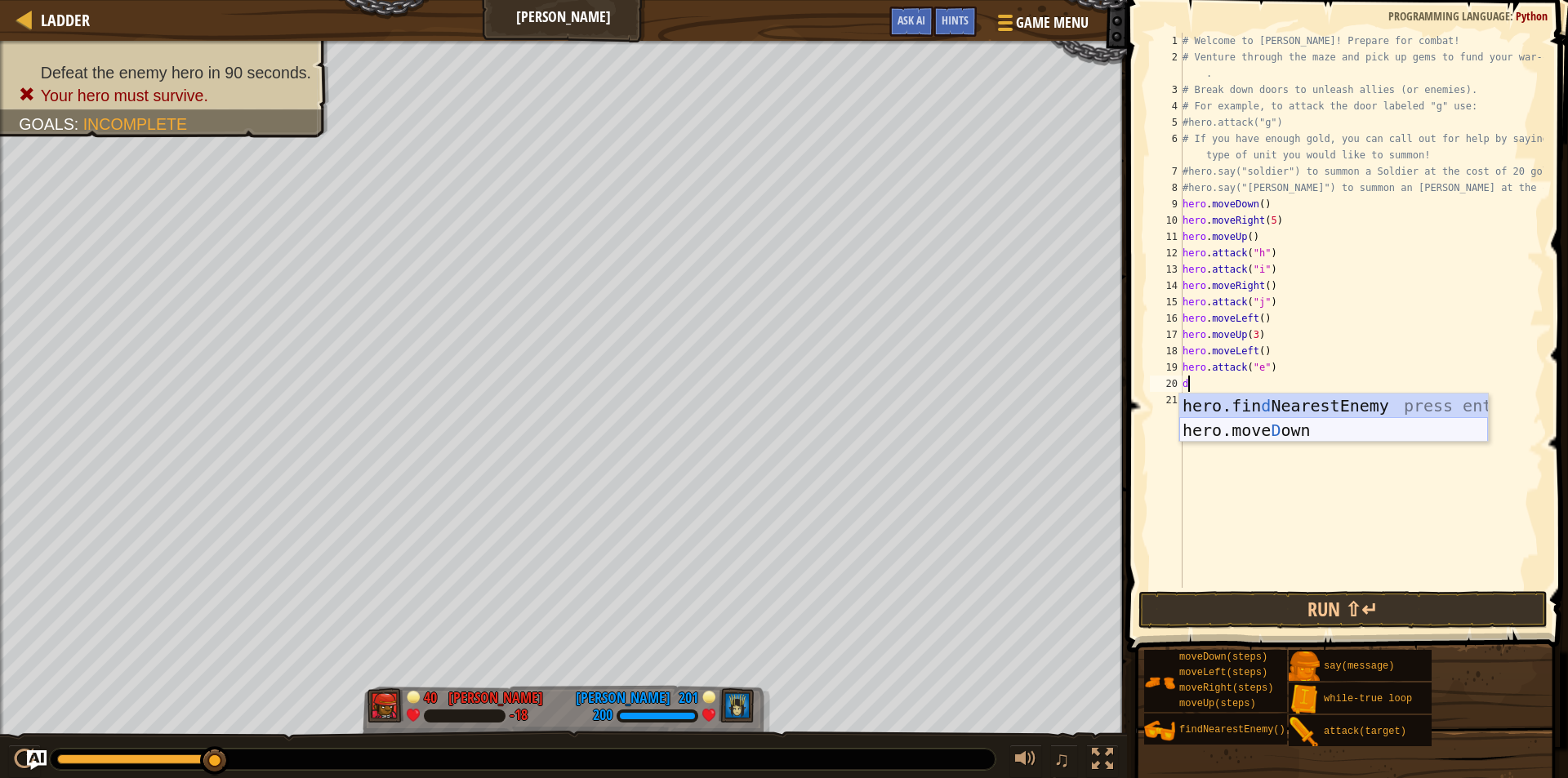
click at [1241, 430] on div "hero.fin d NearestEnemy press enter hero.[PERSON_NAME] own press enter" at bounding box center [1334, 442] width 309 height 98
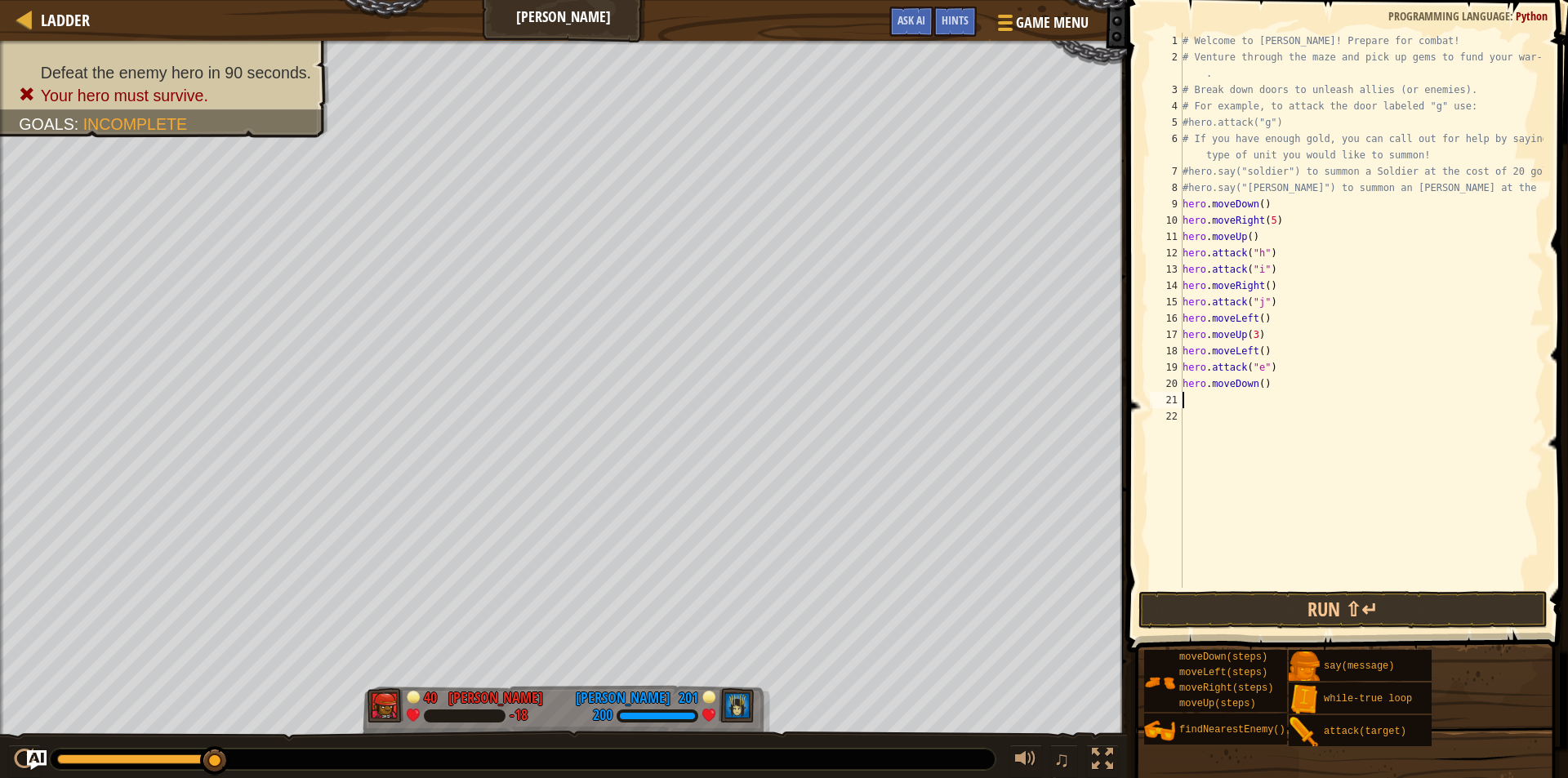
type textarea "h"
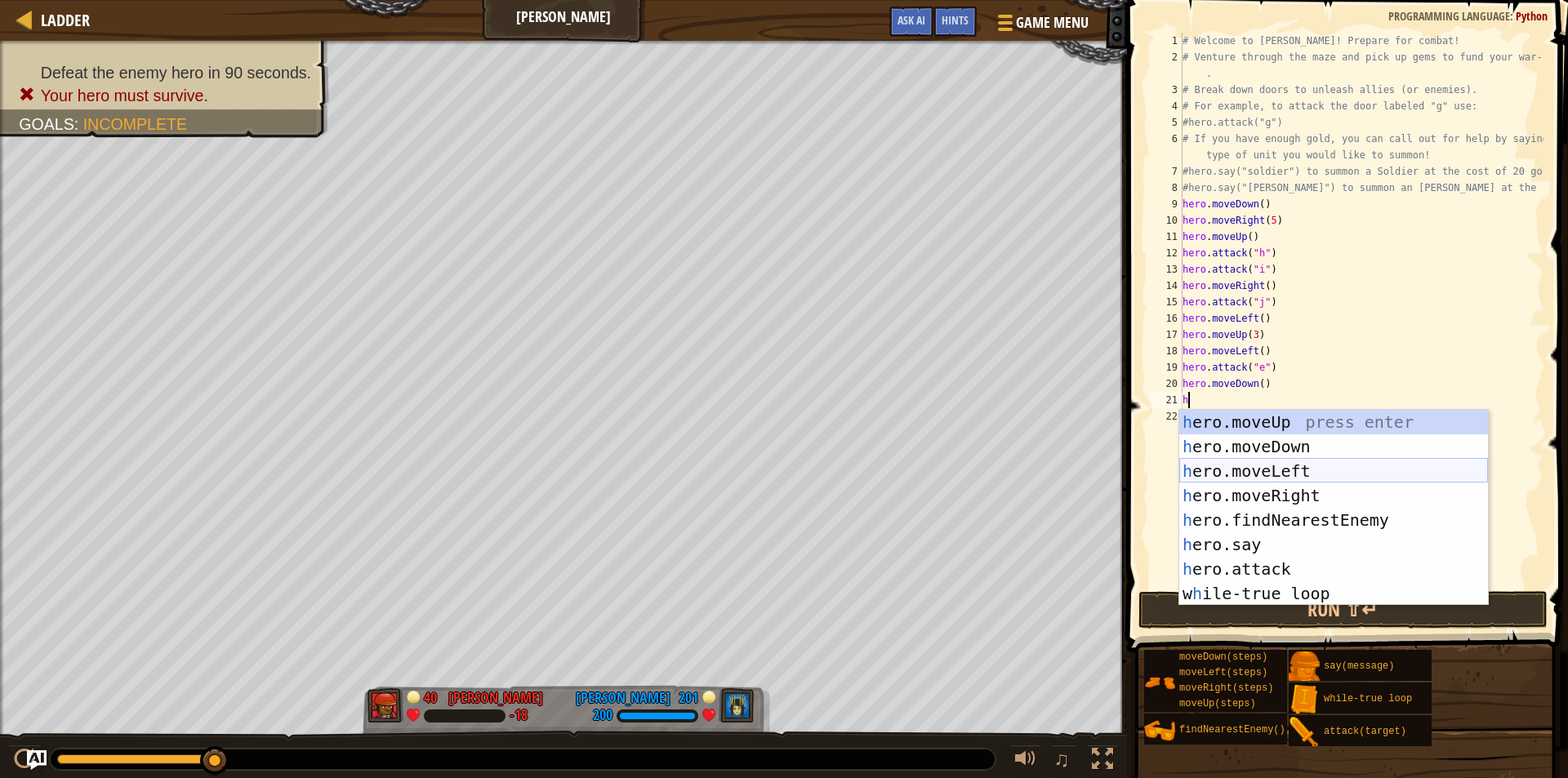
click at [1242, 478] on div "h ero.moveUp press enter h ero.moveDown press enter h ero.moveLeft press enter …" at bounding box center [1334, 532] width 309 height 245
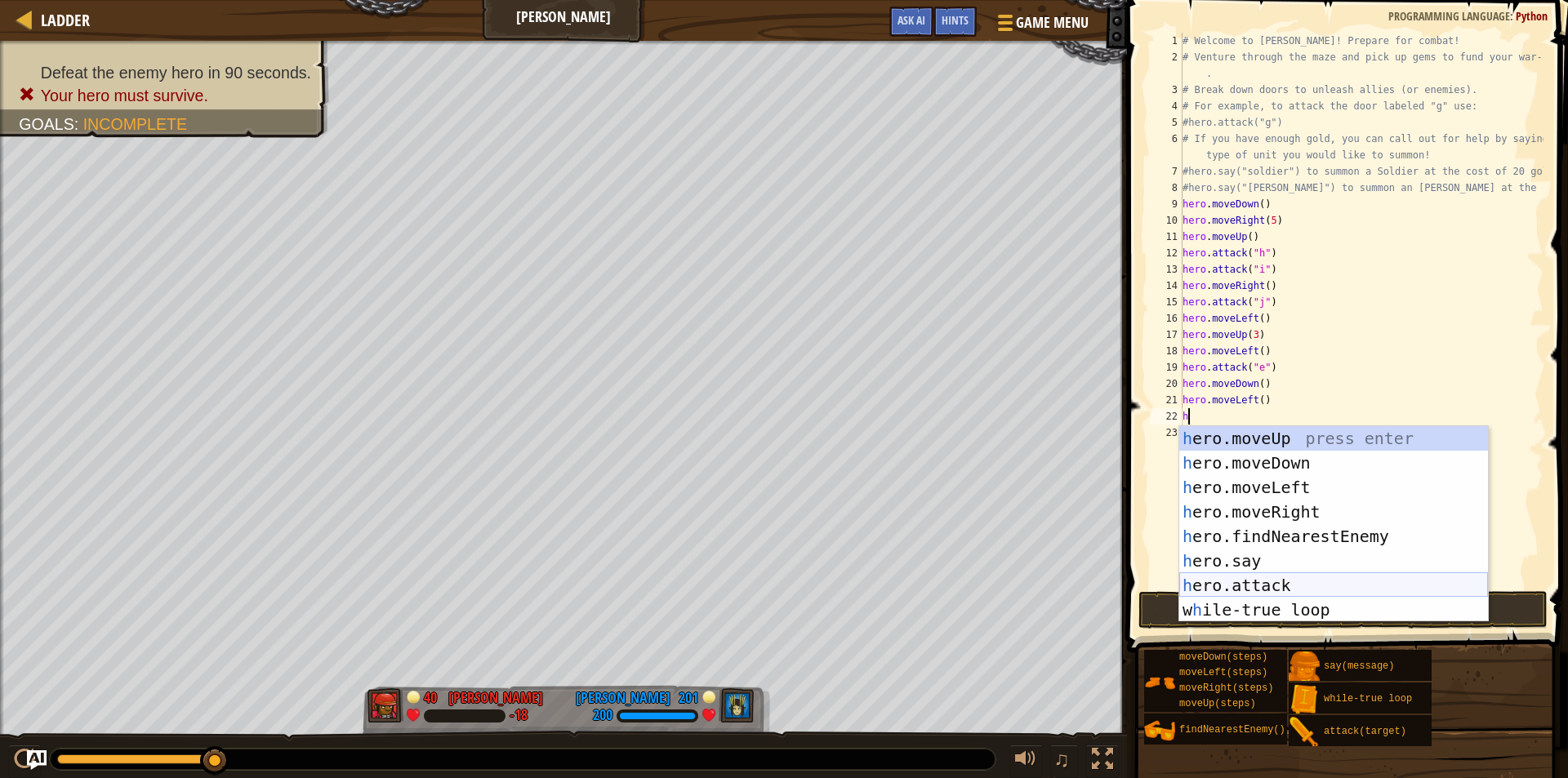
click at [1244, 592] on div "h ero.moveUp press enter h ero.moveDown press enter h ero.moveLeft press enter …" at bounding box center [1334, 548] width 309 height 245
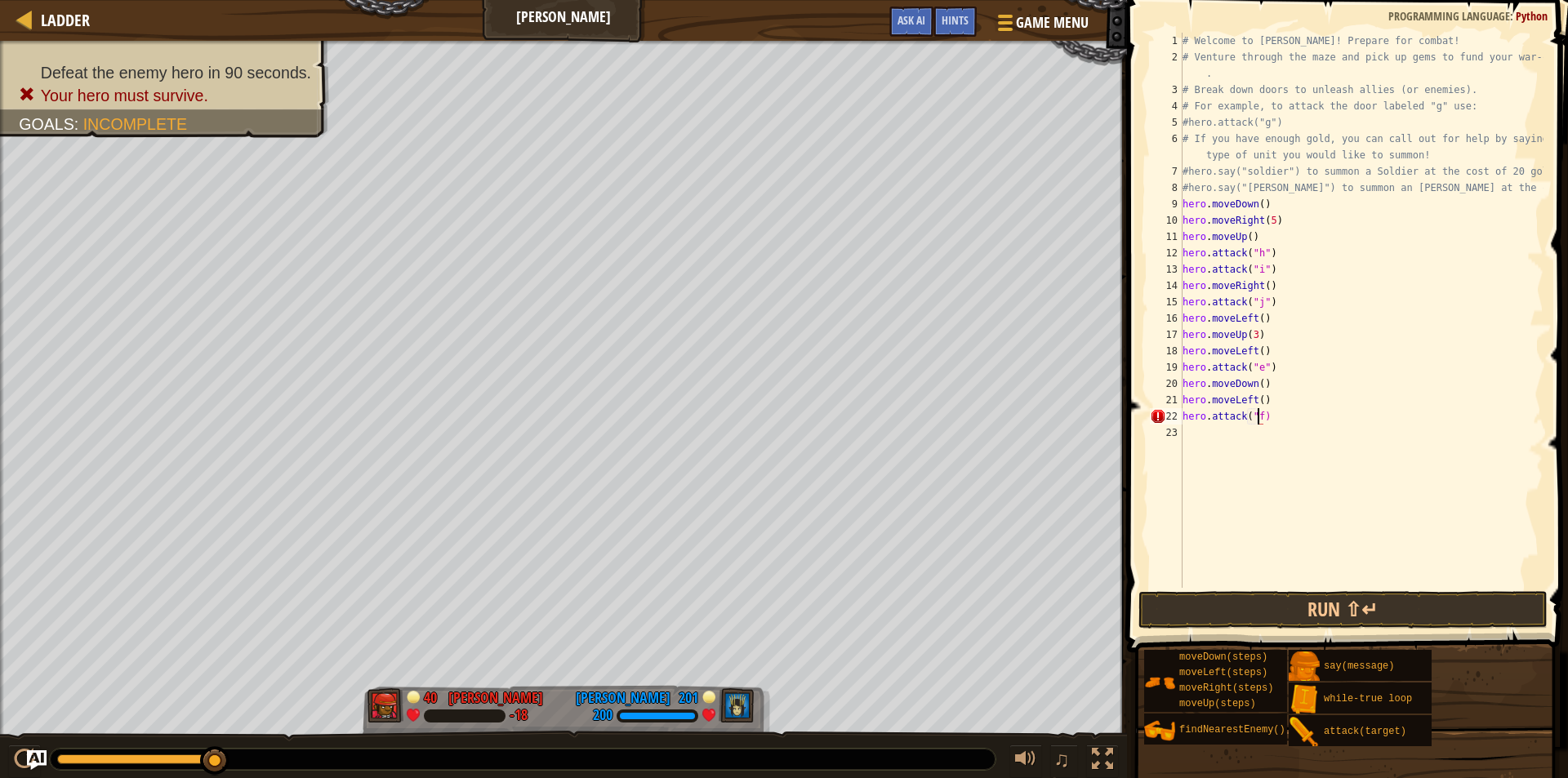
scroll to position [7, 5]
type textarea "hero.attack("f")"
click at [1278, 420] on div "# Welcome to [PERSON_NAME]! Prepare for combat! # Venture through the maze and …" at bounding box center [1362, 326] width 364 height 588
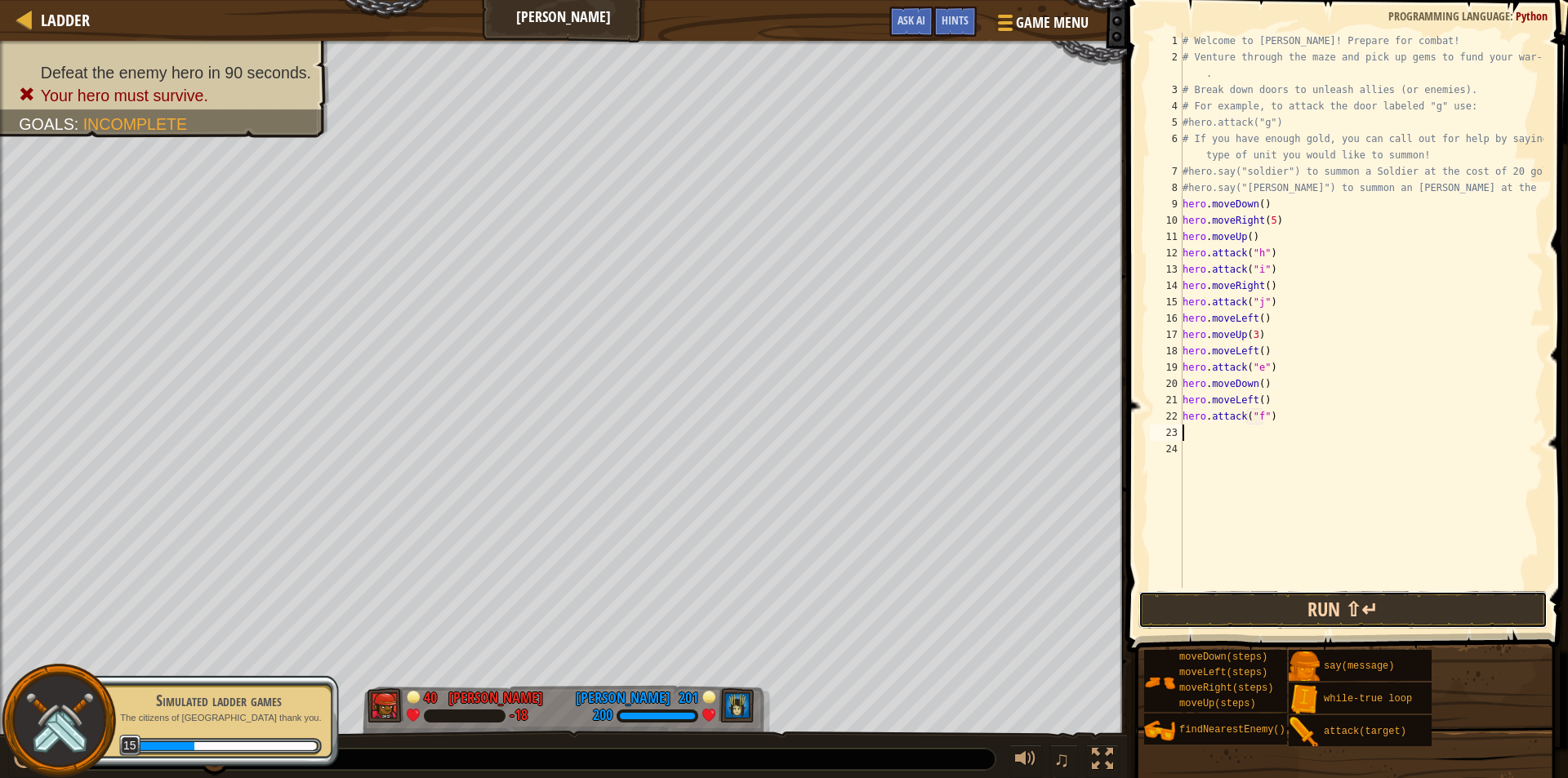
click at [1243, 603] on button "Run ⇧↵" at bounding box center [1343, 611] width 409 height 38
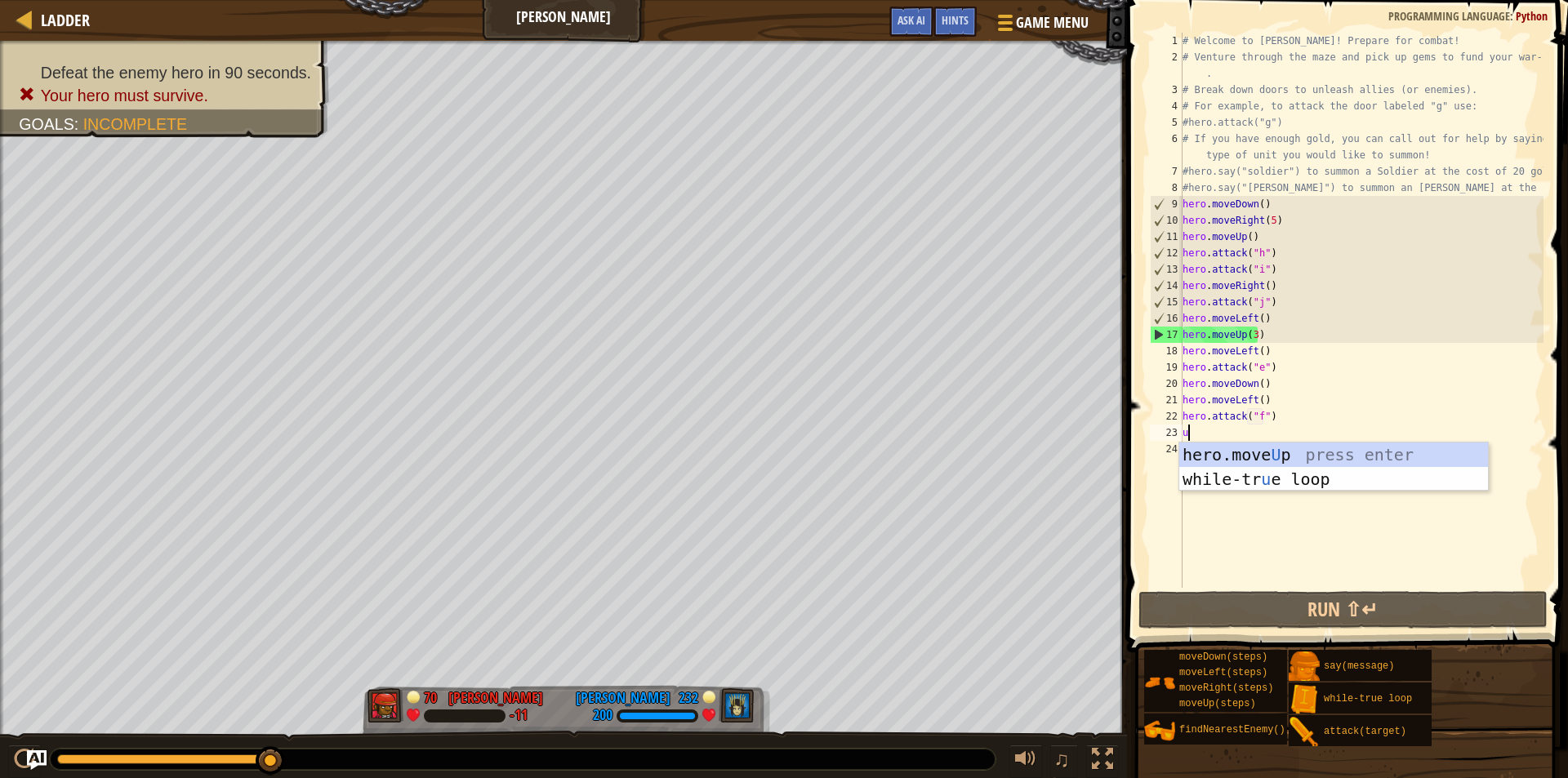
type textarea "u"
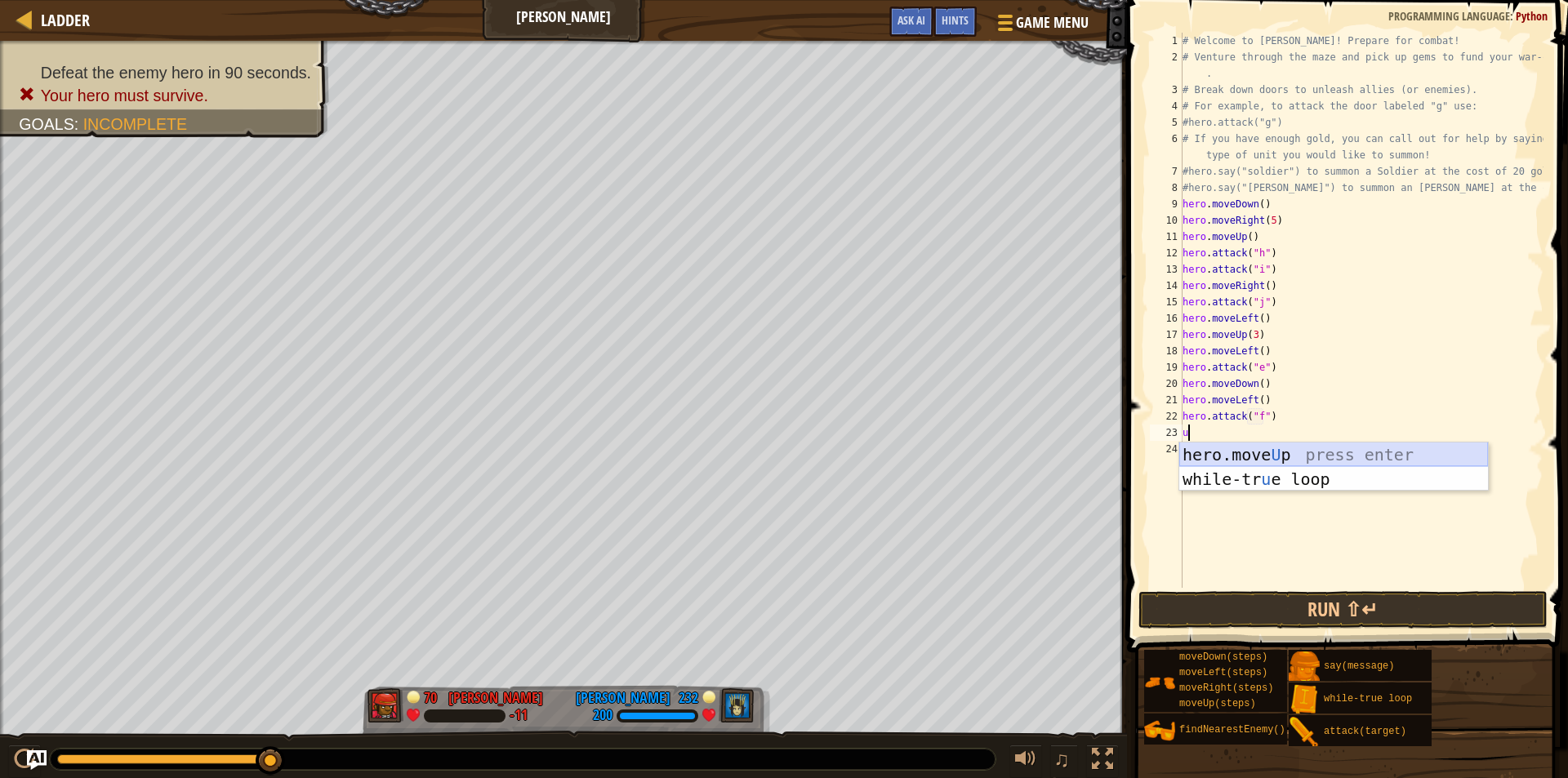
click at [1219, 447] on div "hero.move U p press enter while-tr u e loop press enter" at bounding box center [1334, 492] width 309 height 98
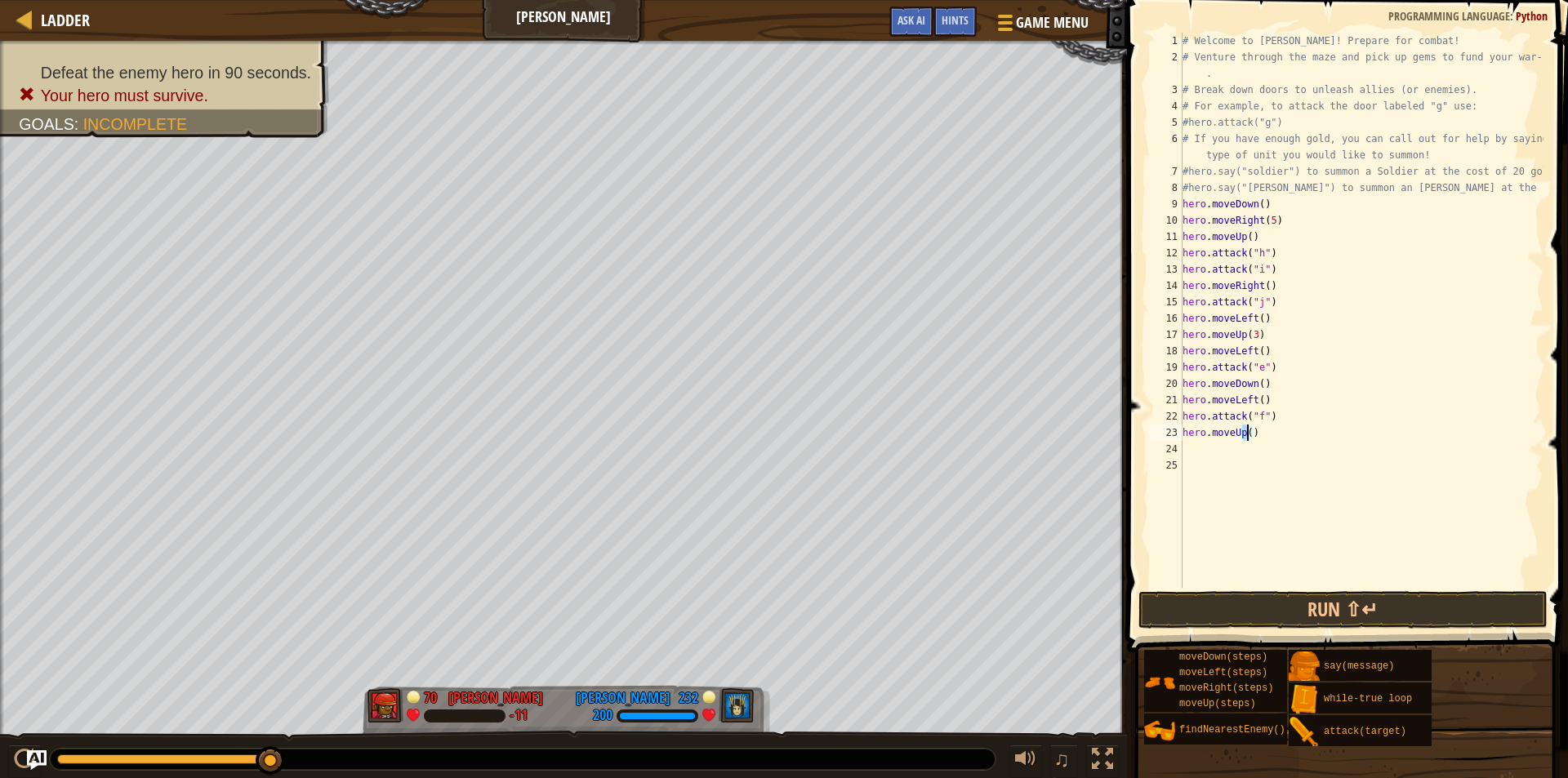
click at [1248, 434] on div "# Welcome to [PERSON_NAME]! Prepare for combat! # Venture through the maze and …" at bounding box center [1362, 326] width 364 height 588
click at [1250, 434] on div "# Welcome to [PERSON_NAME]! Prepare for combat! # Venture through the maze and …" at bounding box center [1362, 310] width 364 height 556
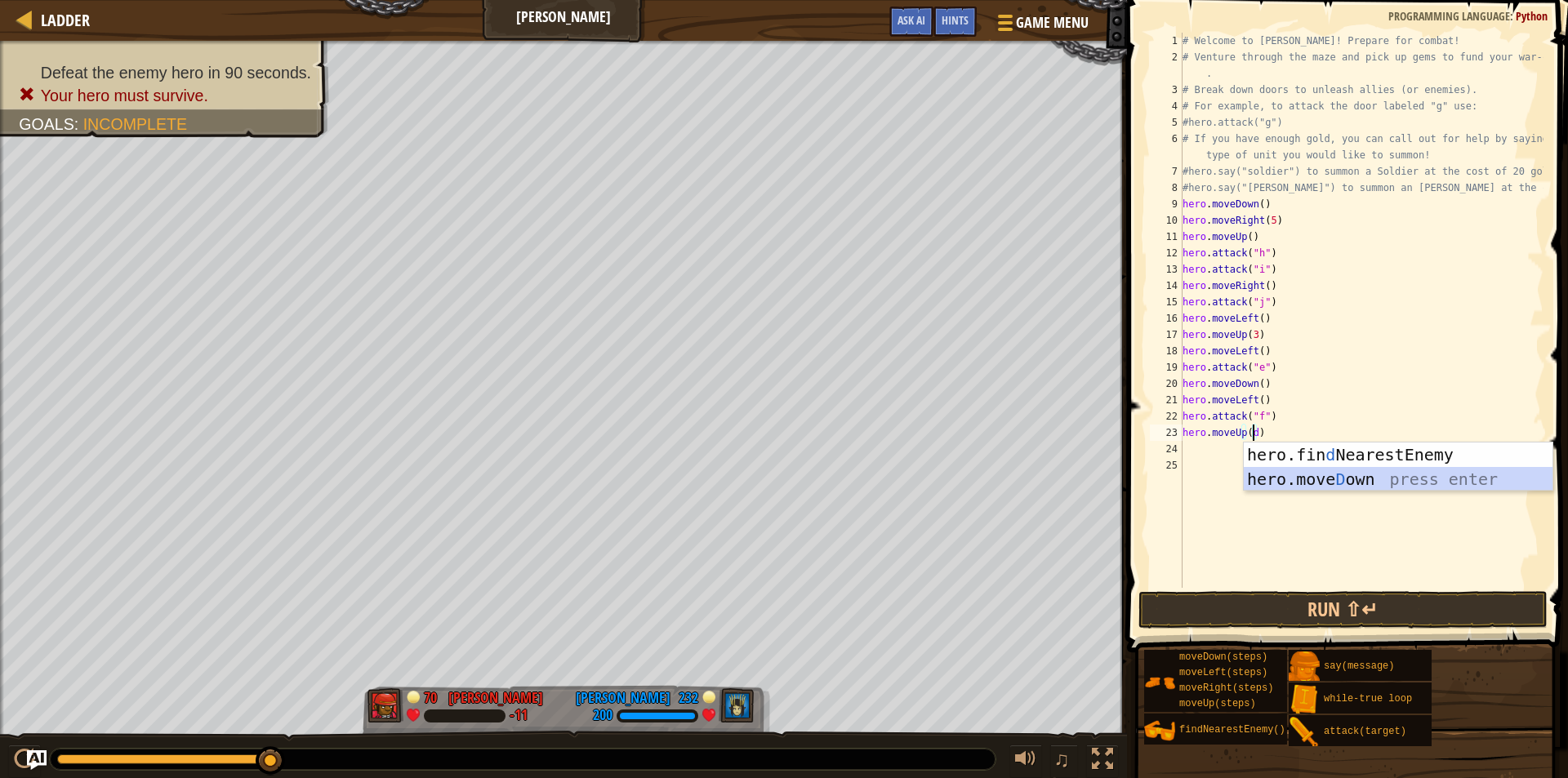
click at [1274, 469] on div "hero.fin d NearestEnemy press enter hero.[PERSON_NAME] own press enter" at bounding box center [1398, 492] width 309 height 98
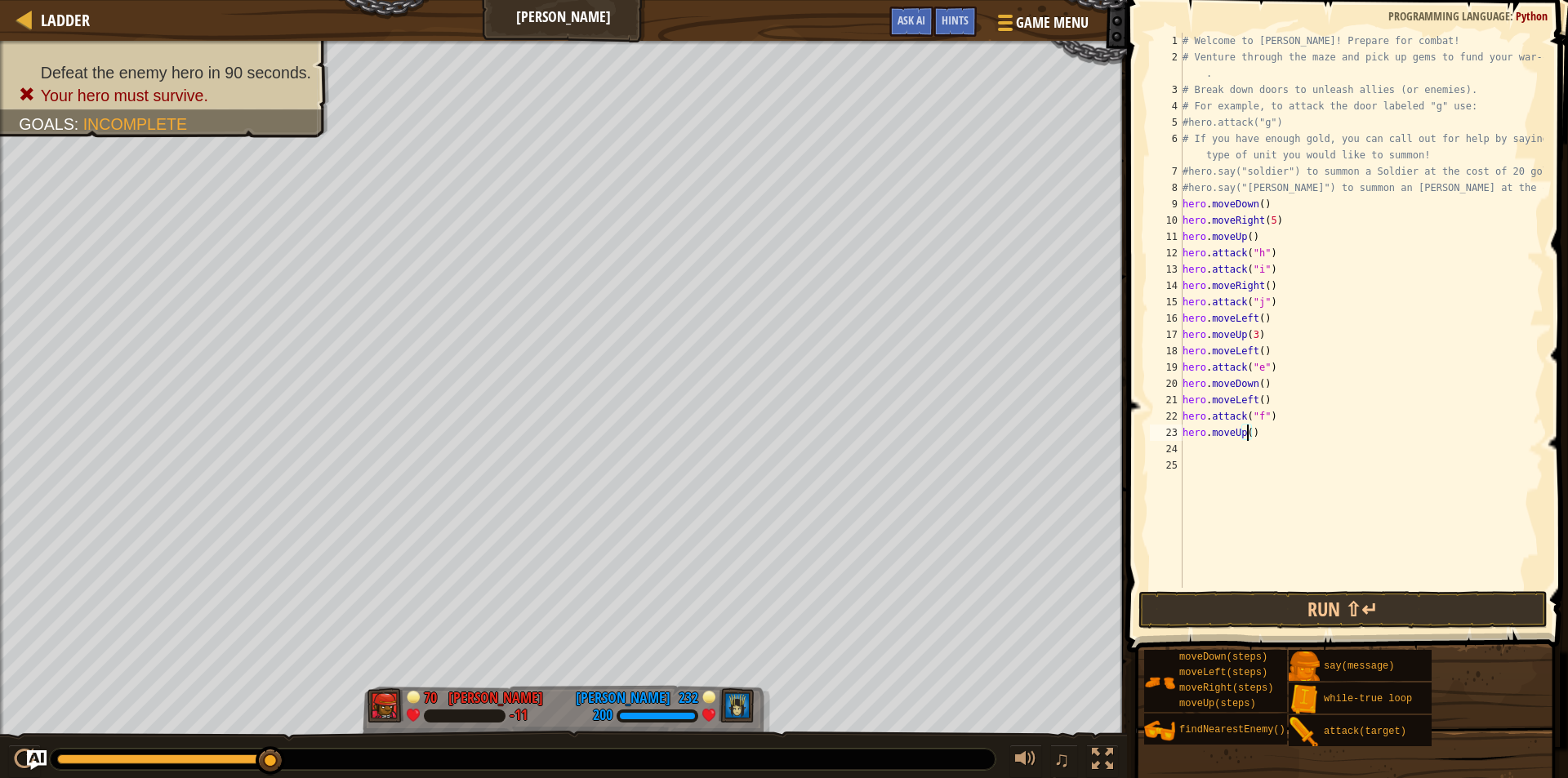
click at [1278, 424] on div "# Welcome to [PERSON_NAME]! Prepare for combat! # Venture through the maze and …" at bounding box center [1362, 326] width 364 height 588
type textarea "hero.attack("f")"
click at [1265, 445] on div "# Welcome to [PERSON_NAME]! Prepare for combat! # Venture through the maze and …" at bounding box center [1362, 326] width 364 height 588
click at [1266, 433] on div "# Welcome to [PERSON_NAME]! Prepare for combat! # Venture through the maze and …" at bounding box center [1362, 326] width 364 height 588
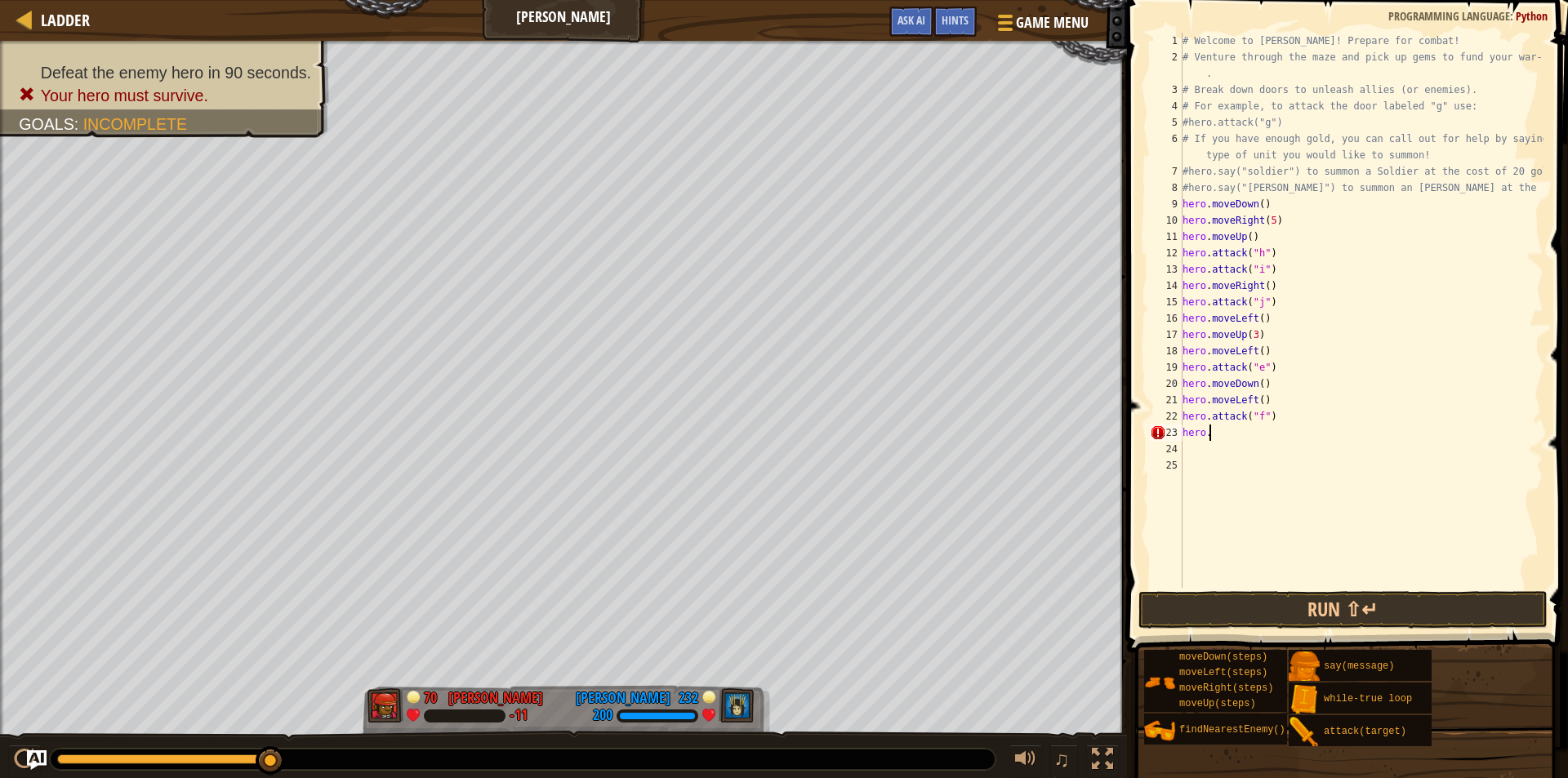
type textarea "hero.d"
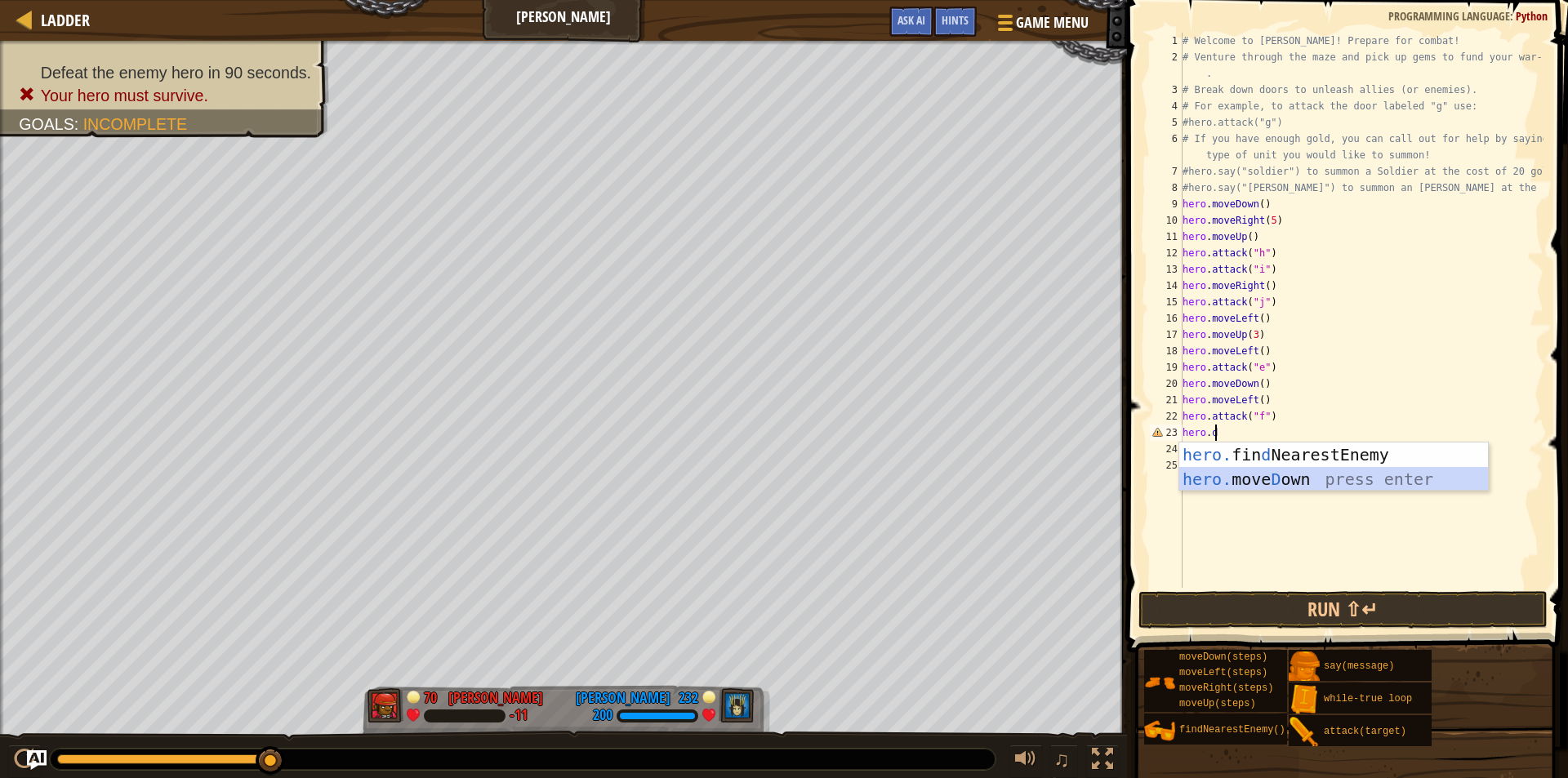
click at [1252, 483] on div "hero. fin d NearestEnemy press enter hero. [PERSON_NAME] own press enter" at bounding box center [1334, 492] width 309 height 98
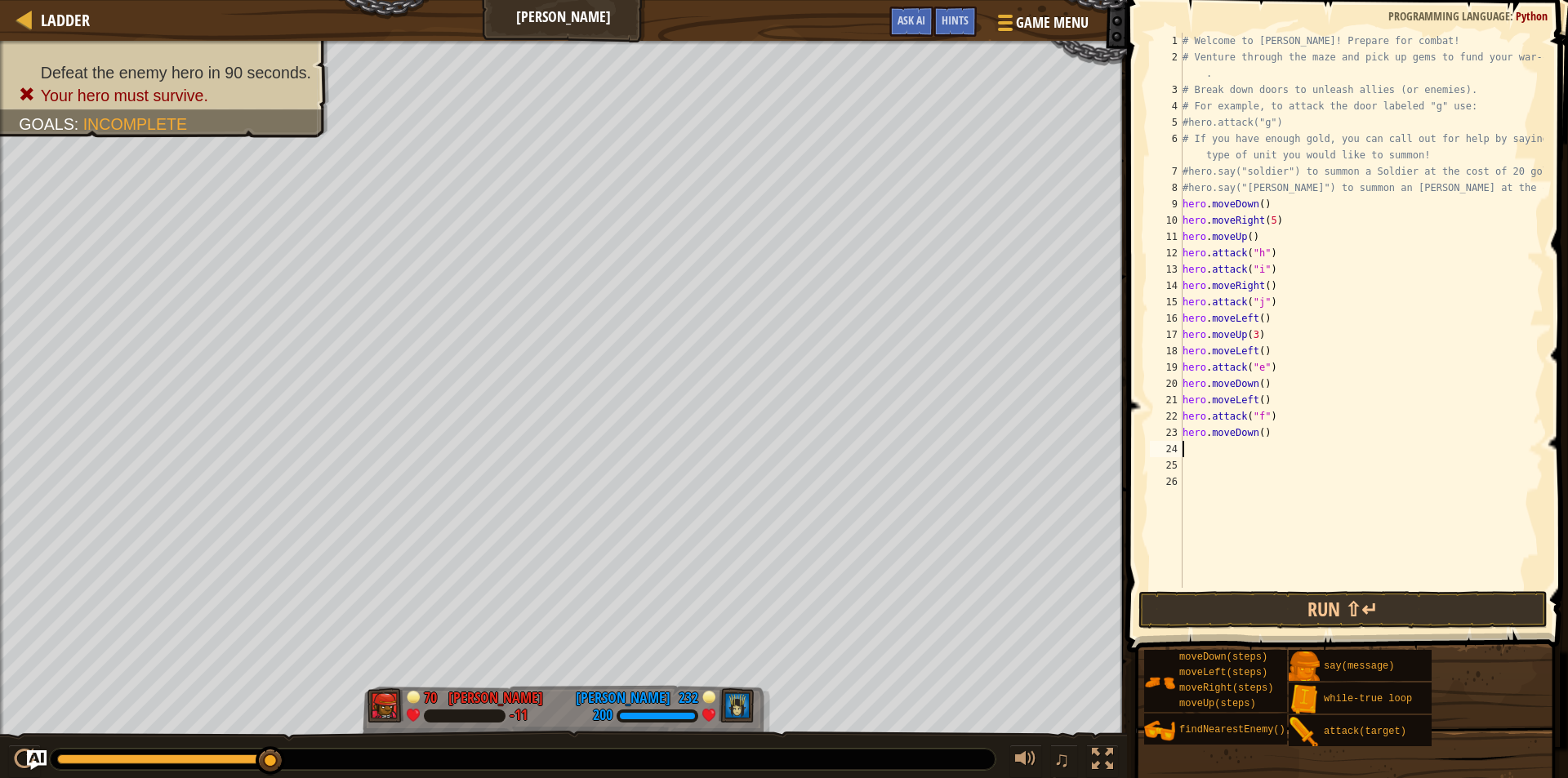
scroll to position [7, 0]
click at [1201, 606] on button "Run ⇧↵" at bounding box center [1343, 611] width 409 height 38
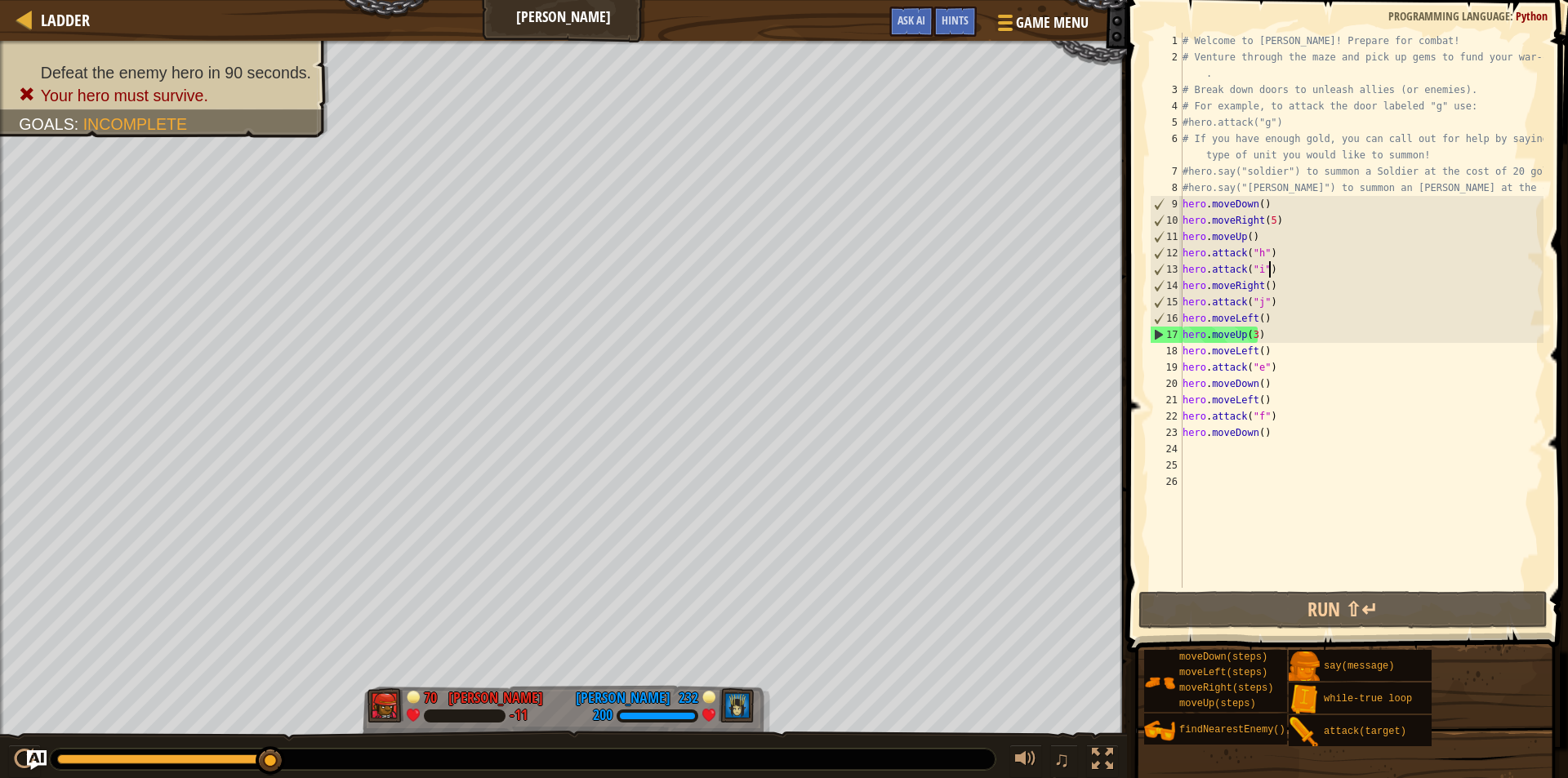
click at [1276, 273] on div "# Welcome to [PERSON_NAME]! Prepare for combat! # Venture through the maze and …" at bounding box center [1362, 326] width 364 height 588
type textarea "hero.attack("i")"
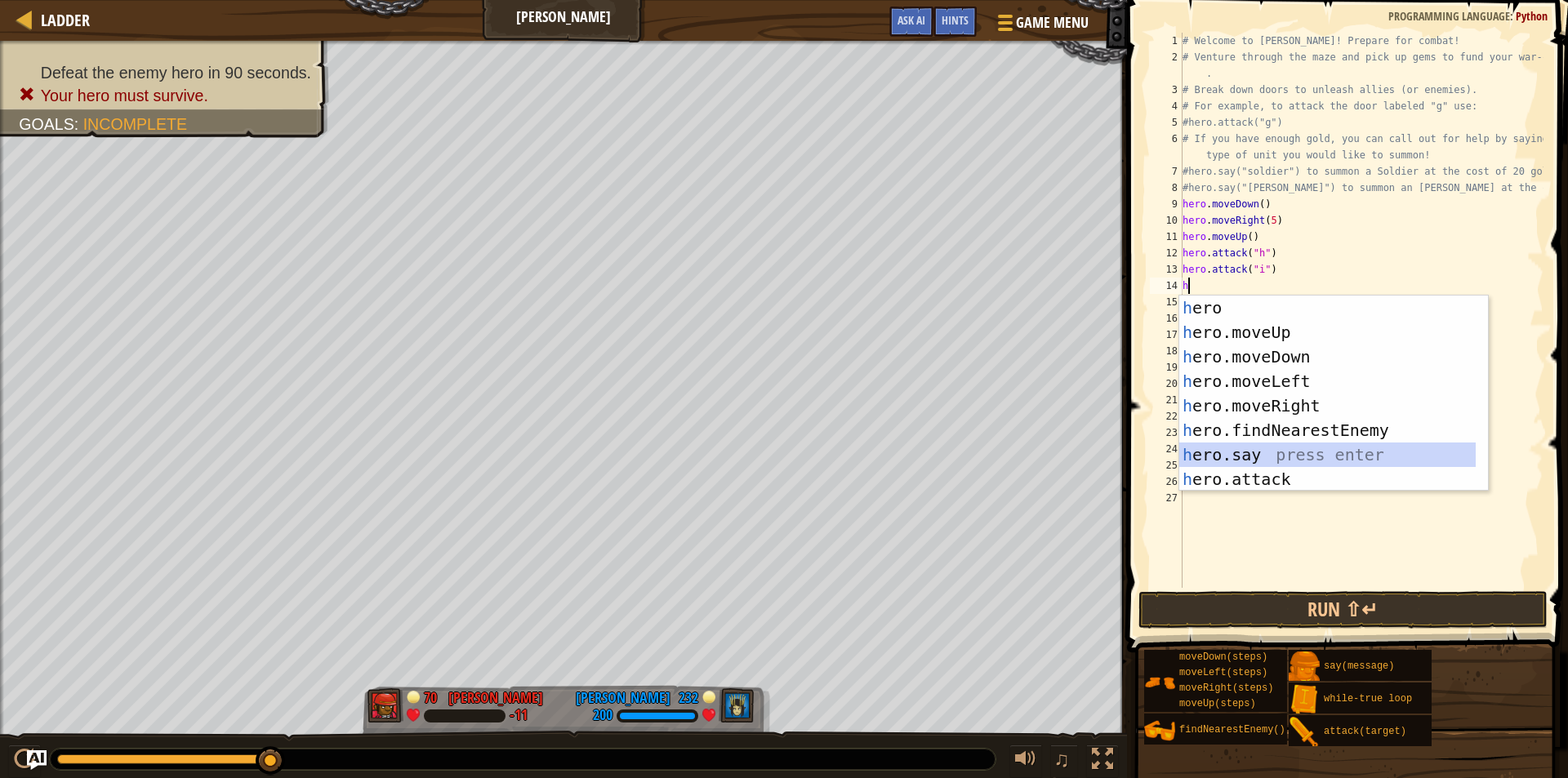
click at [1248, 462] on div "h ero press enter h ero.moveUp press enter h ero.moveDown press enter h ero.mov…" at bounding box center [1328, 418] width 296 height 245
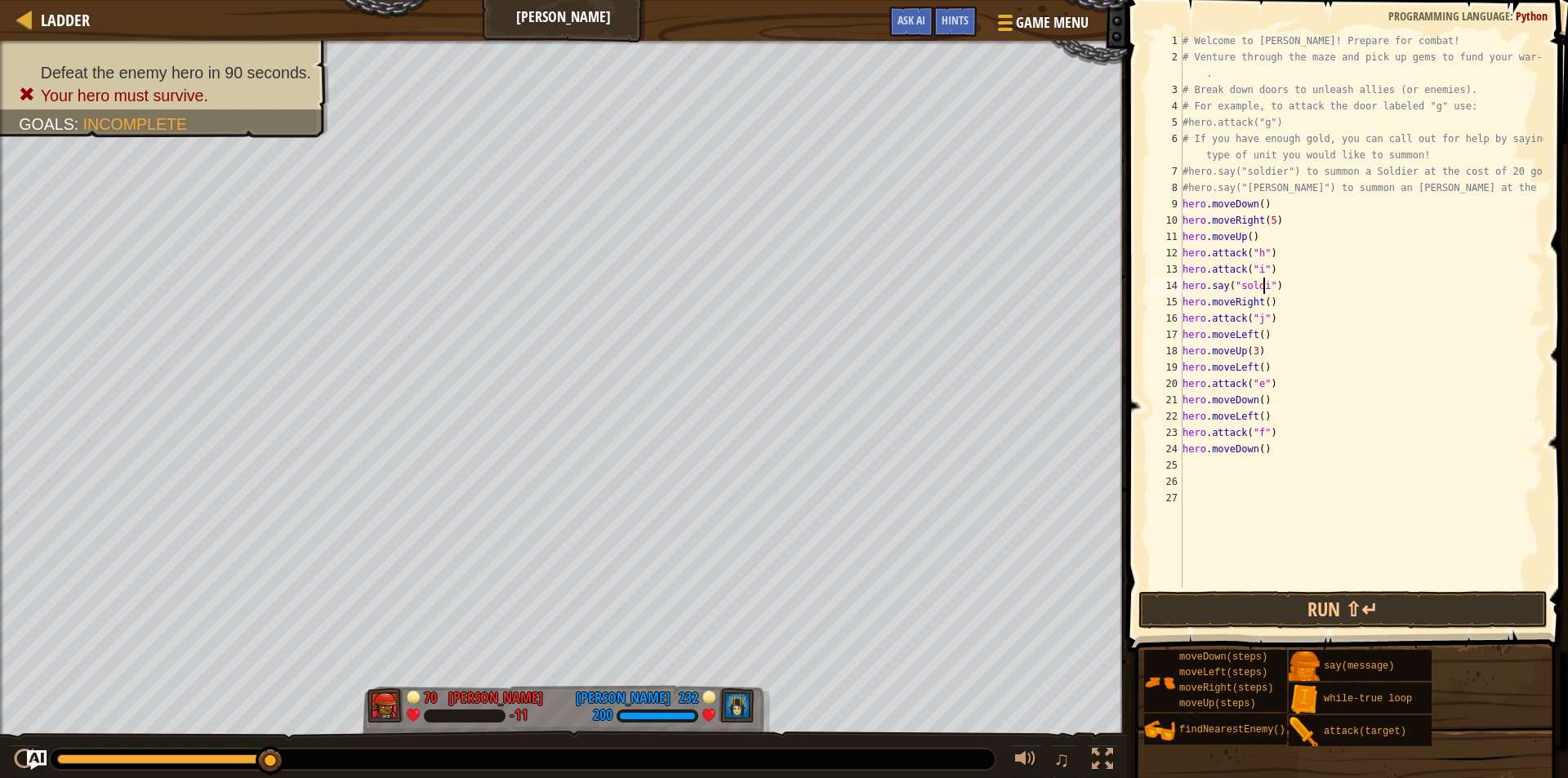
scroll to position [7, 6]
type textarea "hero.say("soldier")"
click at [1297, 294] on div "# Welcome to [PERSON_NAME]! Prepare for combat! # Venture through the maze and …" at bounding box center [1362, 326] width 364 height 588
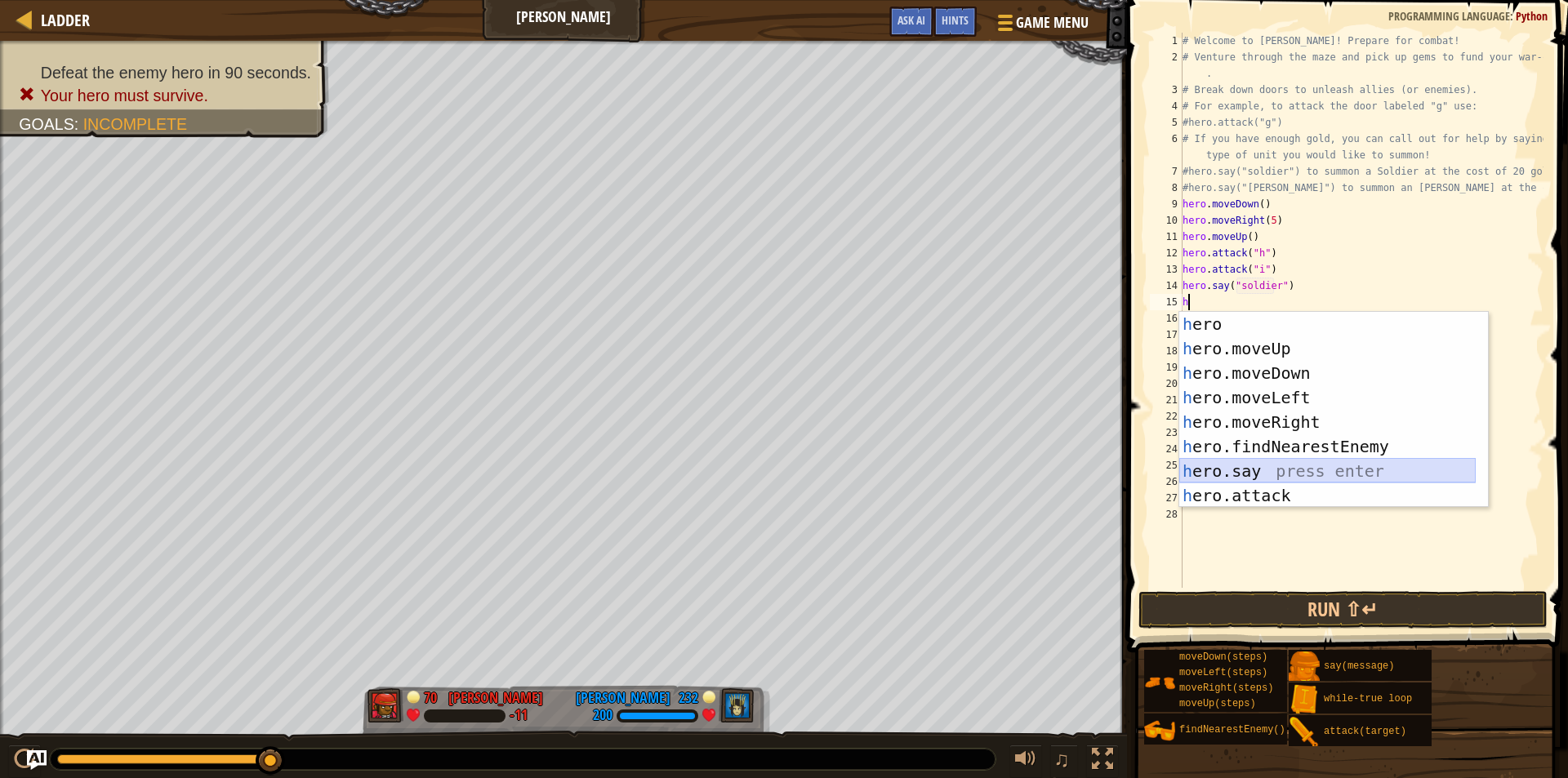
click at [1230, 477] on div "h ero press enter h ero.moveUp press enter h ero.moveDown press enter h ero.mov…" at bounding box center [1328, 434] width 296 height 245
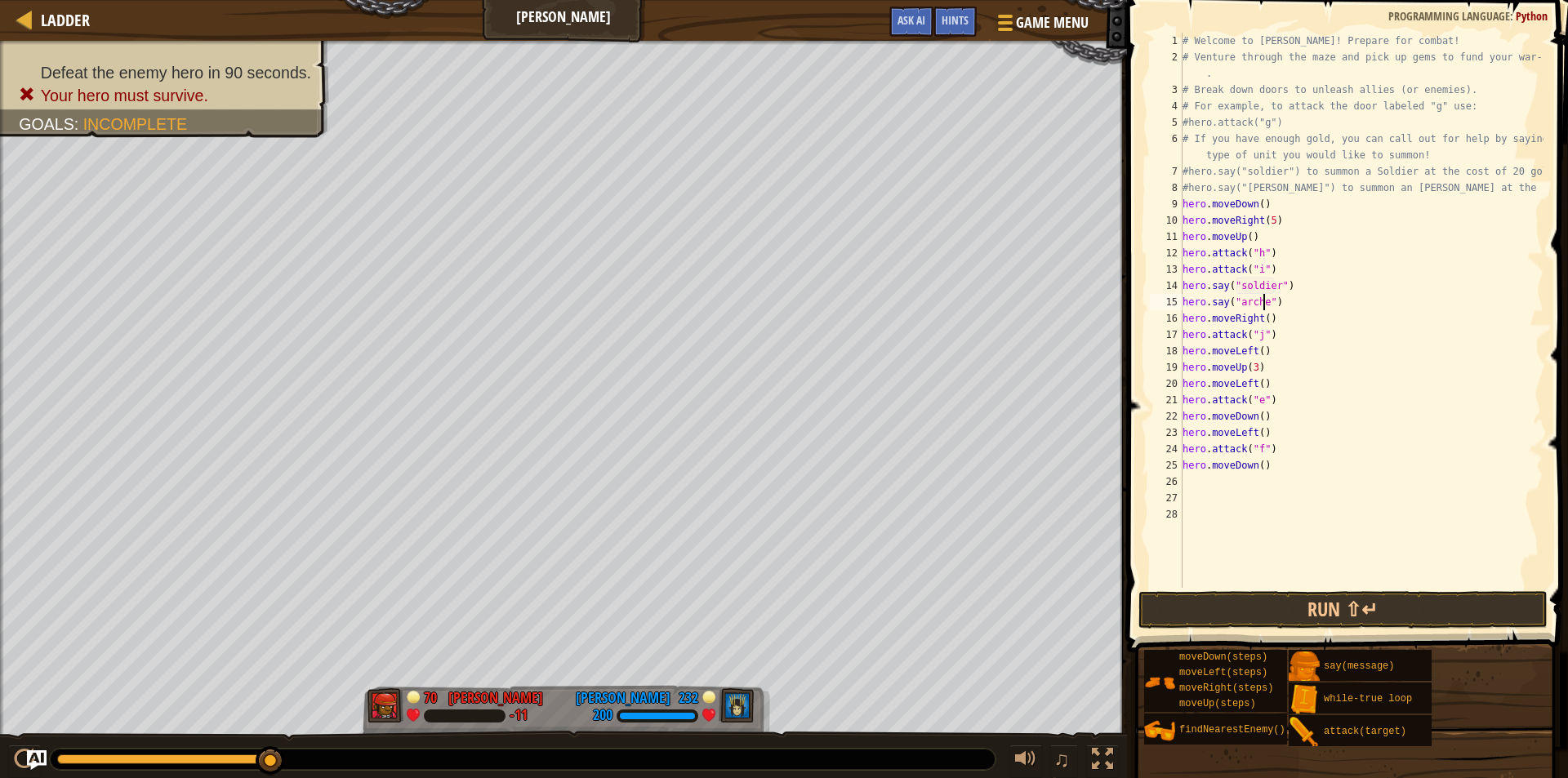
scroll to position [7, 6]
type textarea "hero.say("archer")"
click at [1238, 615] on button "Run ⇧↵" at bounding box center [1343, 611] width 409 height 38
